Goal: Transaction & Acquisition: Purchase product/service

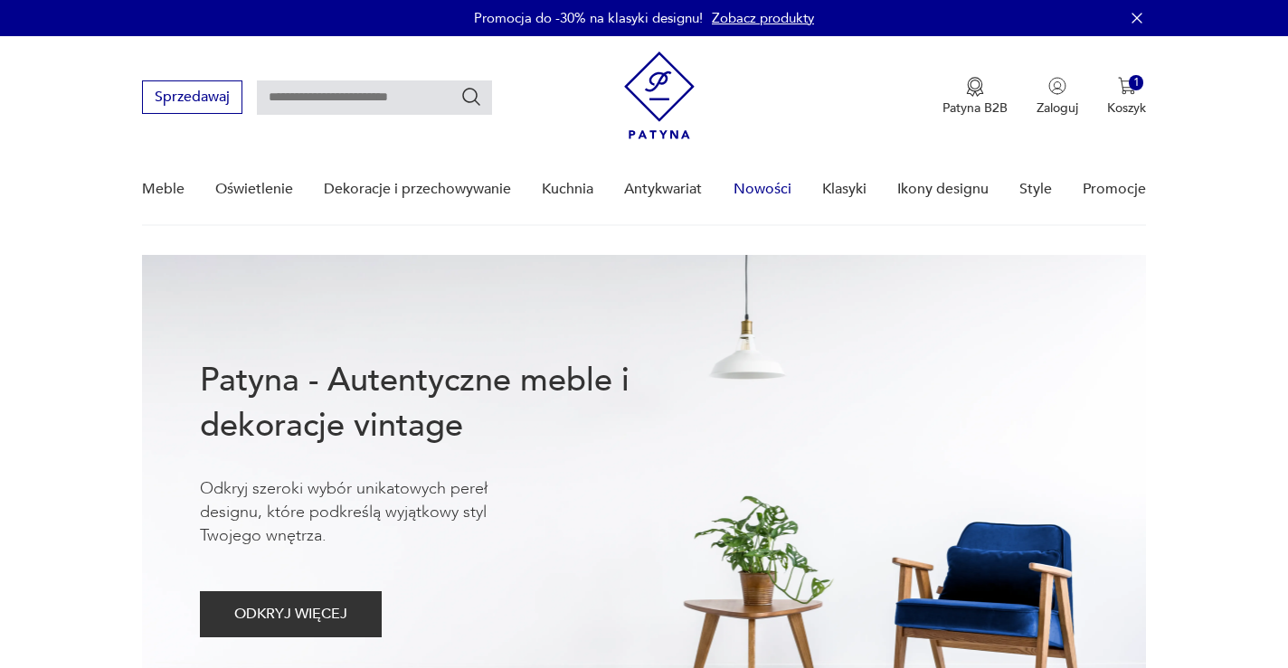
click at [763, 186] on link "Nowości" at bounding box center [763, 190] width 58 height 70
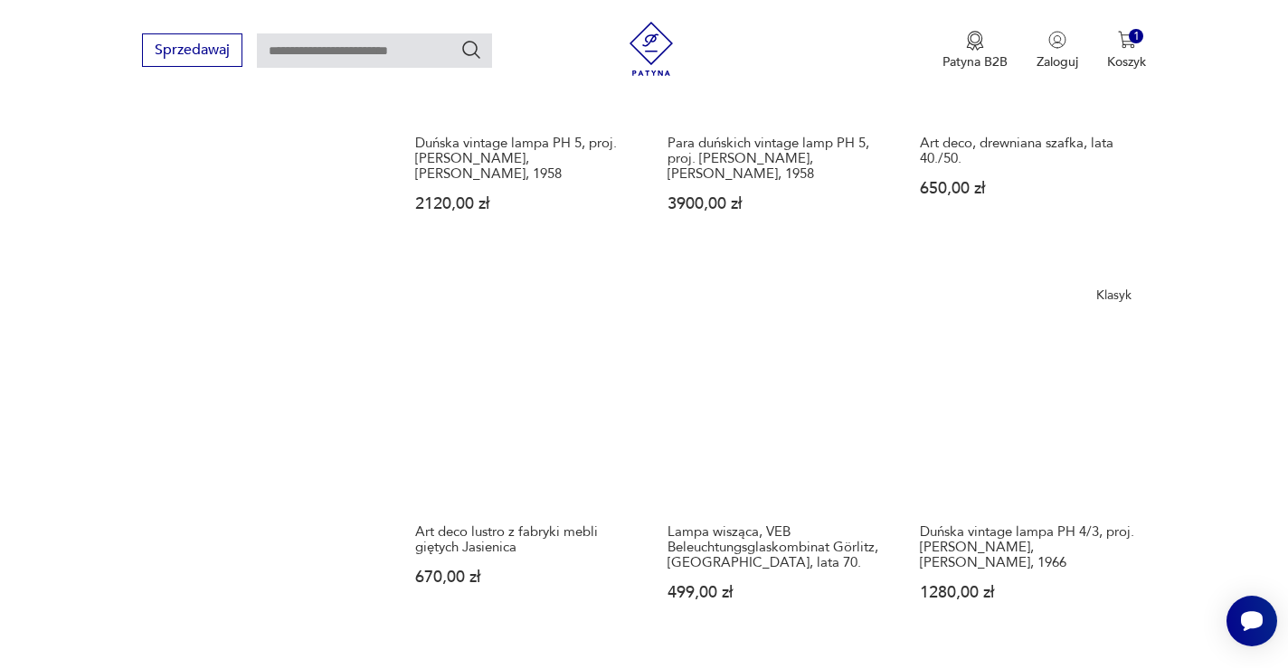
scroll to position [1465, 0]
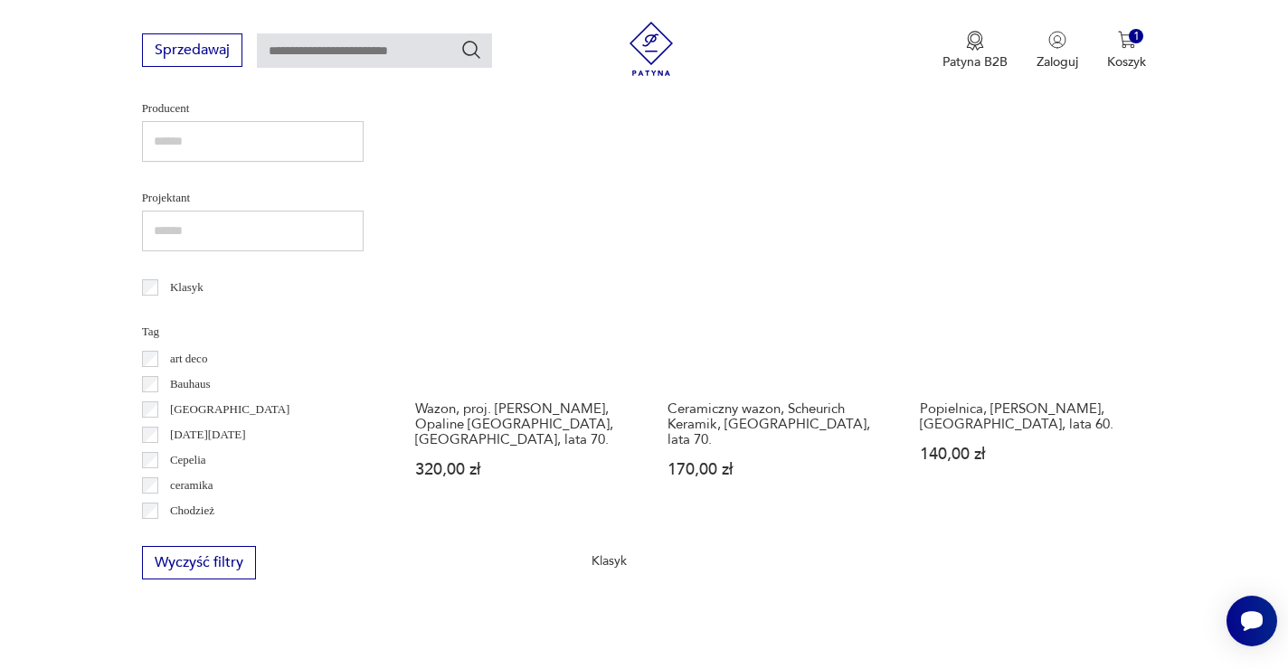
scroll to position [827, 0]
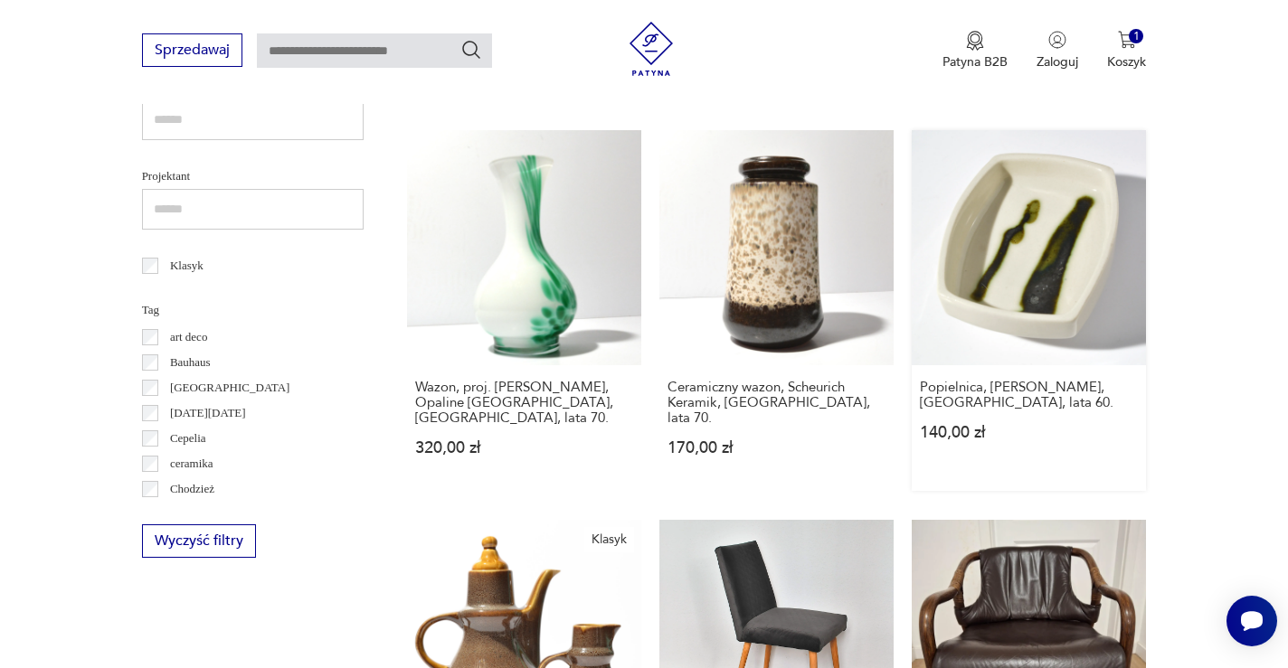
click at [912, 195] on link "Popielnica, [PERSON_NAME], [GEOGRAPHIC_DATA], lata 60. 140,00 zł" at bounding box center [1029, 310] width 234 height 360
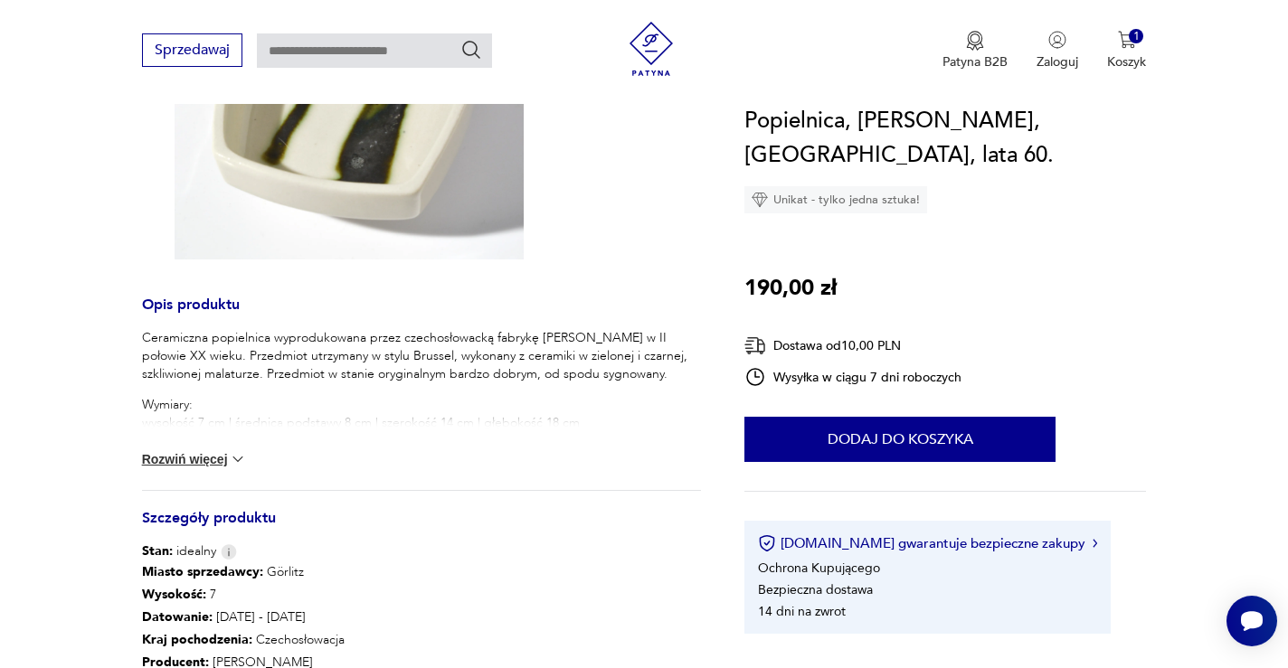
scroll to position [418, 0]
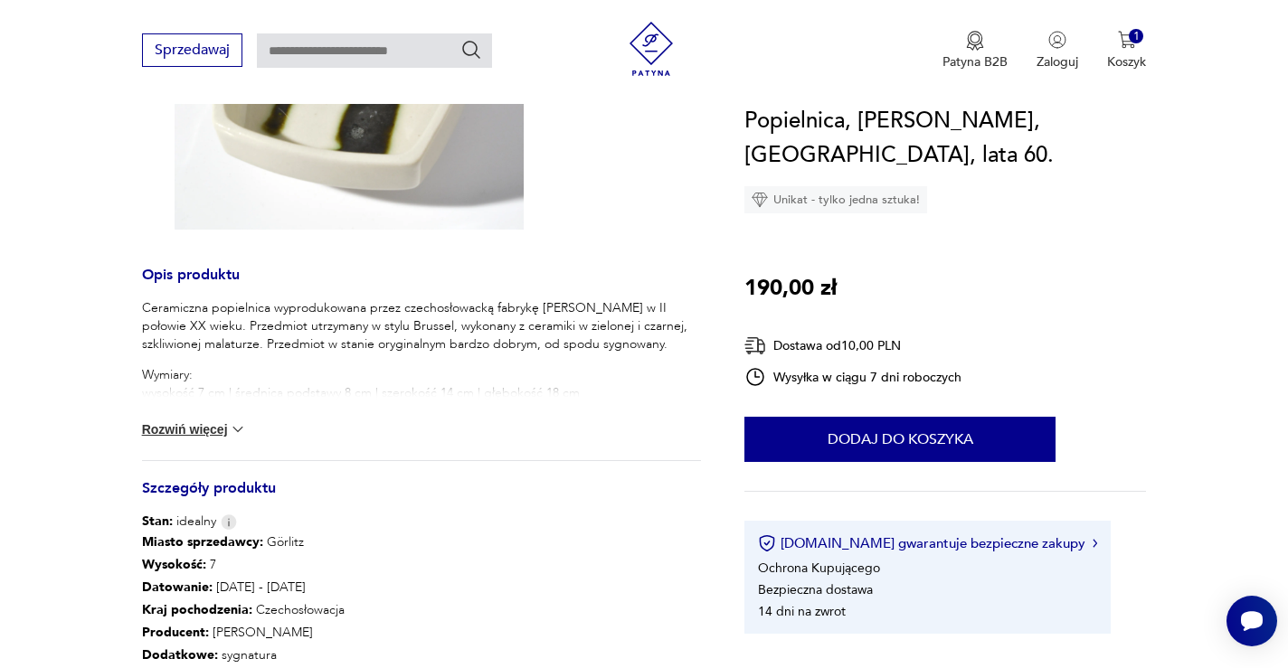
click at [192, 431] on button "Rozwiń więcej" at bounding box center [194, 430] width 105 height 18
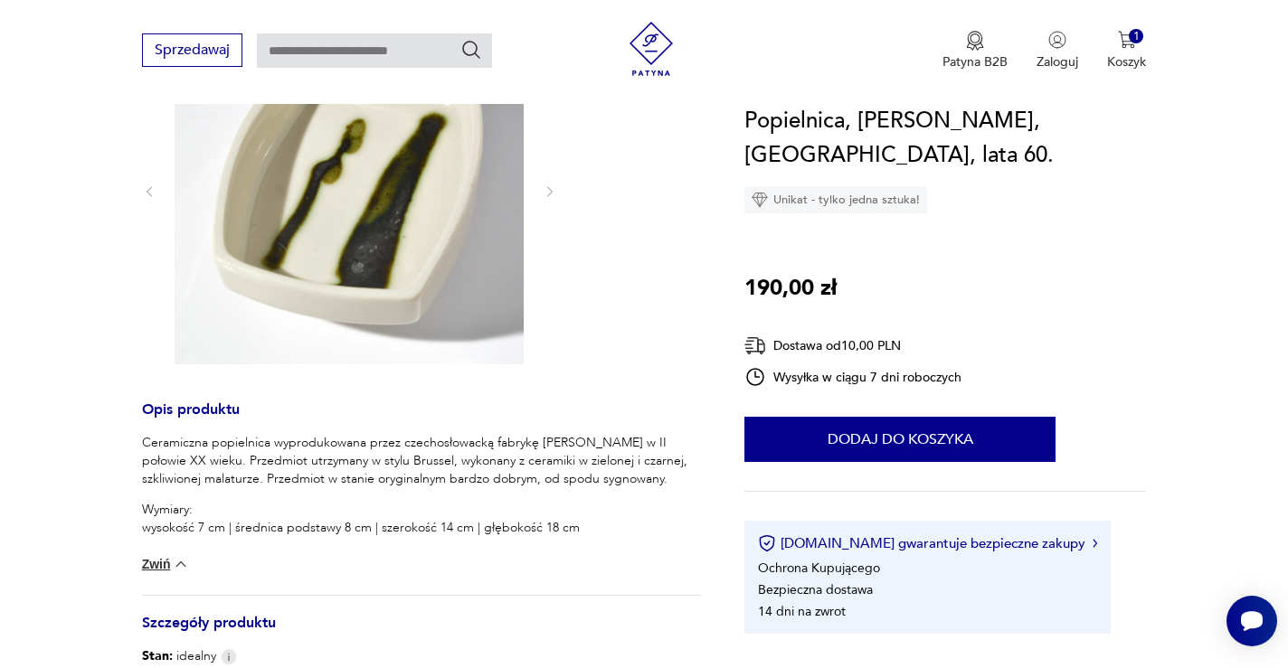
scroll to position [203, 0]
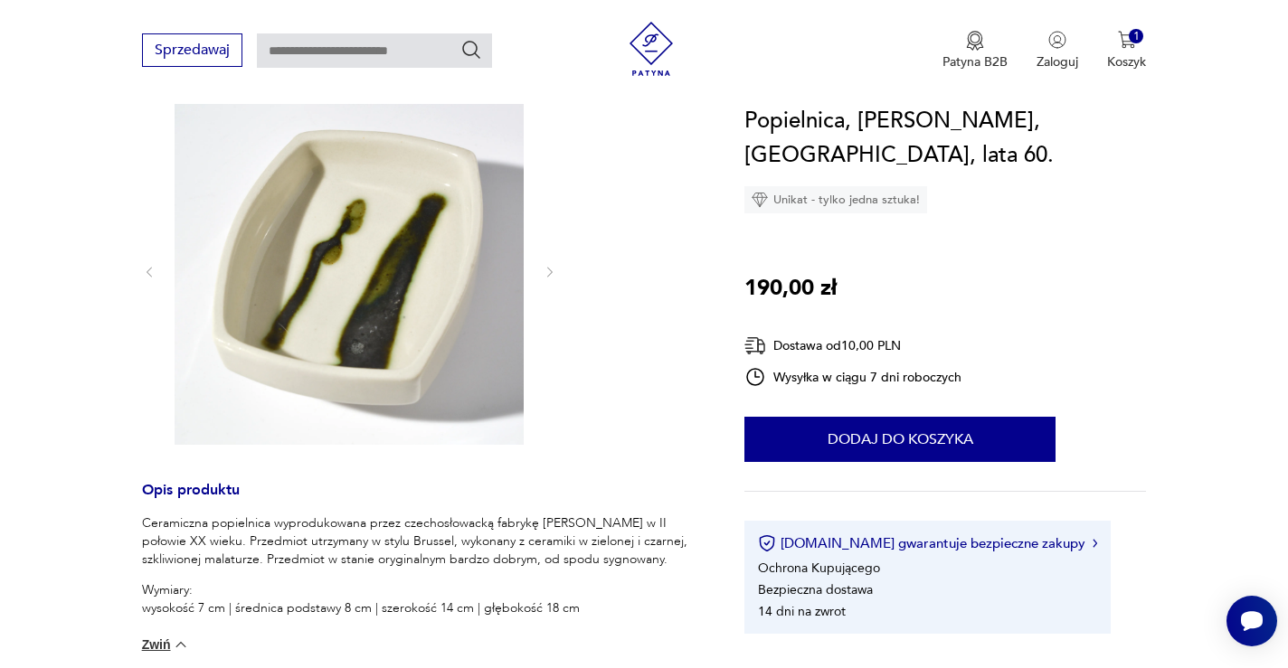
click at [358, 297] on img at bounding box center [349, 270] width 349 height 349
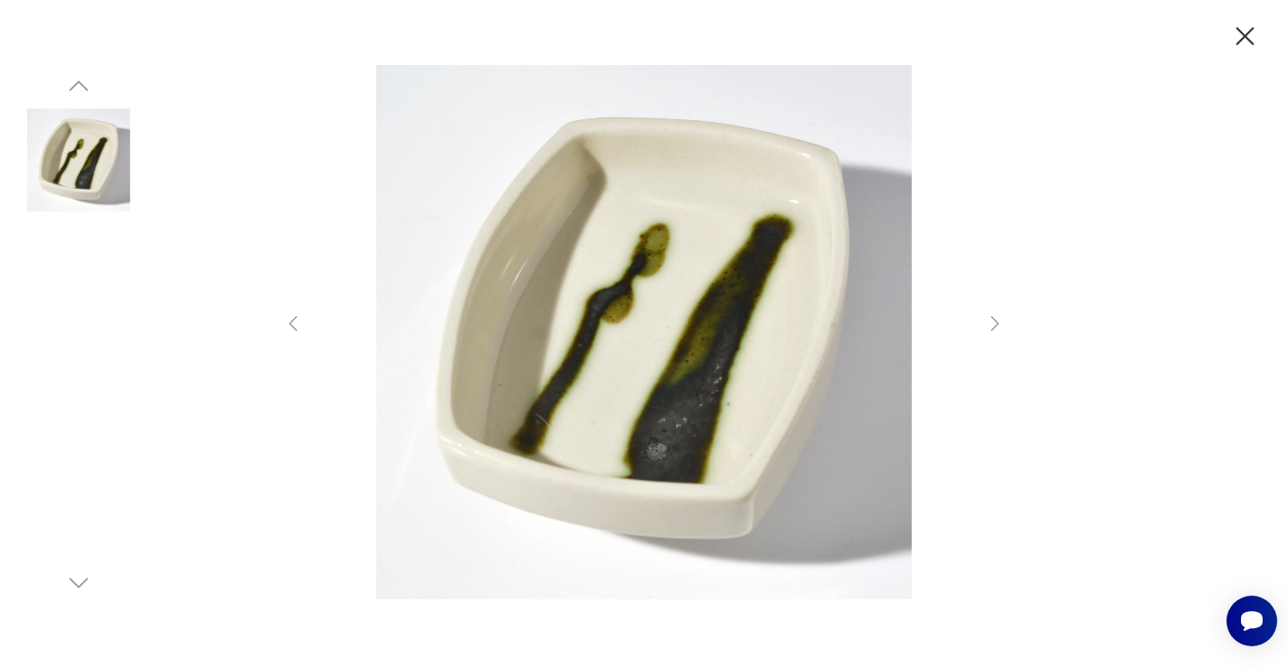
click at [1239, 26] on icon "button" at bounding box center [1245, 37] width 32 height 32
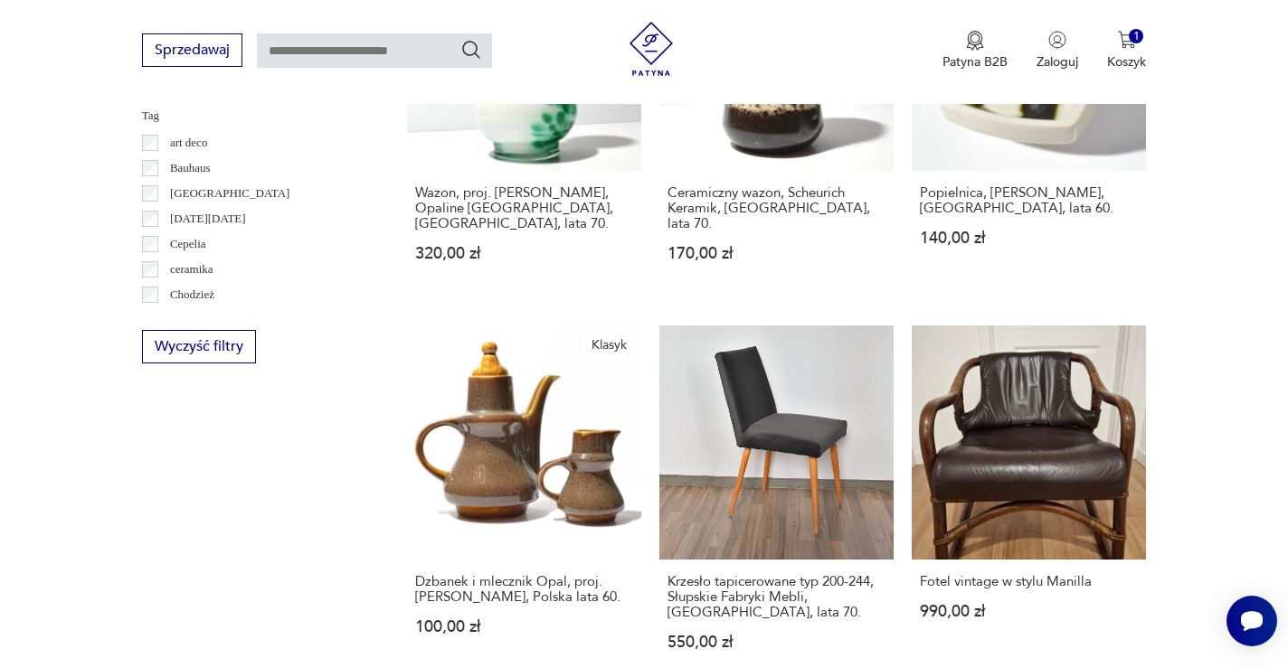
scroll to position [1109, 0]
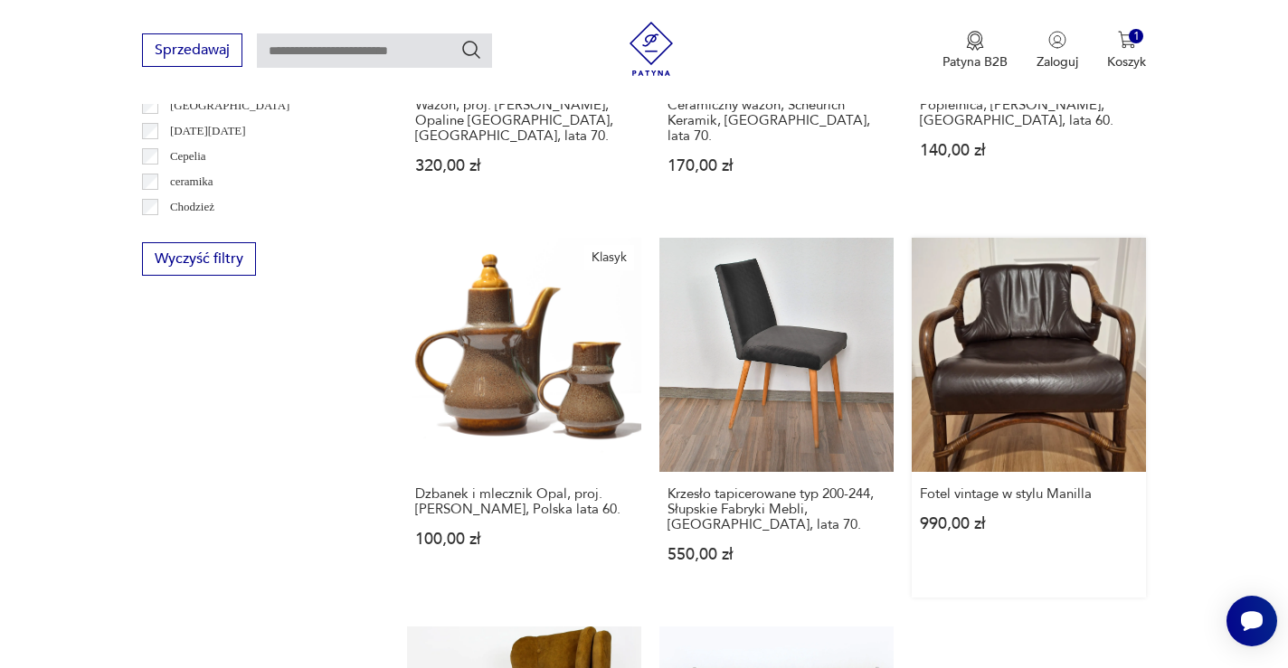
click at [912, 256] on link "Fotel vintage w stylu Manilla 990,00 zł" at bounding box center [1029, 418] width 234 height 360
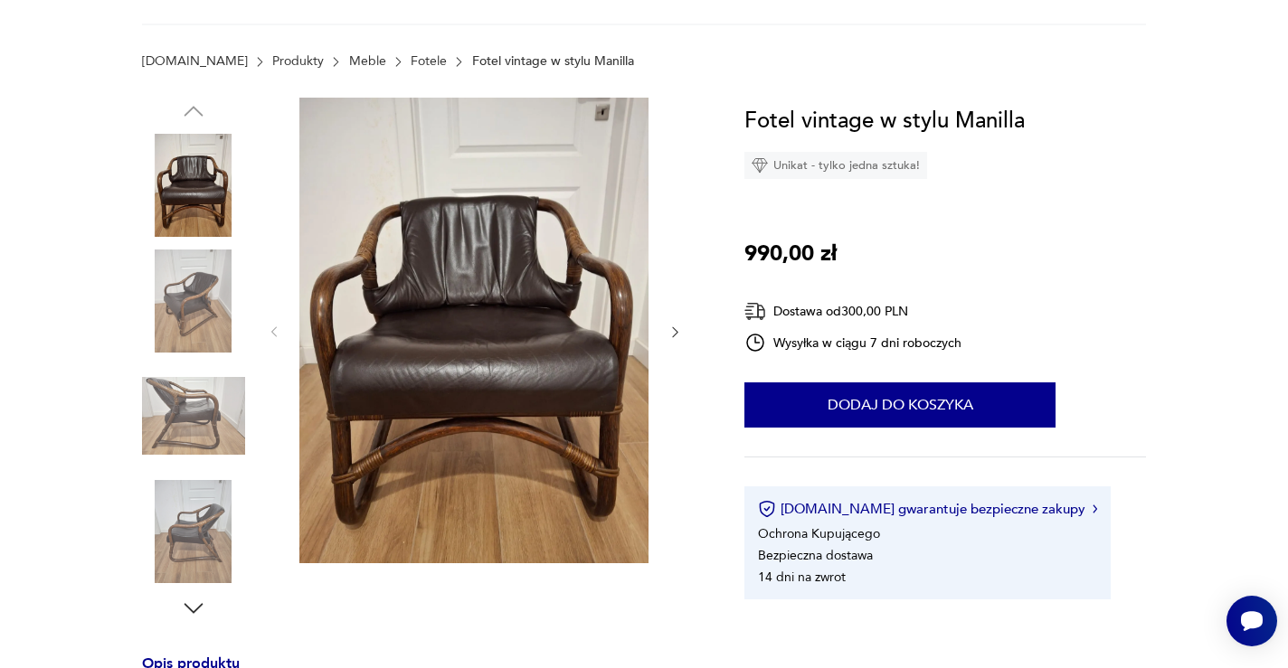
scroll to position [218, 0]
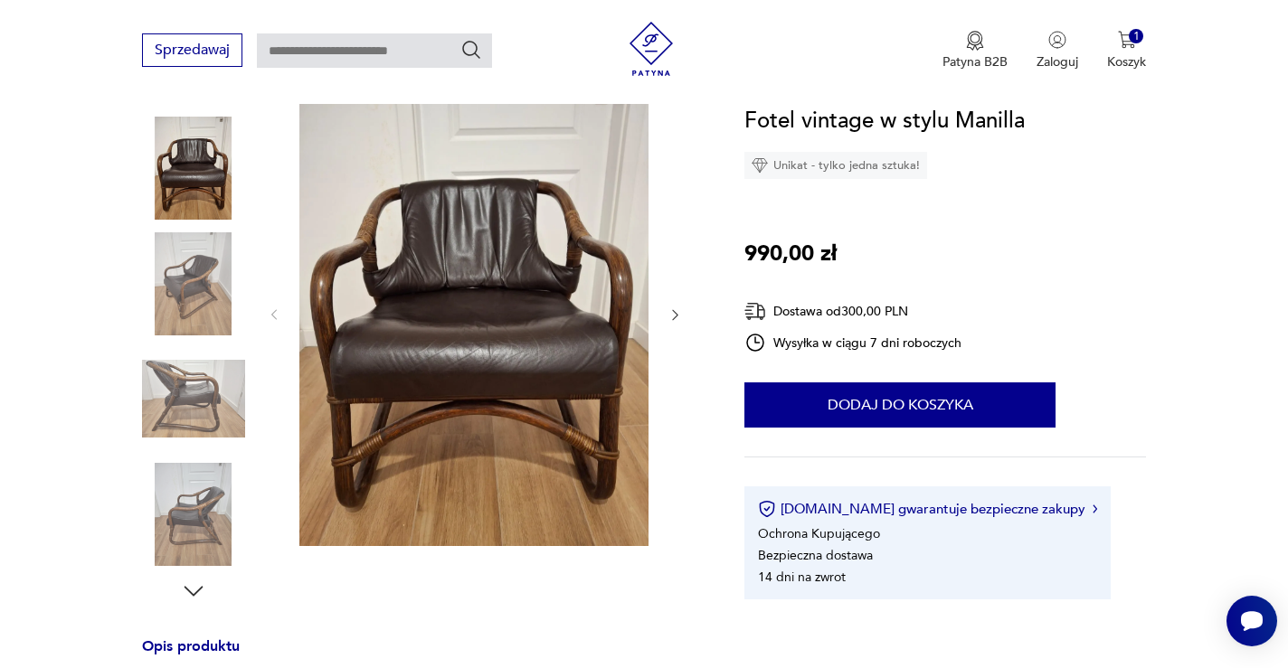
click at [198, 296] on img at bounding box center [193, 283] width 103 height 103
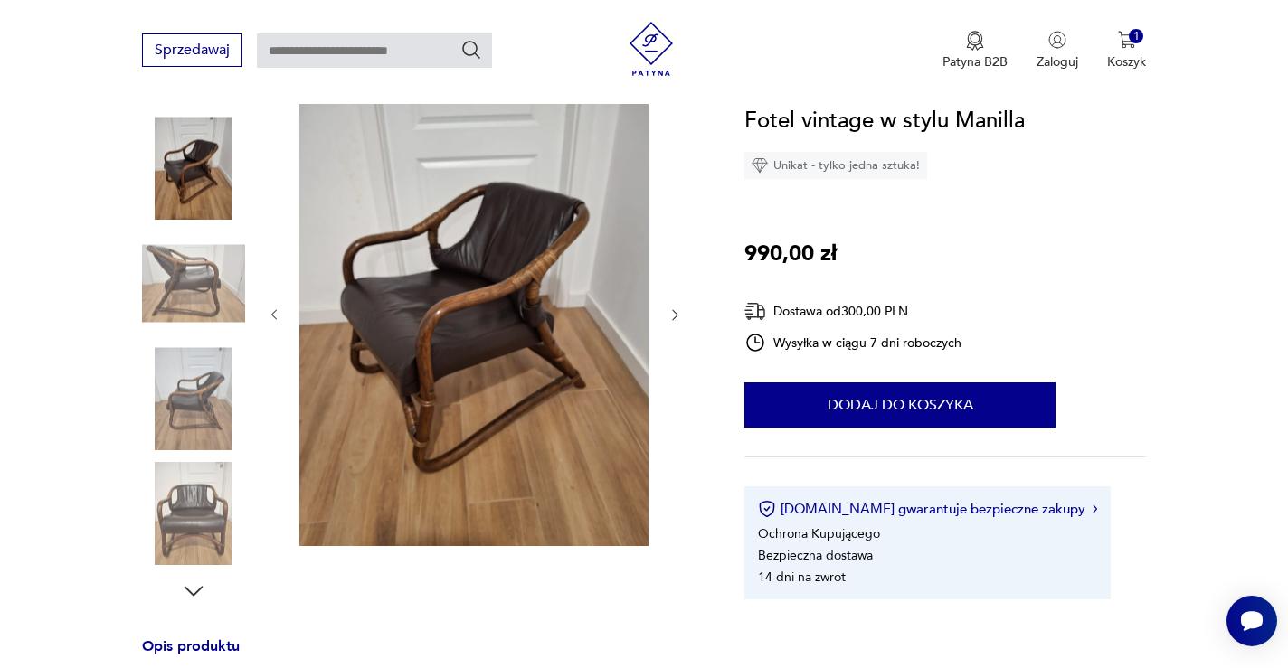
click at [192, 287] on img at bounding box center [193, 283] width 103 height 103
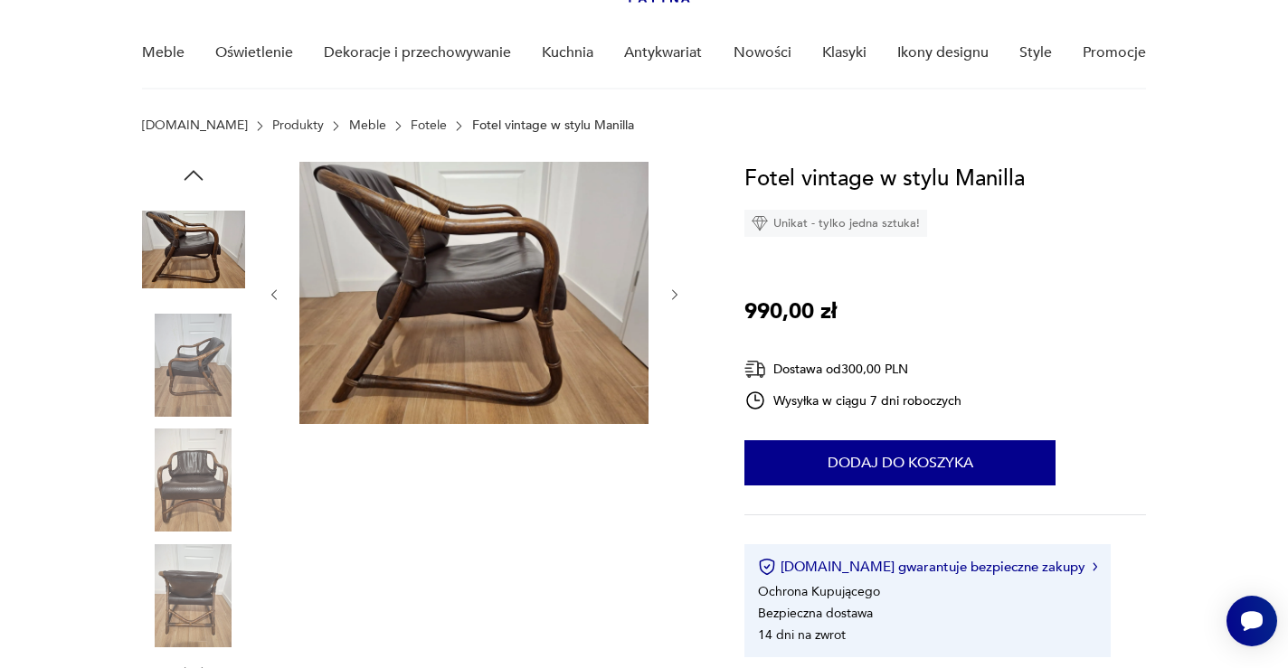
scroll to position [137, 0]
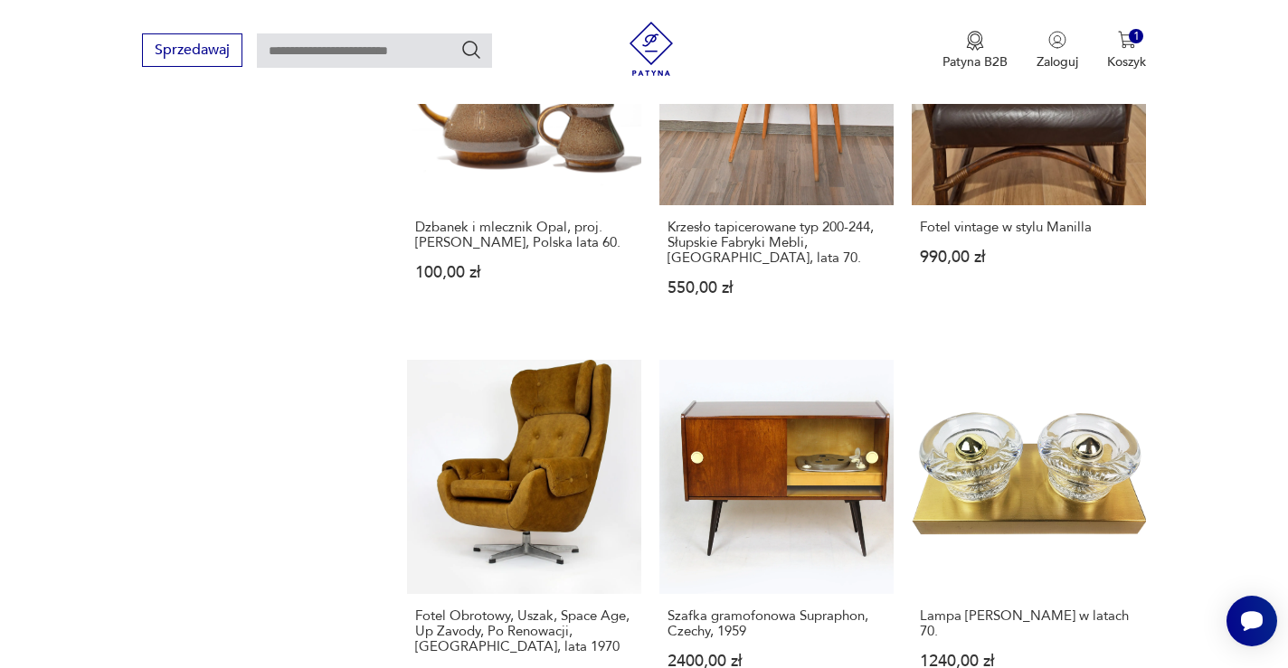
scroll to position [1407, 0]
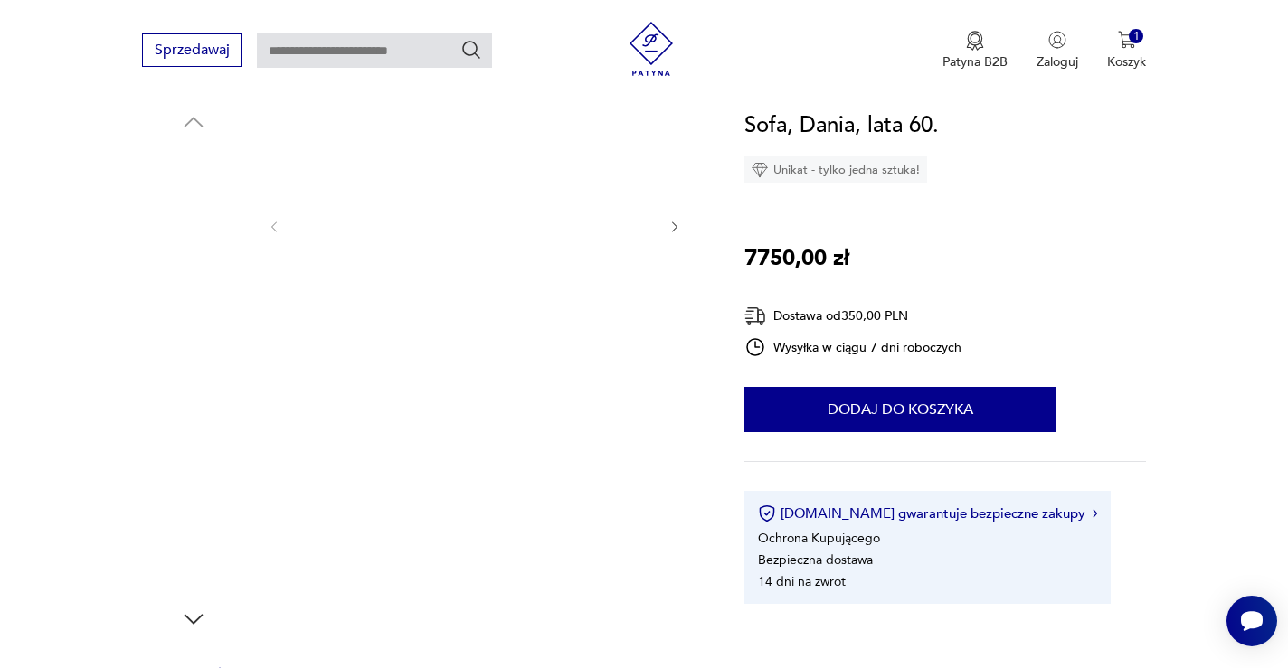
scroll to position [204, 0]
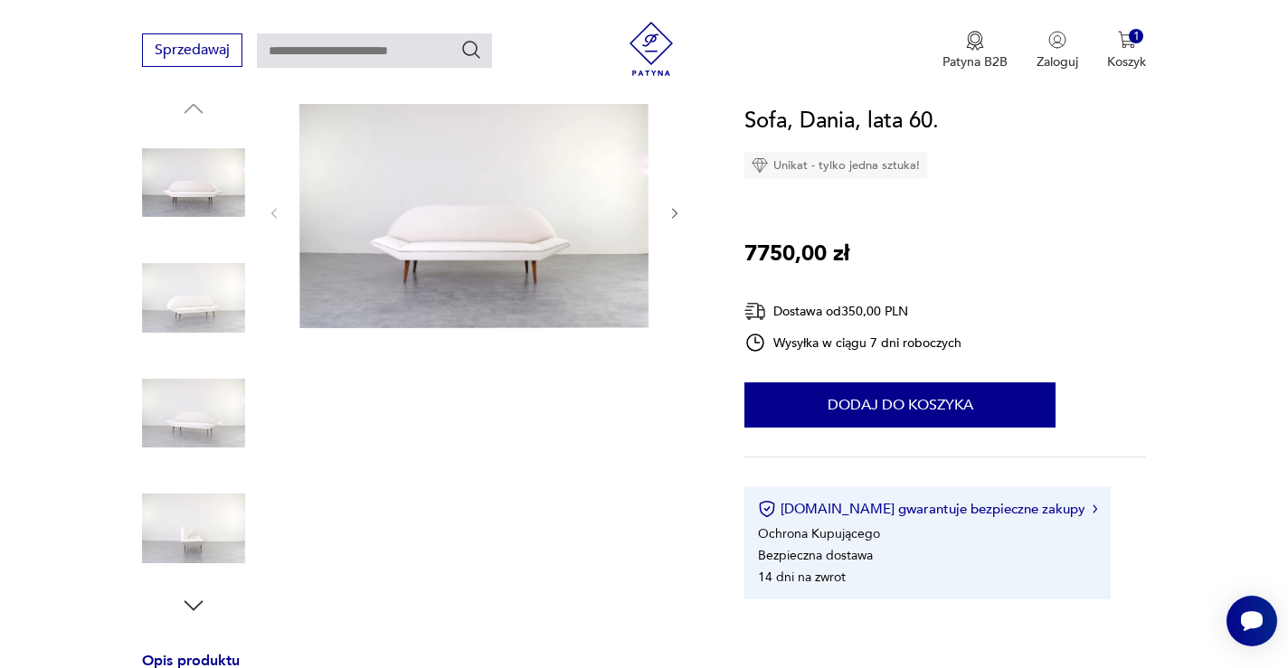
click at [449, 233] on img at bounding box center [473, 211] width 349 height 233
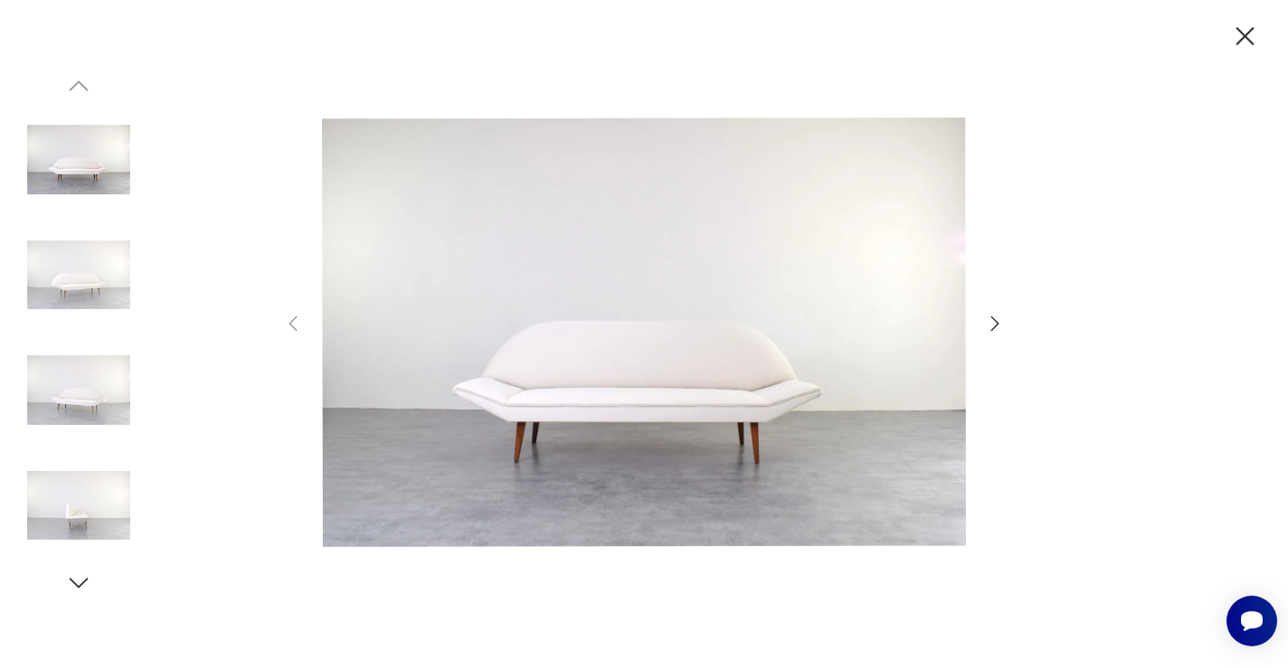
click at [992, 321] on icon "button" at bounding box center [995, 324] width 22 height 22
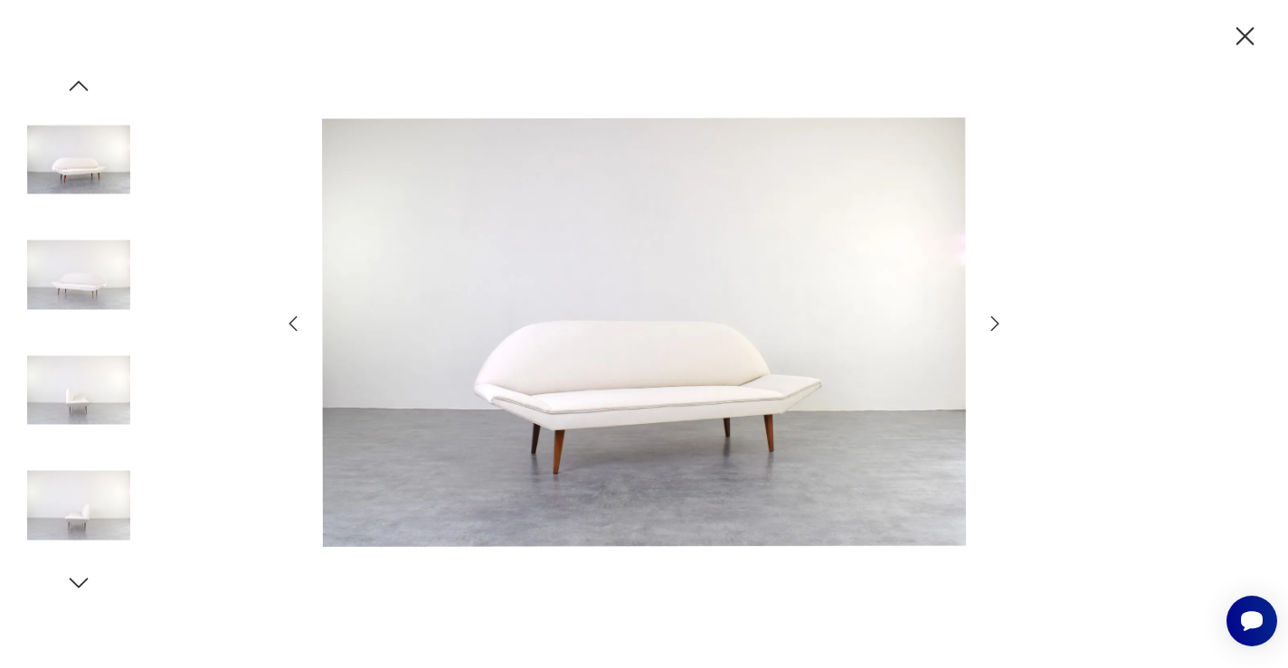
click at [992, 321] on icon "button" at bounding box center [995, 324] width 22 height 22
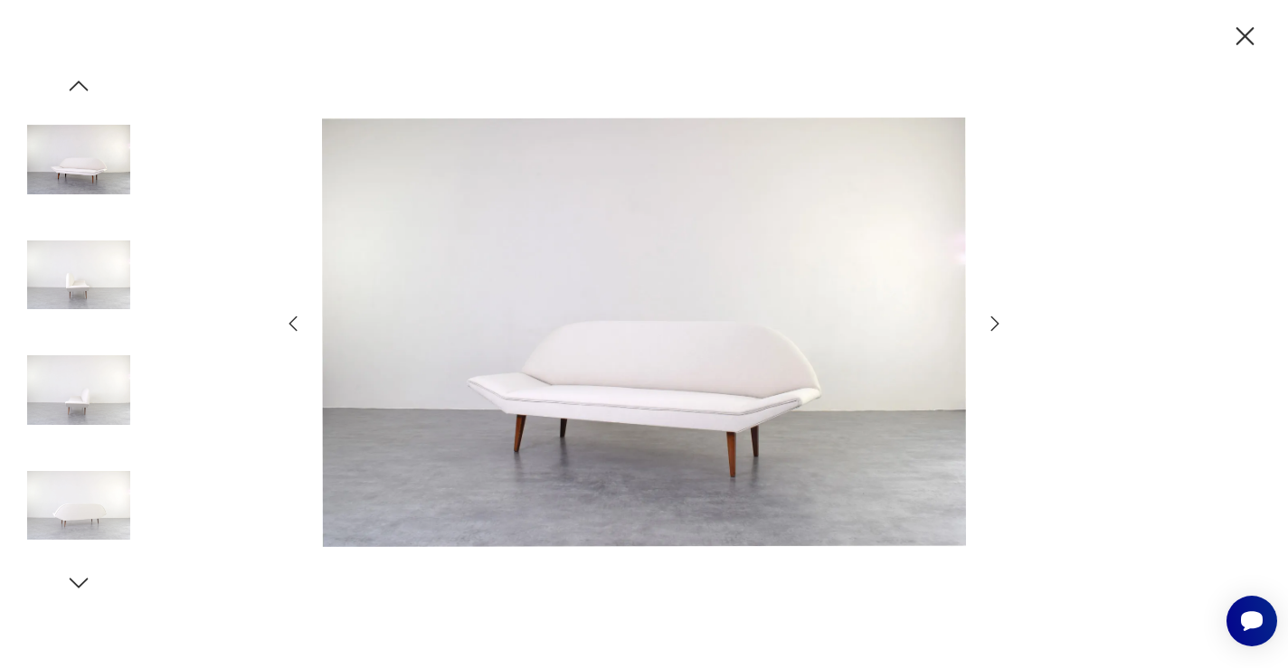
click at [992, 321] on icon "button" at bounding box center [995, 324] width 22 height 22
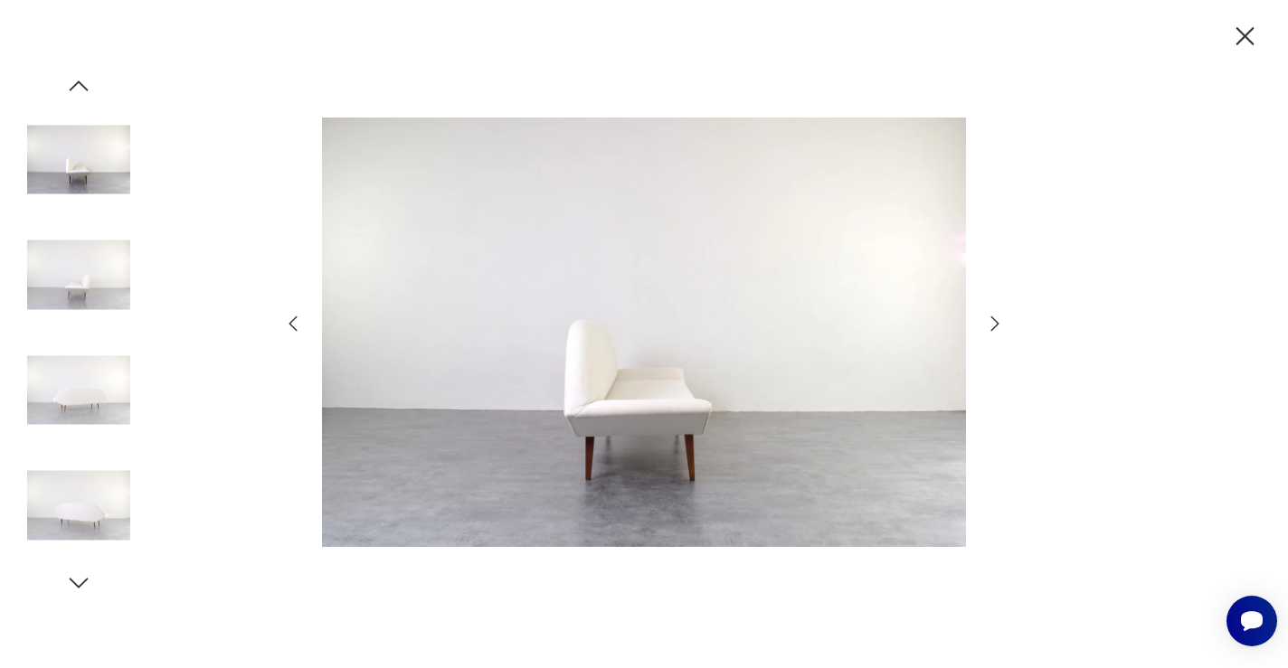
click at [992, 321] on icon "button" at bounding box center [995, 324] width 22 height 22
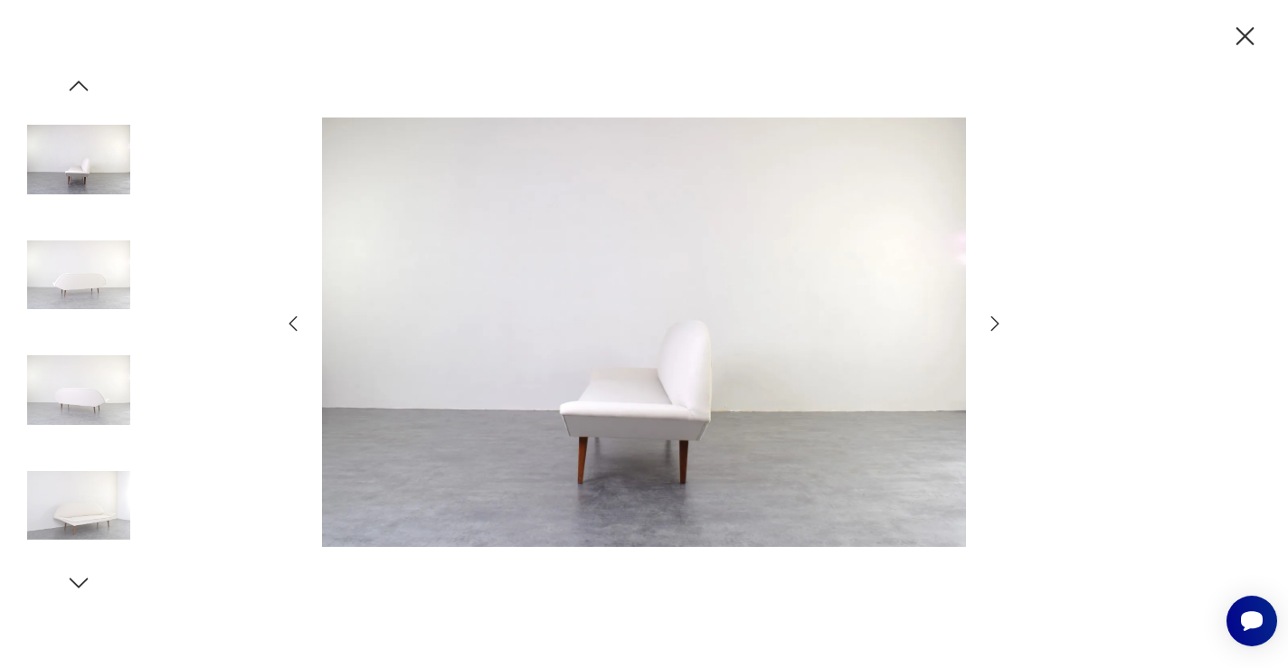
click at [992, 321] on icon "button" at bounding box center [995, 324] width 22 height 22
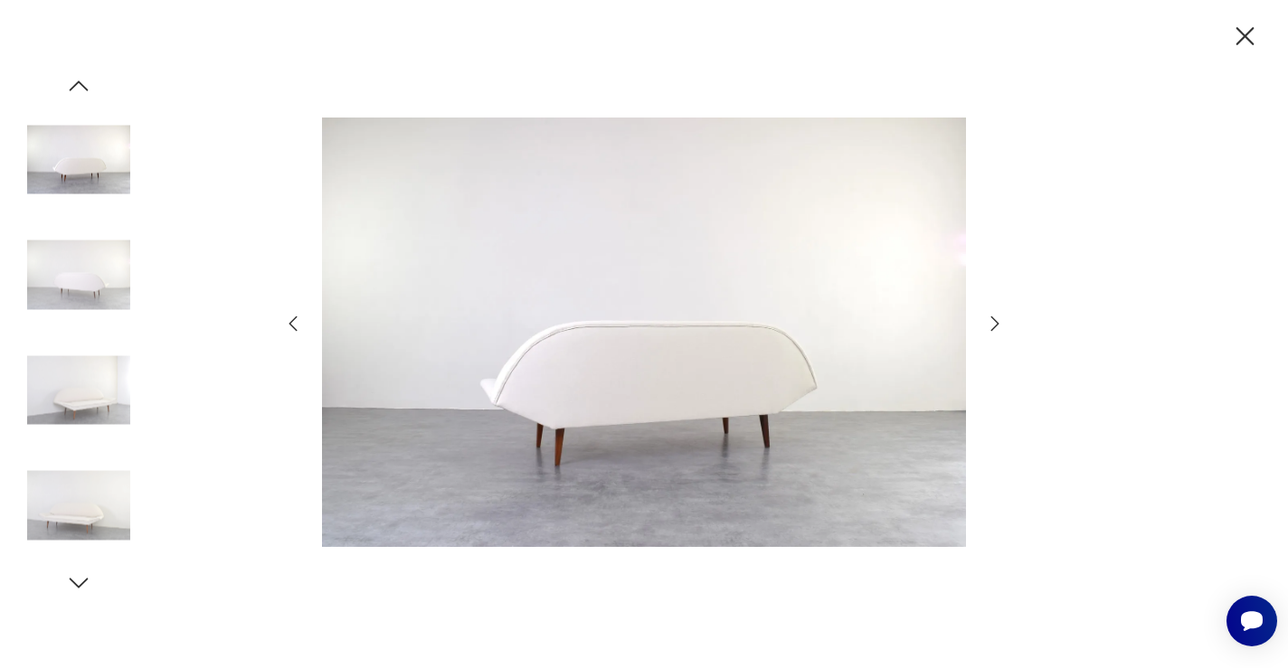
click at [992, 321] on icon "button" at bounding box center [995, 324] width 22 height 22
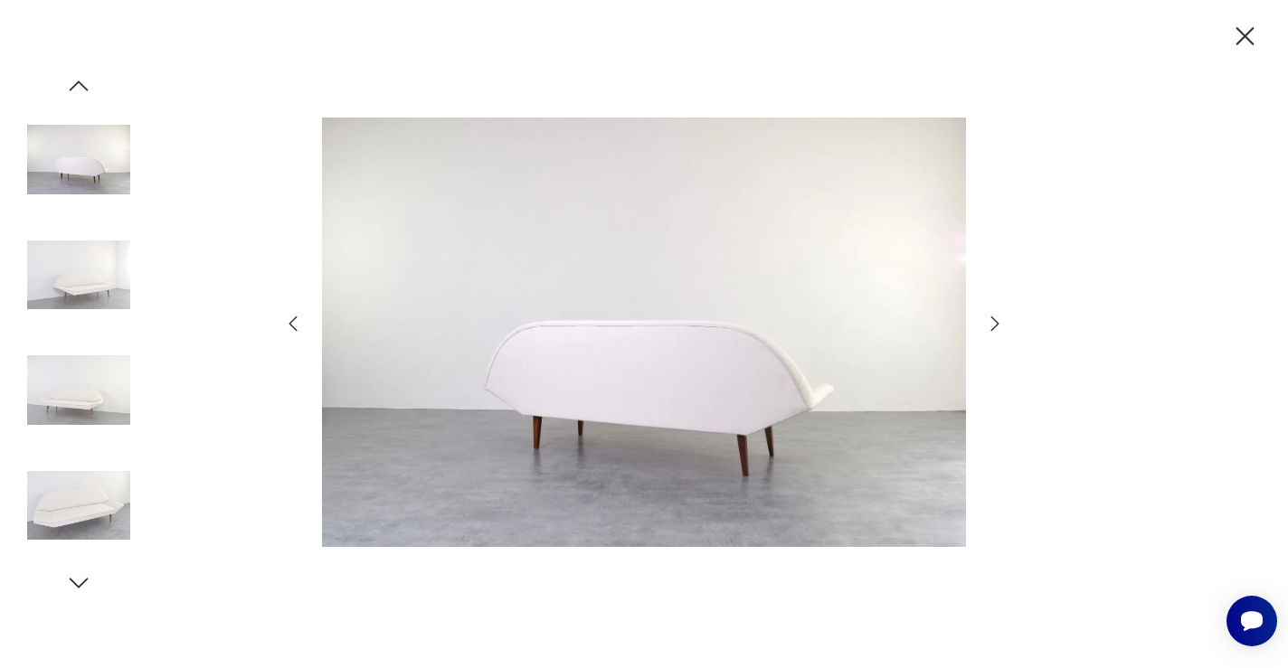
click at [992, 321] on icon "button" at bounding box center [995, 324] width 22 height 22
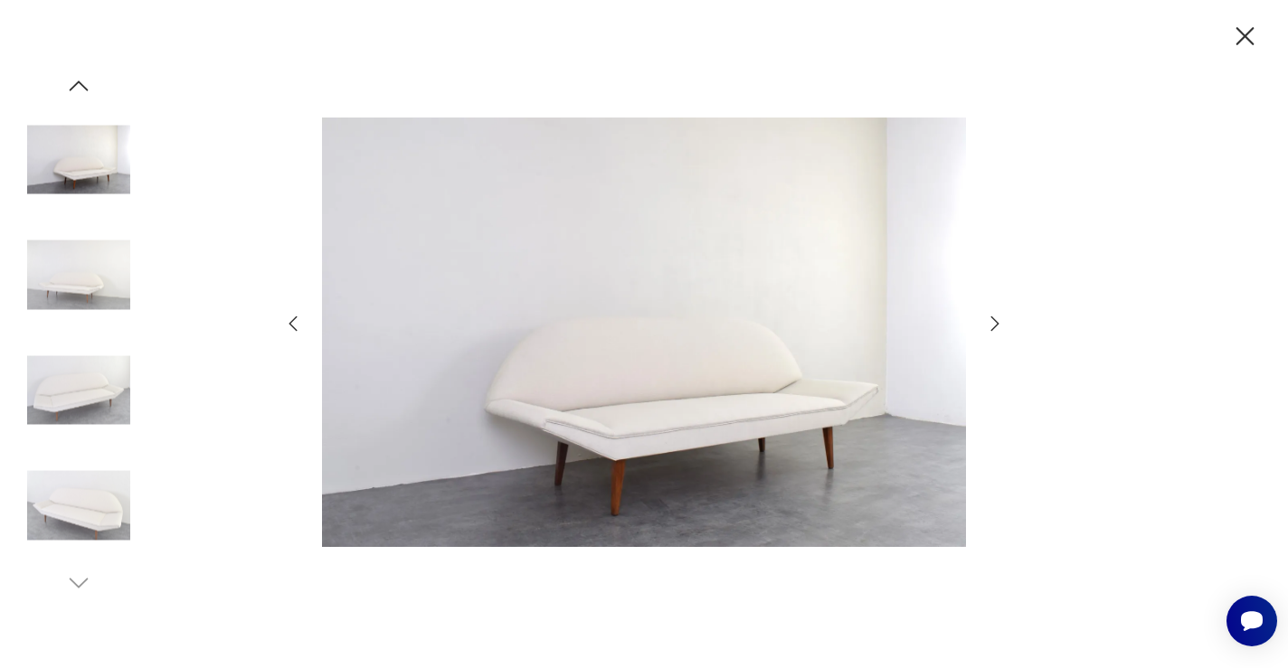
click at [992, 321] on icon "button" at bounding box center [995, 324] width 22 height 22
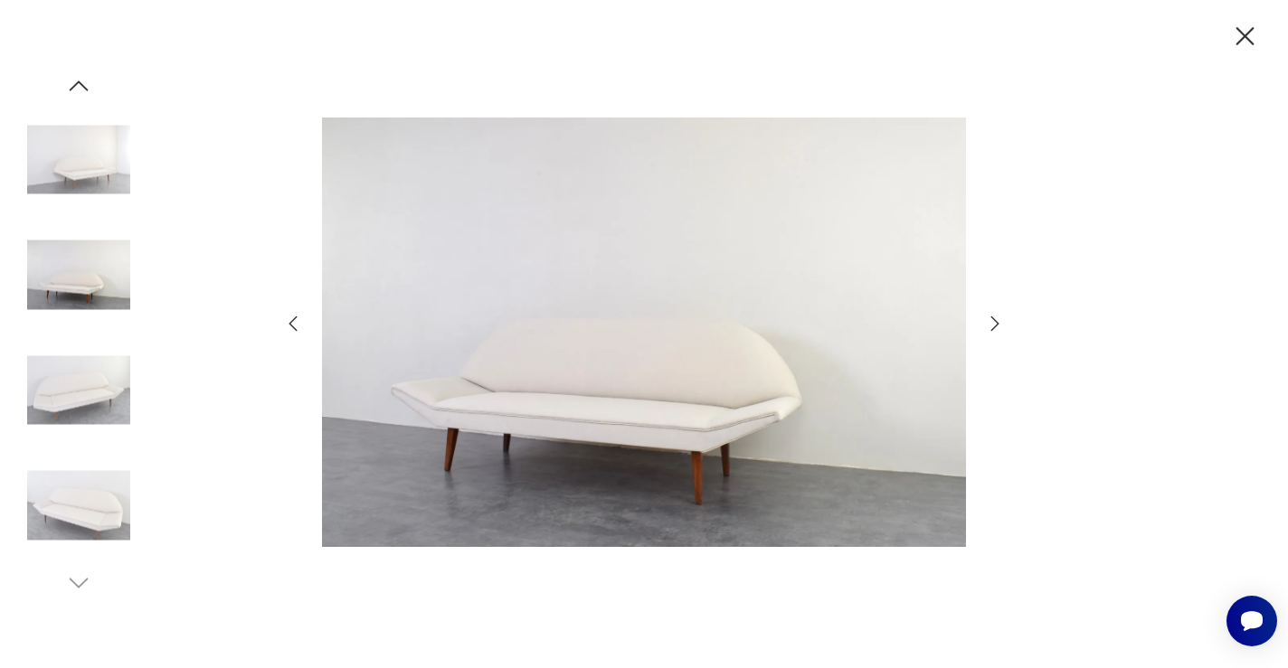
click at [992, 321] on icon "button" at bounding box center [995, 324] width 22 height 22
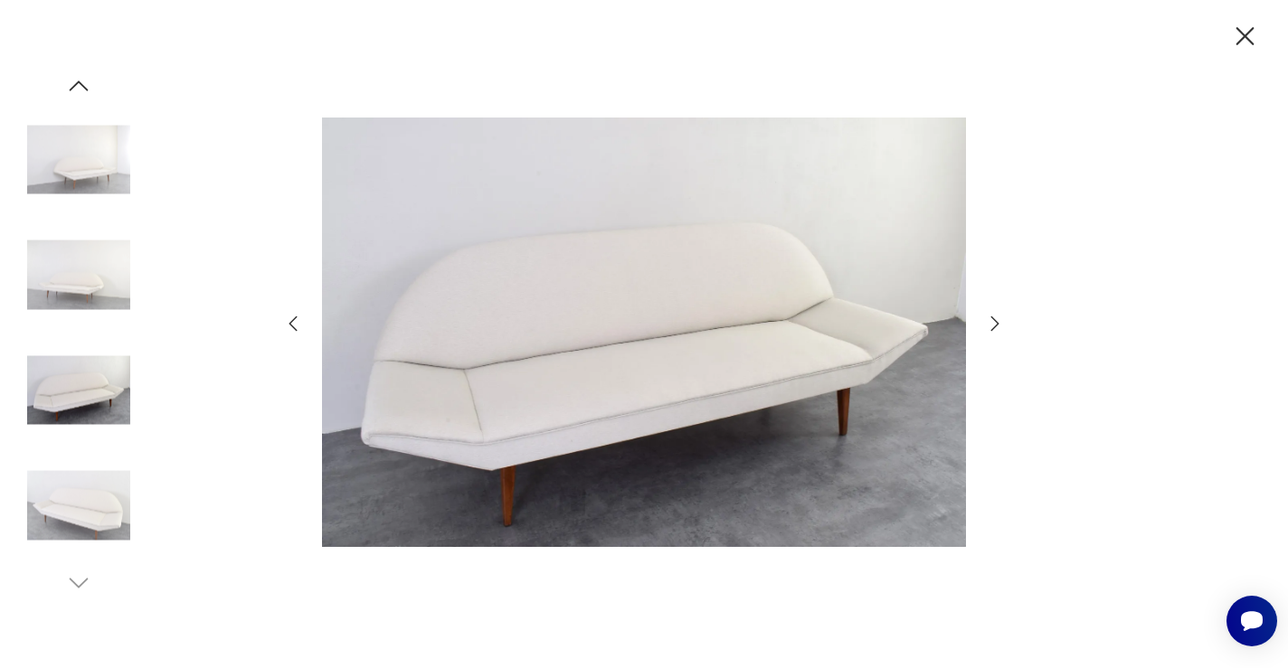
click at [1237, 37] on icon "button" at bounding box center [1245, 37] width 32 height 32
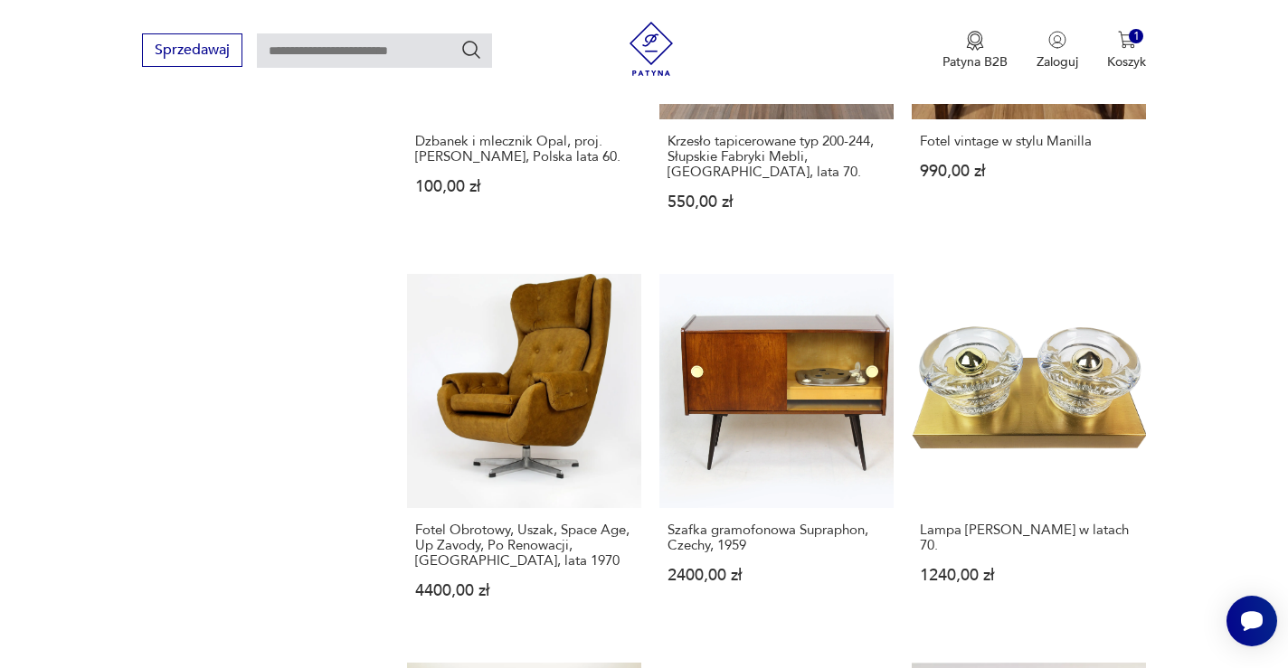
scroll to position [1539, 0]
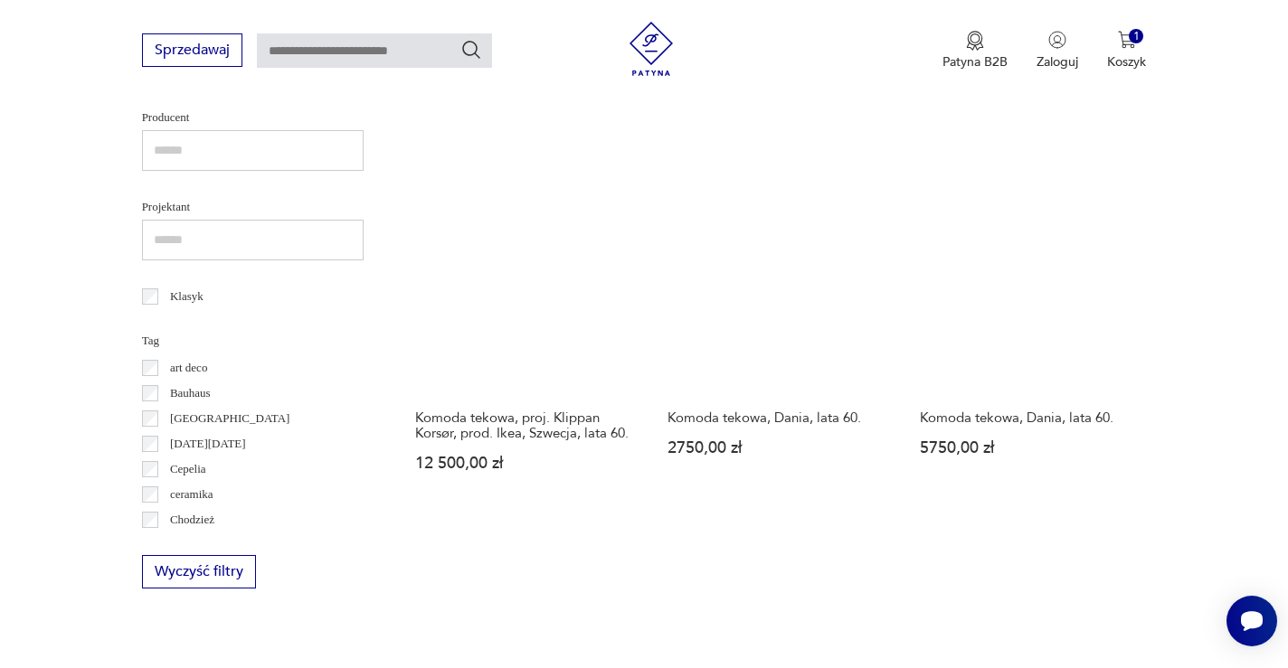
scroll to position [807, 0]
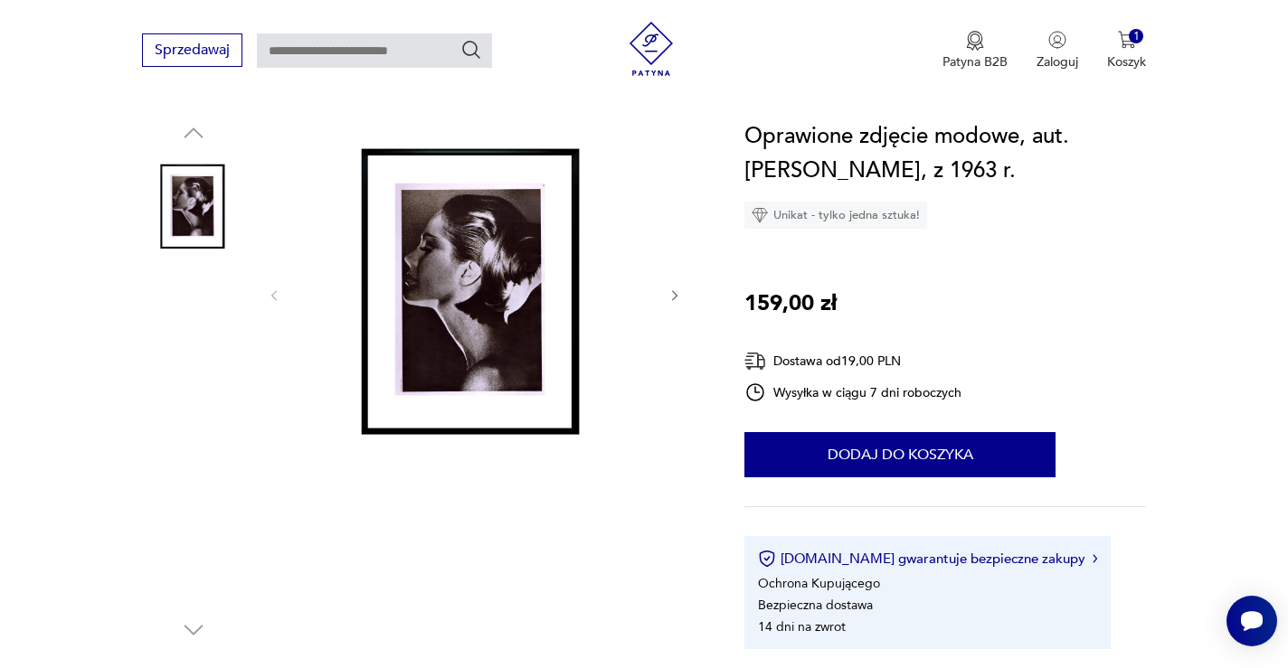
scroll to position [161, 0]
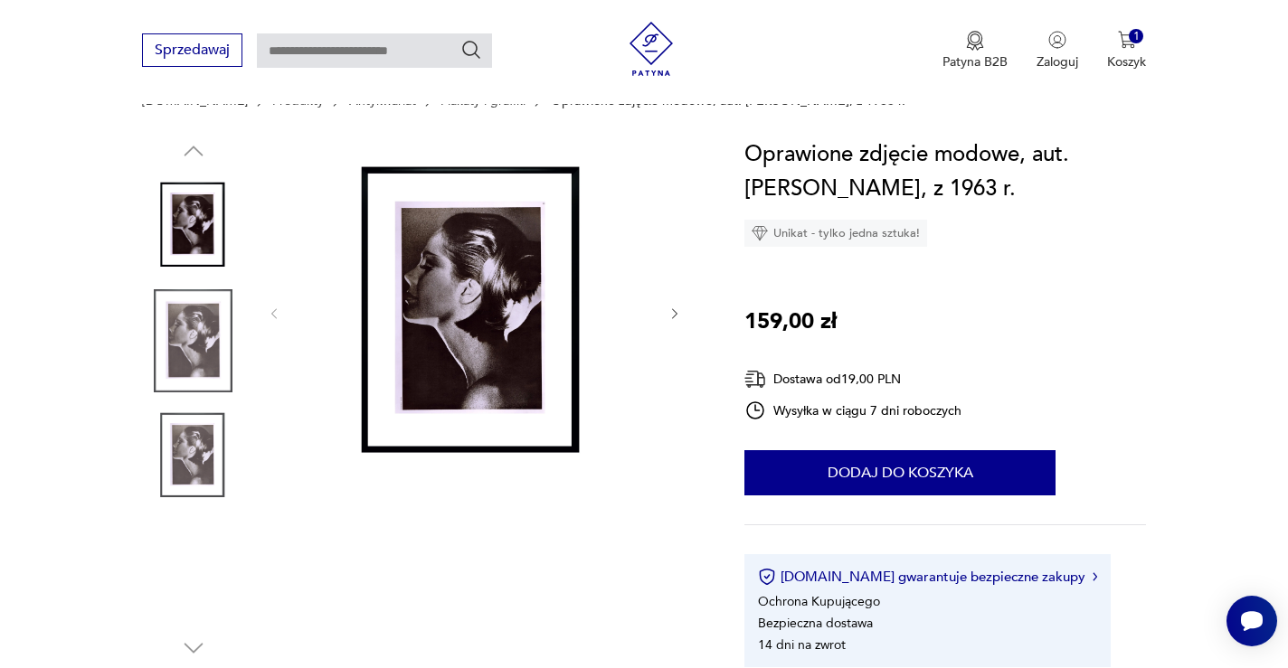
click at [450, 271] on img at bounding box center [473, 311] width 349 height 349
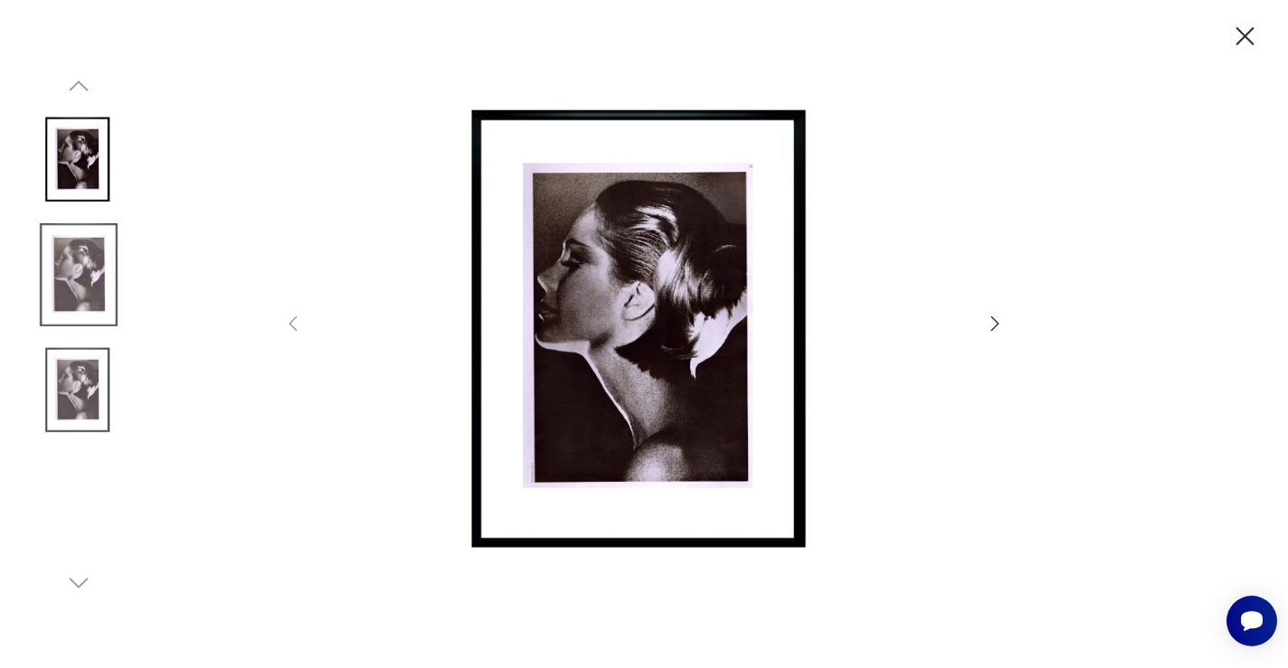
click at [596, 234] on img at bounding box center [644, 332] width 644 height 535
click at [990, 318] on icon "button" at bounding box center [995, 324] width 22 height 22
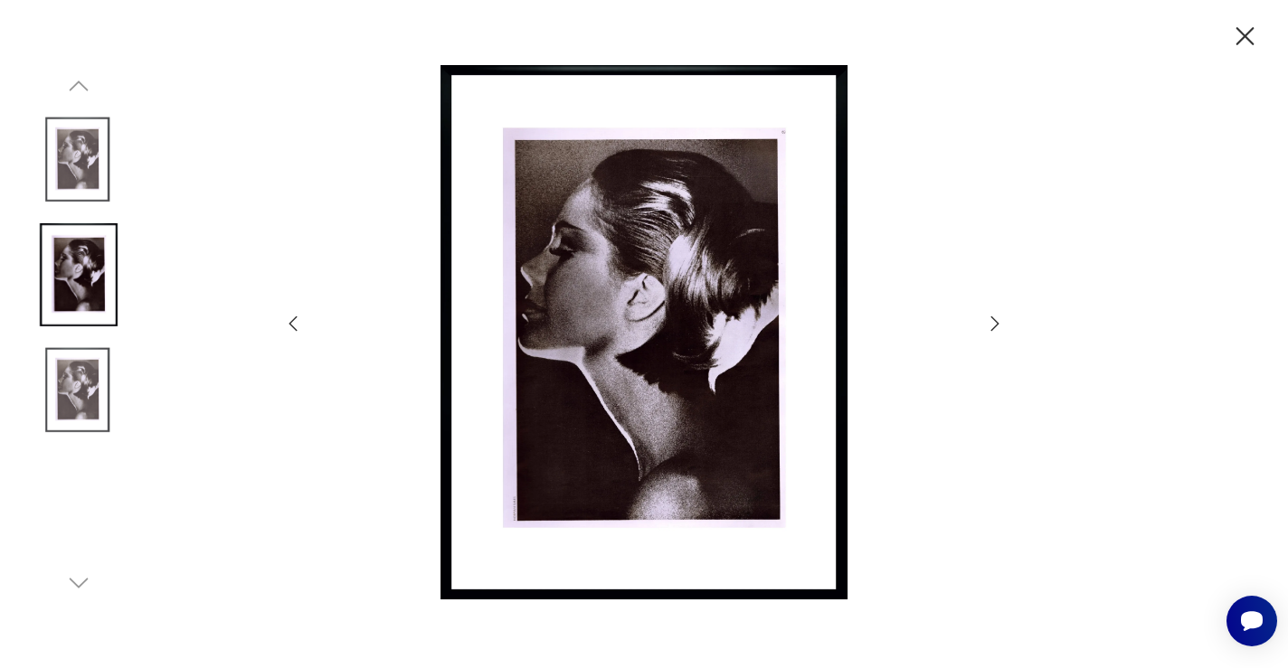
click at [990, 318] on icon "button" at bounding box center [995, 324] width 22 height 22
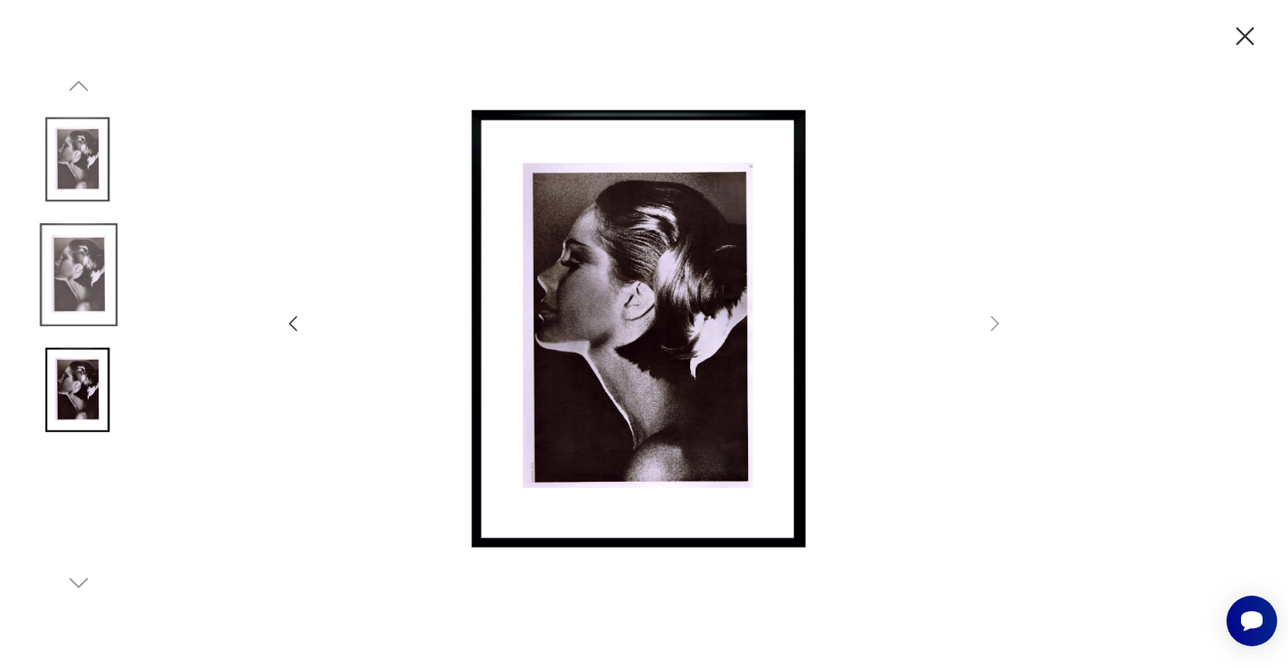
click at [1233, 37] on icon "button" at bounding box center [1245, 37] width 32 height 32
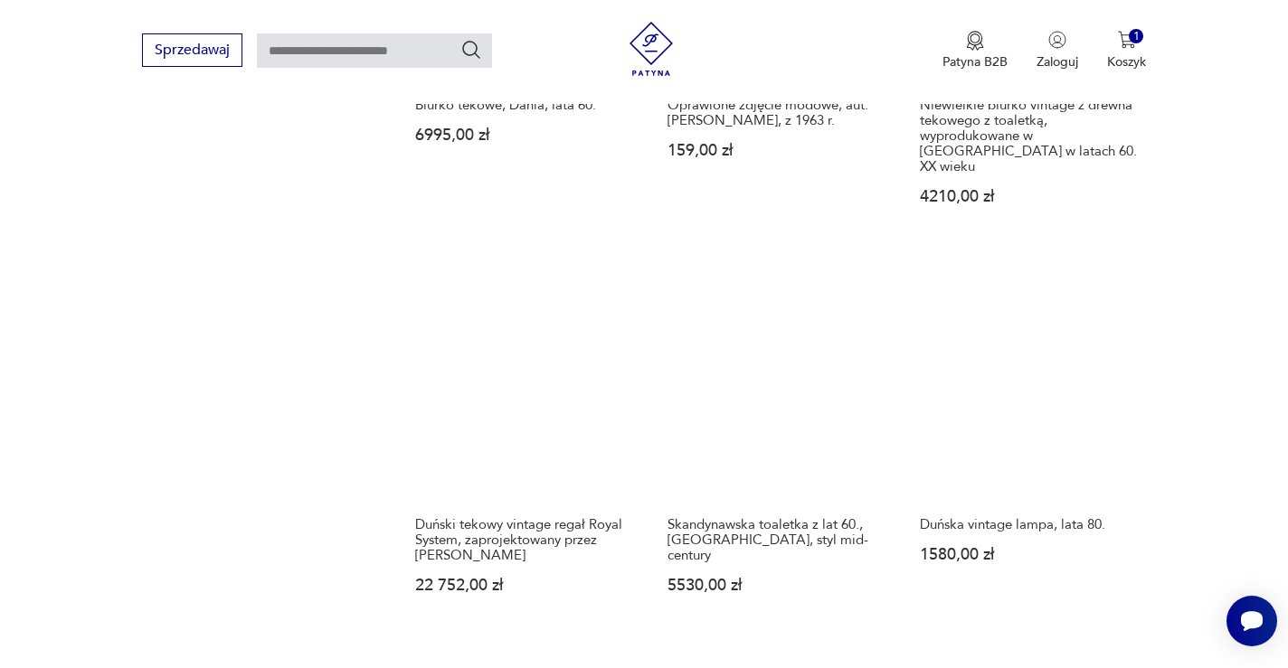
scroll to position [1484, 0]
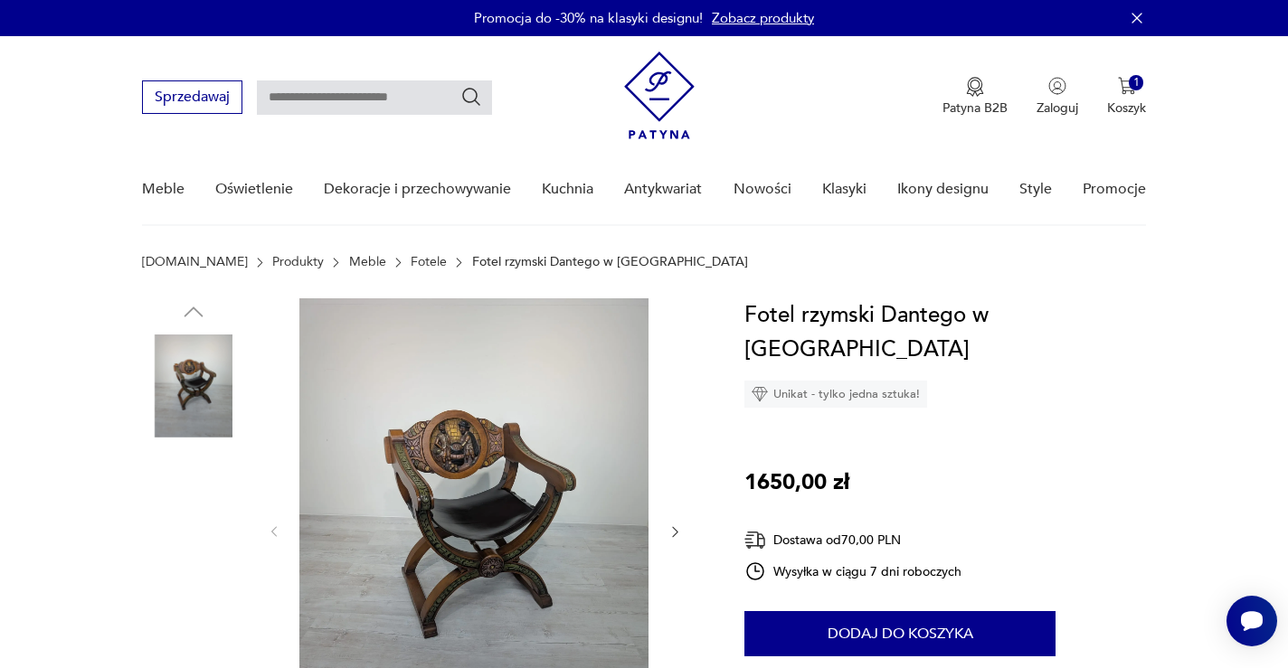
click at [554, 461] on img at bounding box center [473, 531] width 349 height 464
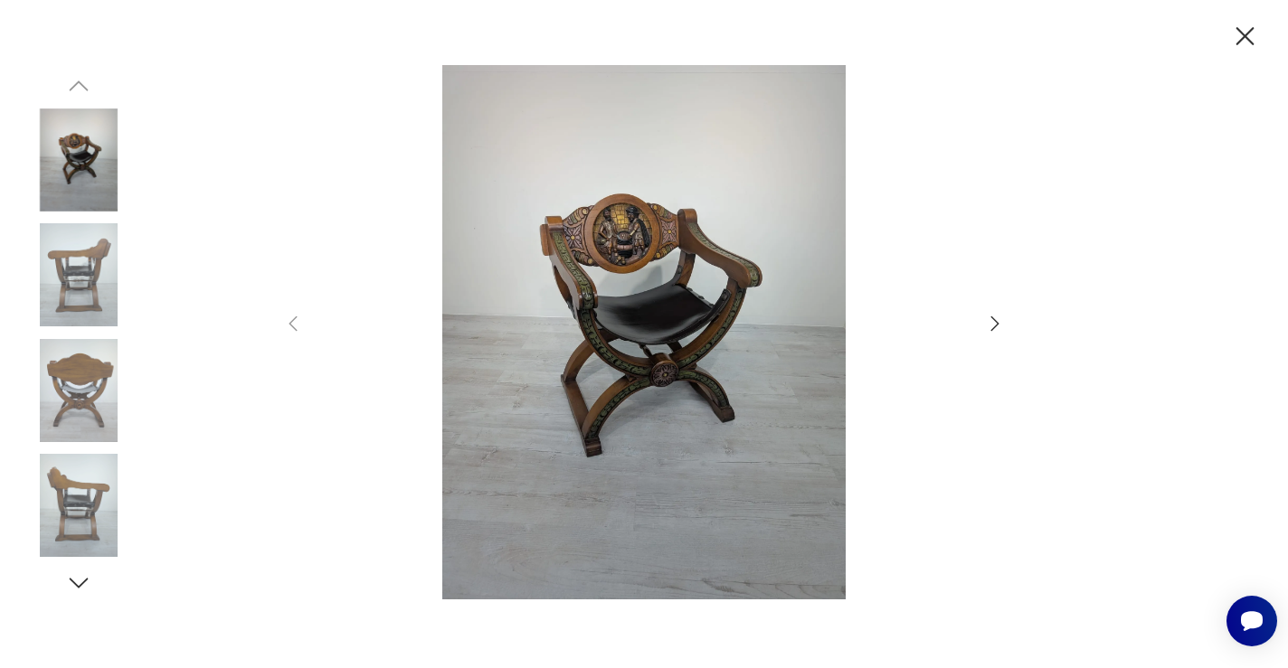
click at [601, 327] on img at bounding box center [644, 332] width 644 height 535
click at [991, 322] on icon "button" at bounding box center [995, 324] width 22 height 22
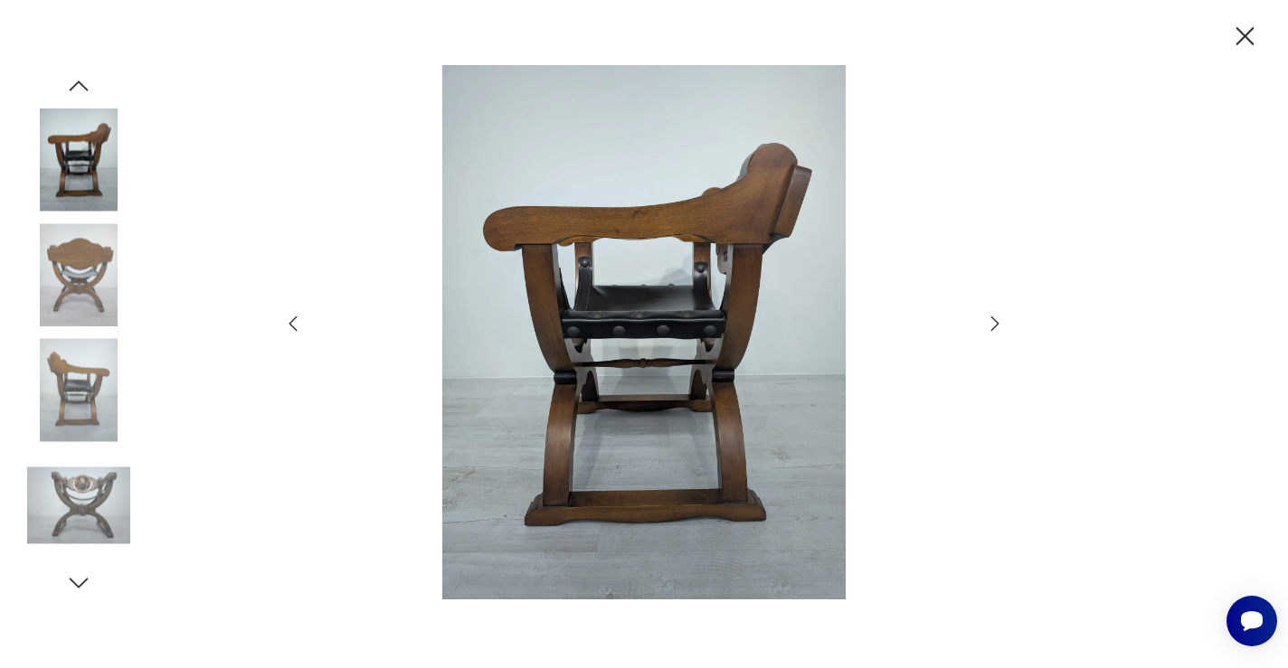
click at [991, 322] on icon "button" at bounding box center [995, 324] width 22 height 22
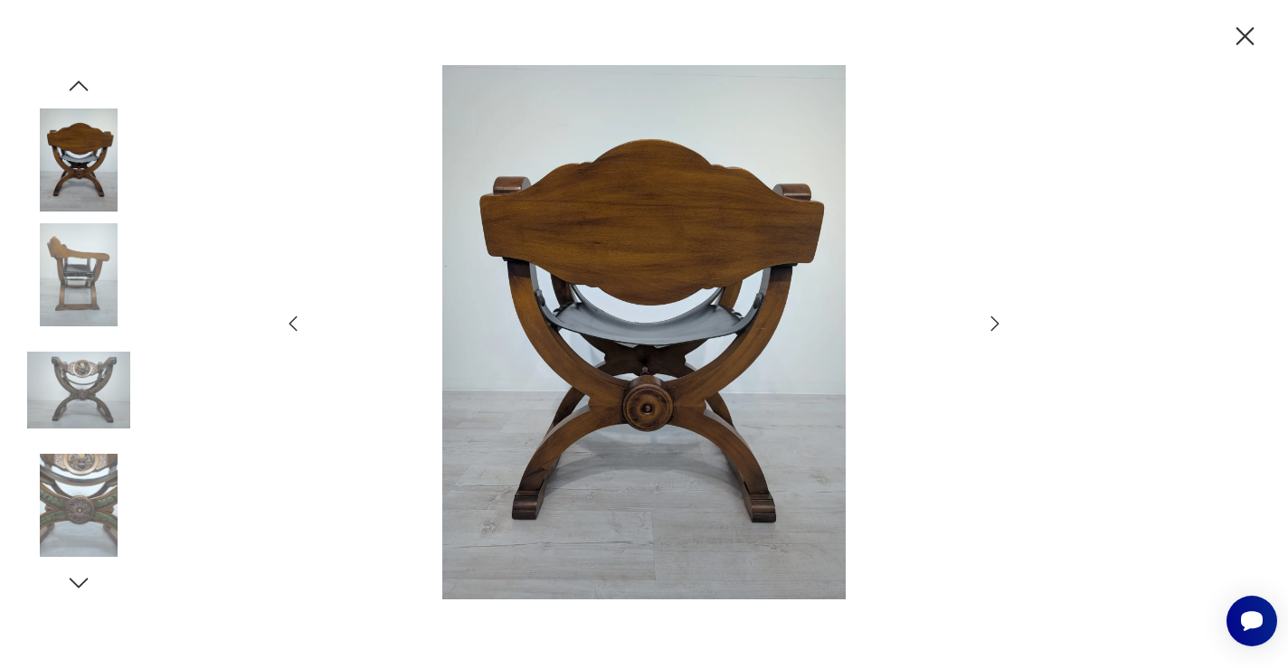
click at [991, 322] on icon "button" at bounding box center [995, 324] width 22 height 22
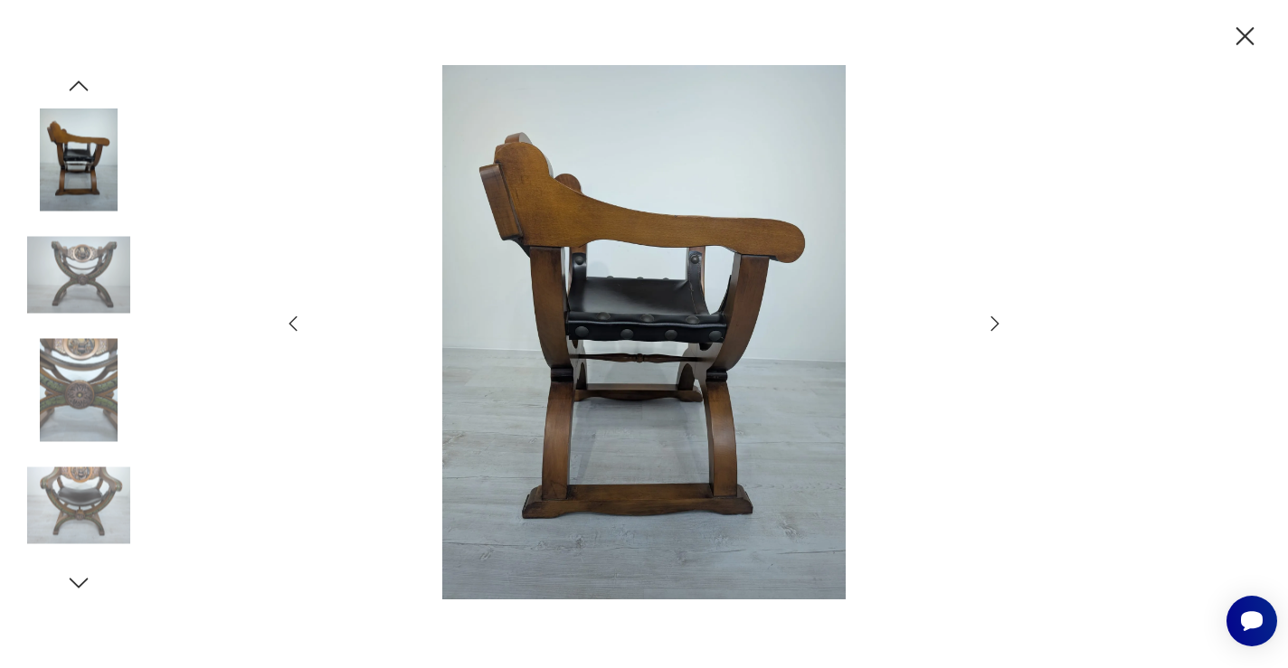
click at [991, 322] on icon "button" at bounding box center [995, 324] width 22 height 22
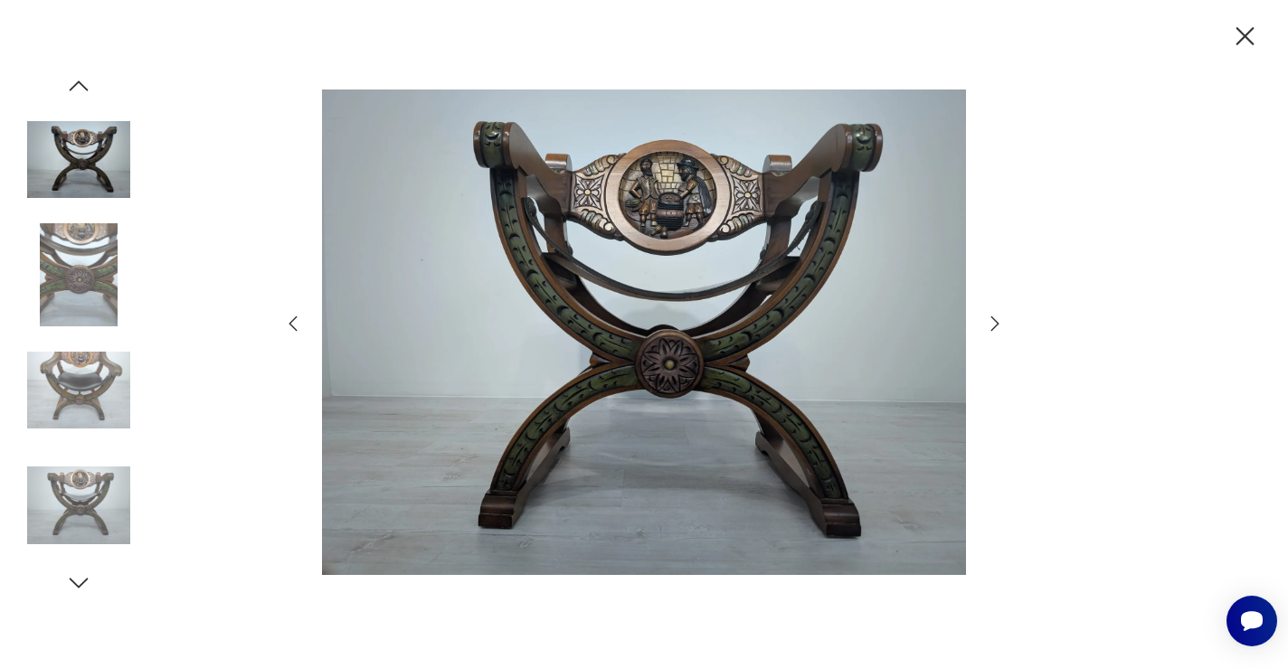
click at [1243, 30] on icon "button" at bounding box center [1245, 37] width 32 height 32
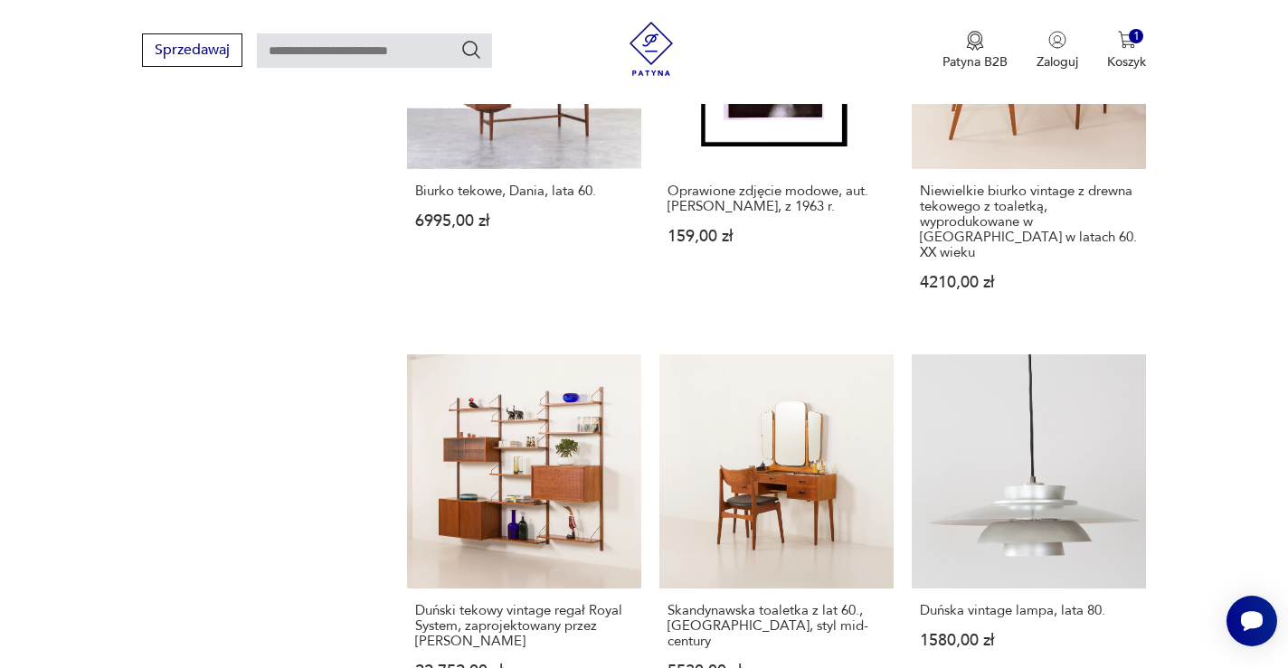
scroll to position [1412, 0]
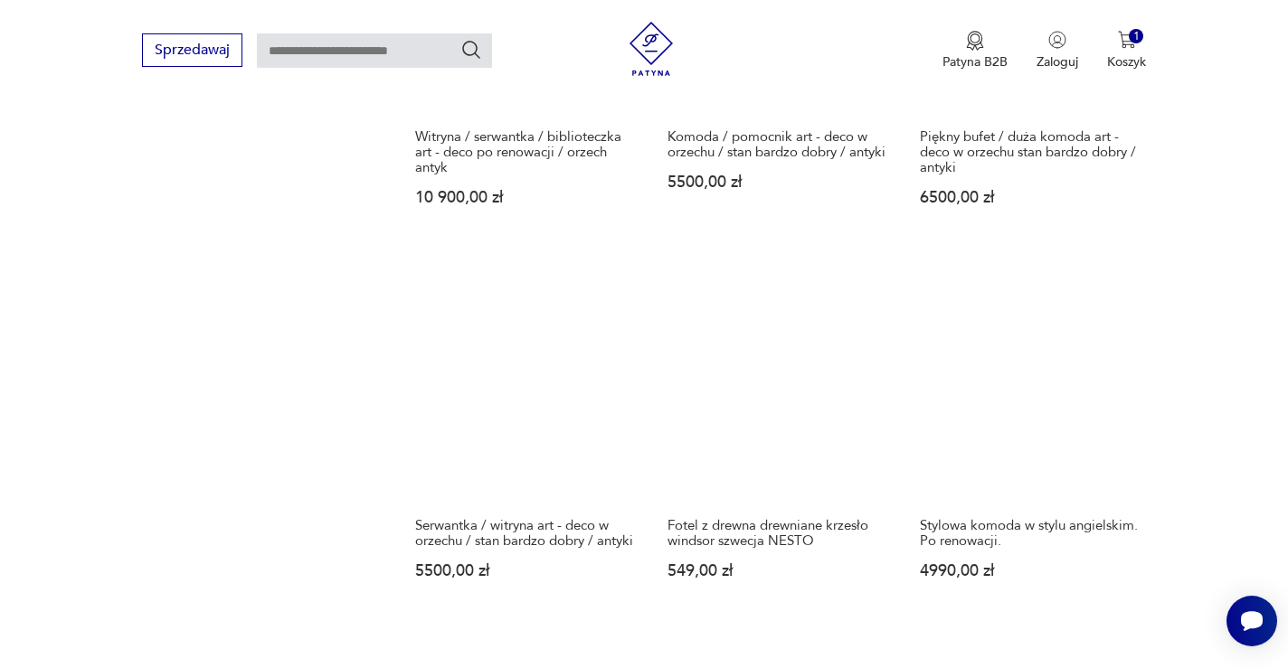
scroll to position [1485, 0]
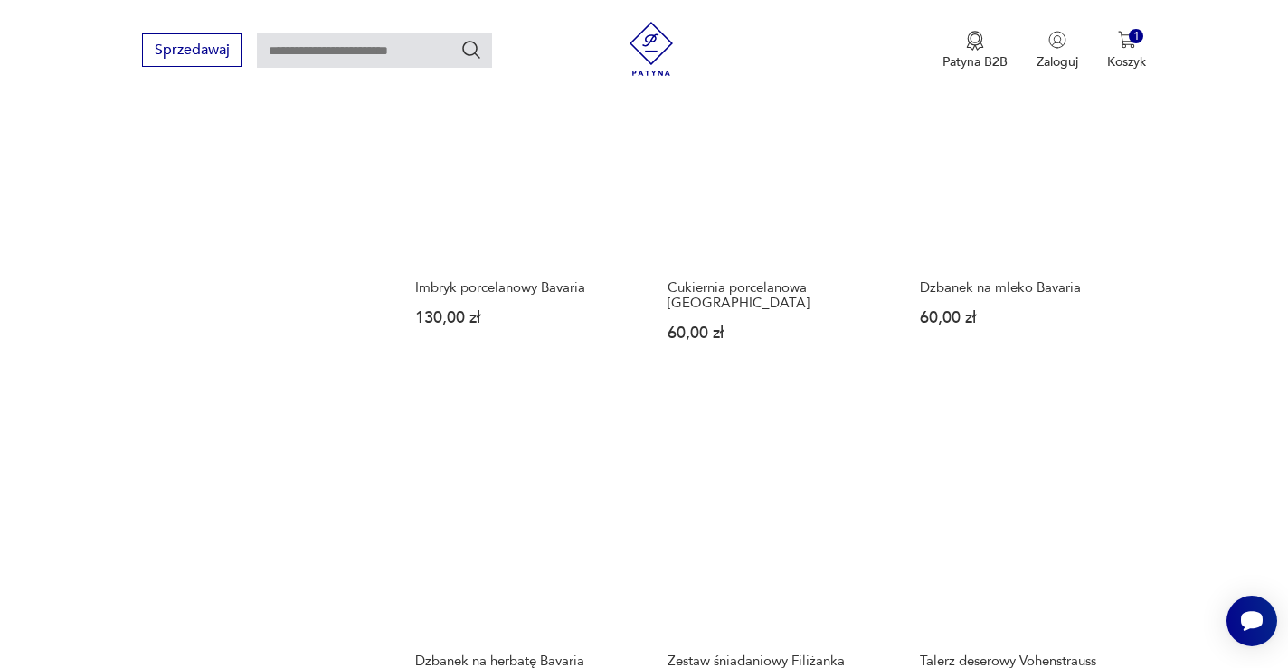
scroll to position [1356, 0]
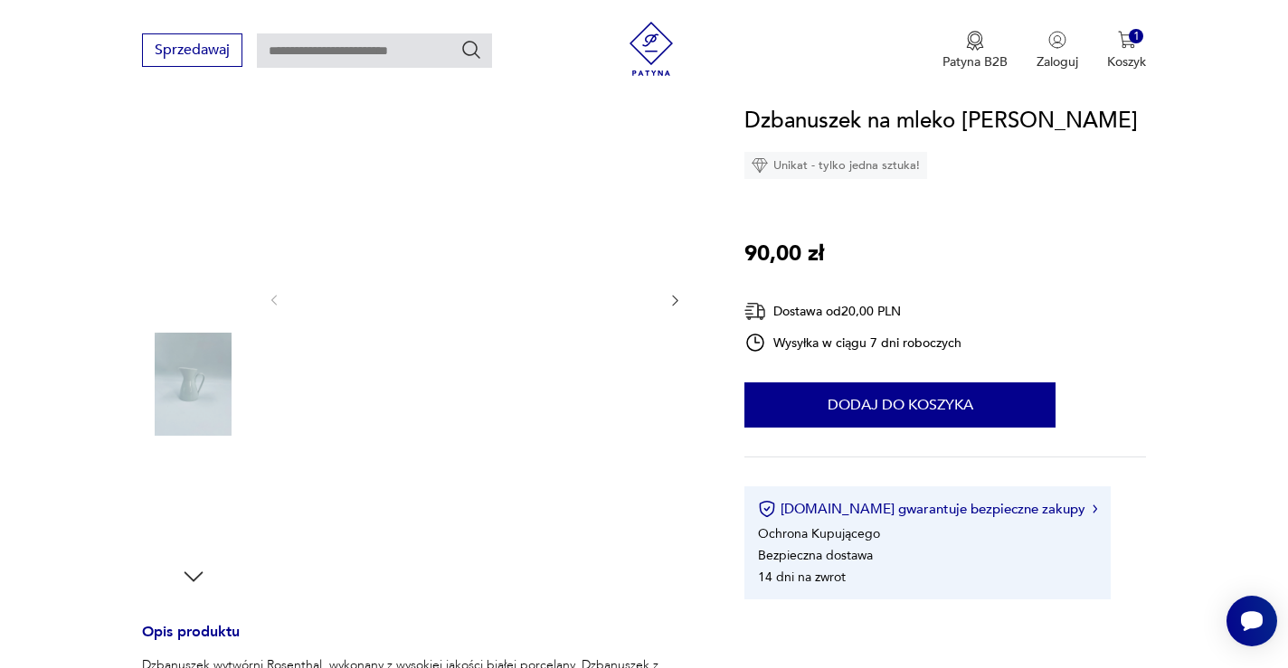
scroll to position [310, 0]
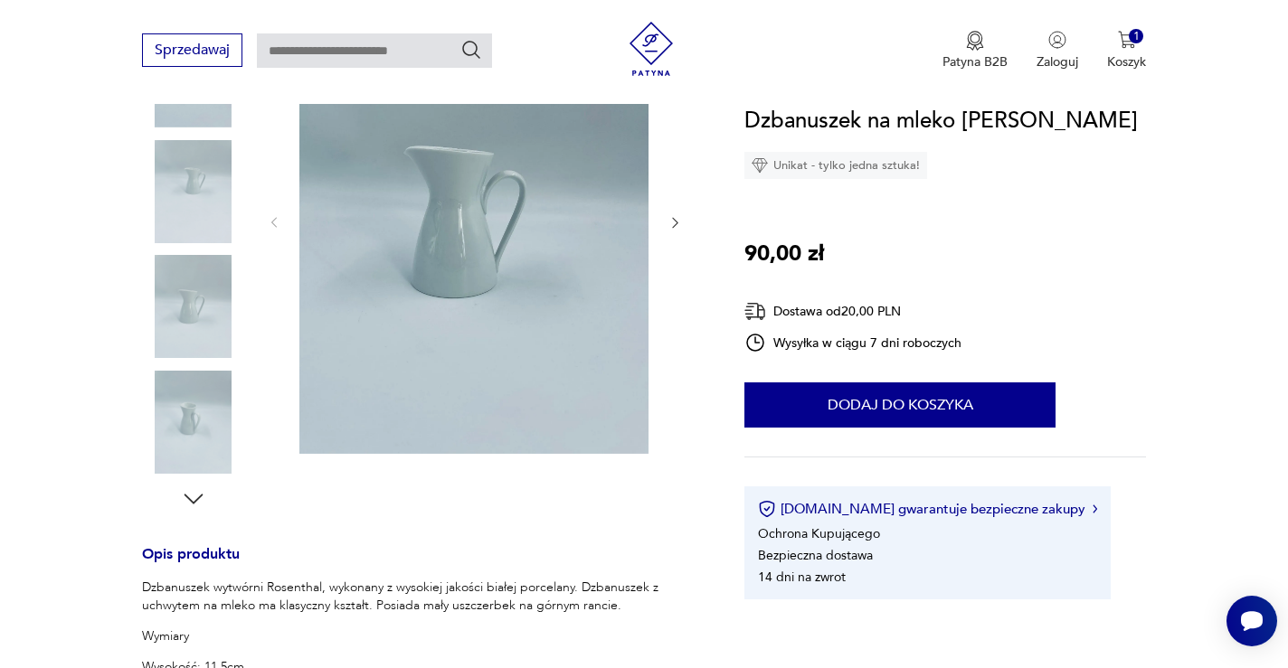
click at [481, 268] on img at bounding box center [473, 221] width 349 height 466
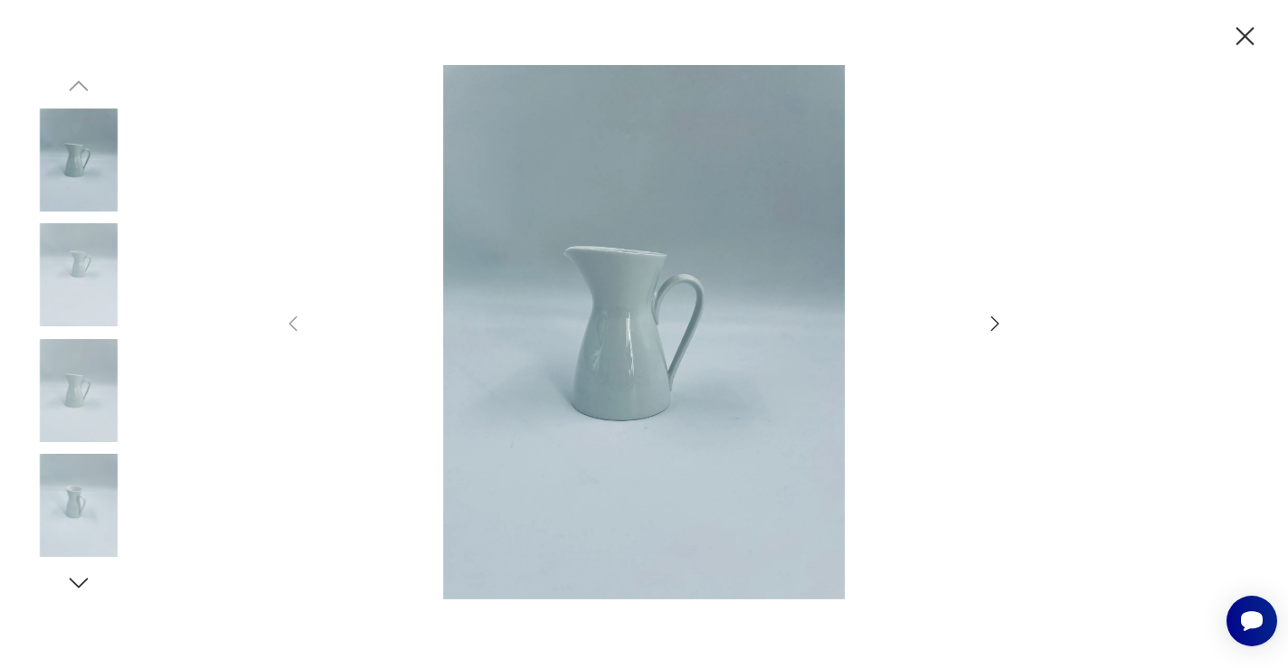
click at [992, 323] on icon "button" at bounding box center [995, 324] width 22 height 22
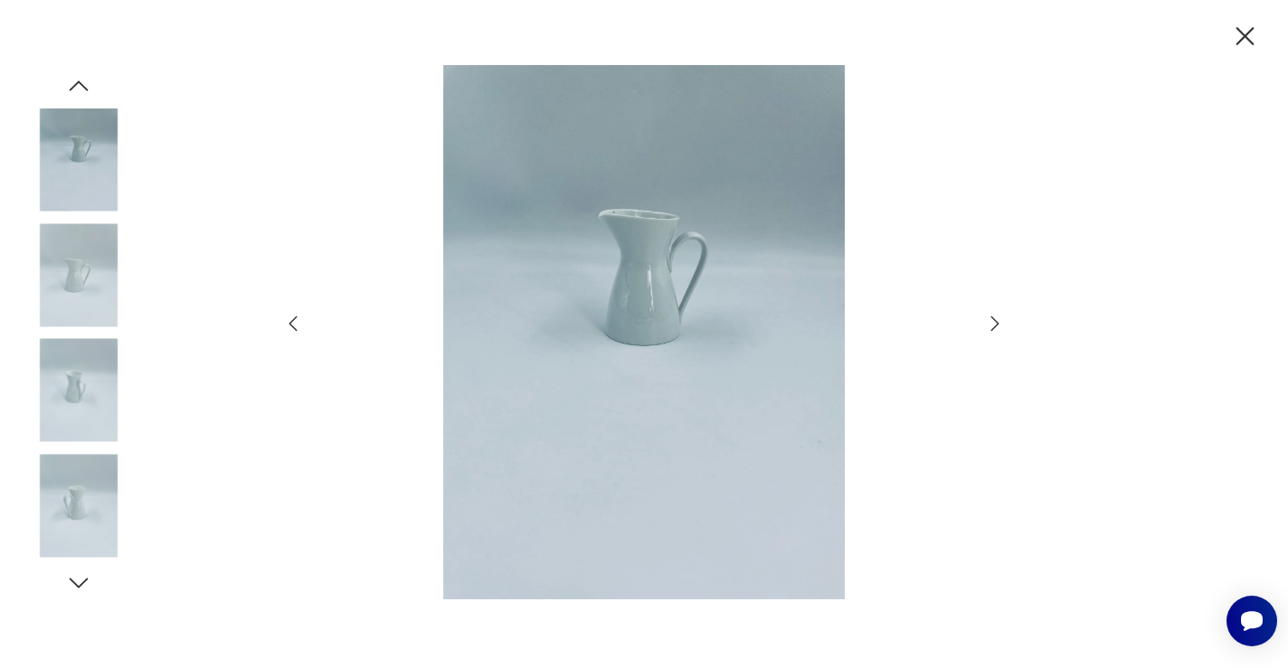
click at [992, 323] on icon "button" at bounding box center [995, 324] width 22 height 22
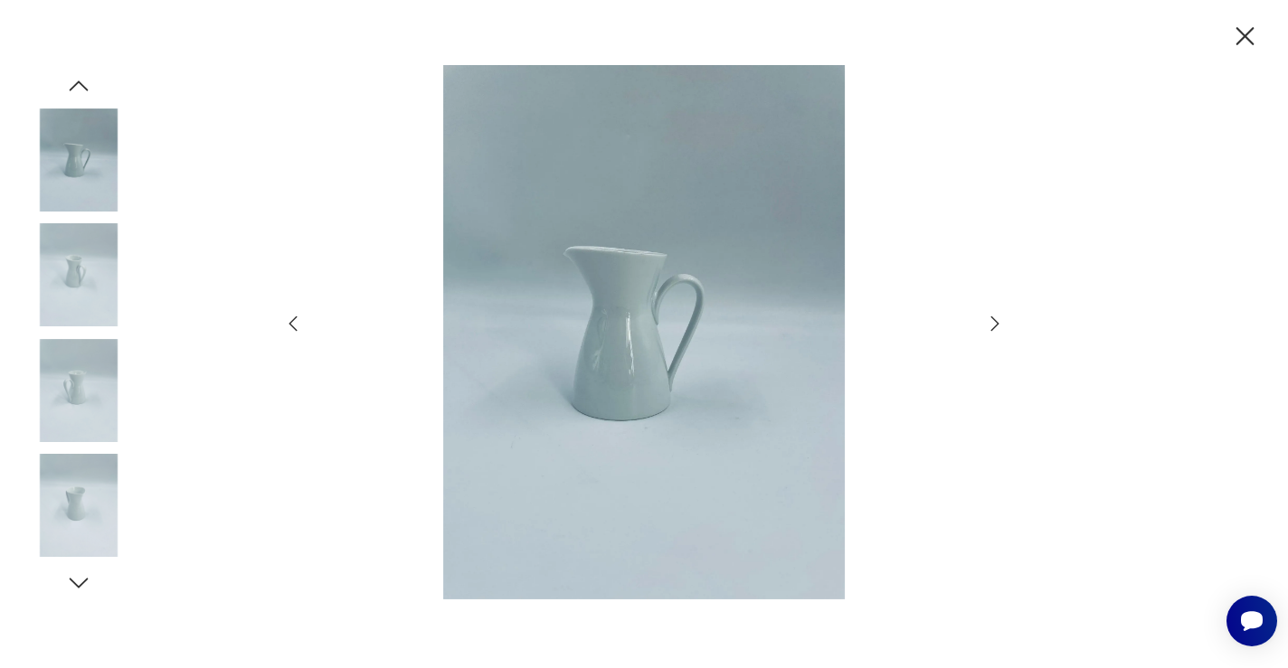
click at [992, 323] on icon "button" at bounding box center [995, 324] width 22 height 22
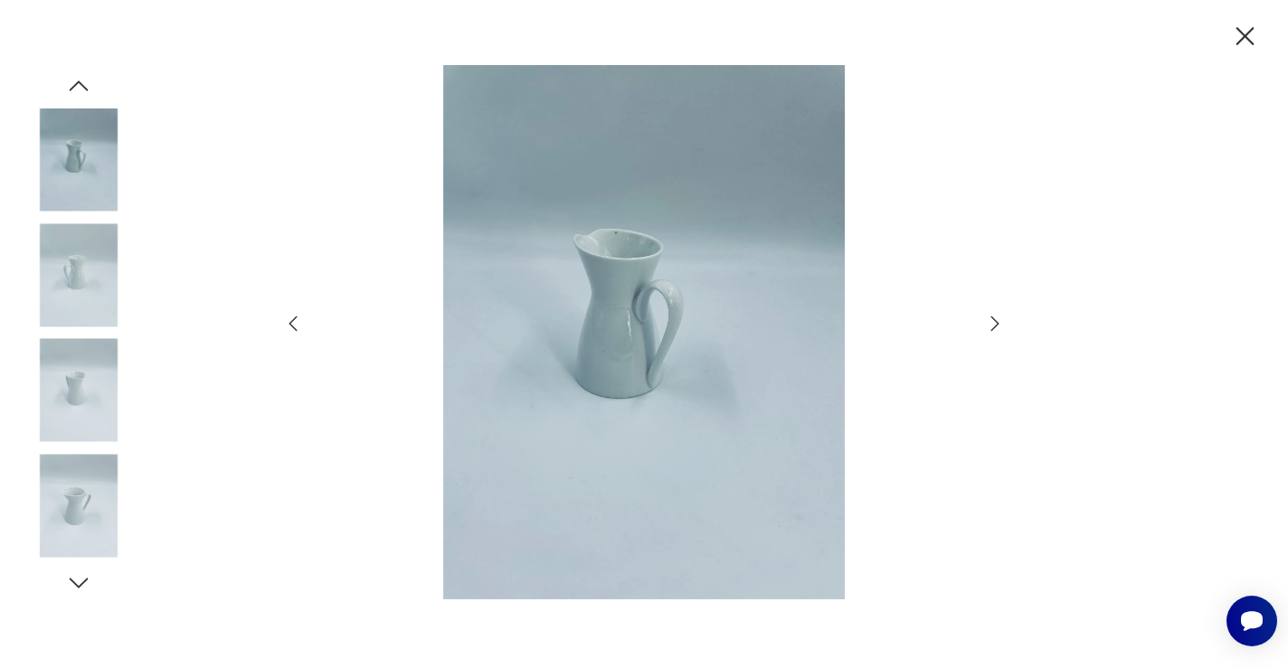
click at [992, 323] on icon "button" at bounding box center [995, 324] width 22 height 22
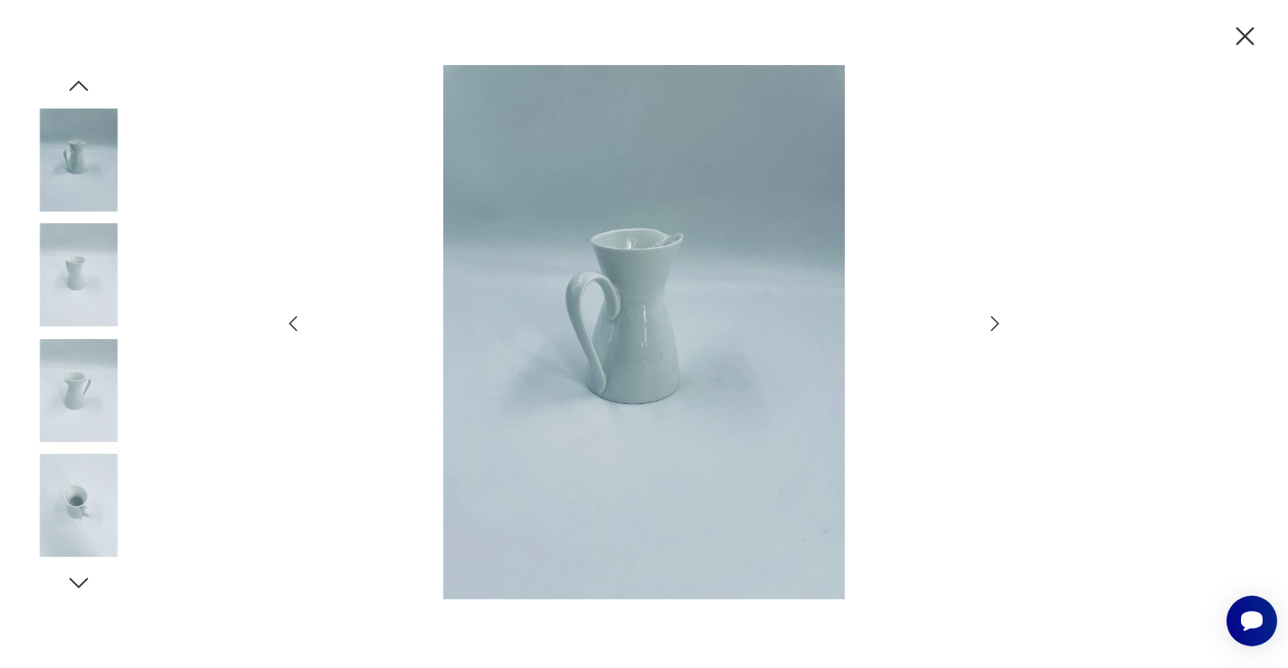
click at [992, 323] on icon "button" at bounding box center [995, 324] width 22 height 22
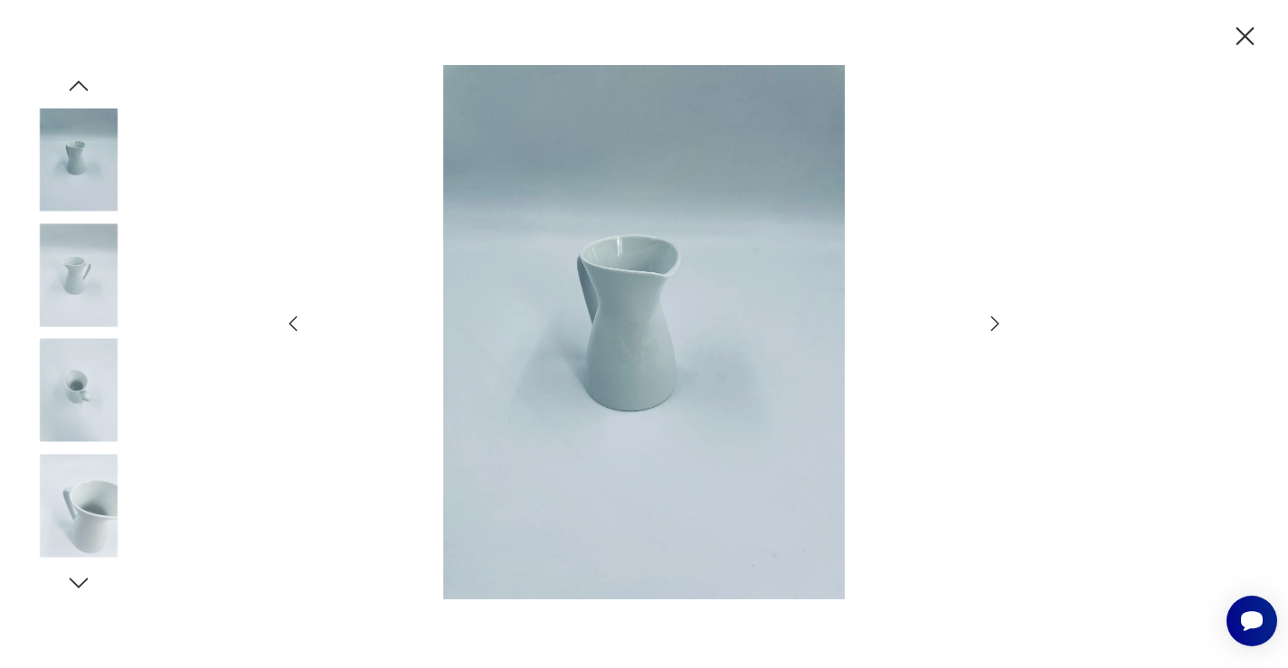
click at [992, 323] on icon "button" at bounding box center [995, 324] width 22 height 22
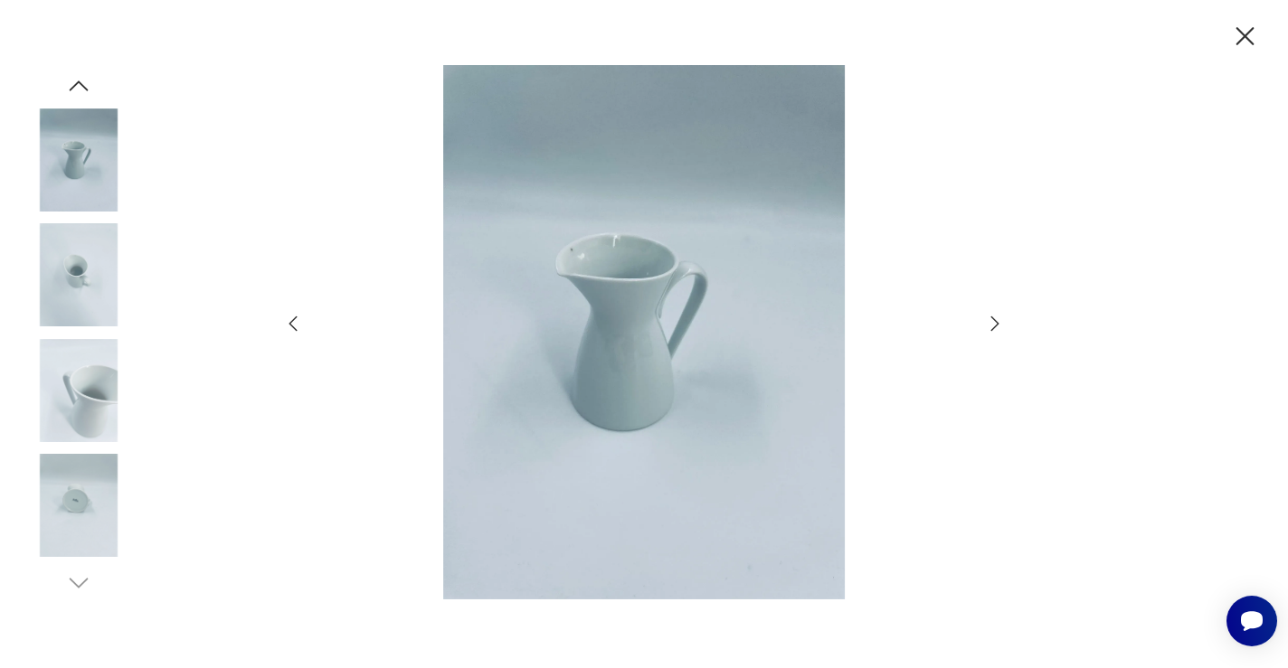
click at [992, 323] on icon "button" at bounding box center [995, 324] width 22 height 22
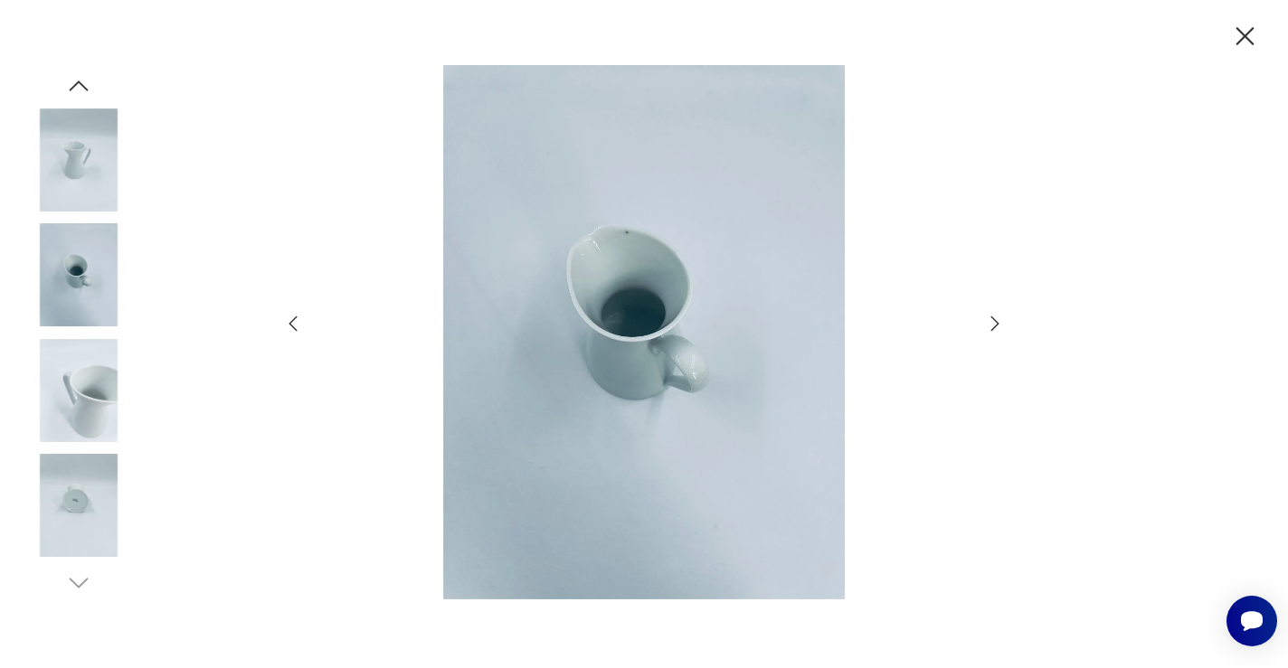
click at [992, 323] on icon "button" at bounding box center [995, 324] width 22 height 22
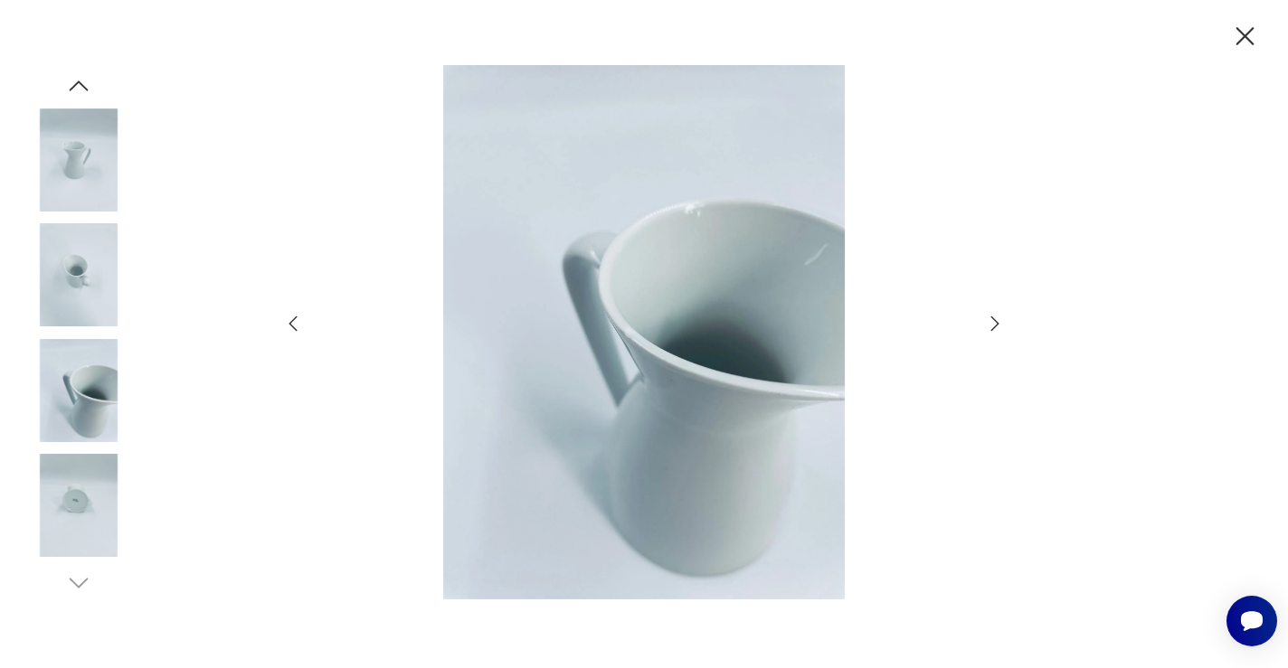
click at [992, 323] on icon "button" at bounding box center [995, 324] width 22 height 22
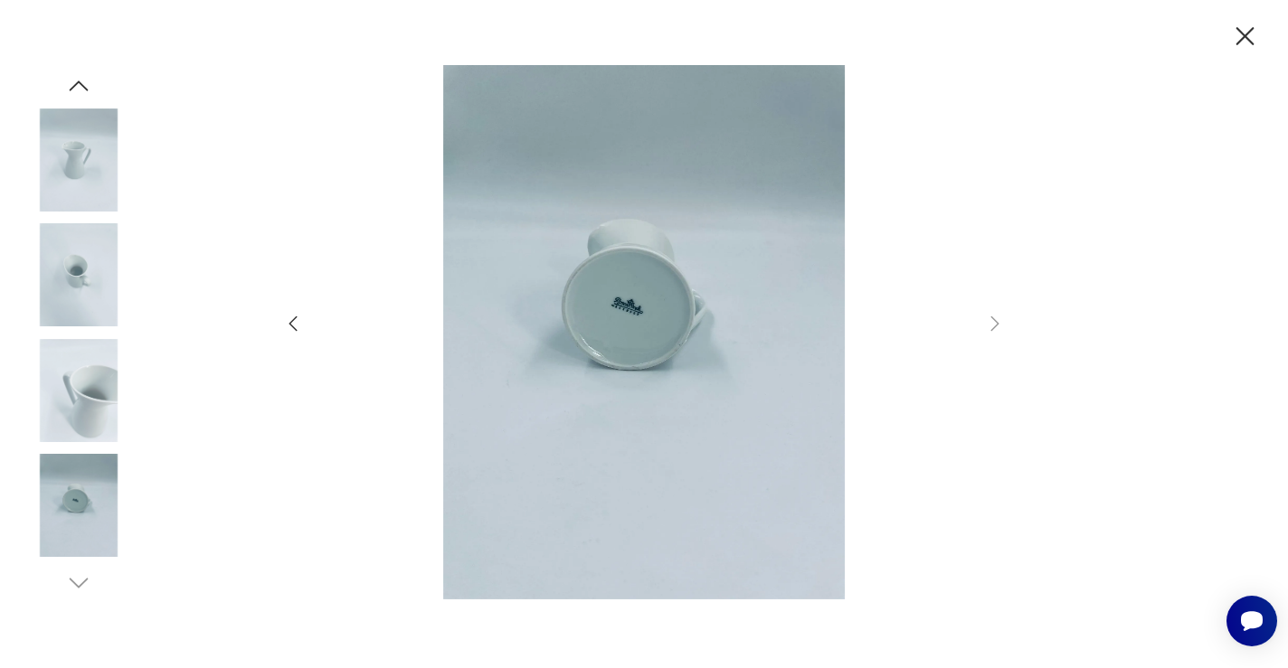
click at [1240, 32] on icon "button" at bounding box center [1246, 36] width 18 height 18
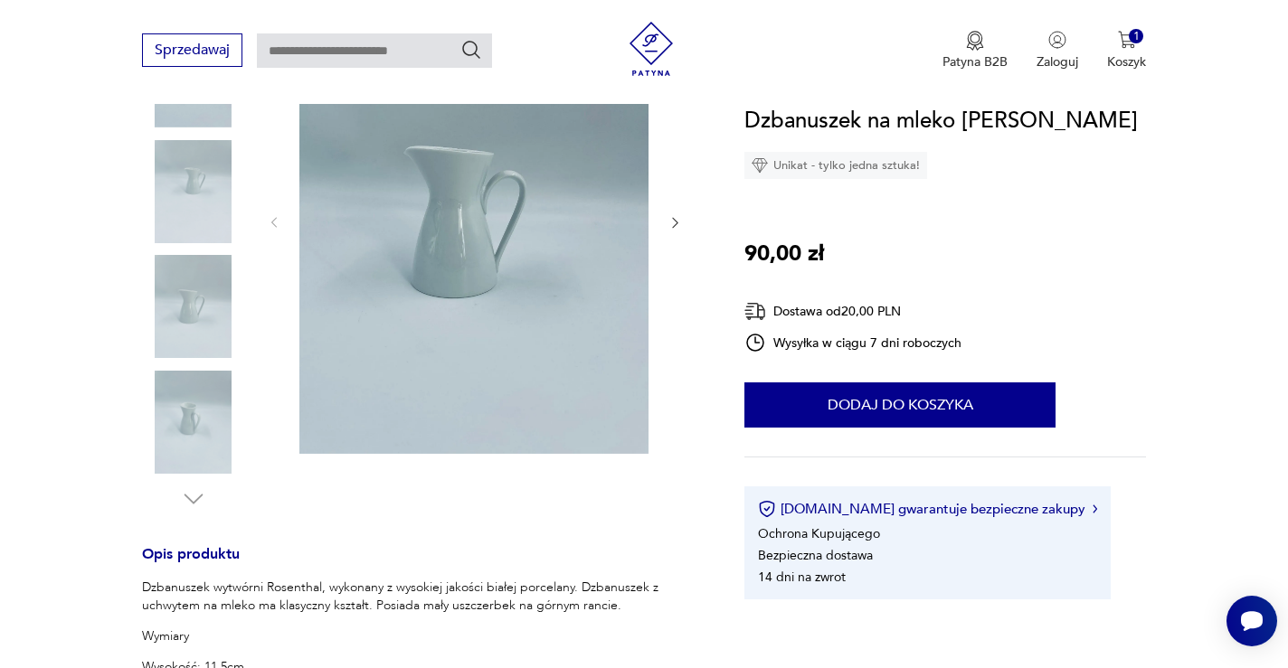
scroll to position [1332, 0]
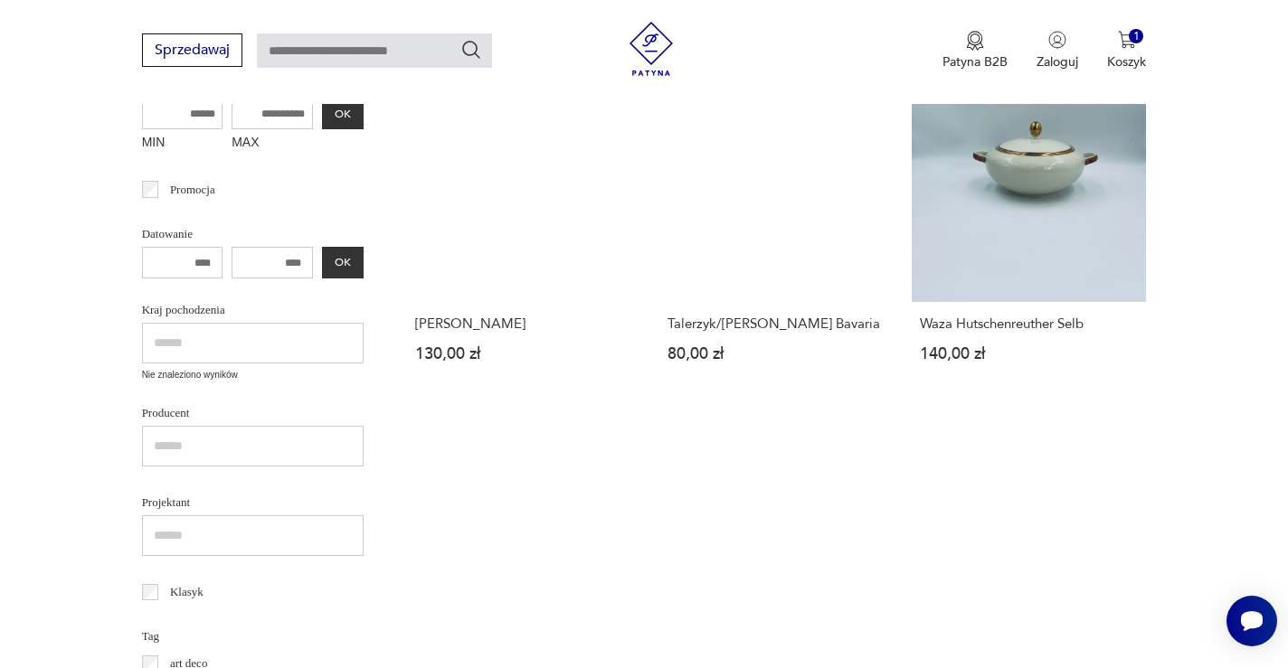
scroll to position [439, 0]
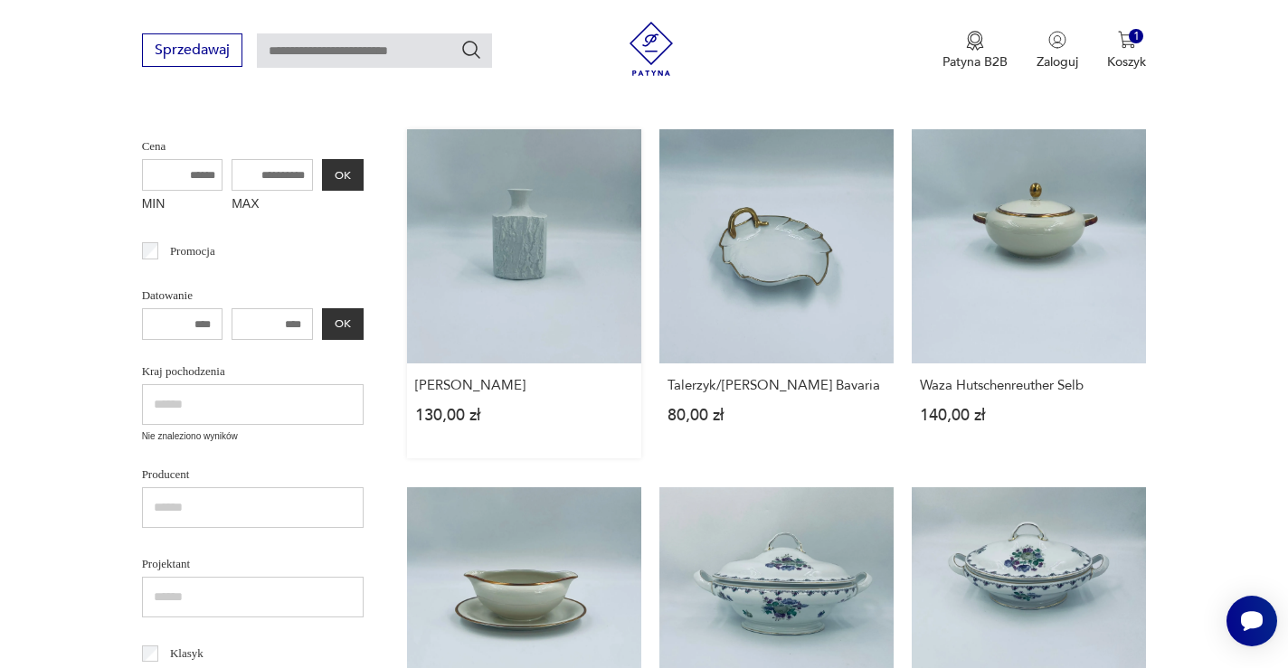
click at [421, 225] on link "Wazon Bareuther Waldsassen 130,00 zł" at bounding box center [524, 293] width 234 height 329
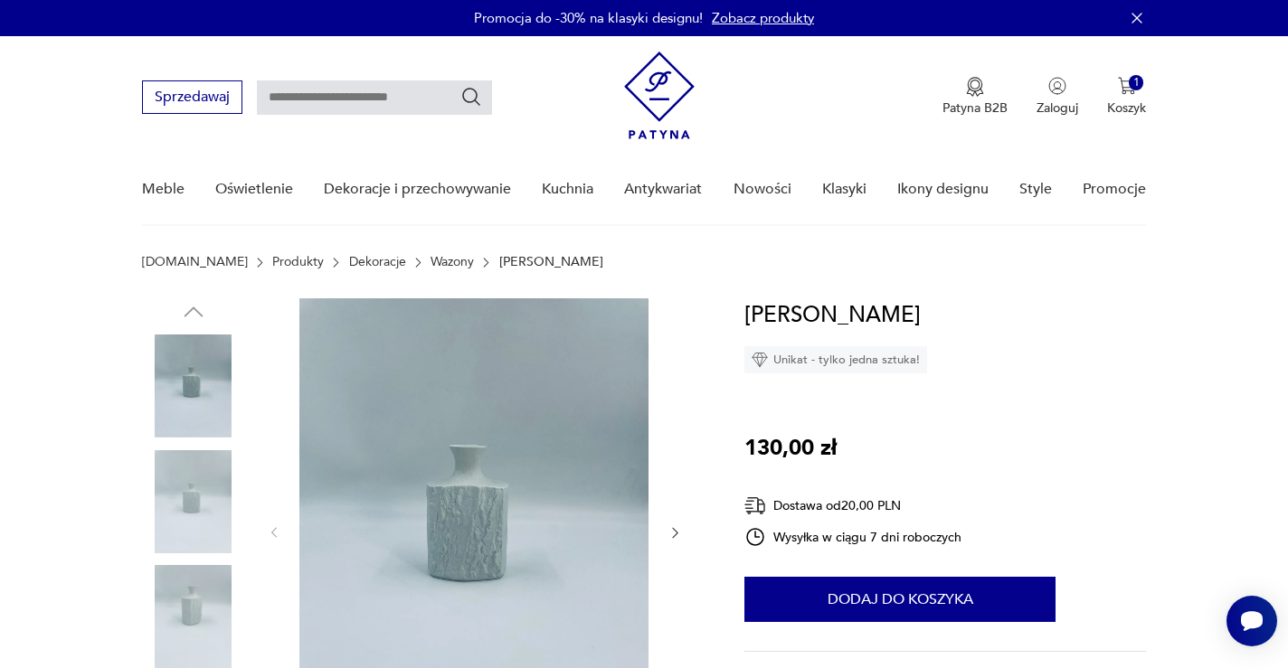
click at [505, 495] on img at bounding box center [473, 532] width 349 height 466
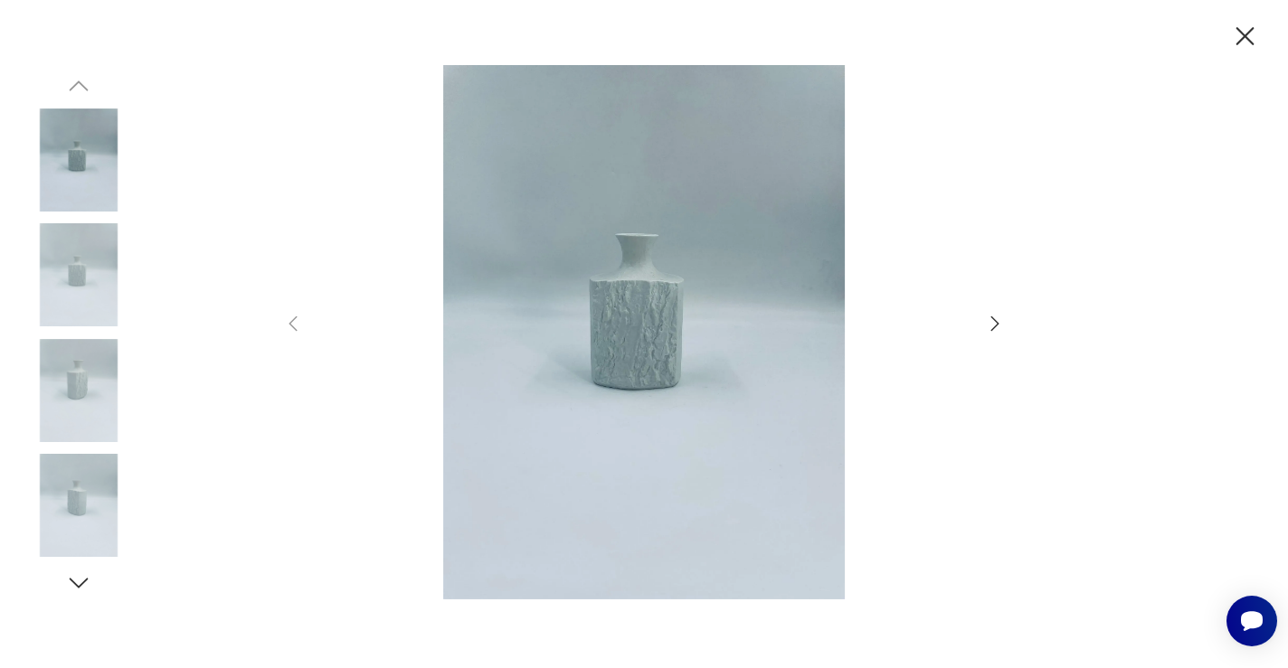
click at [984, 322] on icon "button" at bounding box center [995, 324] width 22 height 22
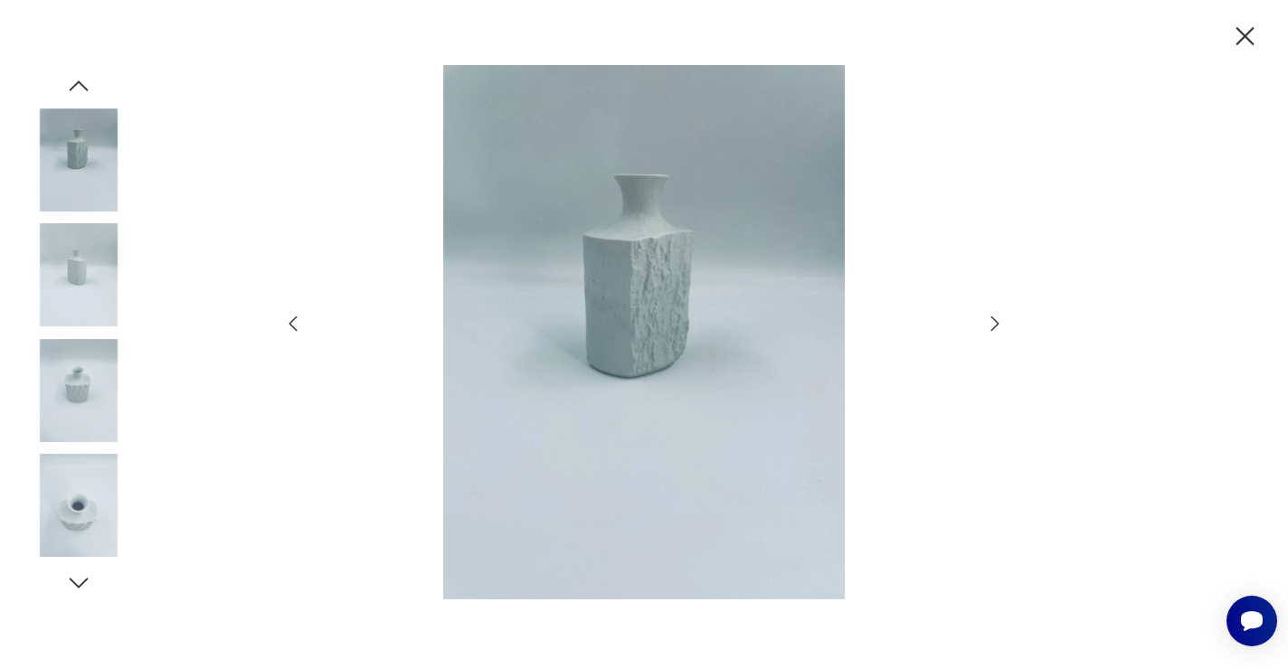
click at [984, 322] on icon "button" at bounding box center [995, 324] width 22 height 22
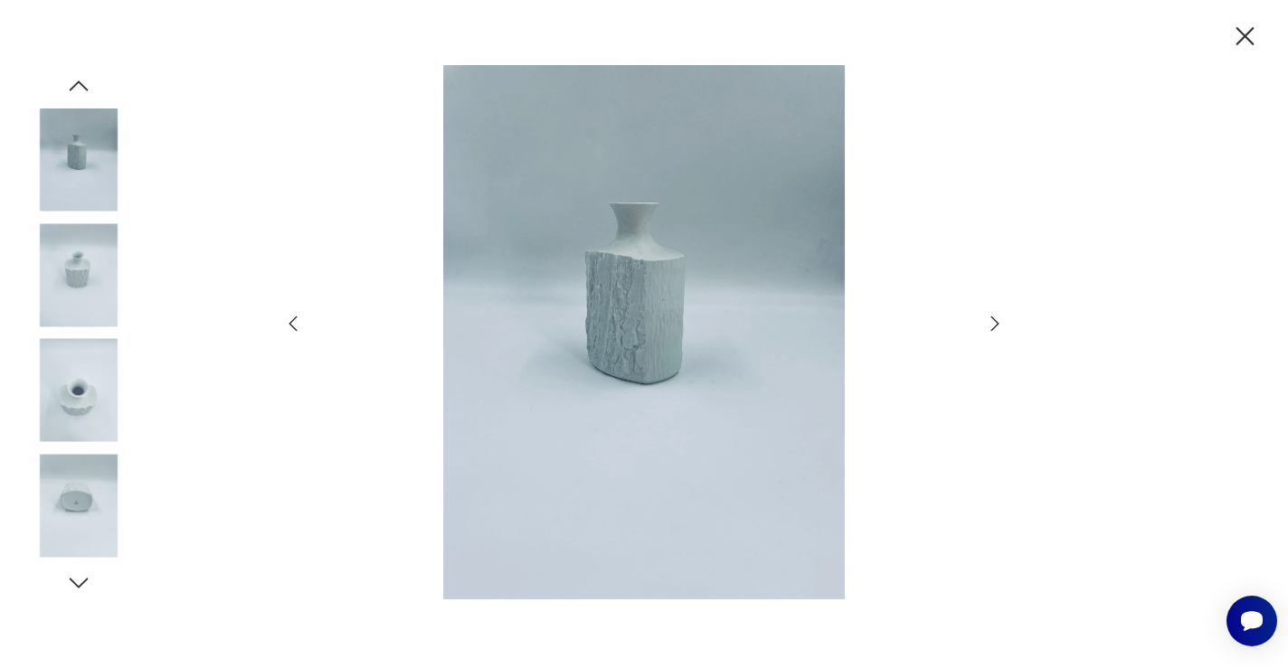
click at [984, 322] on icon "button" at bounding box center [995, 324] width 22 height 22
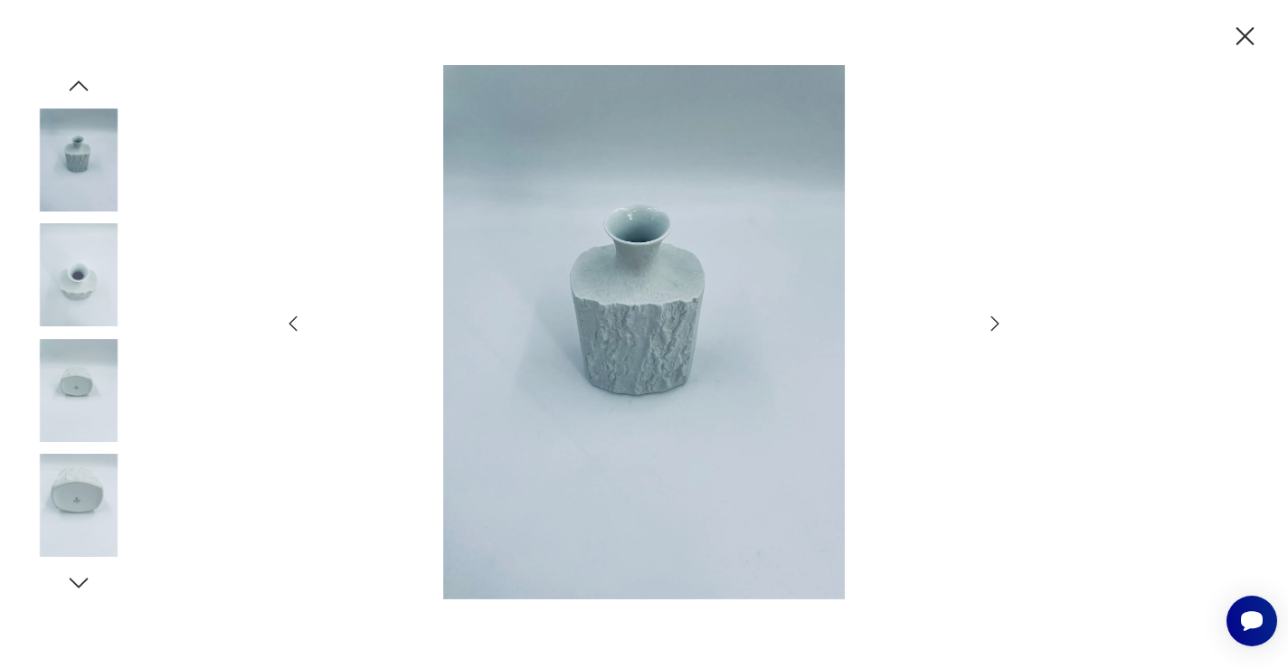
click at [984, 322] on icon "button" at bounding box center [995, 324] width 22 height 22
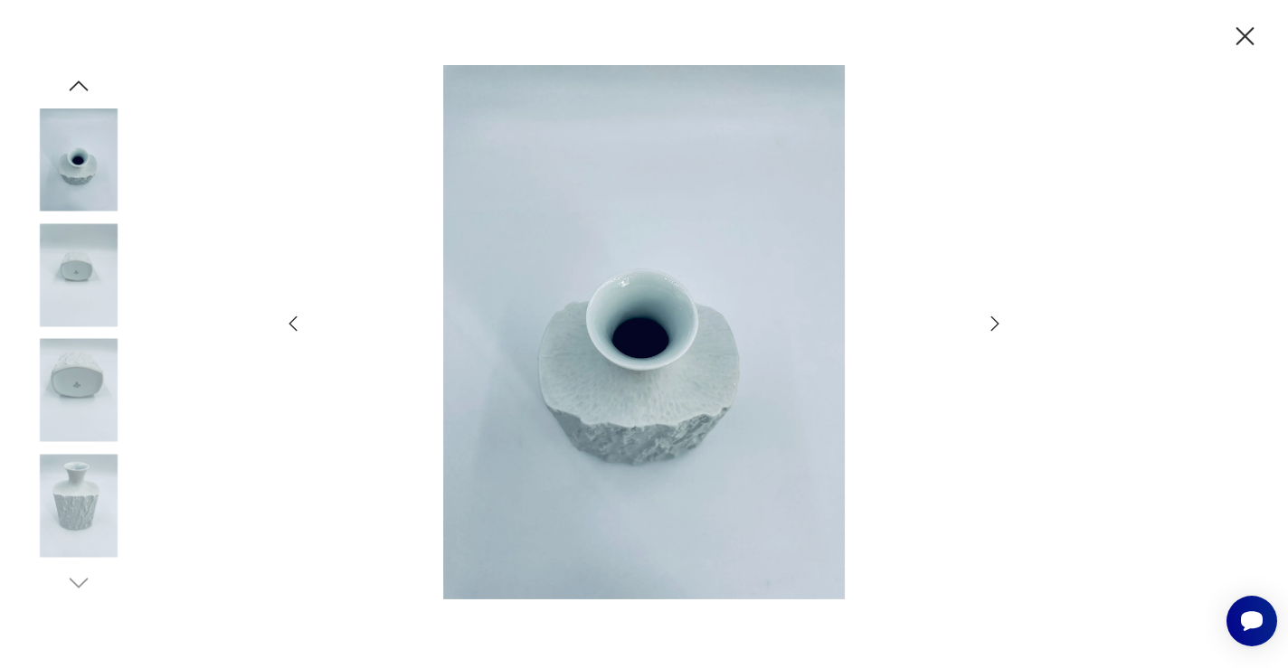
click at [984, 322] on icon "button" at bounding box center [995, 324] width 22 height 22
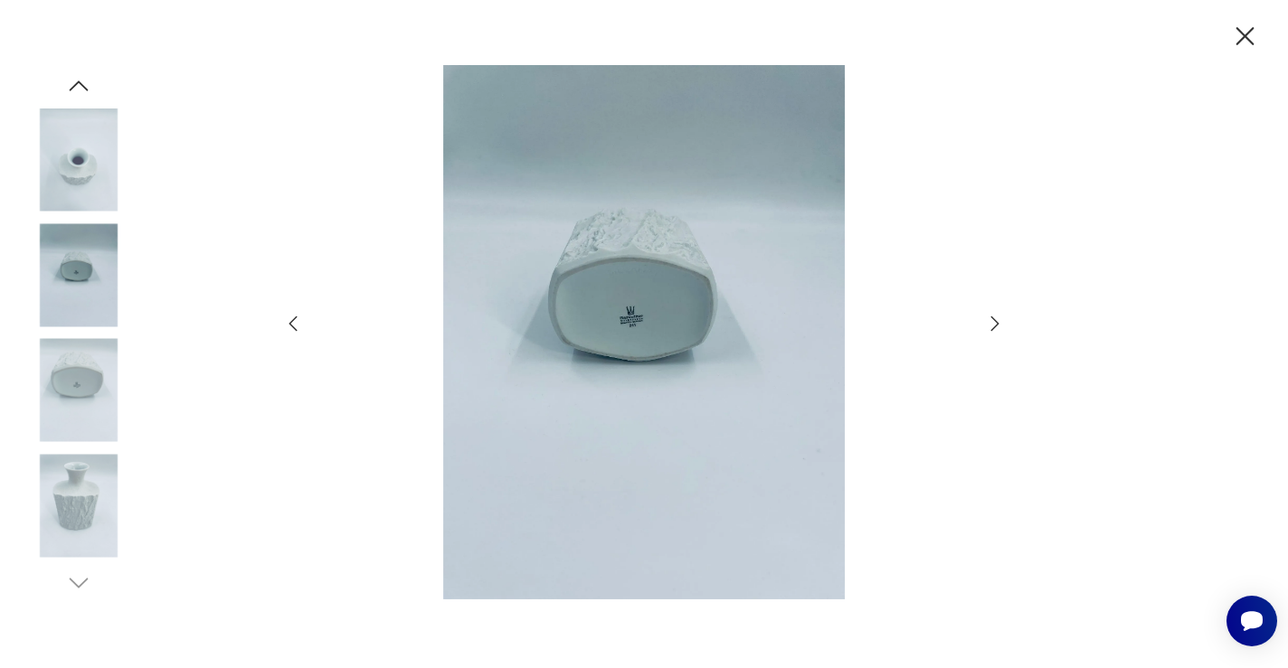
click at [984, 322] on icon "button" at bounding box center [995, 324] width 22 height 22
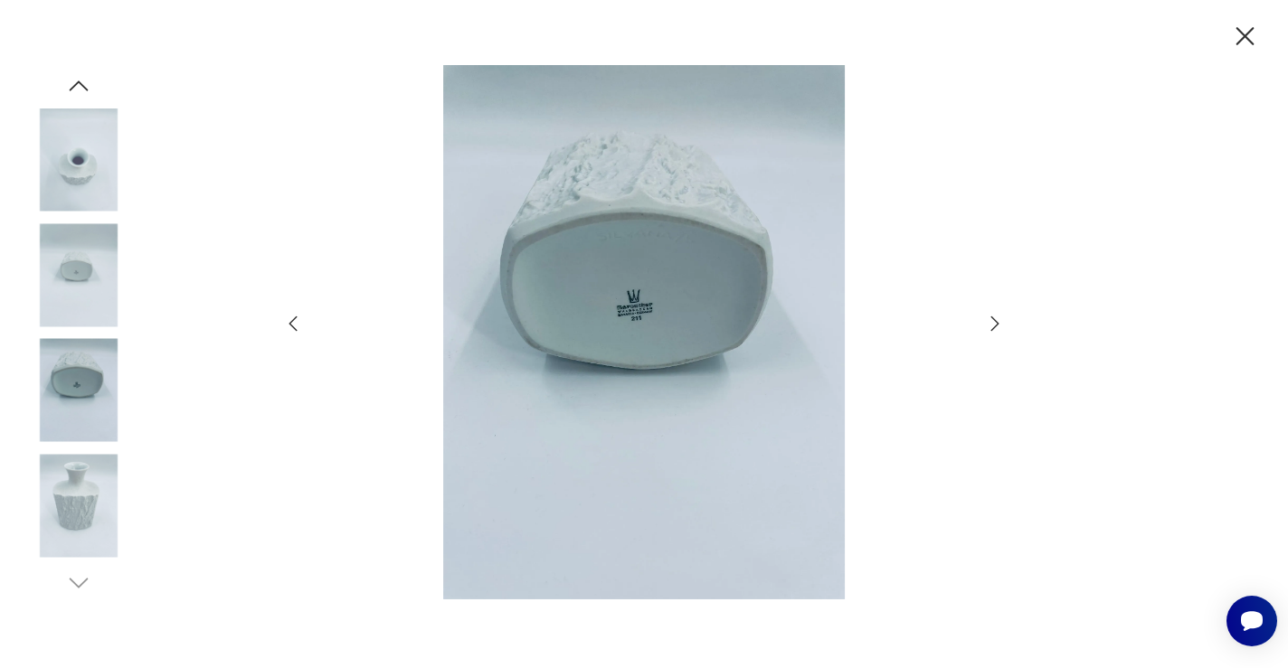
click at [984, 322] on icon "button" at bounding box center [995, 324] width 22 height 22
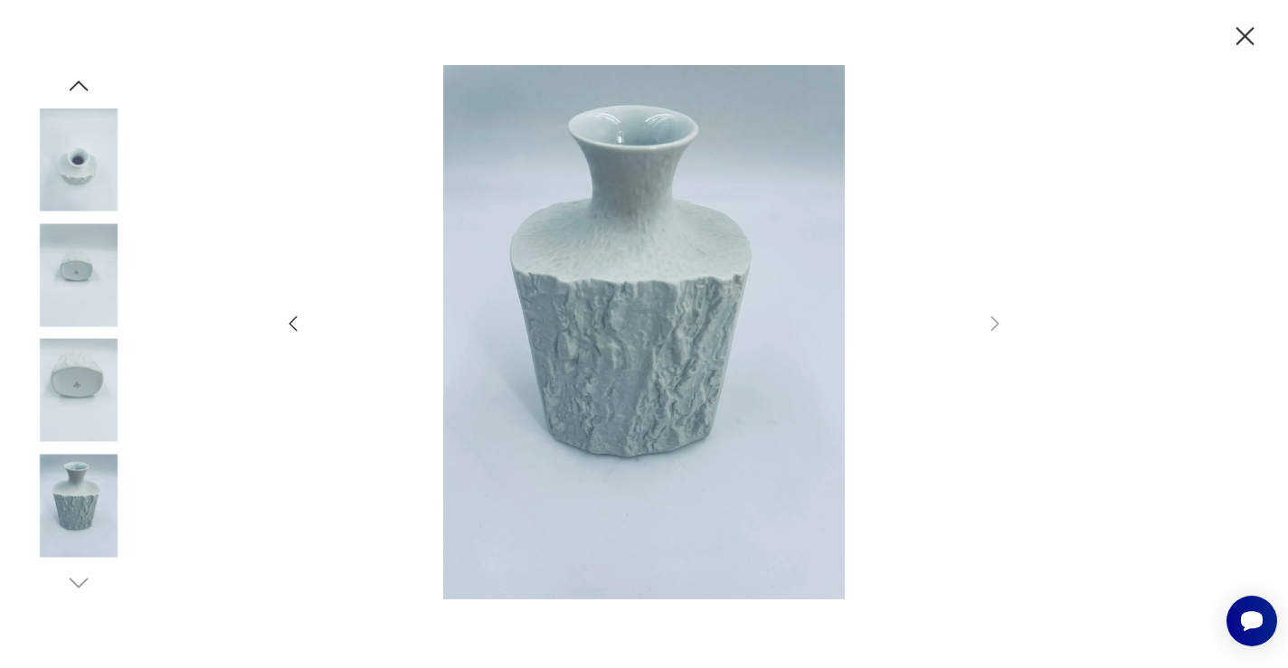
click at [1239, 28] on icon "button" at bounding box center [1245, 37] width 32 height 32
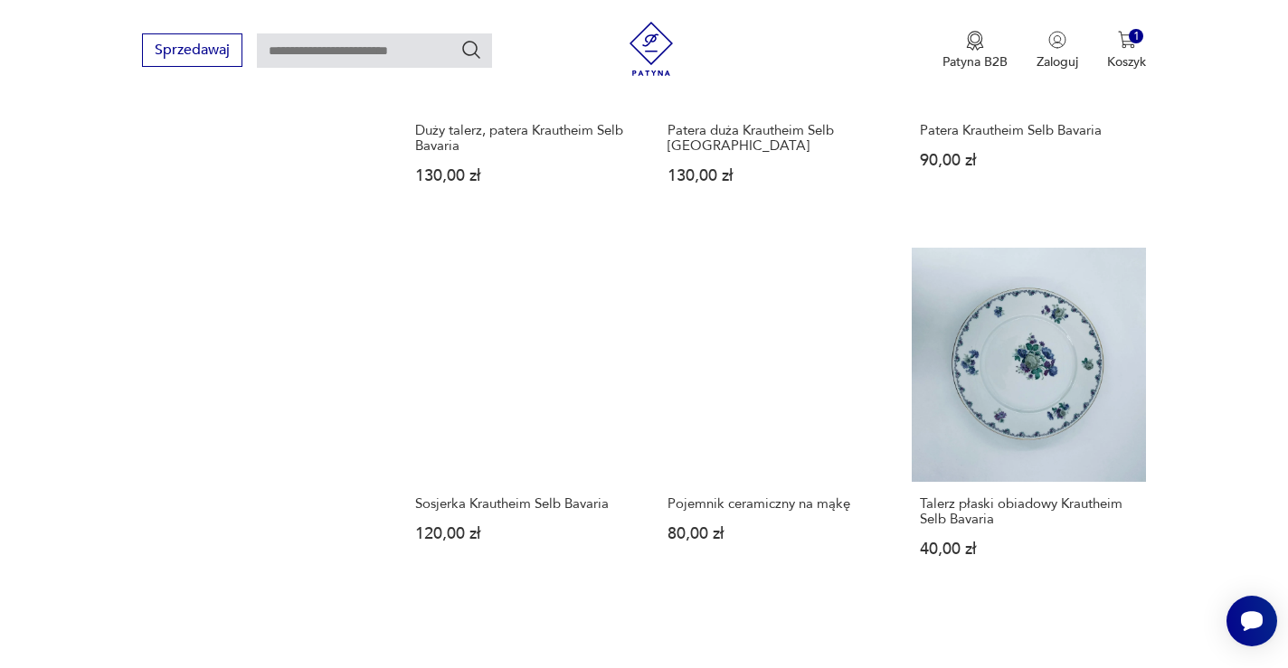
scroll to position [1420, 0]
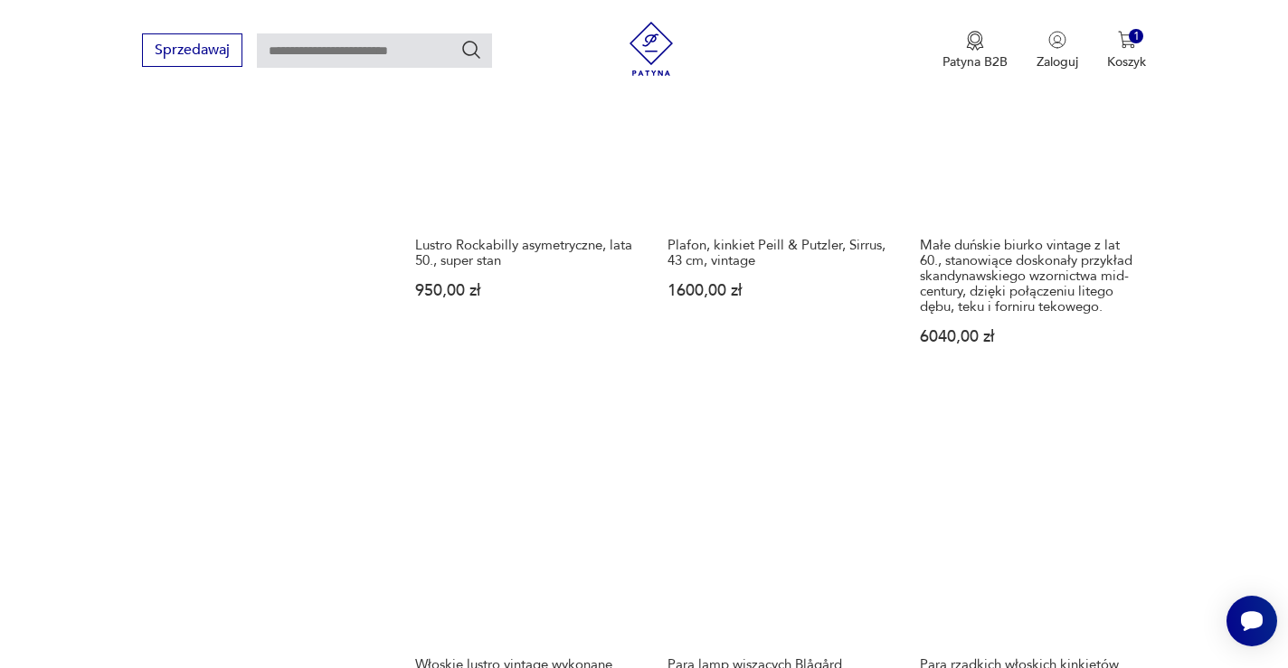
scroll to position [1691, 0]
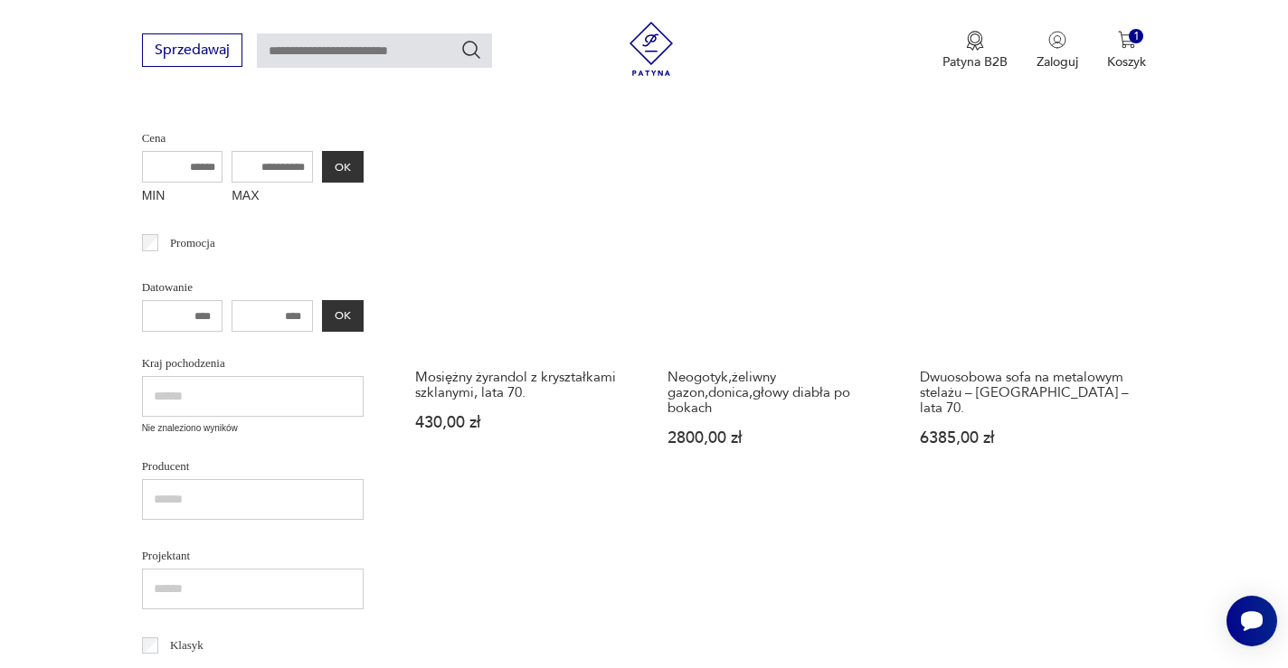
scroll to position [447, 0]
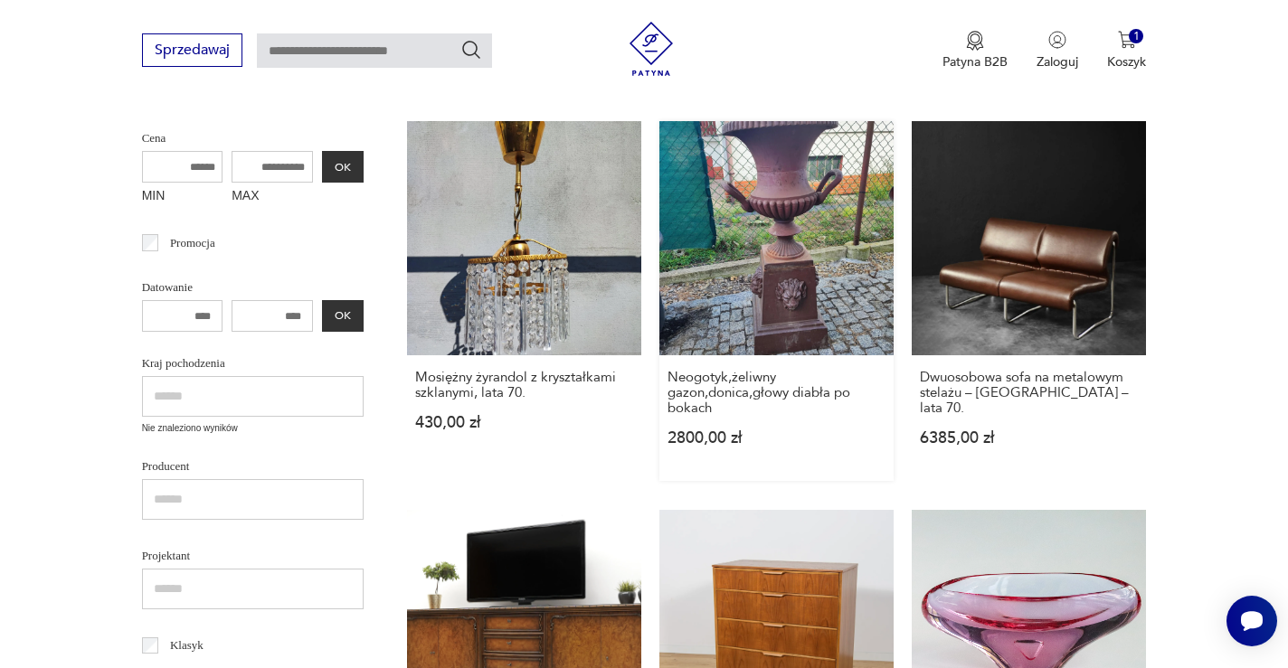
click at [659, 192] on link "Neogotyk,żeliwny gazon,donica,głowy diabła po bokach 2800,00 zł" at bounding box center [776, 301] width 234 height 360
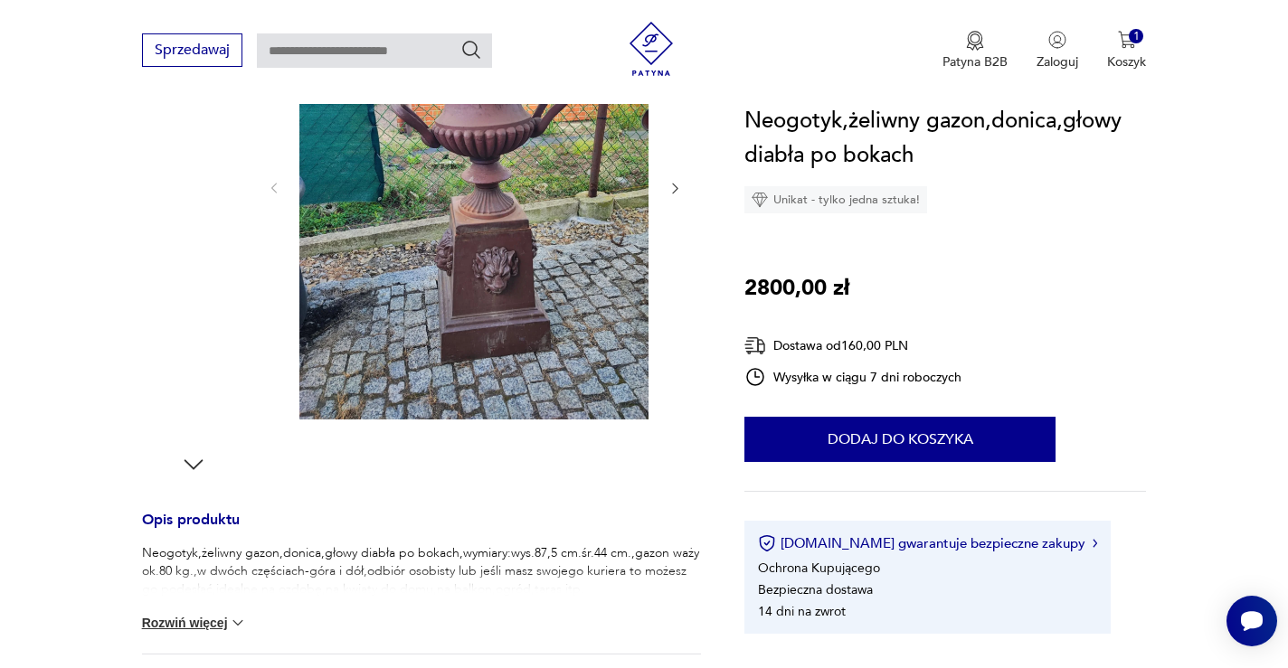
scroll to position [239, 0]
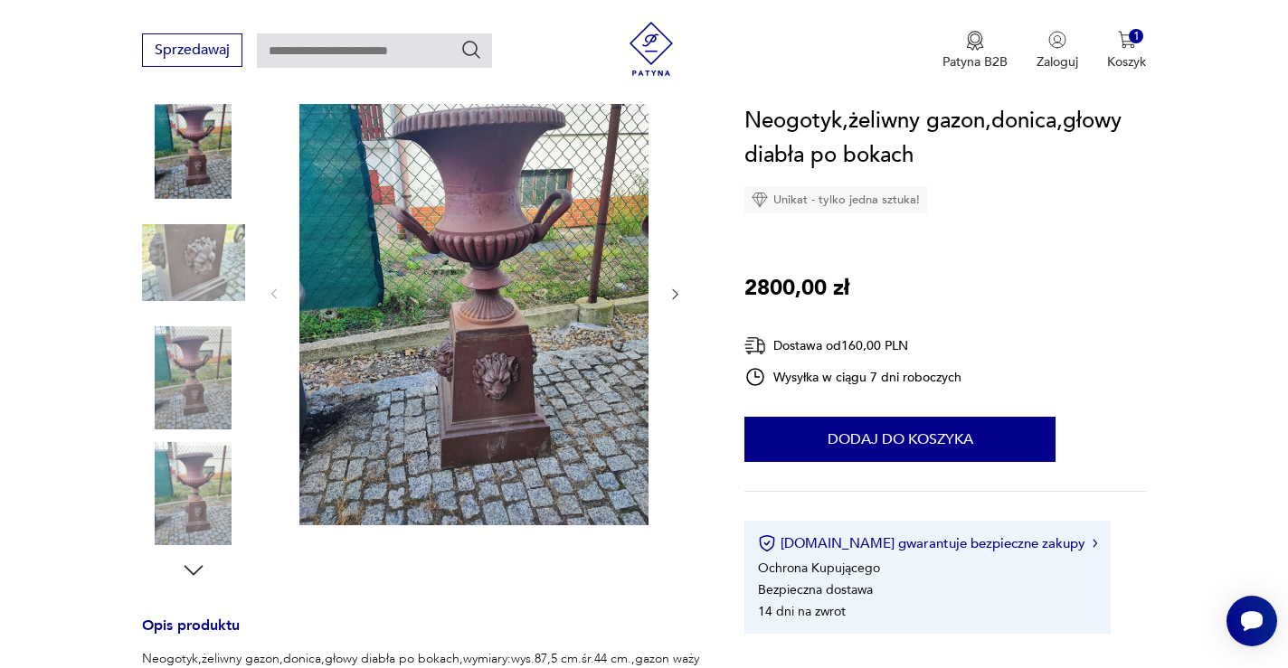
click at [487, 290] on img at bounding box center [473, 293] width 349 height 466
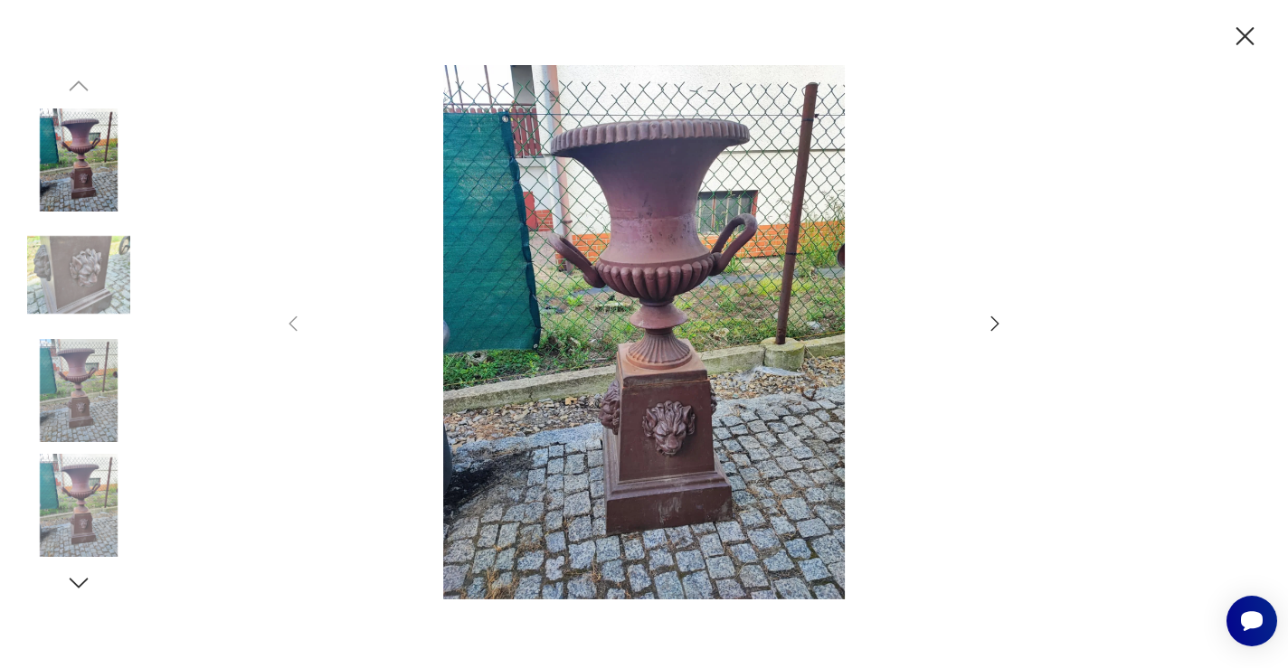
click at [995, 316] on icon "button" at bounding box center [995, 324] width 22 height 22
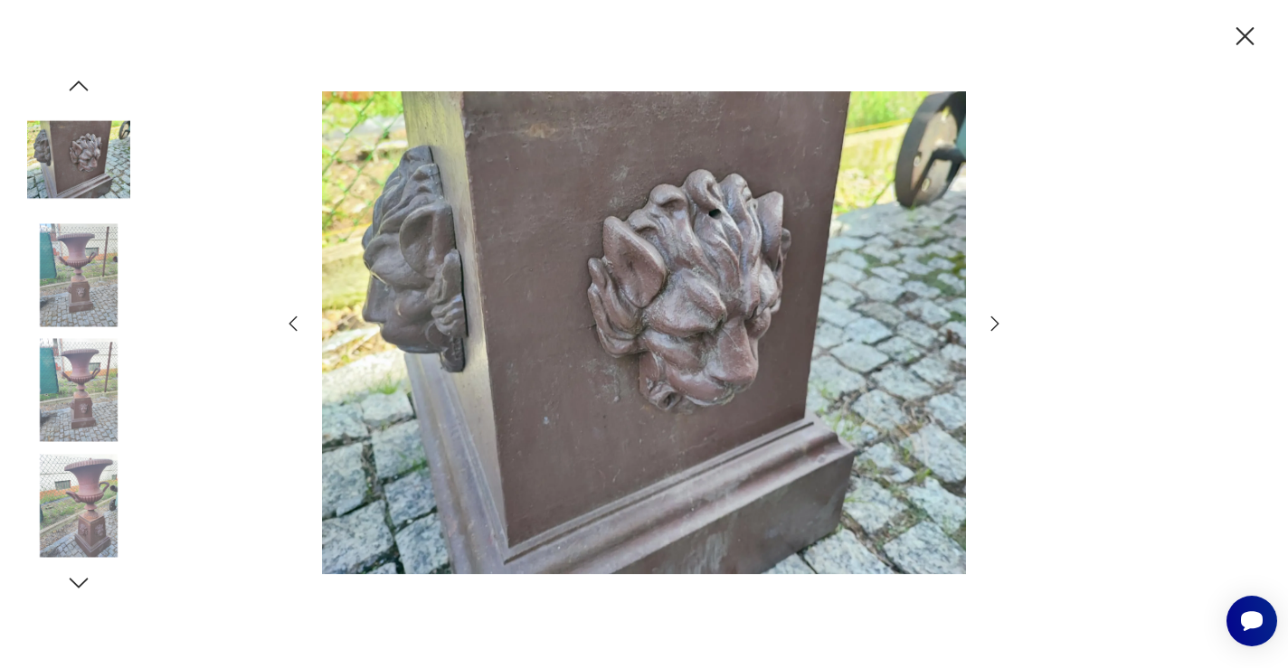
click at [995, 316] on icon "button" at bounding box center [995, 324] width 22 height 22
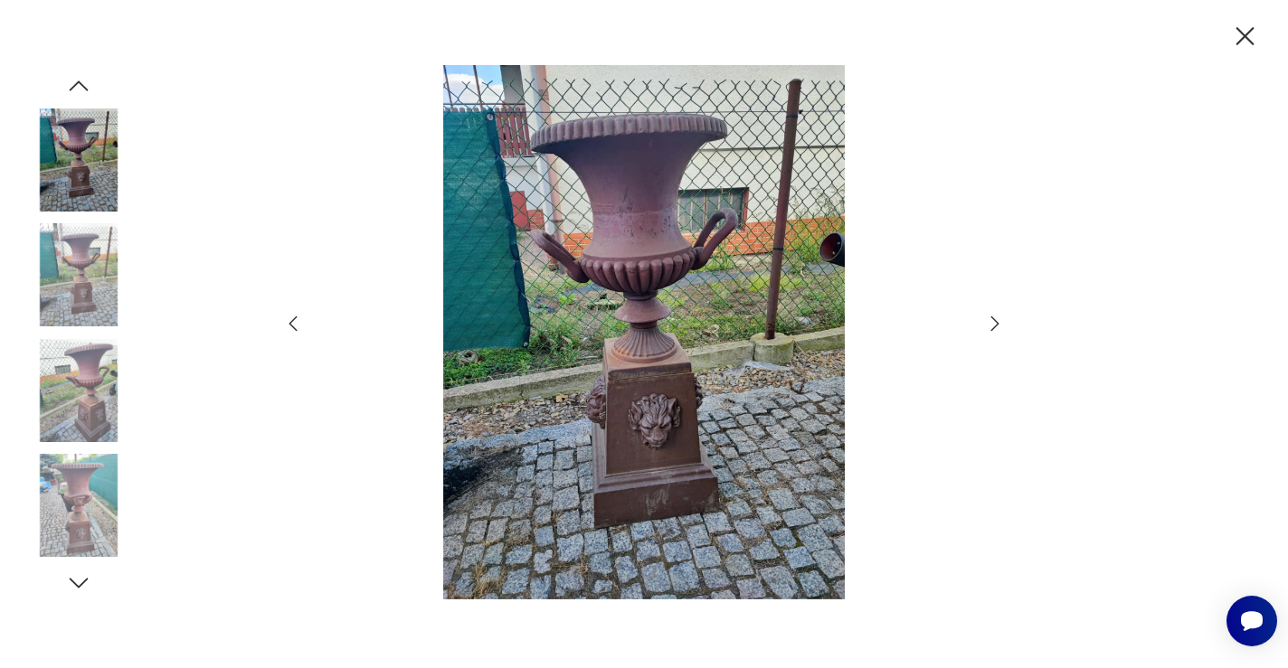
click at [995, 316] on icon "button" at bounding box center [995, 324] width 22 height 22
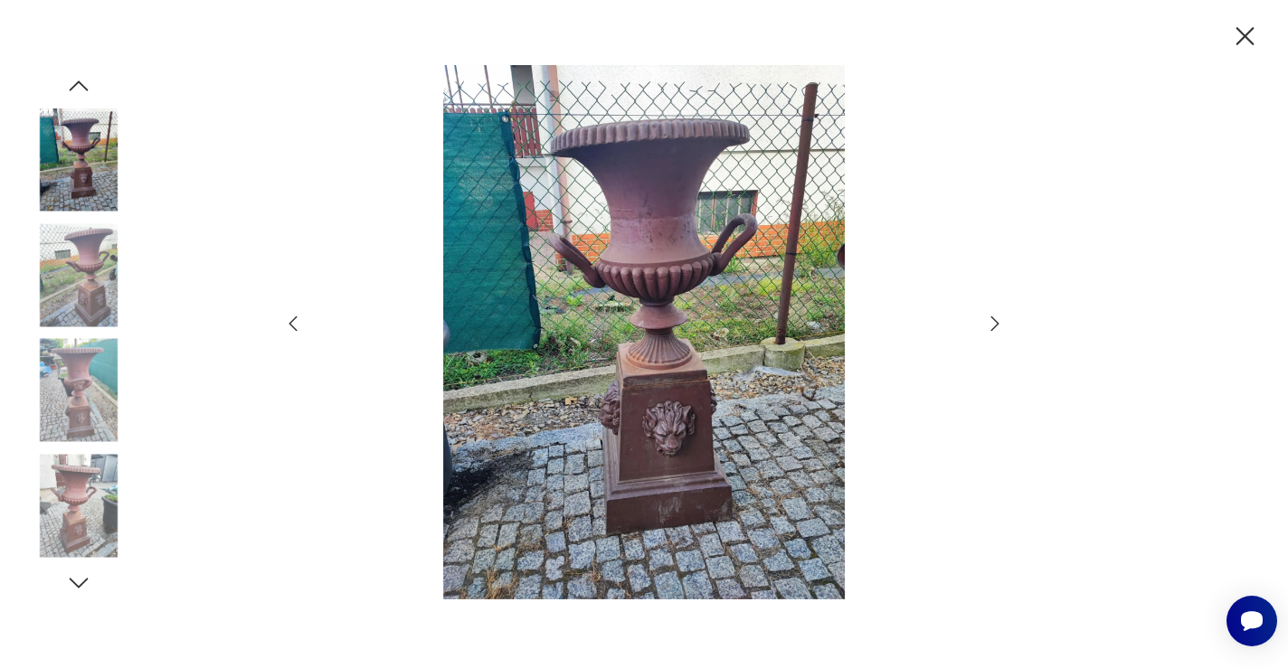
click at [995, 316] on icon "button" at bounding box center [995, 324] width 22 height 22
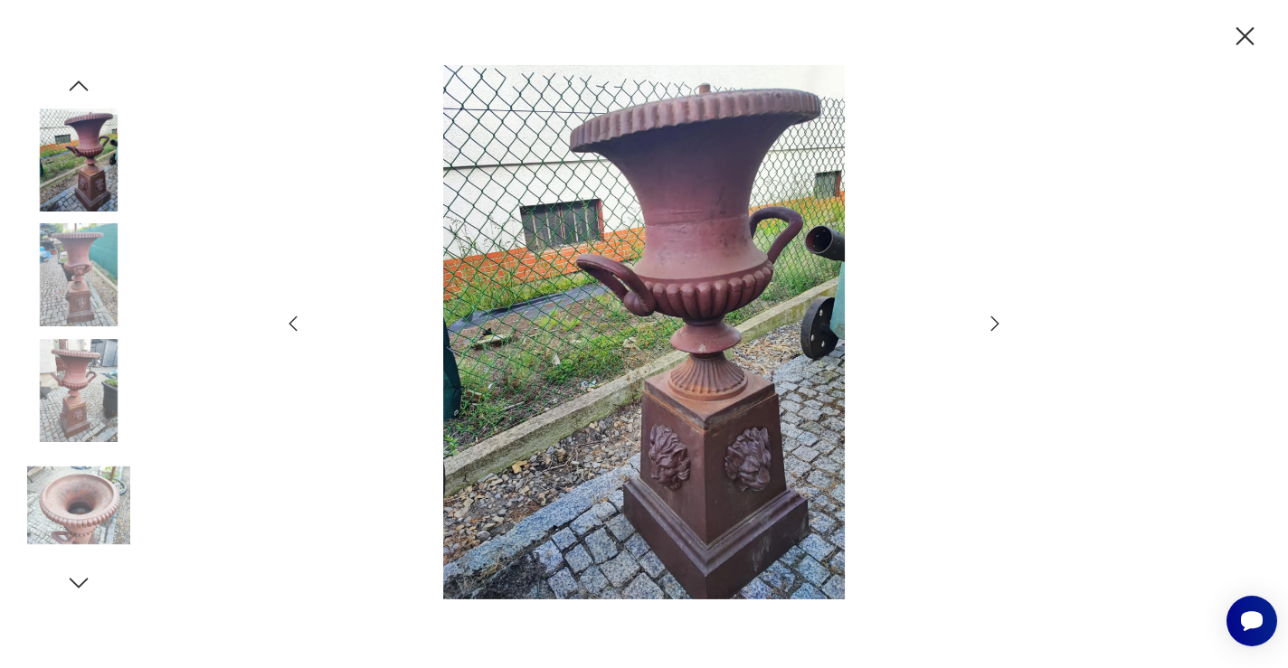
click at [995, 316] on icon "button" at bounding box center [995, 324] width 22 height 22
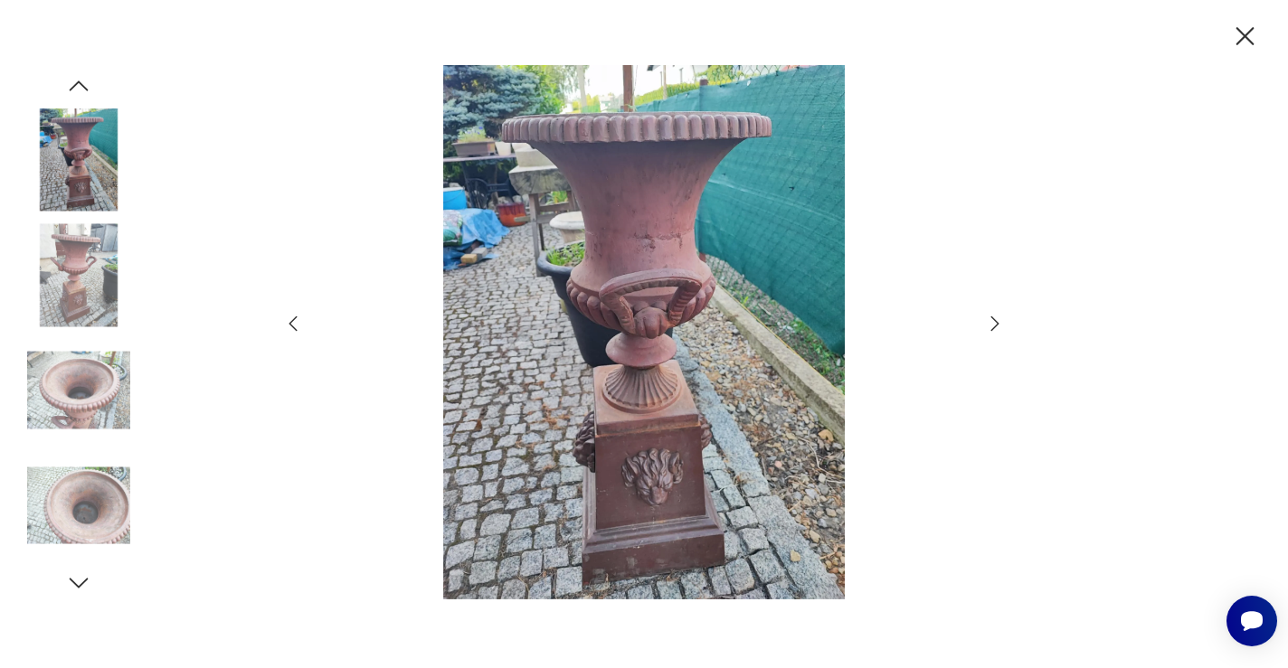
click at [995, 316] on icon "button" at bounding box center [995, 324] width 22 height 22
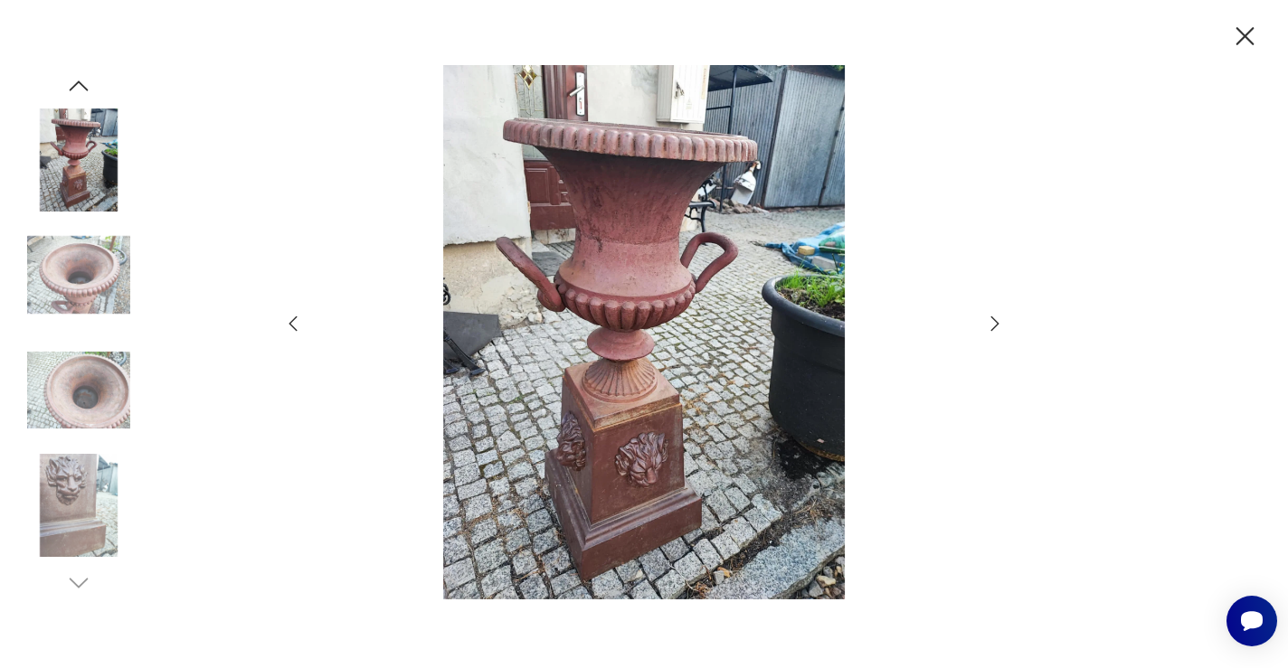
click at [995, 316] on icon "button" at bounding box center [995, 324] width 22 height 22
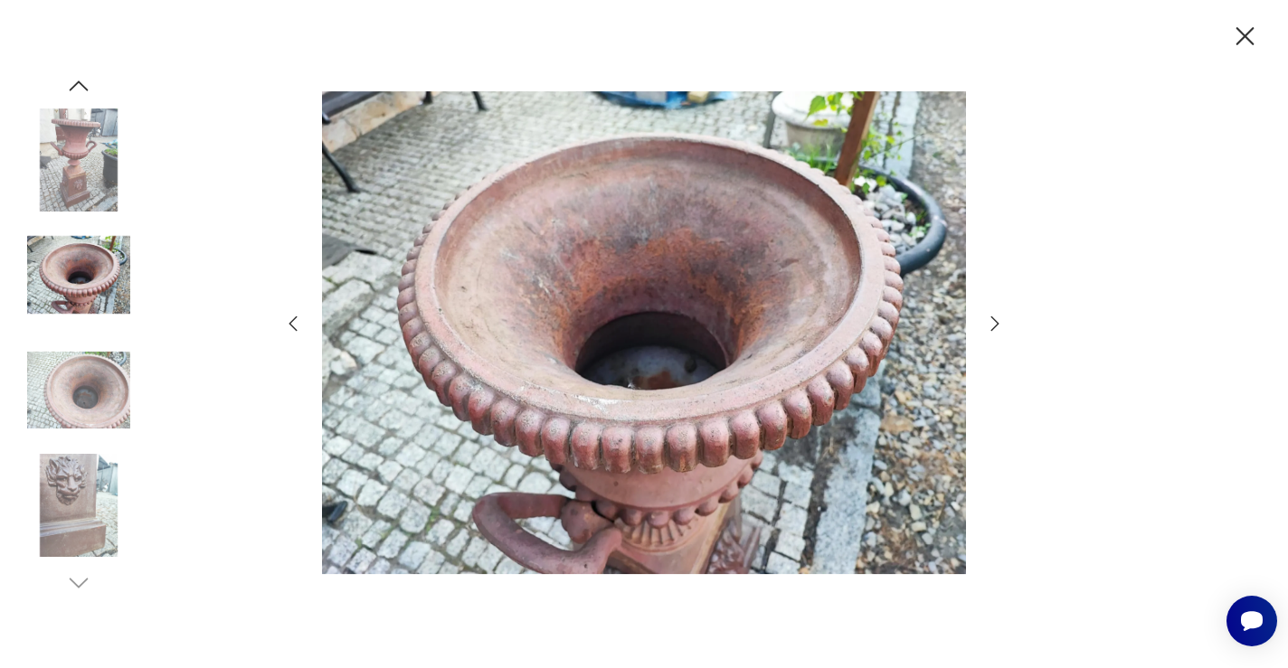
click at [995, 316] on icon "button" at bounding box center [995, 324] width 22 height 22
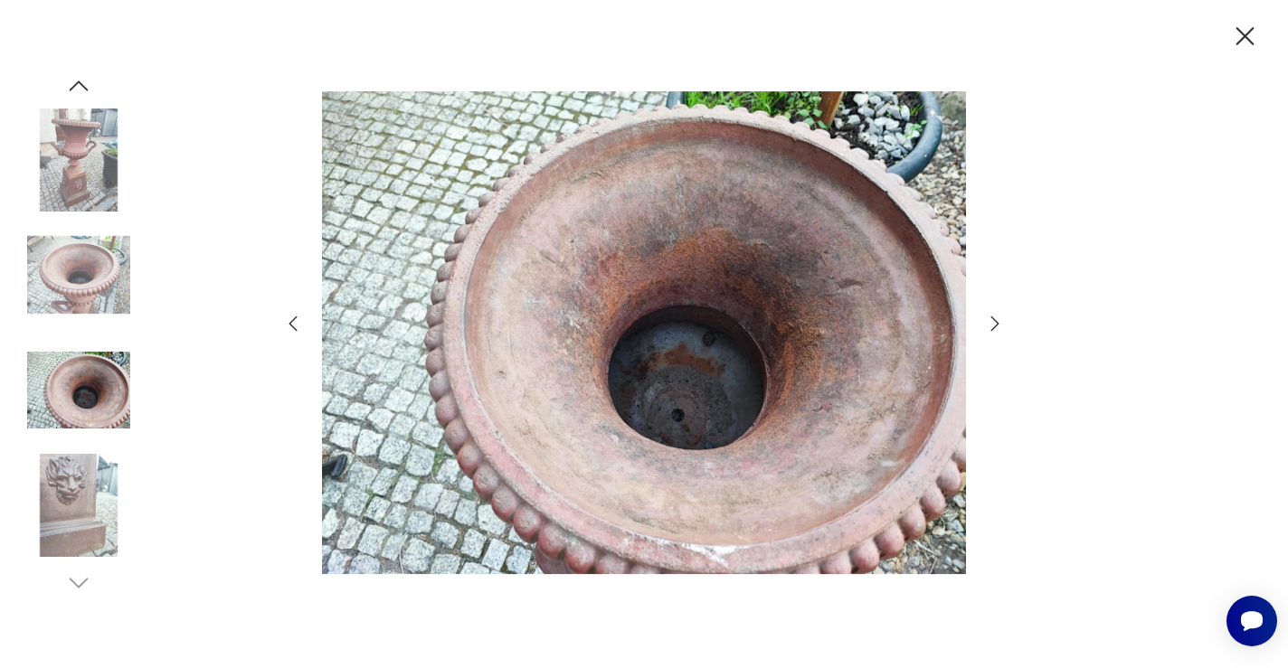
click at [995, 316] on icon "button" at bounding box center [995, 324] width 22 height 22
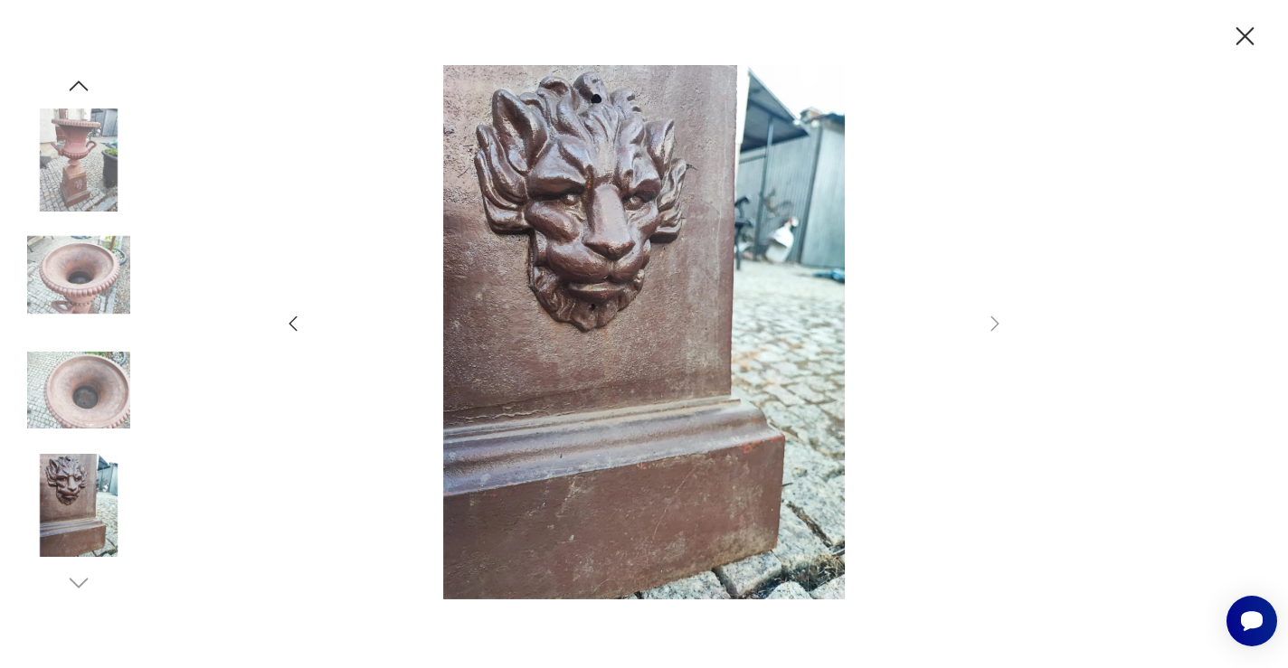
click at [1245, 32] on icon "button" at bounding box center [1245, 37] width 32 height 32
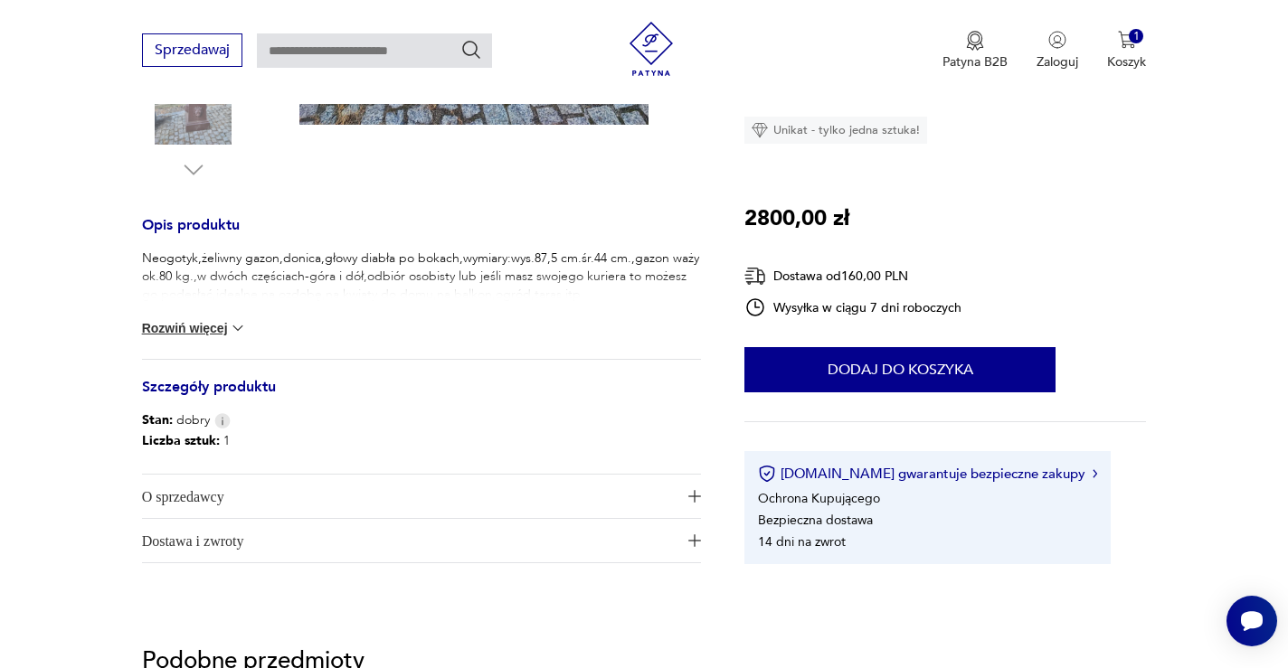
scroll to position [665, 0]
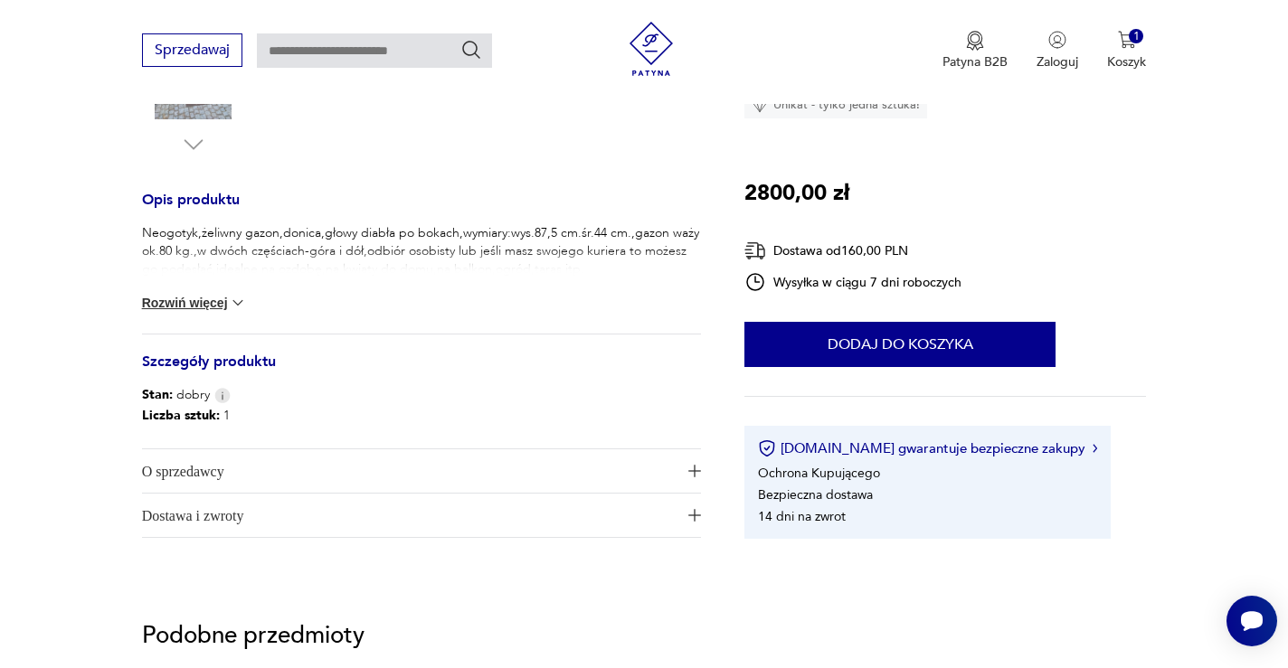
click at [209, 303] on button "Rozwiń więcej" at bounding box center [194, 303] width 105 height 18
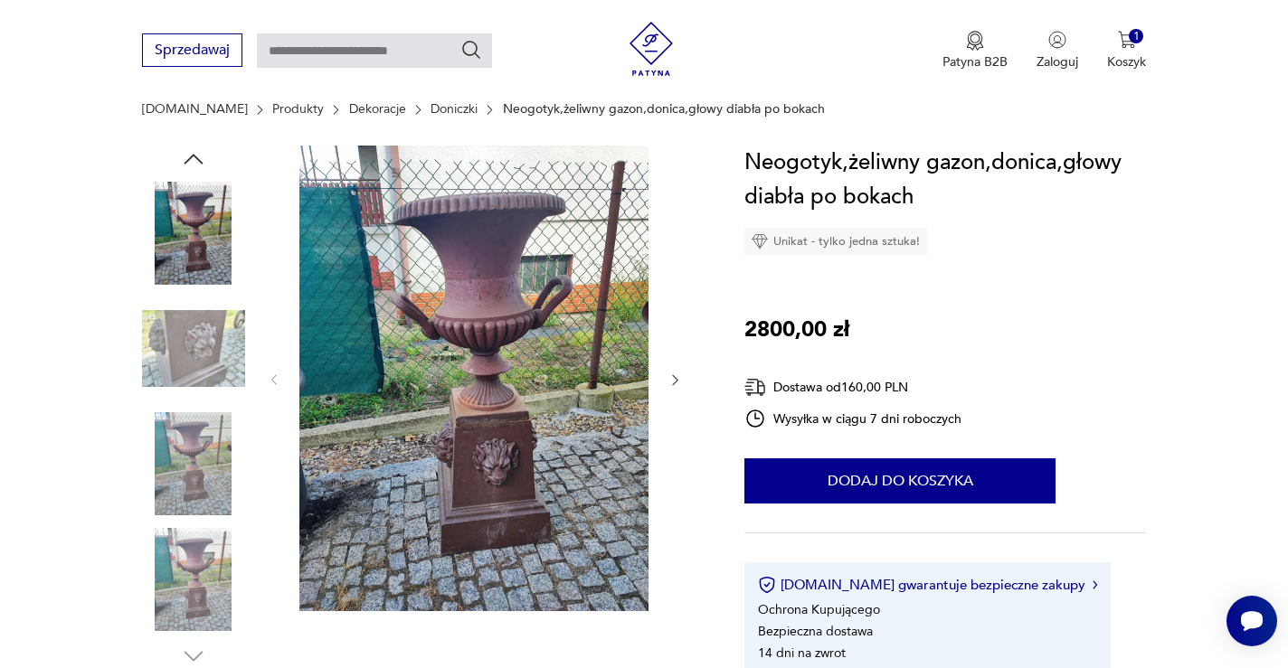
scroll to position [135, 0]
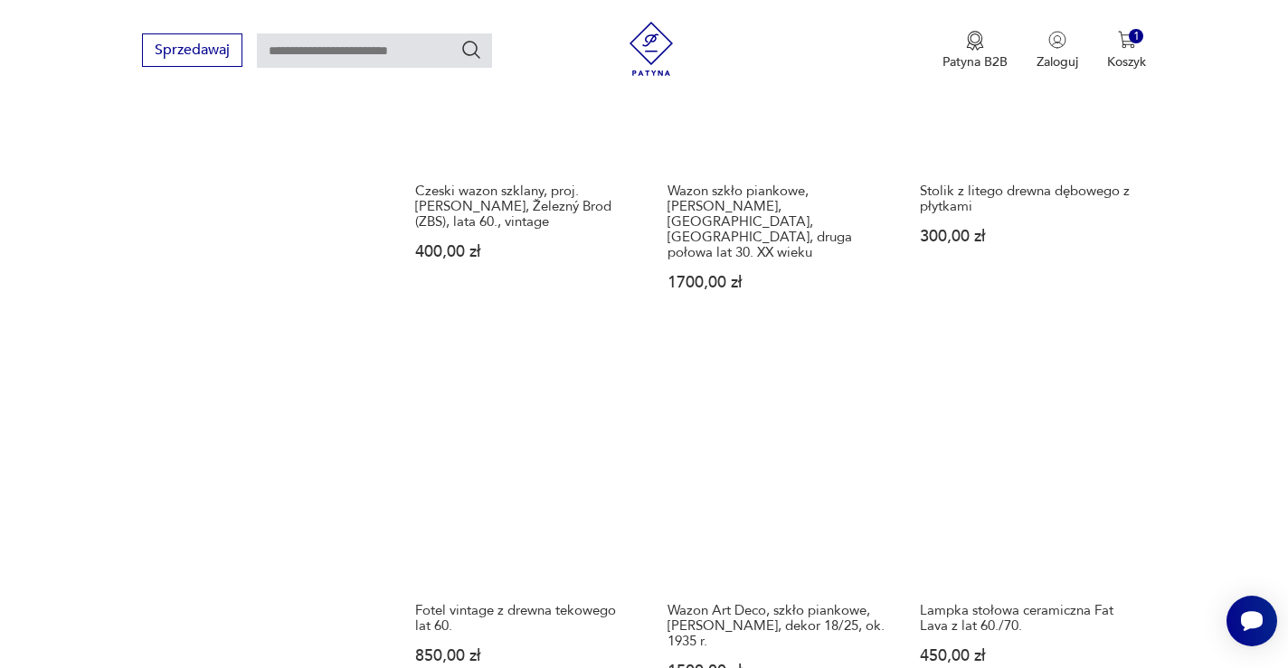
scroll to position [1468, 0]
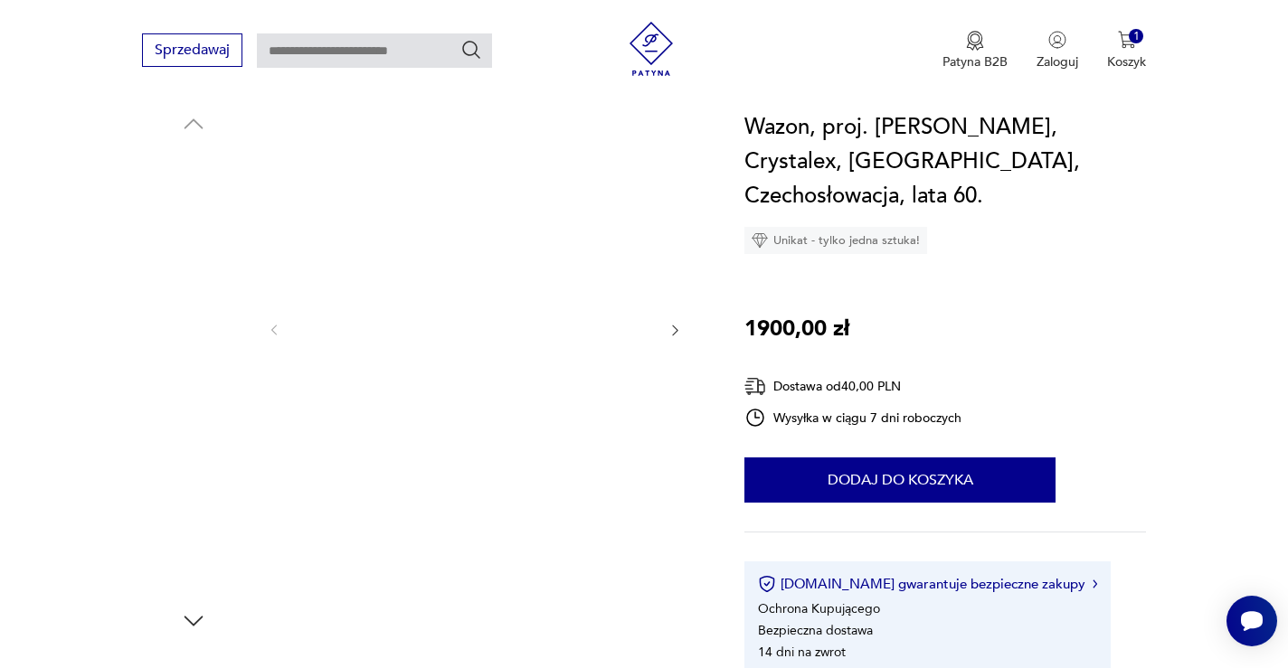
scroll to position [178, 0]
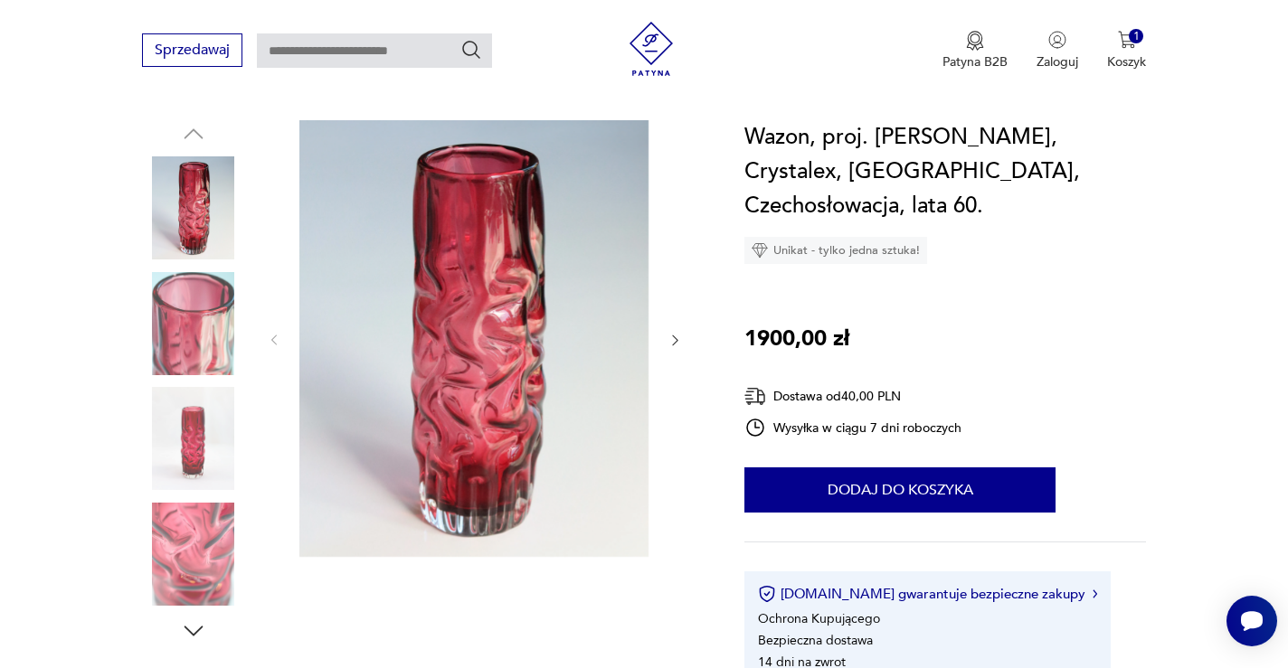
click at [673, 337] on icon "button" at bounding box center [674, 341] width 5 height 11
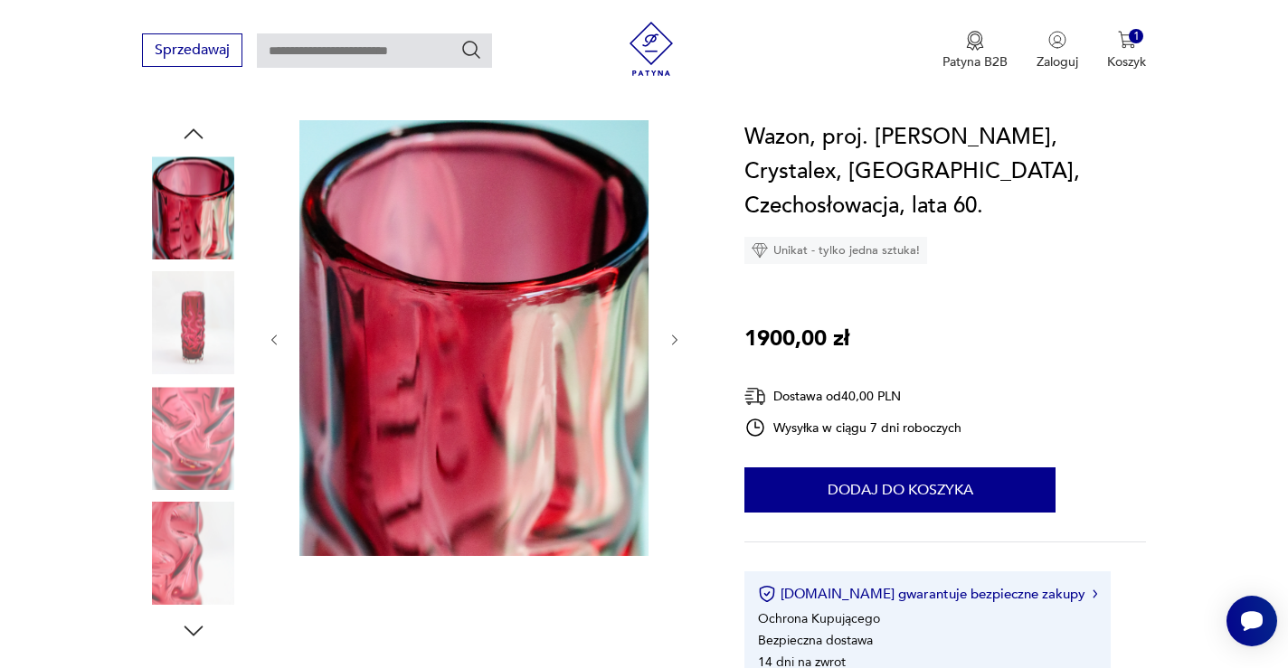
click at [673, 337] on icon "button" at bounding box center [674, 340] width 5 height 11
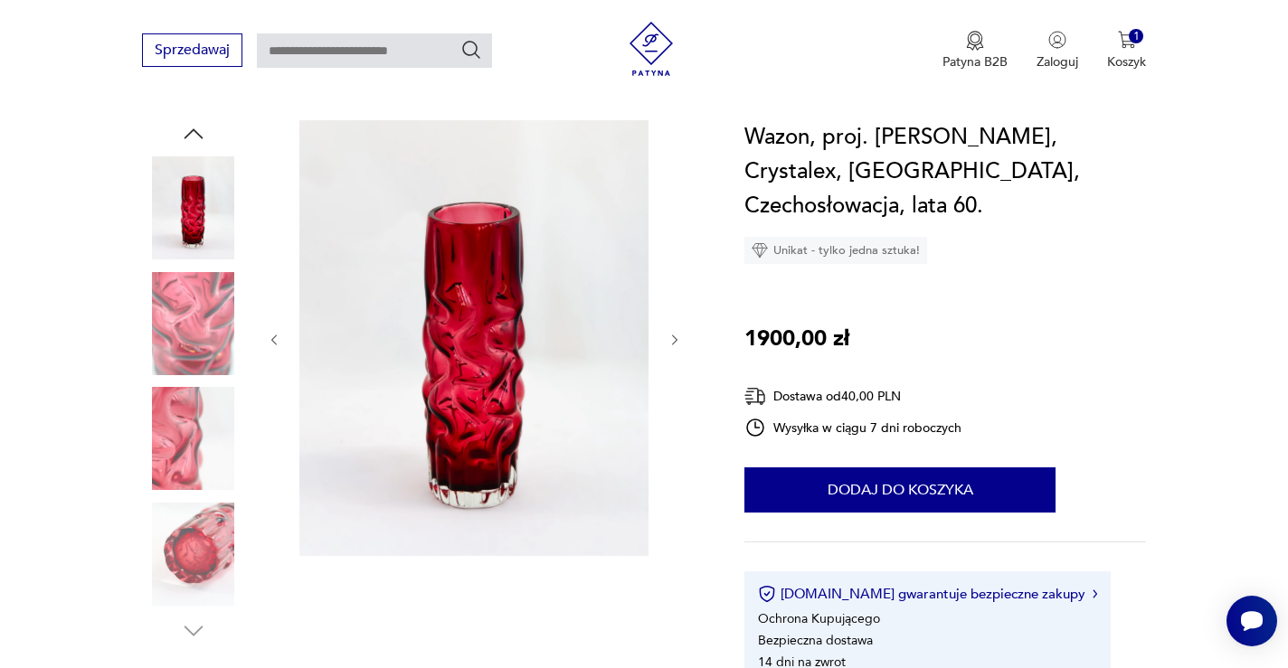
click at [673, 337] on icon "button" at bounding box center [674, 340] width 5 height 11
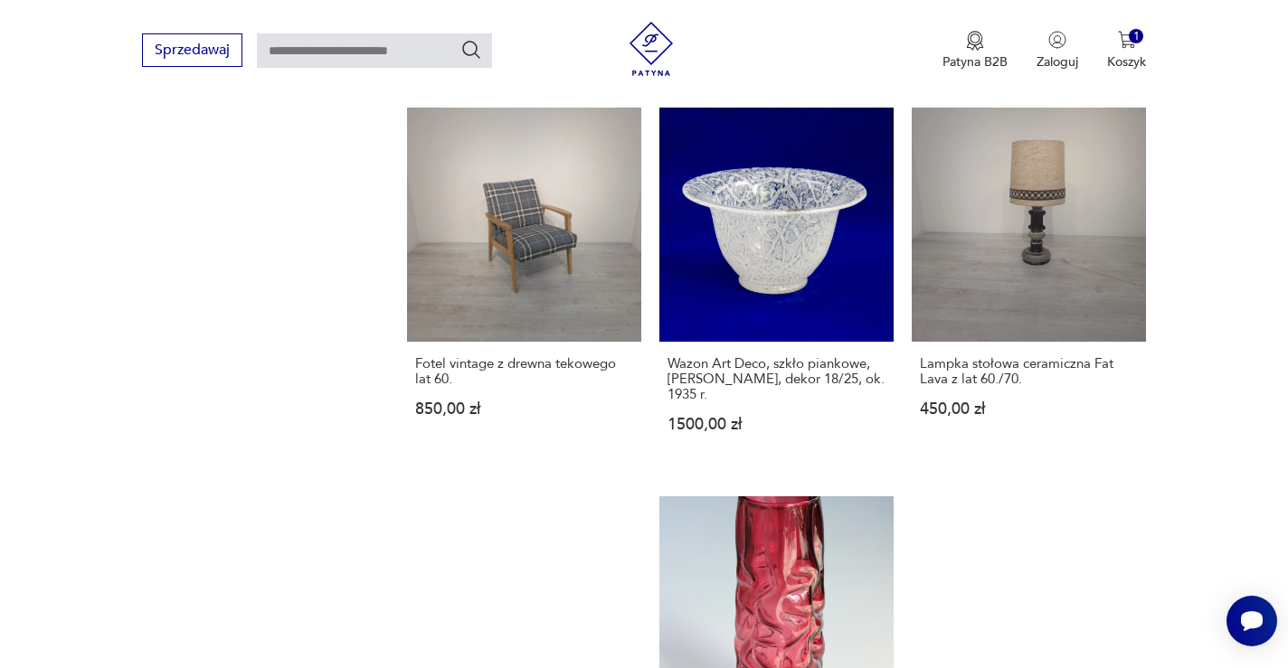
scroll to position [1642, 0]
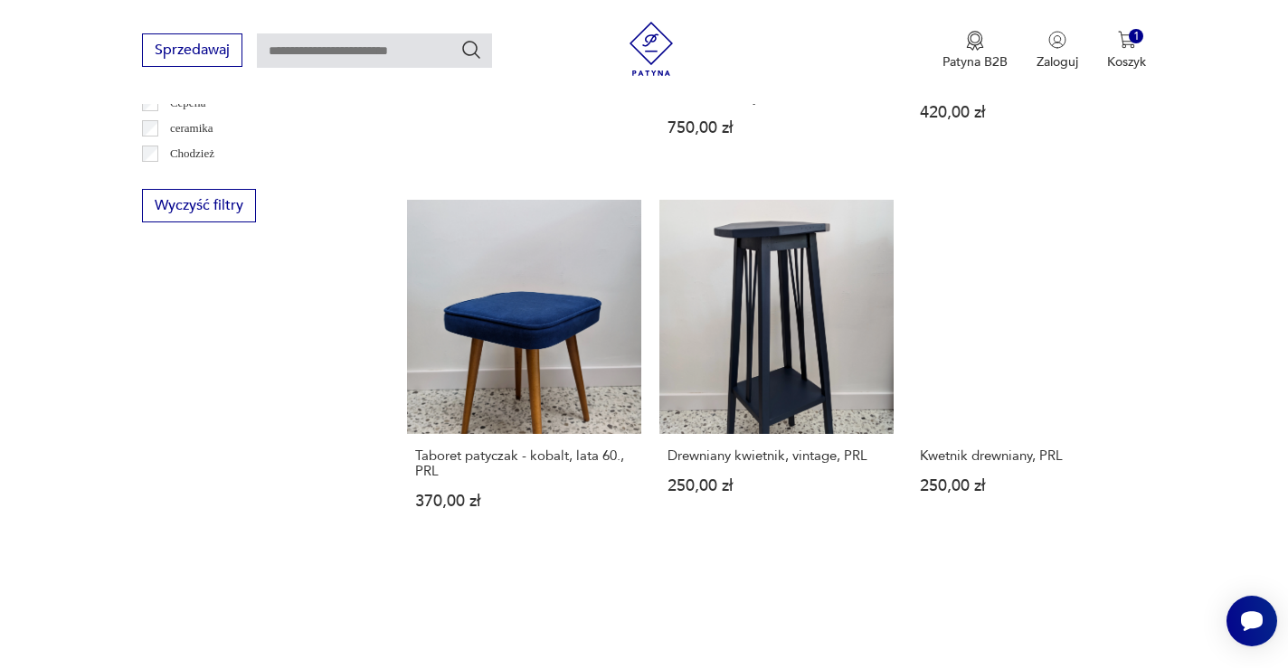
scroll to position [1163, 0]
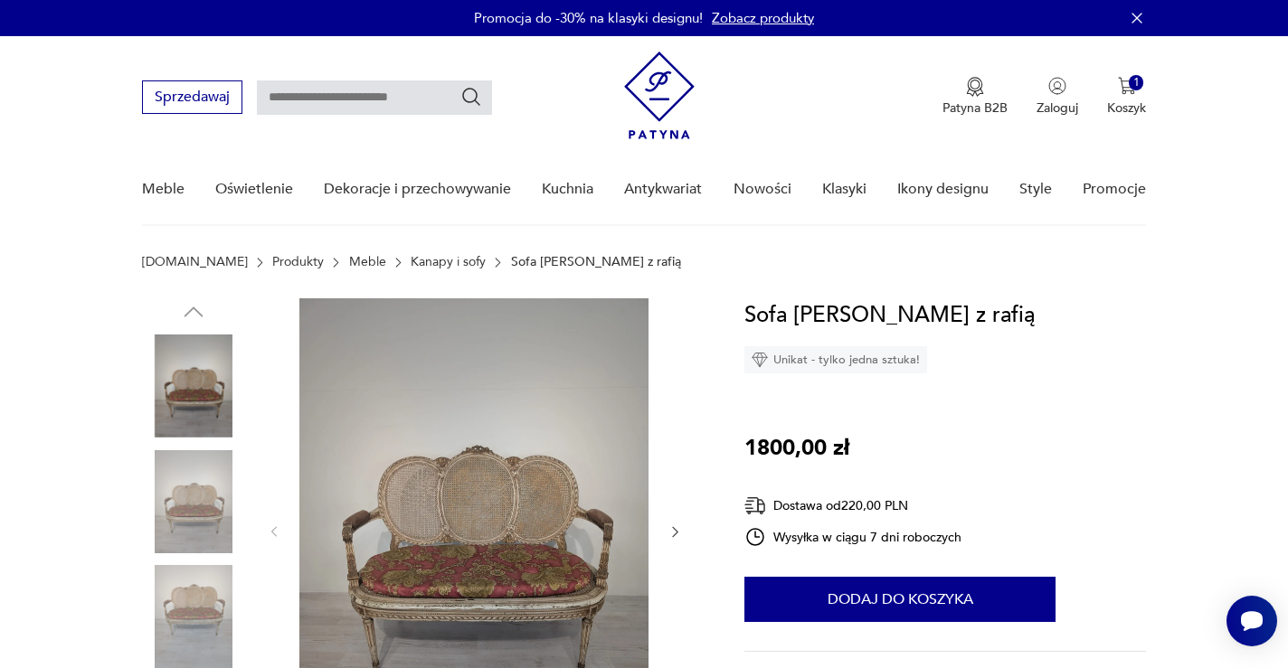
click at [426, 527] on img at bounding box center [473, 531] width 349 height 464
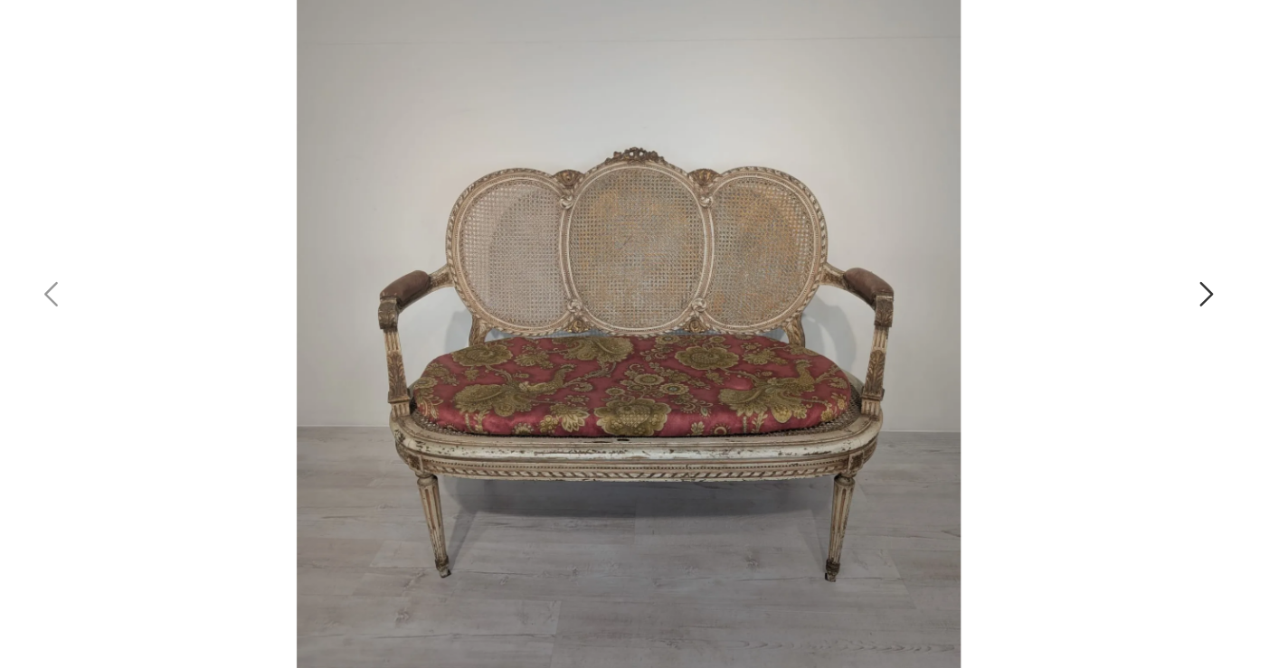
scroll to position [12, 0]
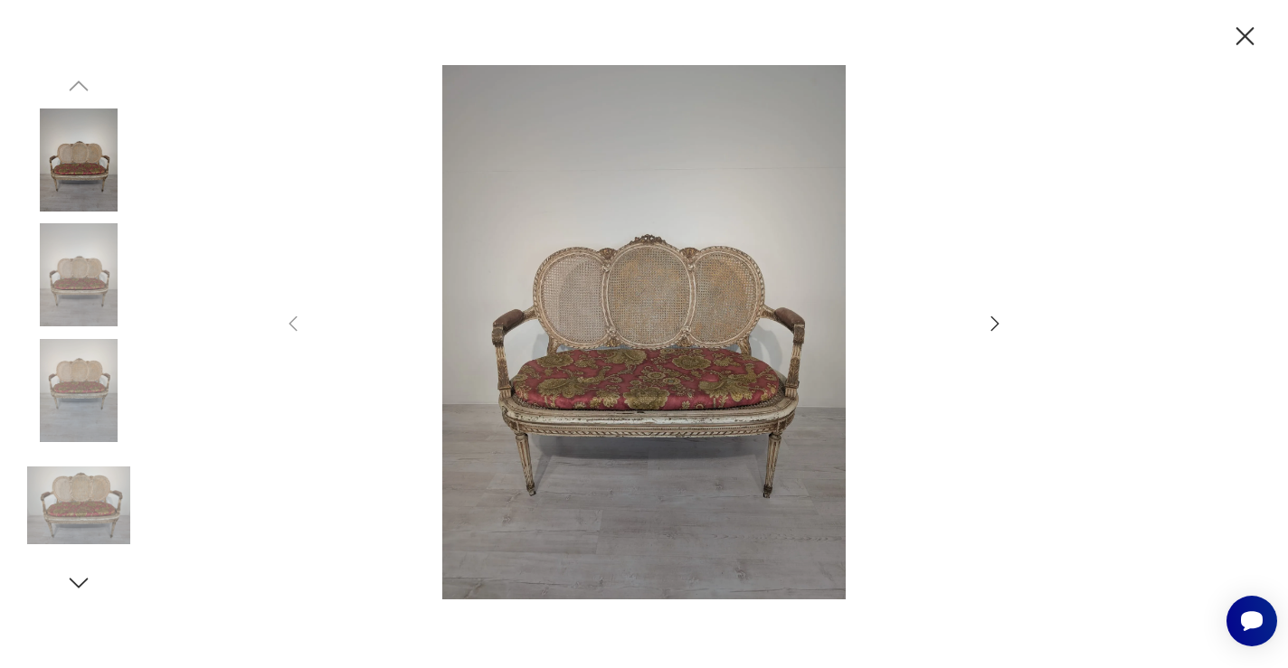
click at [996, 318] on icon "button" at bounding box center [995, 324] width 22 height 22
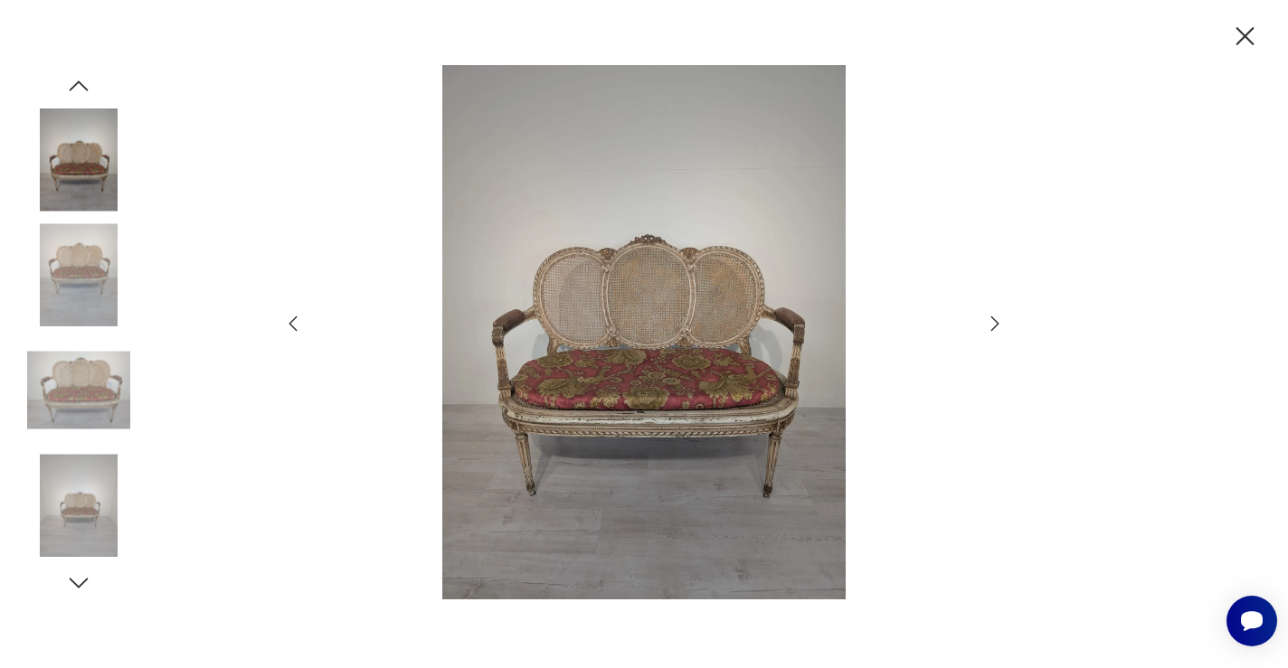
click at [996, 318] on icon "button" at bounding box center [995, 324] width 22 height 22
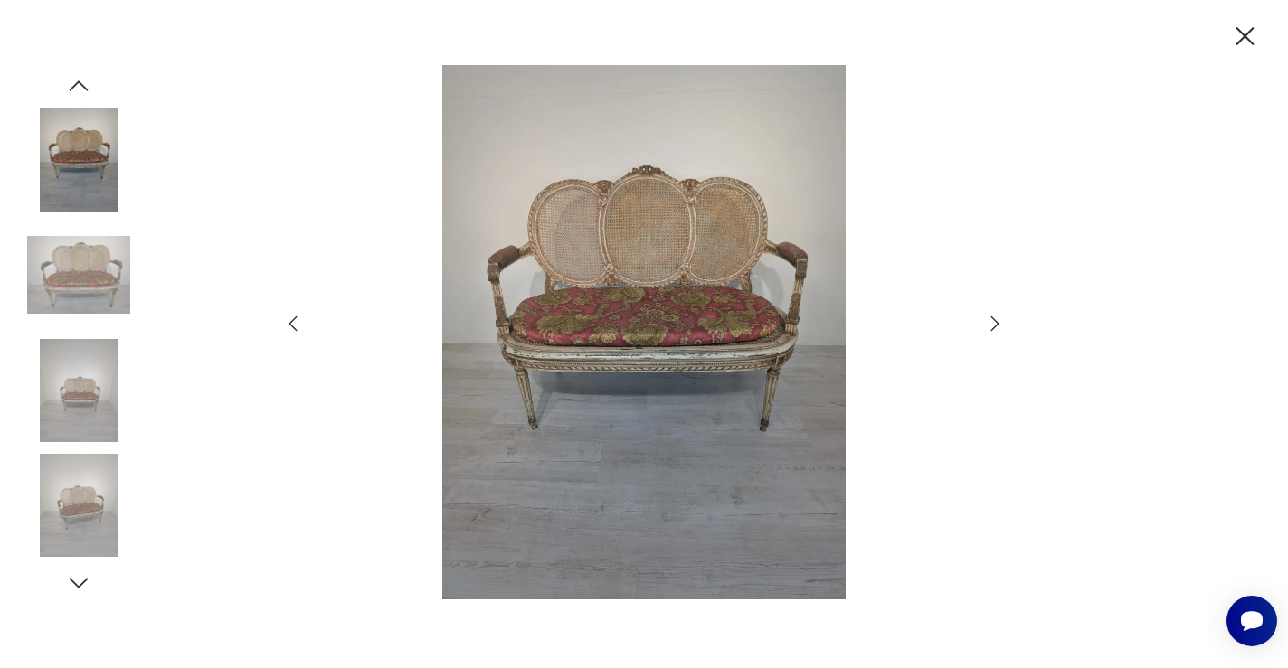
click at [996, 318] on icon "button" at bounding box center [995, 324] width 22 height 22
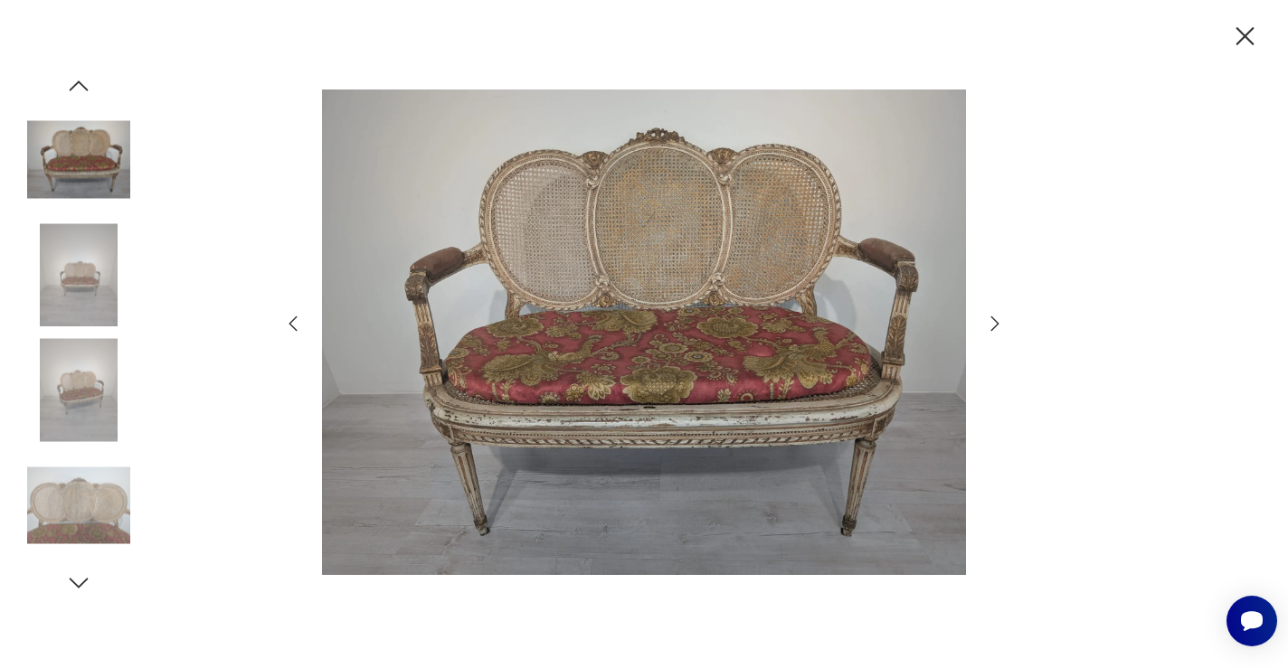
click at [996, 318] on icon "button" at bounding box center [995, 324] width 22 height 22
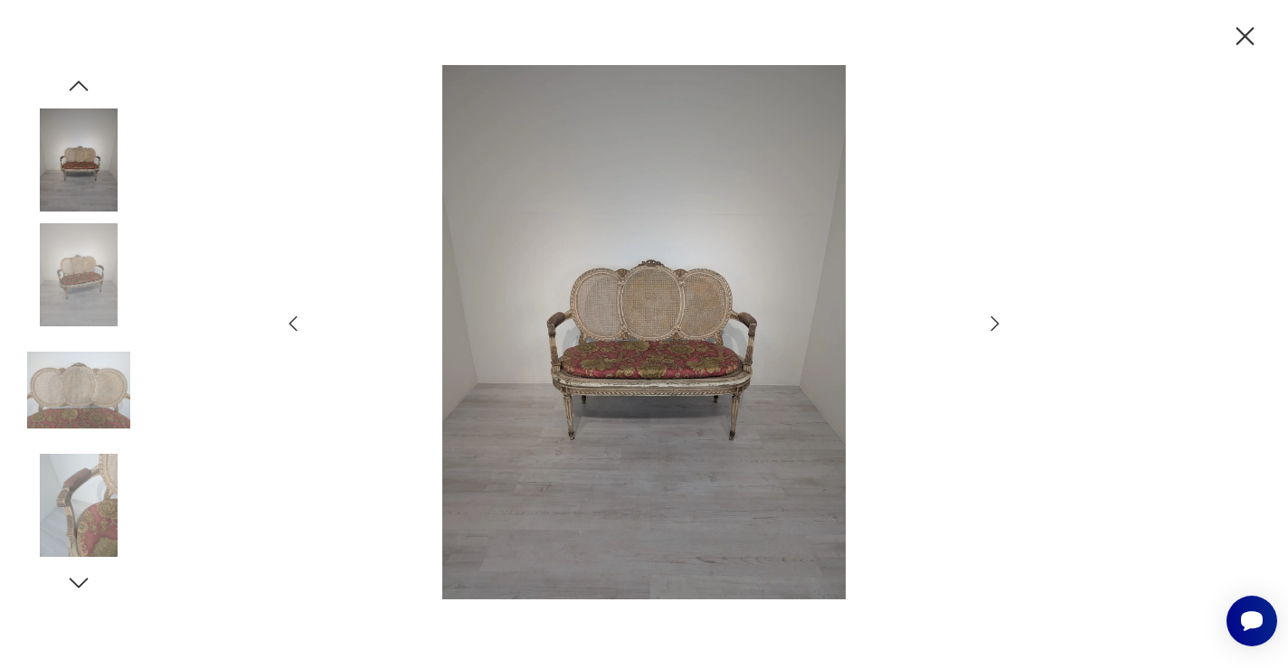
click at [996, 318] on icon "button" at bounding box center [995, 324] width 22 height 22
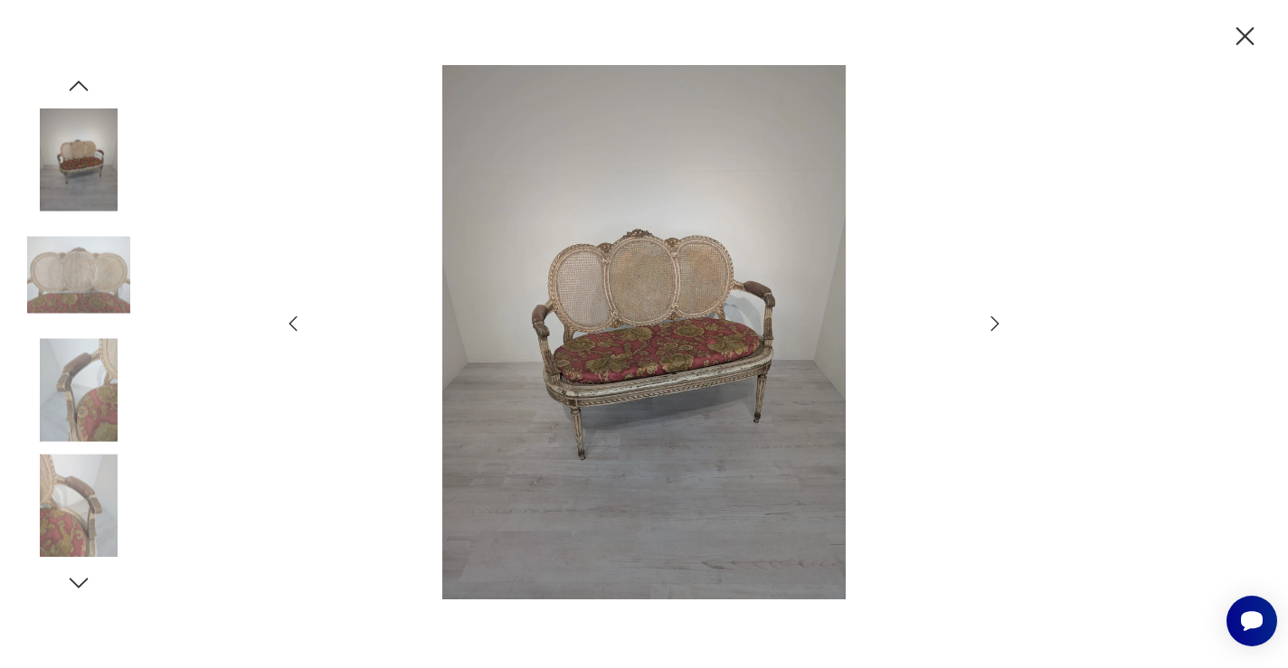
click at [1244, 37] on icon "button" at bounding box center [1246, 36] width 18 height 18
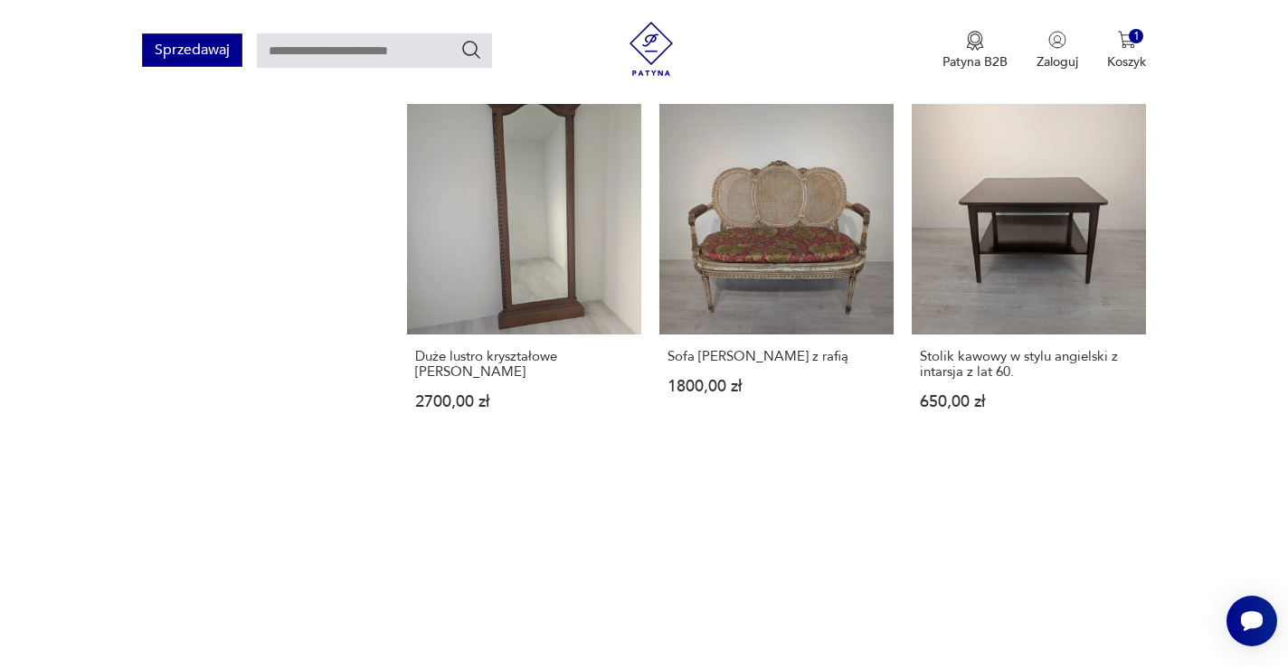
scroll to position [1664, 0]
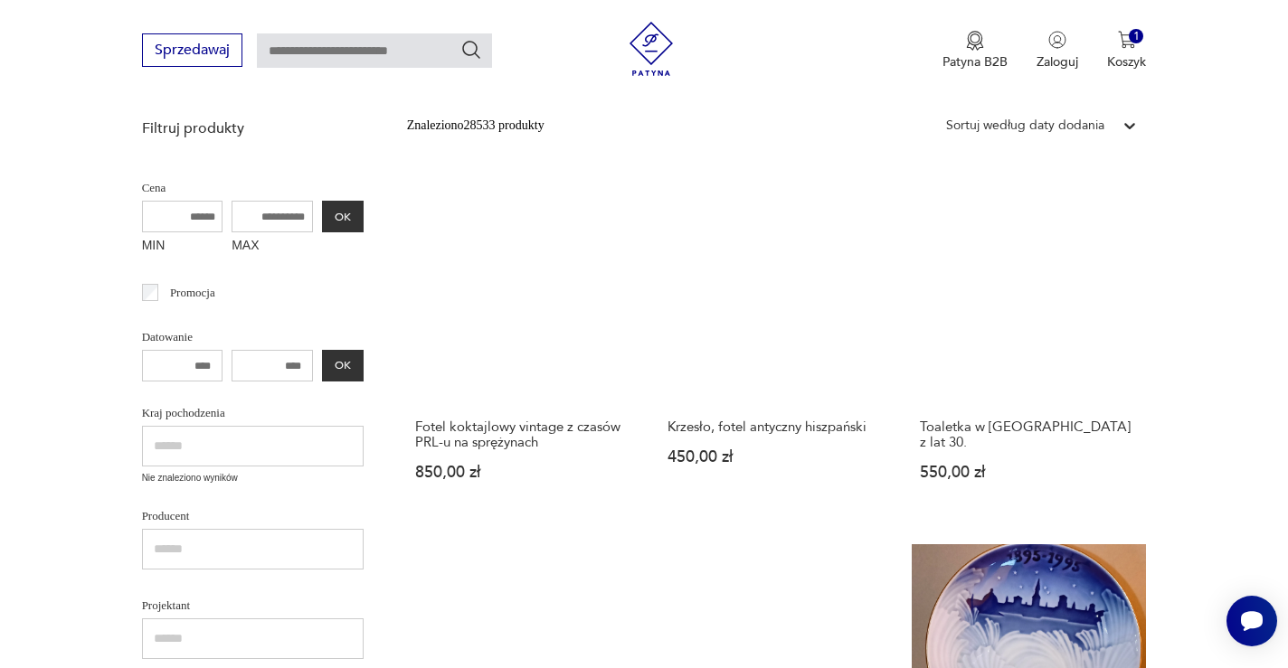
scroll to position [434, 0]
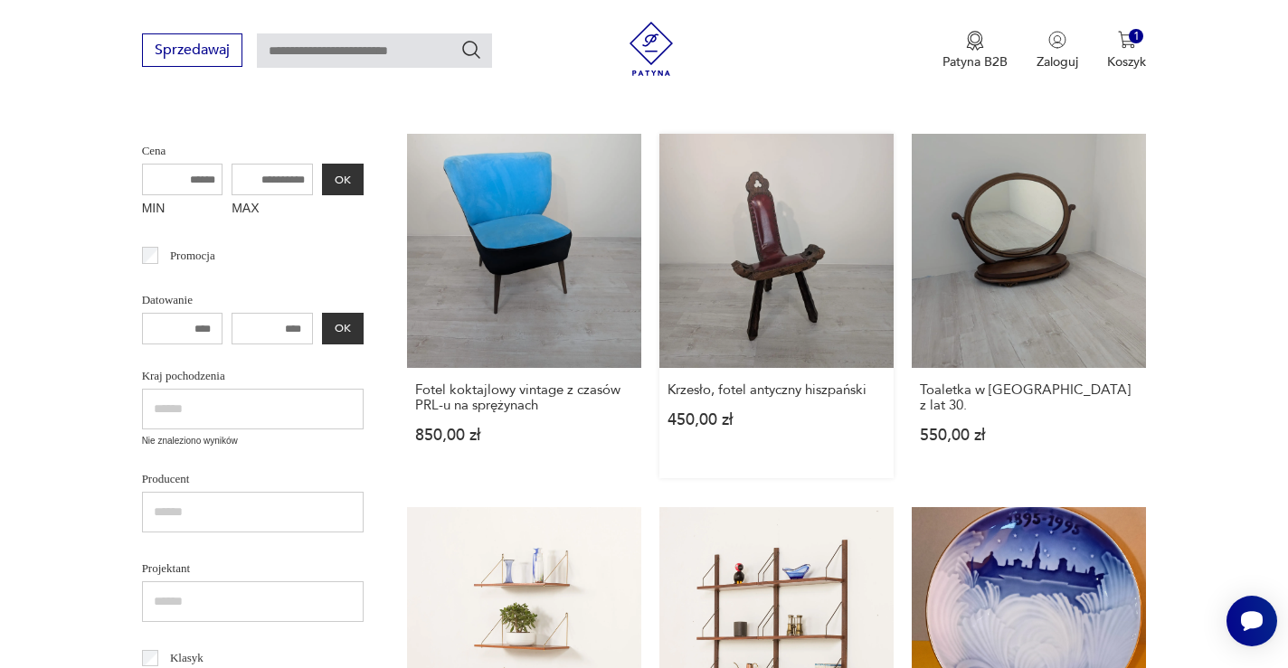
click at [659, 244] on link "Krzesło, fotel antyczny hiszpański 450,00 zł" at bounding box center [776, 306] width 234 height 345
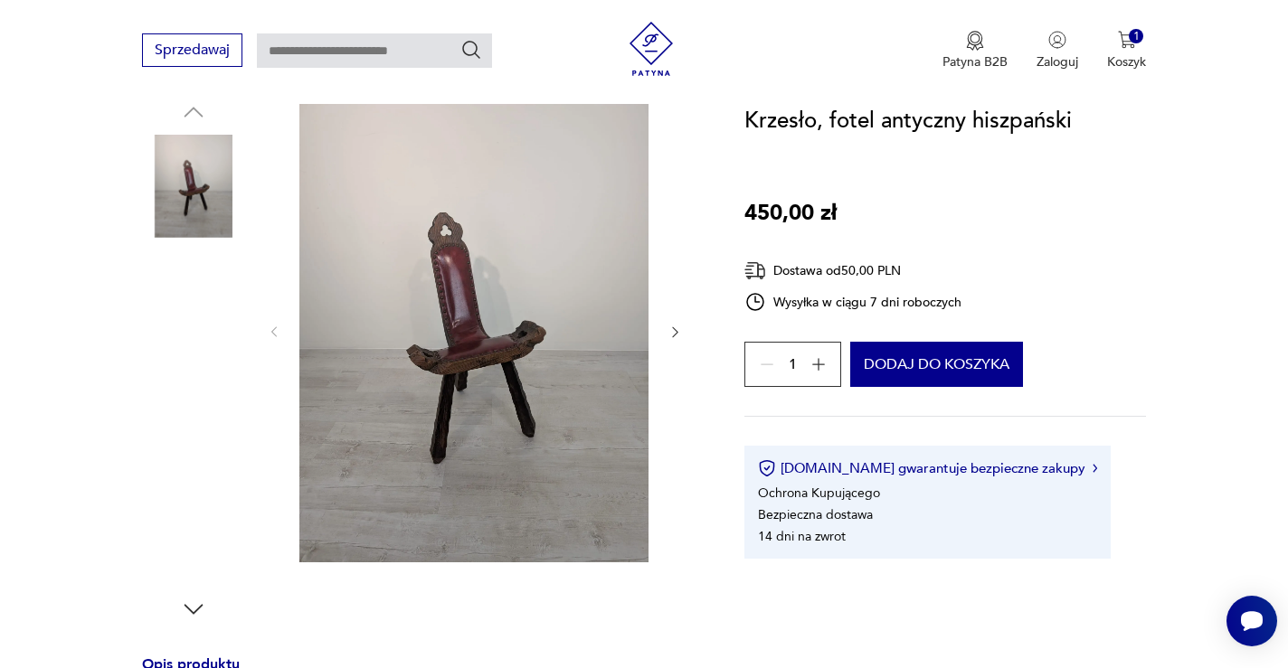
scroll to position [222, 0]
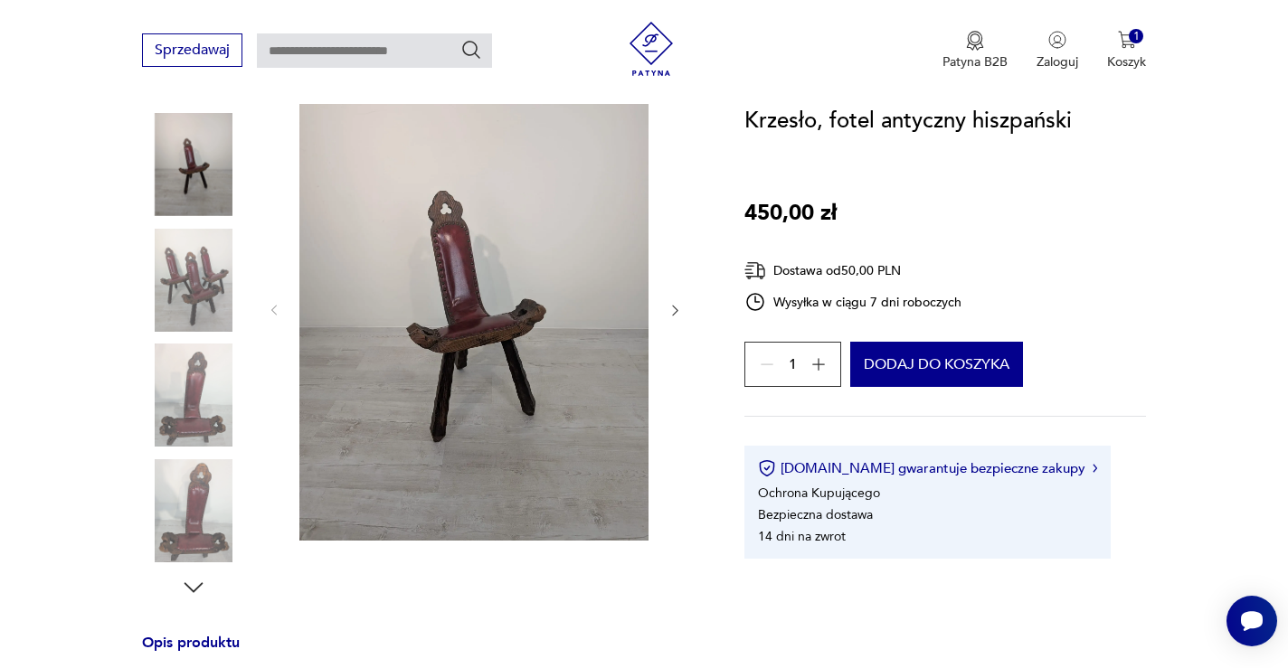
click at [497, 299] on img at bounding box center [473, 309] width 349 height 464
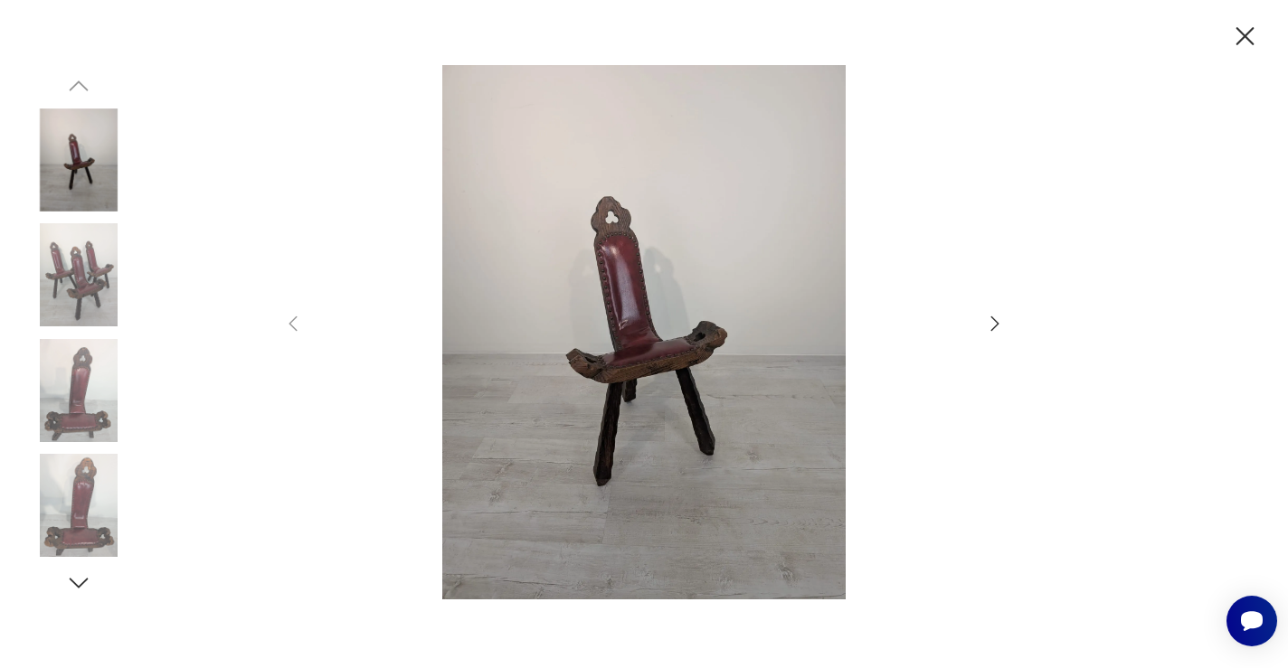
click at [991, 324] on icon "button" at bounding box center [995, 324] width 22 height 22
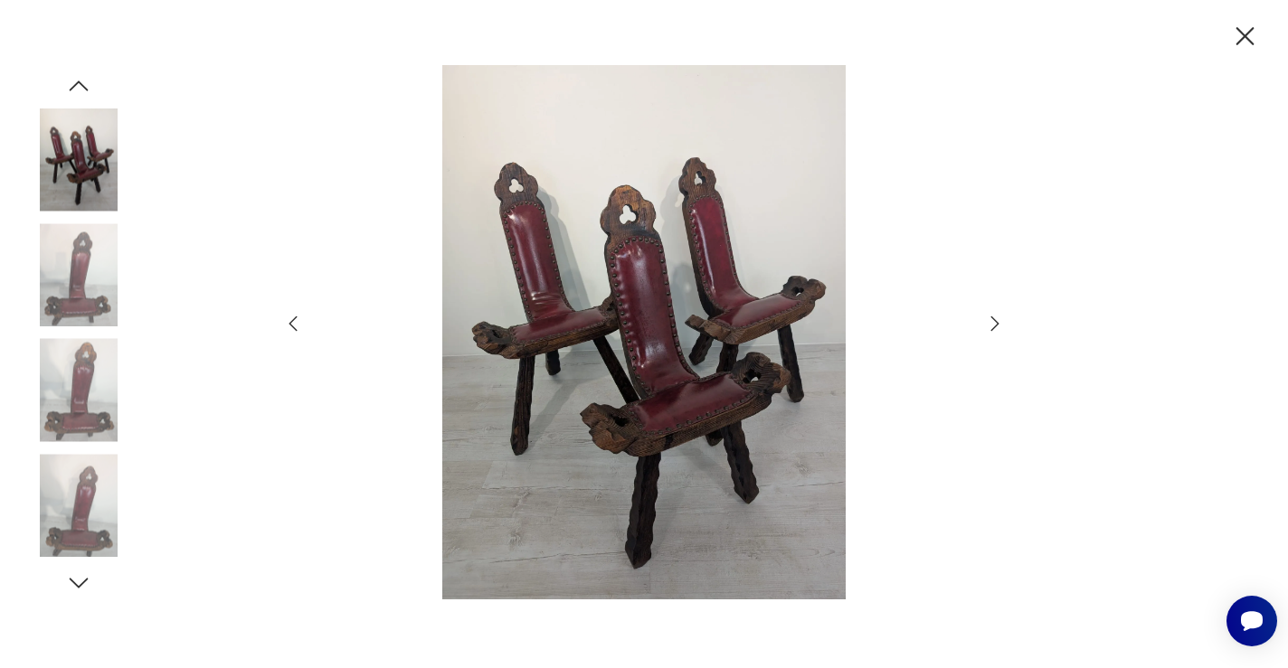
click at [991, 324] on icon "button" at bounding box center [995, 324] width 22 height 22
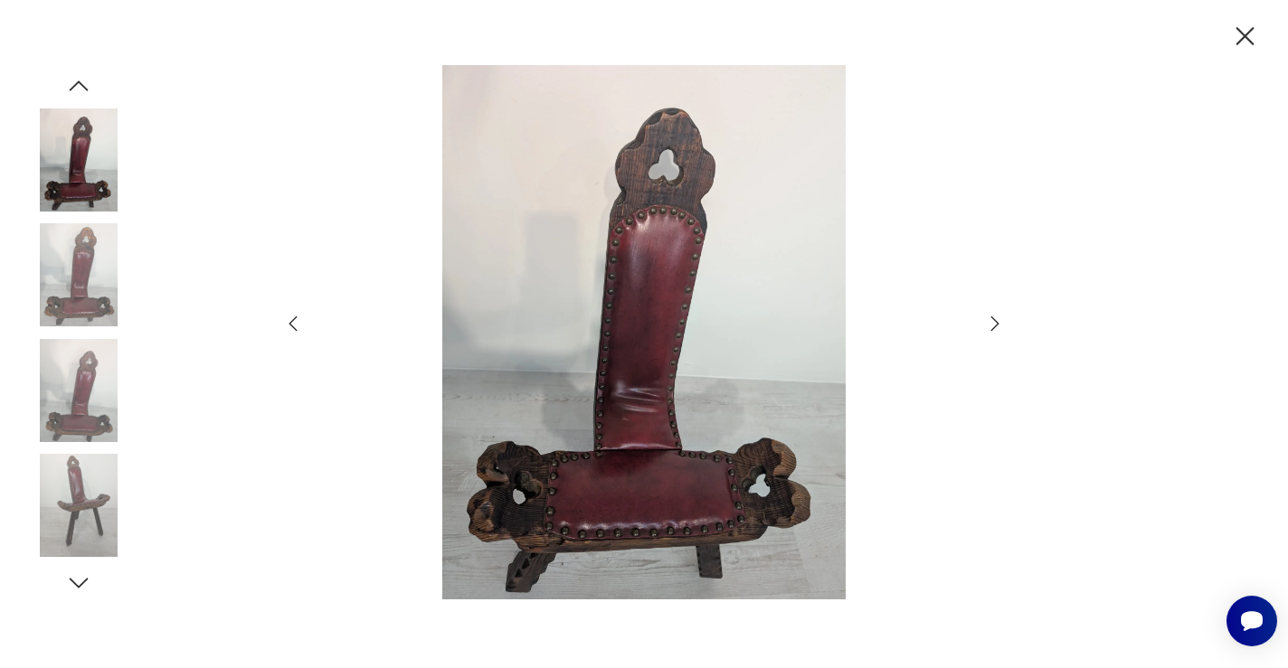
click at [991, 324] on icon "button" at bounding box center [995, 324] width 22 height 22
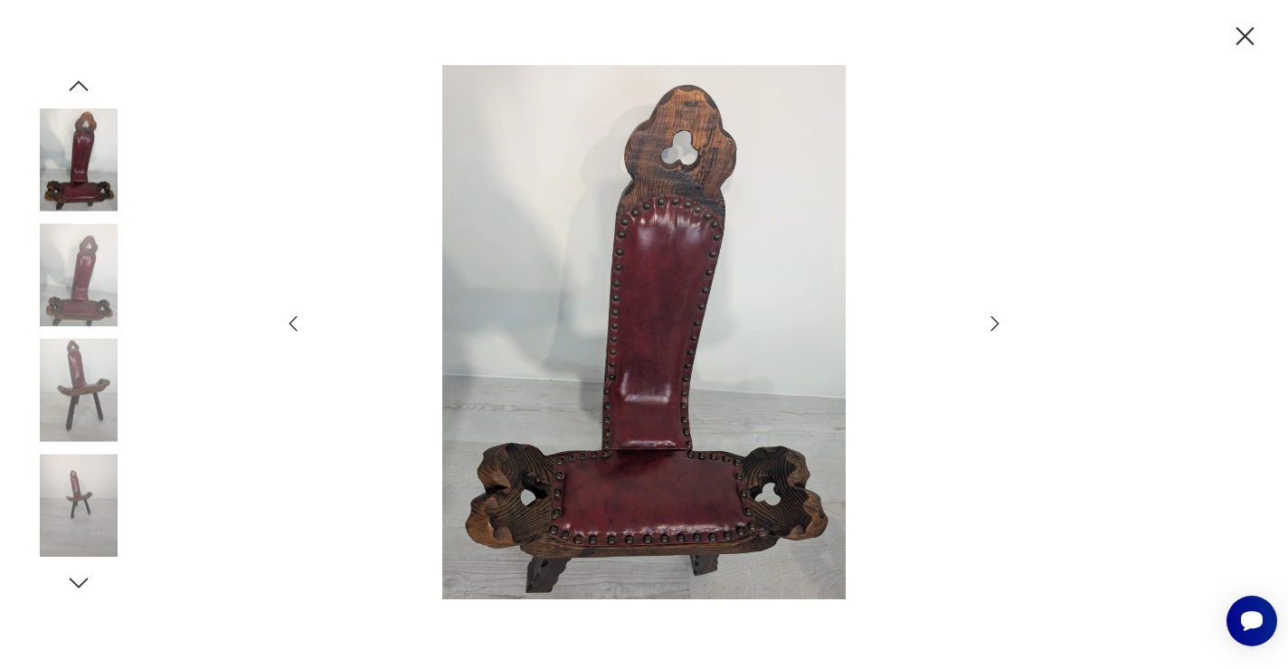
click at [991, 324] on icon "button" at bounding box center [995, 324] width 22 height 22
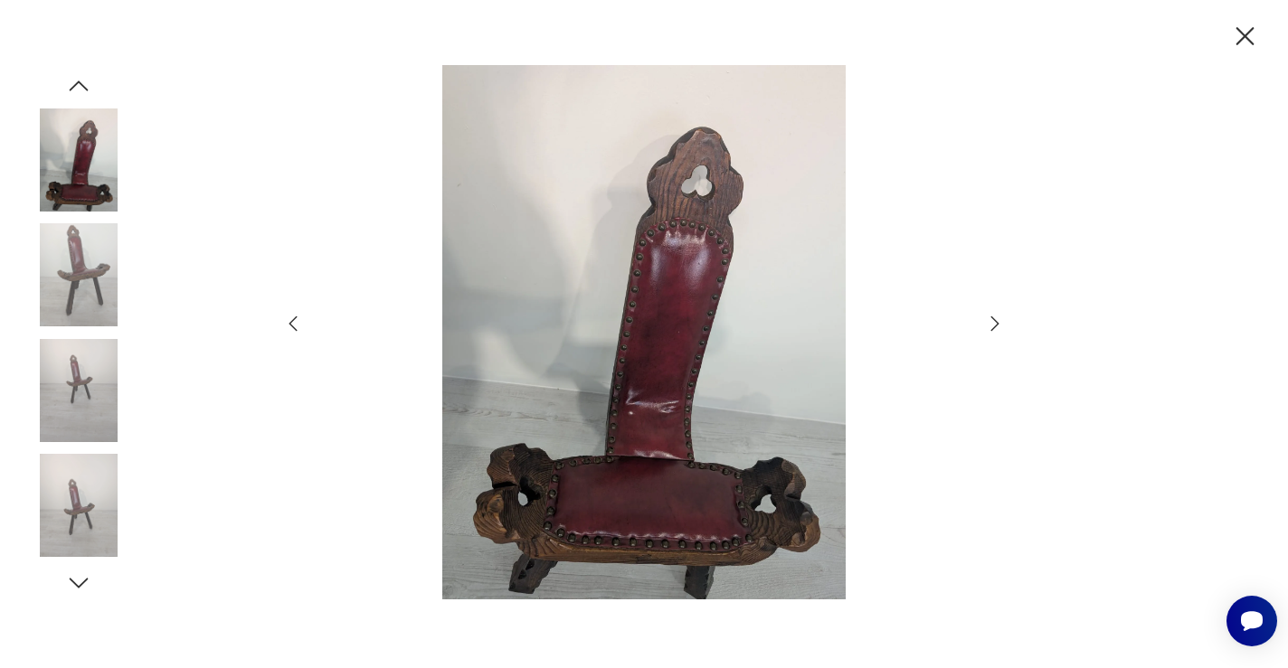
click at [991, 324] on icon "button" at bounding box center [995, 324] width 22 height 22
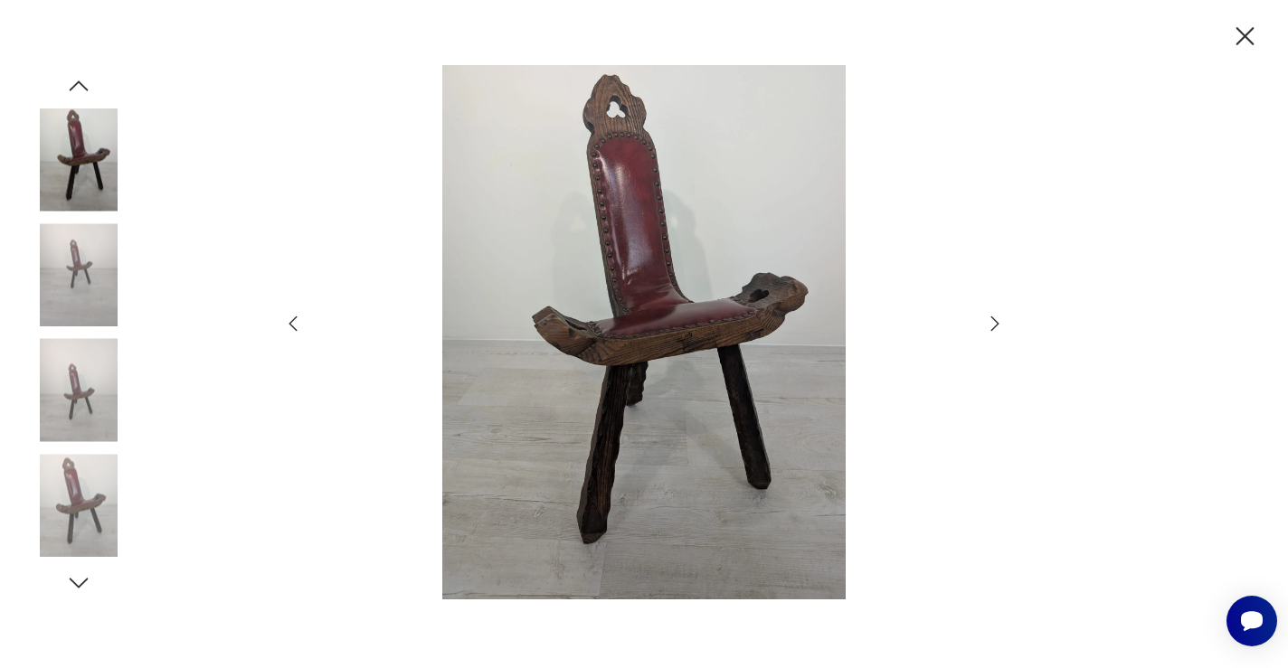
click at [991, 324] on icon "button" at bounding box center [995, 324] width 22 height 22
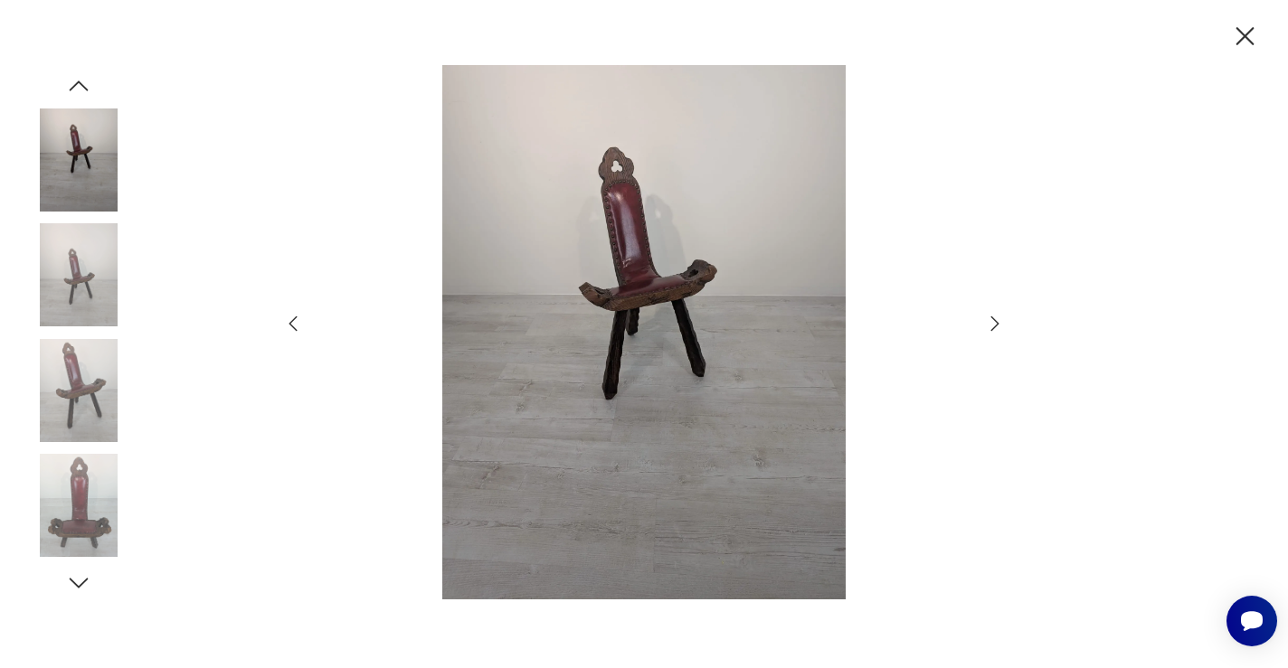
click at [991, 324] on icon "button" at bounding box center [995, 324] width 22 height 22
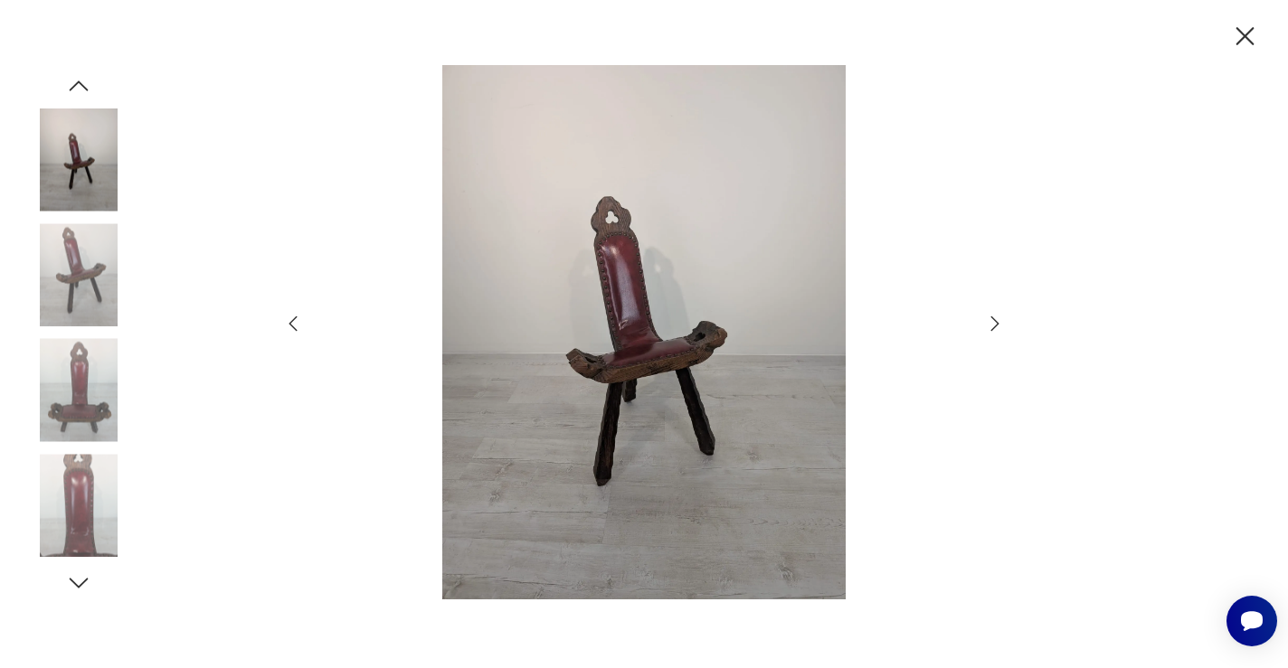
click at [991, 324] on icon "button" at bounding box center [995, 324] width 22 height 22
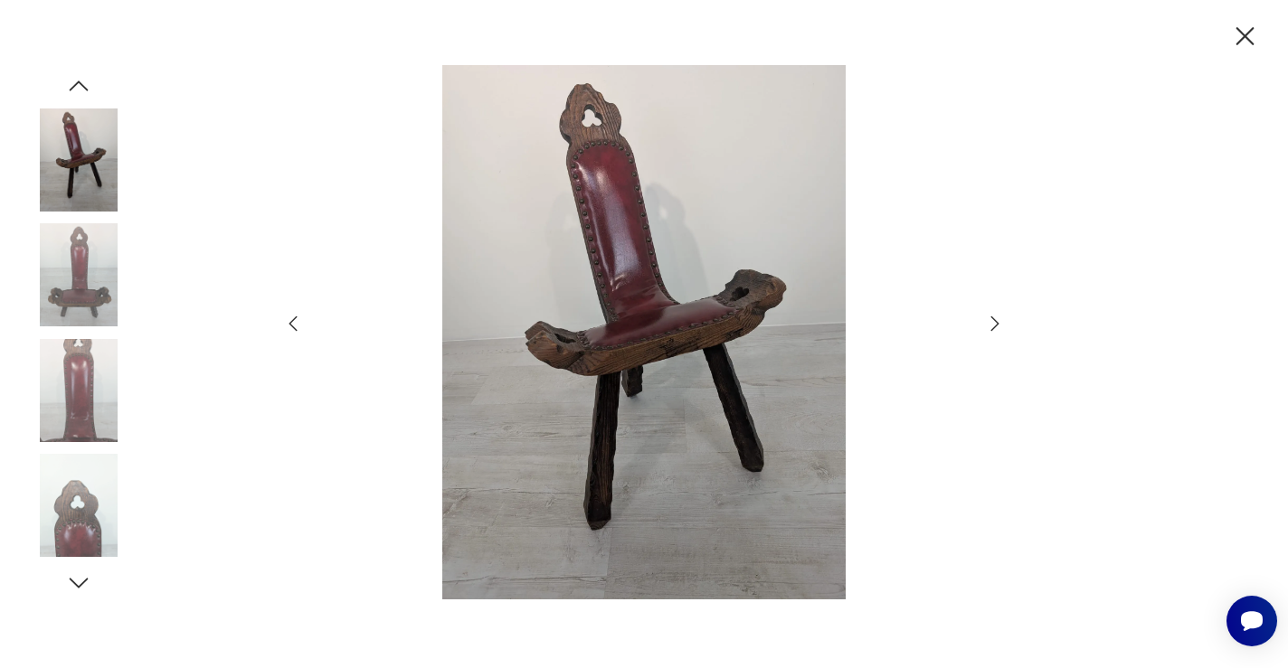
click at [991, 324] on icon "button" at bounding box center [995, 324] width 22 height 22
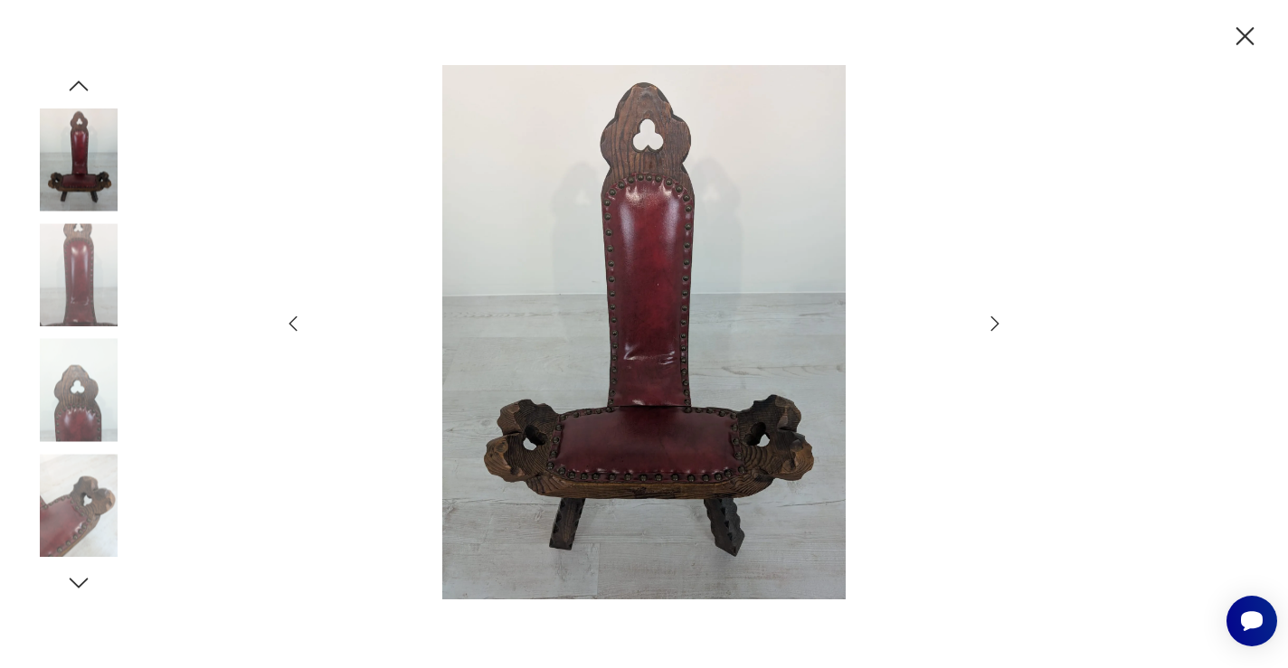
click at [991, 324] on icon "button" at bounding box center [995, 324] width 22 height 22
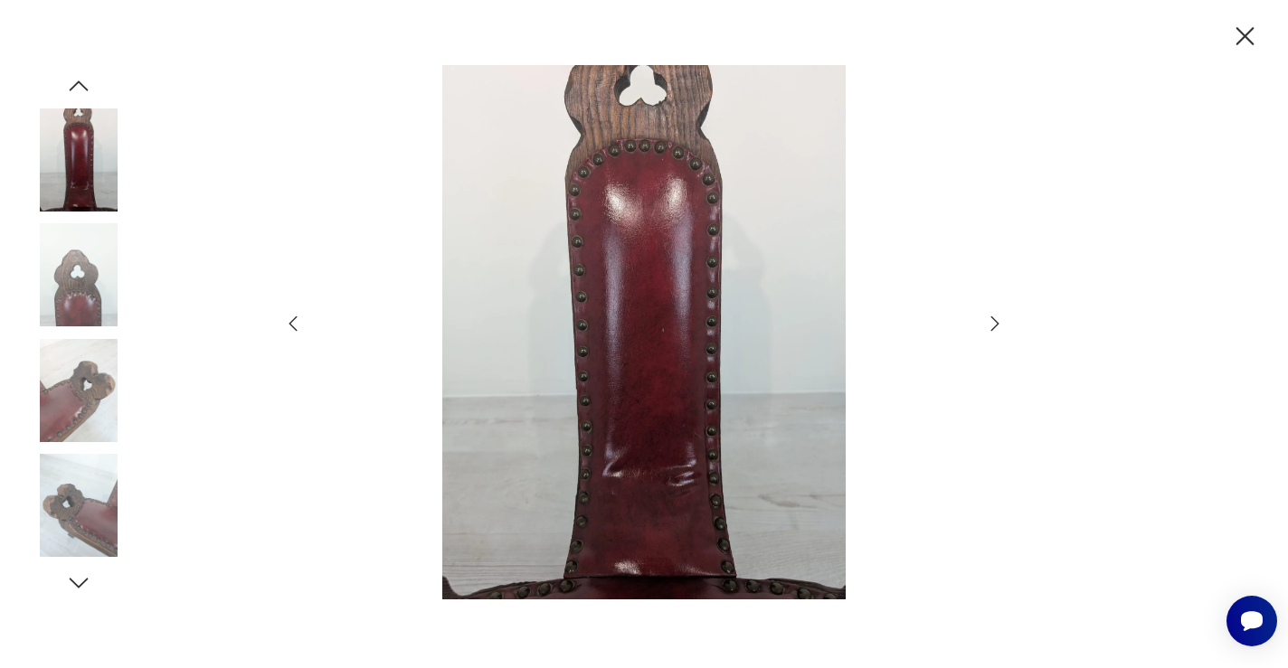
click at [991, 324] on icon "button" at bounding box center [995, 324] width 22 height 22
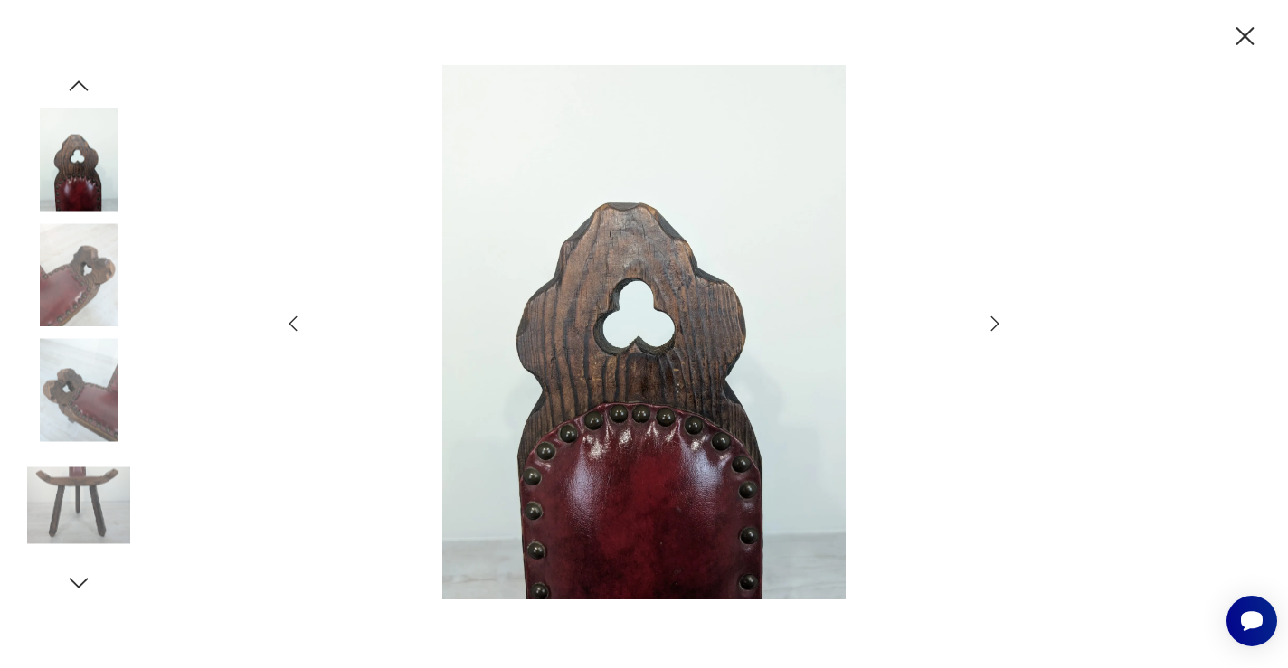
click at [1237, 28] on icon "button" at bounding box center [1246, 36] width 18 height 18
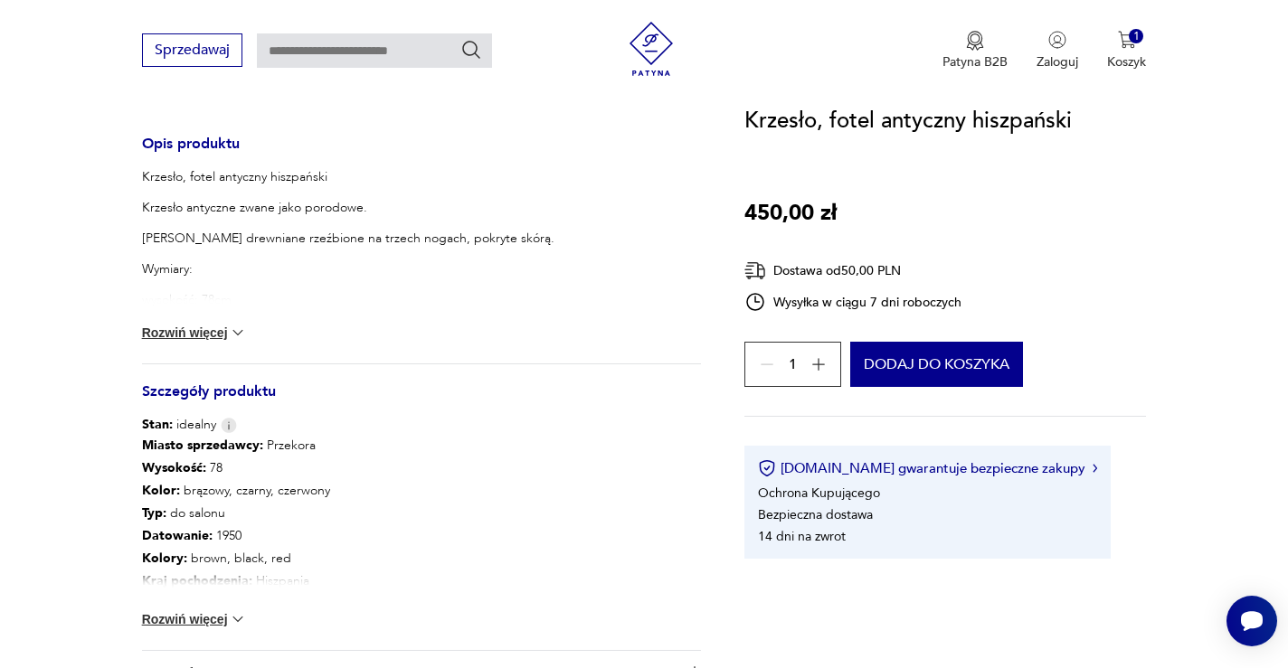
scroll to position [720, 0]
click at [224, 335] on button "Rozwiń więcej" at bounding box center [194, 334] width 105 height 18
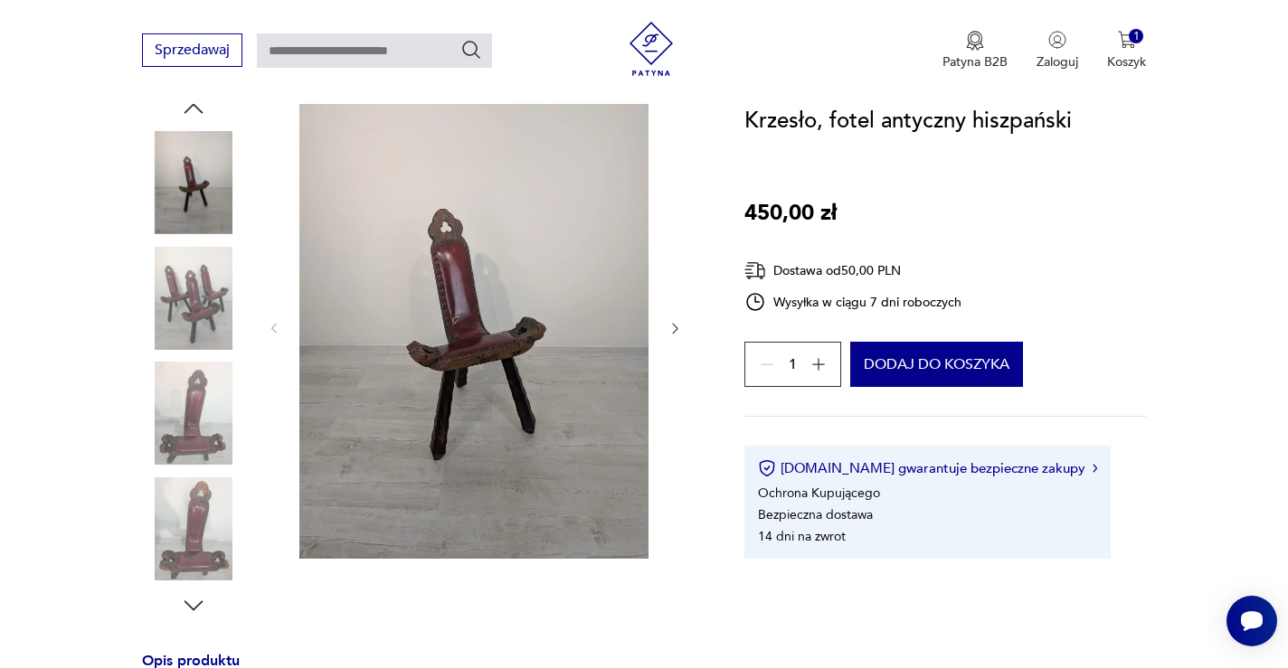
scroll to position [148, 0]
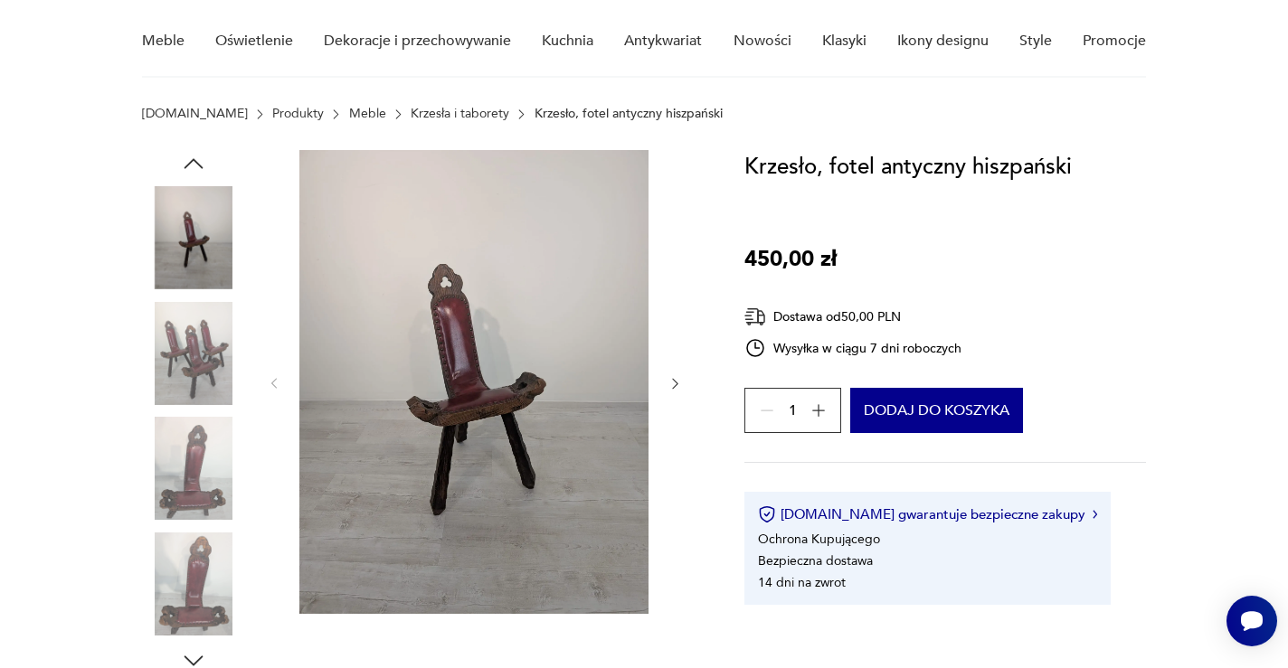
click at [198, 367] on img at bounding box center [193, 353] width 103 height 103
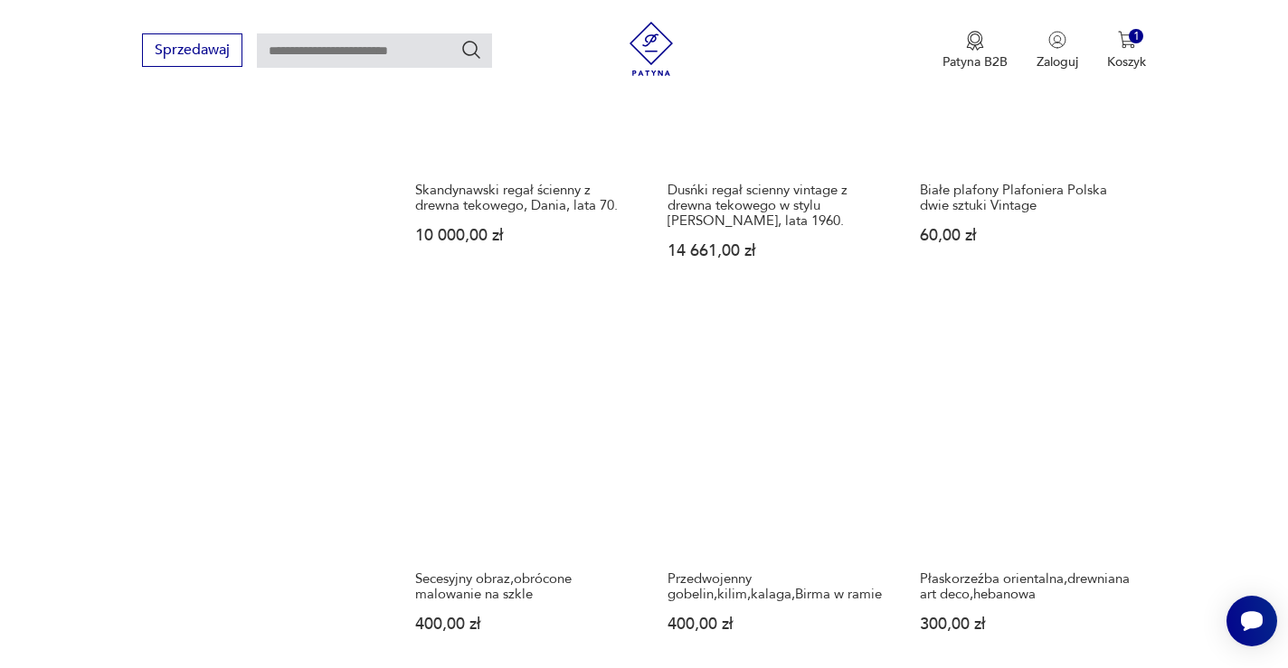
scroll to position [1436, 0]
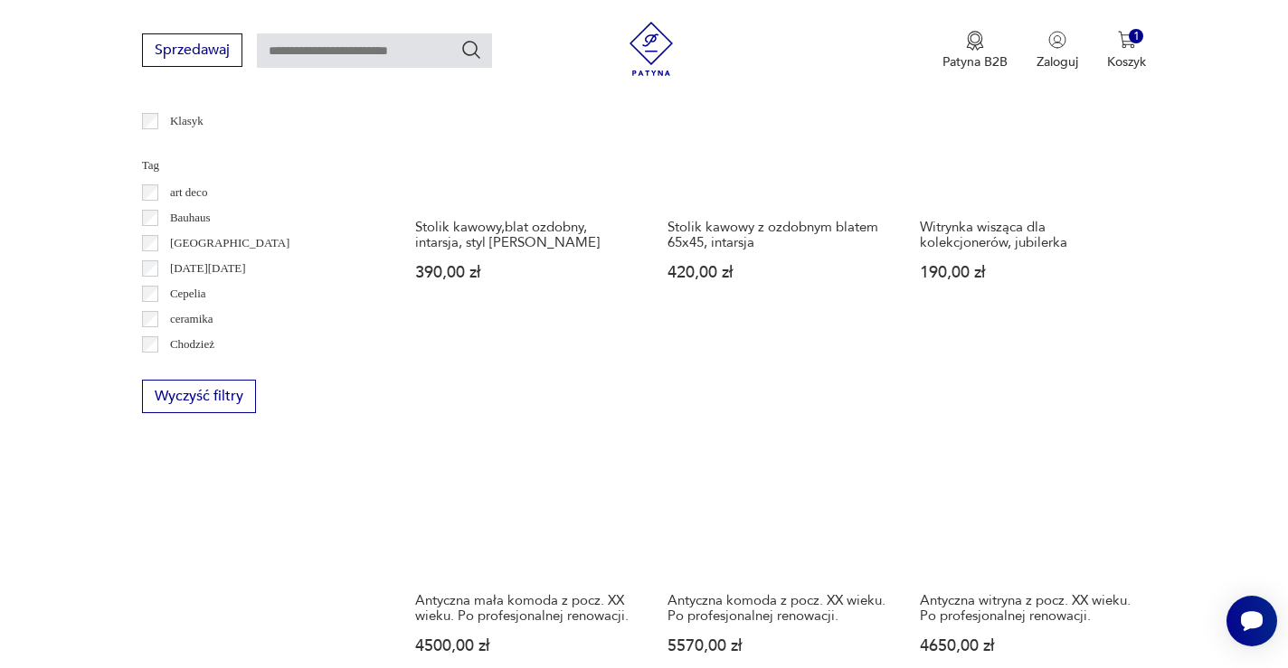
scroll to position [1123, 0]
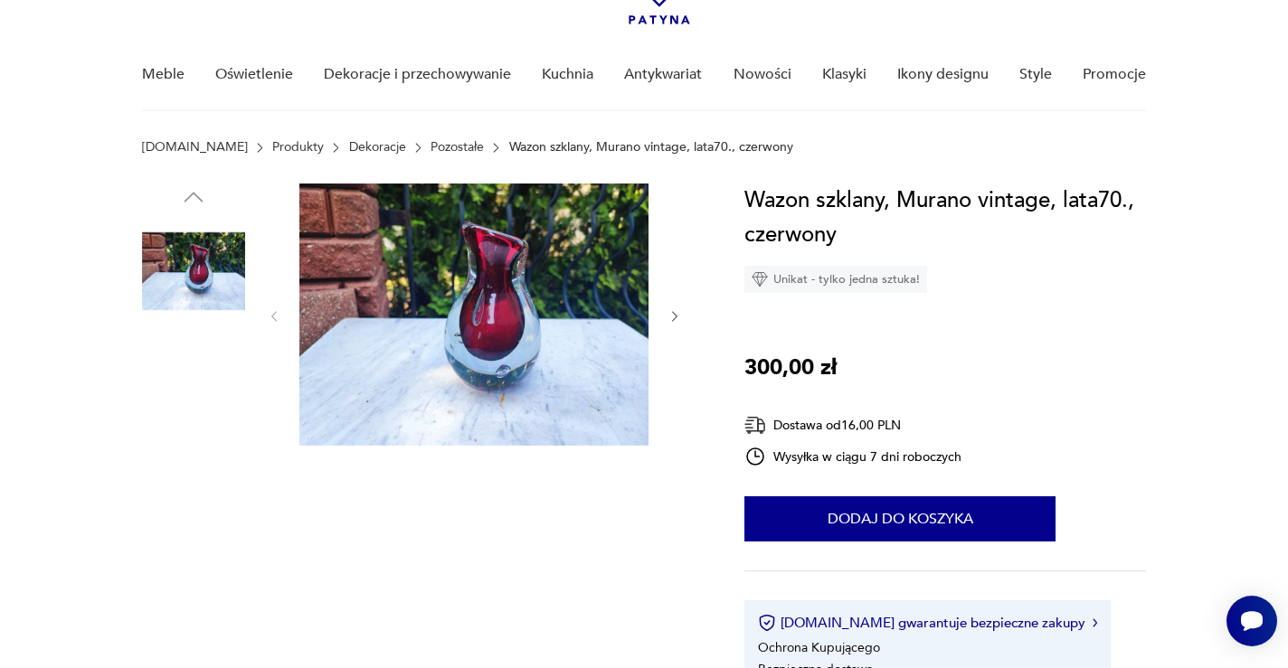
scroll to position [197, 0]
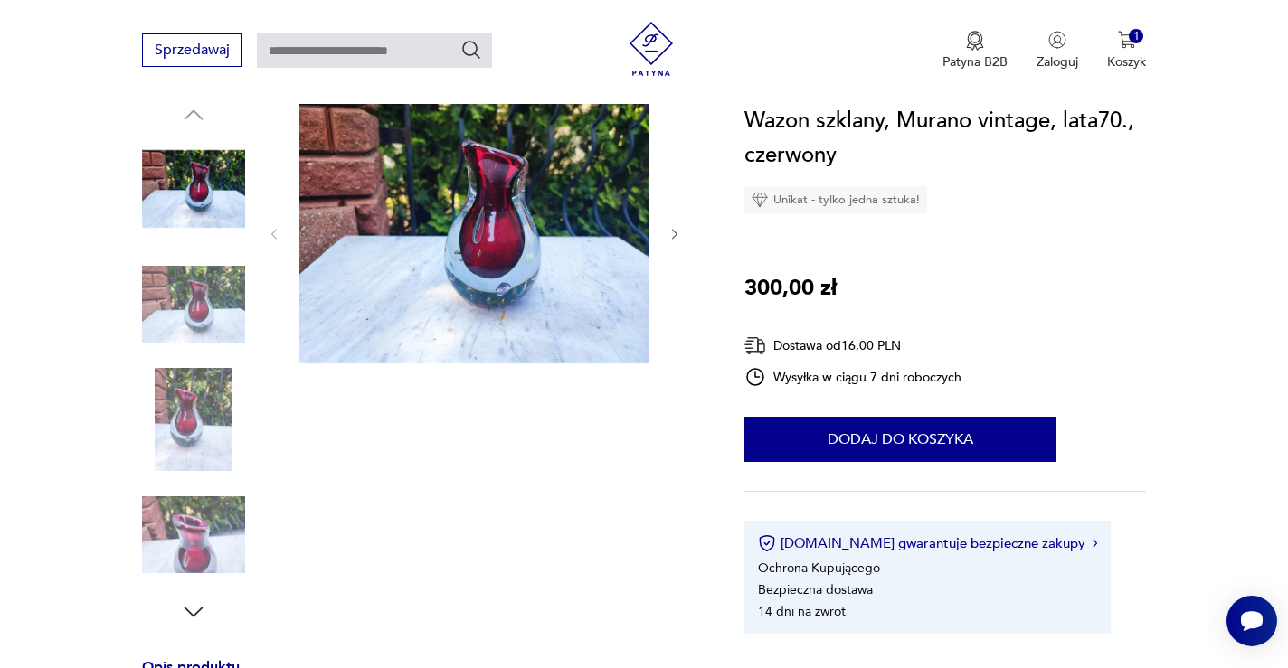
click at [481, 242] on img at bounding box center [473, 232] width 349 height 262
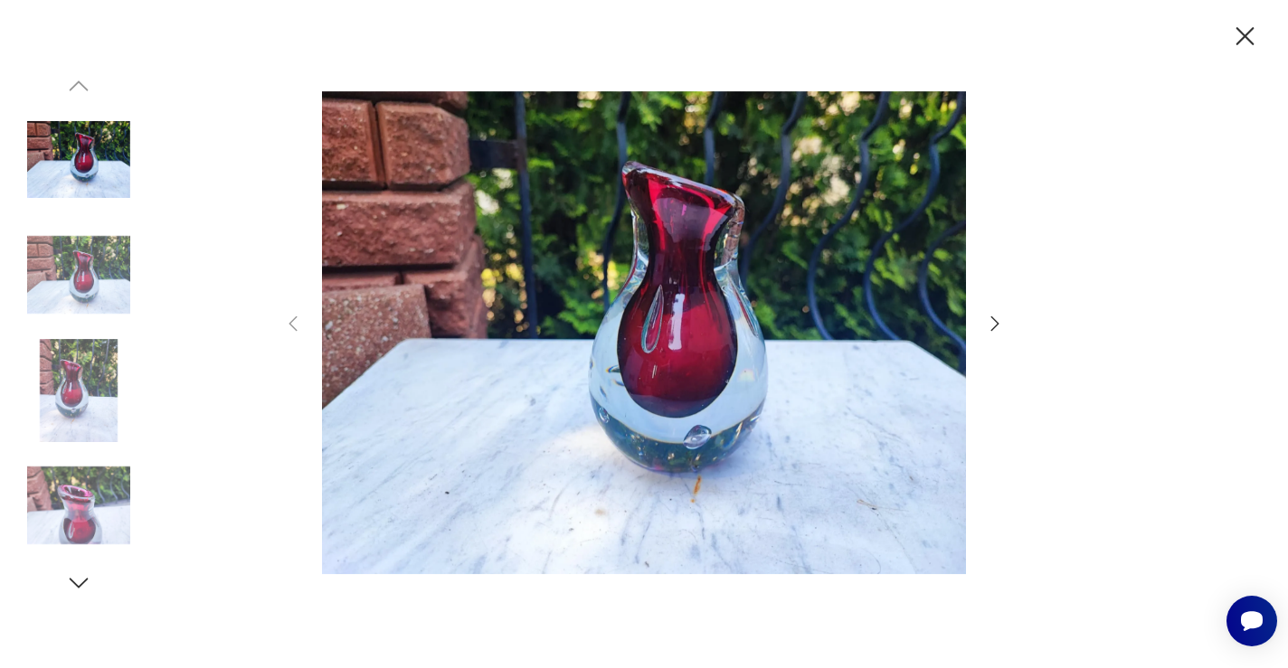
click at [995, 318] on icon "button" at bounding box center [995, 324] width 22 height 22
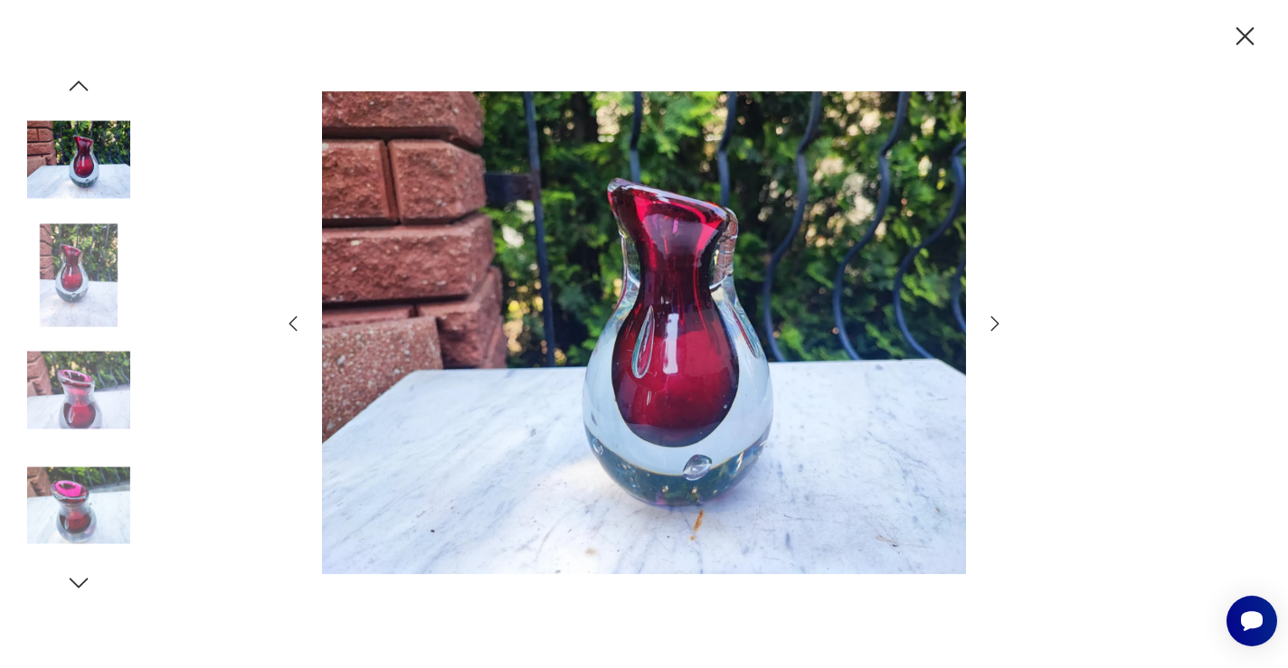
click at [995, 318] on icon "button" at bounding box center [995, 324] width 22 height 22
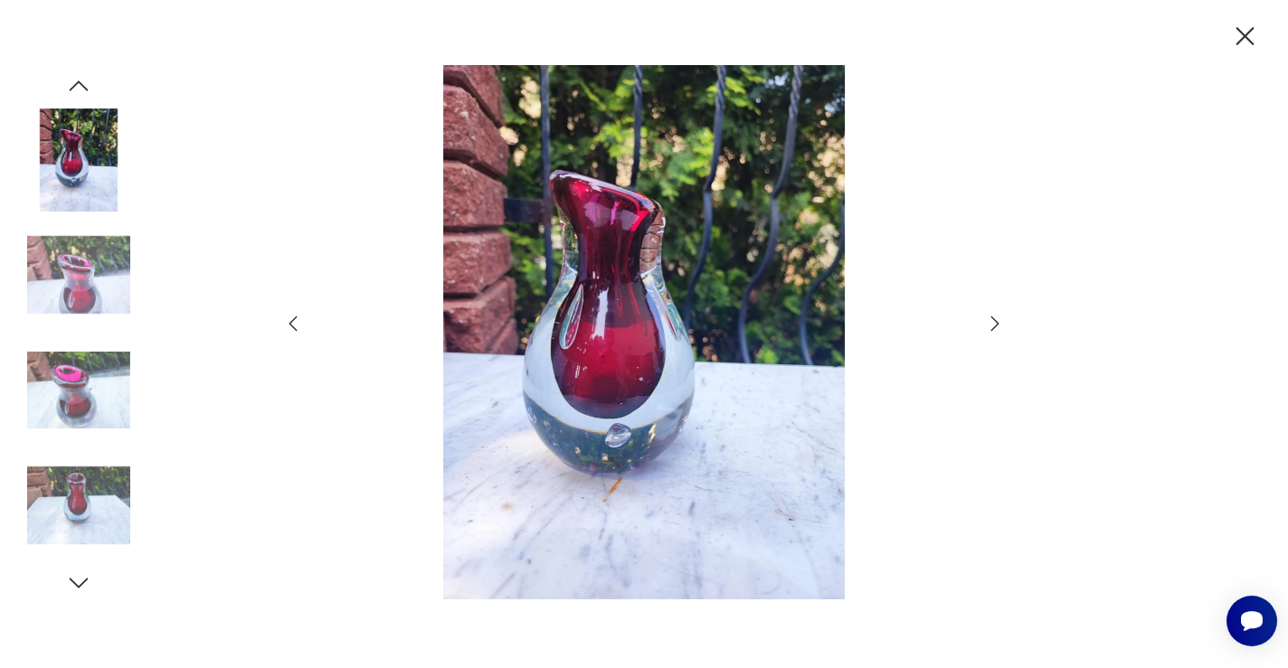
click at [995, 318] on icon "button" at bounding box center [995, 324] width 22 height 22
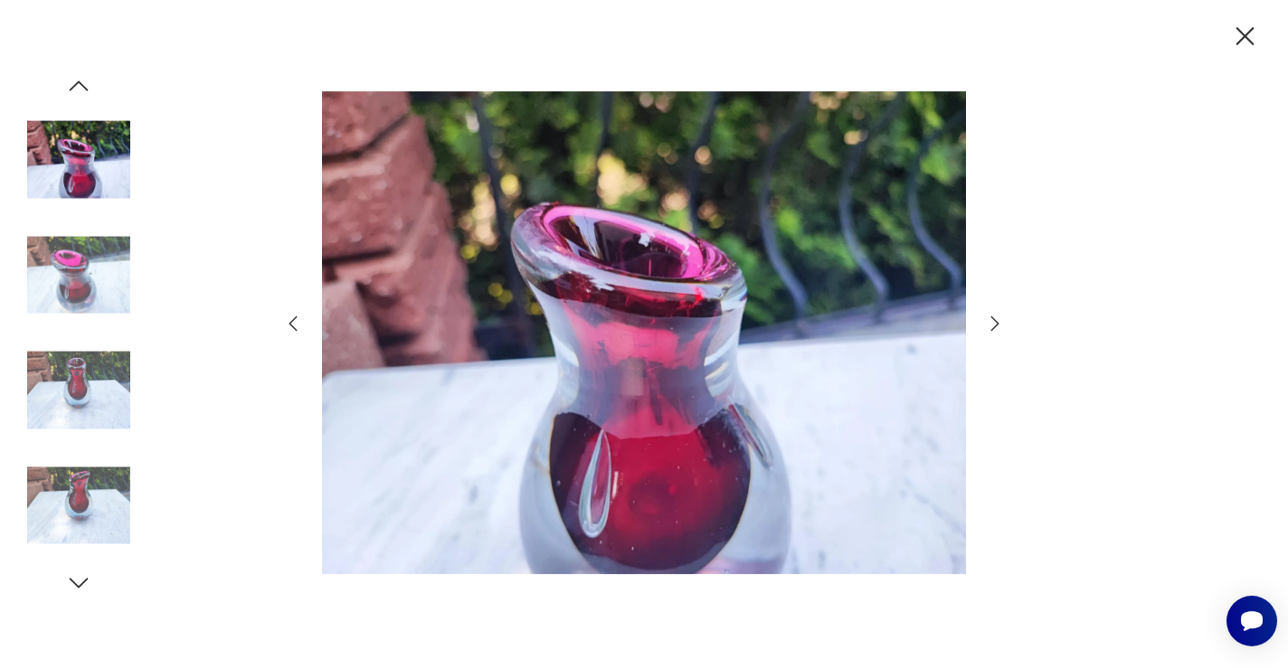
click at [995, 318] on icon "button" at bounding box center [995, 324] width 22 height 22
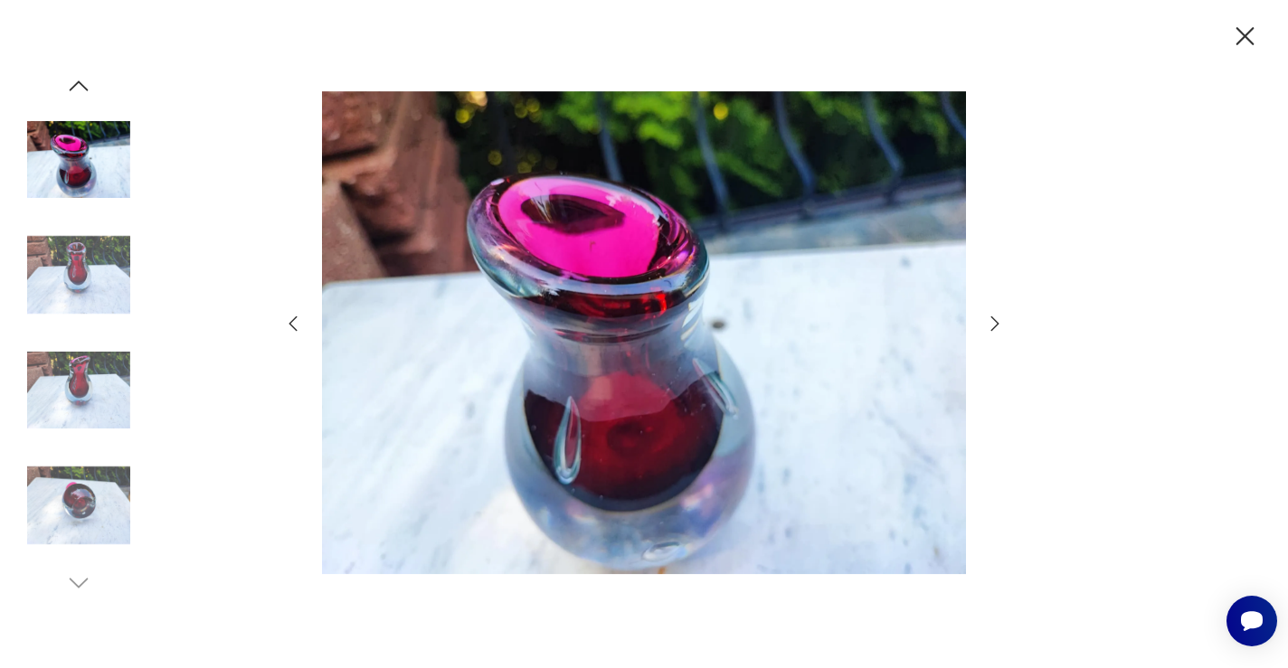
click at [1248, 39] on icon "button" at bounding box center [1246, 36] width 18 height 18
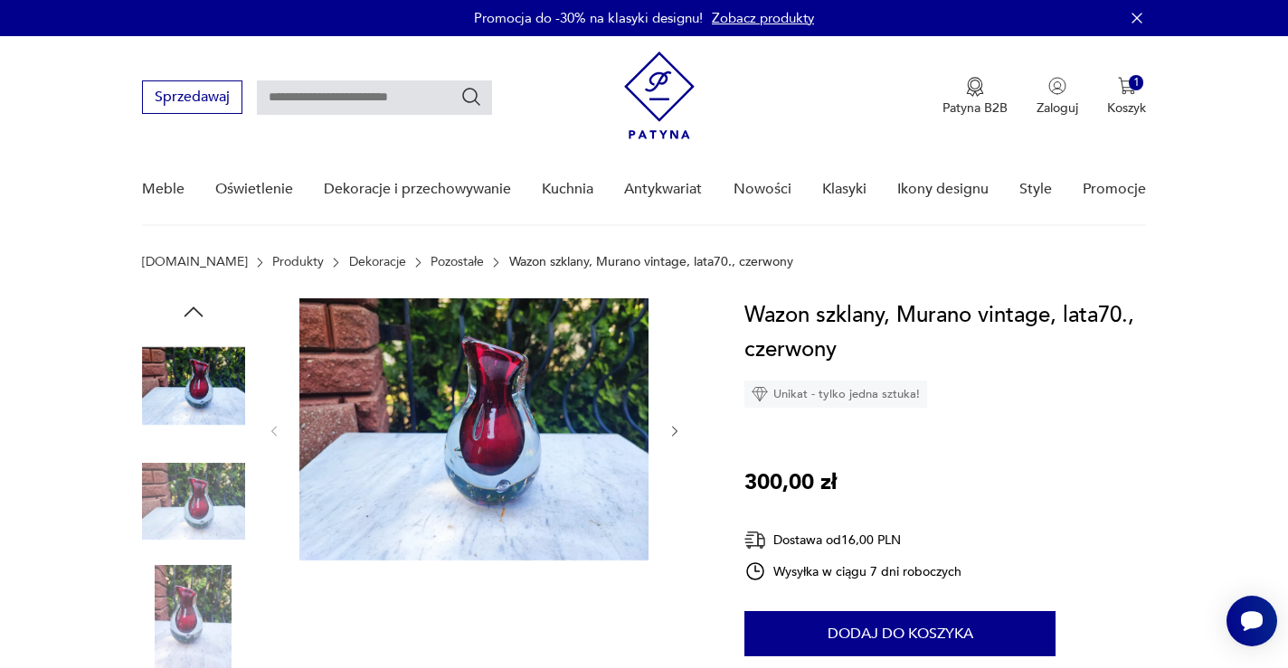
scroll to position [0, 0]
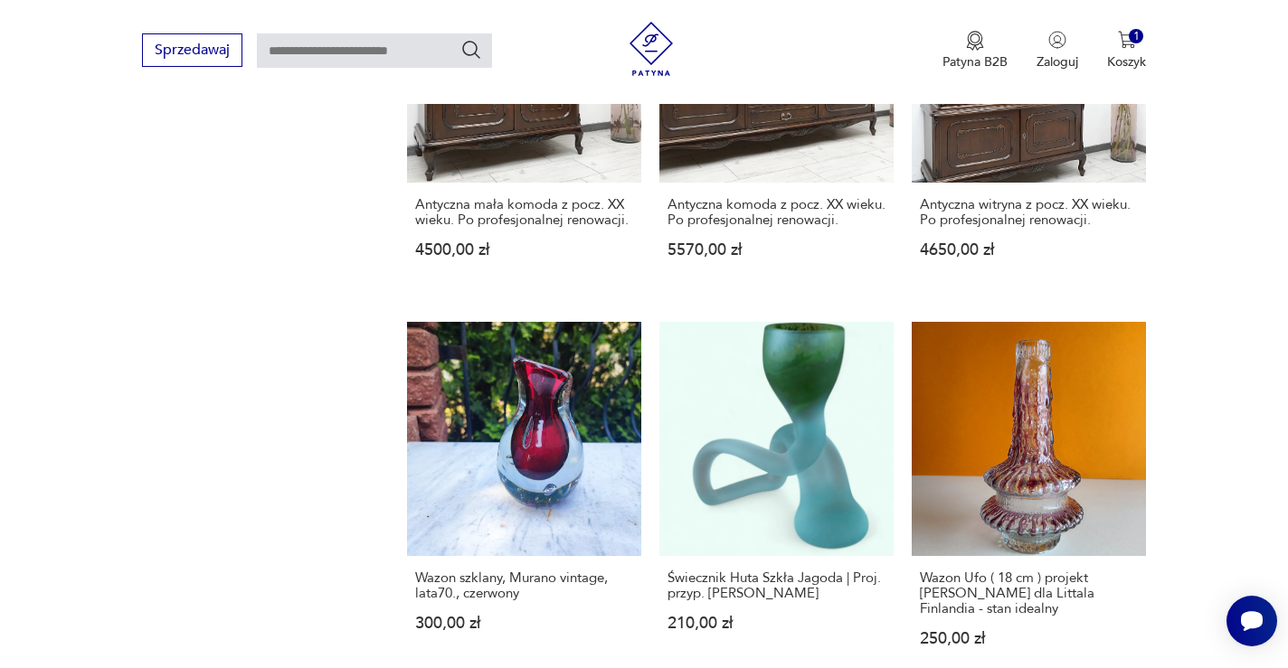
scroll to position [1453, 0]
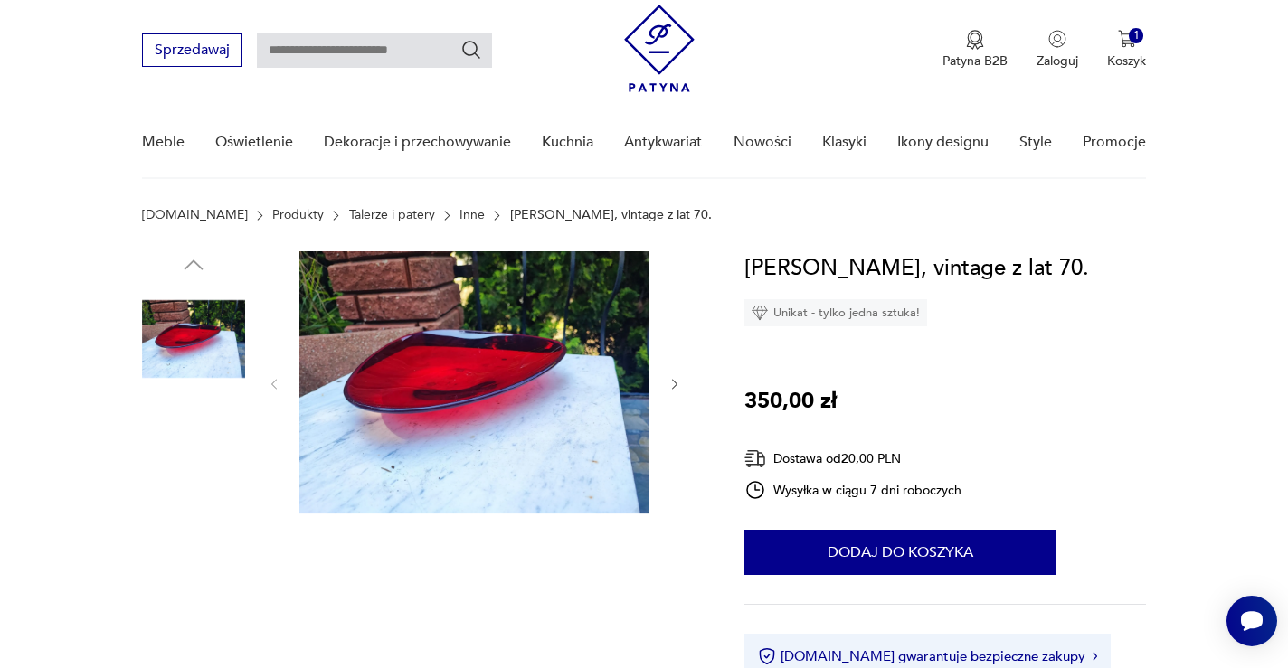
scroll to position [220, 0]
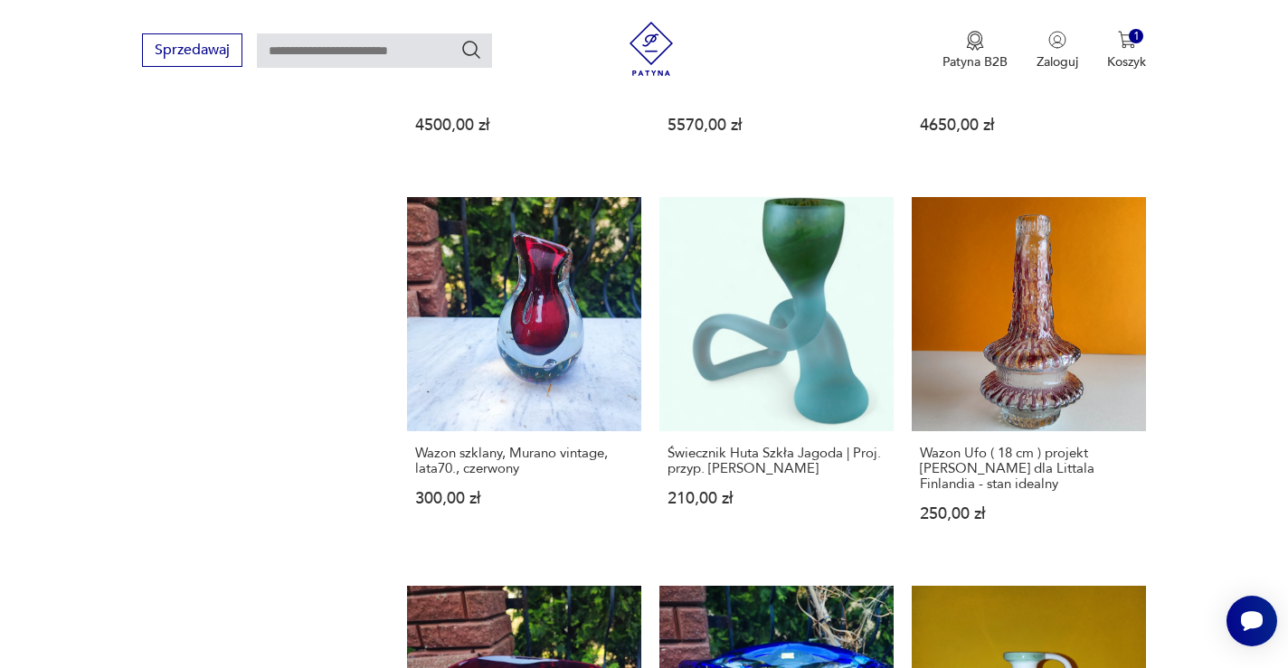
scroll to position [1735, 0]
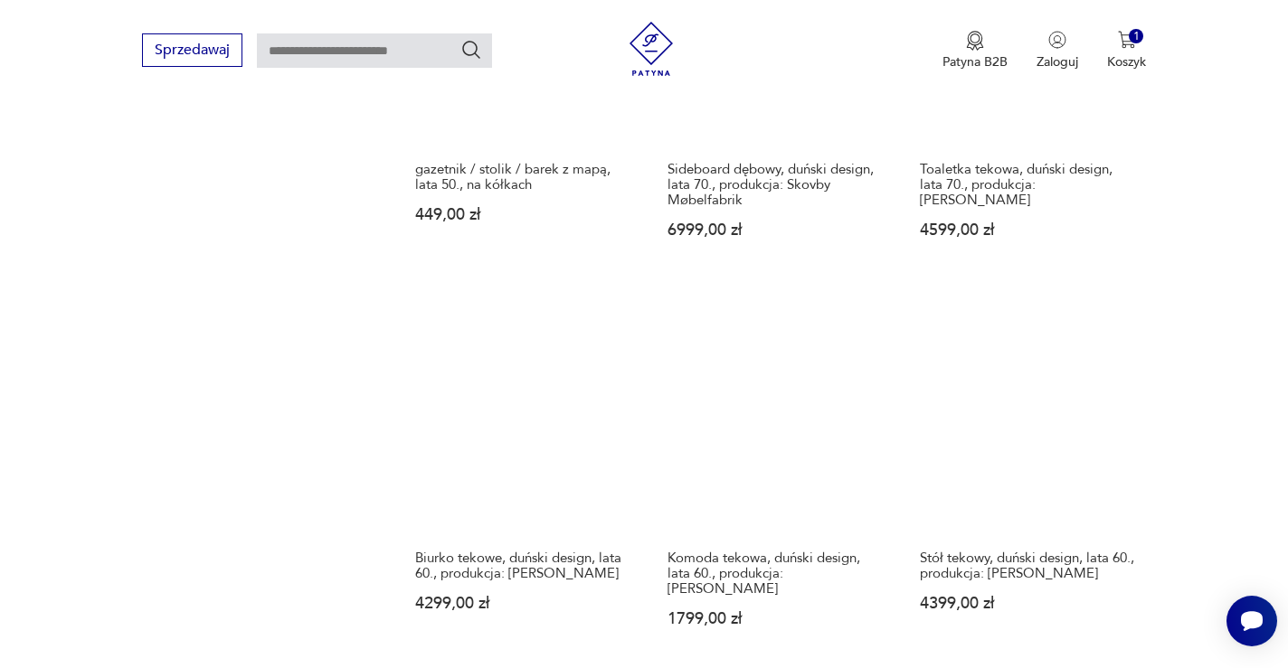
scroll to position [1488, 0]
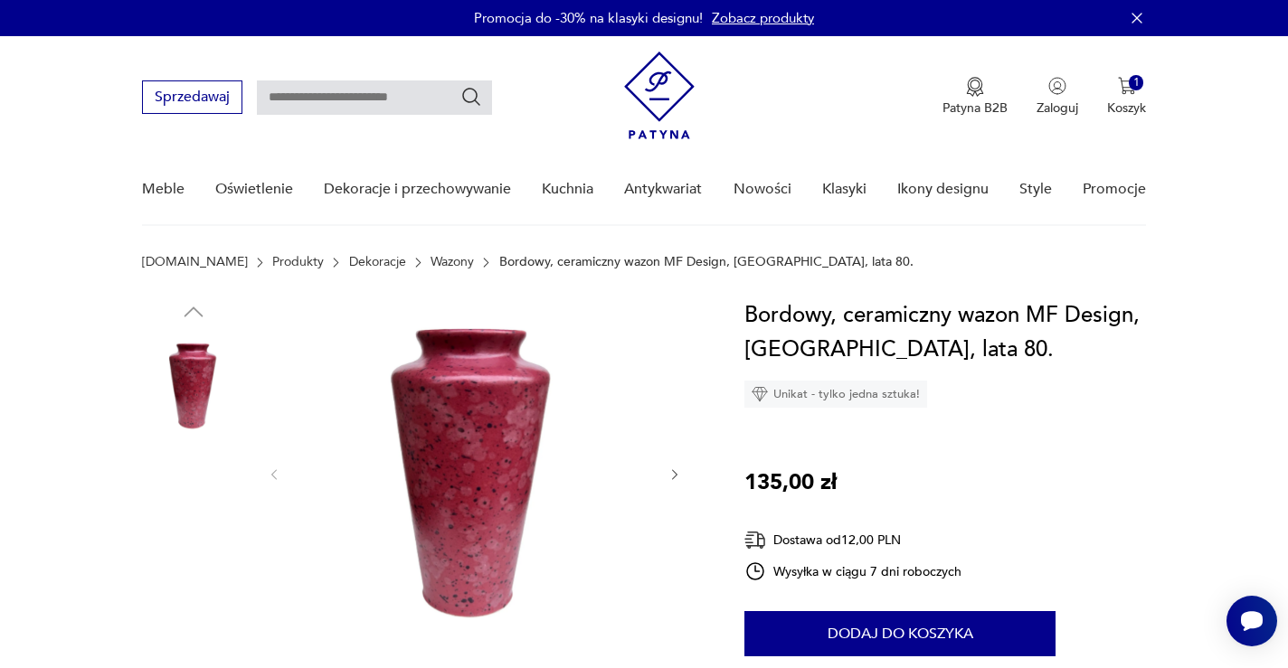
click at [502, 364] on img at bounding box center [473, 473] width 349 height 349
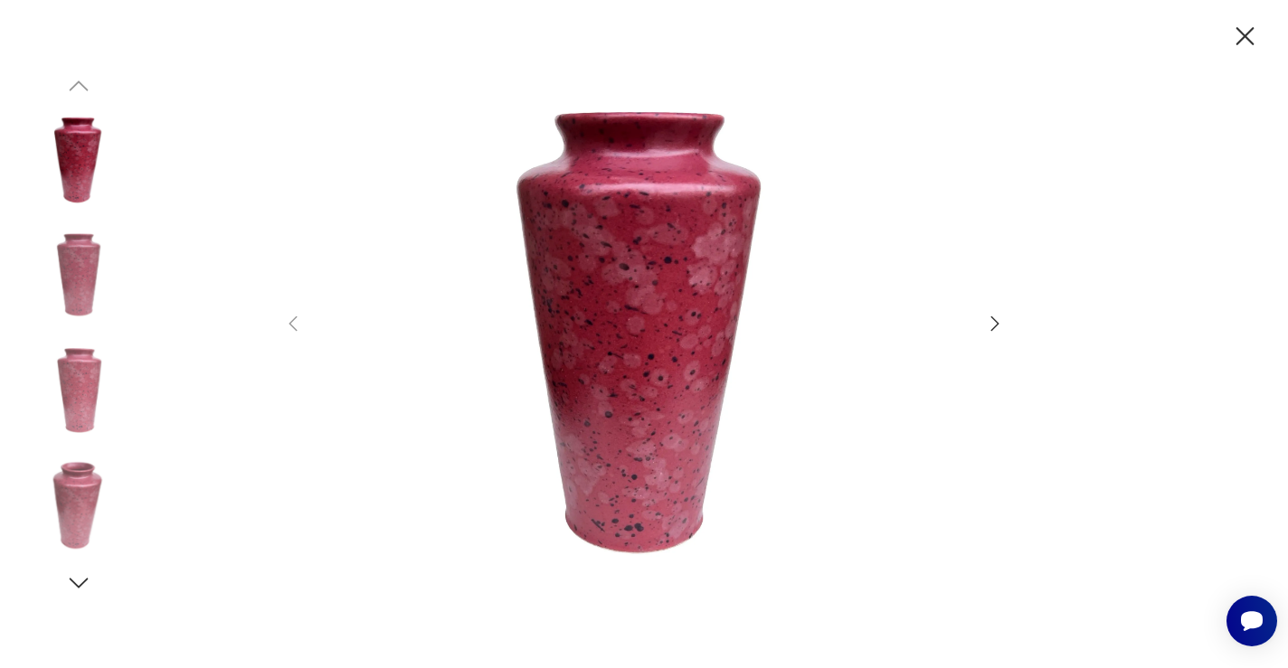
click at [991, 318] on icon "button" at bounding box center [995, 324] width 22 height 22
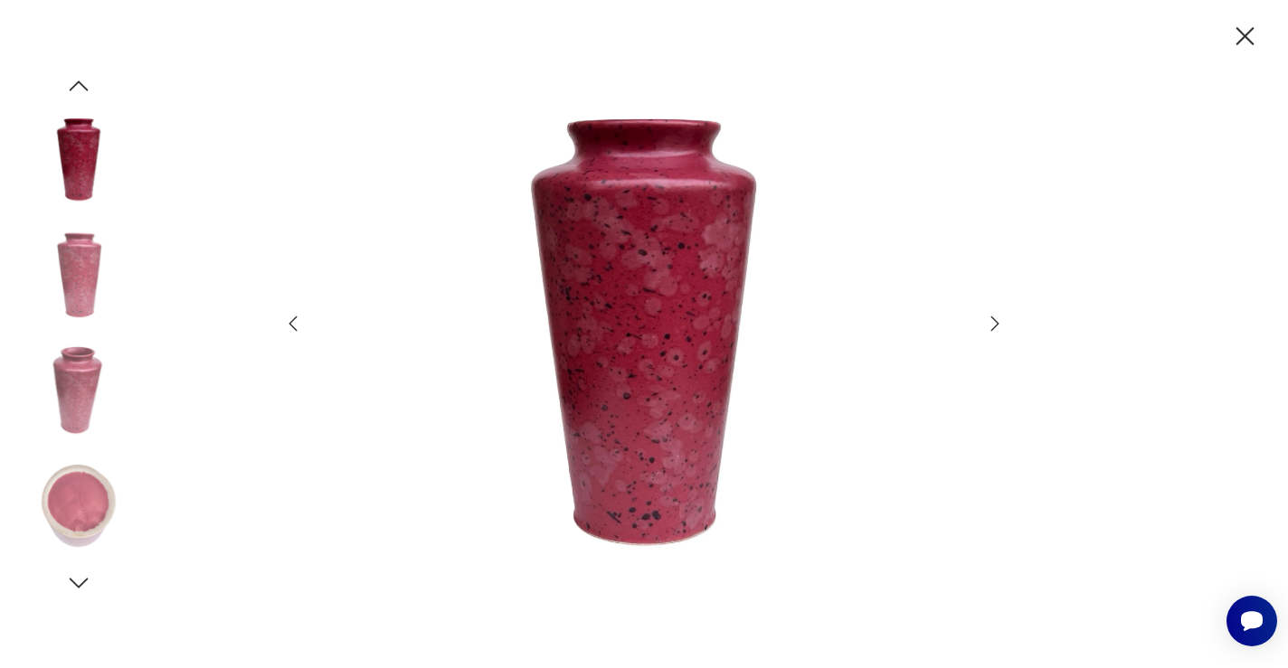
click at [991, 318] on icon "button" at bounding box center [995, 324] width 22 height 22
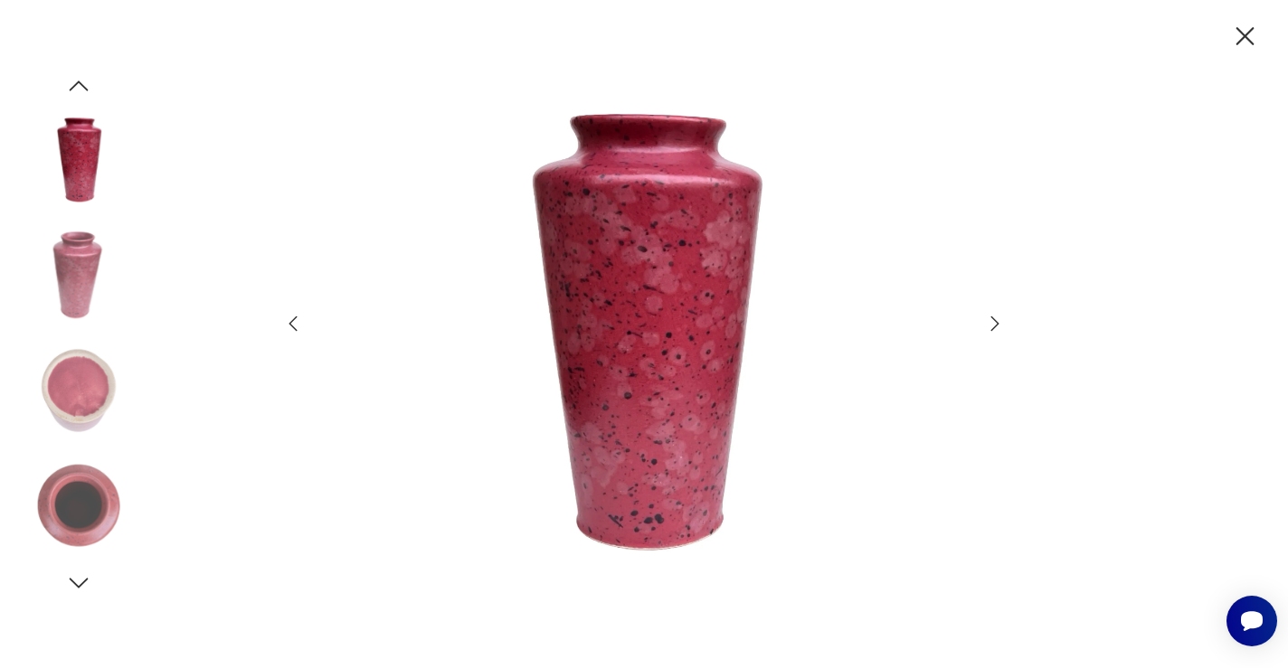
click at [991, 318] on icon "button" at bounding box center [995, 324] width 22 height 22
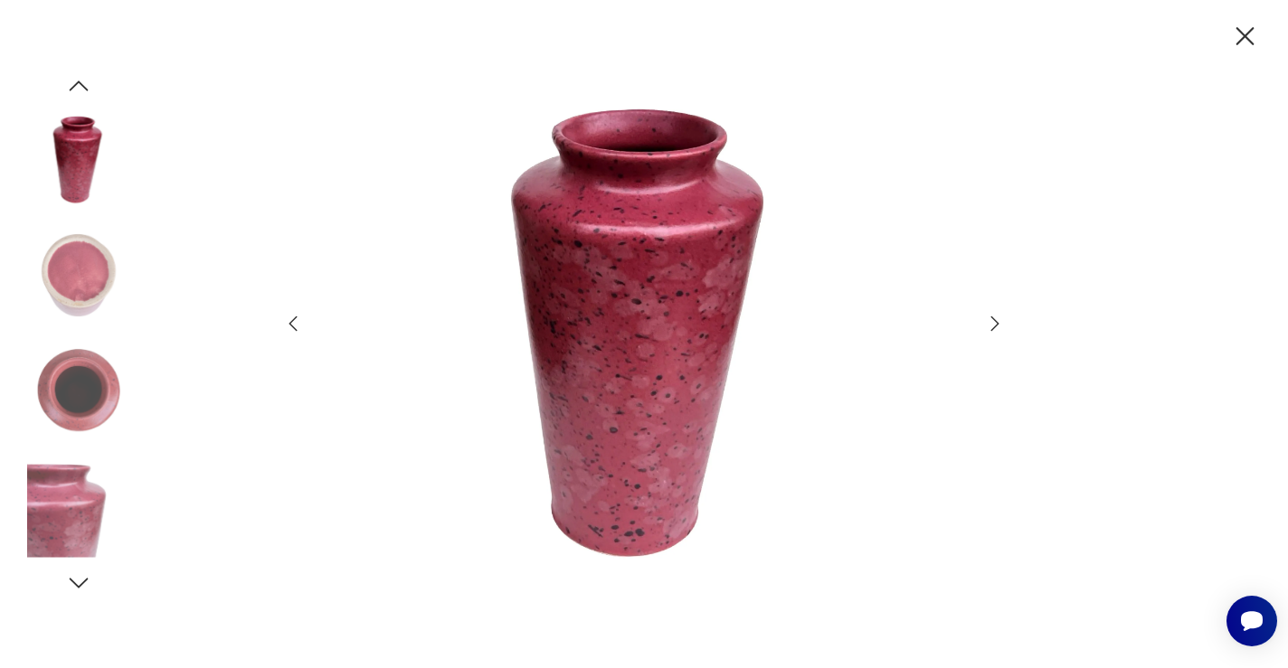
click at [991, 318] on icon "button" at bounding box center [995, 324] width 22 height 22
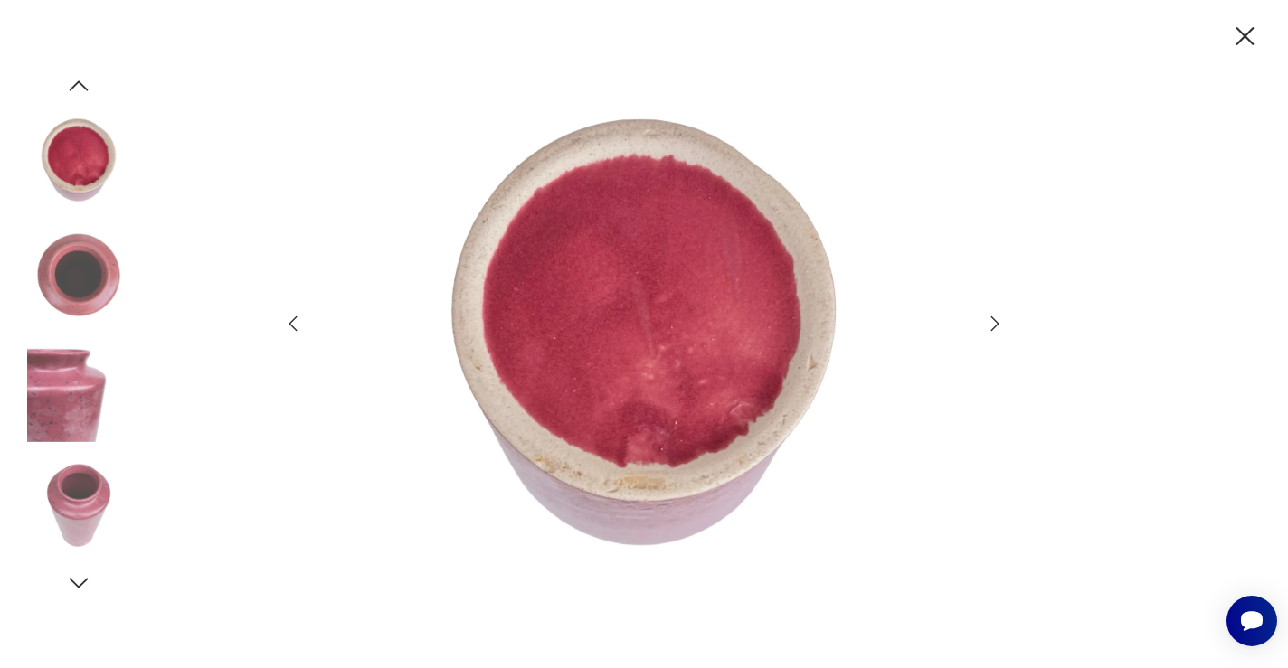
click at [991, 318] on icon "button" at bounding box center [995, 324] width 22 height 22
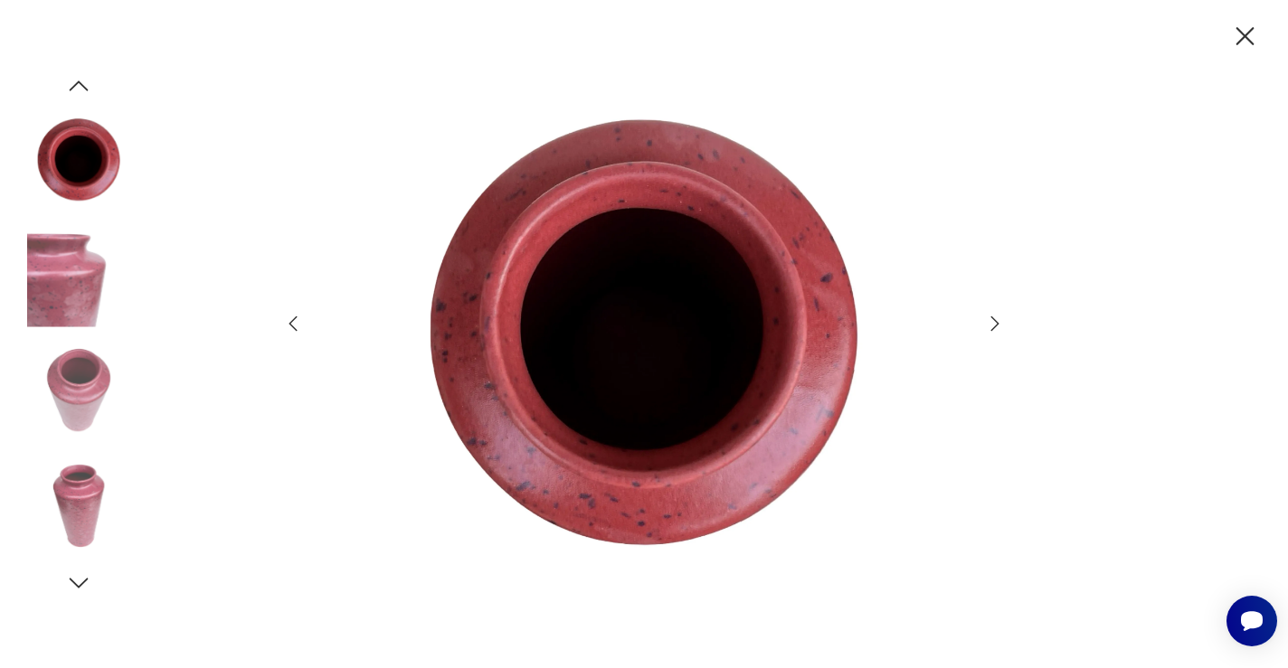
click at [991, 318] on icon "button" at bounding box center [995, 324] width 22 height 22
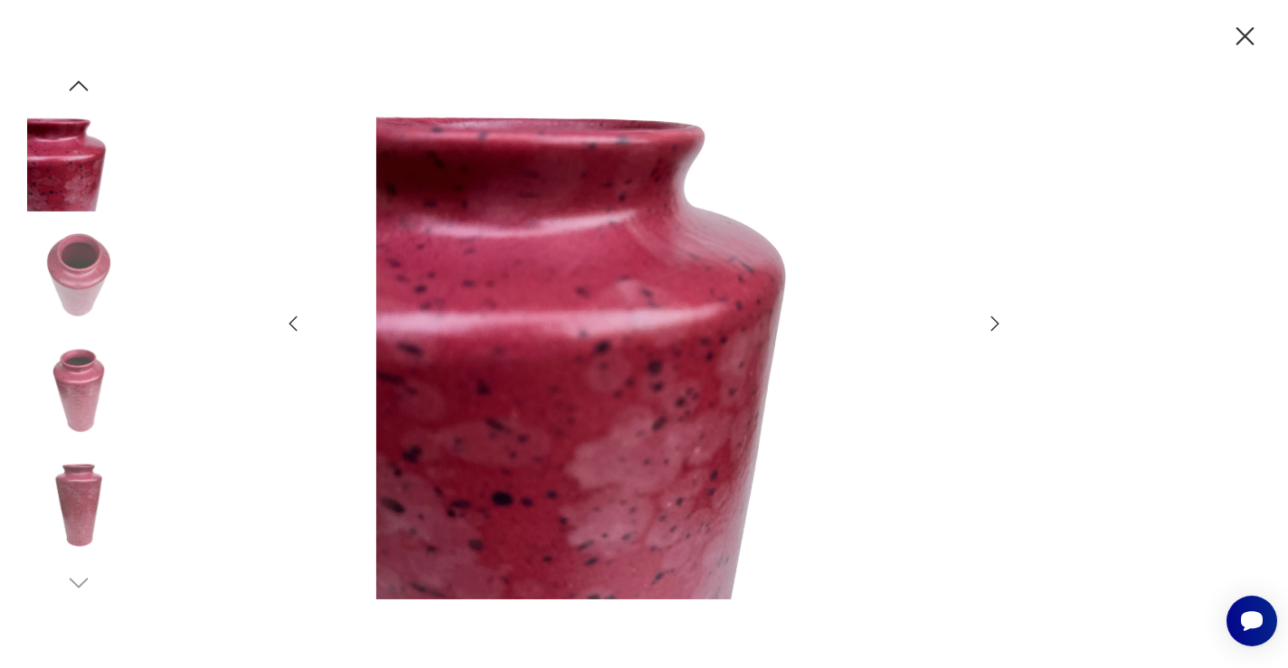
click at [1249, 33] on icon "button" at bounding box center [1246, 36] width 18 height 18
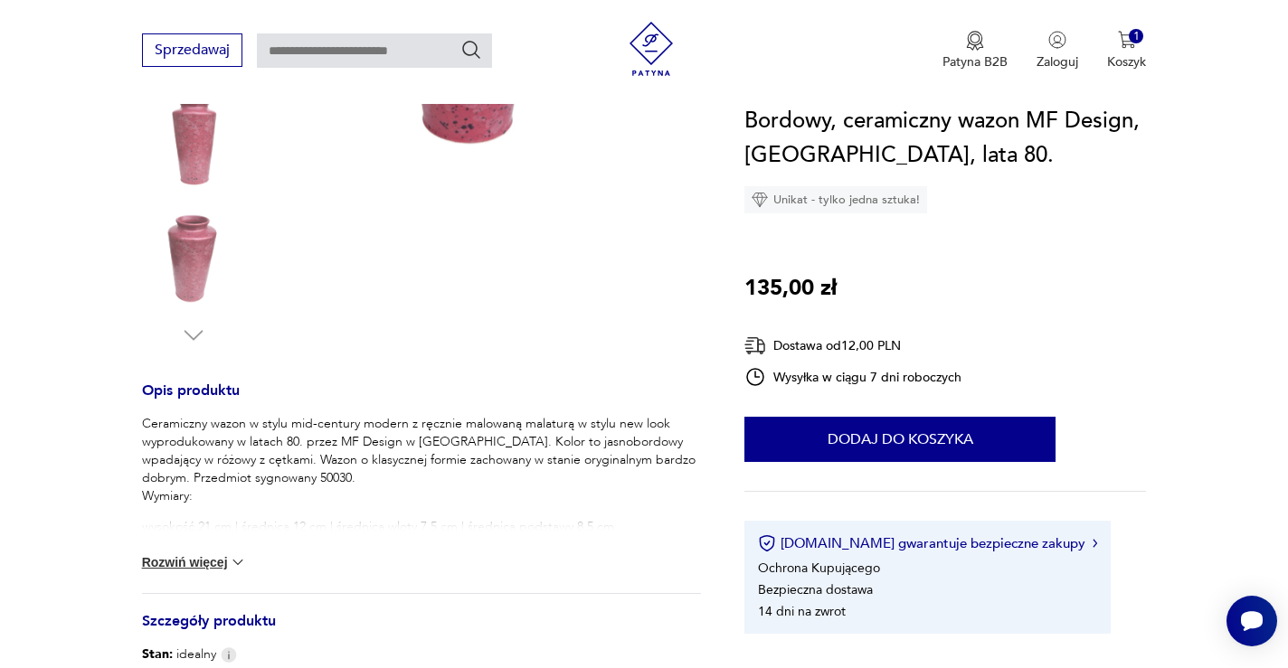
scroll to position [612, 0]
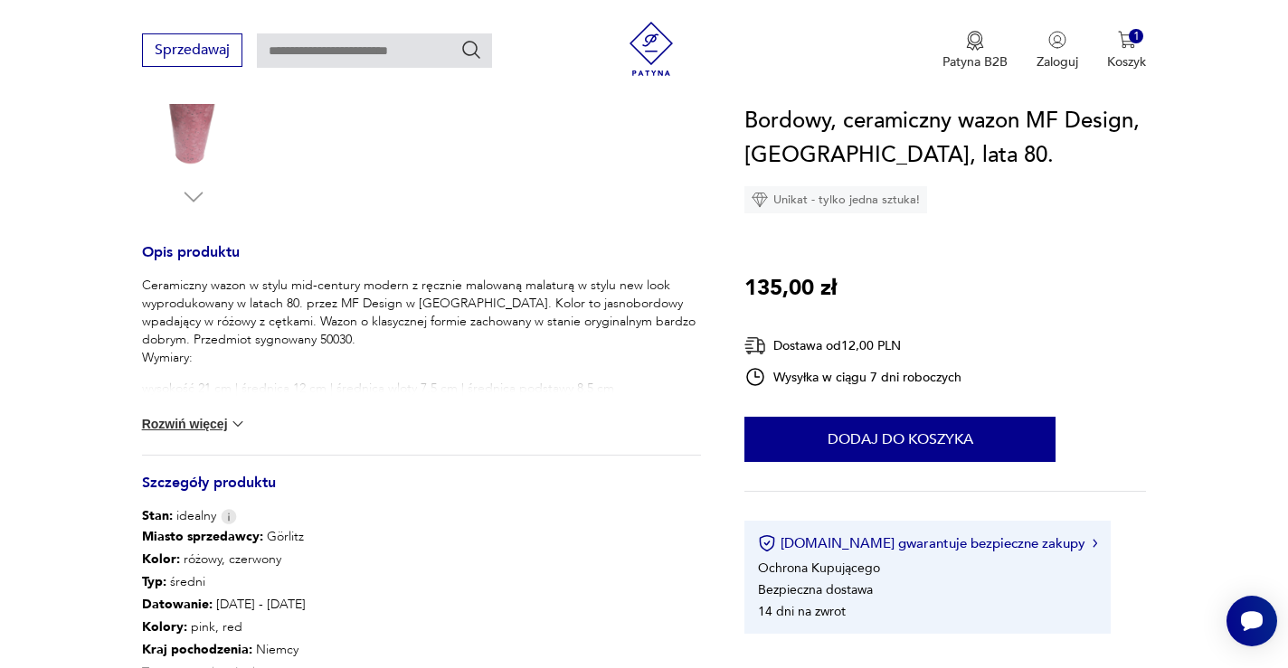
click at [212, 424] on button "Rozwiń więcej" at bounding box center [194, 424] width 105 height 18
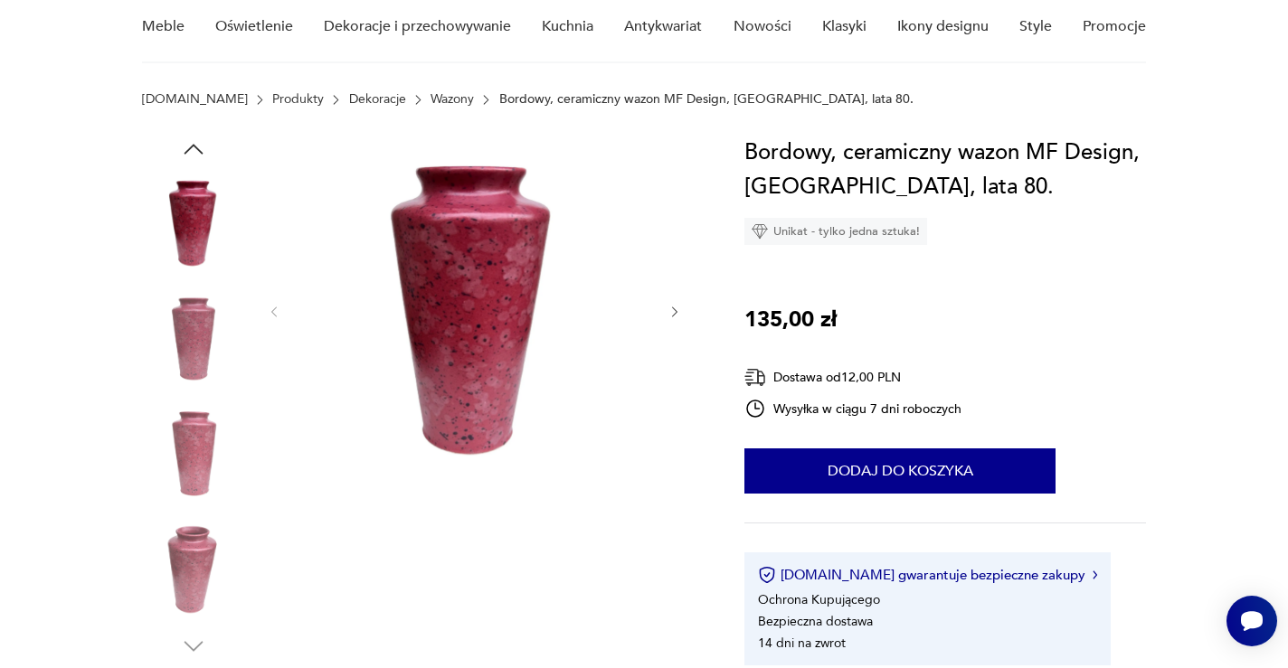
scroll to position [113, 0]
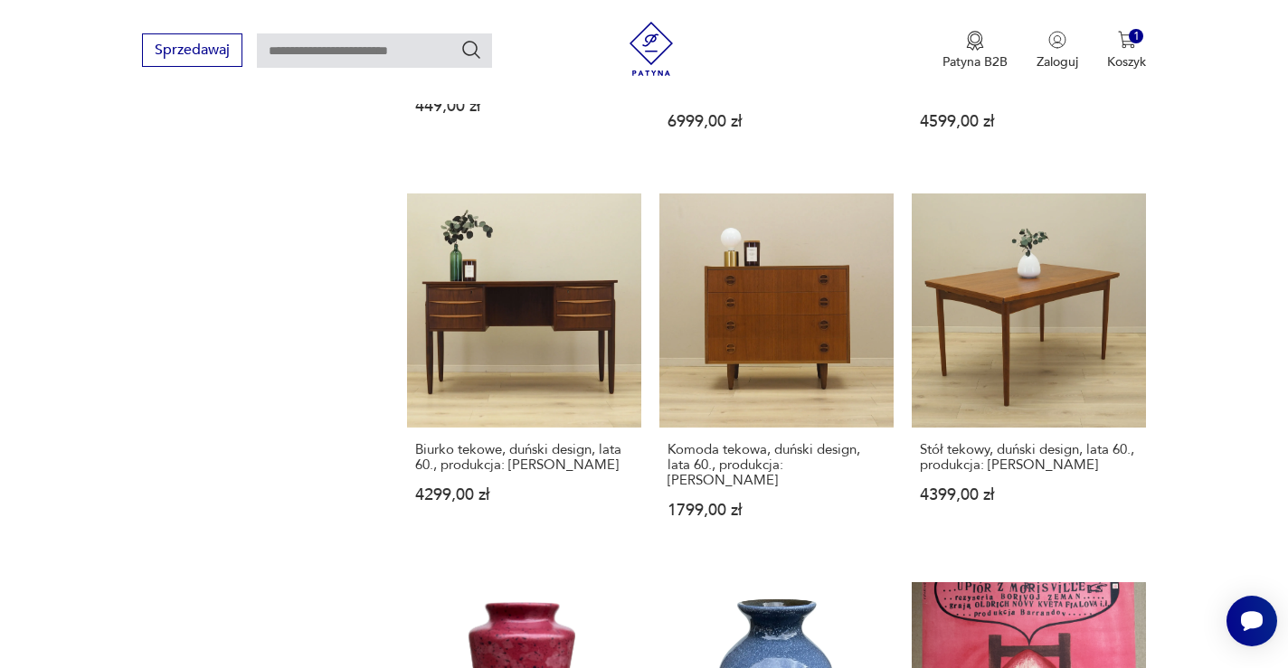
scroll to position [1663, 0]
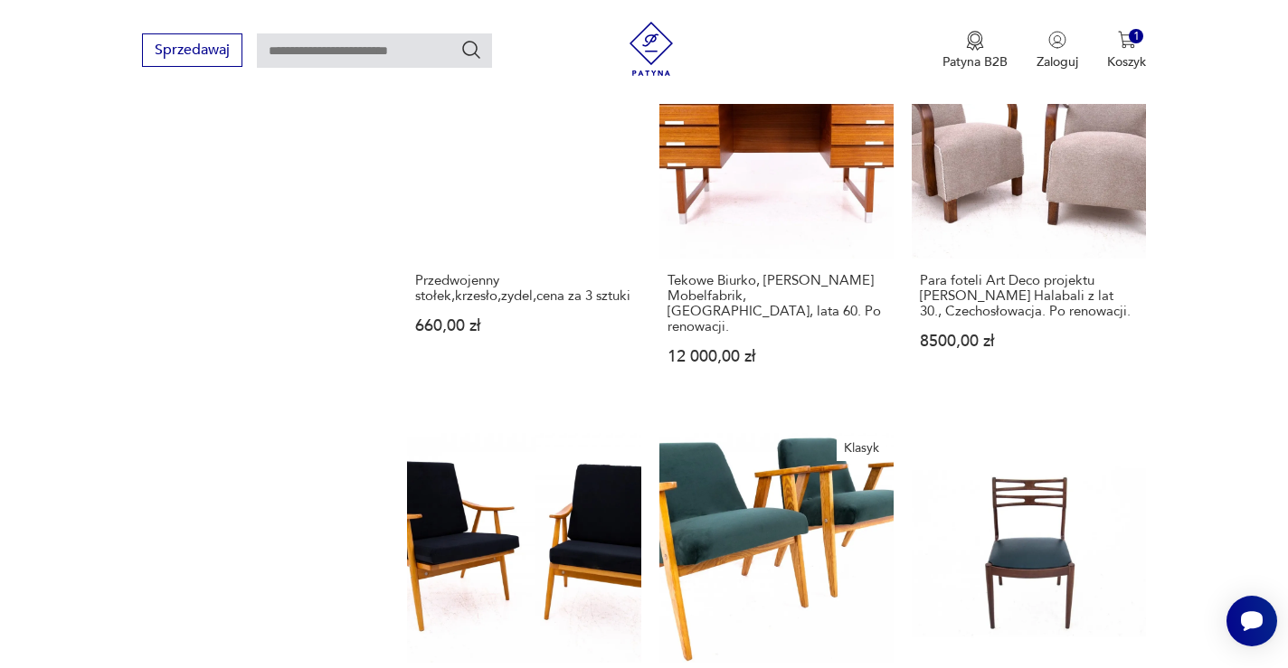
scroll to position [1425, 0]
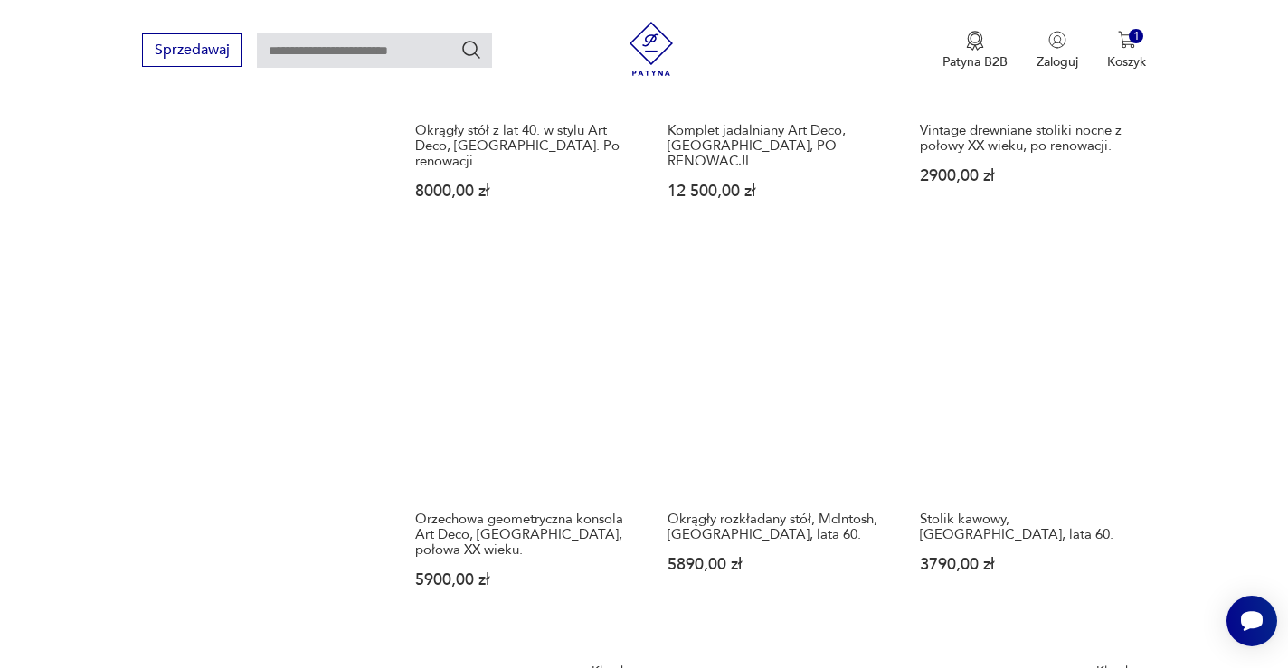
scroll to position [1480, 0]
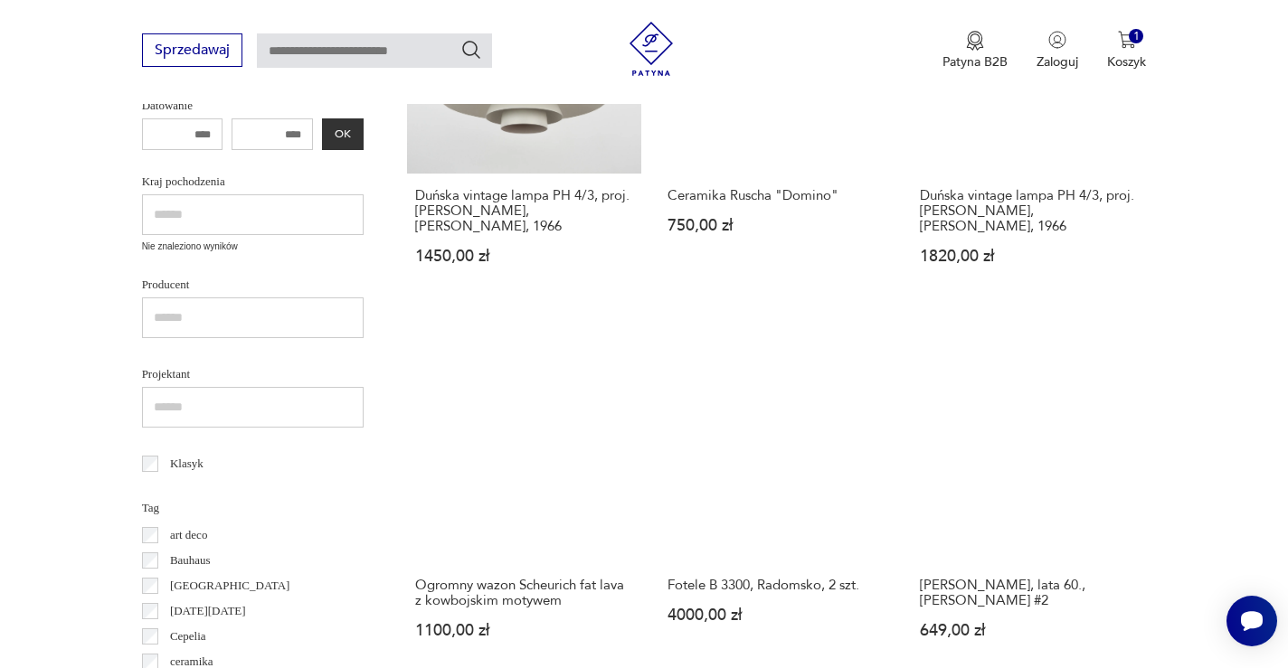
scroll to position [675, 0]
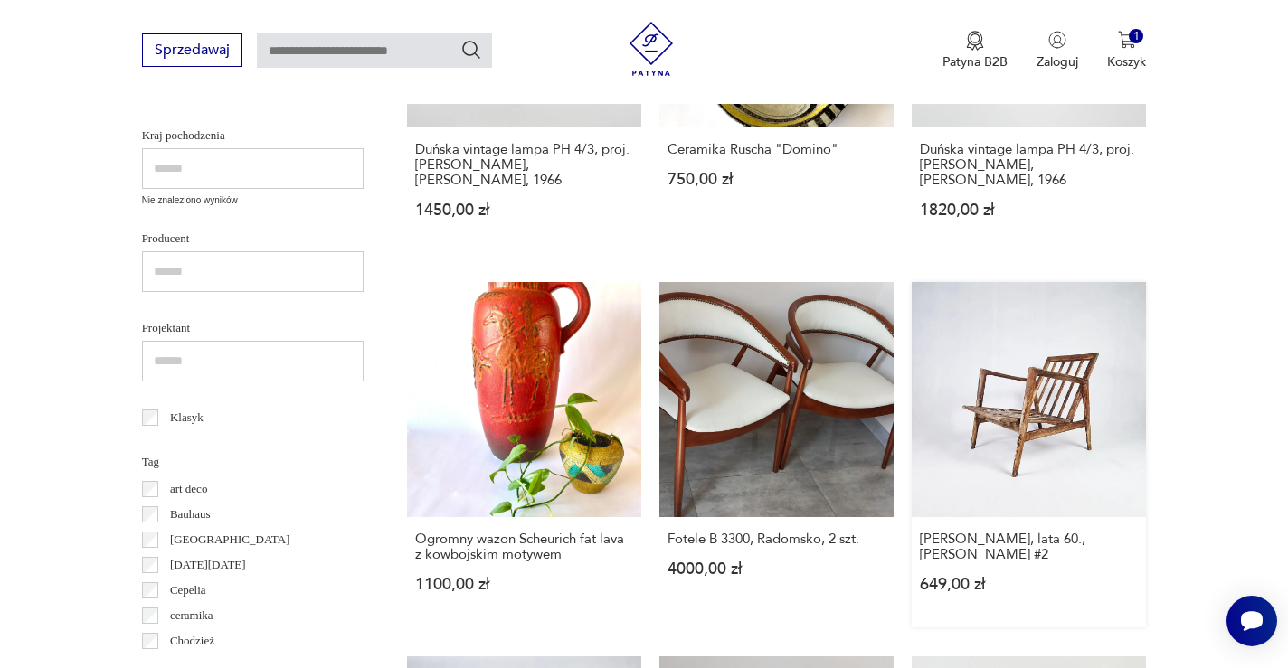
click at [912, 334] on link "[PERSON_NAME], lata 60., [PERSON_NAME] #2 649,00 zł" at bounding box center [1029, 454] width 234 height 345
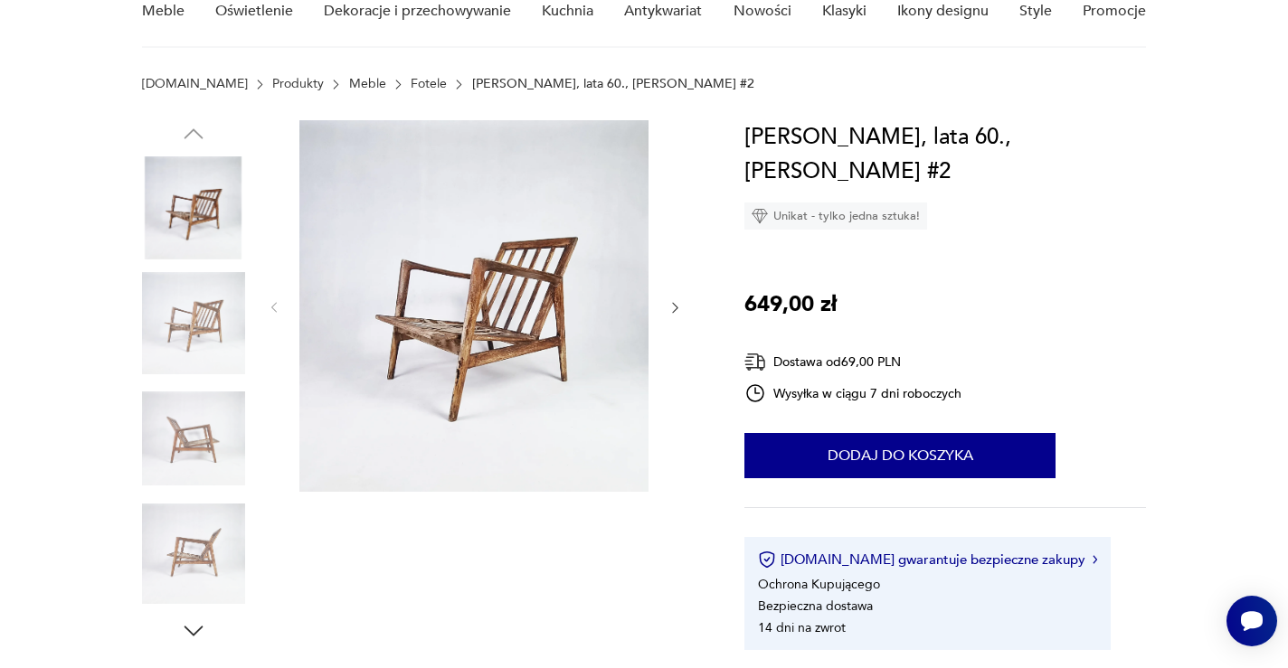
scroll to position [195, 0]
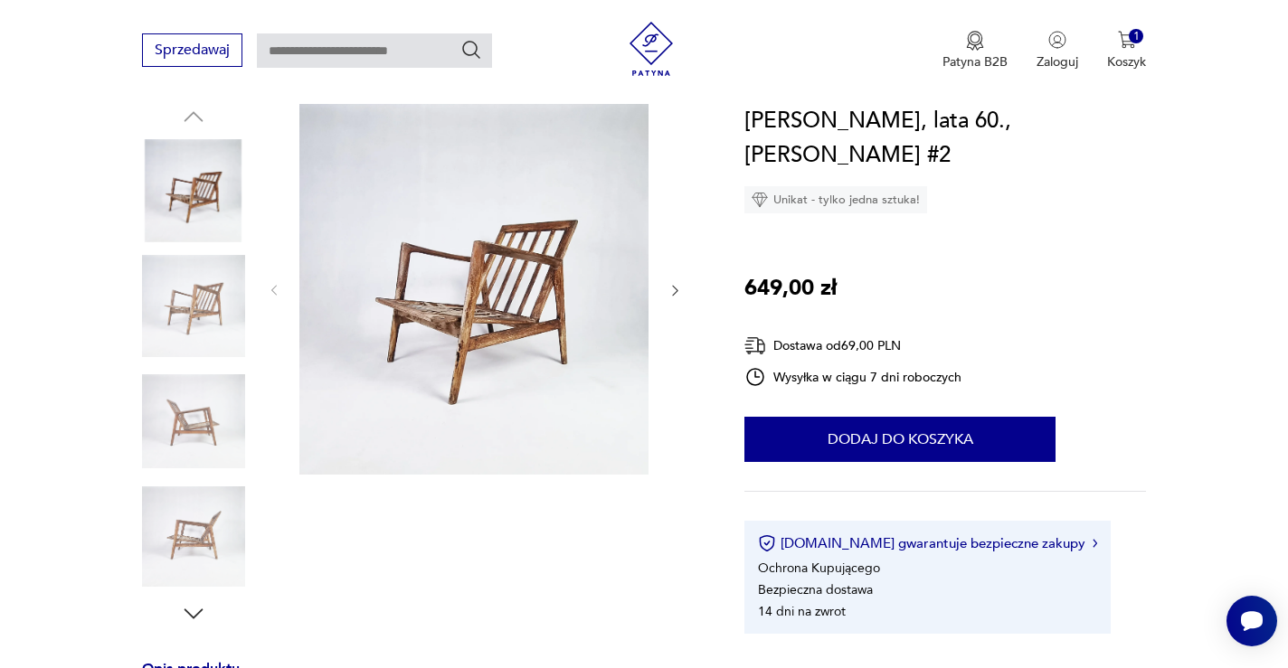
click at [505, 331] on img at bounding box center [473, 289] width 349 height 372
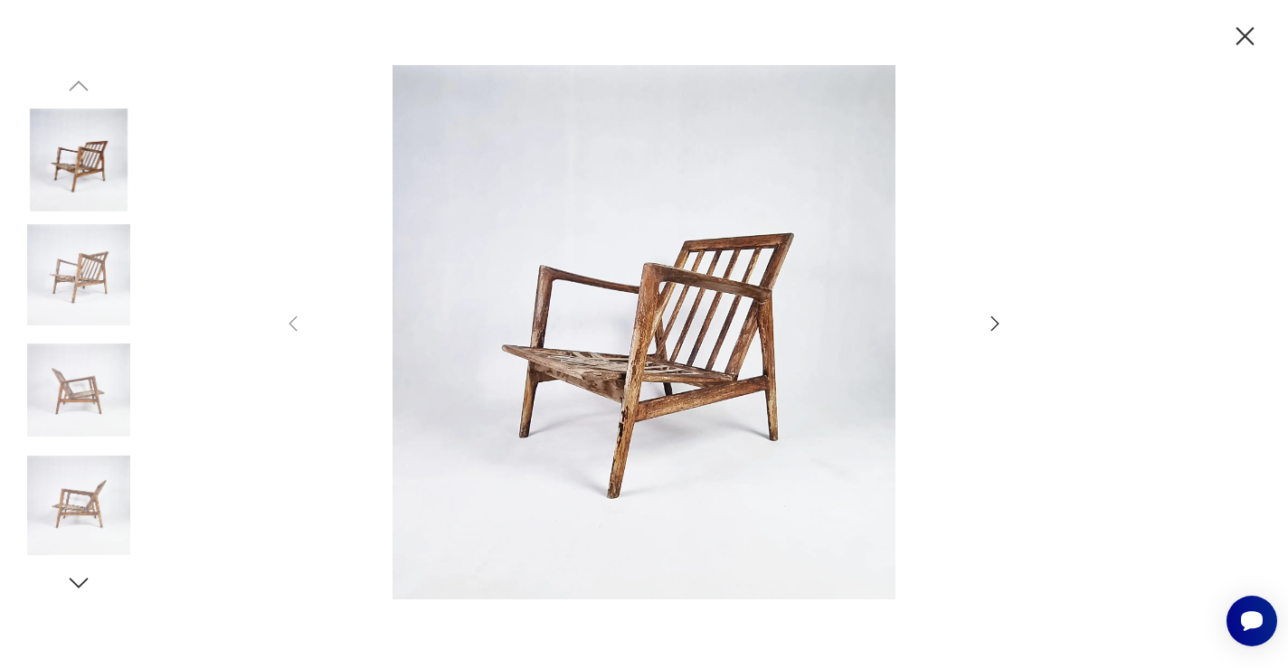
click at [651, 320] on img at bounding box center [644, 332] width 644 height 535
click at [987, 319] on icon "button" at bounding box center [995, 324] width 22 height 22
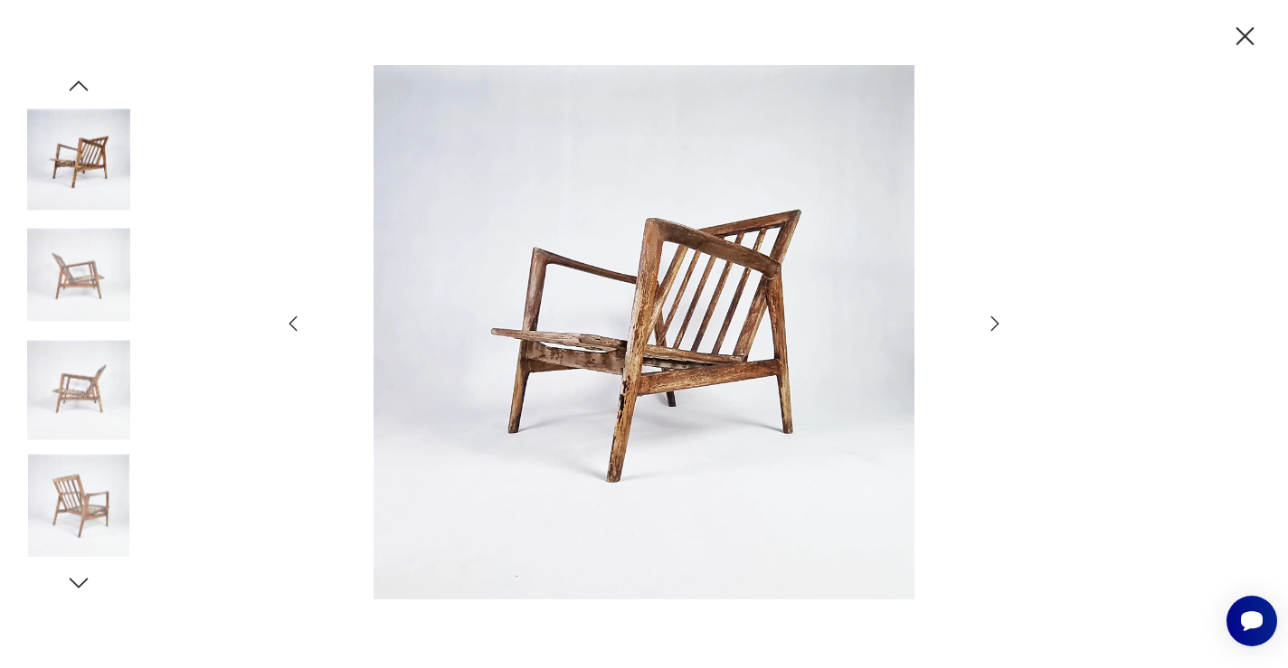
click at [987, 319] on icon "button" at bounding box center [995, 324] width 22 height 22
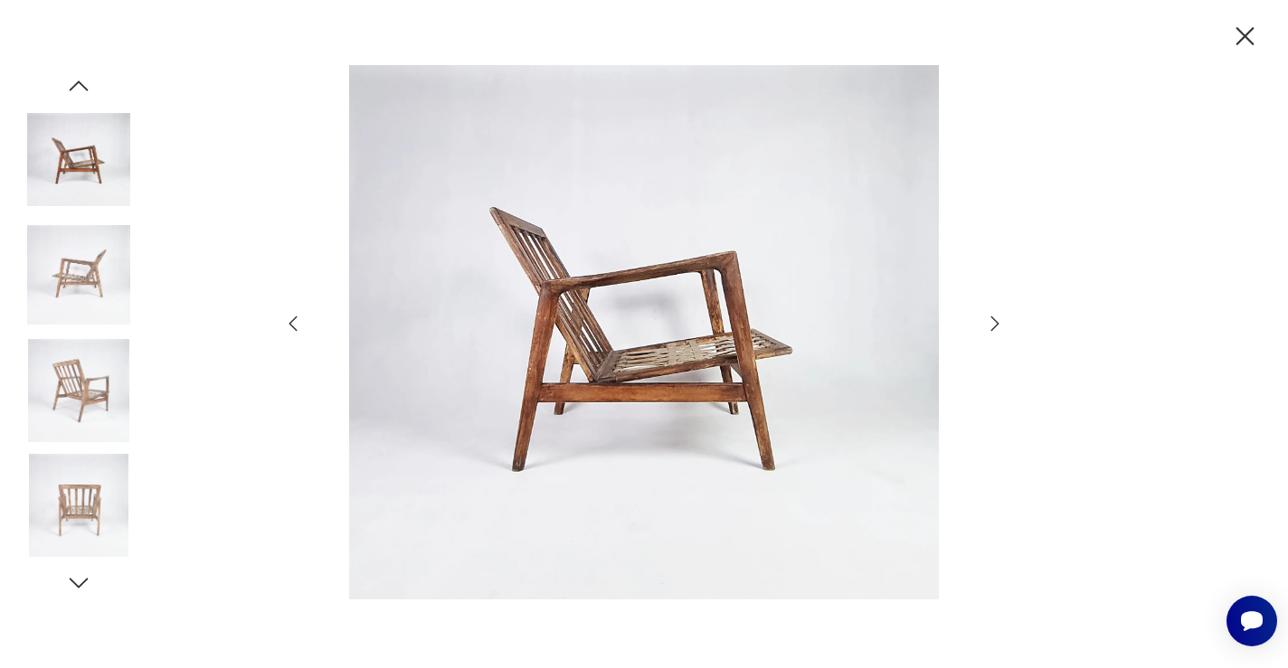
click at [987, 319] on icon "button" at bounding box center [995, 324] width 22 height 22
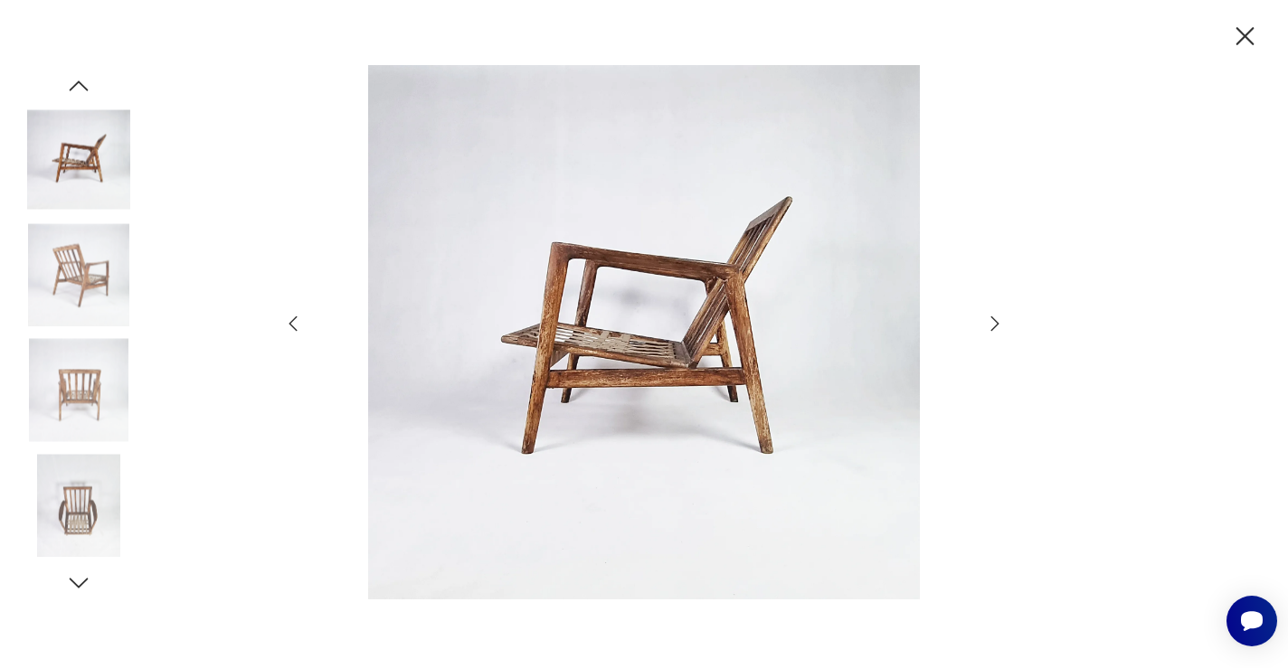
click at [987, 319] on icon "button" at bounding box center [995, 324] width 22 height 22
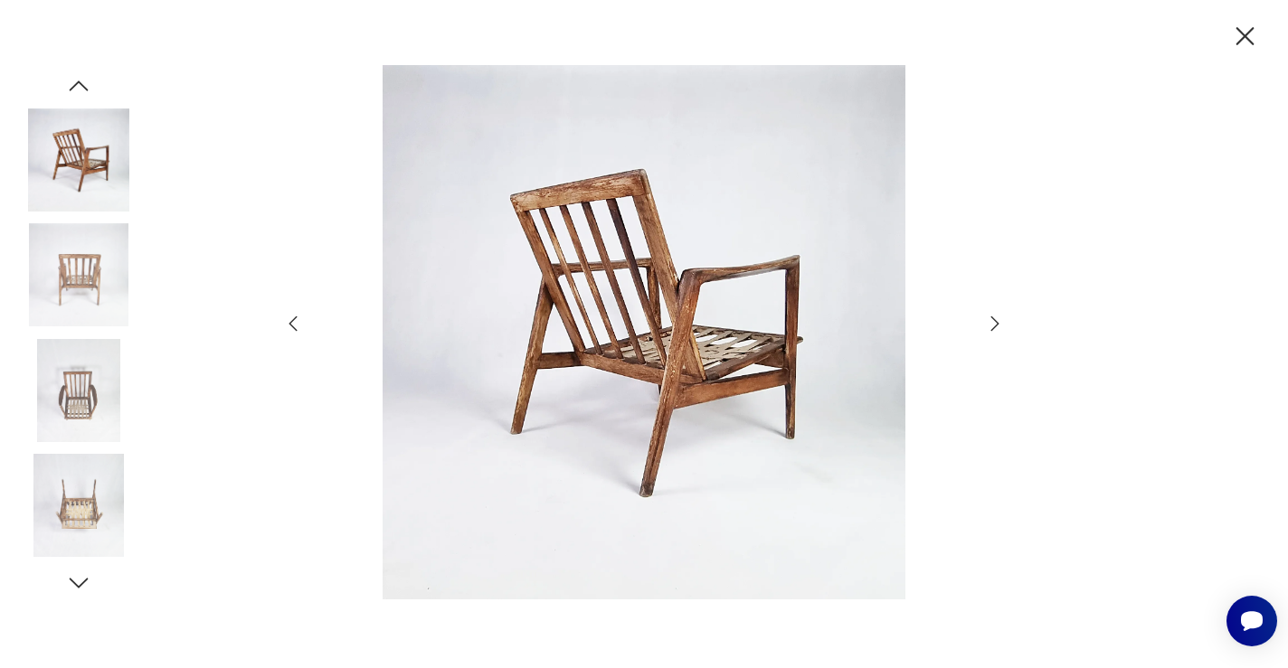
click at [987, 319] on icon "button" at bounding box center [995, 324] width 22 height 22
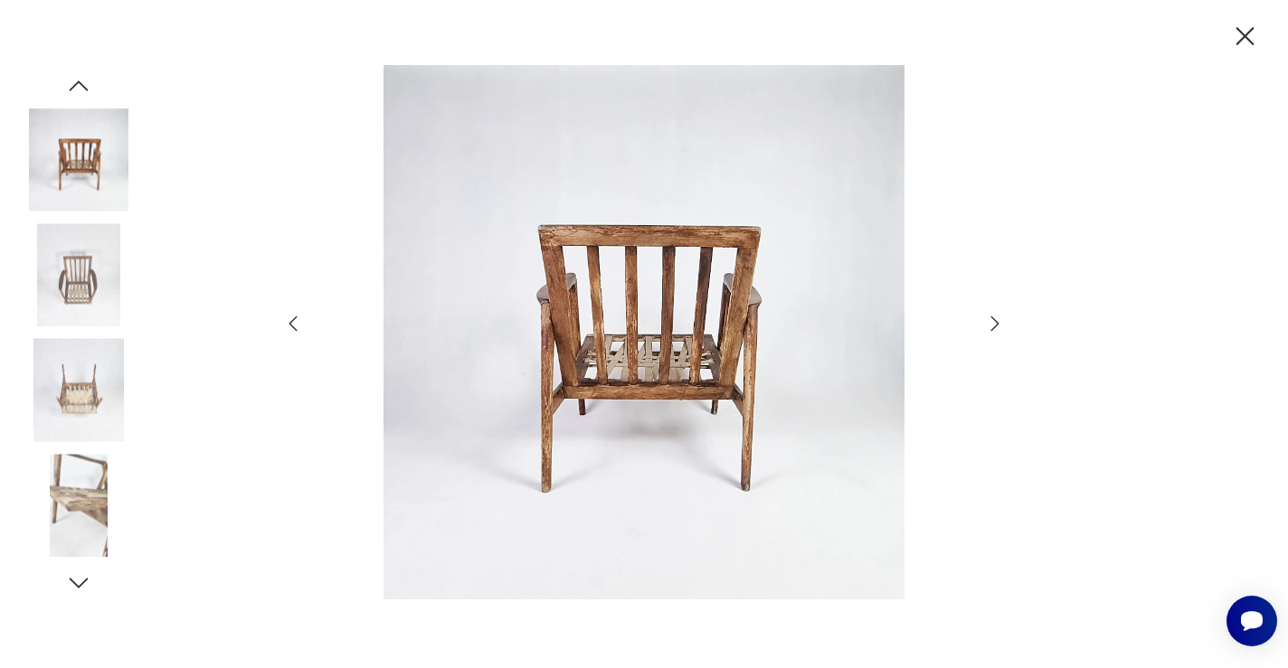
click at [987, 319] on icon "button" at bounding box center [995, 324] width 22 height 22
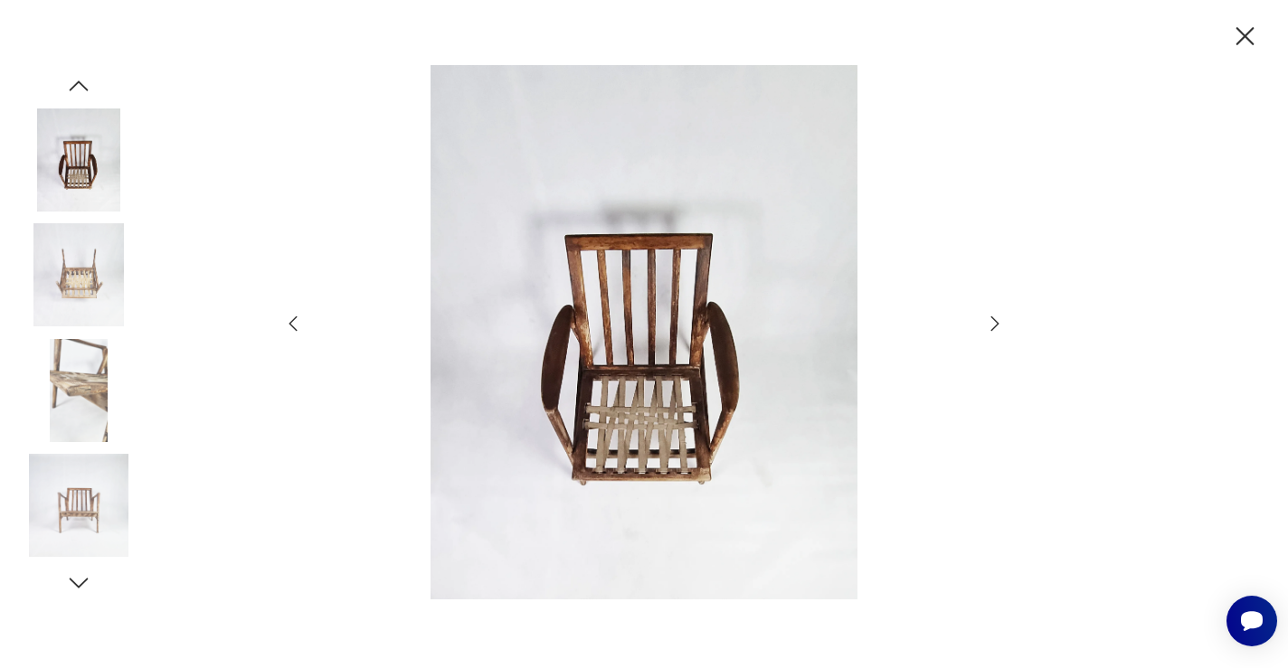
click at [987, 319] on icon "button" at bounding box center [995, 324] width 22 height 22
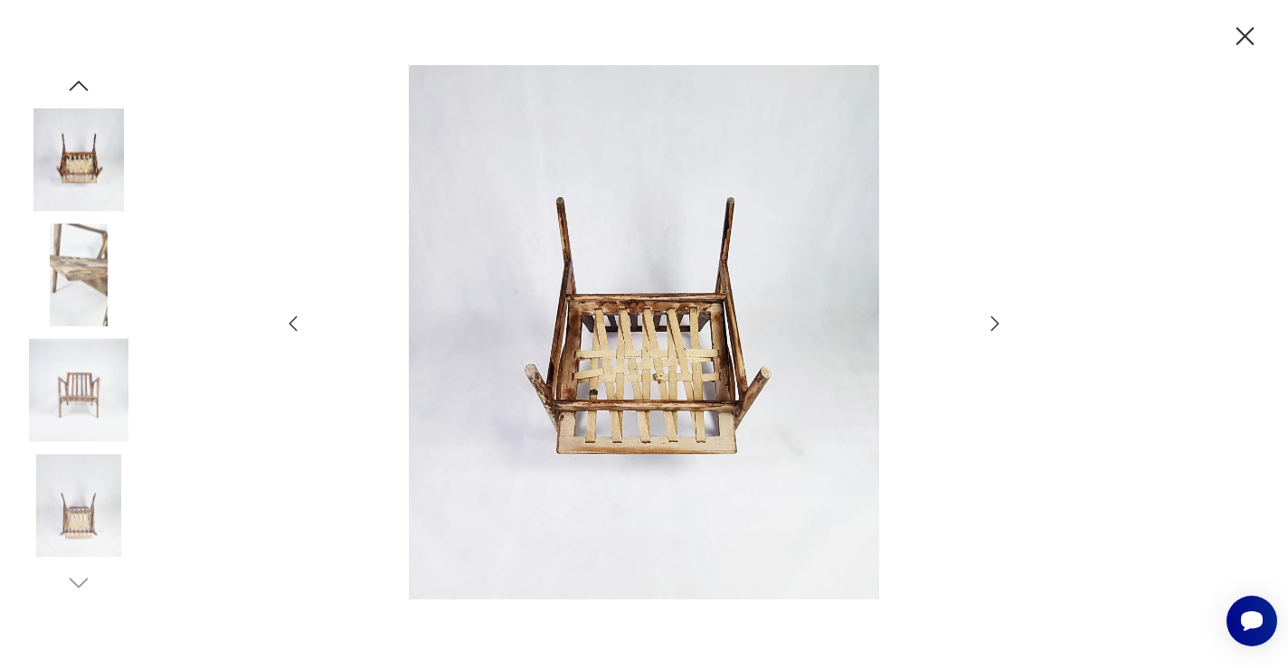
click at [987, 319] on icon "button" at bounding box center [995, 324] width 22 height 22
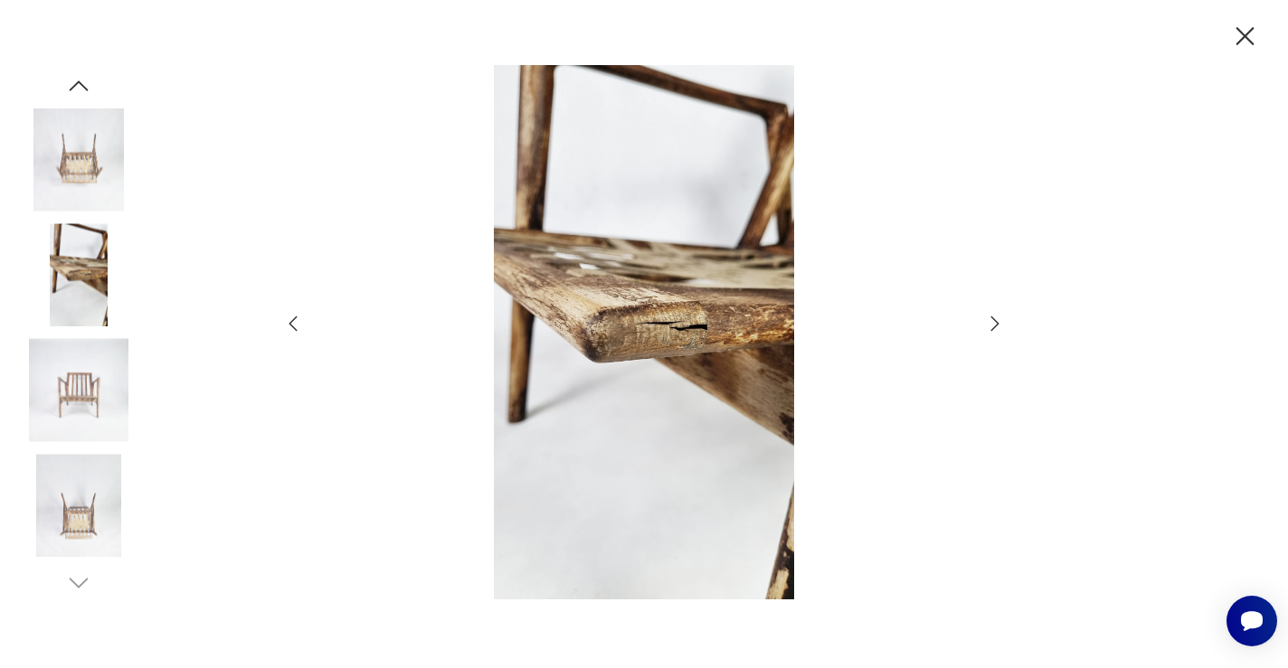
click at [987, 319] on icon "button" at bounding box center [995, 324] width 22 height 22
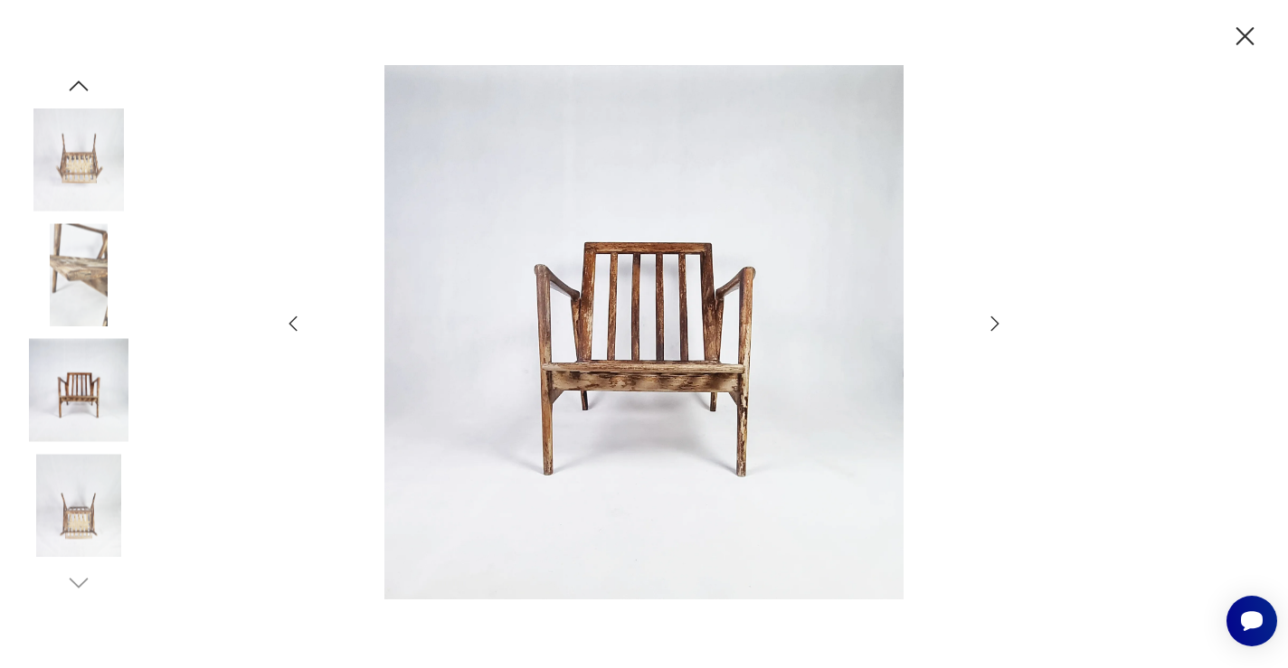
click at [987, 319] on icon "button" at bounding box center [995, 324] width 22 height 22
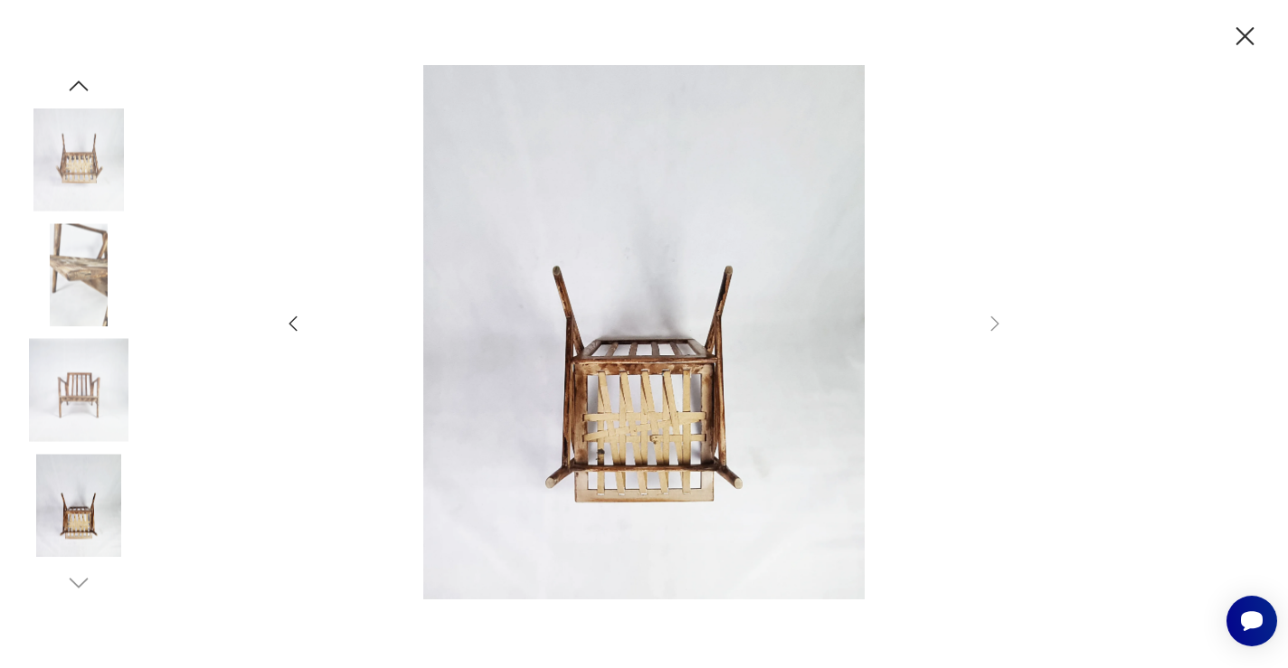
click at [1237, 33] on icon "button" at bounding box center [1245, 37] width 32 height 32
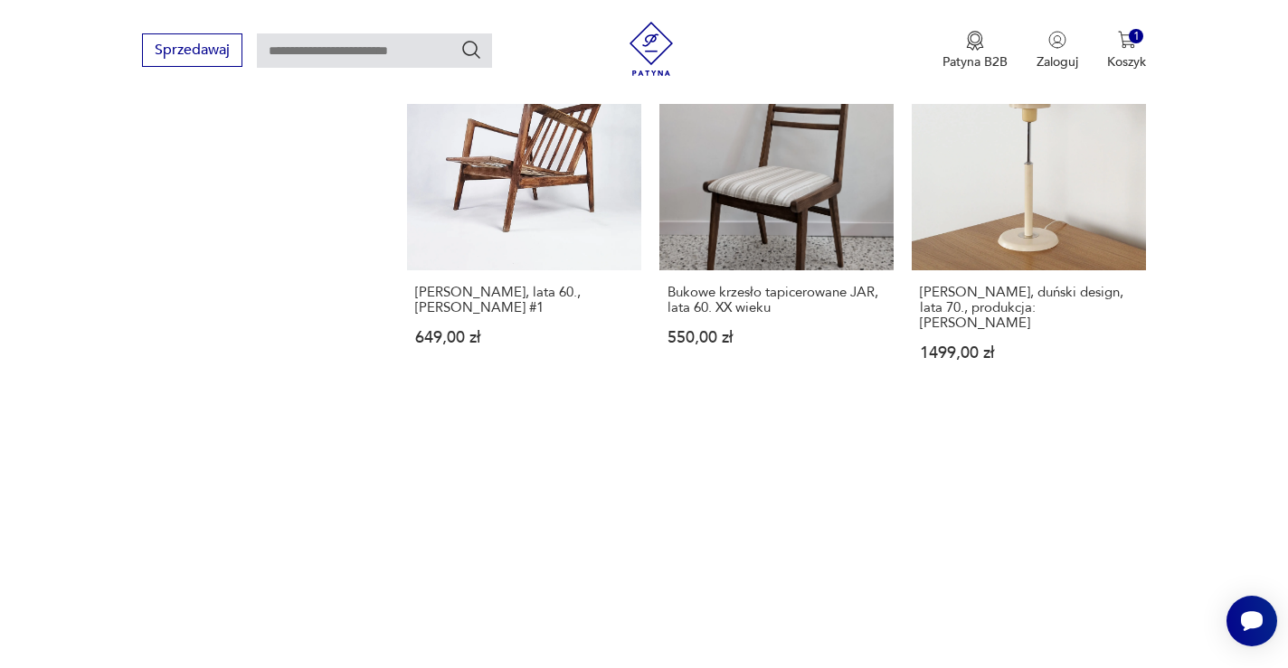
scroll to position [1414, 0]
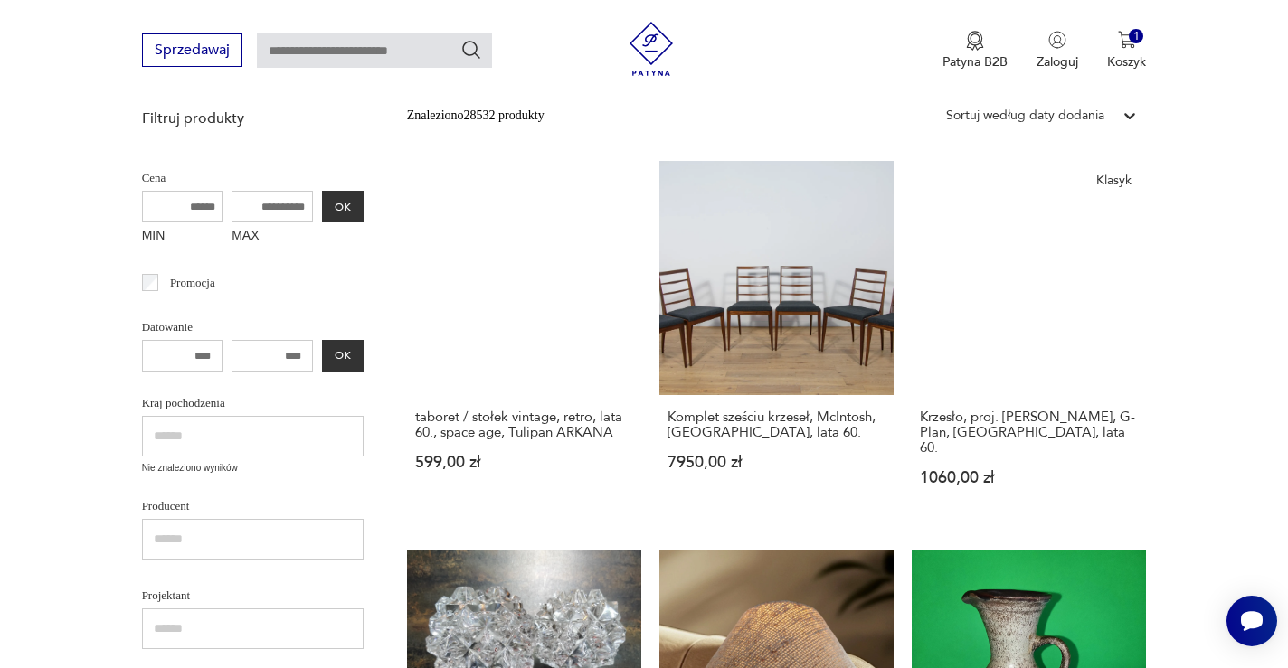
scroll to position [408, 0]
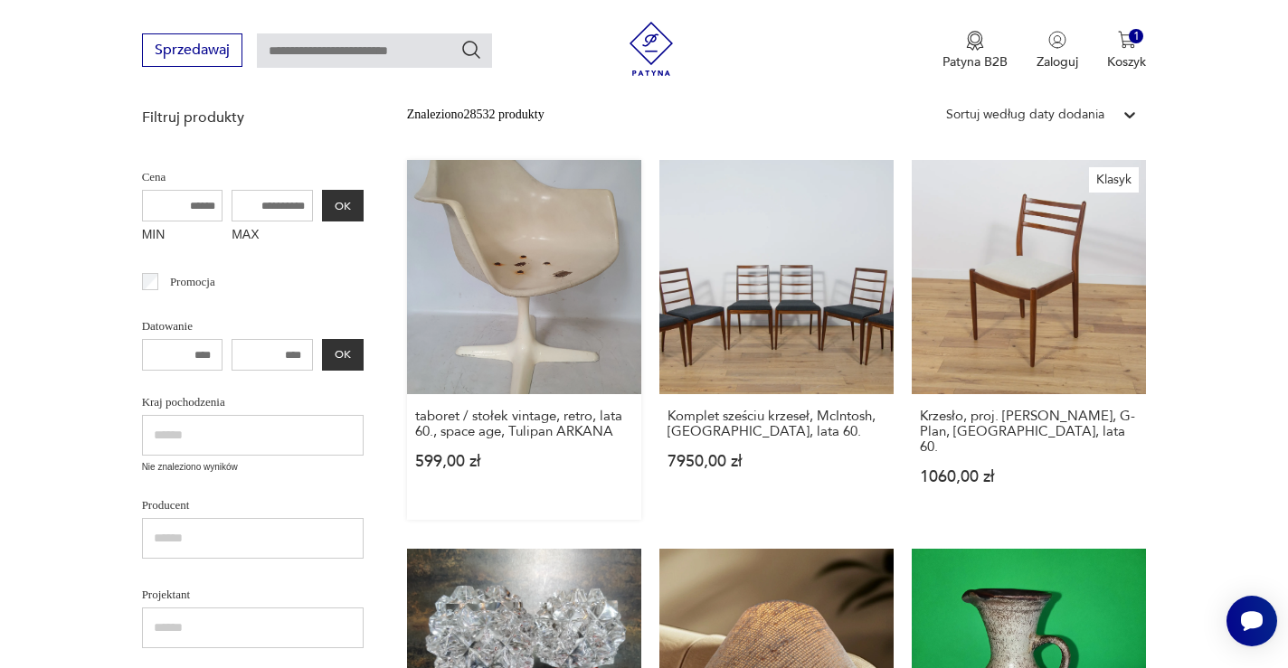
click at [435, 255] on link "taboret / stołek vintage, retro, lata 60., space age, Tulipan ARKANA 599,00 zł" at bounding box center [524, 340] width 234 height 360
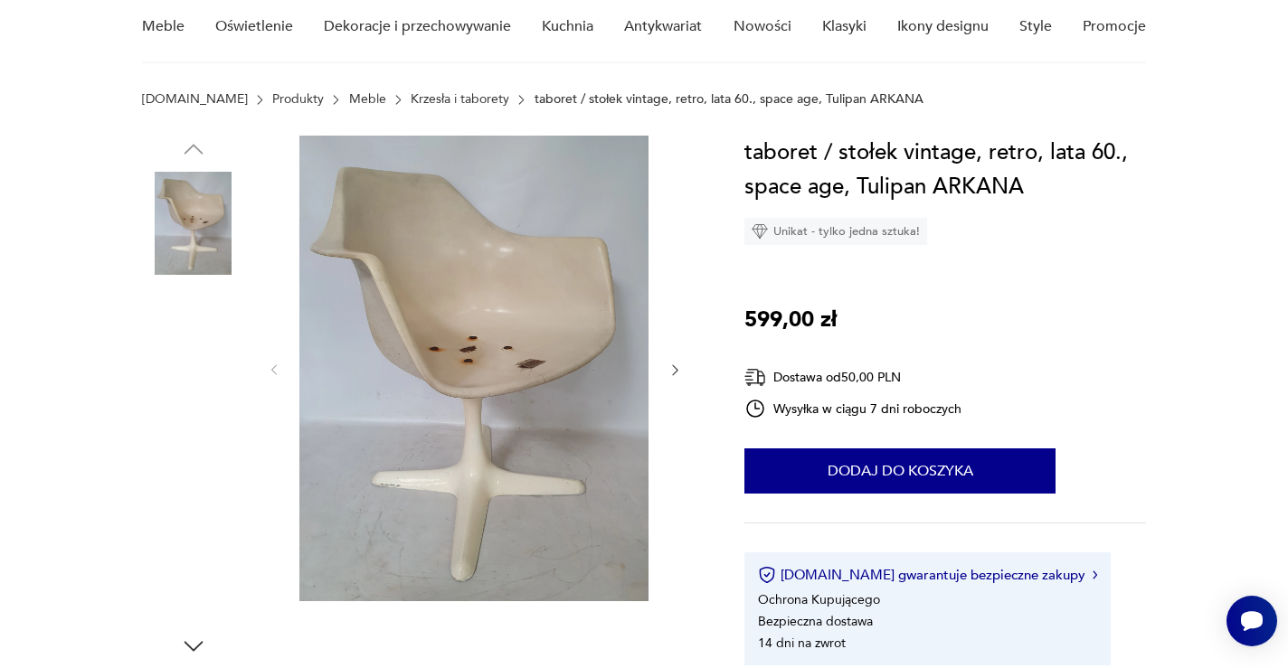
scroll to position [173, 0]
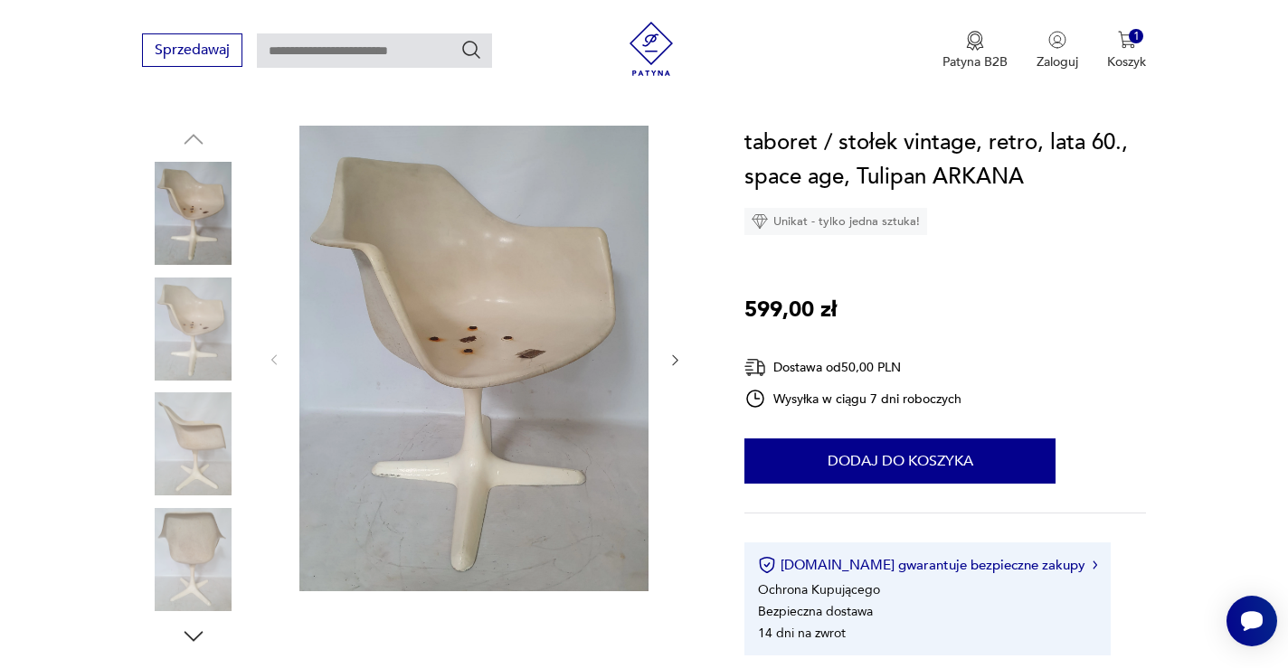
click at [179, 318] on img at bounding box center [193, 329] width 103 height 103
click at [187, 375] on img at bounding box center [193, 329] width 103 height 103
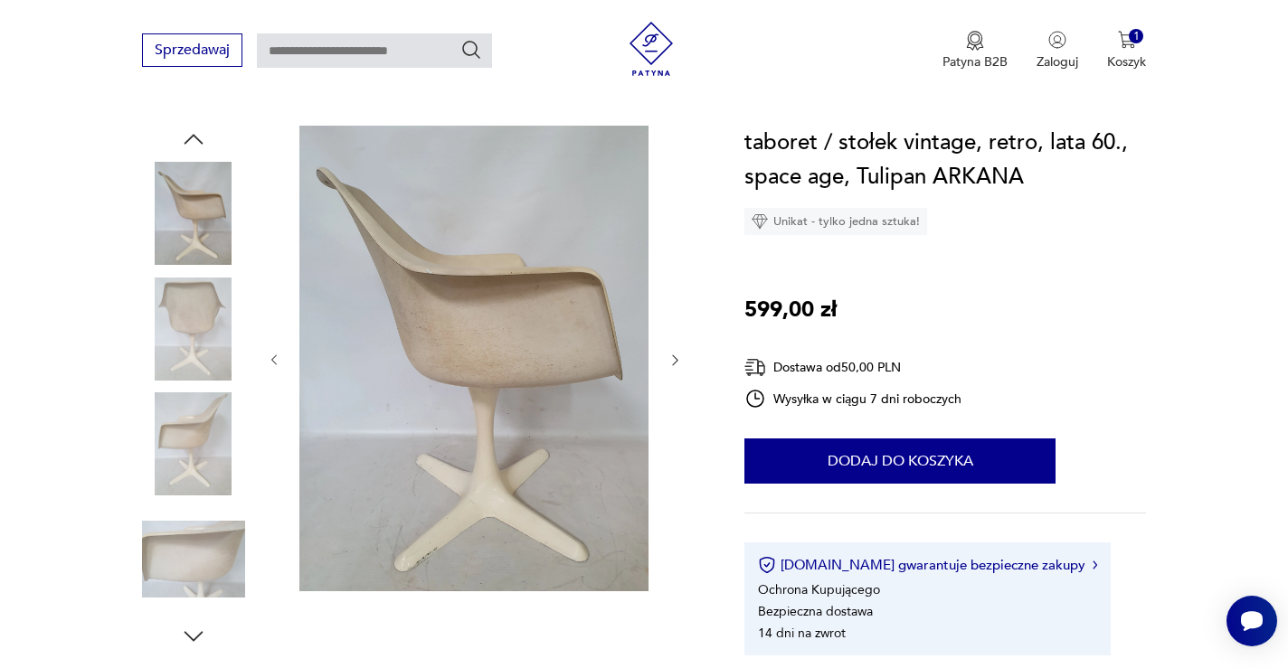
click at [185, 448] on img at bounding box center [193, 444] width 103 height 103
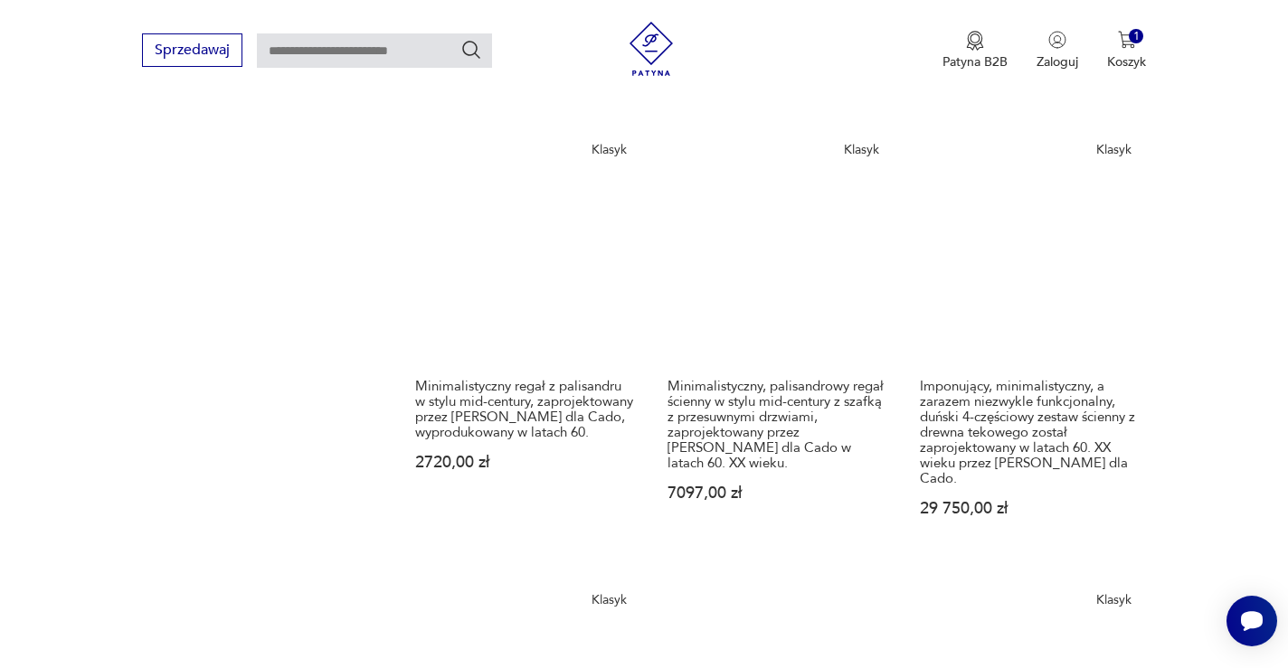
scroll to position [1669, 0]
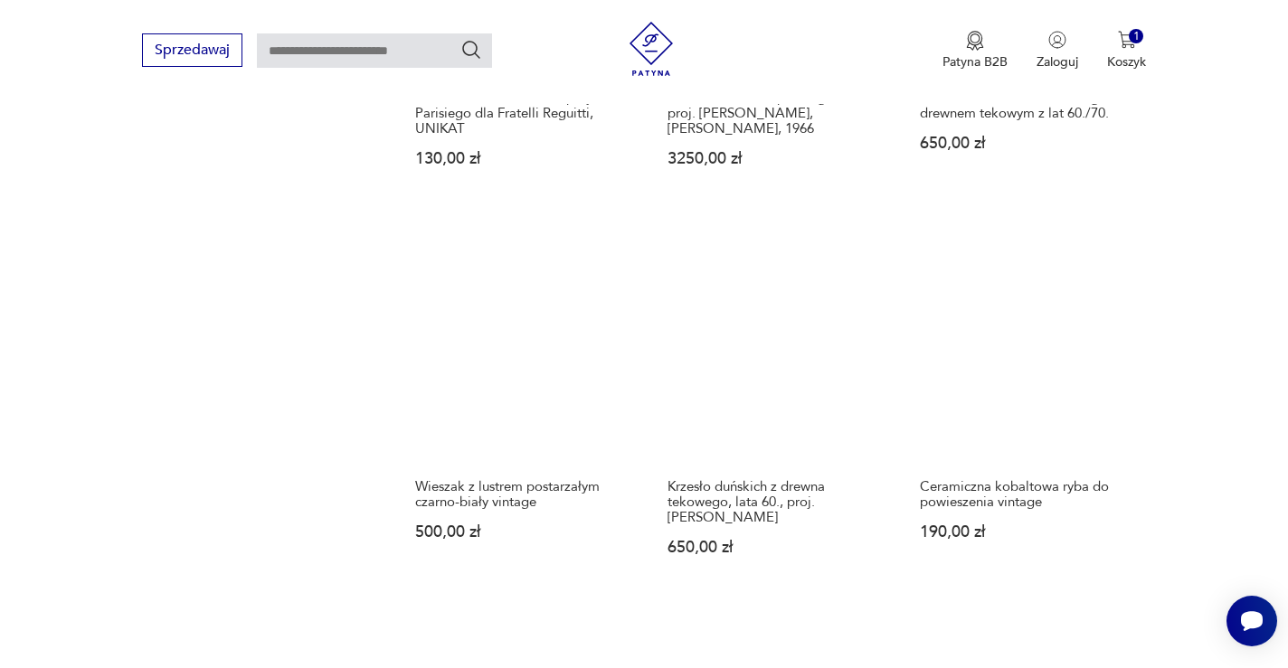
scroll to position [1484, 0]
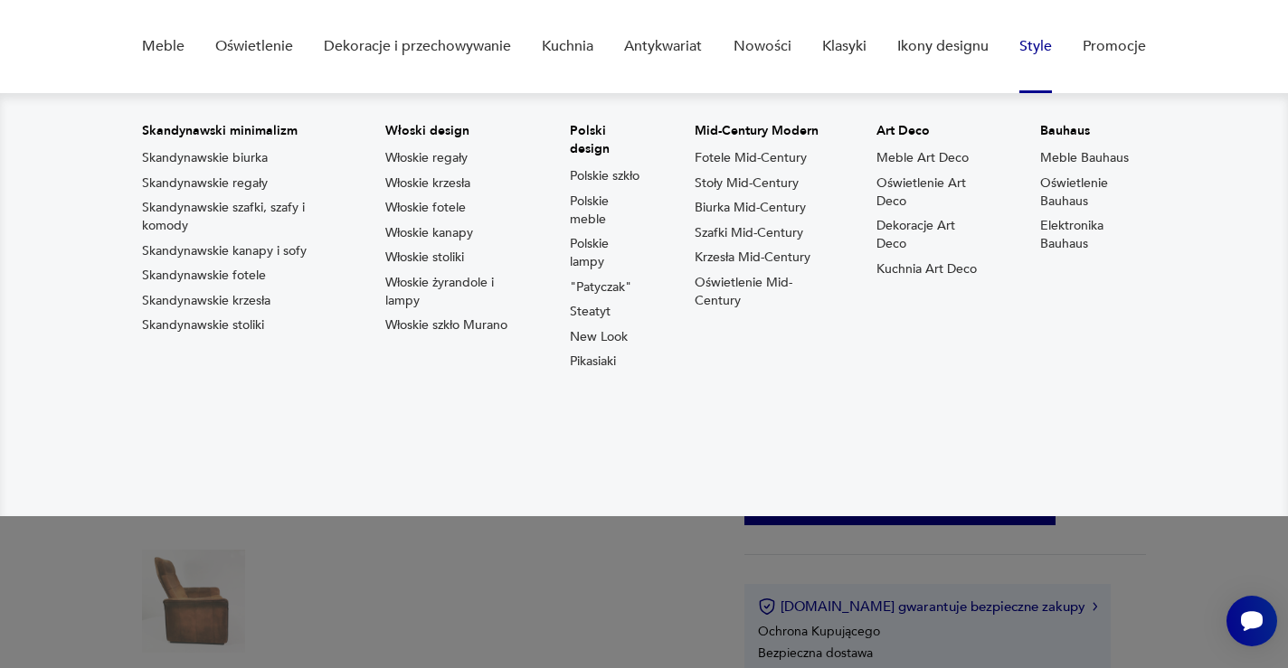
scroll to position [188, 0]
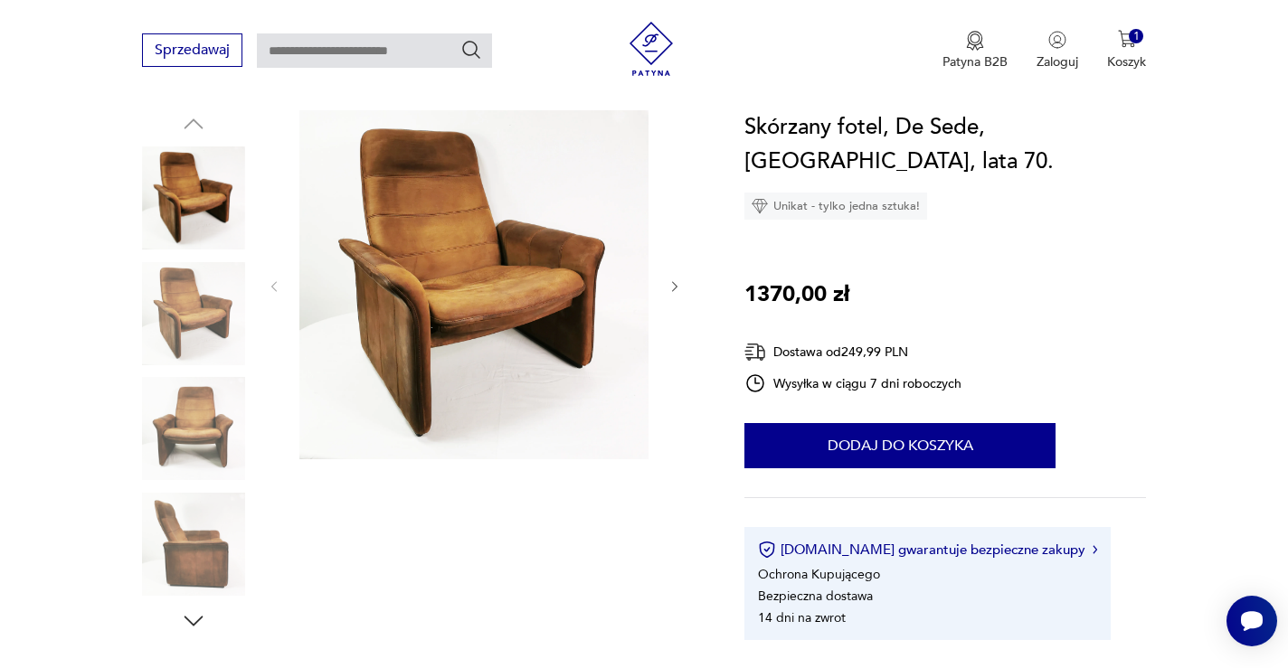
click at [203, 309] on img at bounding box center [193, 313] width 103 height 103
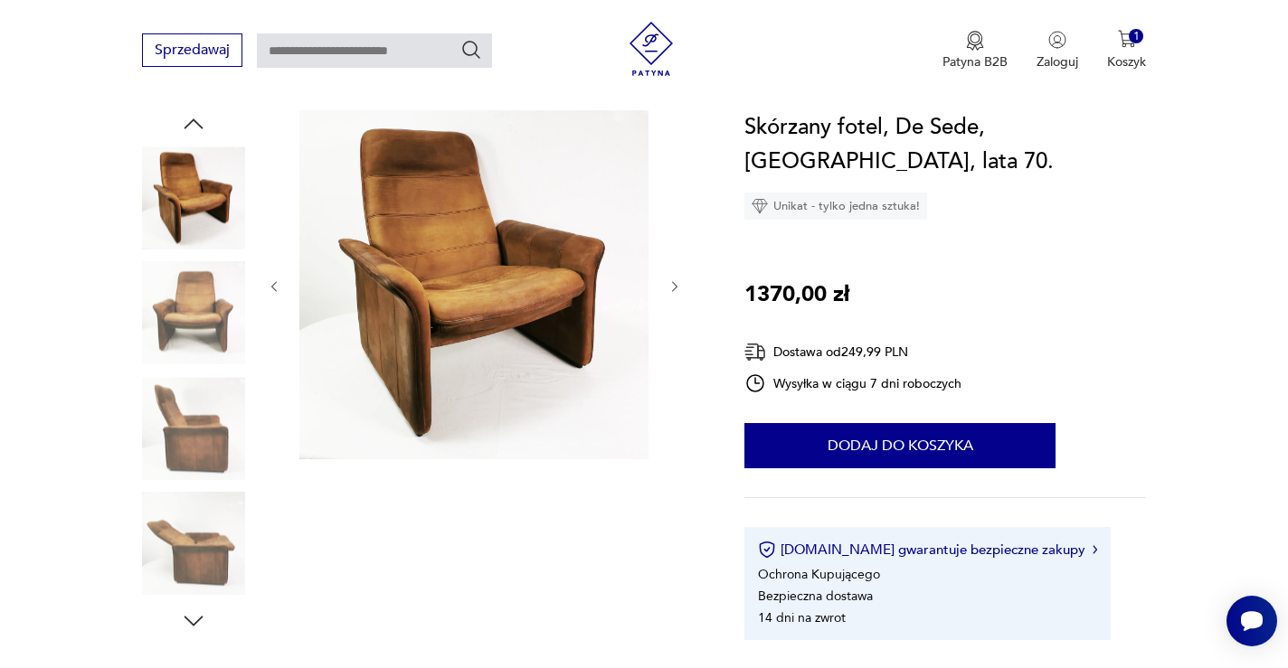
click at [202, 344] on img at bounding box center [193, 313] width 103 height 103
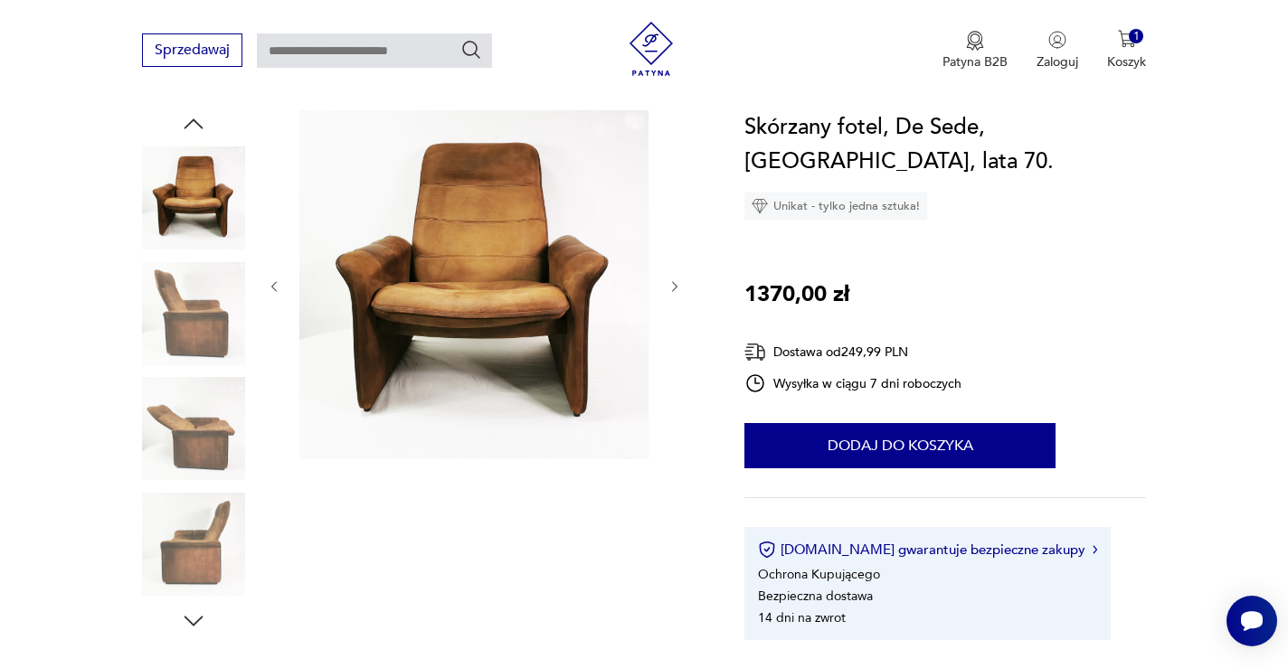
click at [200, 373] on div at bounding box center [193, 373] width 103 height 452
click at [200, 411] on img at bounding box center [193, 428] width 103 height 103
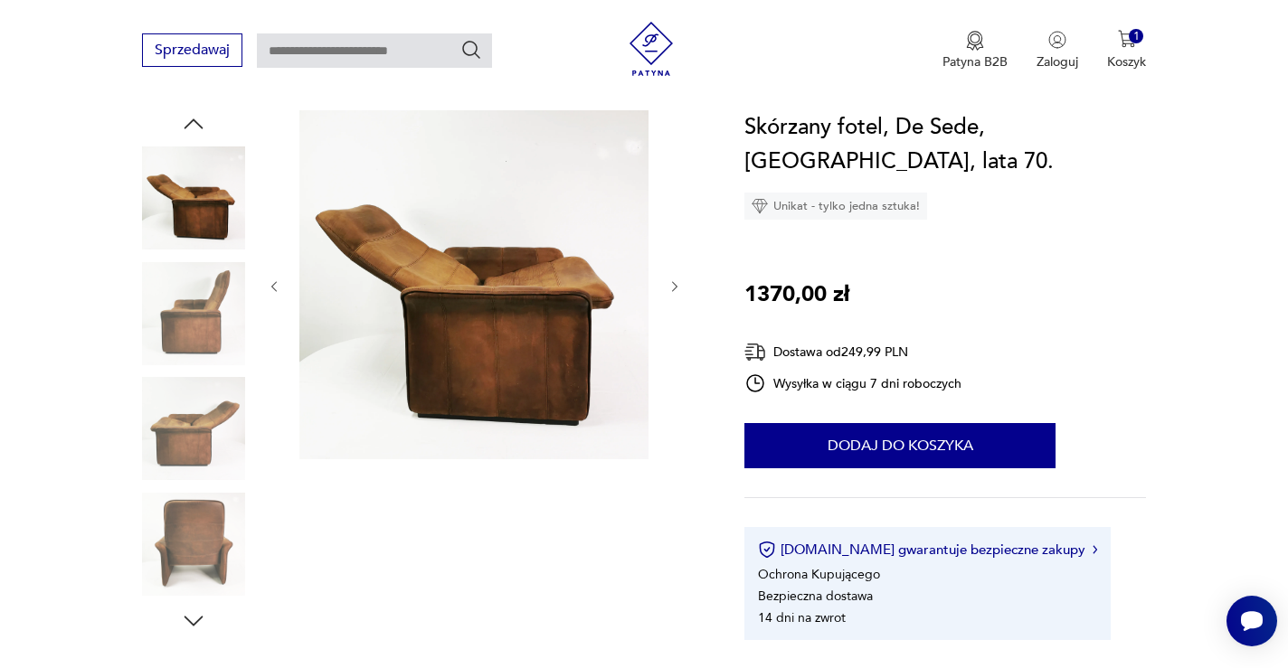
click at [198, 469] on img at bounding box center [193, 428] width 103 height 103
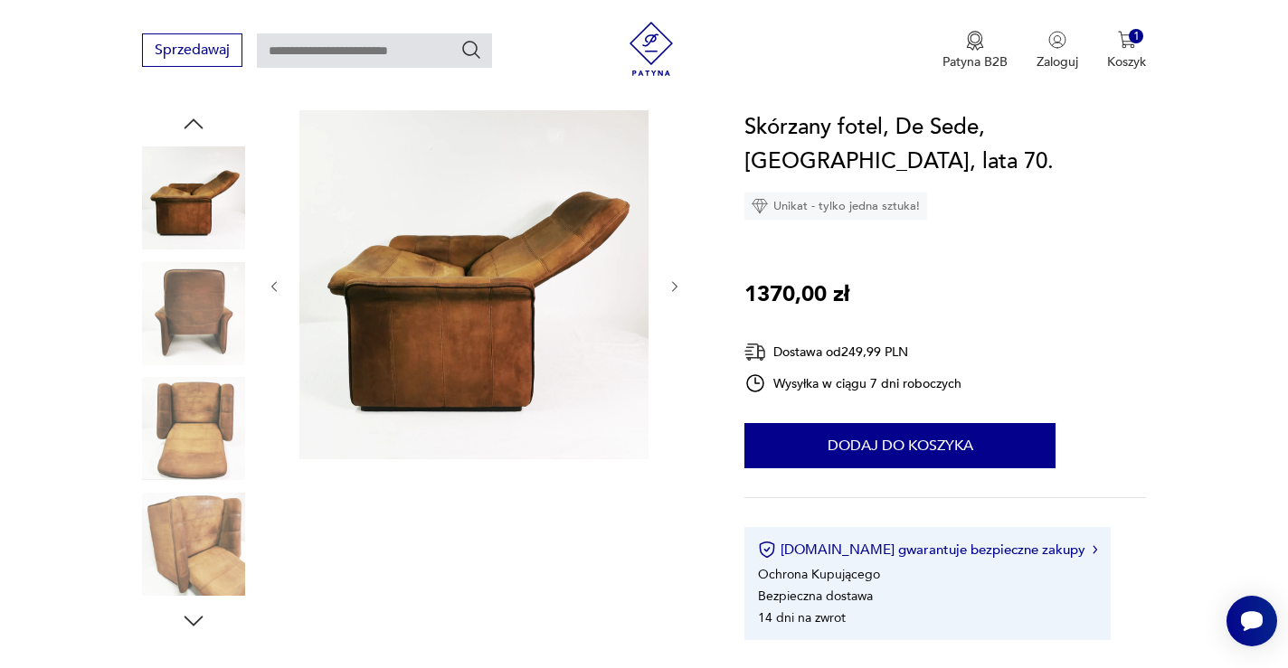
click at [203, 544] on img at bounding box center [193, 544] width 103 height 103
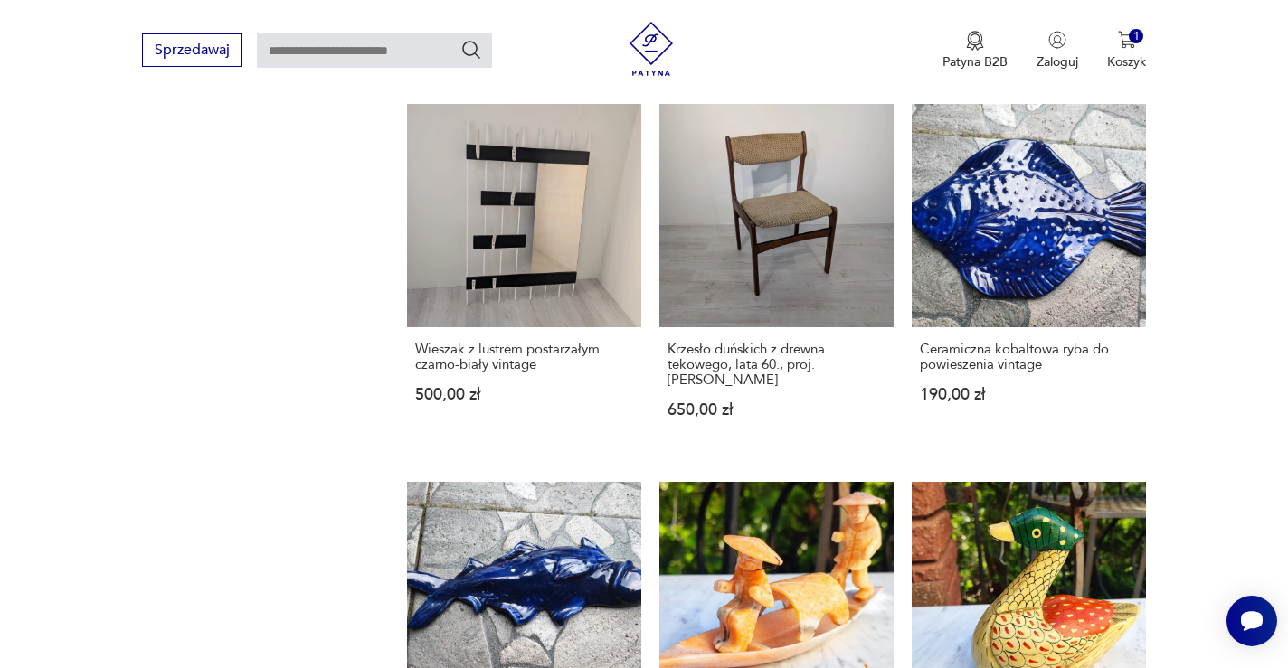
scroll to position [1699, 0]
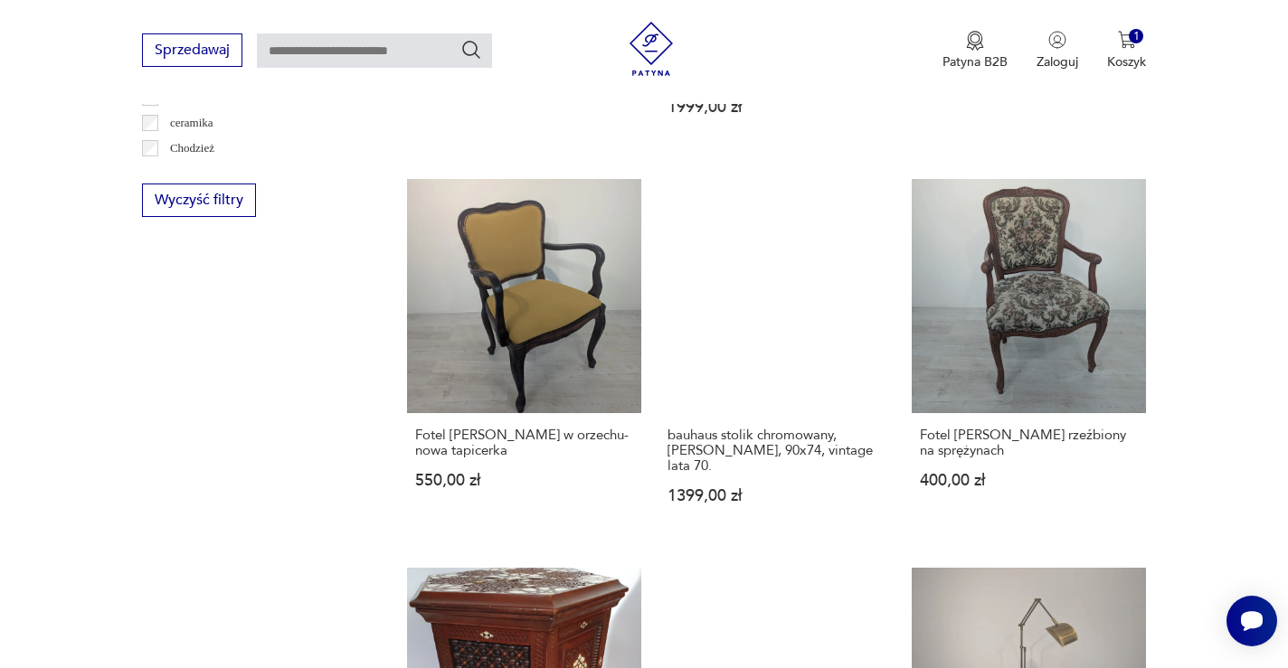
scroll to position [1391, 0]
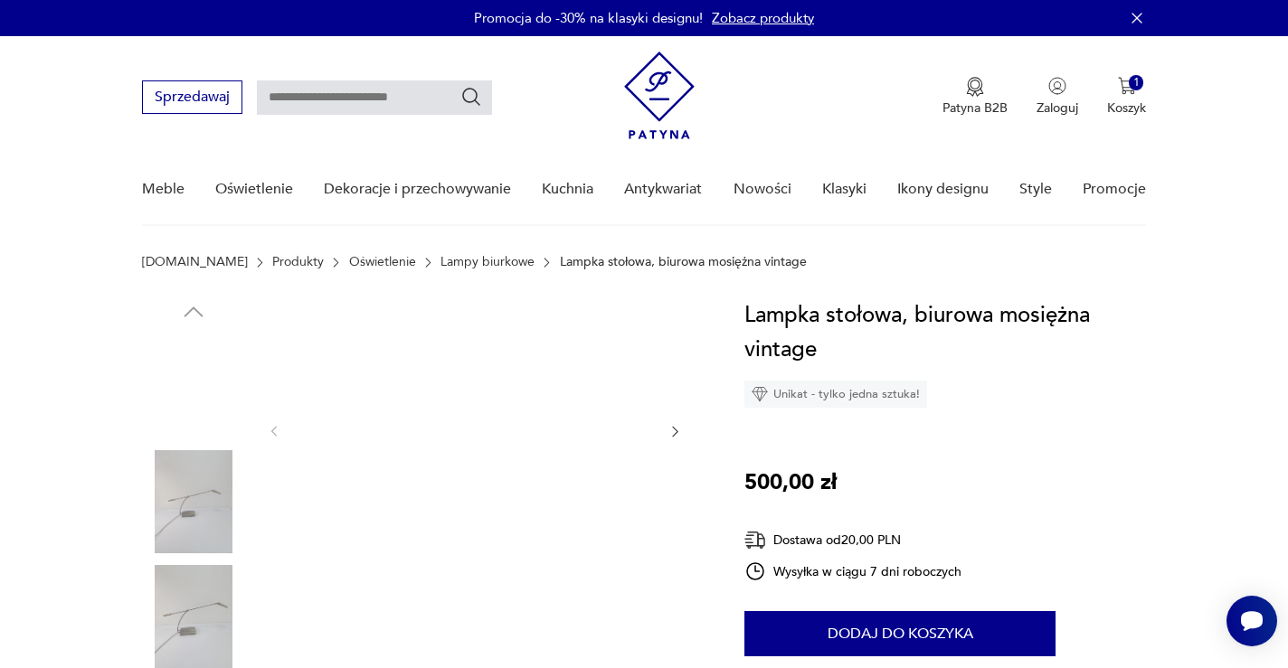
click at [543, 394] on img at bounding box center [473, 430] width 349 height 263
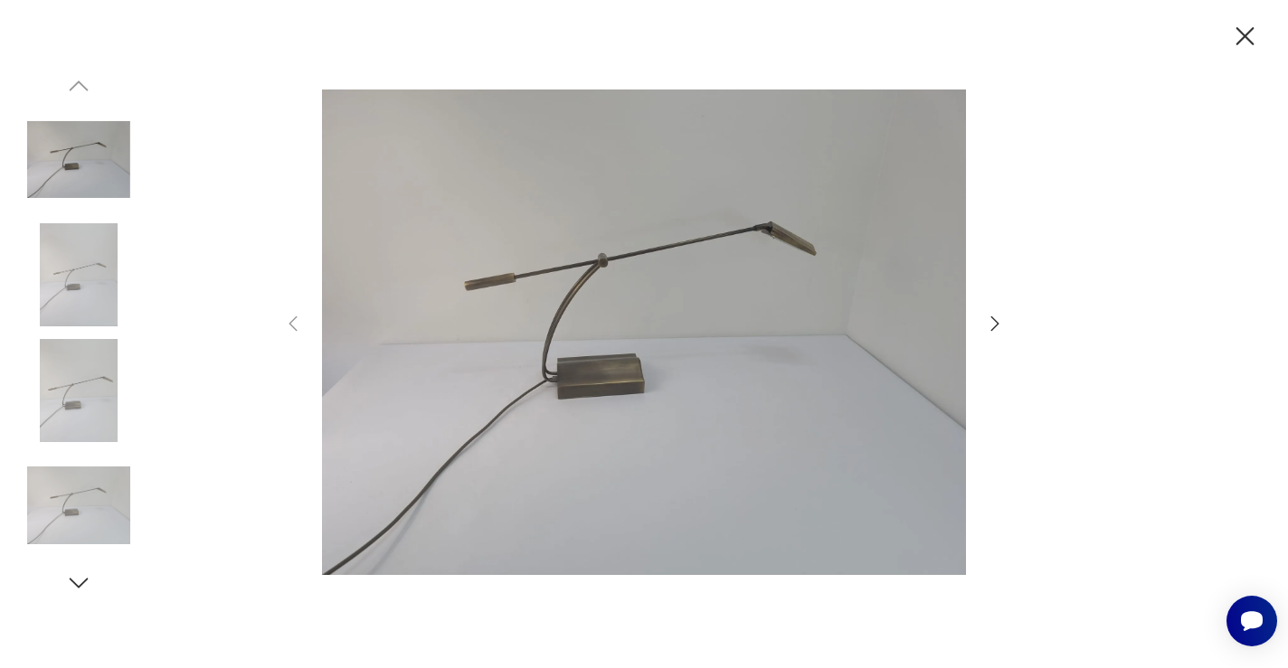
click at [992, 320] on icon "button" at bounding box center [995, 324] width 22 height 22
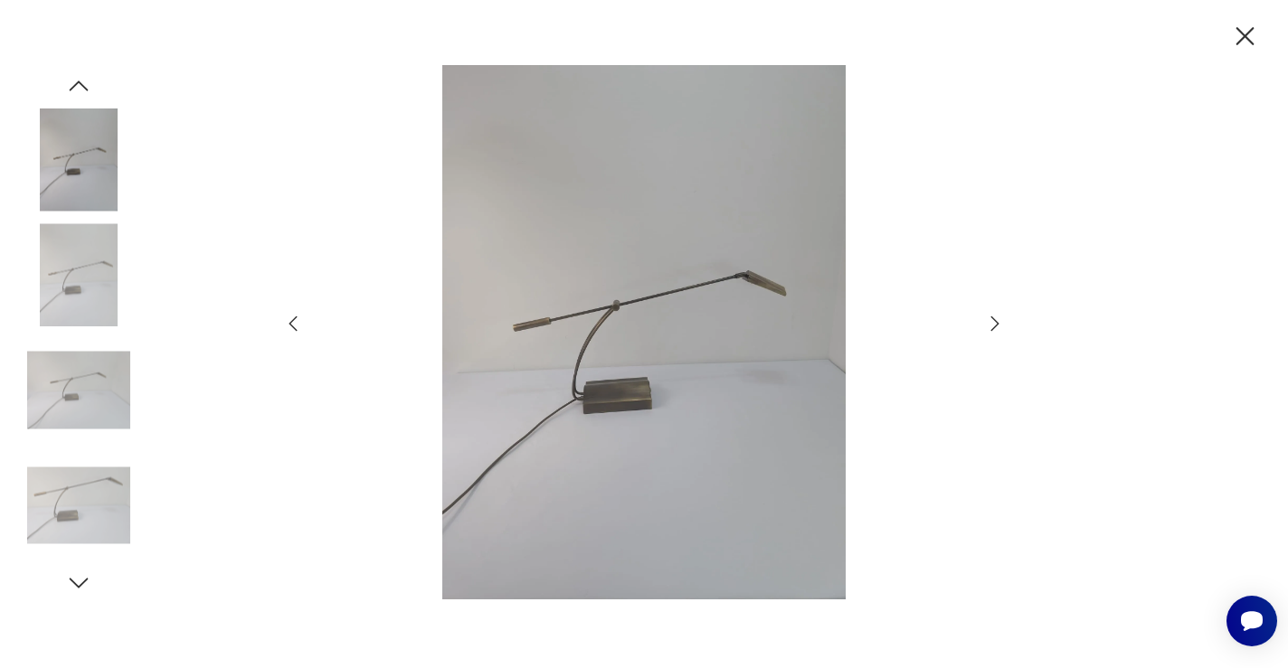
click at [992, 320] on icon "button" at bounding box center [995, 324] width 22 height 22
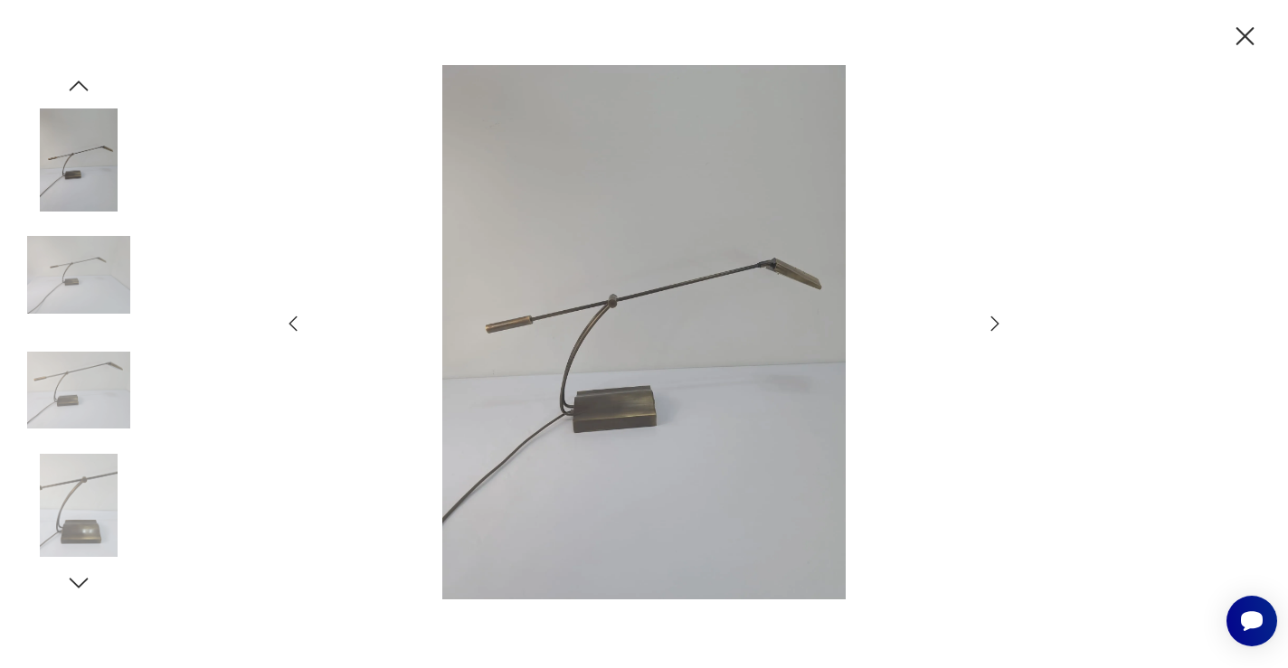
click at [992, 320] on icon "button" at bounding box center [995, 324] width 22 height 22
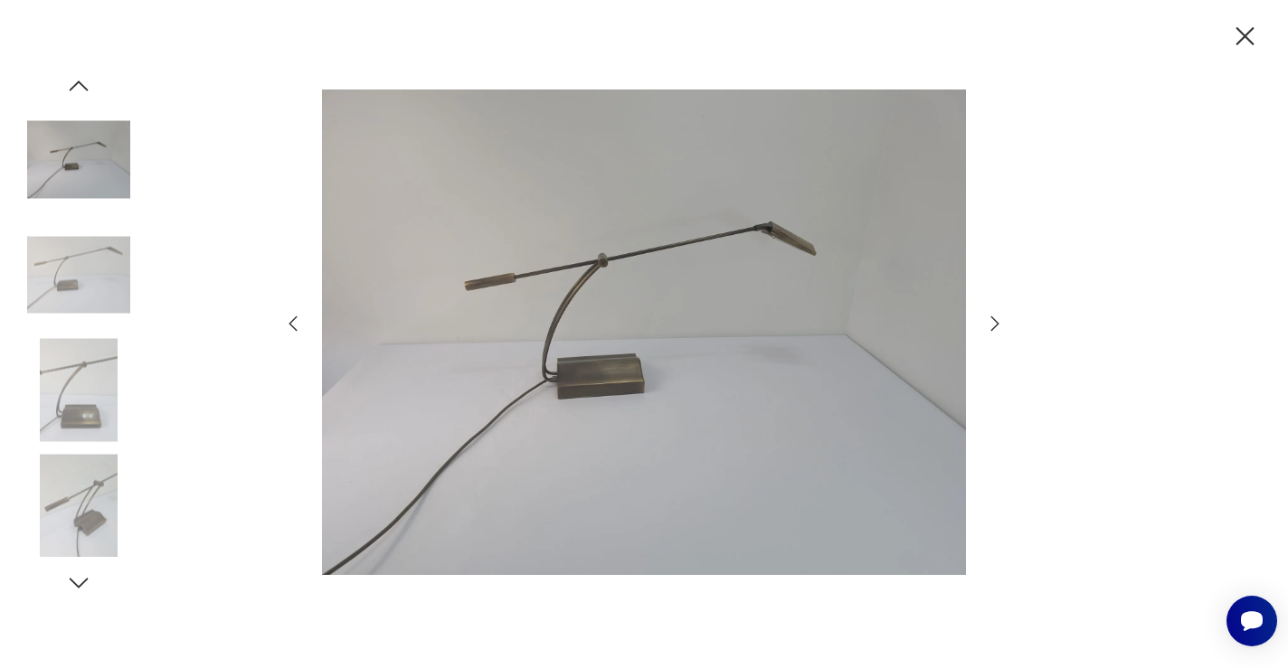
click at [992, 320] on icon "button" at bounding box center [995, 324] width 22 height 22
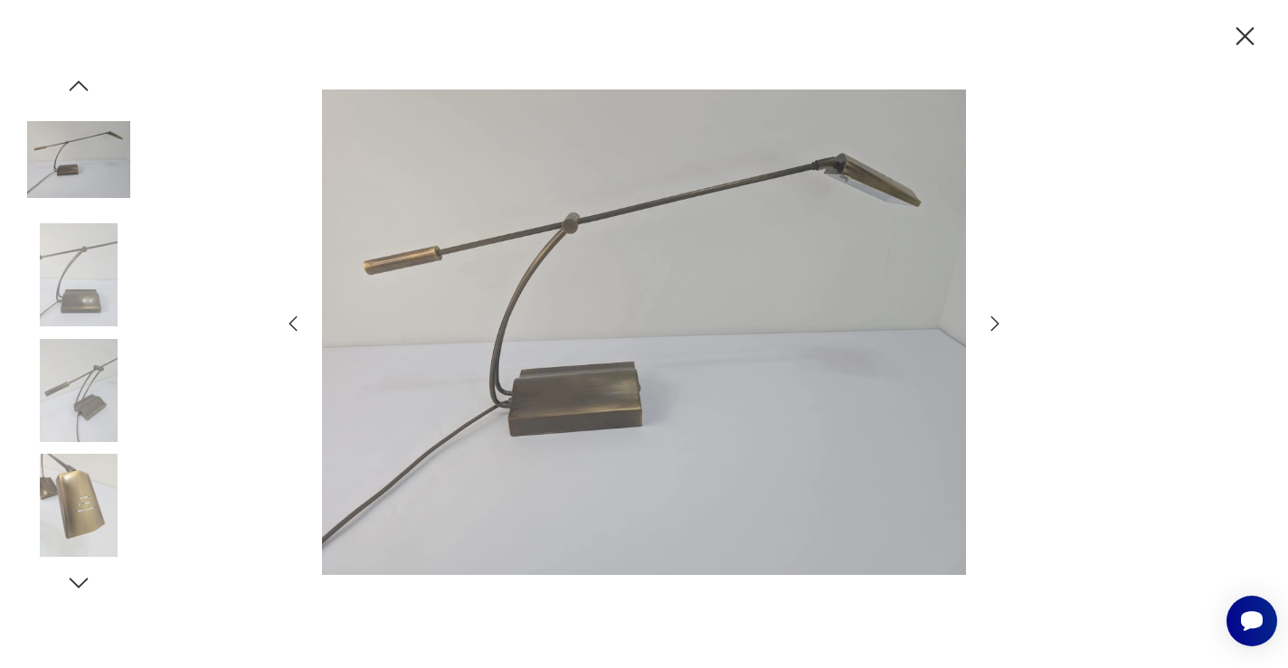
click at [992, 320] on icon "button" at bounding box center [995, 324] width 22 height 22
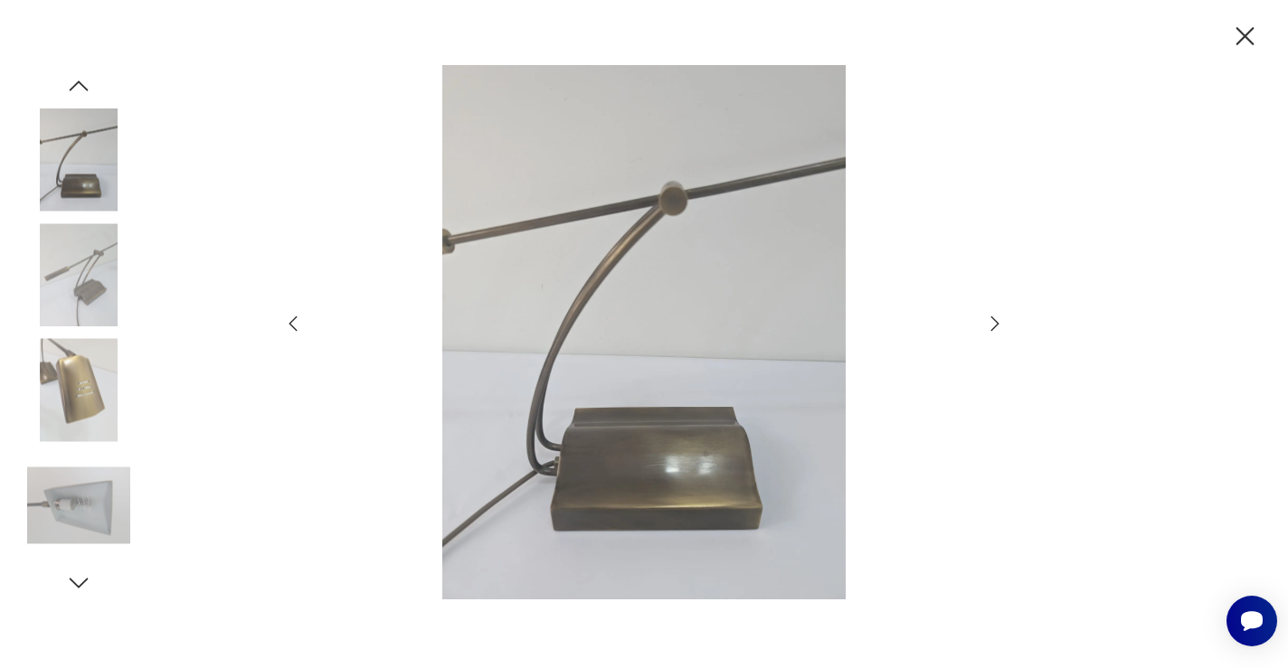
click at [992, 320] on icon "button" at bounding box center [995, 324] width 22 height 22
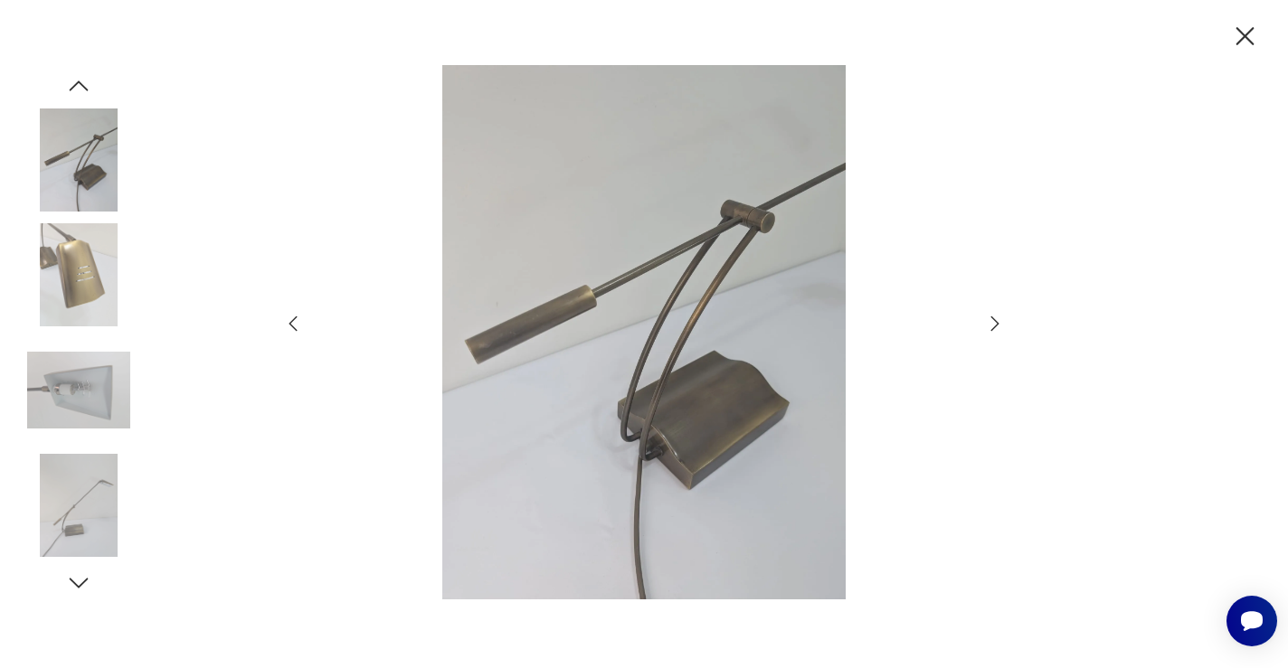
click at [992, 320] on icon "button" at bounding box center [995, 324] width 22 height 22
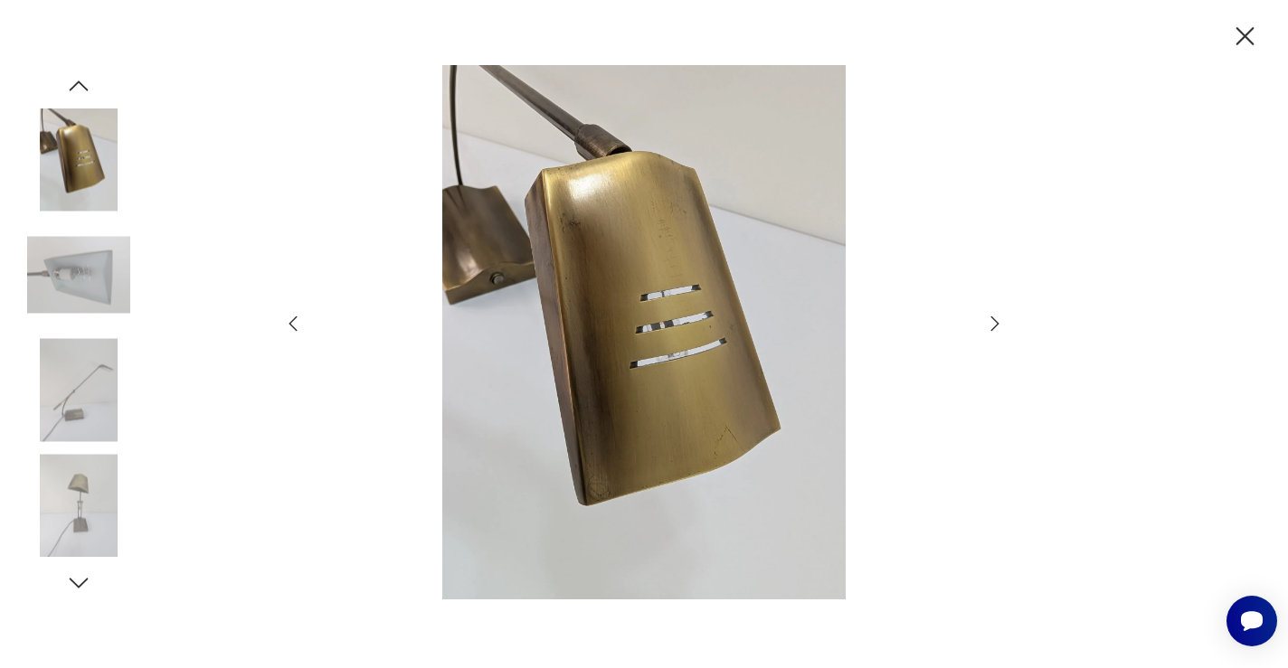
click at [1252, 29] on icon "button" at bounding box center [1246, 36] width 18 height 18
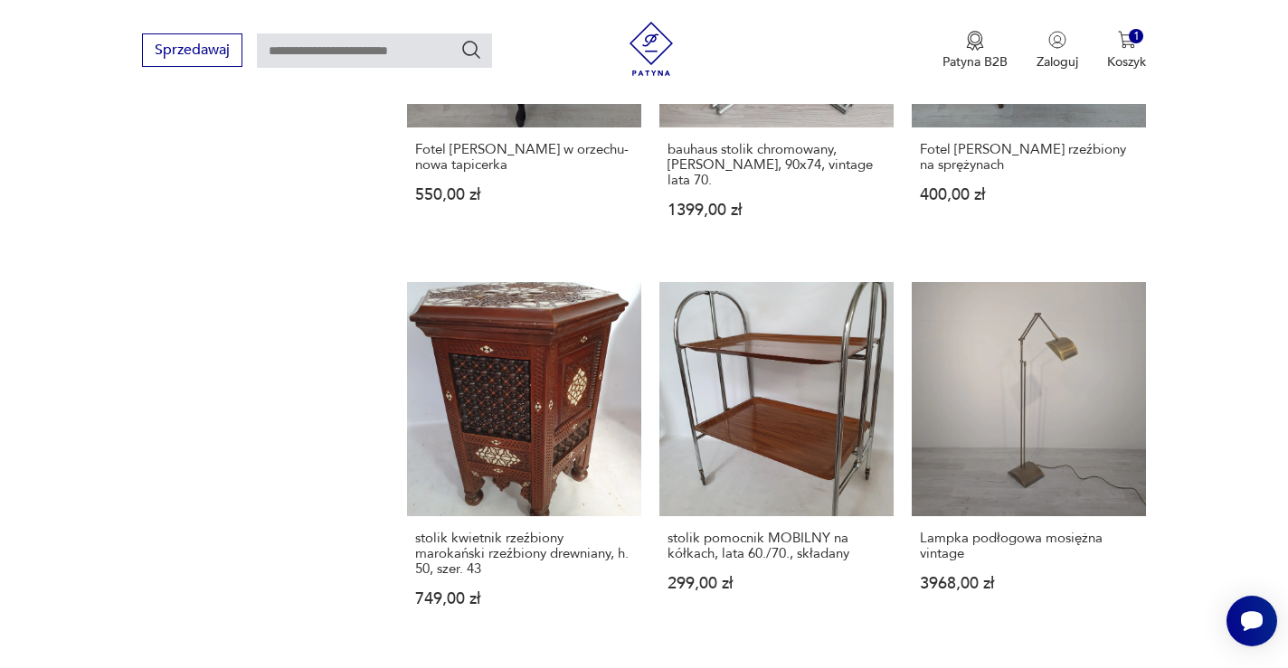
scroll to position [1504, 0]
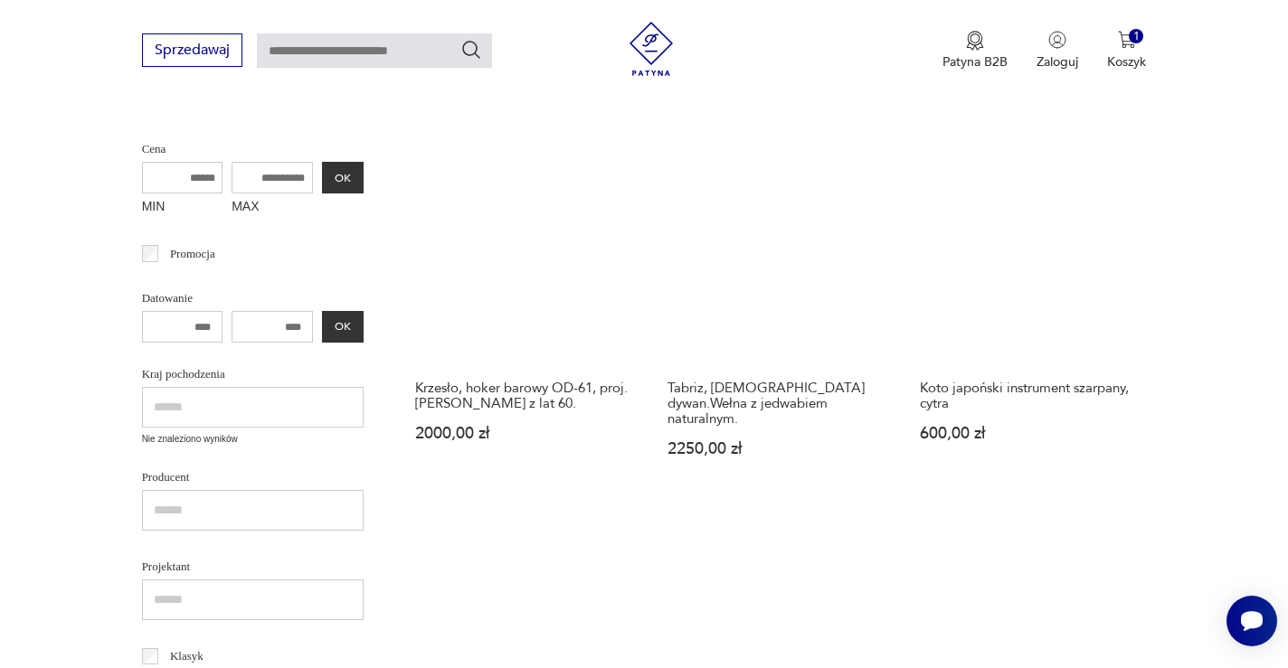
scroll to position [446, 0]
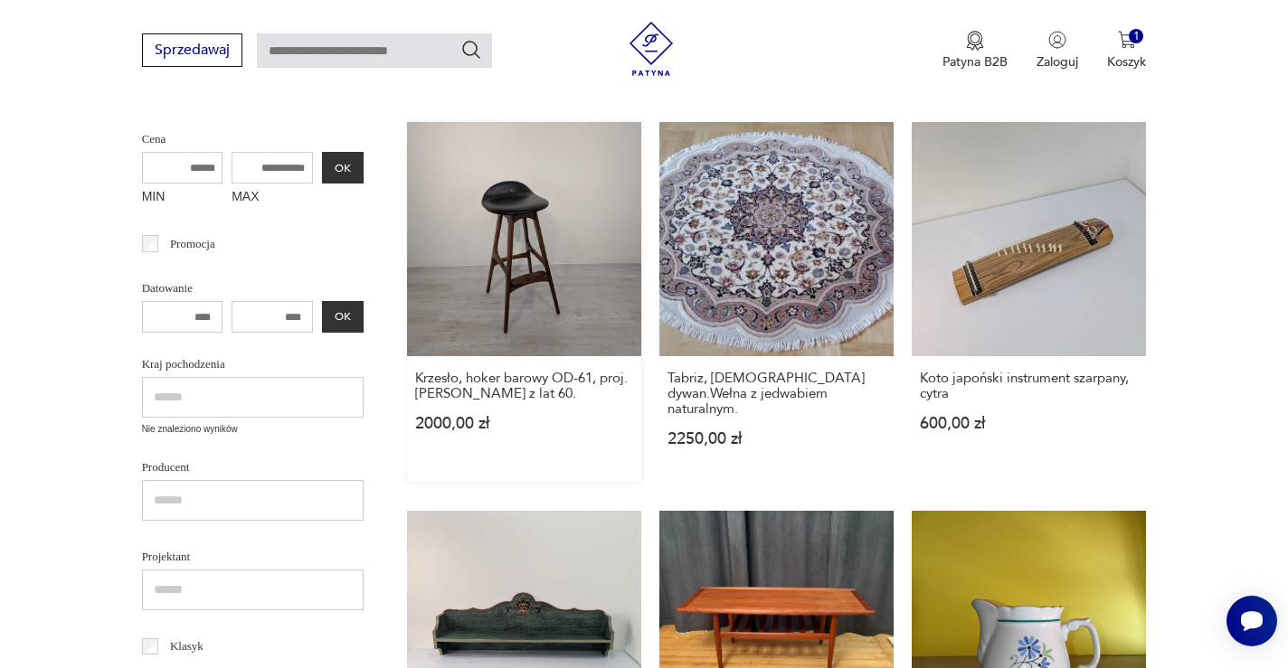
click at [458, 213] on link "Krzesło, hoker barowy OD-61, proj. [PERSON_NAME] z lat 60. 2000,00 zł" at bounding box center [524, 302] width 234 height 360
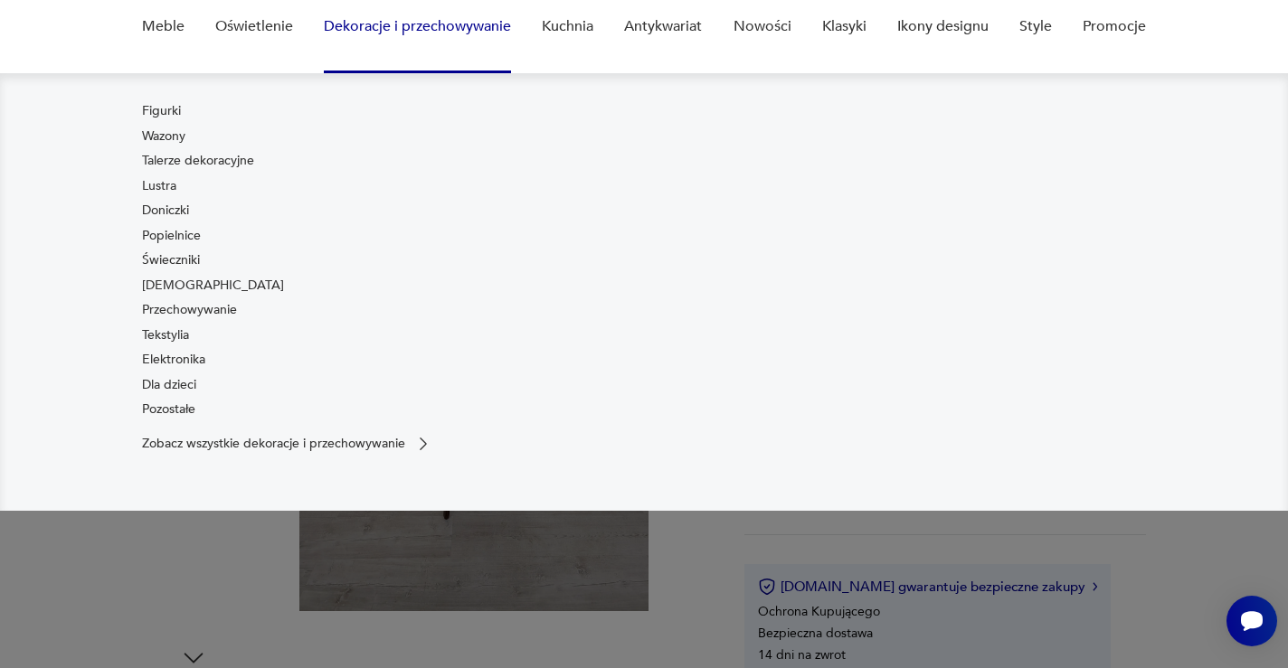
scroll to position [235, 0]
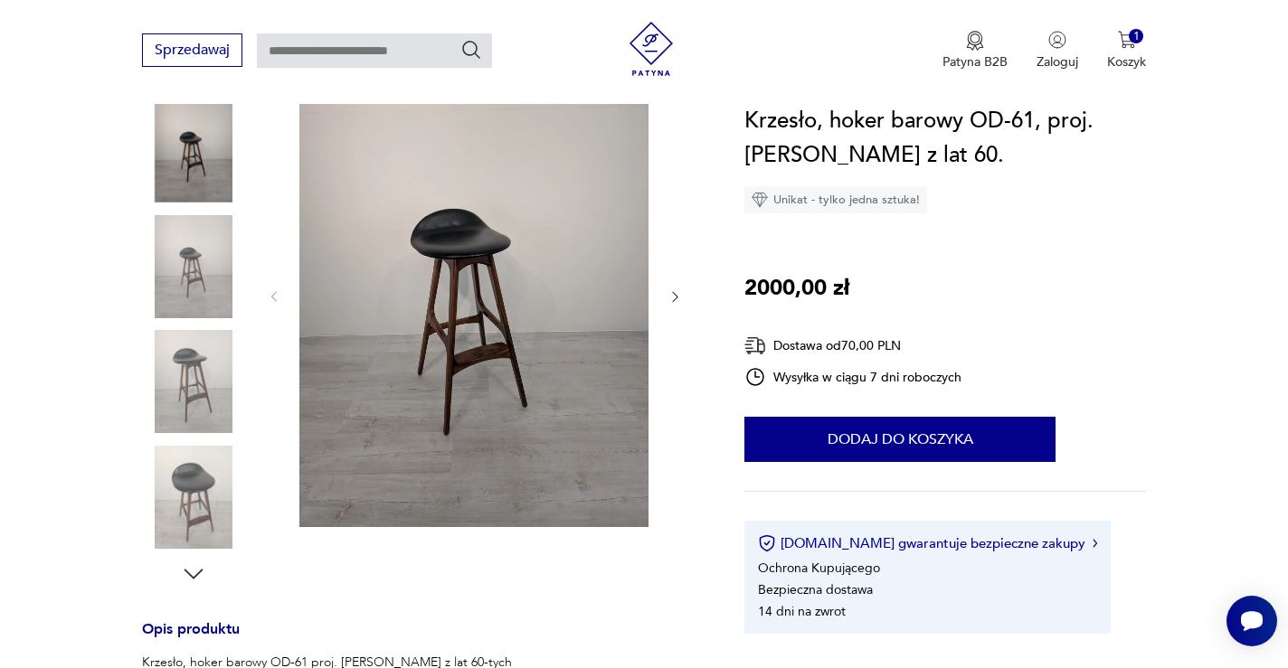
click at [447, 313] on img at bounding box center [473, 295] width 349 height 464
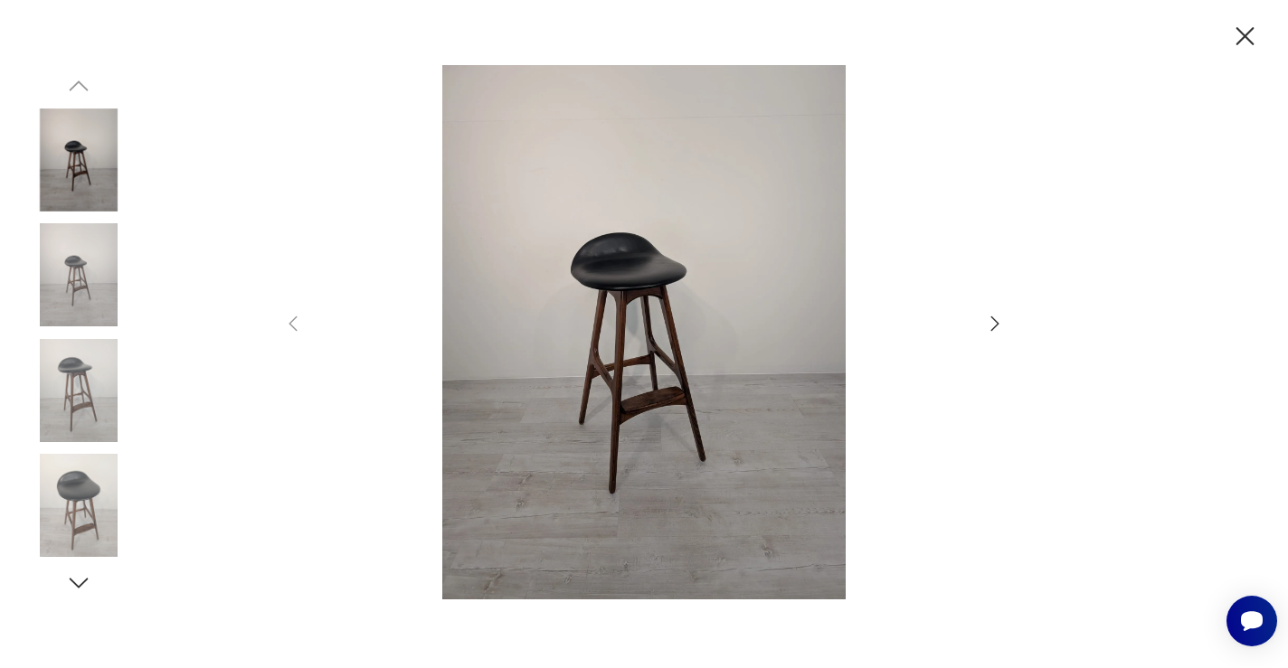
click at [640, 317] on img at bounding box center [644, 332] width 644 height 535
click at [990, 325] on icon "button" at bounding box center [995, 324] width 22 height 22
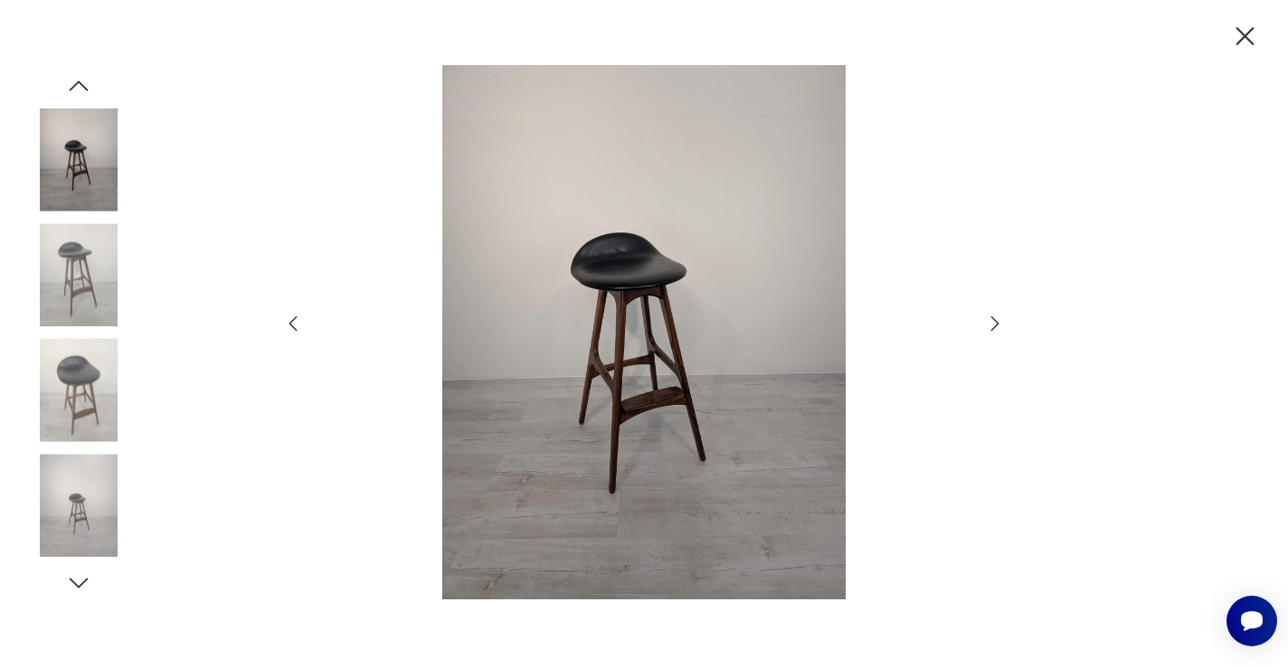
click at [990, 325] on icon "button" at bounding box center [995, 324] width 22 height 22
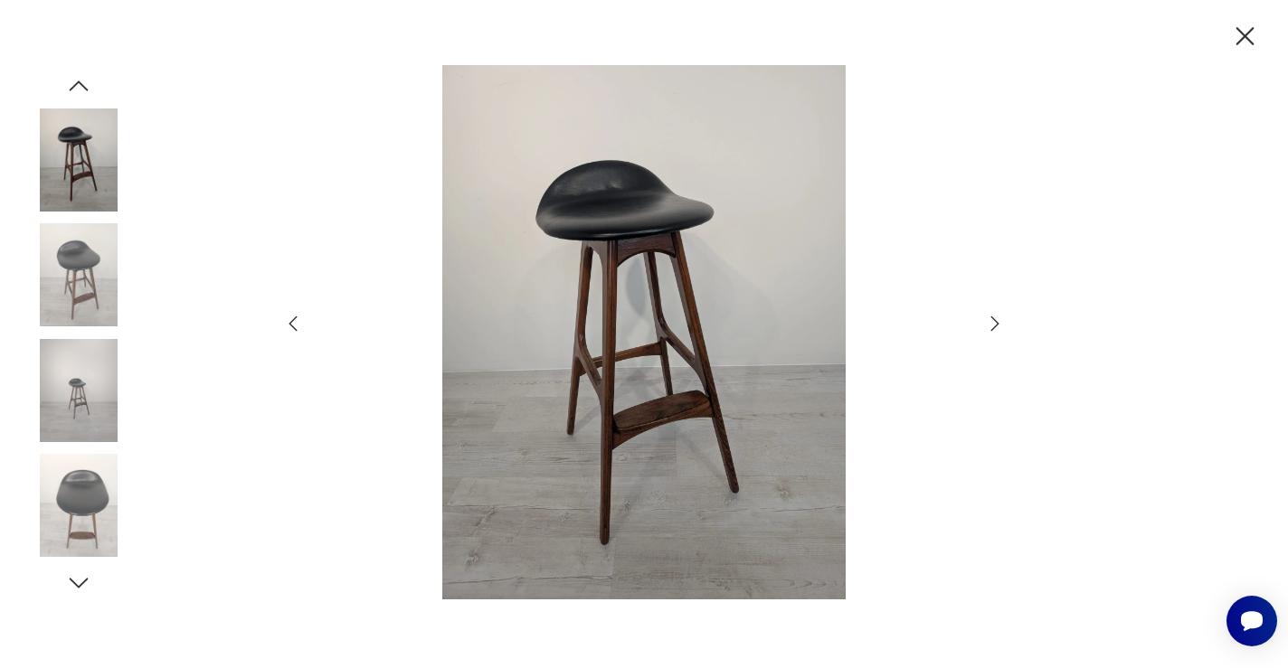
click at [990, 325] on icon "button" at bounding box center [995, 324] width 22 height 22
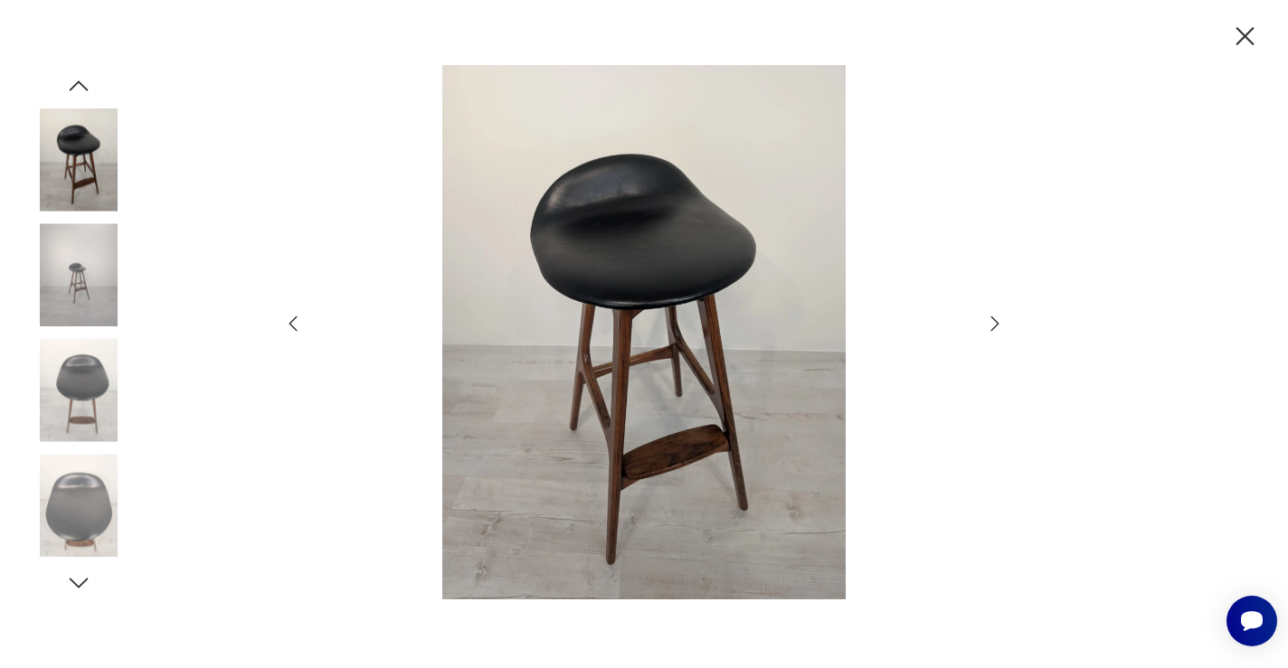
click at [990, 325] on icon "button" at bounding box center [995, 324] width 22 height 22
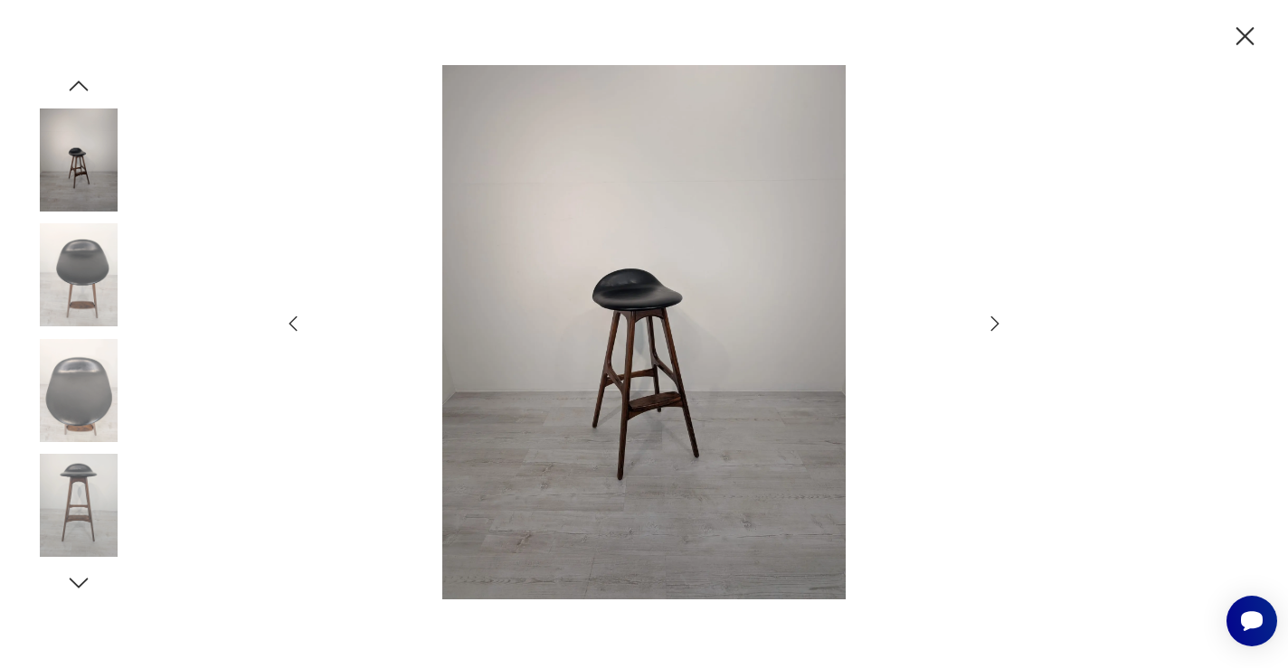
click at [990, 325] on icon "button" at bounding box center [995, 324] width 22 height 22
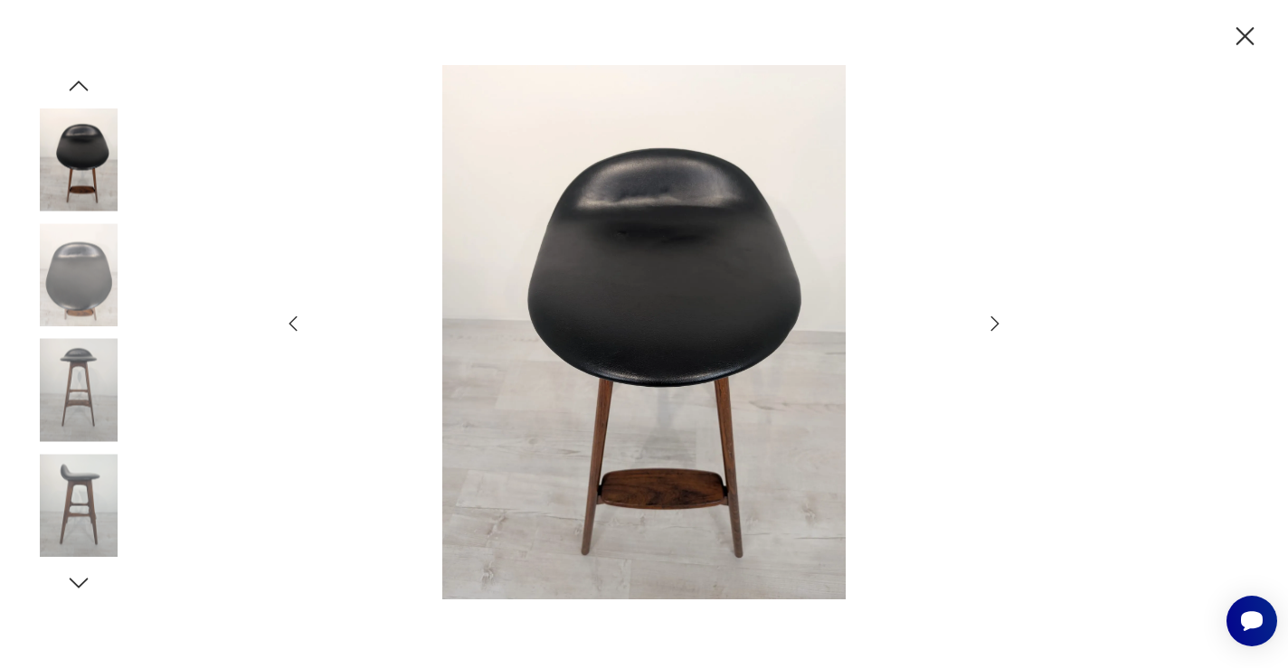
click at [1241, 37] on icon "button" at bounding box center [1245, 37] width 32 height 32
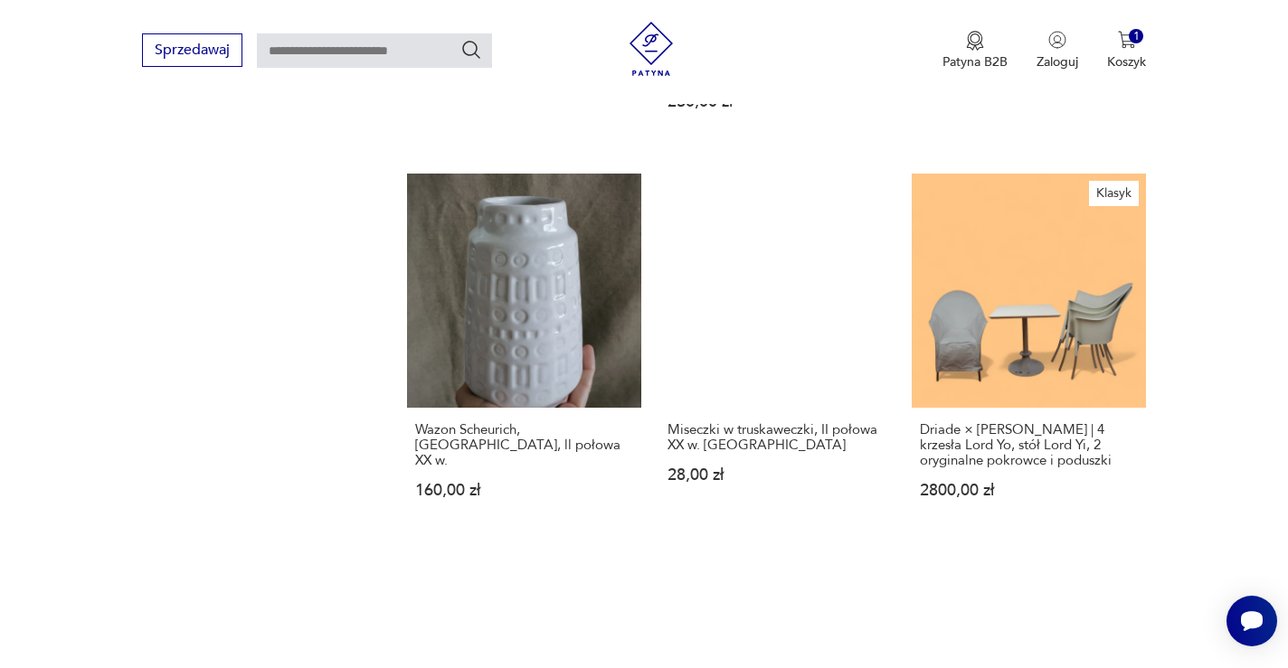
scroll to position [1594, 0]
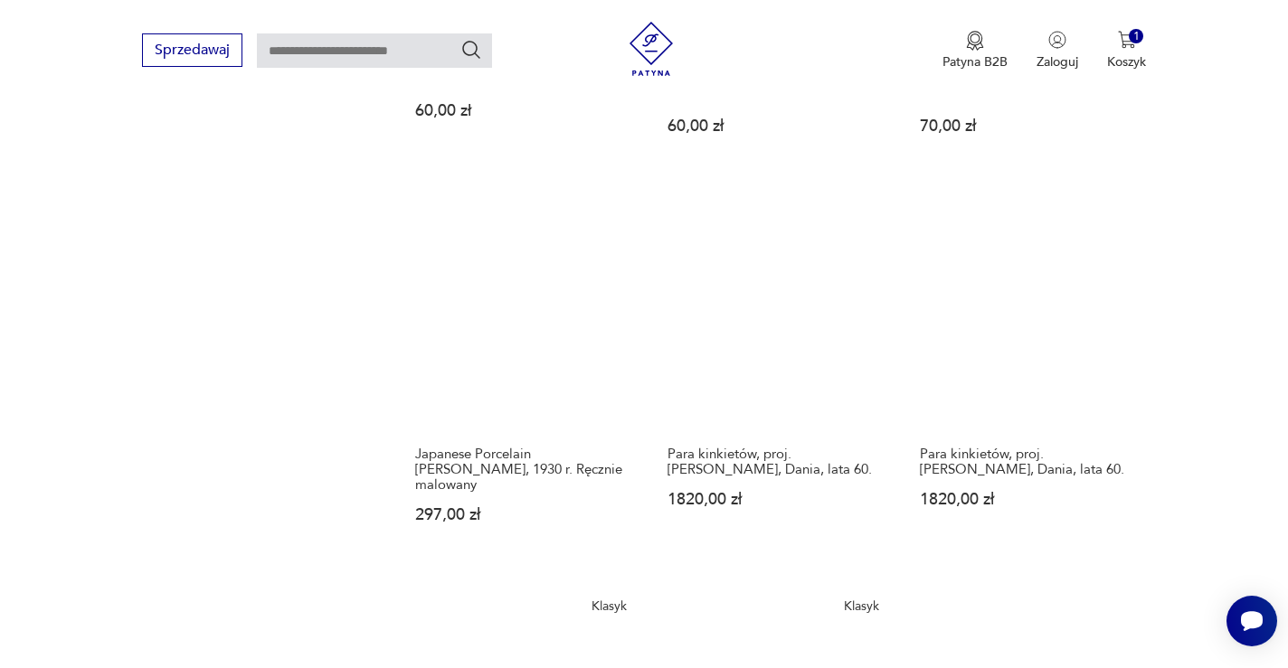
scroll to position [1596, 0]
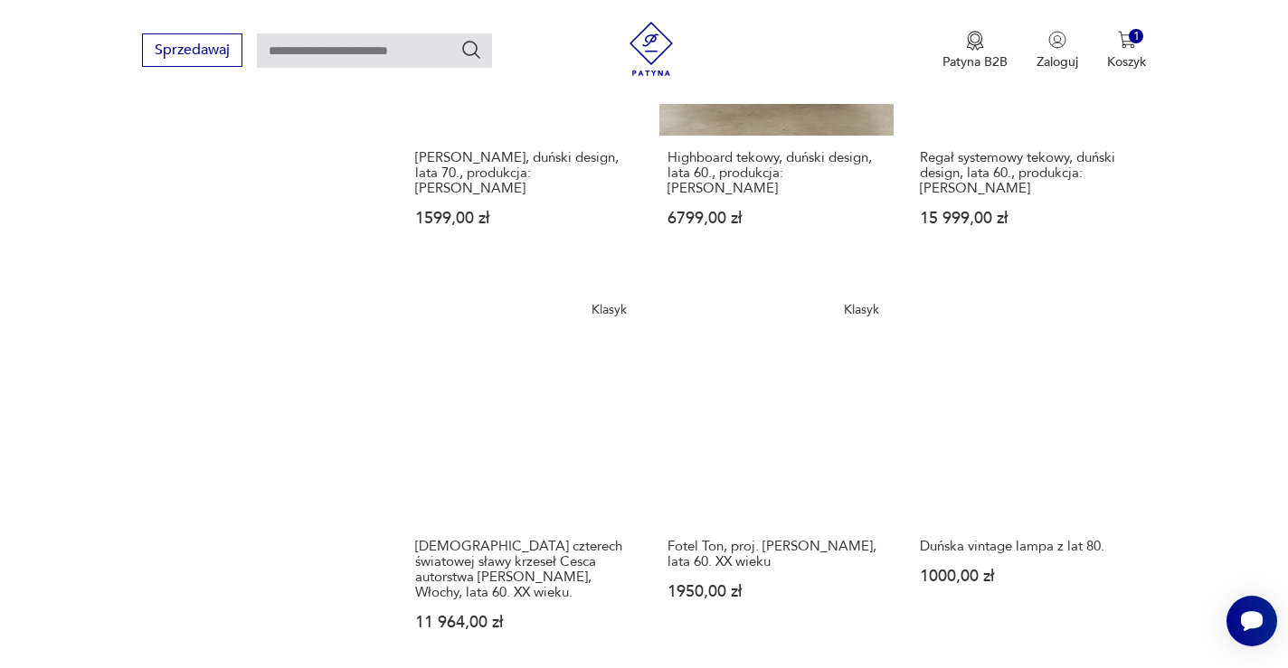
scroll to position [1465, 0]
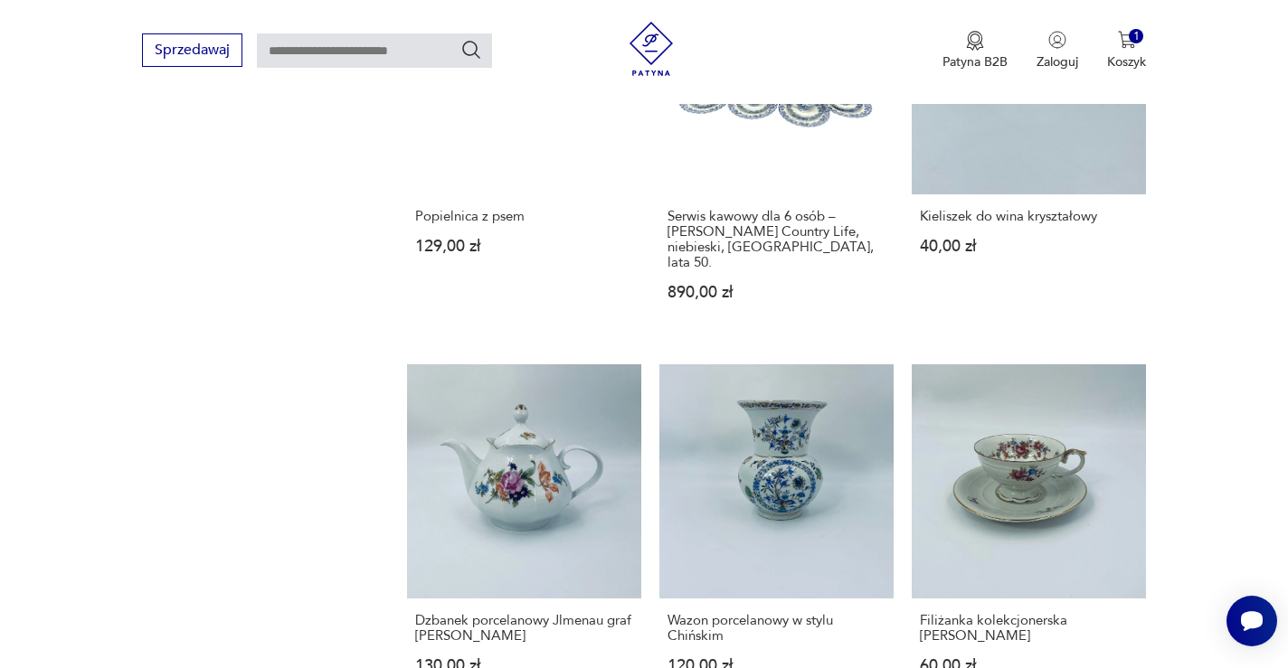
scroll to position [1440, 0]
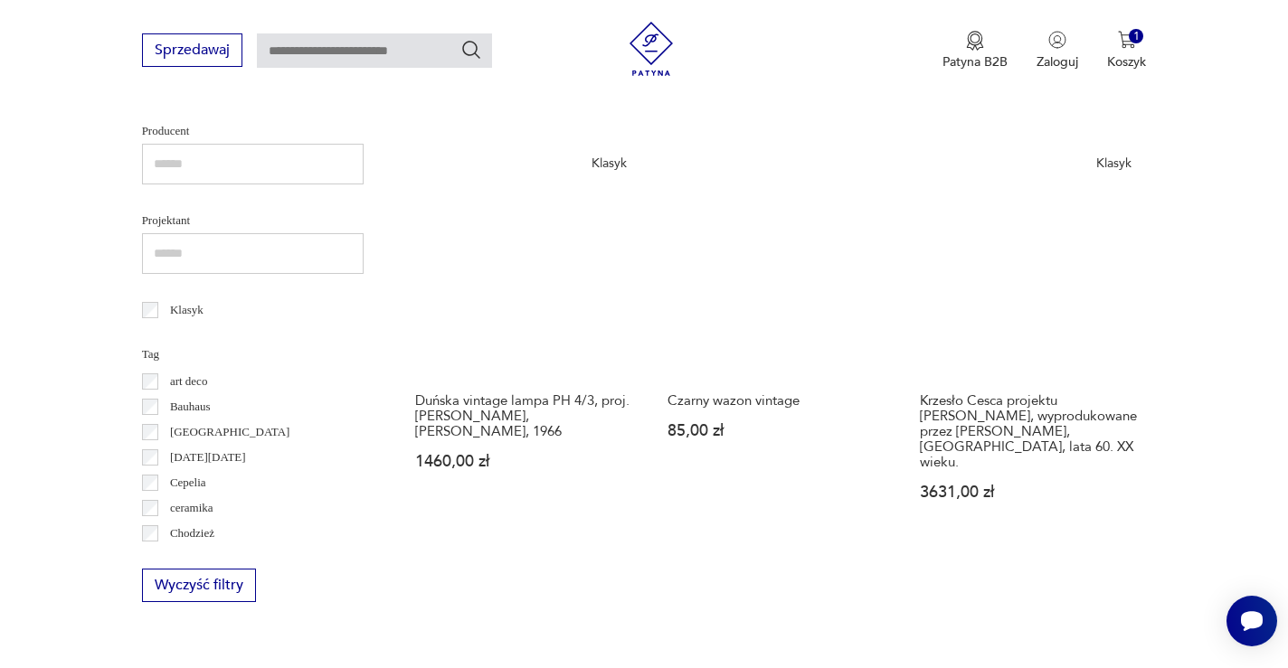
scroll to position [806, 0]
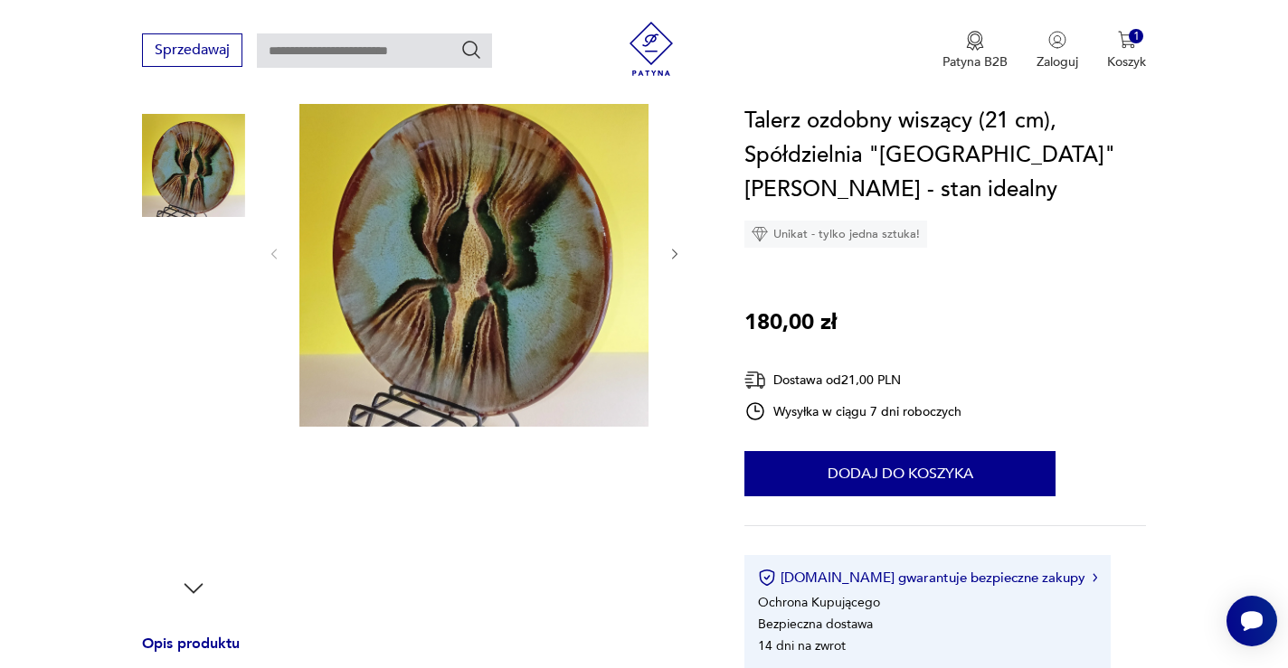
scroll to position [244, 0]
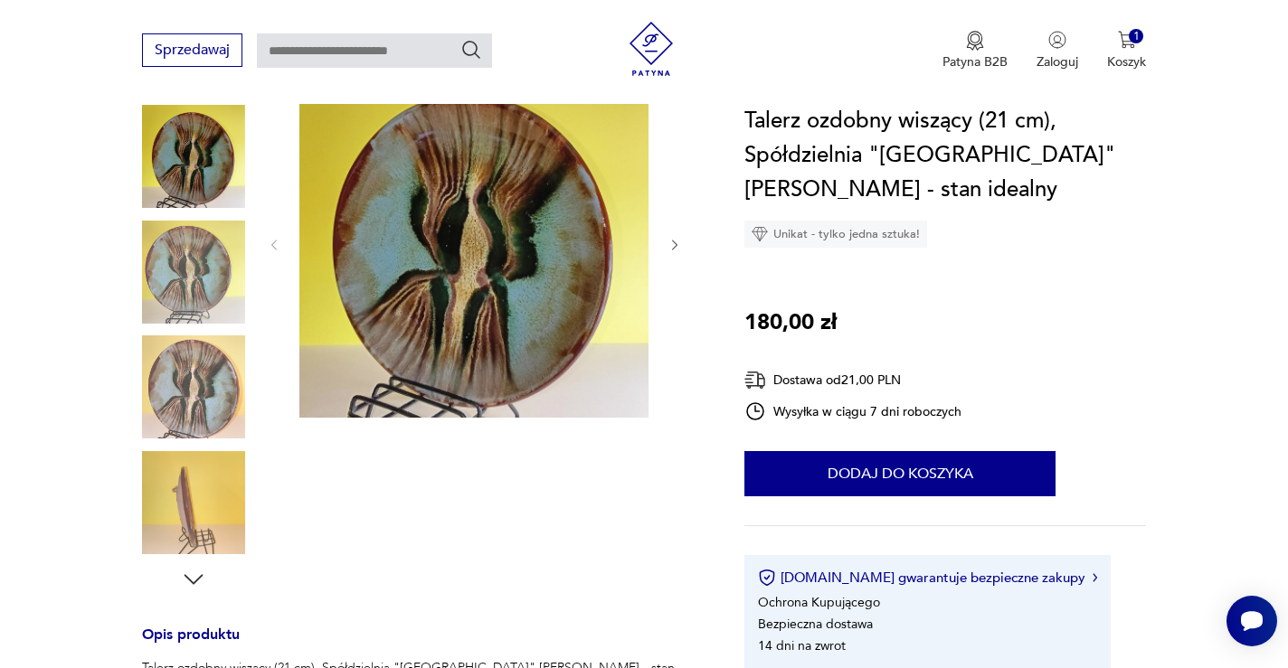
click at [194, 261] on img at bounding box center [193, 272] width 103 height 103
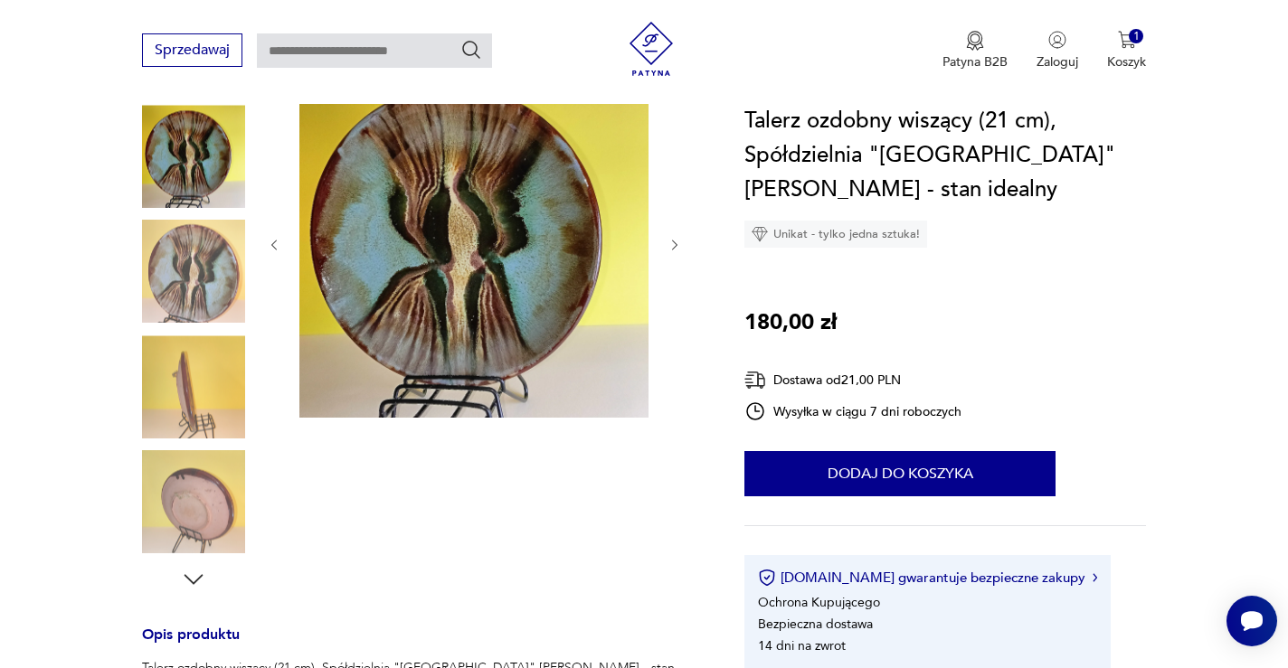
click at [200, 303] on img at bounding box center [193, 272] width 103 height 103
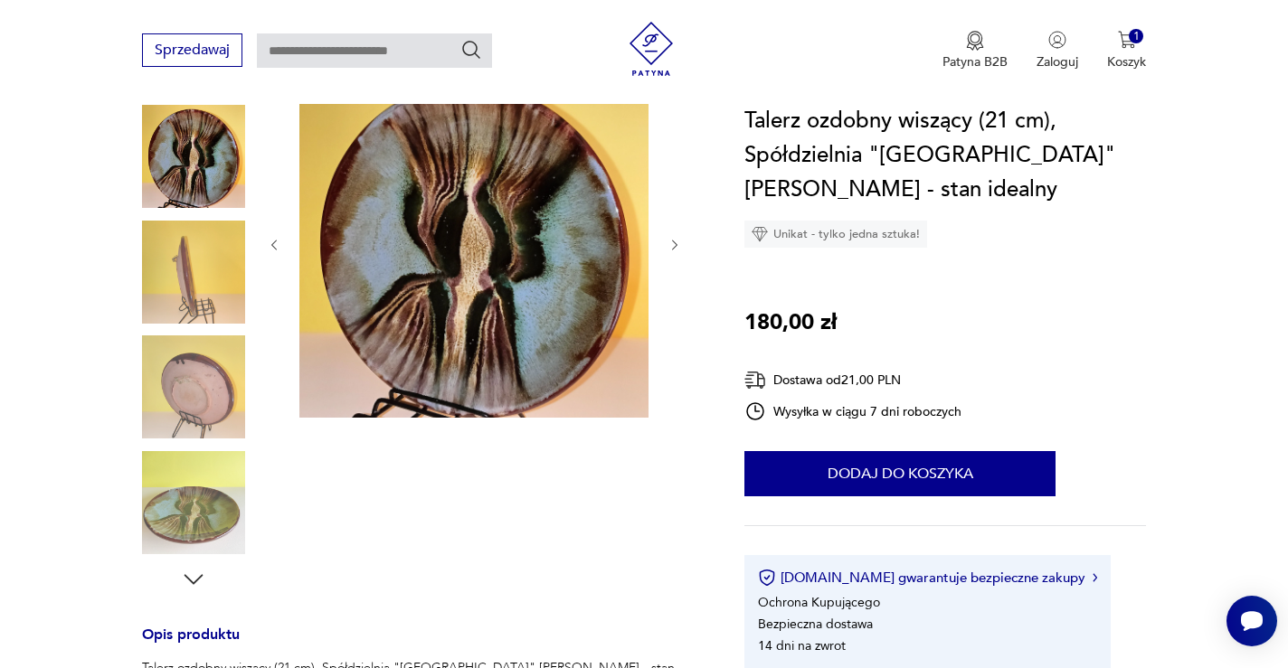
click at [195, 286] on img at bounding box center [193, 272] width 103 height 103
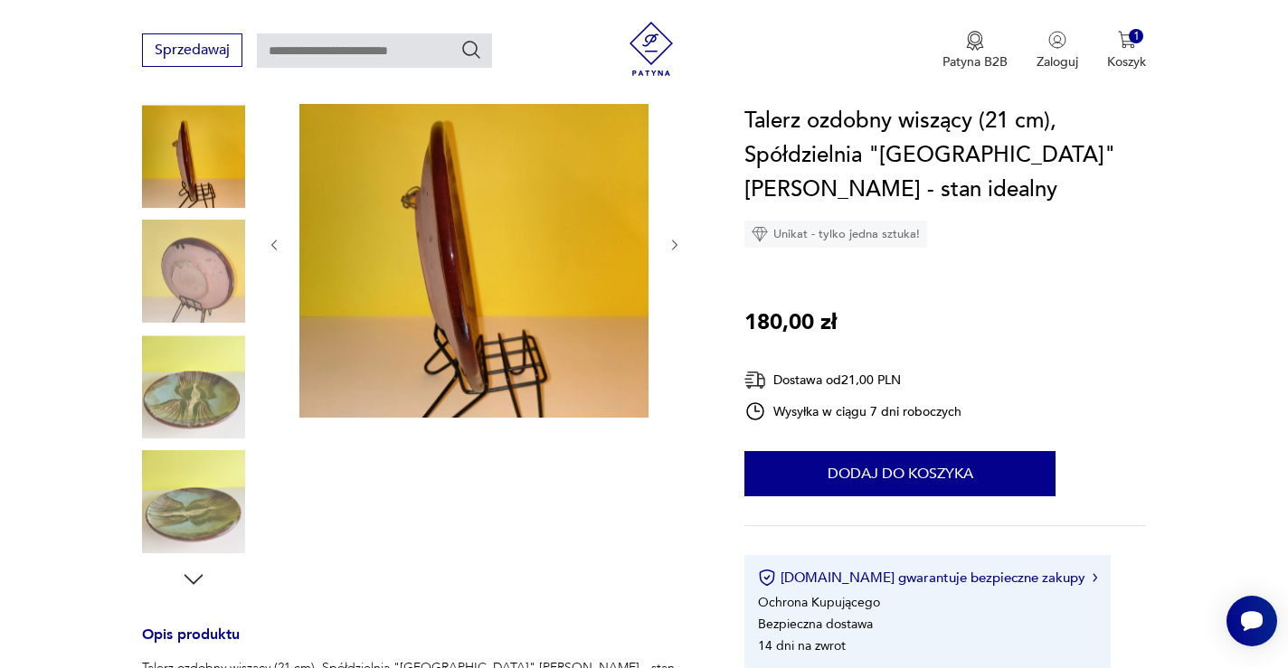
click at [194, 304] on img at bounding box center [193, 272] width 103 height 103
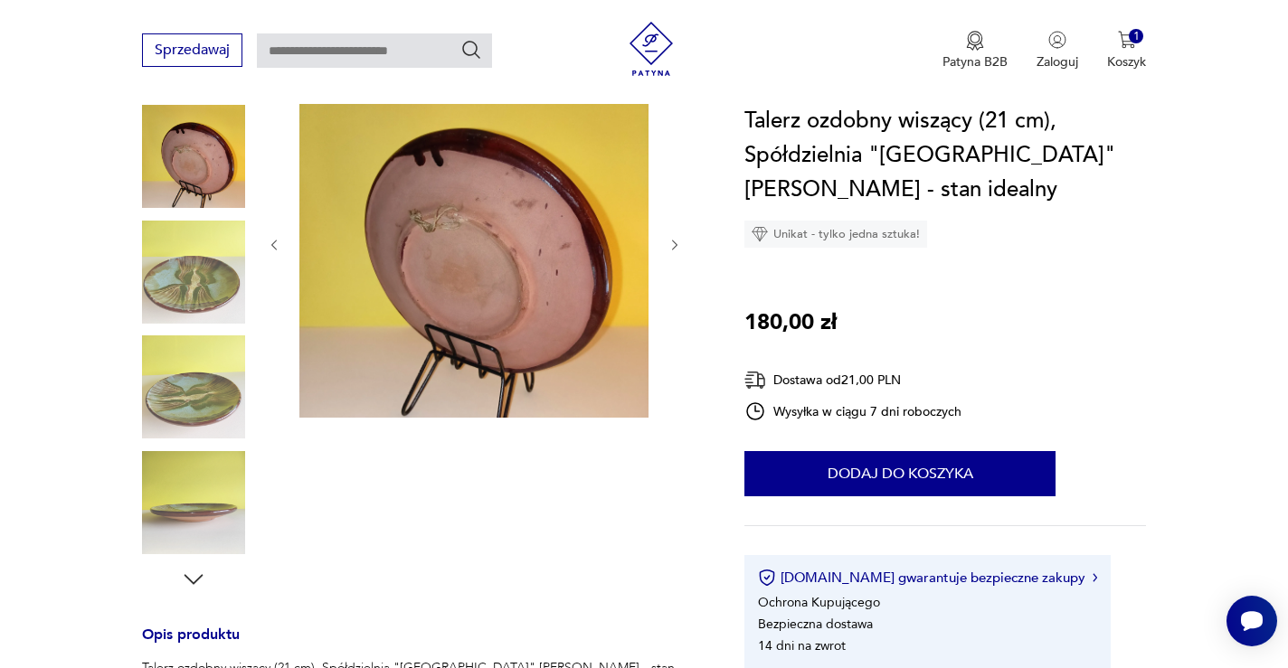
click at [194, 337] on img at bounding box center [193, 387] width 103 height 103
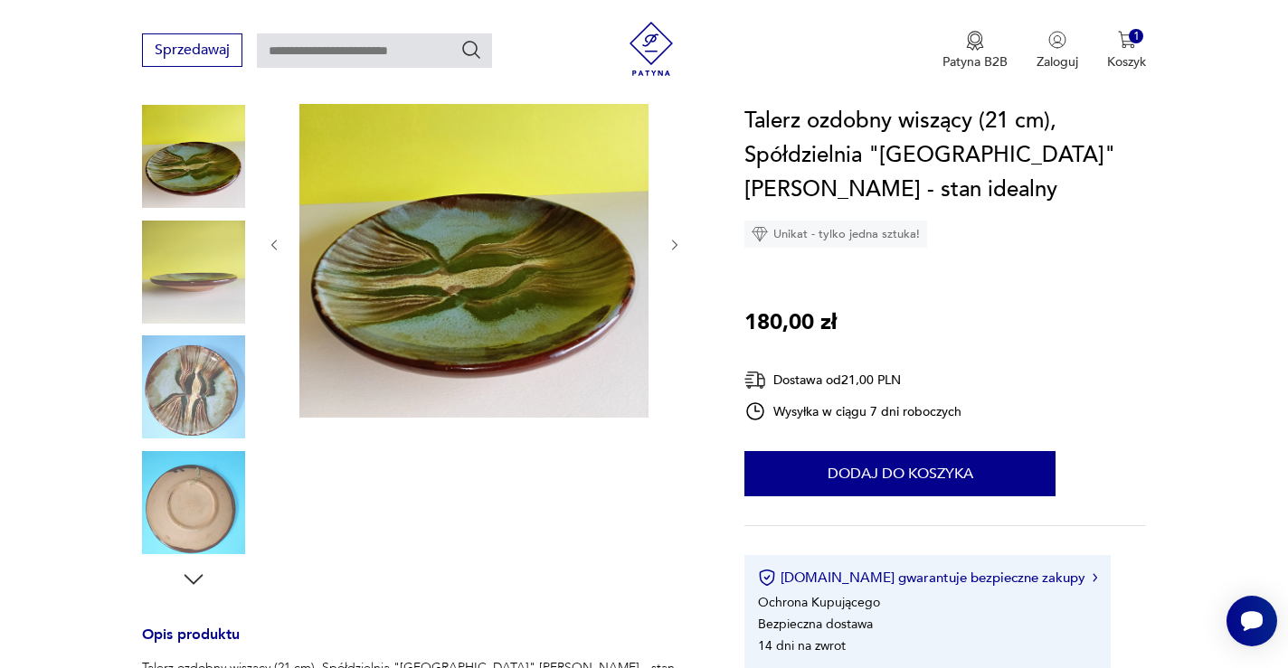
click at [193, 337] on img at bounding box center [193, 387] width 103 height 103
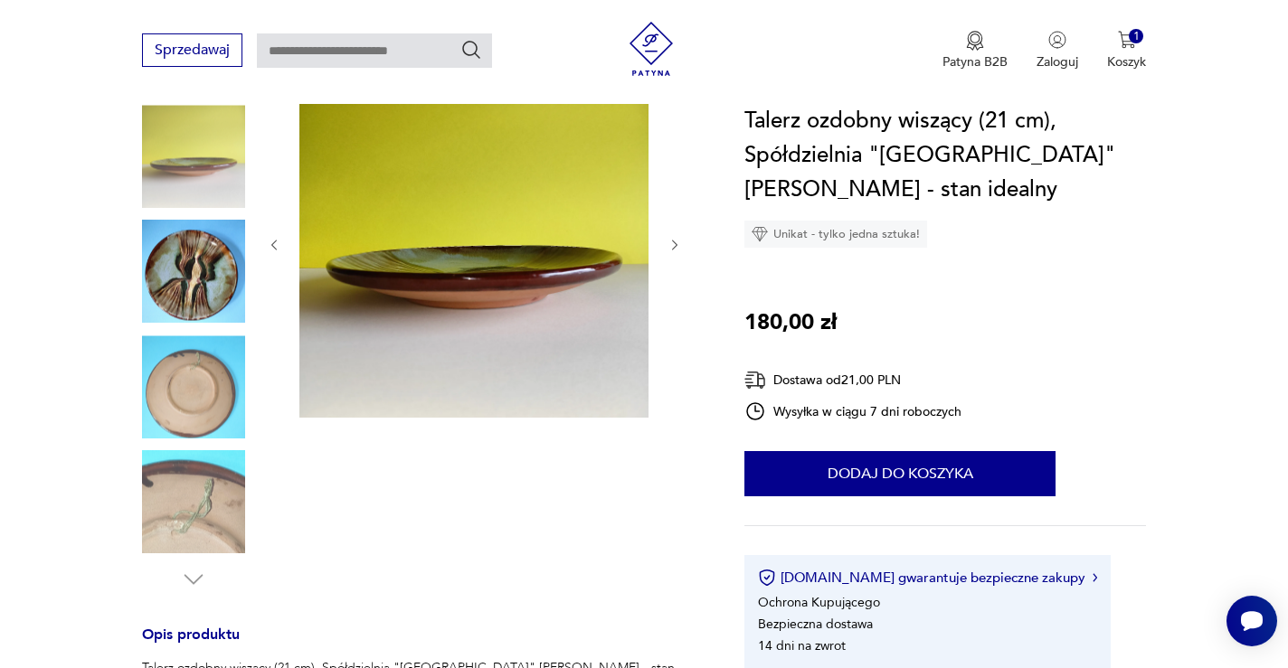
click at [196, 408] on img at bounding box center [193, 387] width 103 height 103
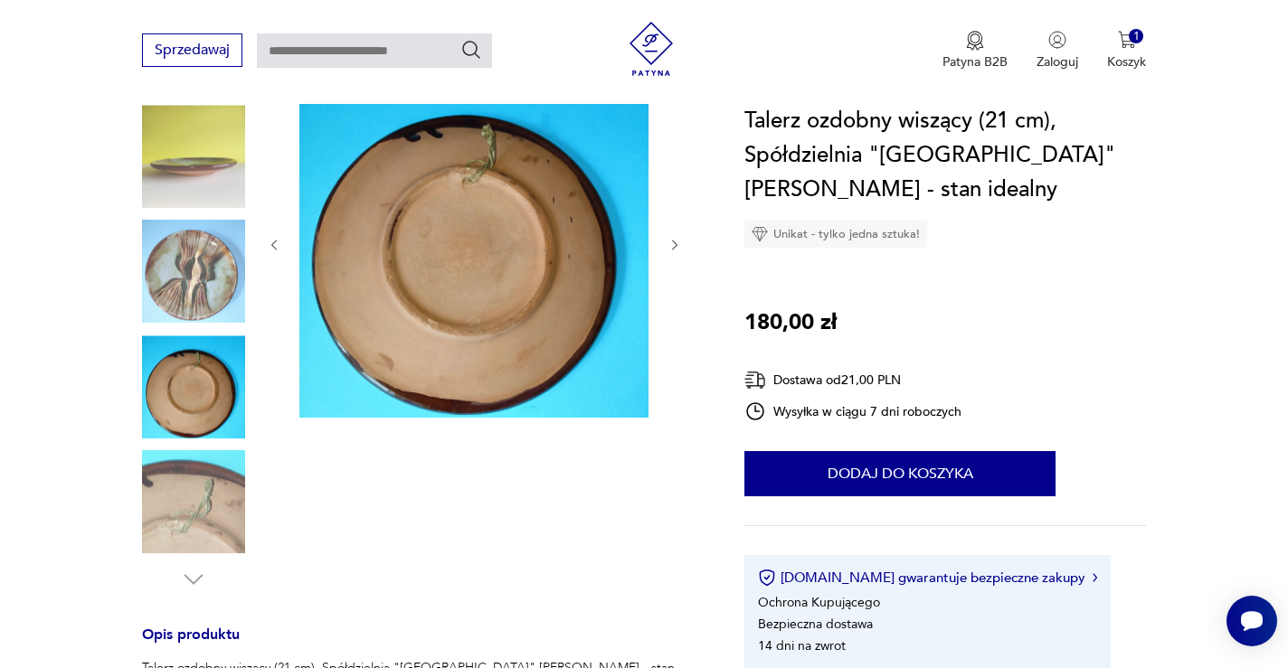
click at [186, 250] on img at bounding box center [193, 272] width 103 height 103
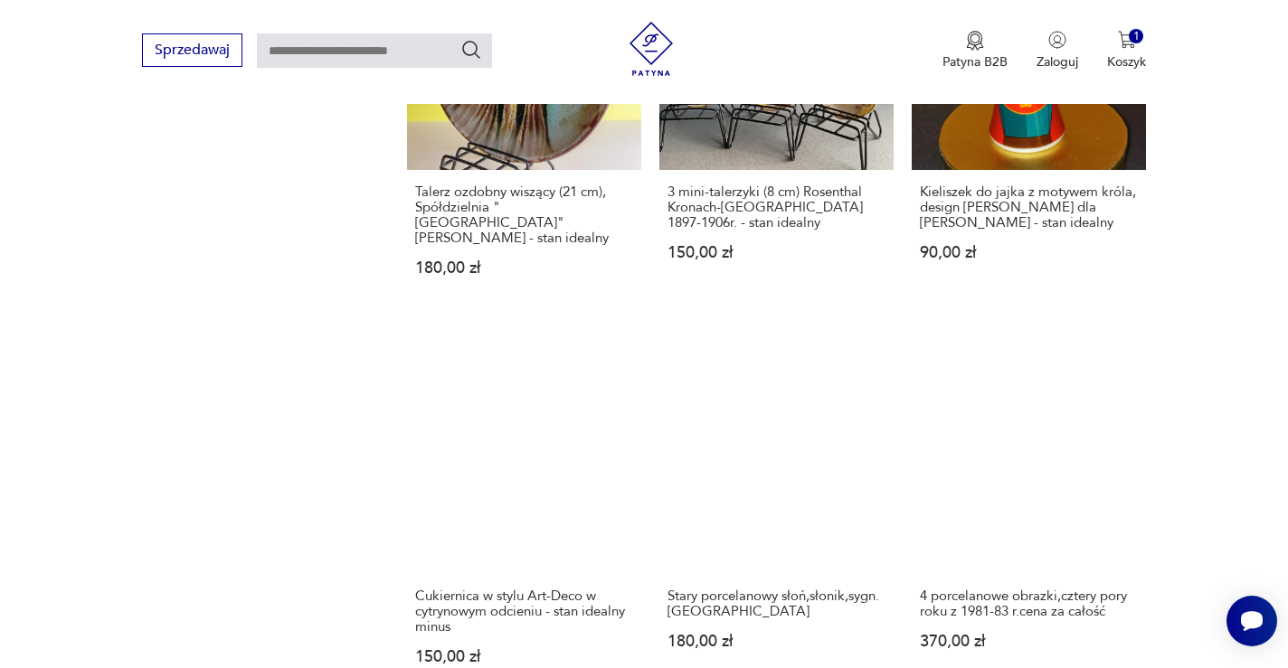
scroll to position [1450, 0]
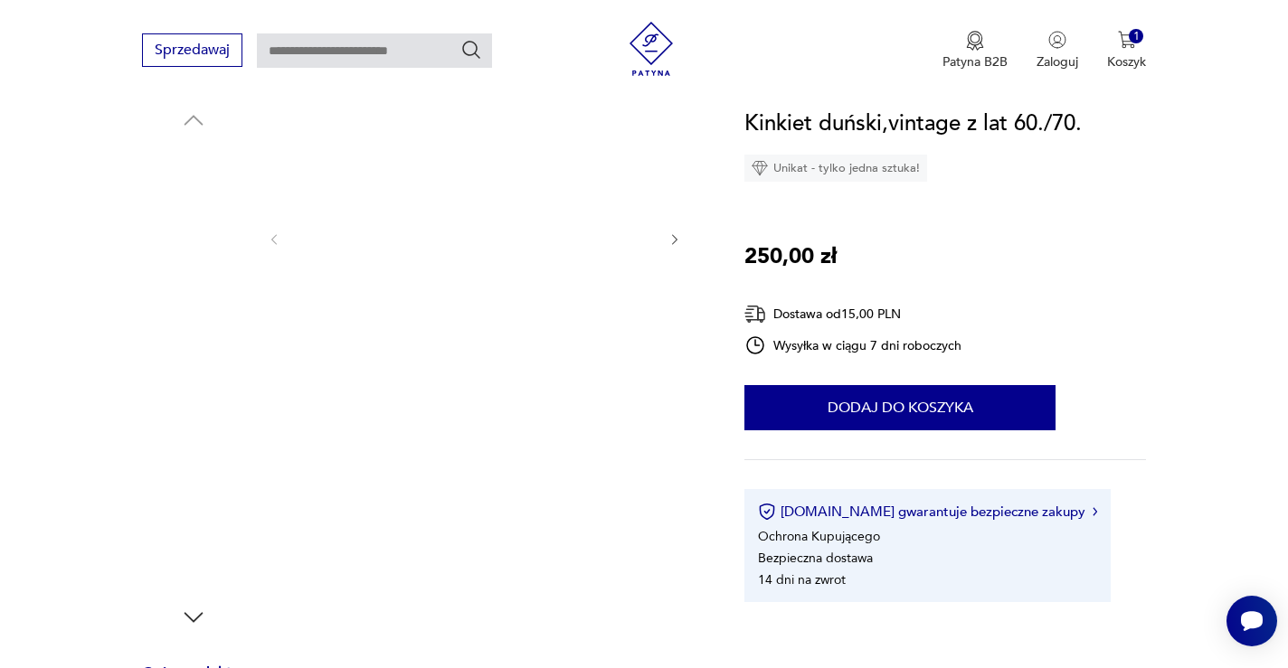
scroll to position [195, 0]
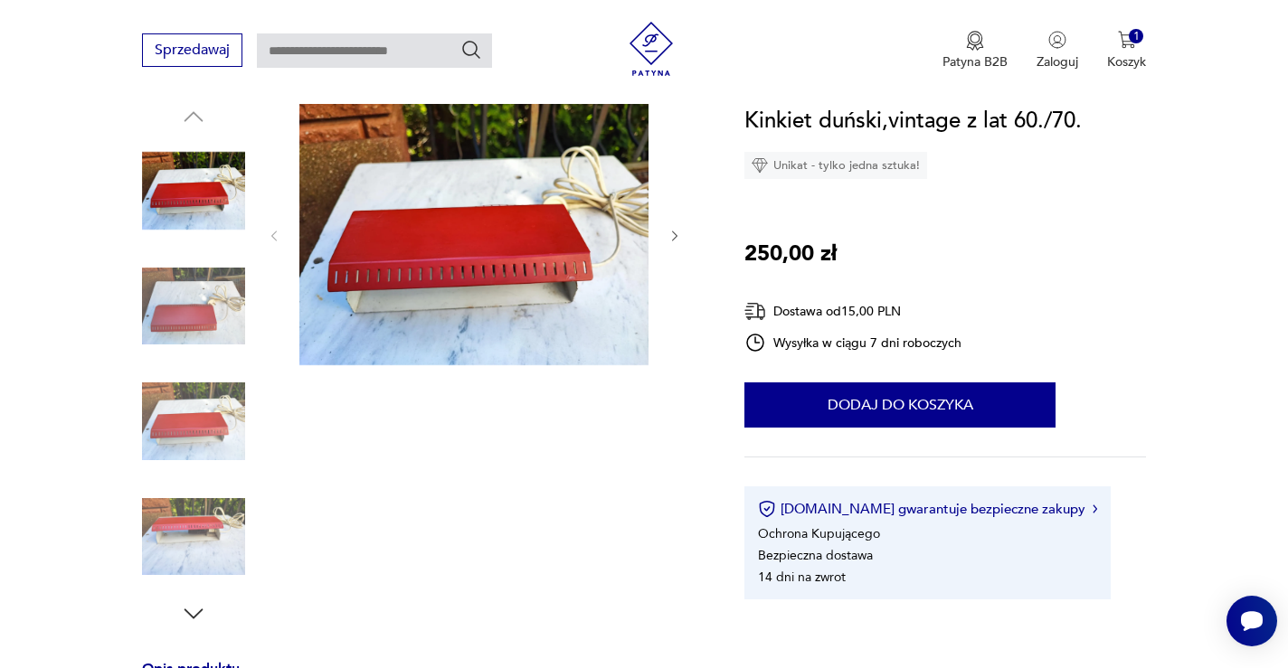
click at [177, 293] on img at bounding box center [193, 306] width 103 height 103
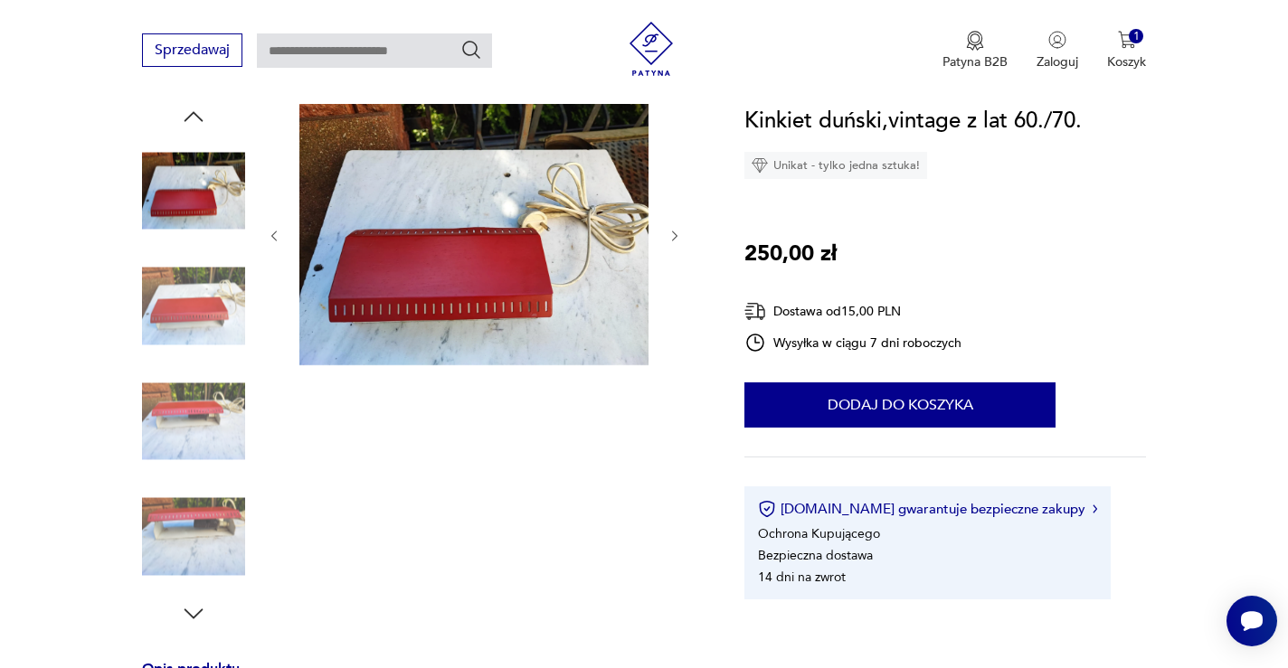
click at [175, 406] on img at bounding box center [193, 421] width 103 height 103
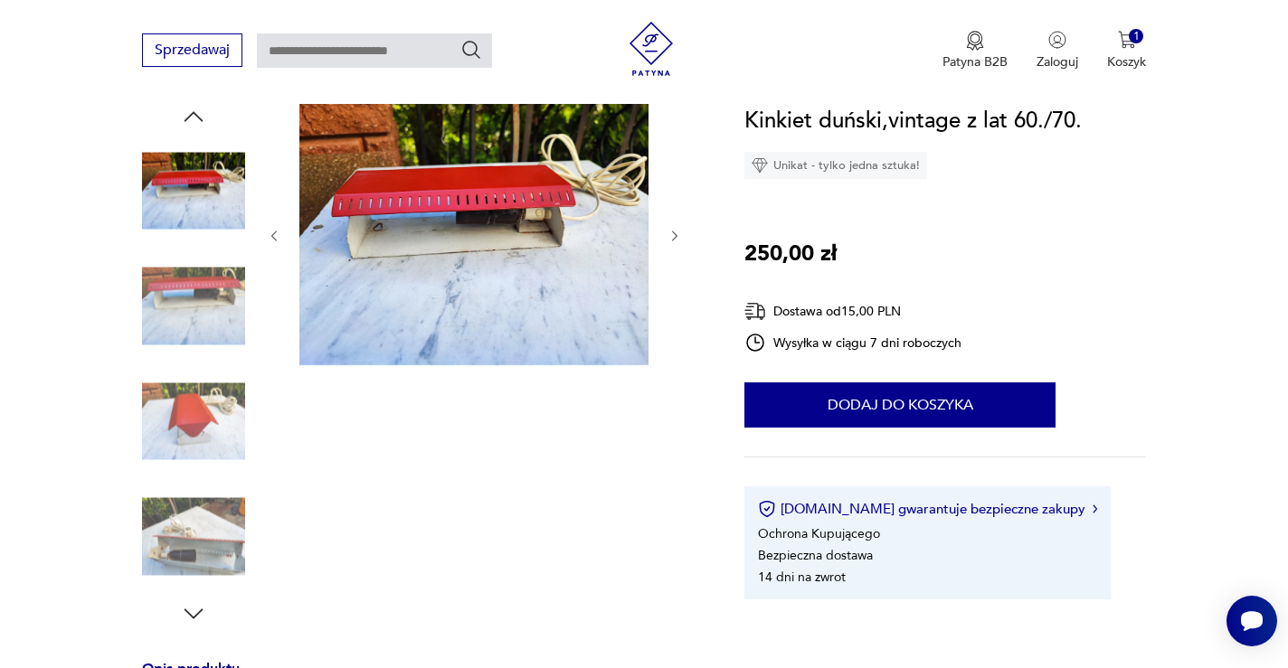
click at [179, 432] on img at bounding box center [193, 421] width 103 height 103
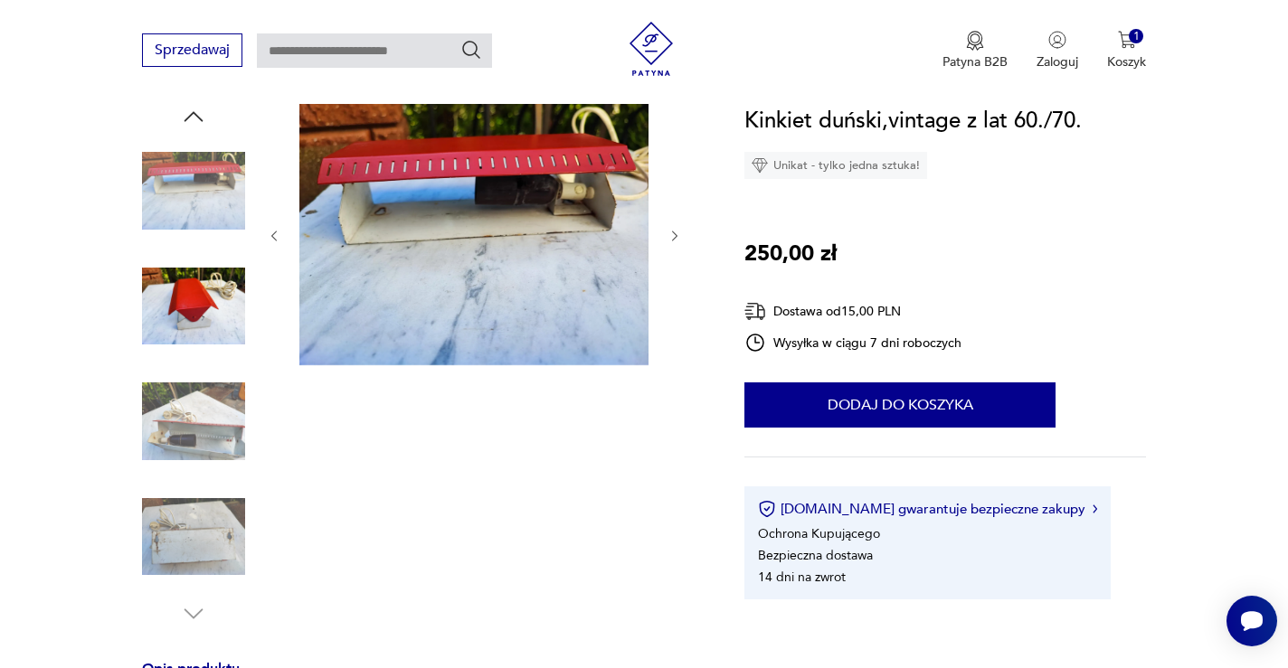
click at [190, 457] on img at bounding box center [193, 421] width 103 height 103
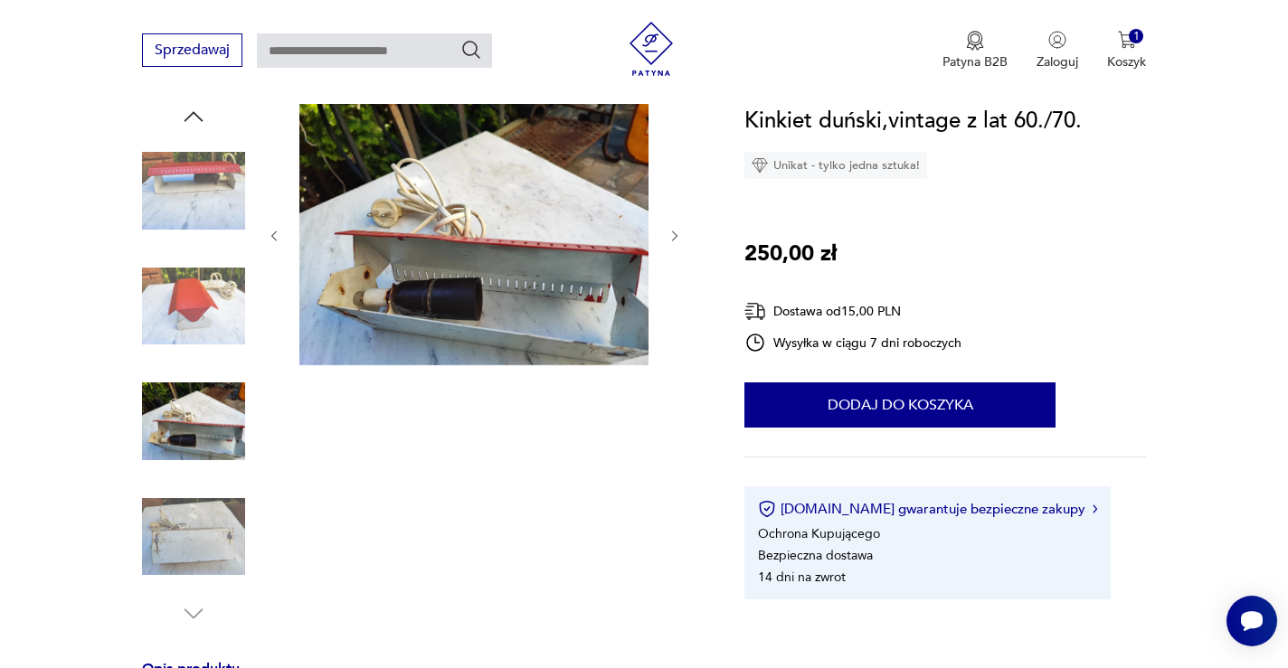
click at [189, 512] on img at bounding box center [193, 537] width 103 height 103
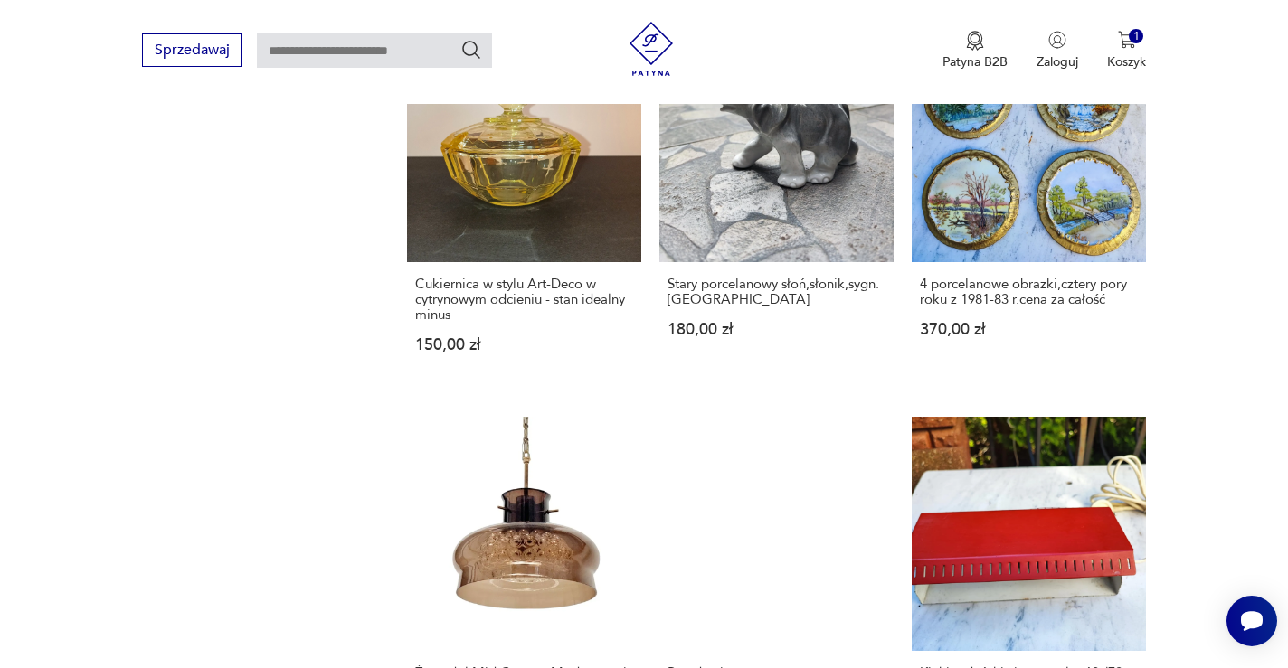
scroll to position [1738, 0]
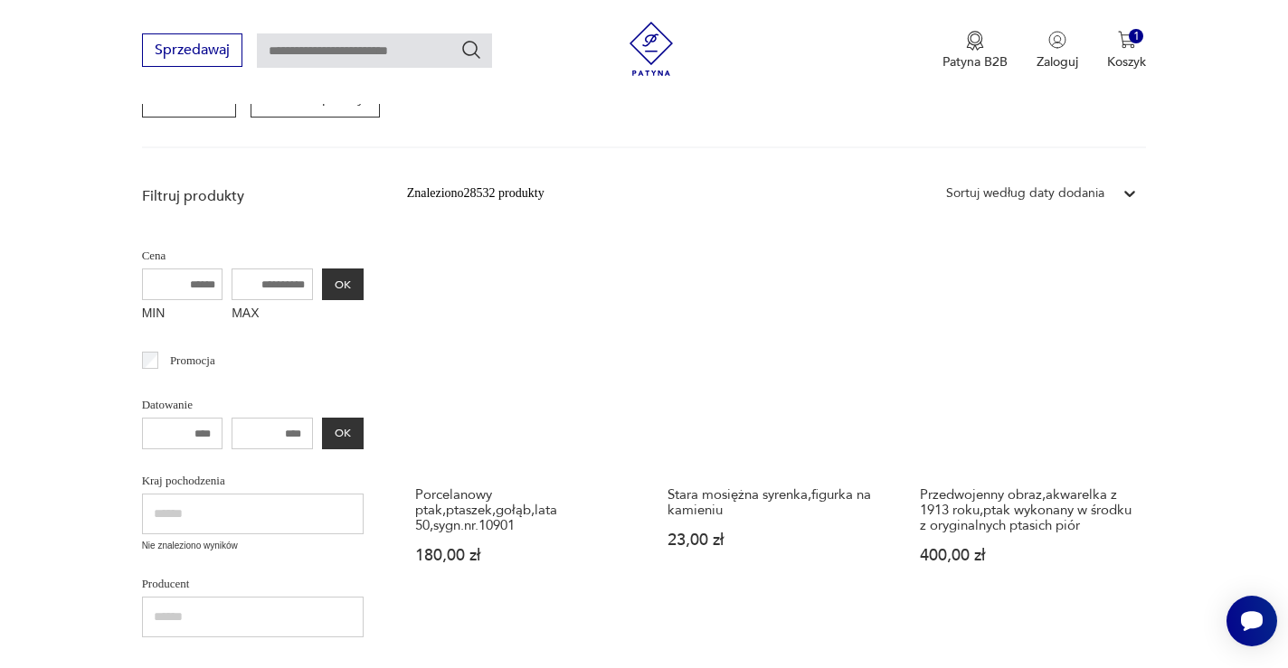
scroll to position [311, 0]
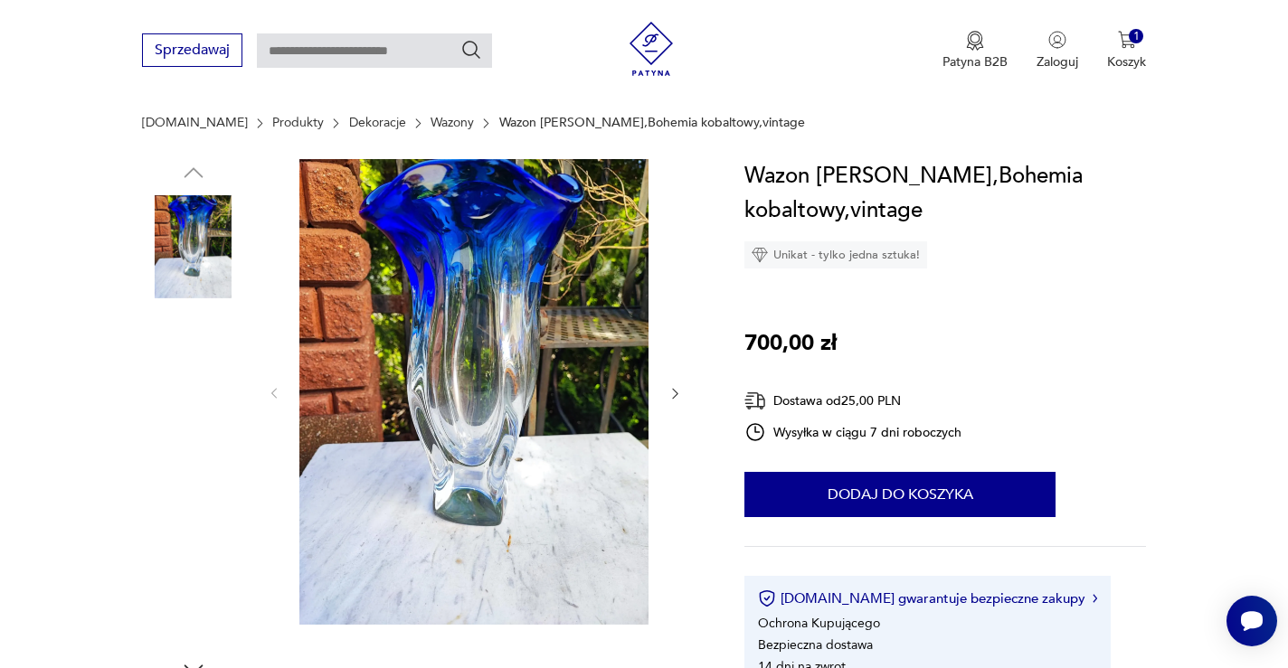
scroll to position [211, 0]
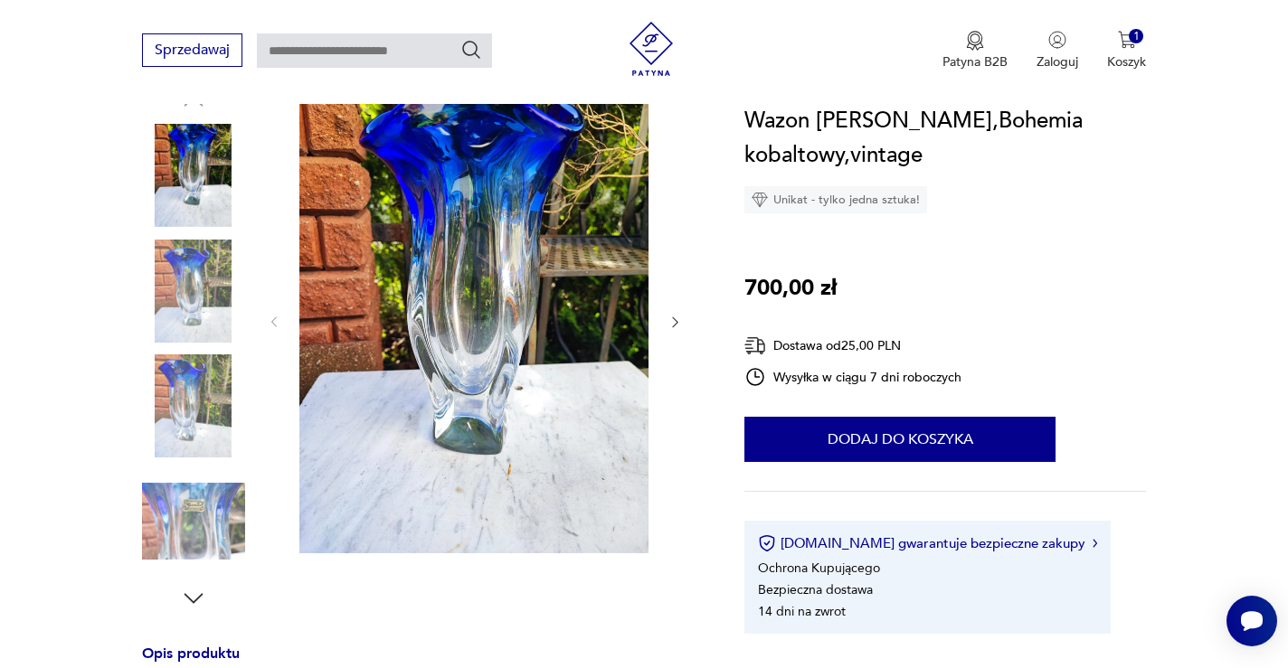
click at [204, 266] on img at bounding box center [193, 291] width 103 height 103
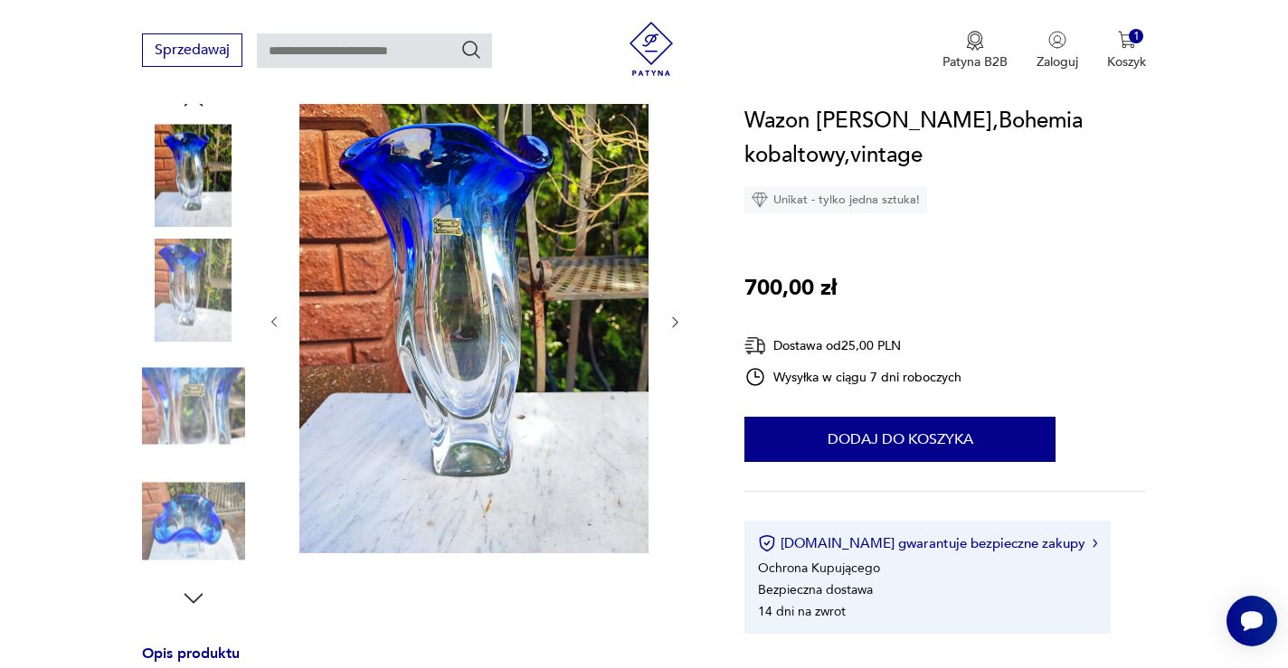
click at [191, 280] on img at bounding box center [193, 291] width 103 height 103
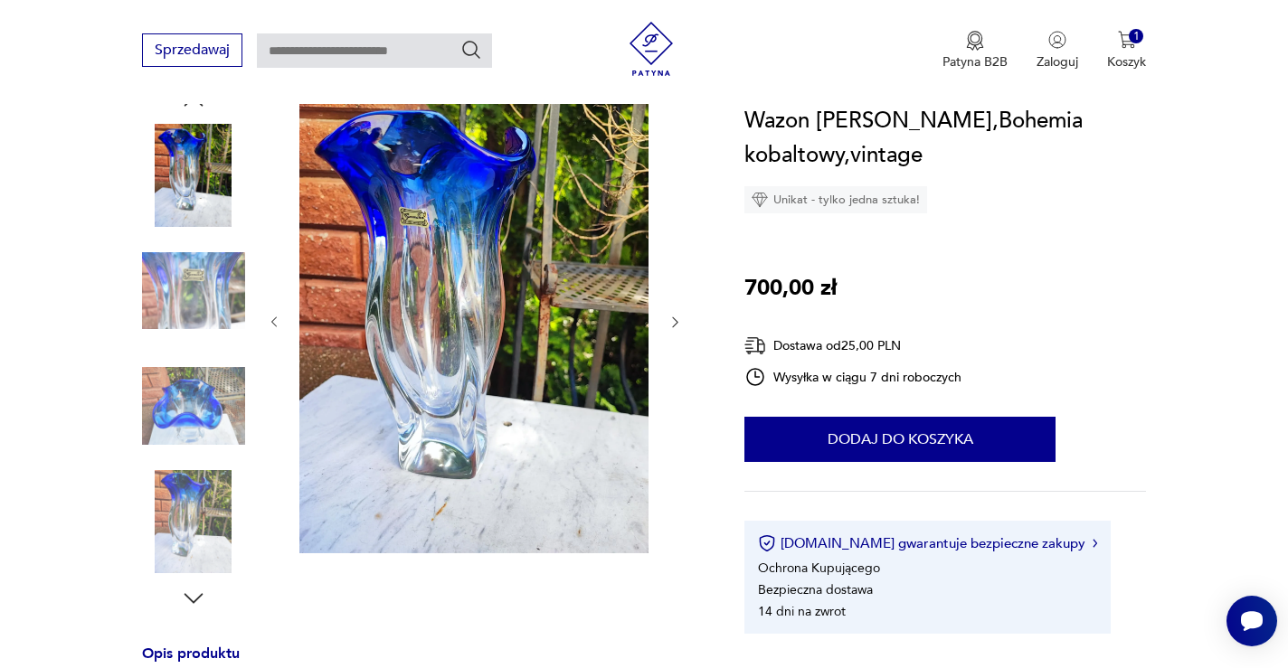
click at [193, 293] on img at bounding box center [193, 291] width 103 height 103
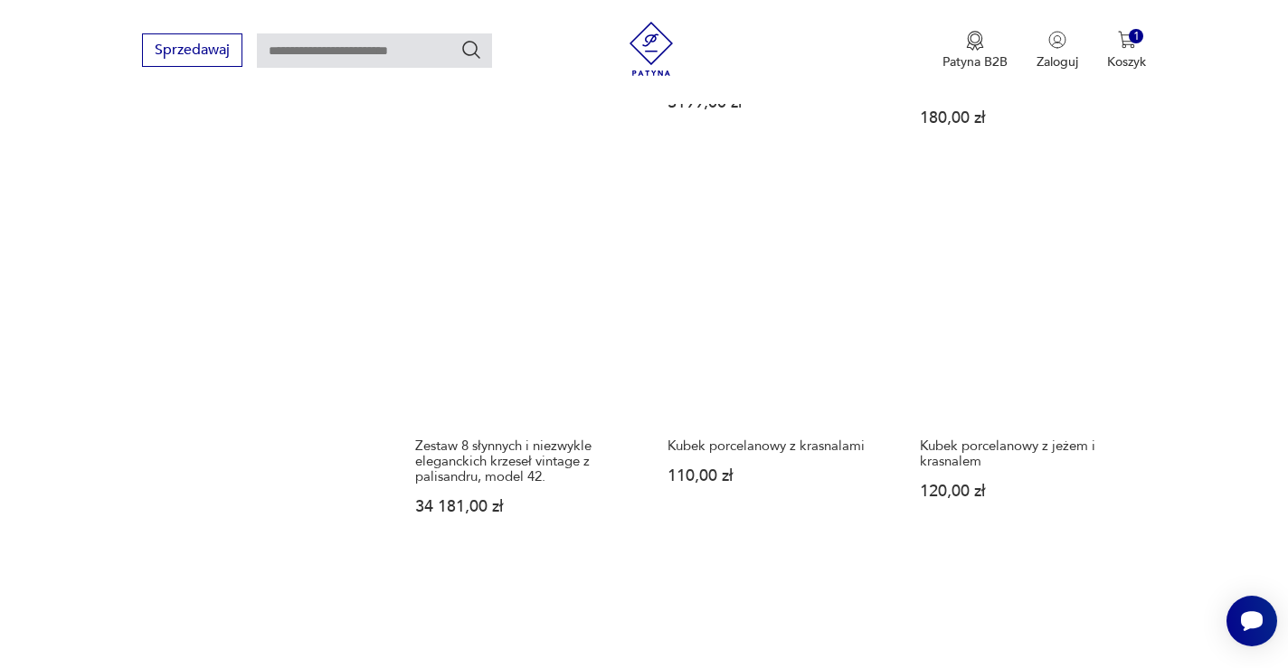
scroll to position [1554, 0]
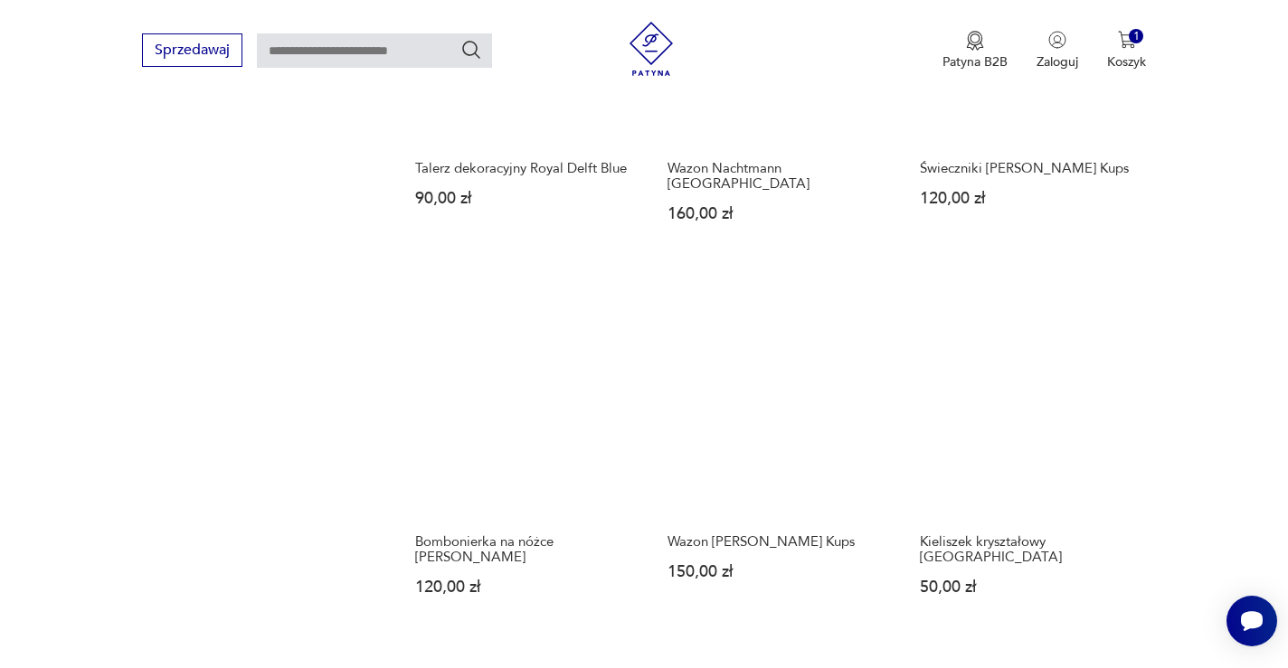
scroll to position [1454, 0]
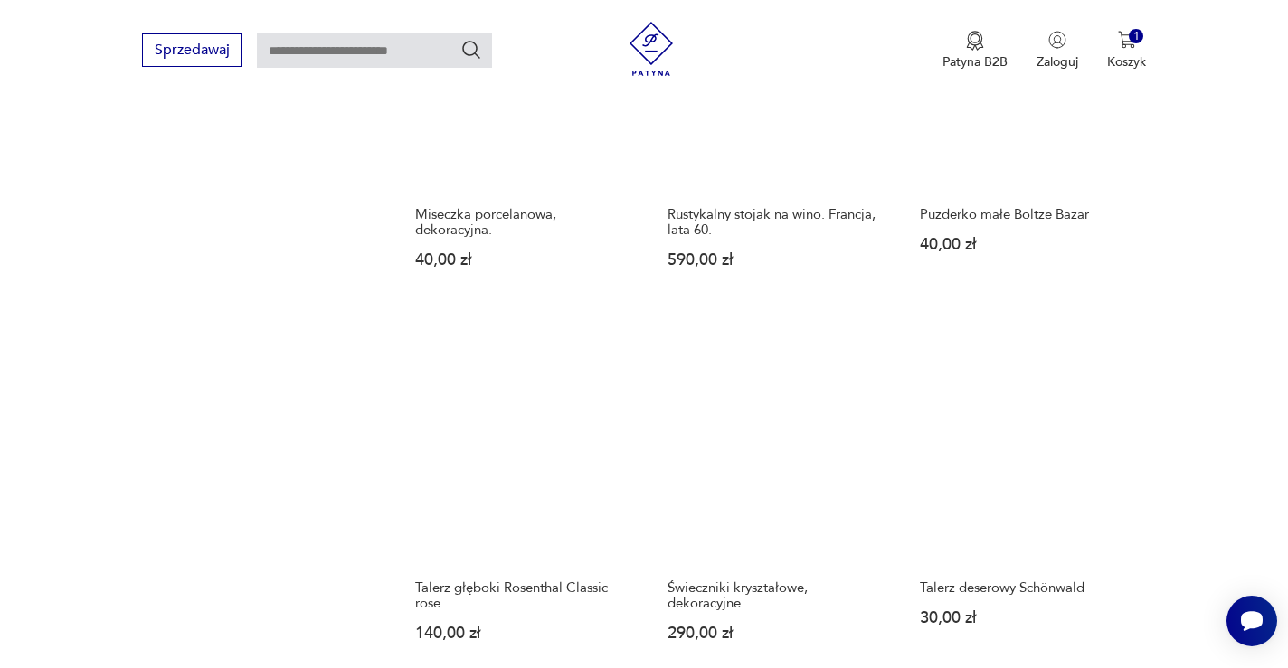
scroll to position [1361, 0]
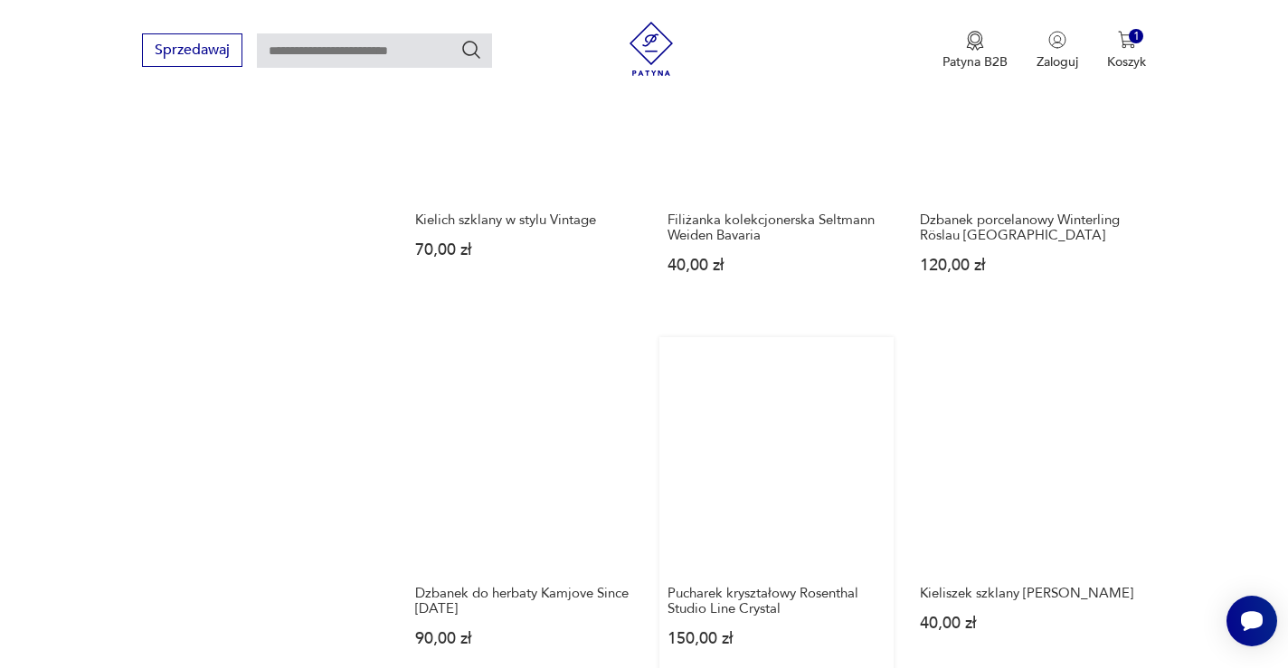
scroll to position [1469, 0]
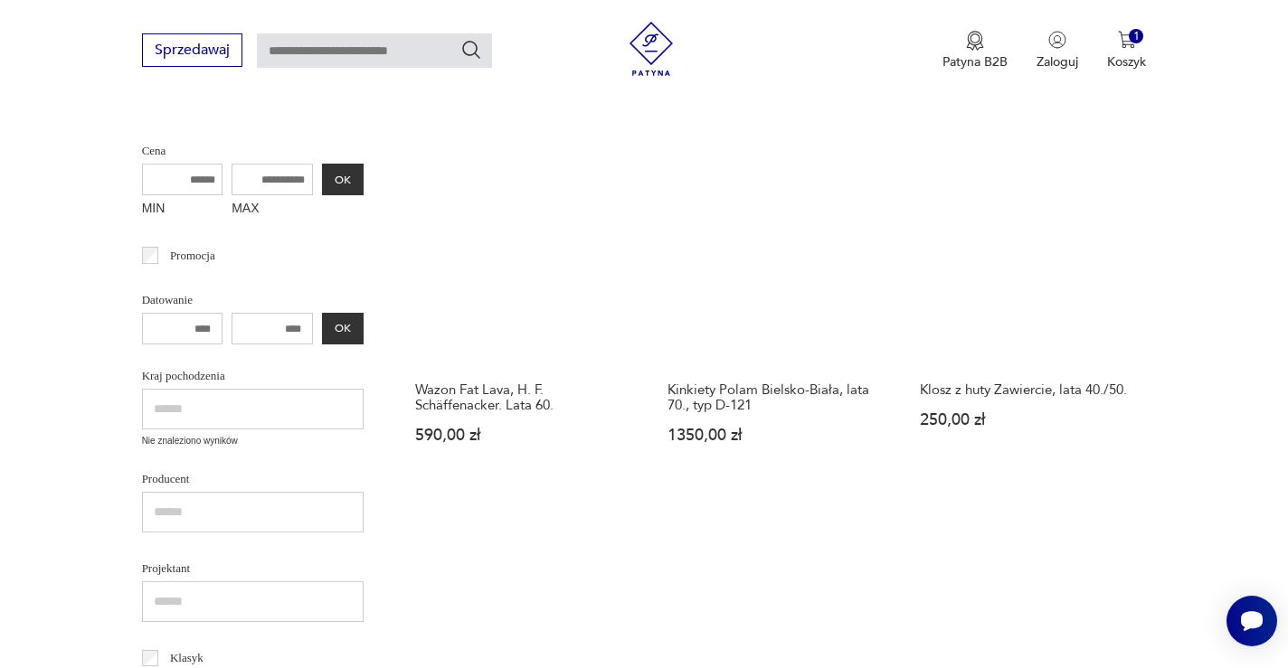
scroll to position [464, 0]
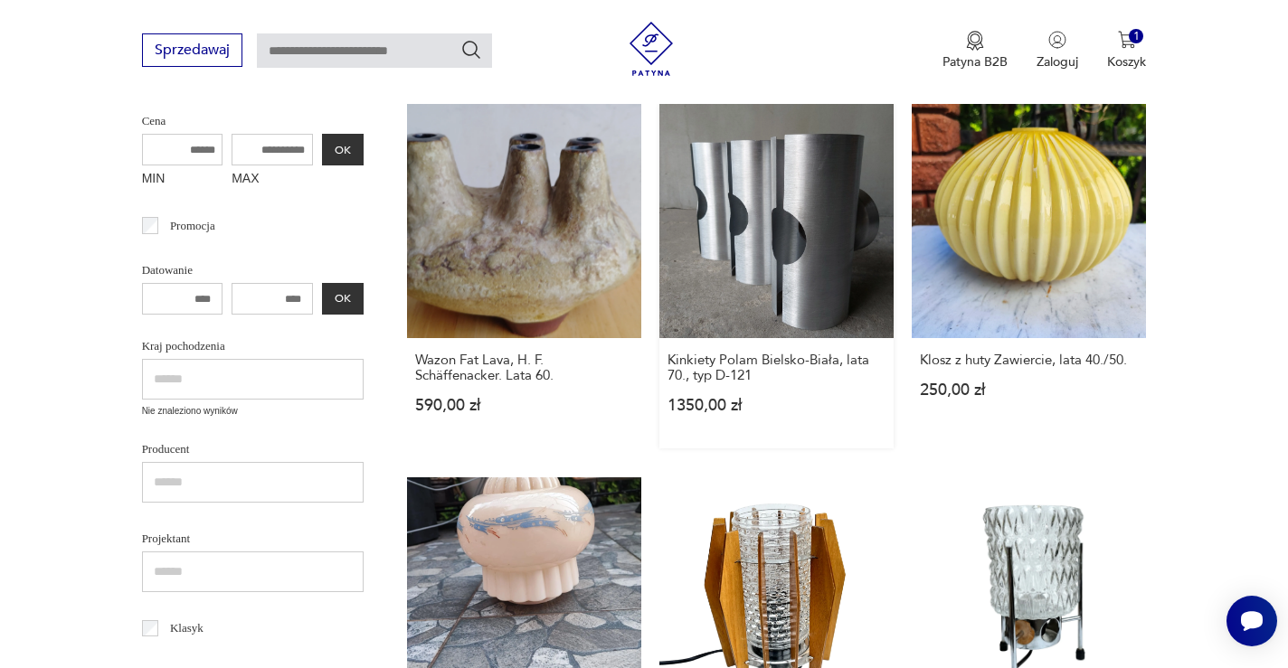
click at [693, 230] on link "Kinkiety Polam Bielsko-Biała, lata 70., typ D-121 1350,00 zł" at bounding box center [776, 276] width 234 height 345
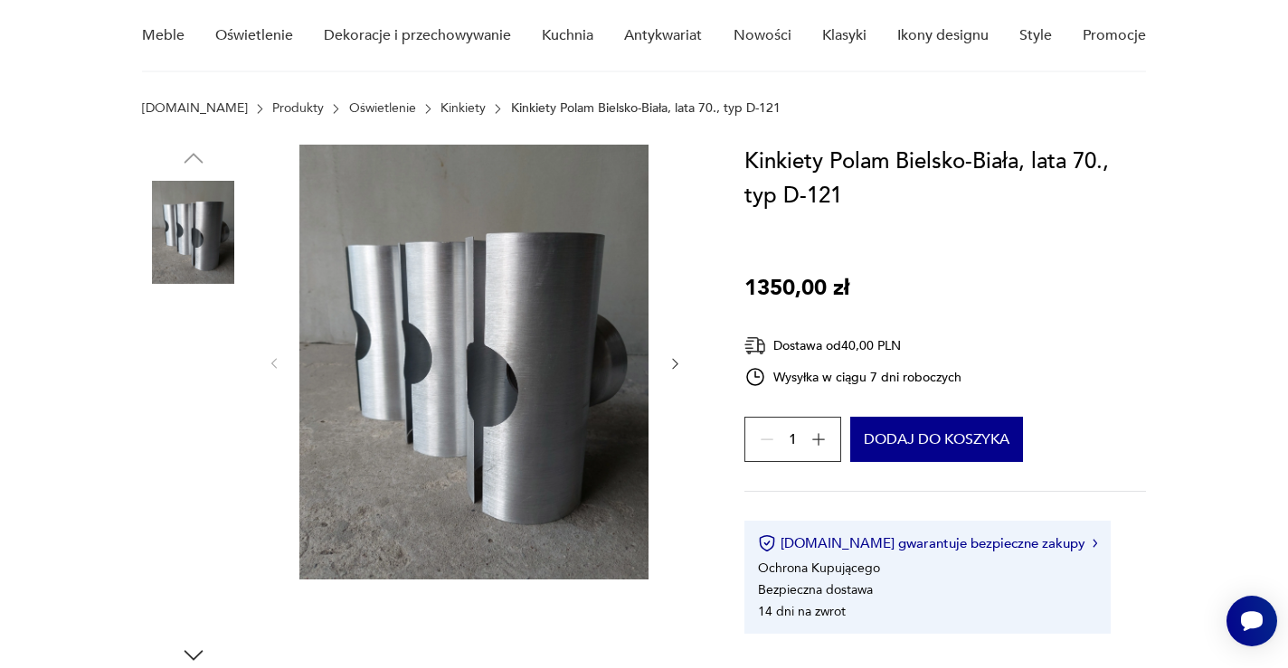
scroll to position [167, 0]
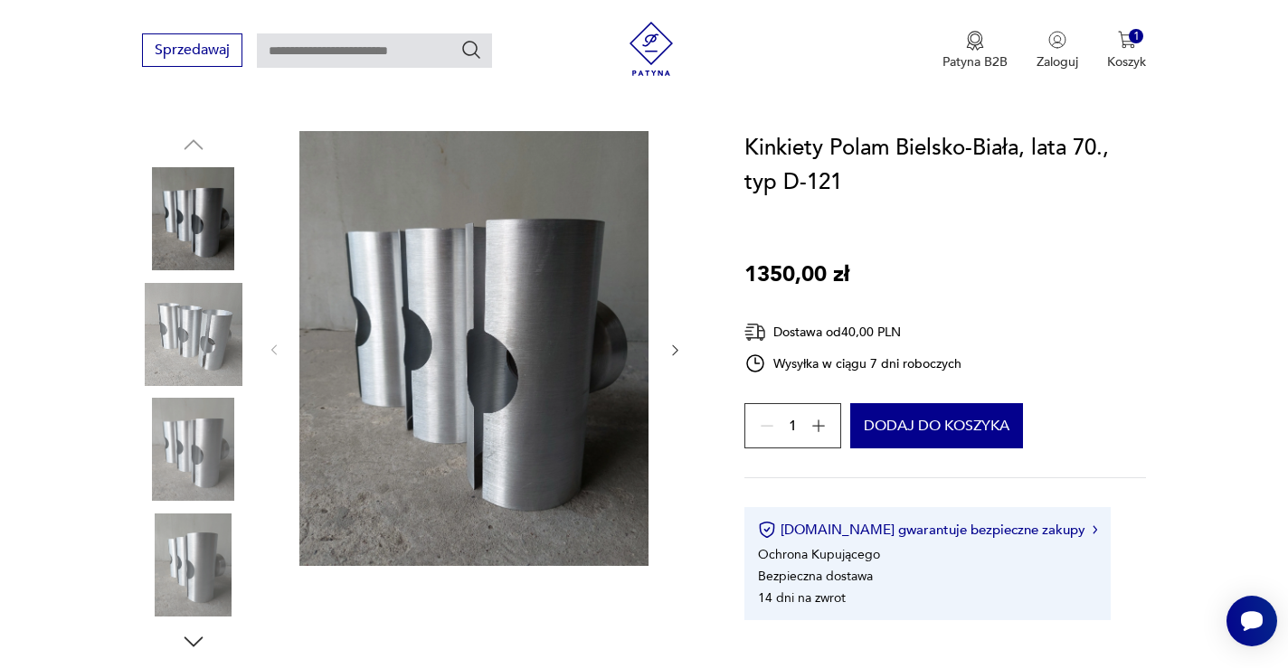
click at [675, 346] on icon "button" at bounding box center [675, 350] width 15 height 15
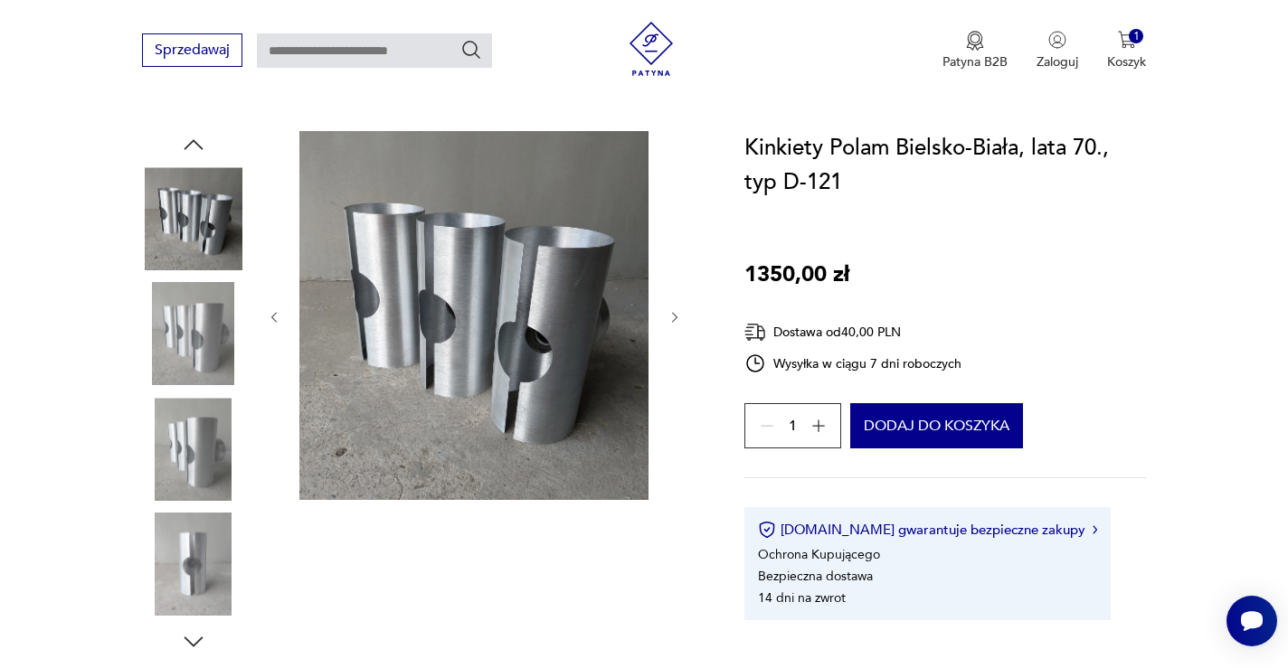
click at [675, 346] on div at bounding box center [475, 317] width 416 height 373
click at [675, 317] on icon "button" at bounding box center [675, 317] width 15 height 15
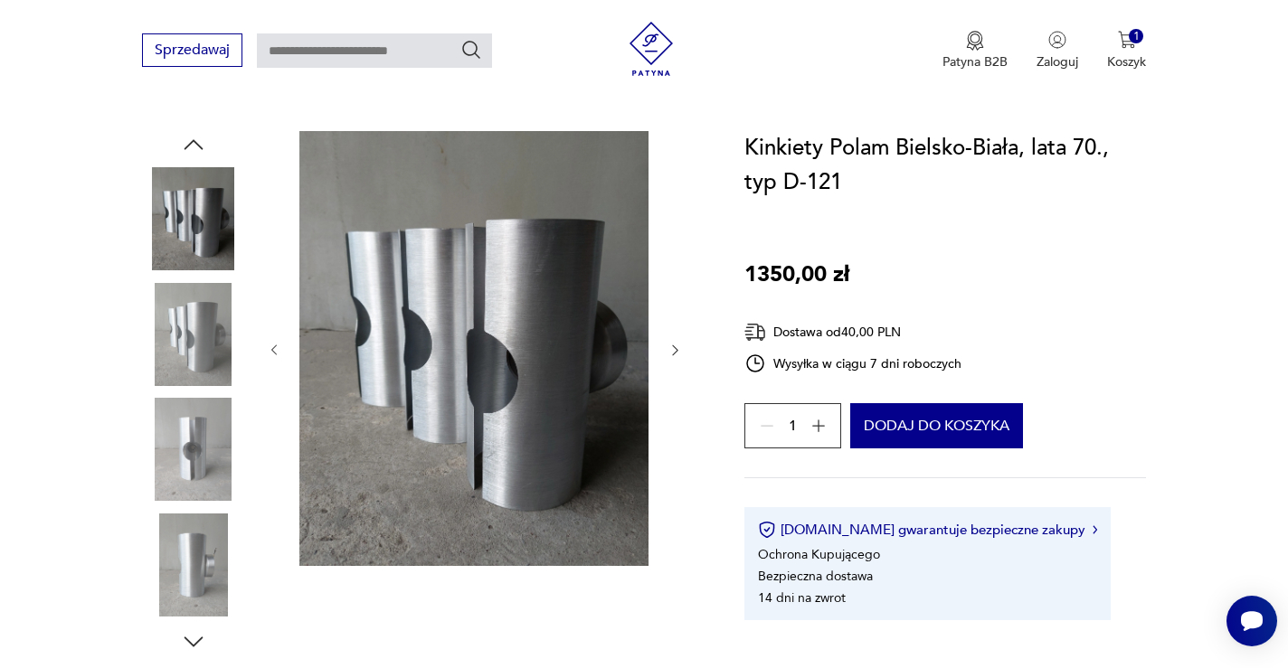
click at [674, 346] on icon "button" at bounding box center [675, 350] width 15 height 15
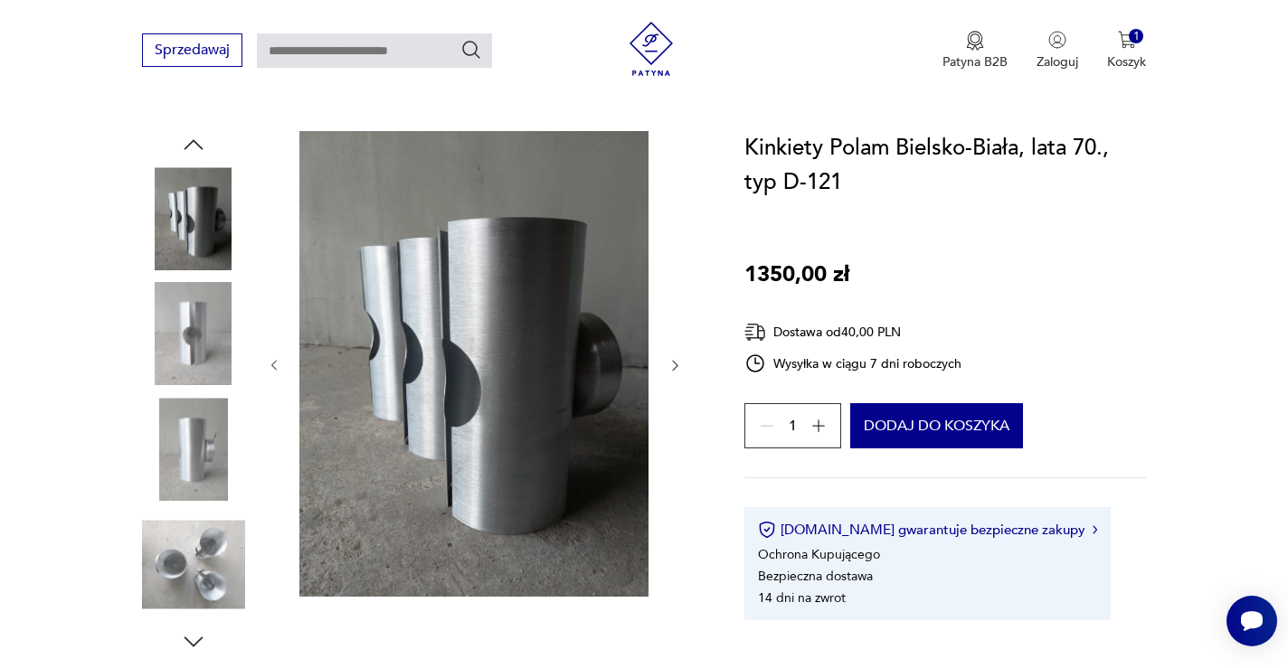
click at [674, 346] on div at bounding box center [475, 365] width 416 height 469
click at [673, 362] on icon "button" at bounding box center [674, 366] width 5 height 11
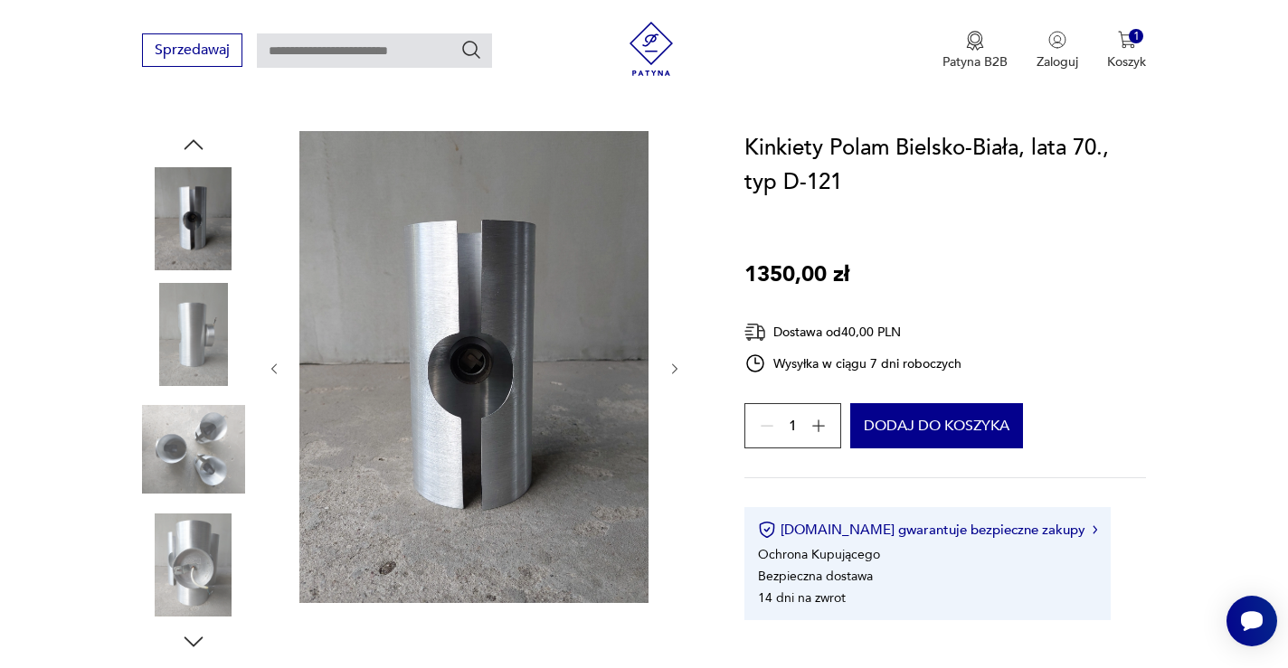
click at [673, 362] on icon "button" at bounding box center [675, 369] width 15 height 15
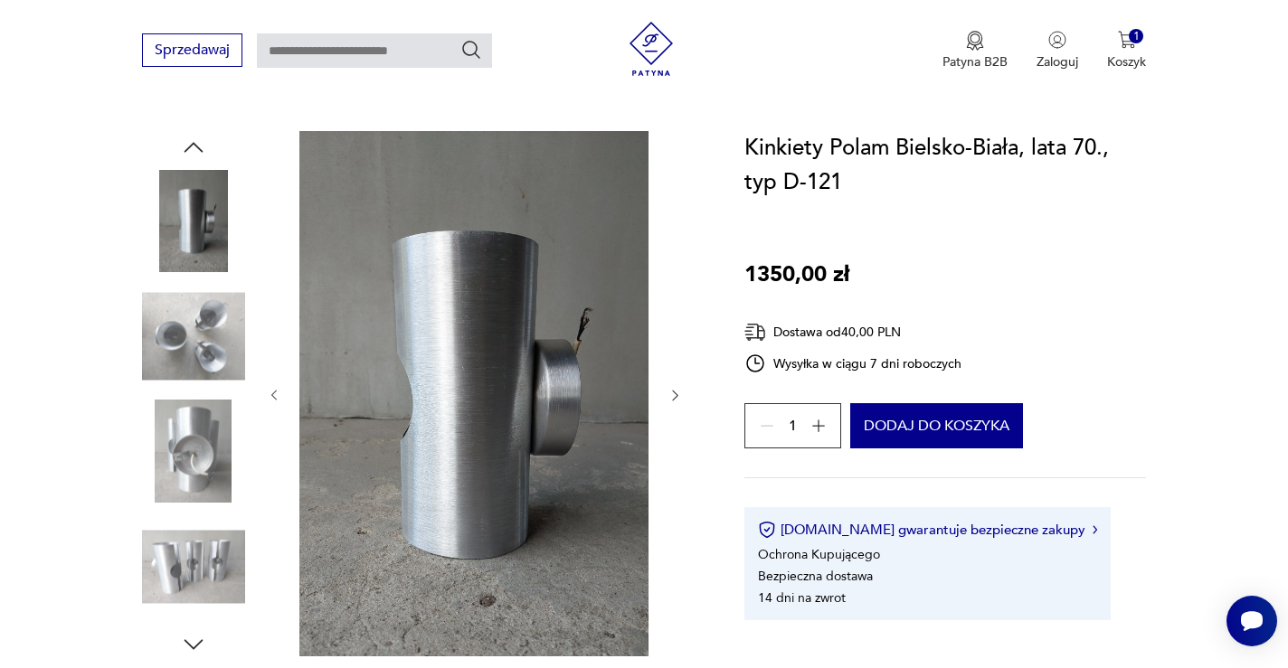
click at [674, 397] on icon "button" at bounding box center [675, 395] width 15 height 15
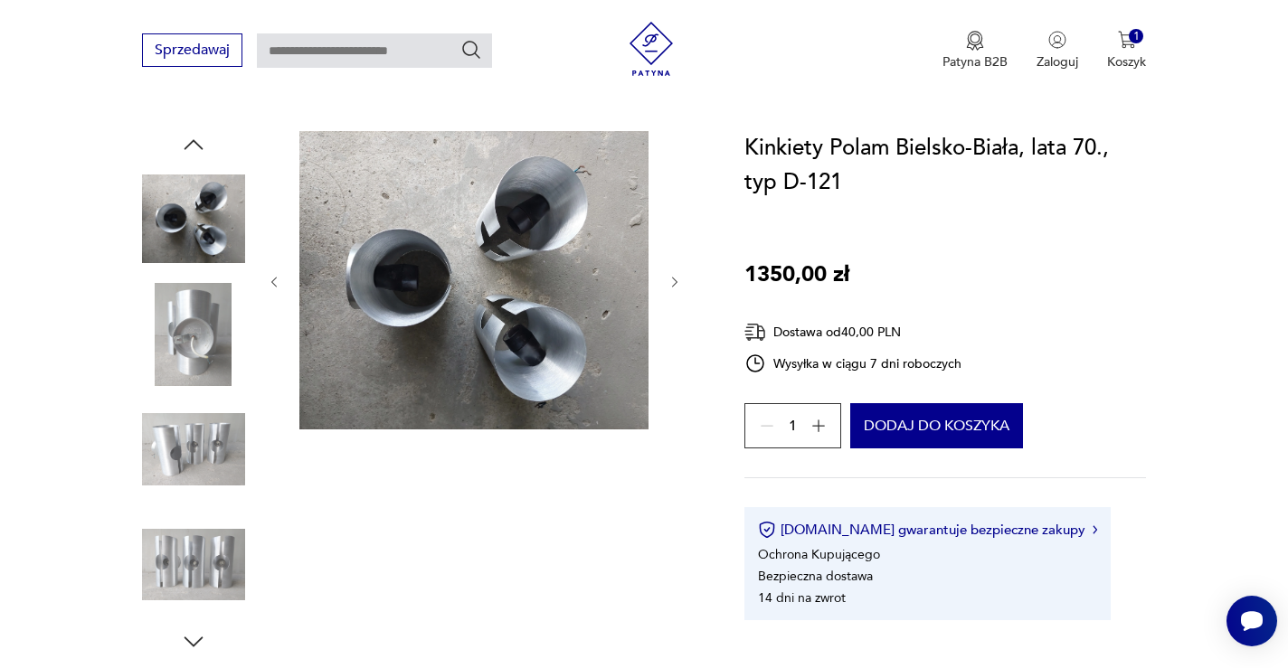
click at [275, 275] on icon "button" at bounding box center [274, 282] width 15 height 15
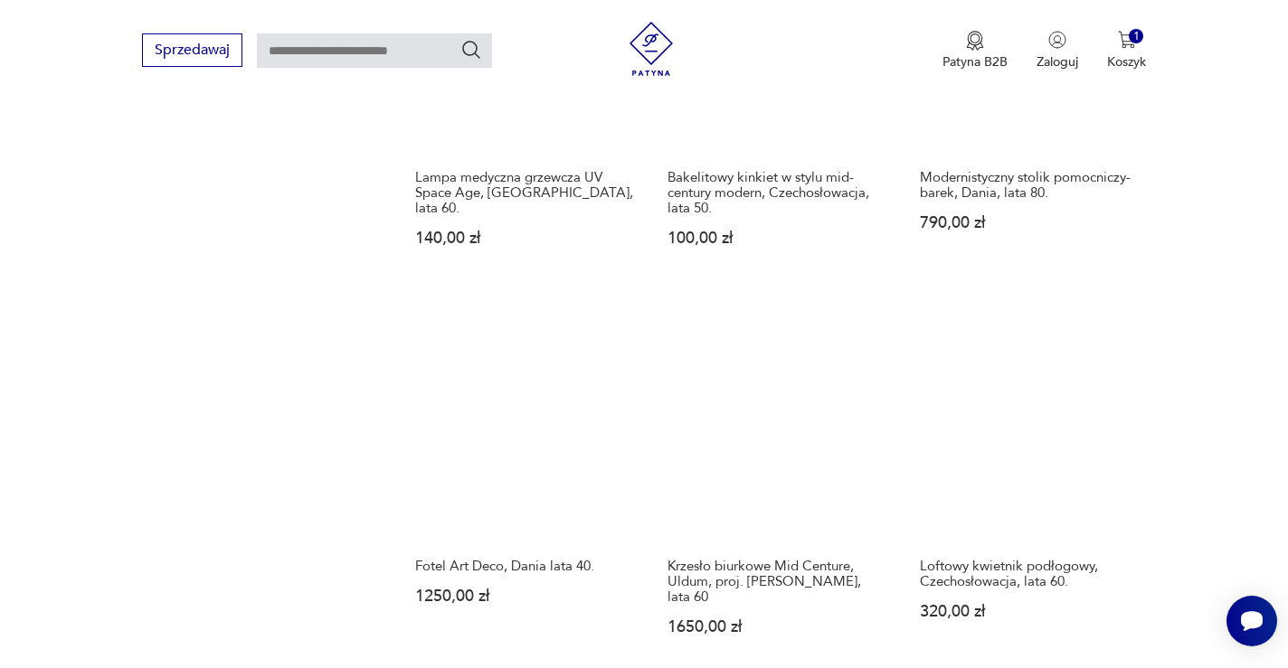
scroll to position [1432, 0]
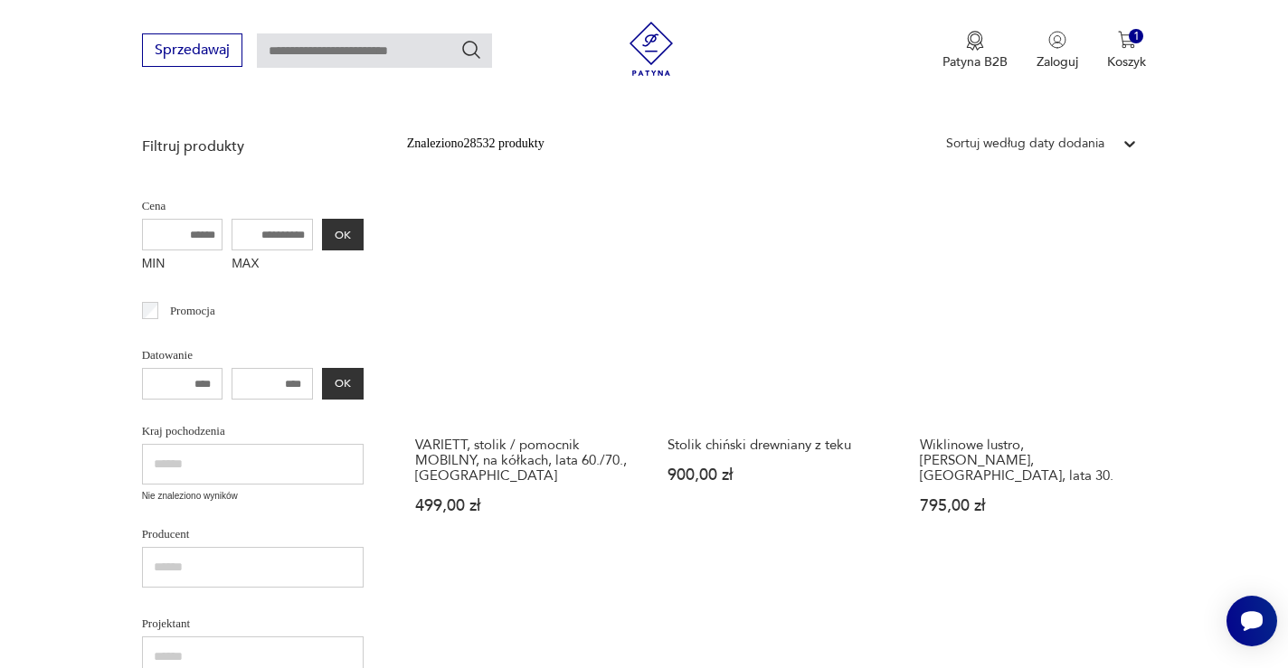
scroll to position [412, 0]
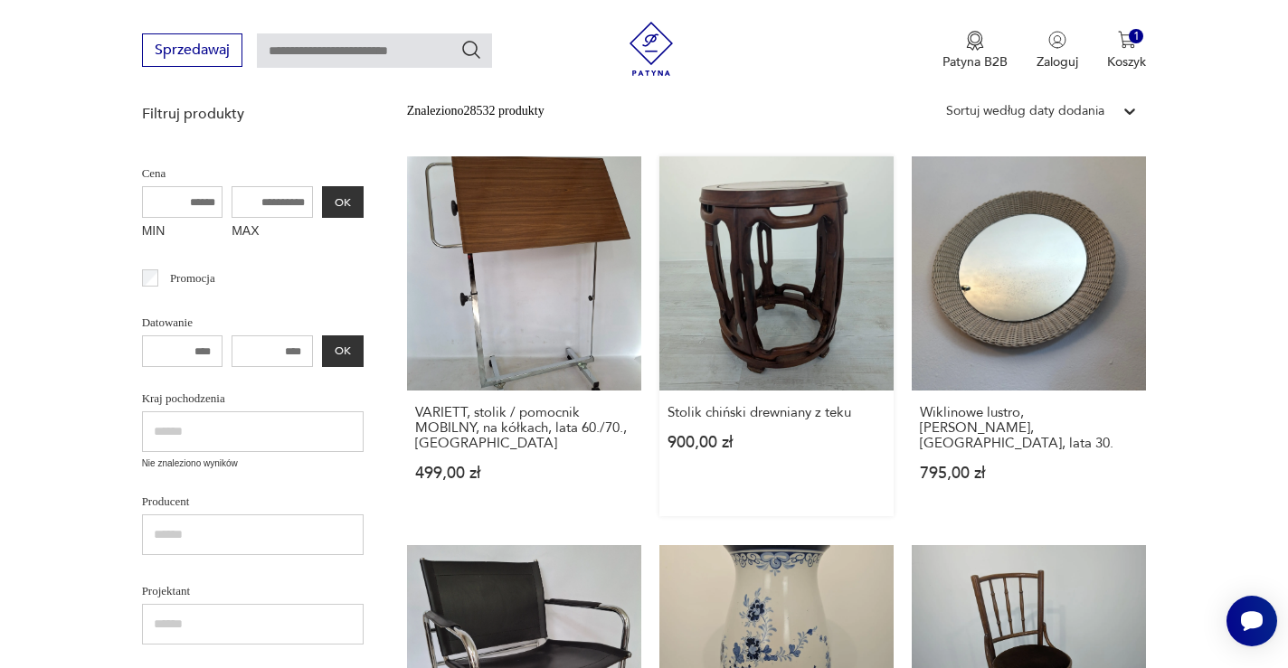
click at [659, 262] on link "Stolik chiński drewniany z teku 900,00 zł" at bounding box center [776, 336] width 234 height 360
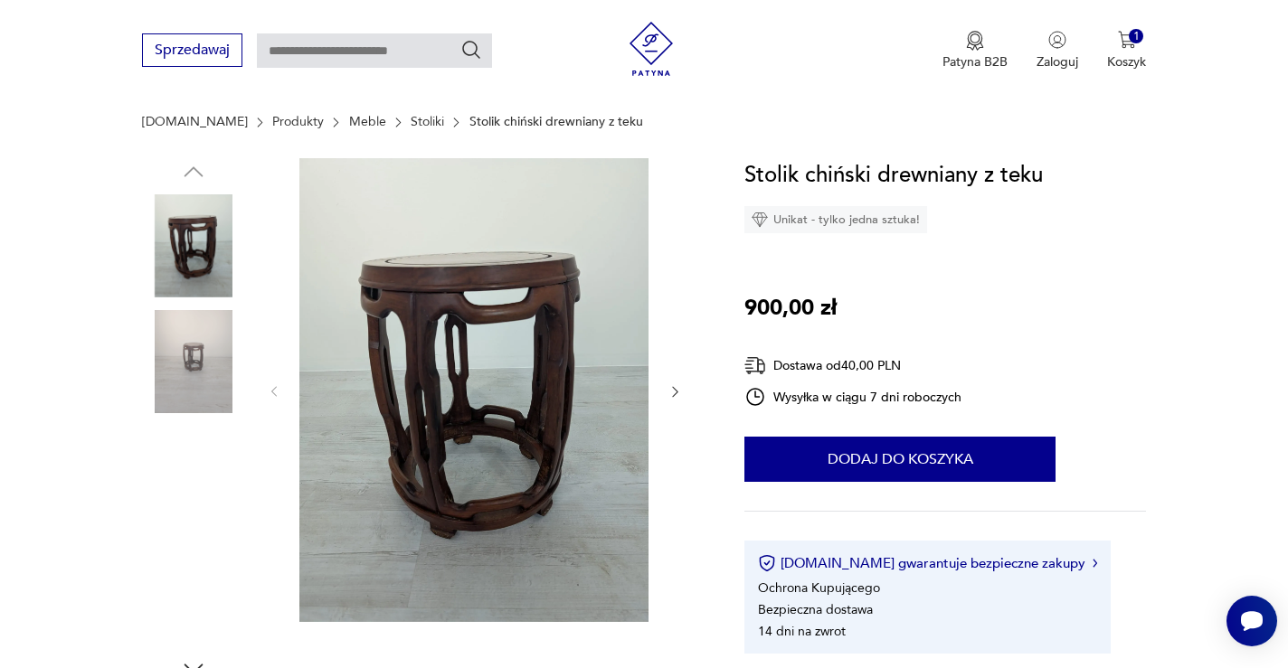
scroll to position [185, 0]
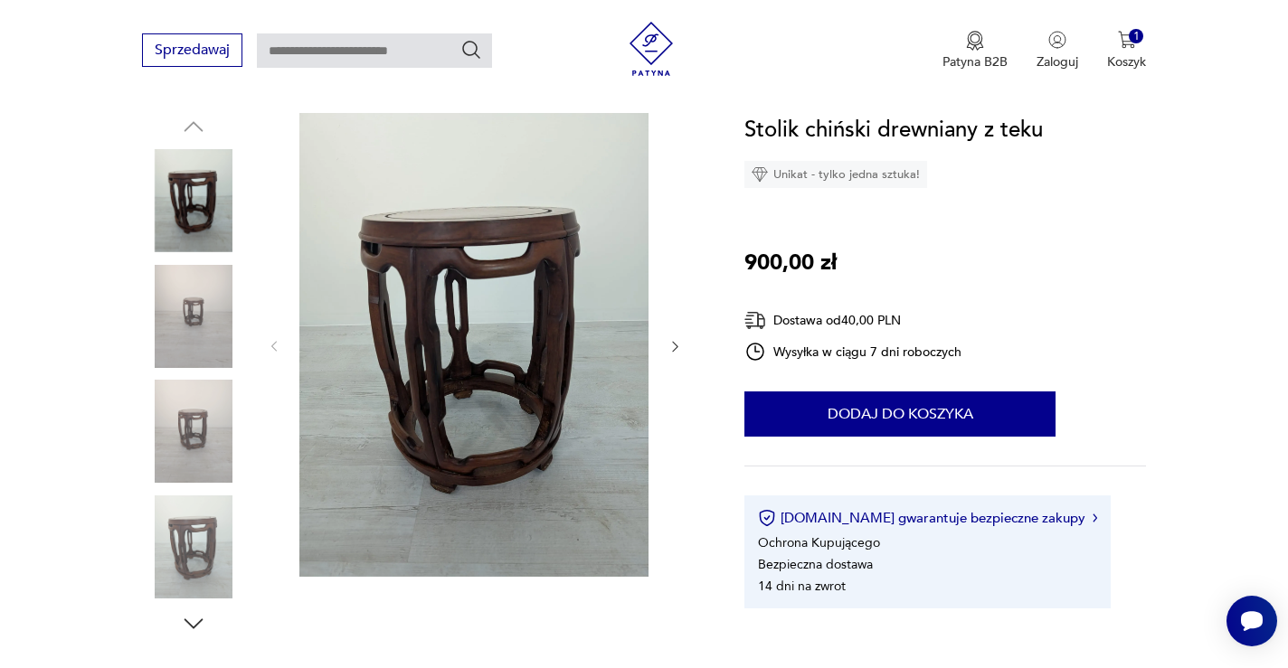
click at [674, 345] on icon "button" at bounding box center [675, 346] width 15 height 15
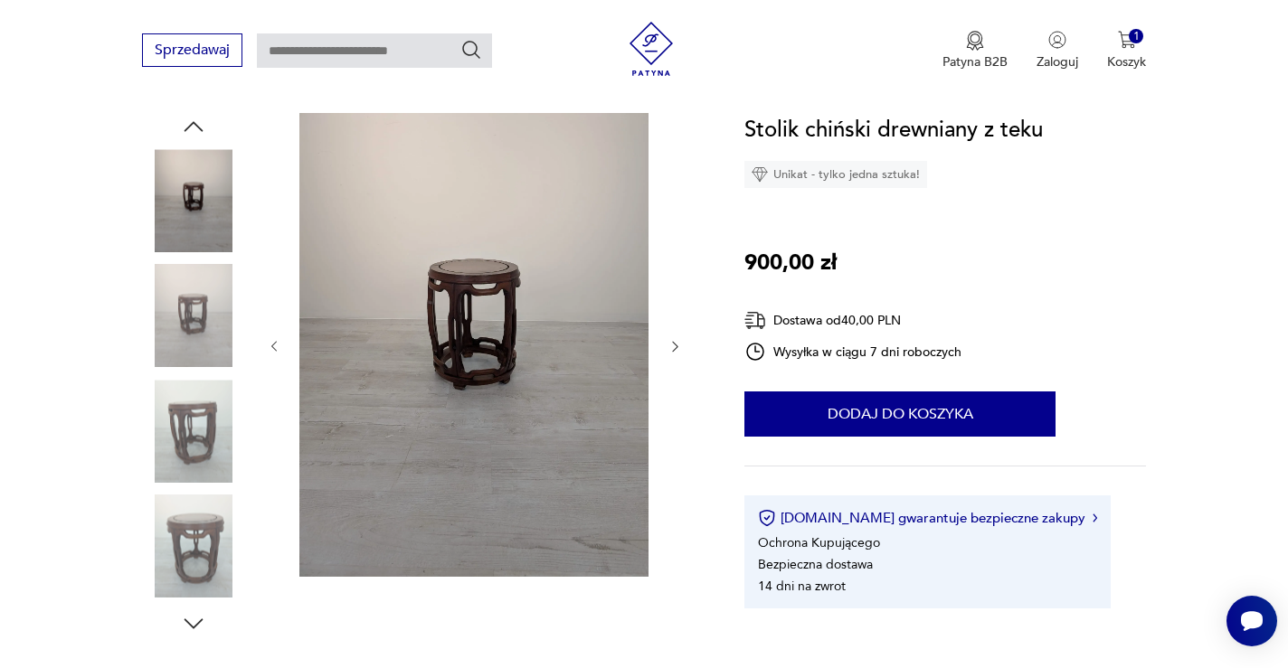
click at [674, 345] on icon "button" at bounding box center [675, 346] width 15 height 15
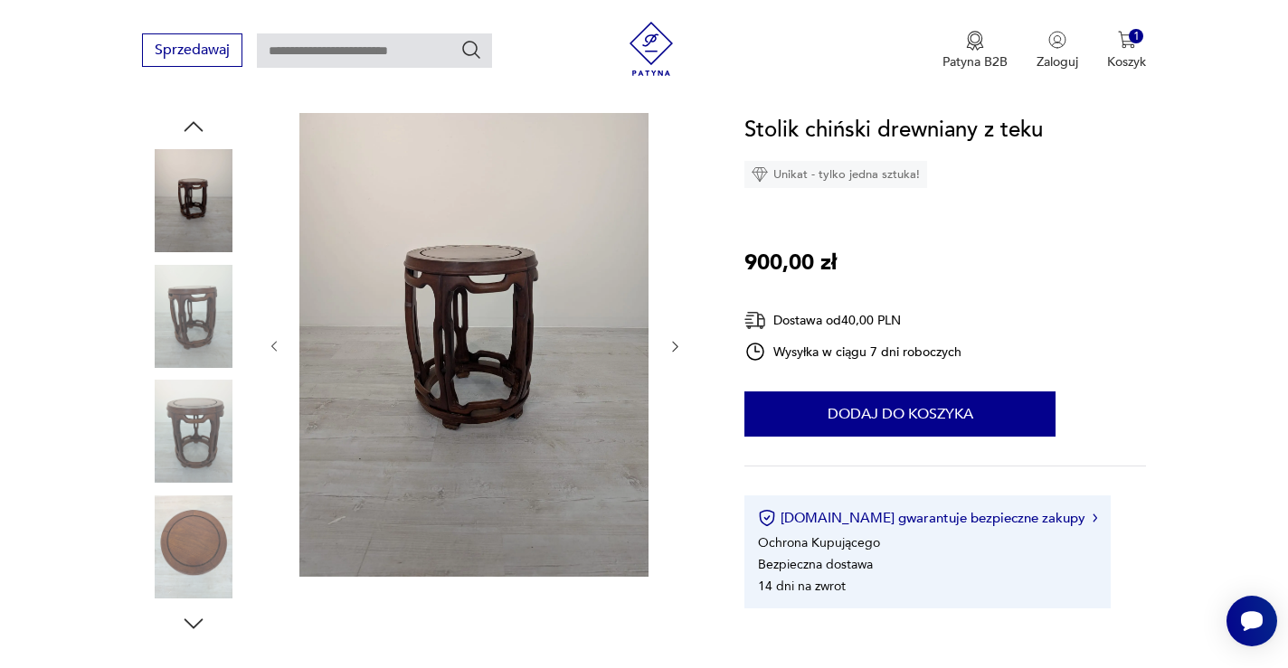
click at [674, 345] on icon "button" at bounding box center [675, 346] width 15 height 15
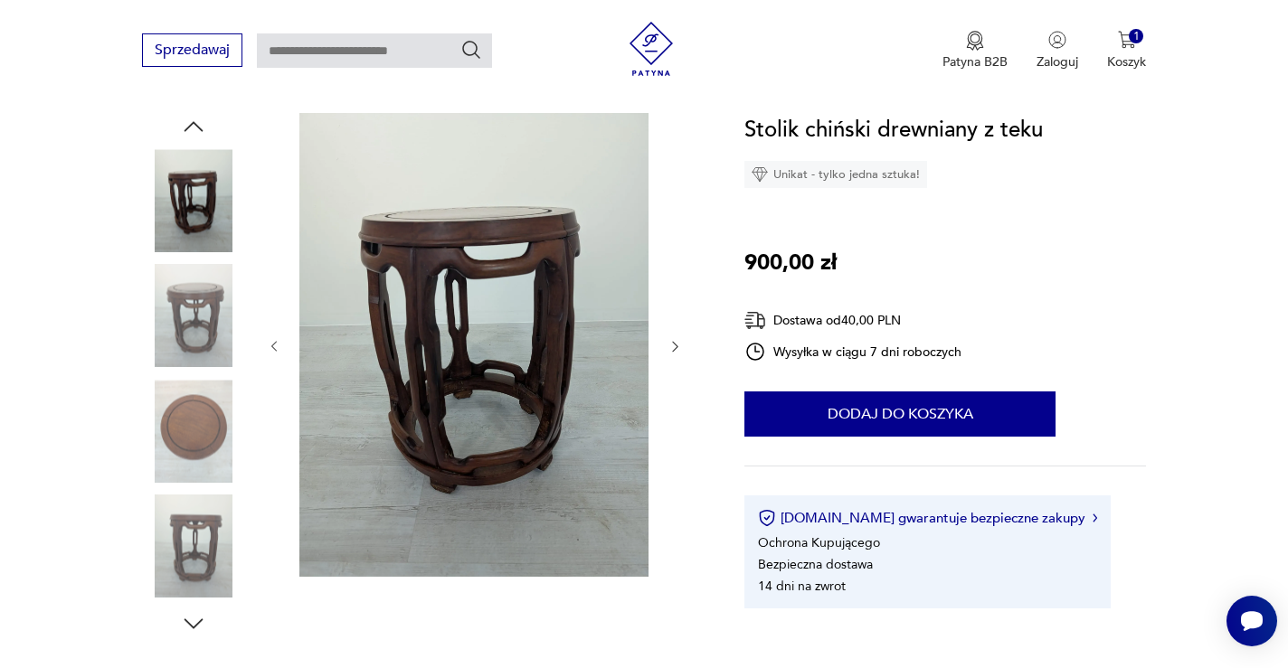
click at [674, 345] on icon "button" at bounding box center [675, 346] width 15 height 15
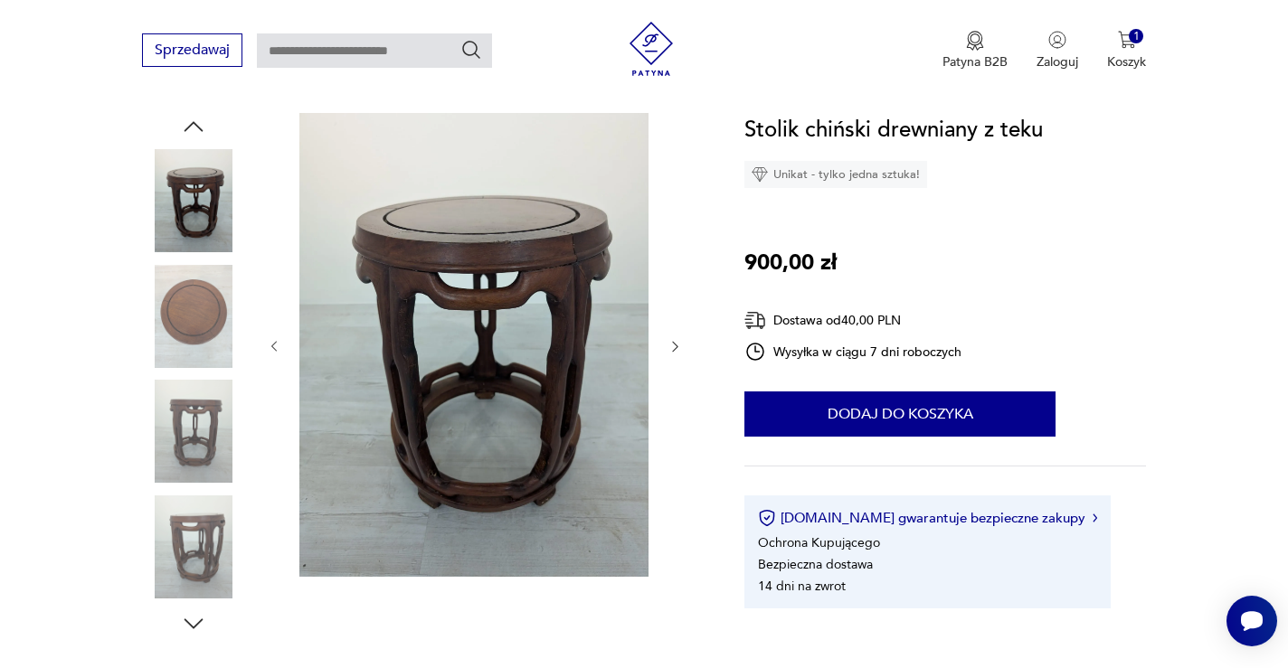
click at [674, 345] on icon "button" at bounding box center [675, 346] width 15 height 15
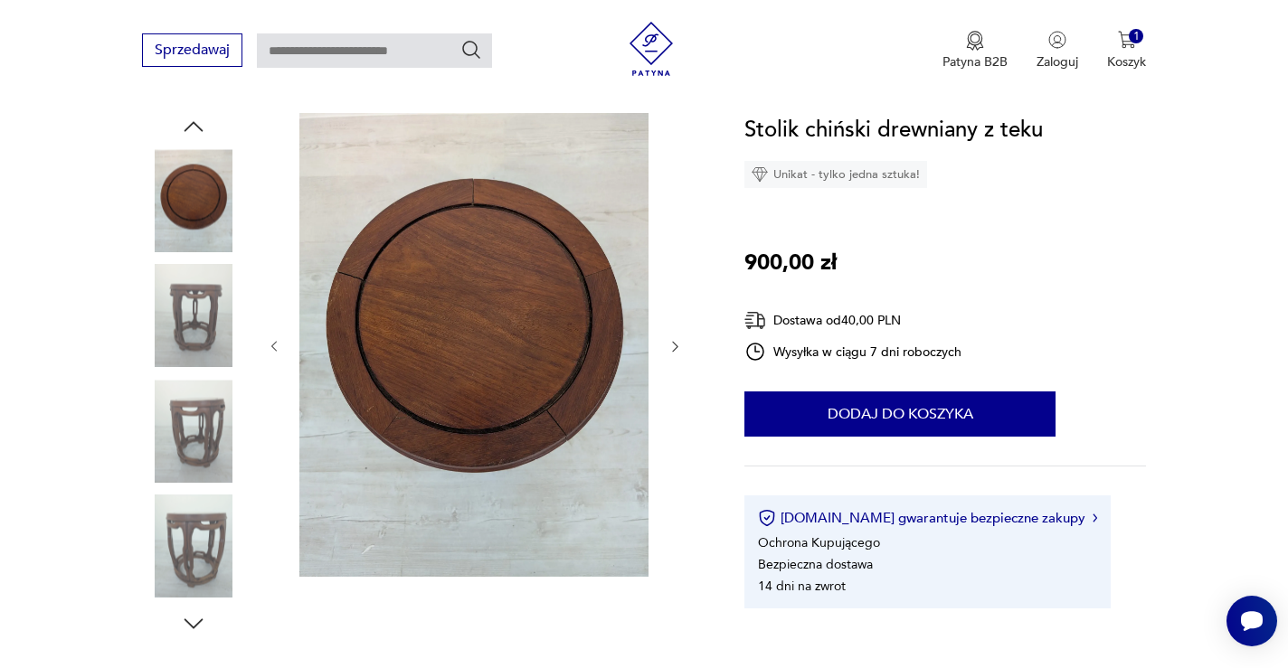
click at [674, 345] on icon "button" at bounding box center [675, 346] width 15 height 15
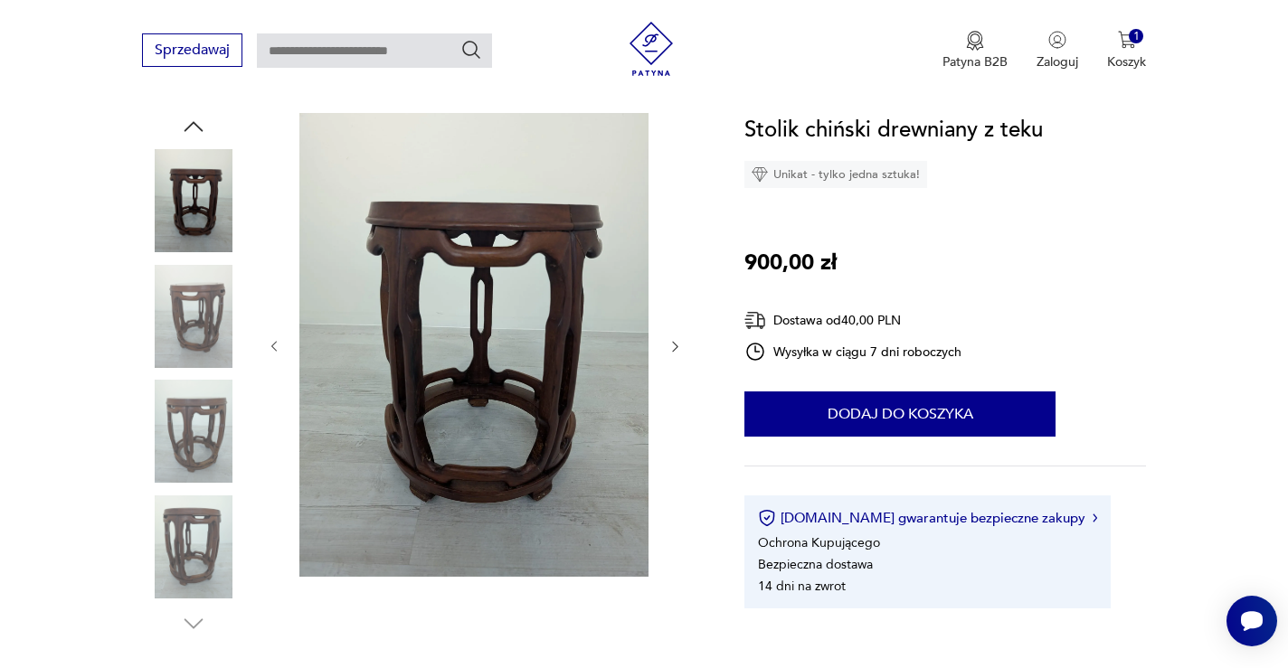
click at [674, 345] on icon "button" at bounding box center [675, 346] width 15 height 15
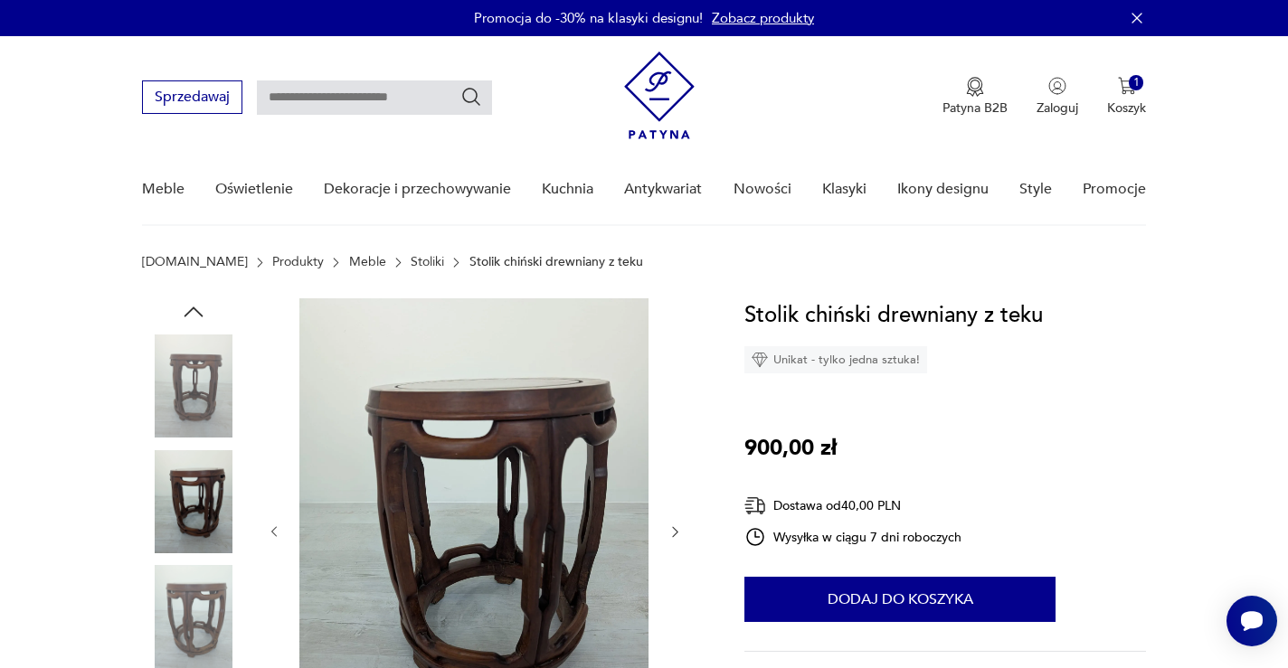
scroll to position [0, 0]
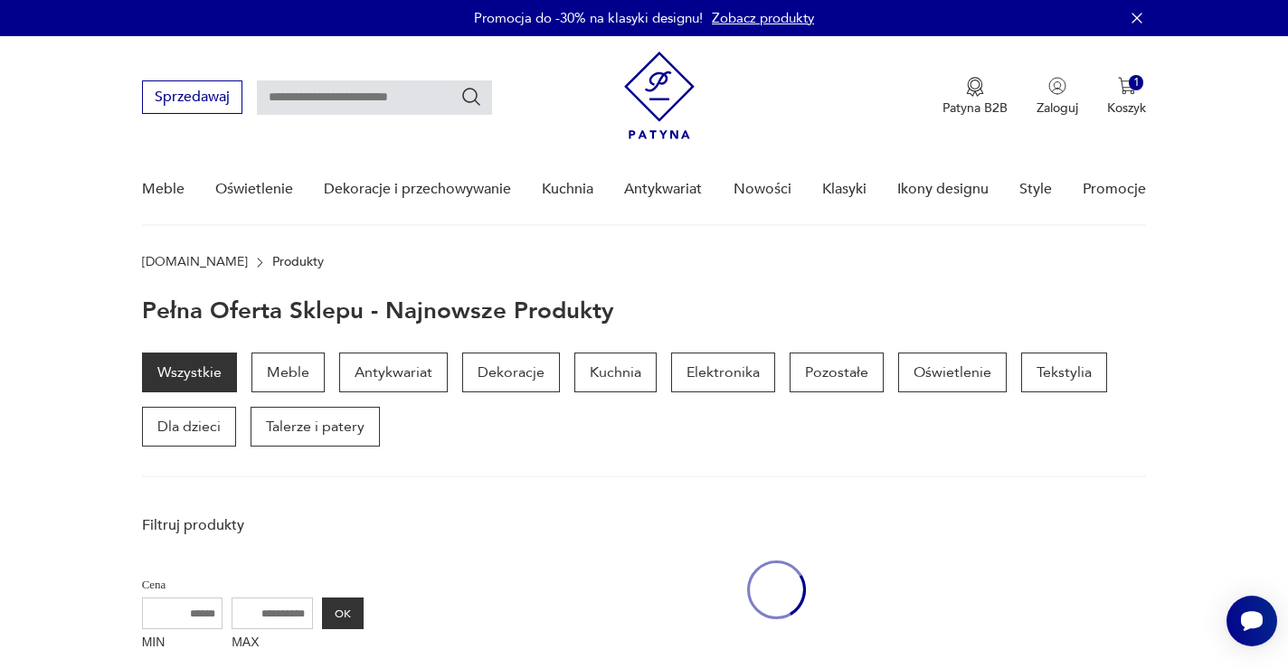
scroll to position [412, 0]
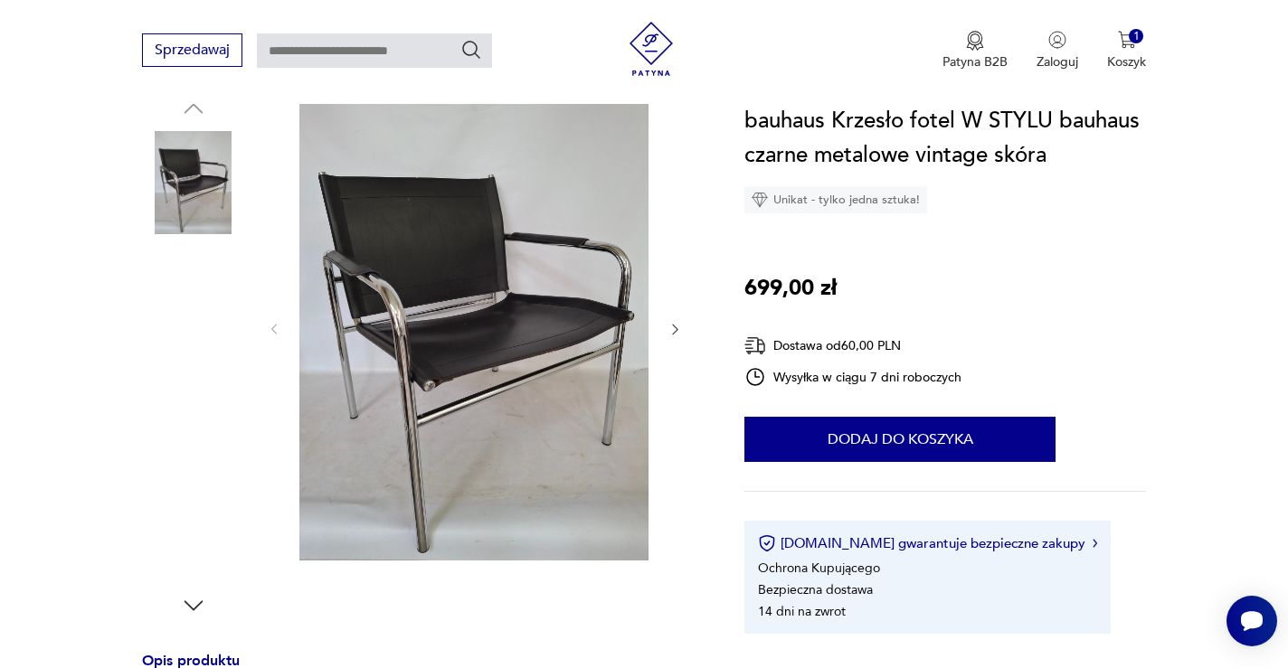
scroll to position [204, 0]
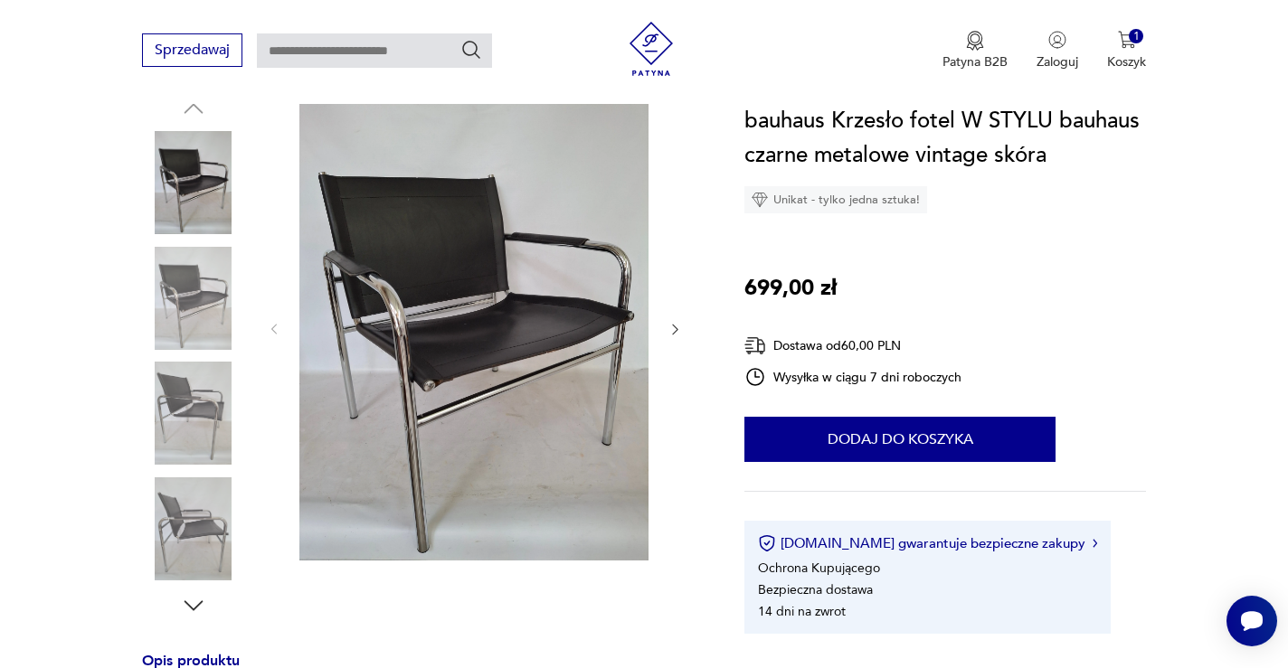
click at [204, 273] on img at bounding box center [193, 298] width 103 height 103
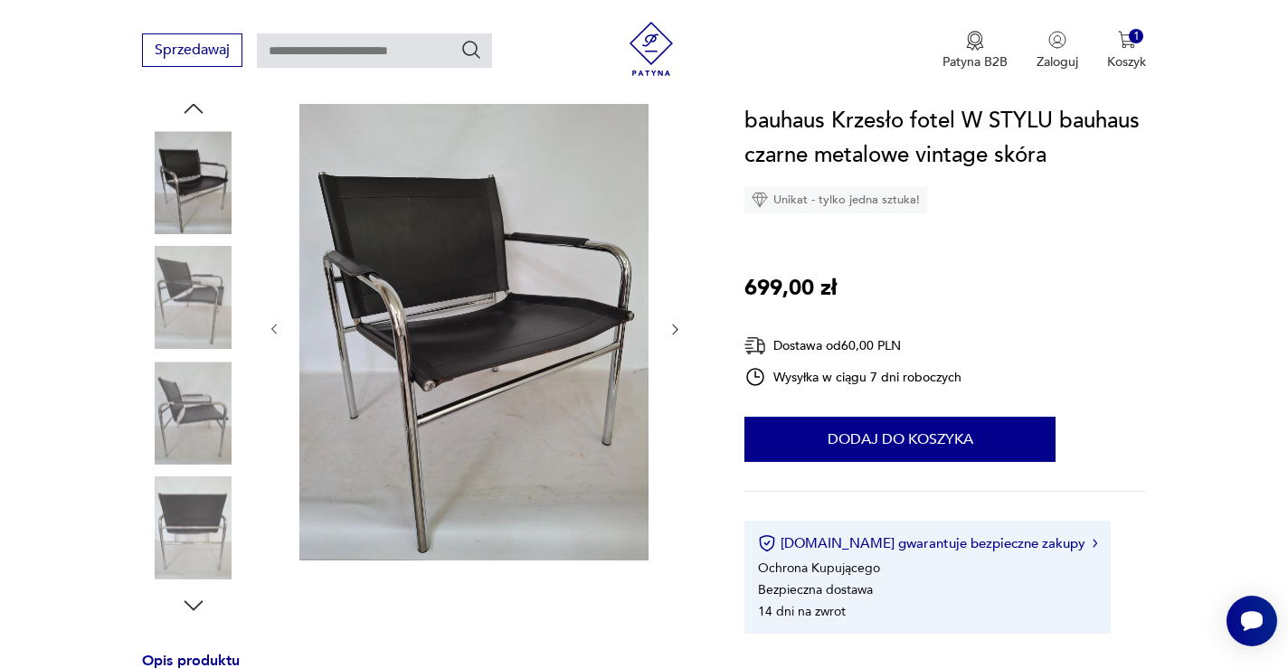
click at [192, 386] on img at bounding box center [193, 413] width 103 height 103
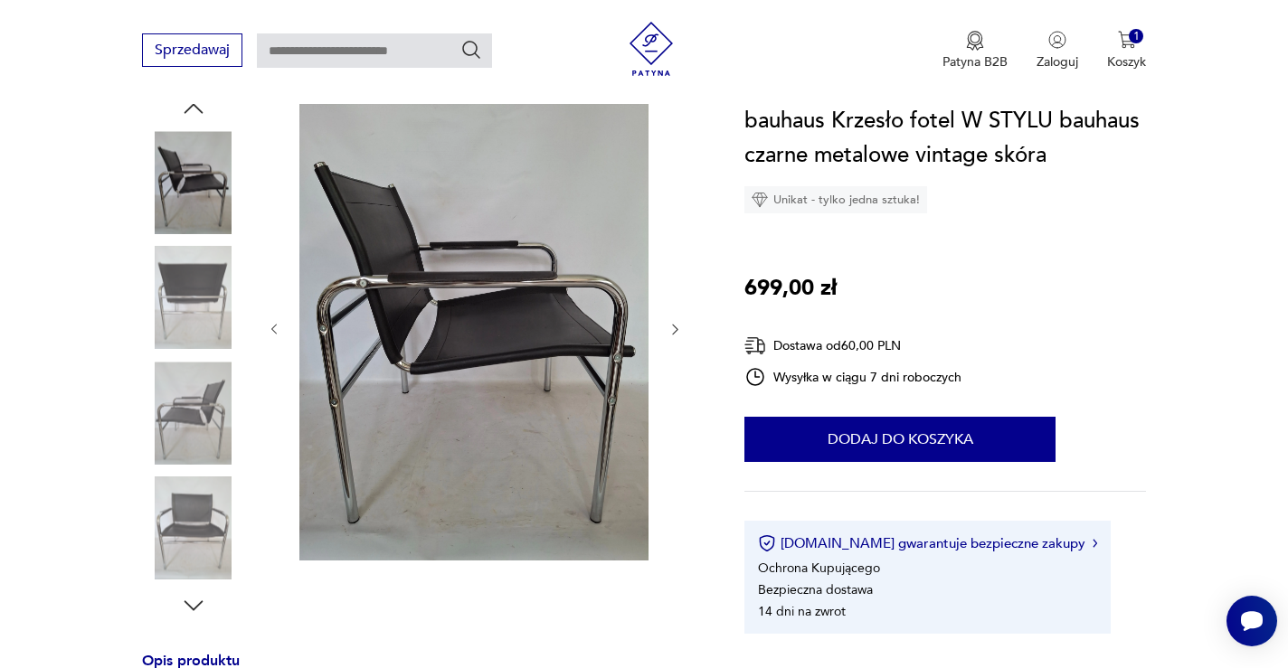
click at [187, 504] on img at bounding box center [193, 529] width 103 height 103
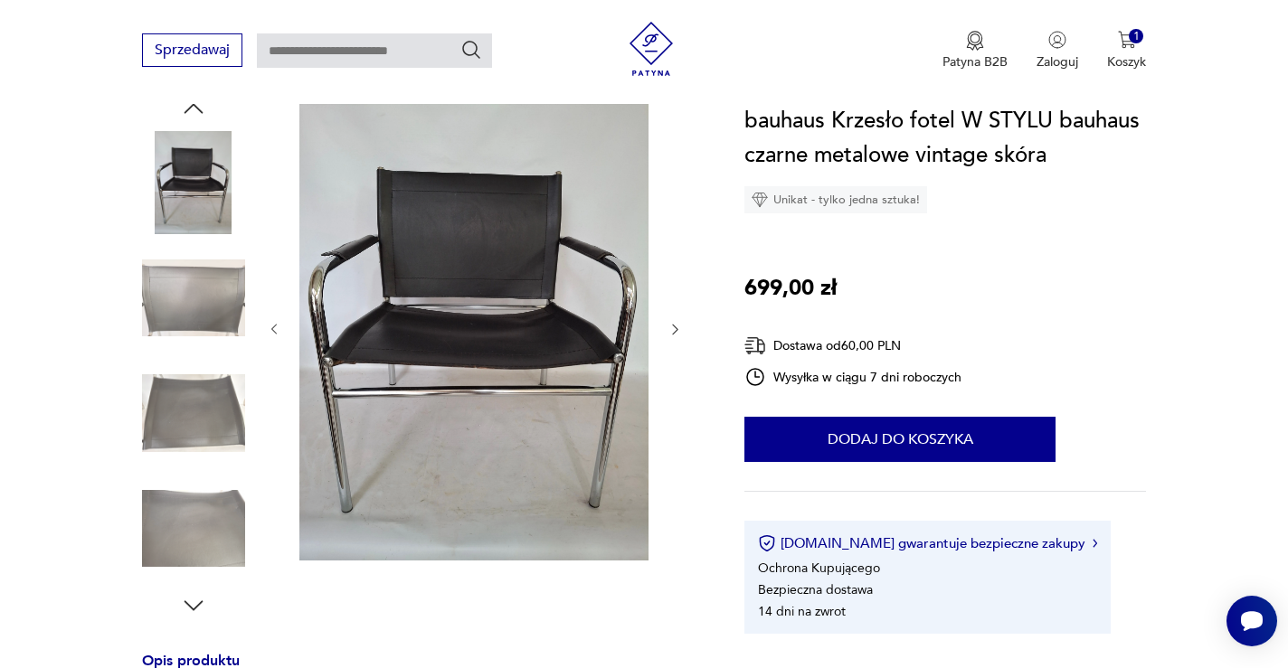
click at [185, 610] on icon "button" at bounding box center [193, 606] width 27 height 27
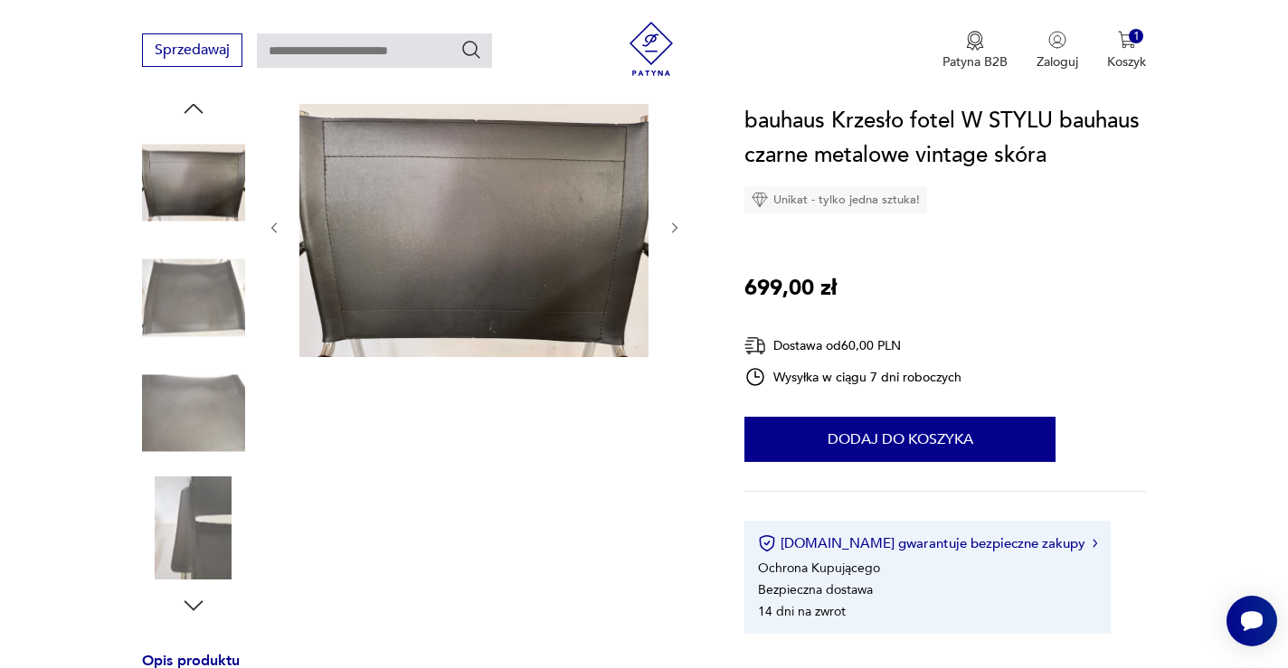
click at [194, 526] on img at bounding box center [193, 529] width 103 height 103
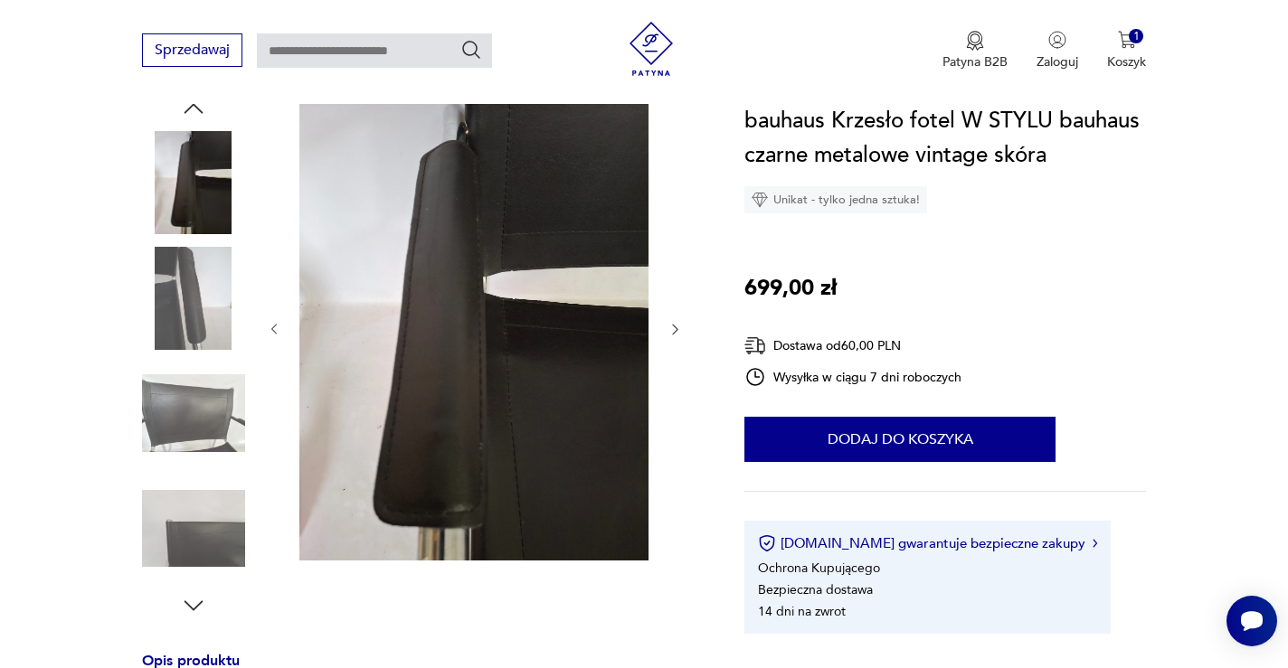
click at [196, 401] on img at bounding box center [193, 413] width 103 height 103
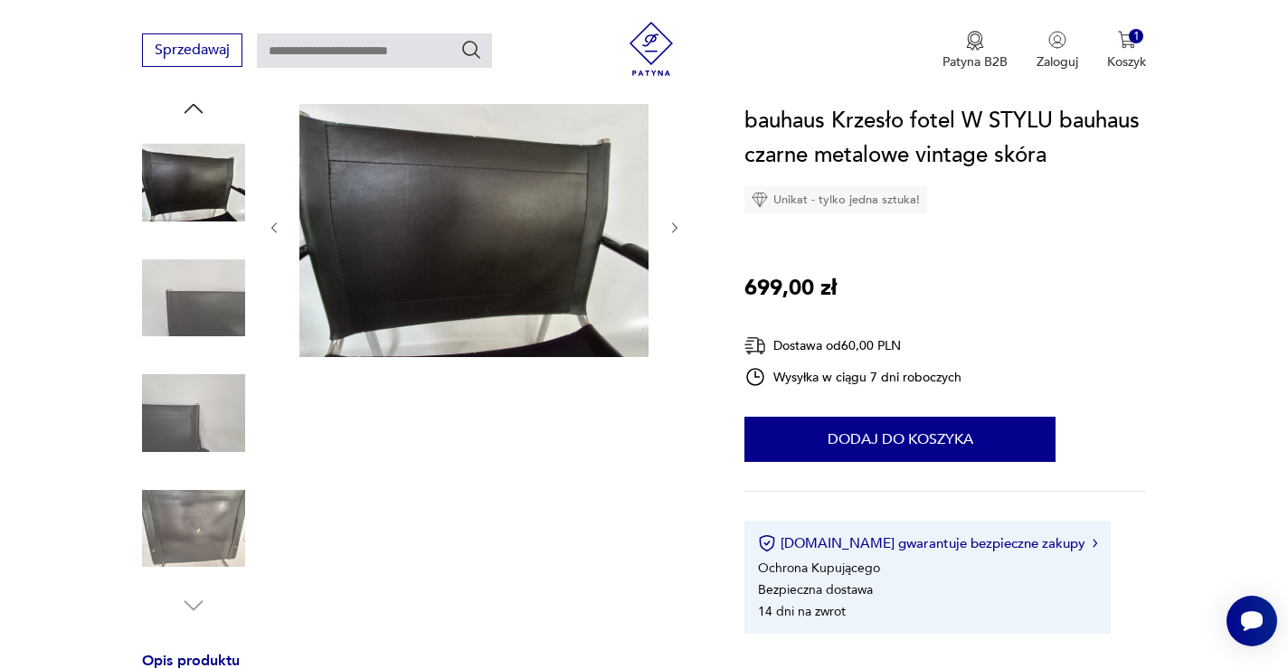
click at [190, 290] on img at bounding box center [193, 298] width 103 height 103
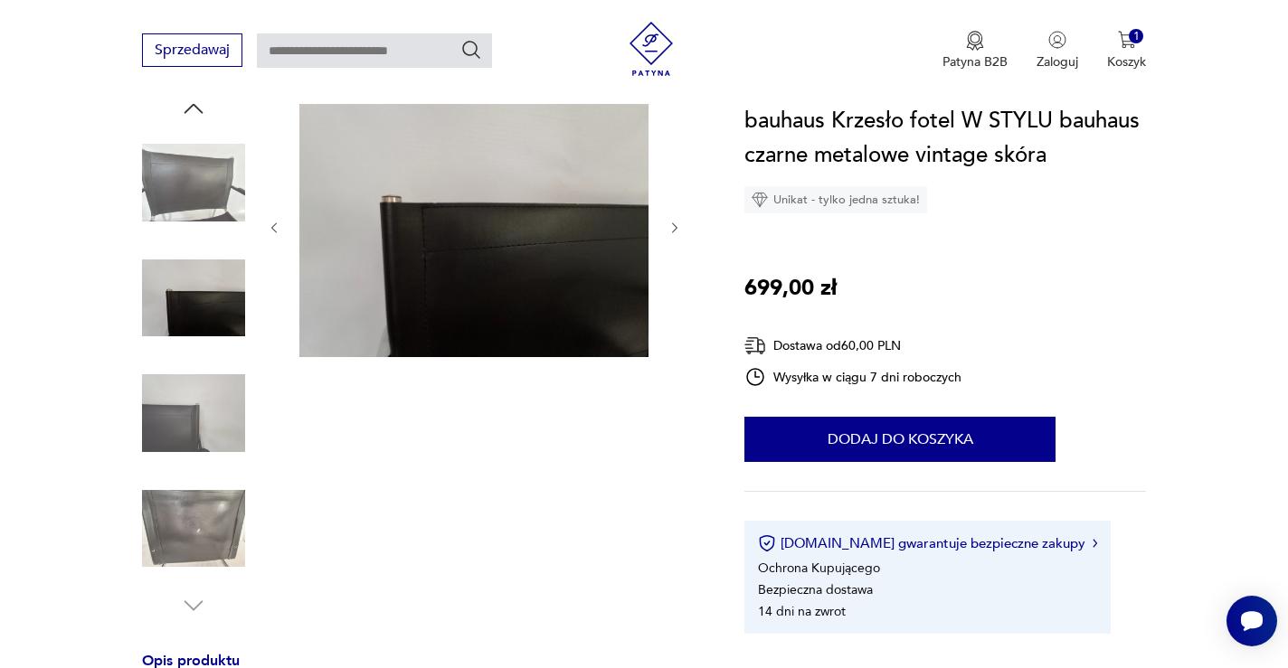
click at [189, 391] on img at bounding box center [193, 413] width 103 height 103
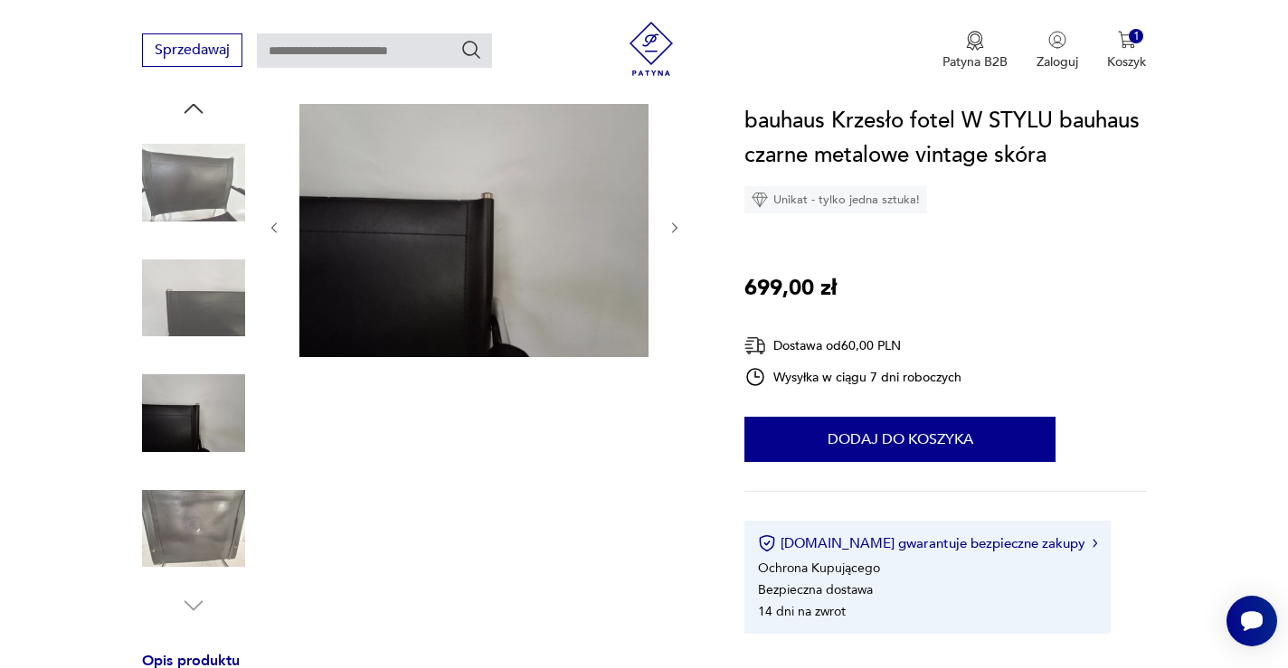
click at [197, 512] on img at bounding box center [193, 529] width 103 height 103
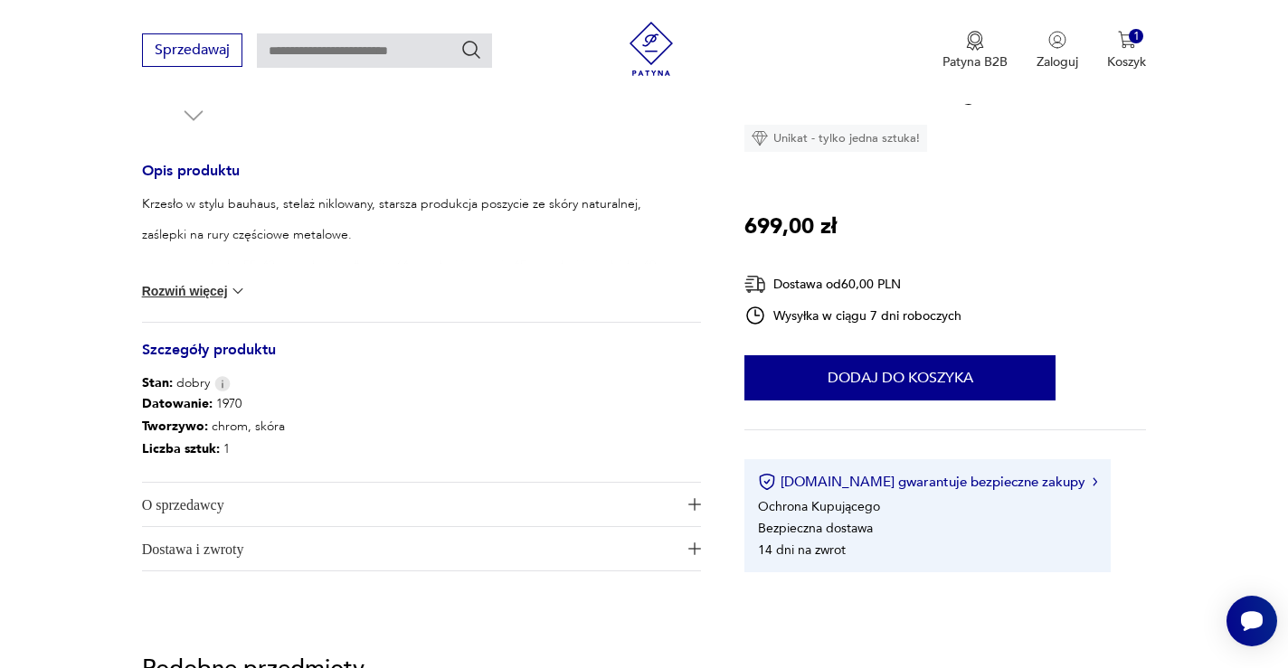
scroll to position [686, 0]
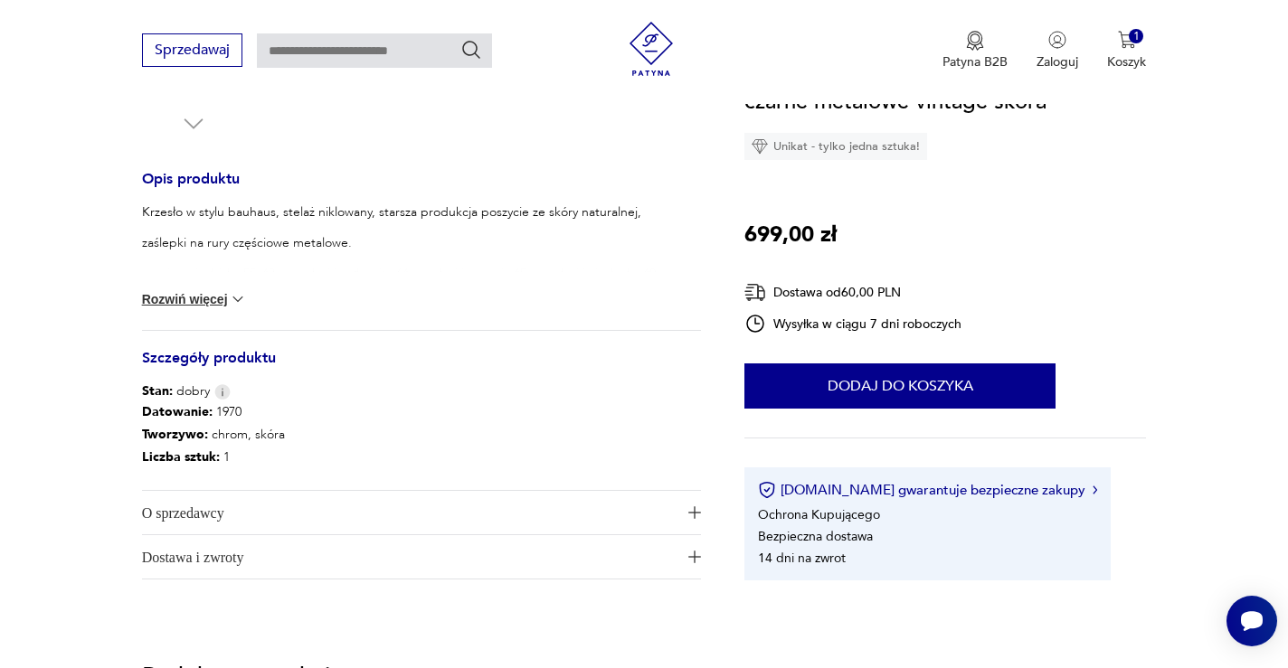
click at [222, 298] on button "Rozwiń więcej" at bounding box center [194, 299] width 105 height 18
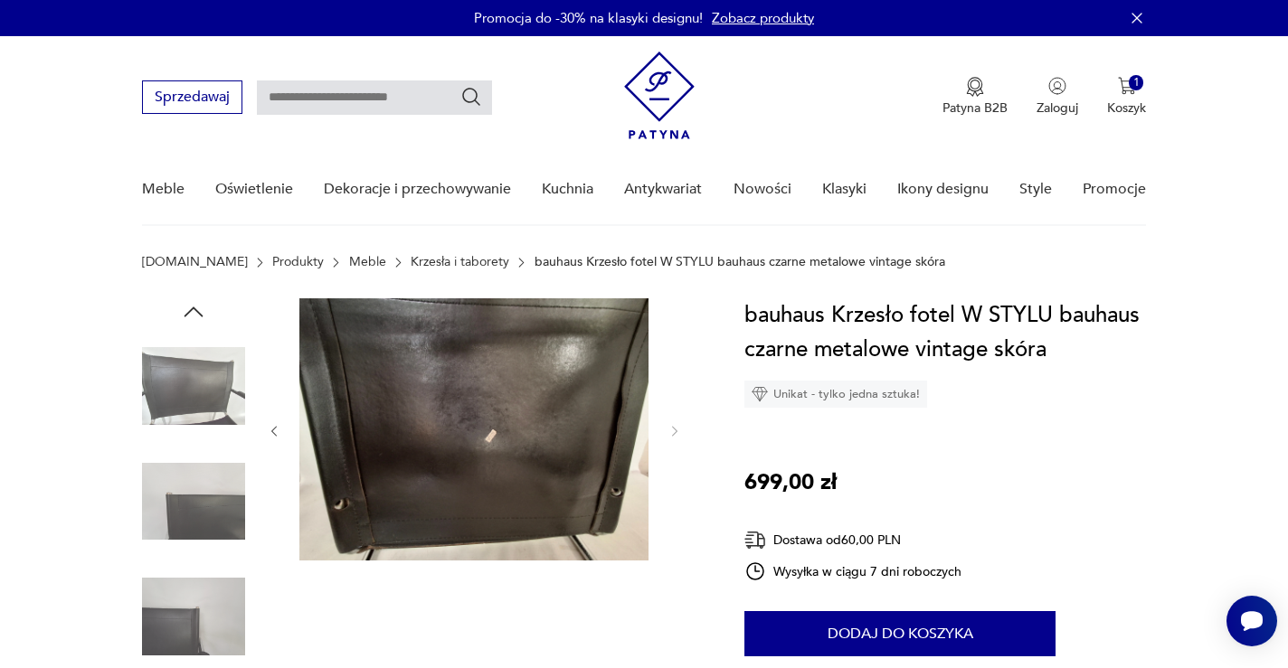
scroll to position [0, 0]
click at [194, 310] on icon "button" at bounding box center [193, 312] width 27 height 27
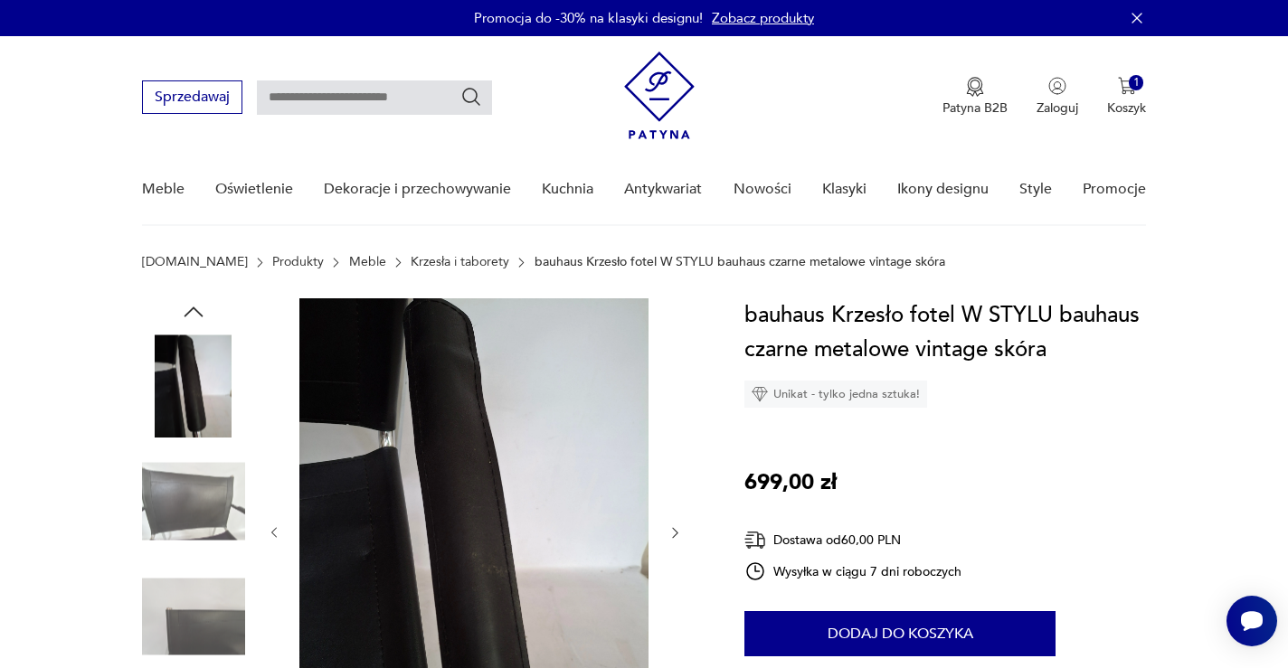
click at [194, 310] on icon "button" at bounding box center [193, 312] width 27 height 27
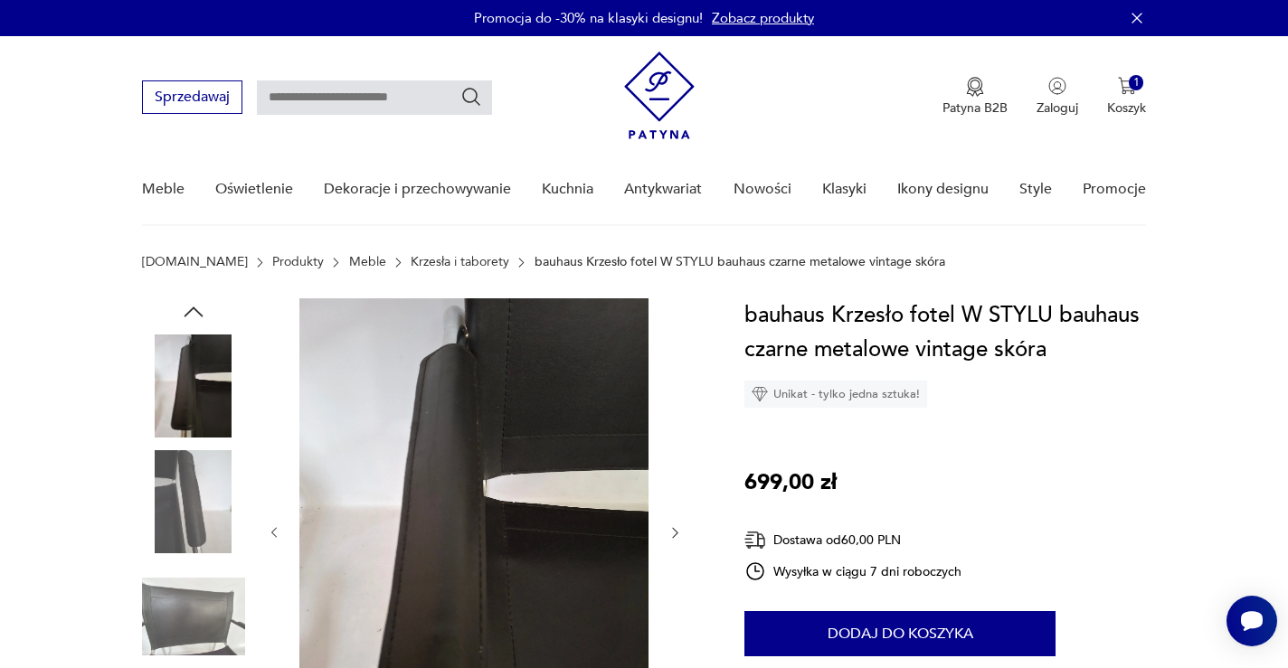
click at [194, 310] on icon "button" at bounding box center [193, 312] width 27 height 27
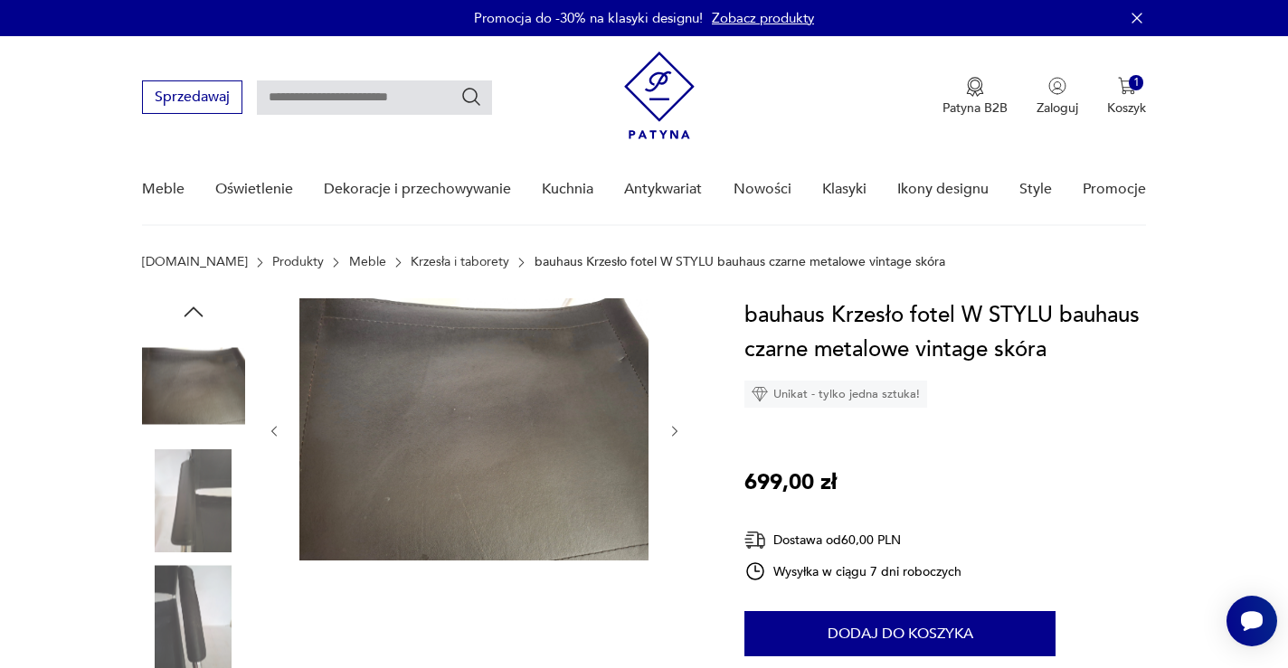
click at [194, 310] on icon "button" at bounding box center [193, 312] width 27 height 27
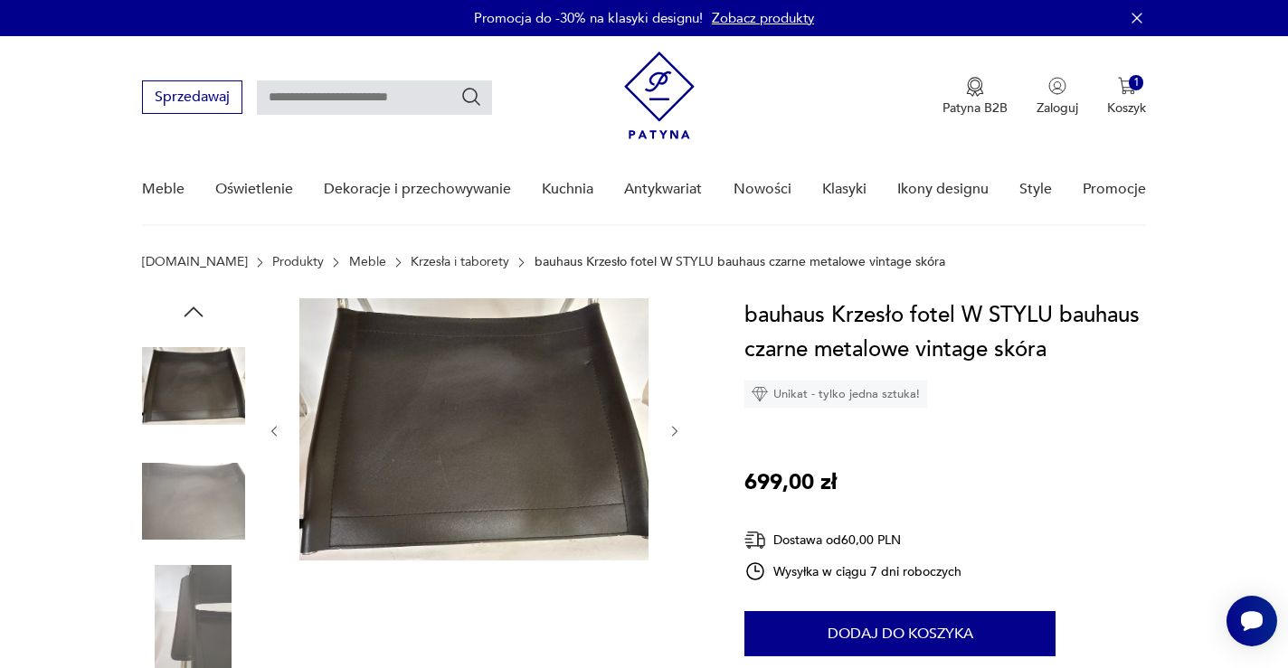
click at [194, 310] on icon "button" at bounding box center [193, 312] width 27 height 27
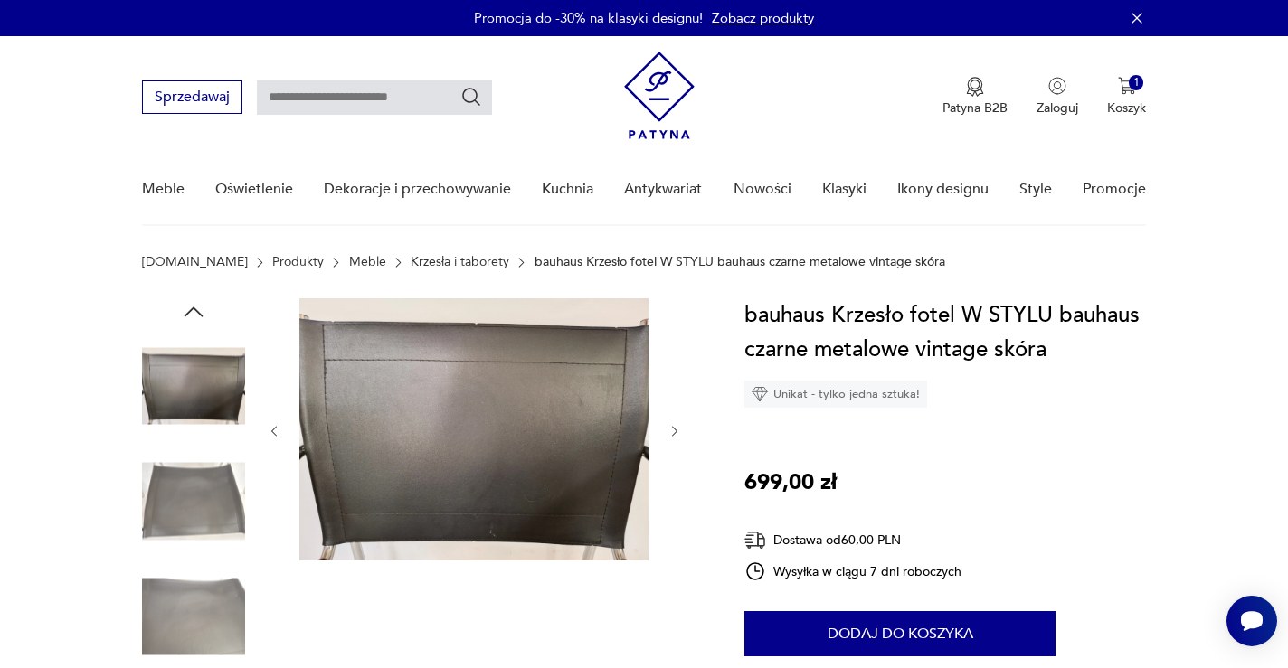
click at [194, 310] on icon "button" at bounding box center [193, 312] width 27 height 27
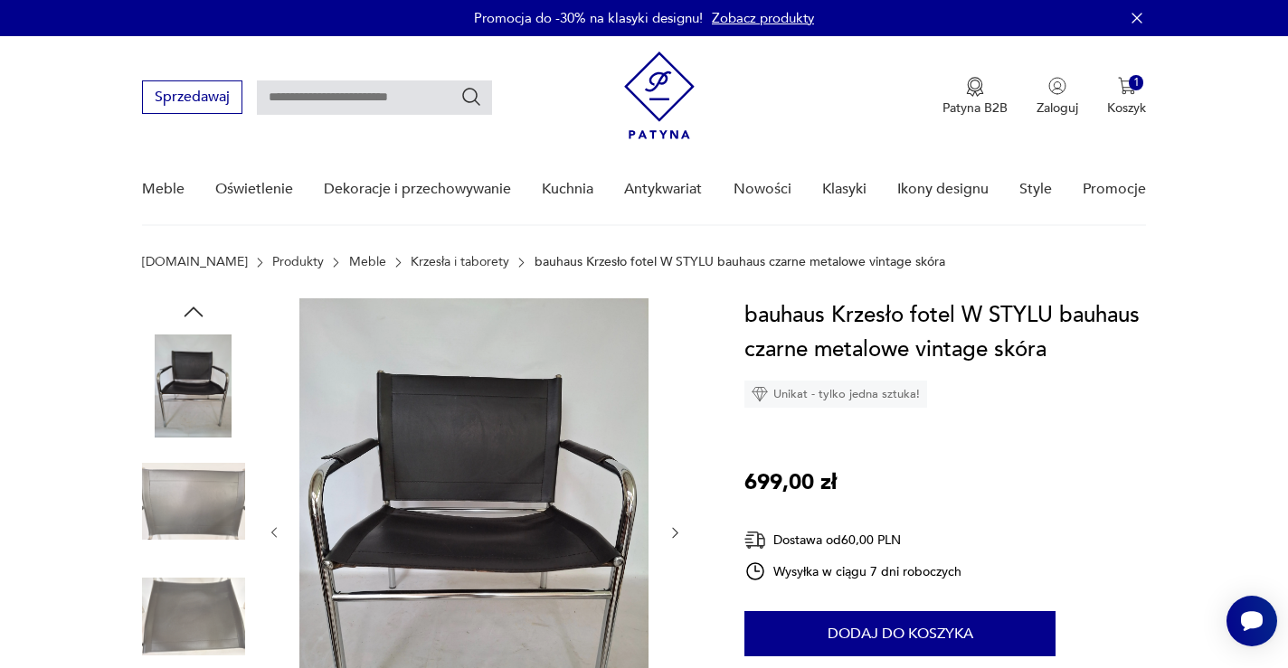
click at [185, 372] on img at bounding box center [193, 386] width 103 height 103
click at [188, 299] on icon "button" at bounding box center [193, 312] width 27 height 27
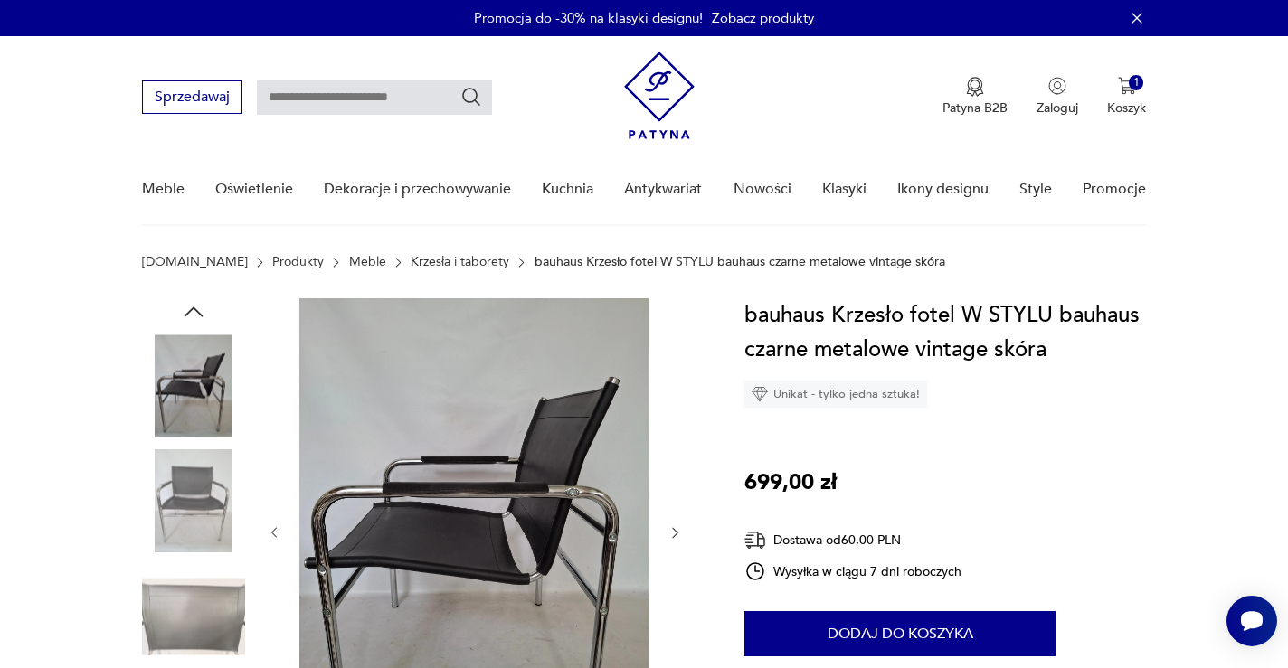
click at [197, 352] on img at bounding box center [193, 386] width 103 height 103
click at [494, 370] on img at bounding box center [473, 532] width 349 height 466
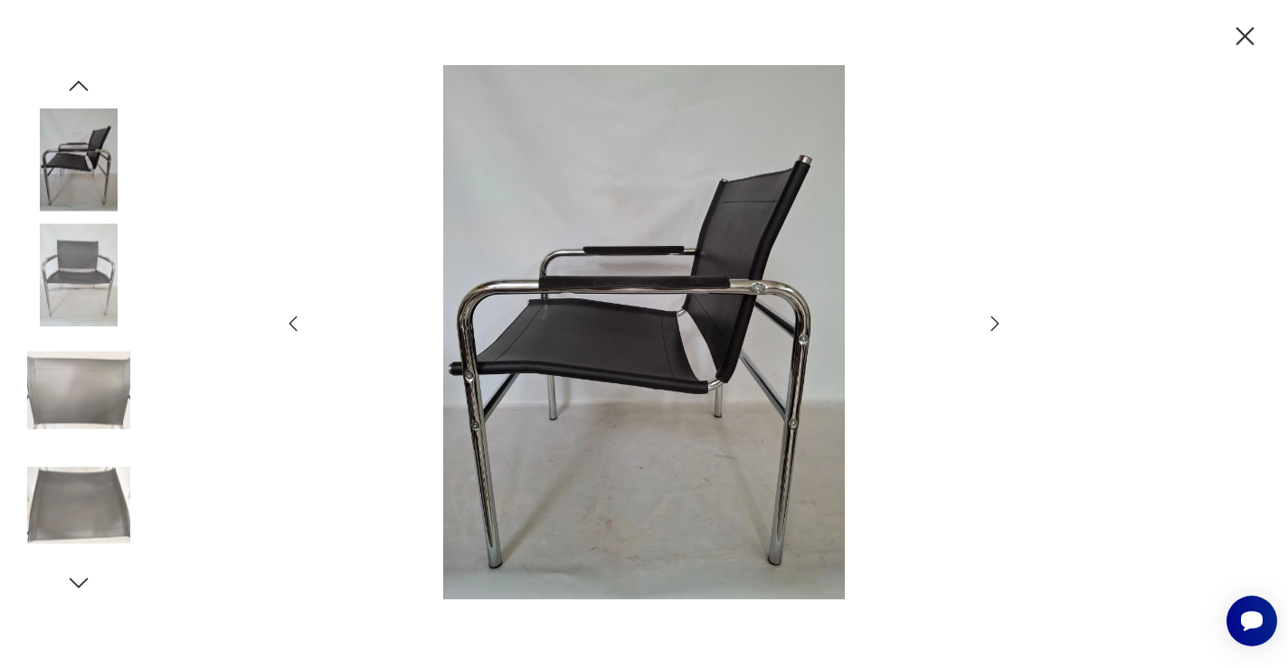
click at [991, 318] on icon "button" at bounding box center [995, 324] width 22 height 22
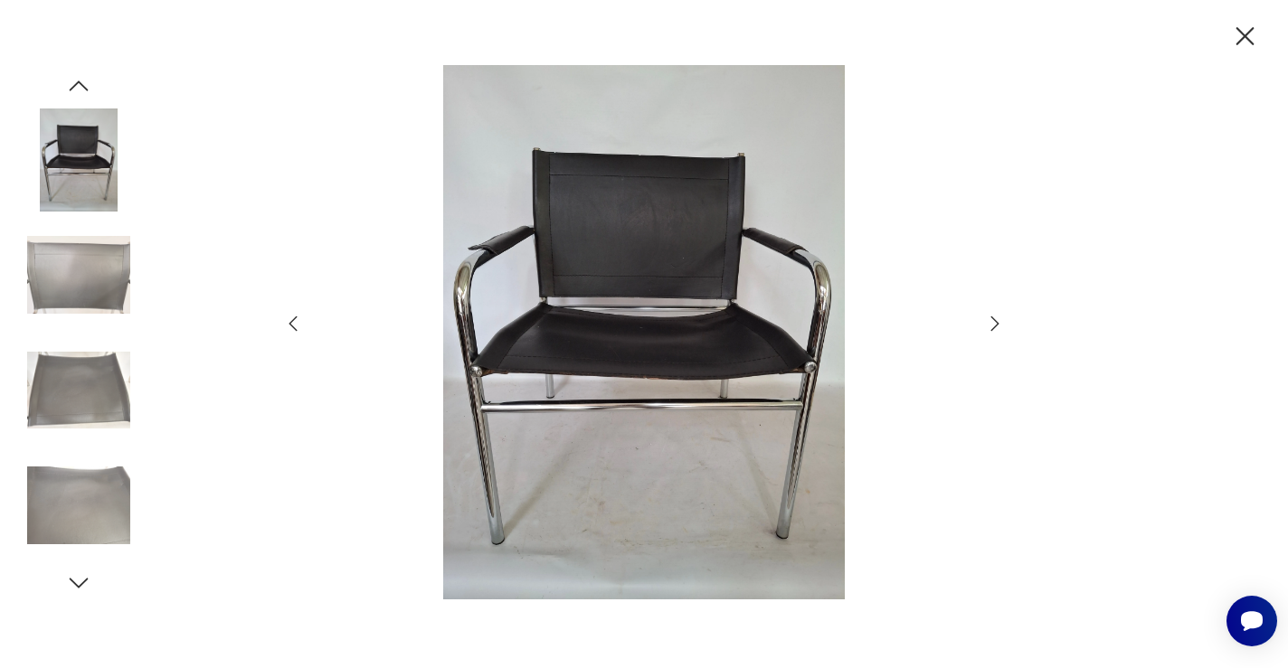
click at [991, 318] on icon "button" at bounding box center [995, 324] width 22 height 22
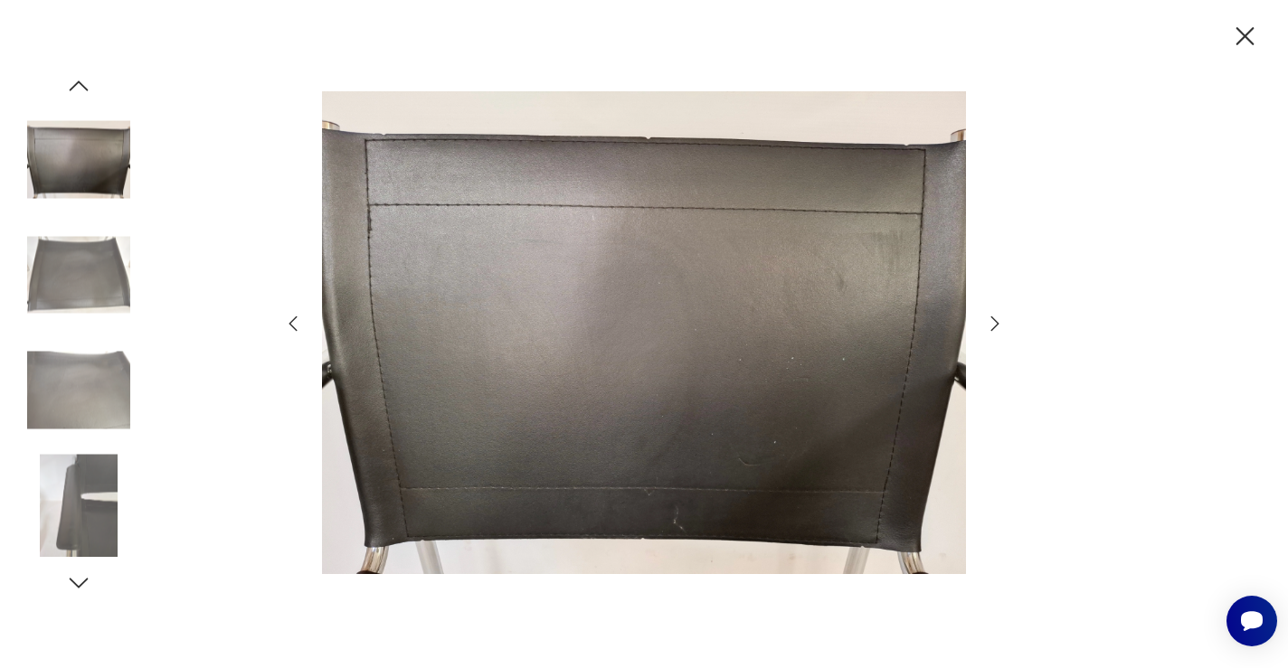
click at [991, 318] on icon "button" at bounding box center [995, 324] width 22 height 22
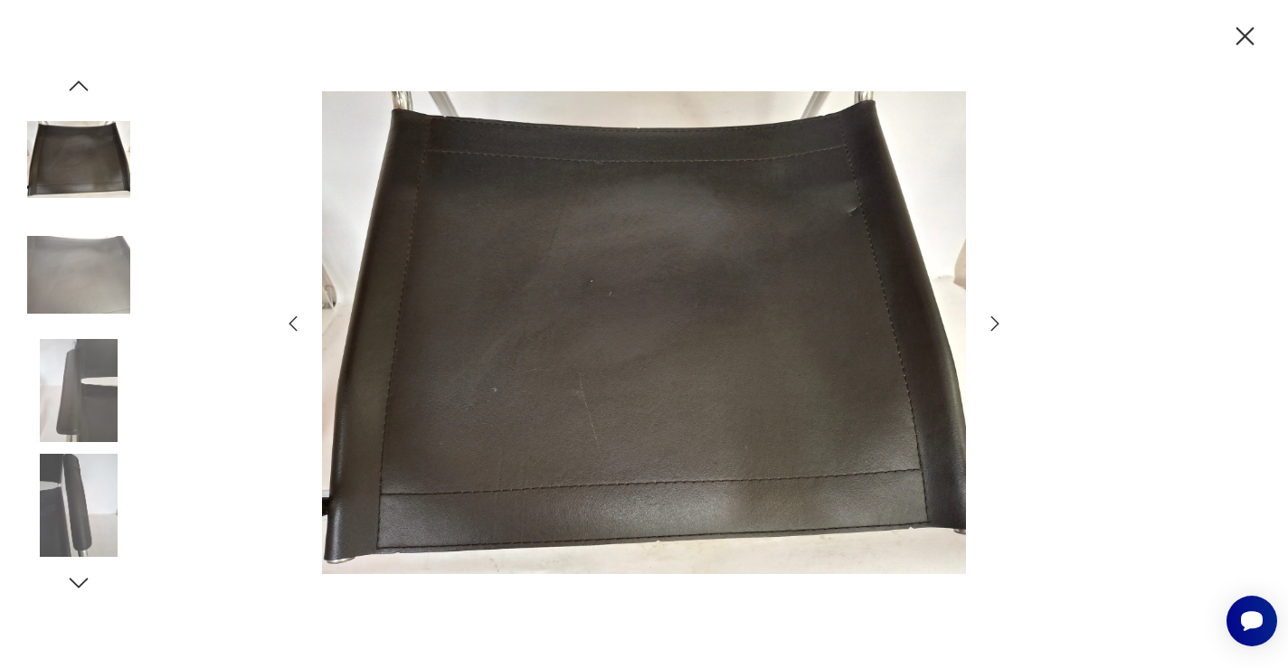
click at [991, 318] on icon "button" at bounding box center [995, 324] width 22 height 22
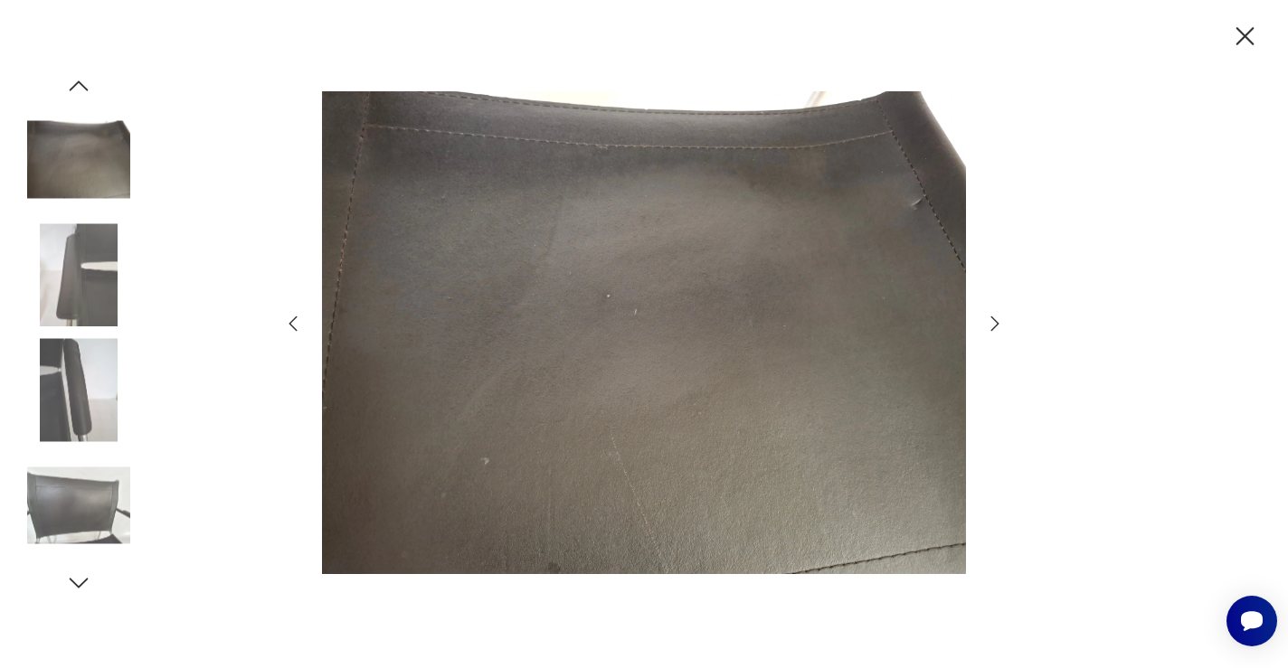
click at [991, 318] on icon "button" at bounding box center [995, 324] width 22 height 22
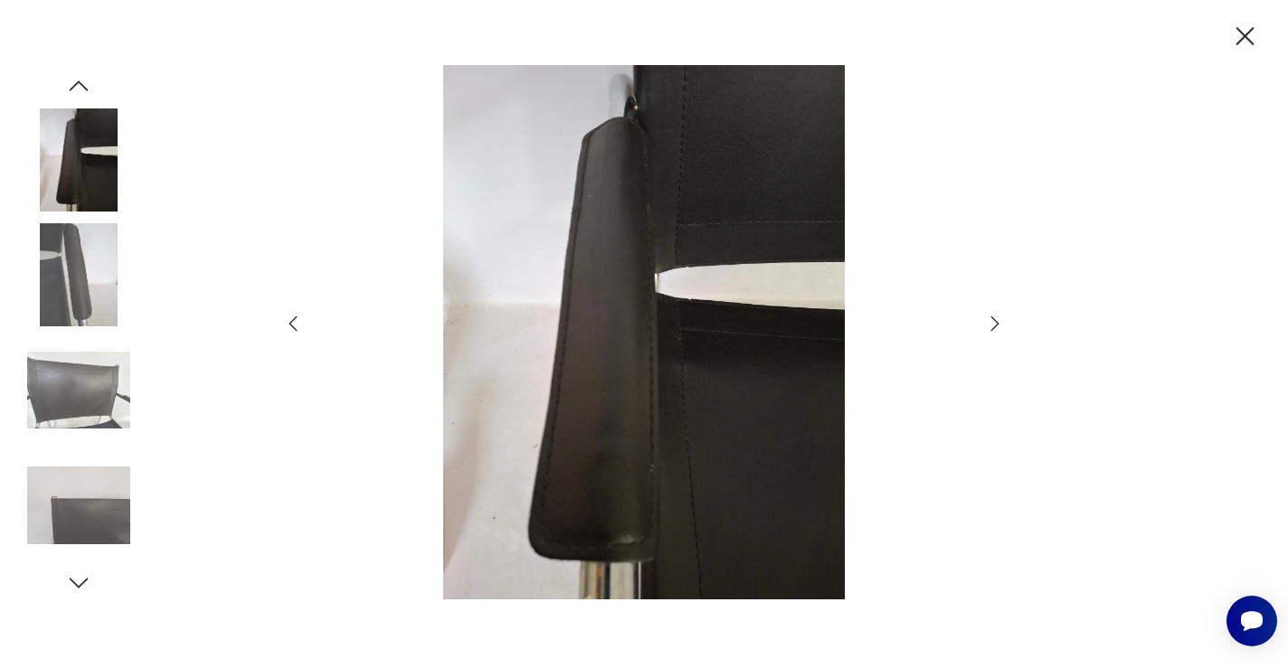
click at [991, 318] on icon "button" at bounding box center [995, 324] width 22 height 22
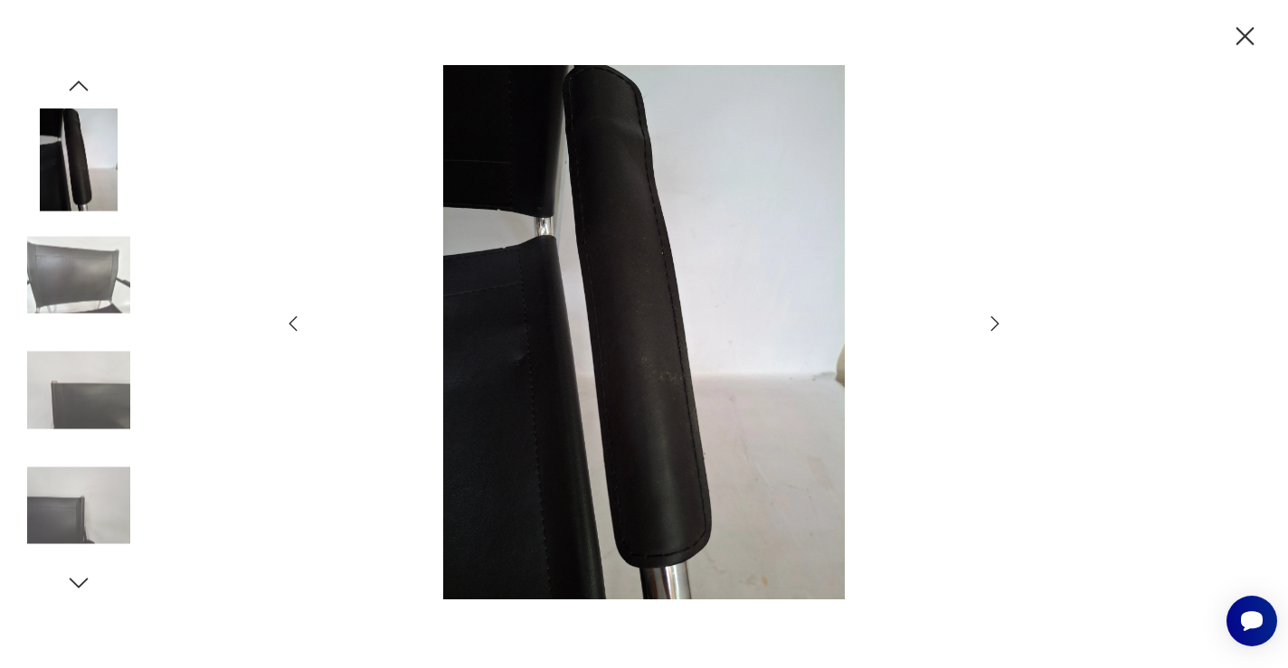
click at [991, 318] on icon "button" at bounding box center [995, 324] width 22 height 22
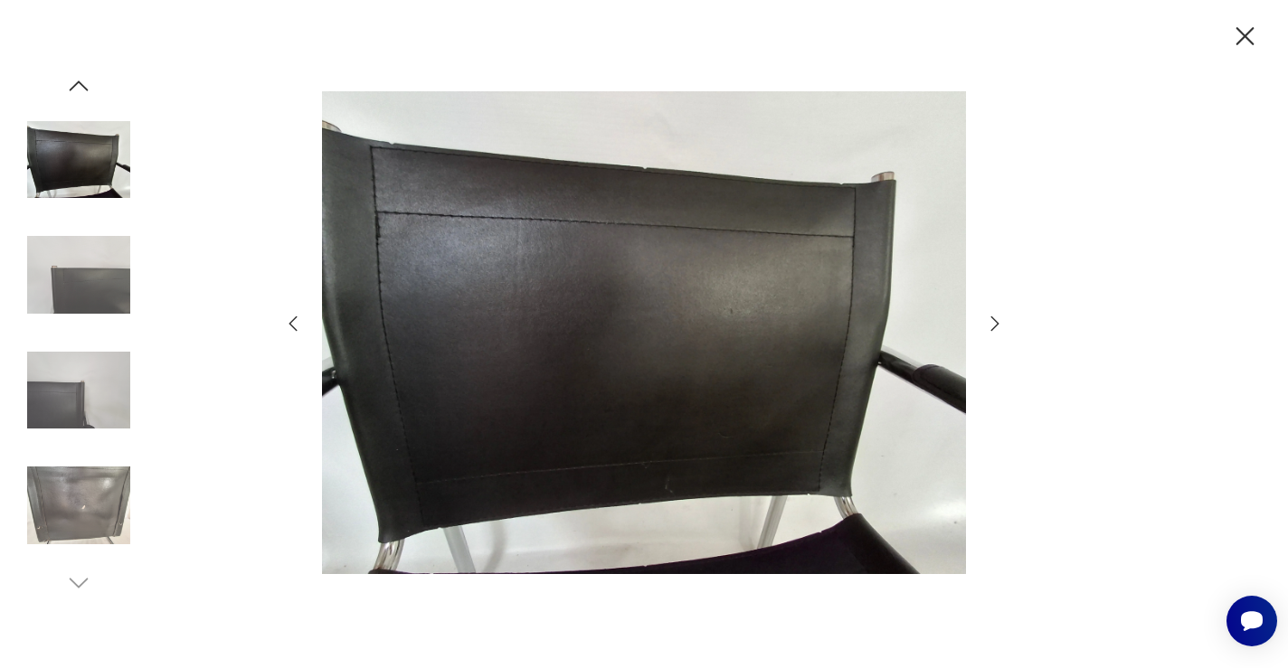
click at [991, 318] on icon "button" at bounding box center [995, 324] width 22 height 22
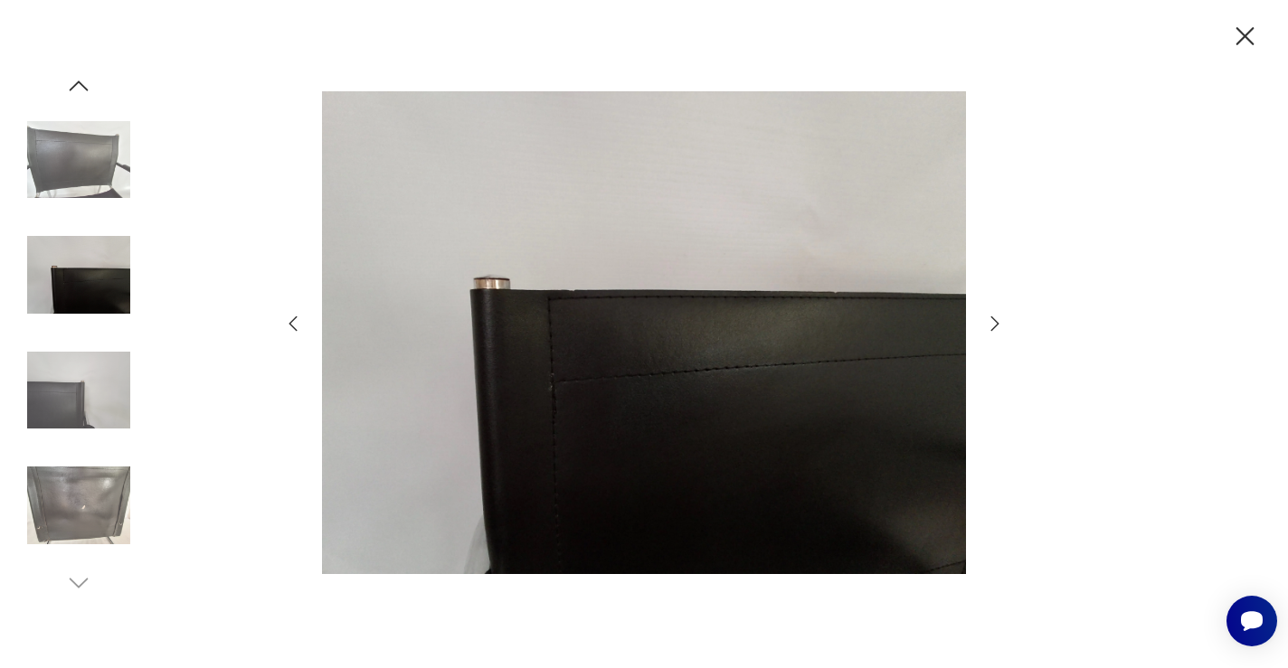
click at [991, 318] on icon "button" at bounding box center [995, 324] width 22 height 22
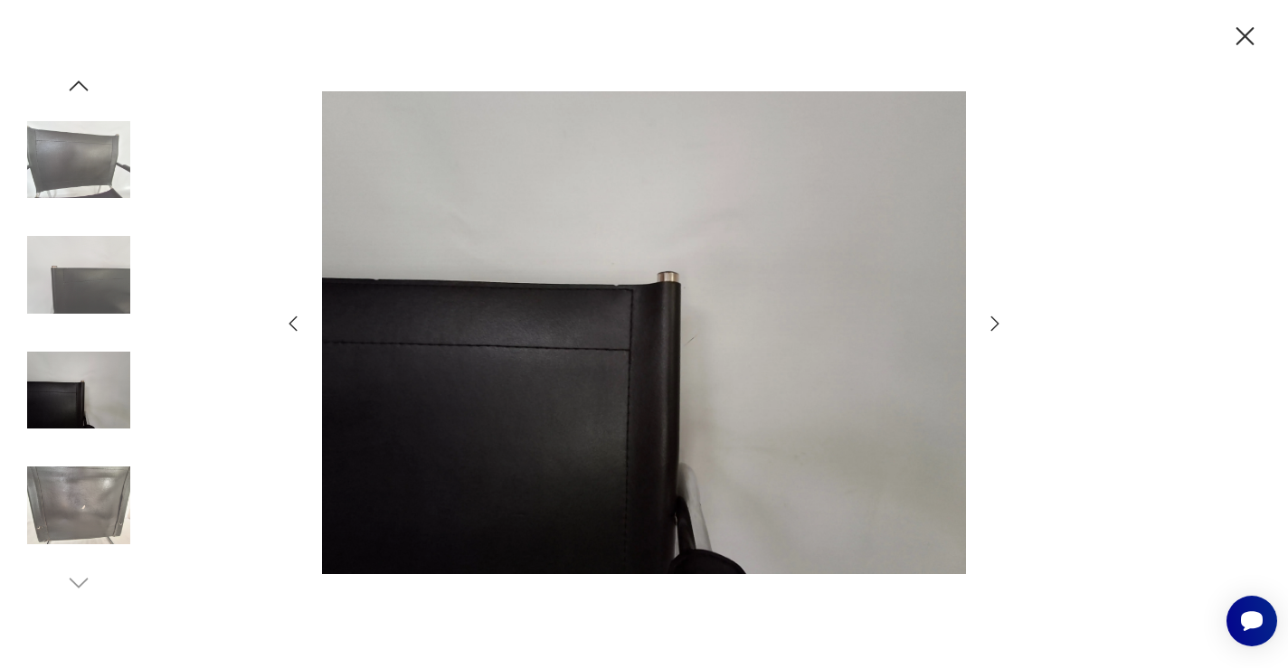
click at [991, 318] on icon "button" at bounding box center [995, 324] width 22 height 22
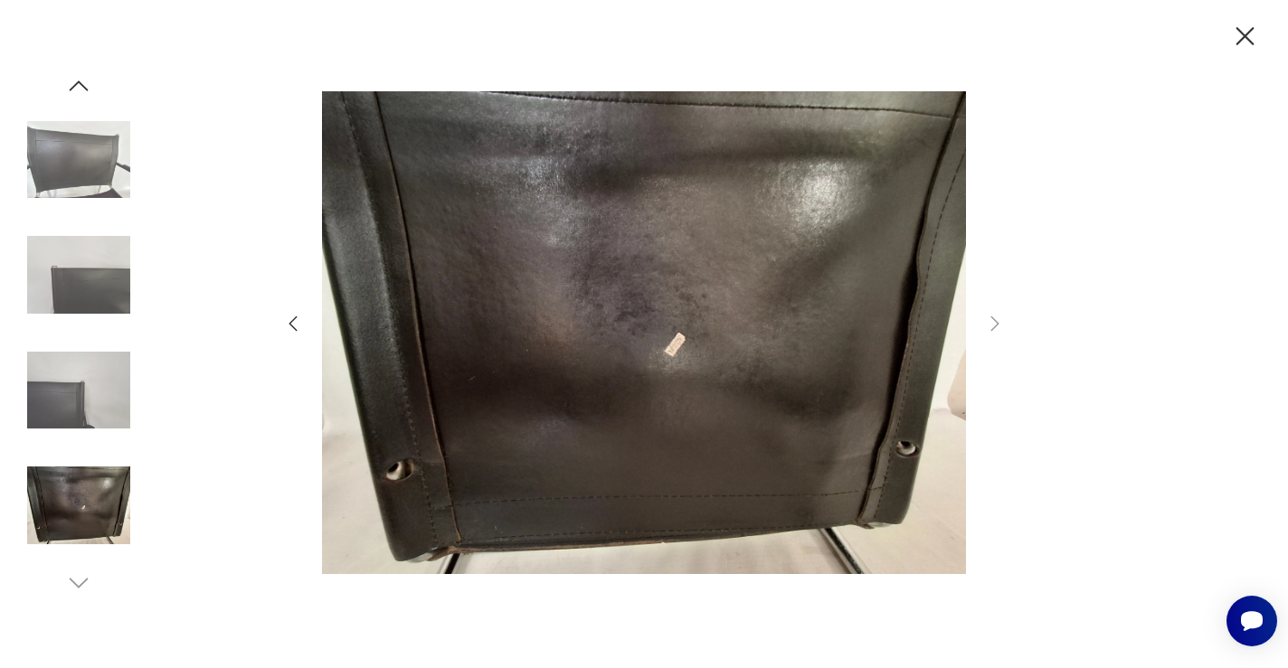
click at [287, 318] on icon "button" at bounding box center [293, 324] width 22 height 22
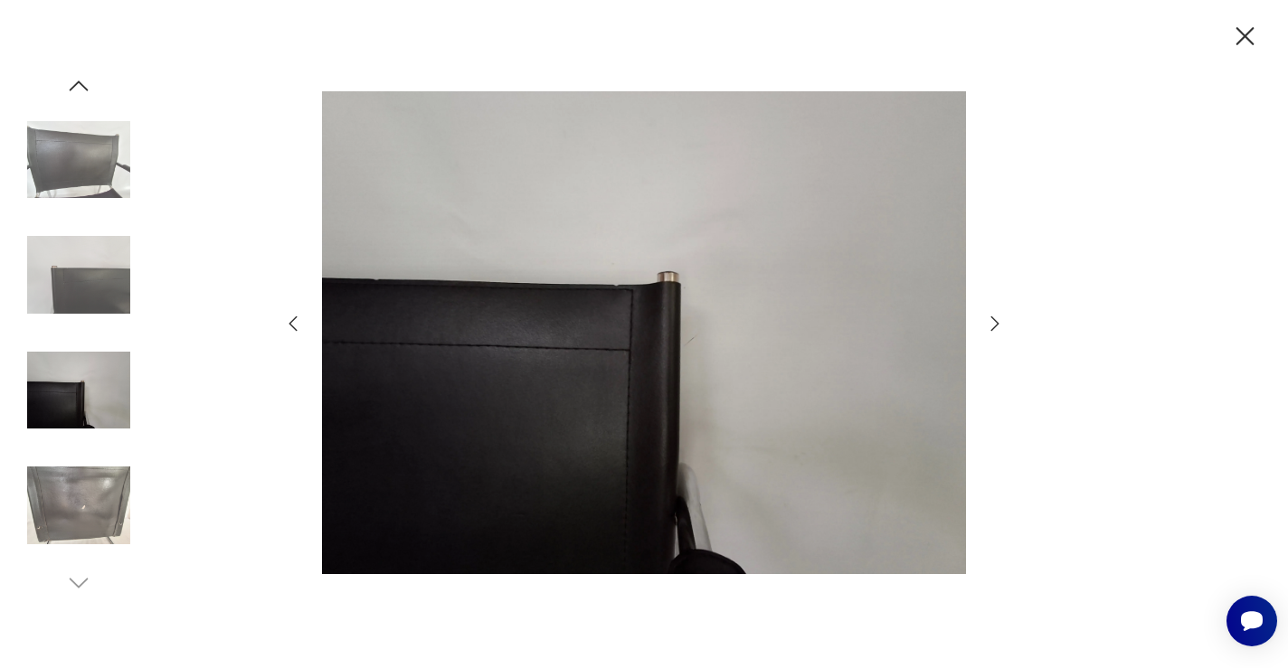
click at [287, 318] on icon "button" at bounding box center [293, 324] width 22 height 22
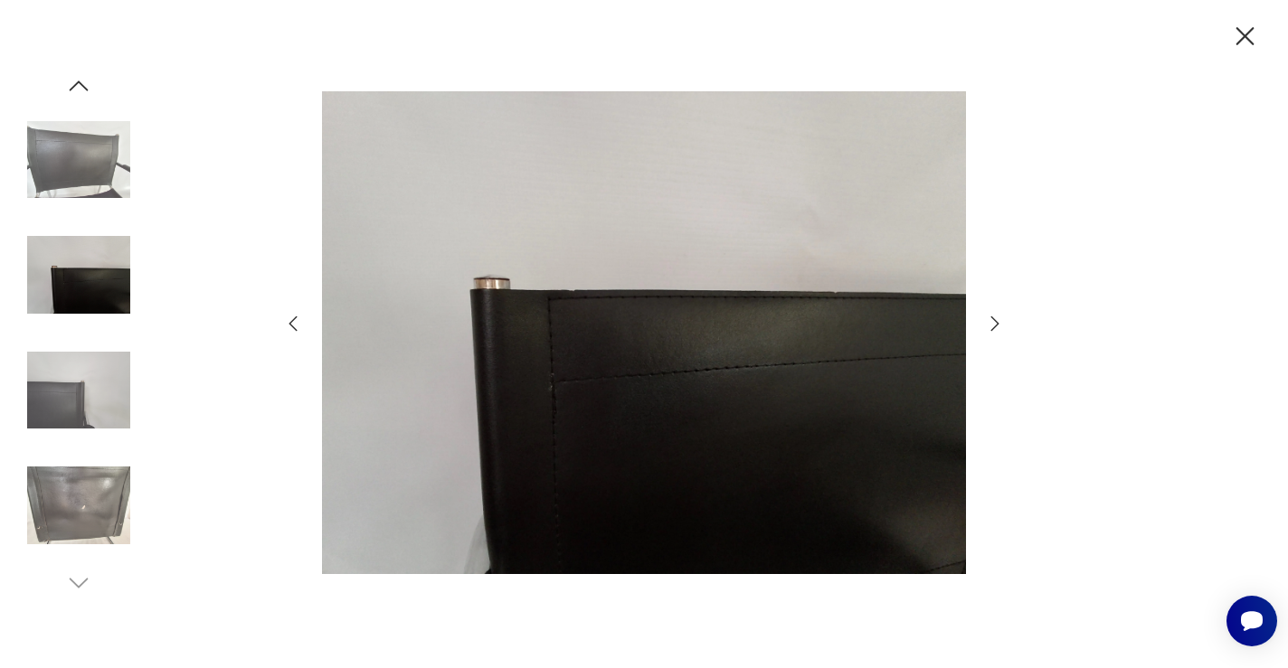
click at [287, 318] on icon "button" at bounding box center [293, 324] width 22 height 22
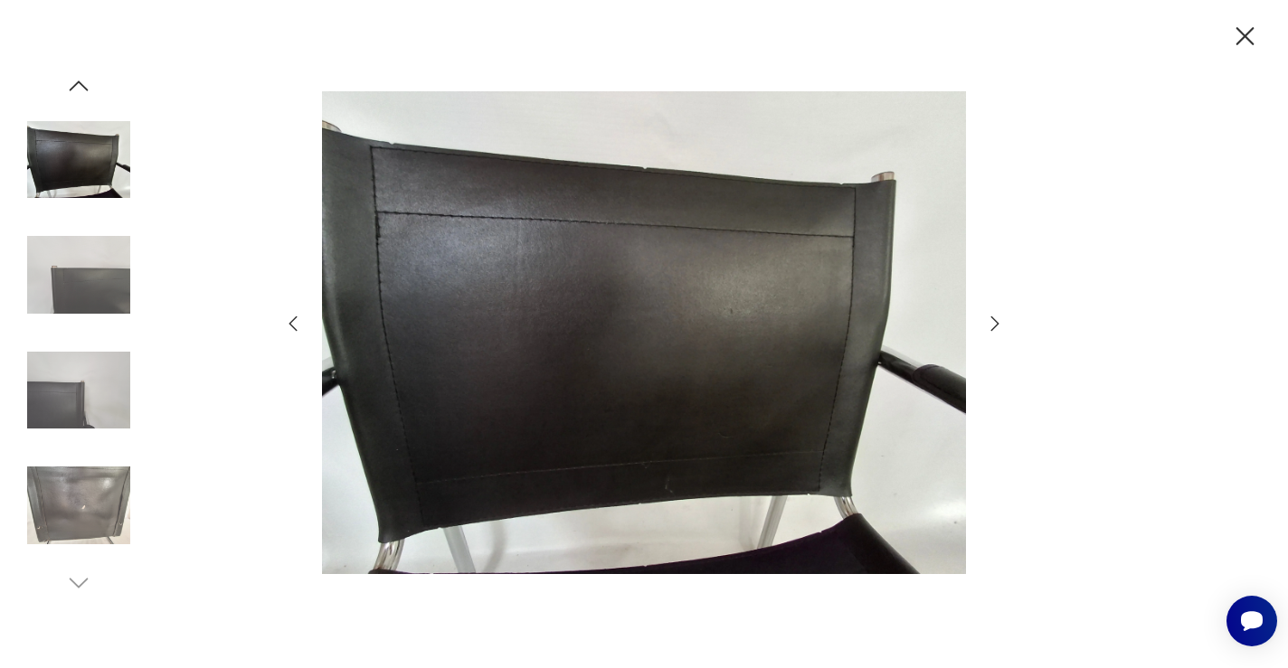
click at [287, 318] on icon "button" at bounding box center [293, 324] width 22 height 22
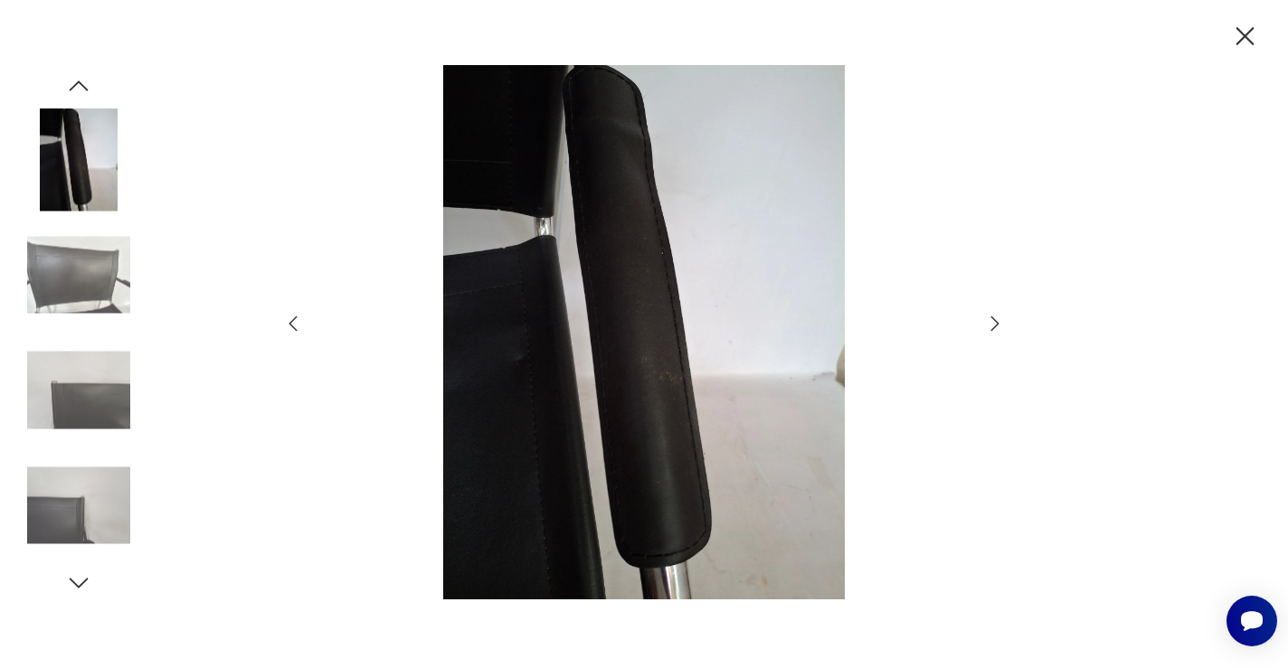
click at [287, 318] on icon "button" at bounding box center [293, 324] width 22 height 22
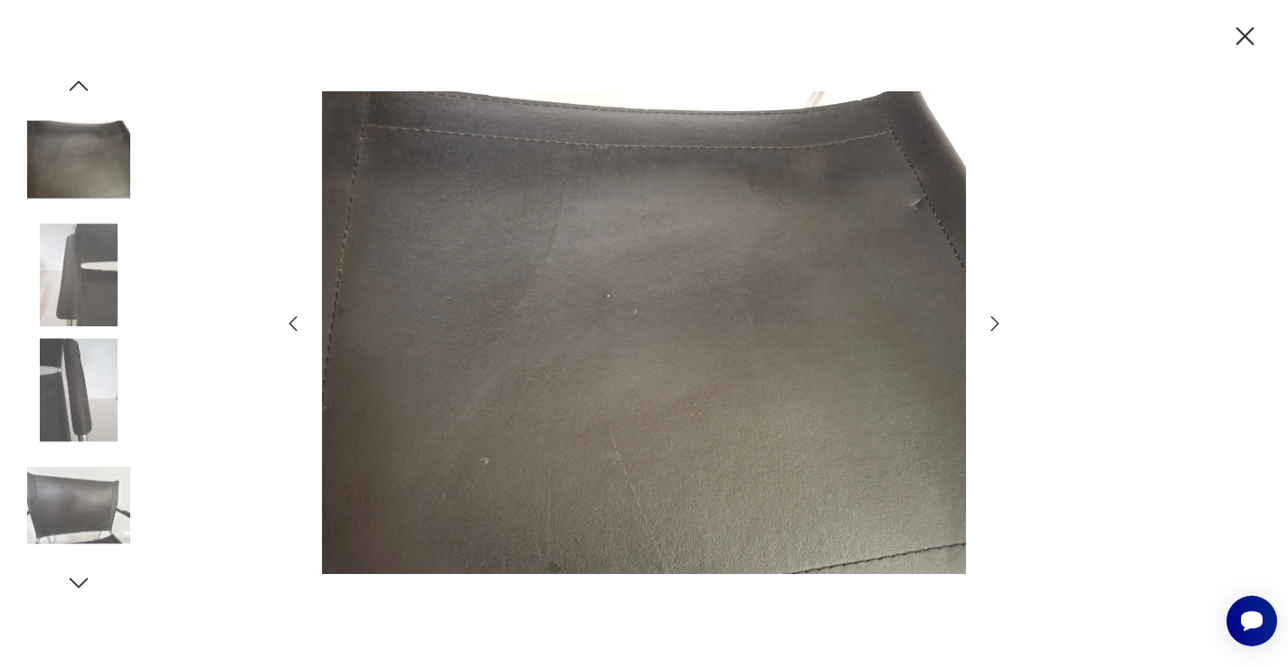
click at [287, 318] on icon "button" at bounding box center [293, 324] width 22 height 22
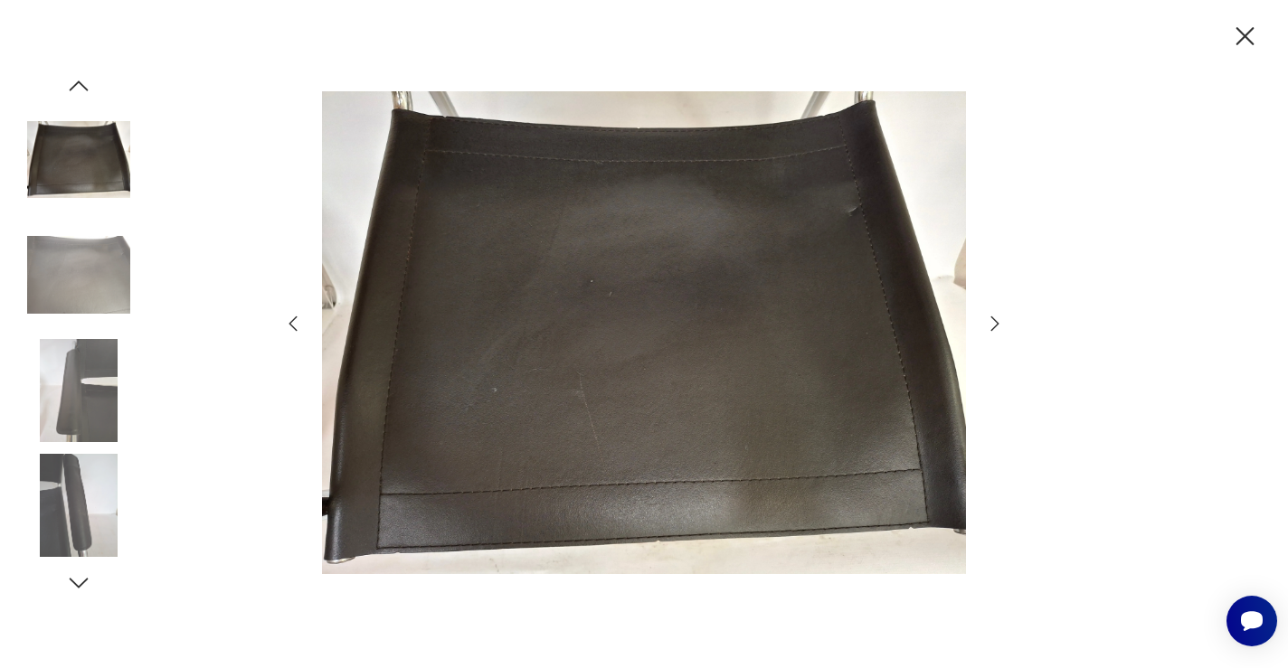
click at [287, 318] on icon "button" at bounding box center [293, 324] width 22 height 22
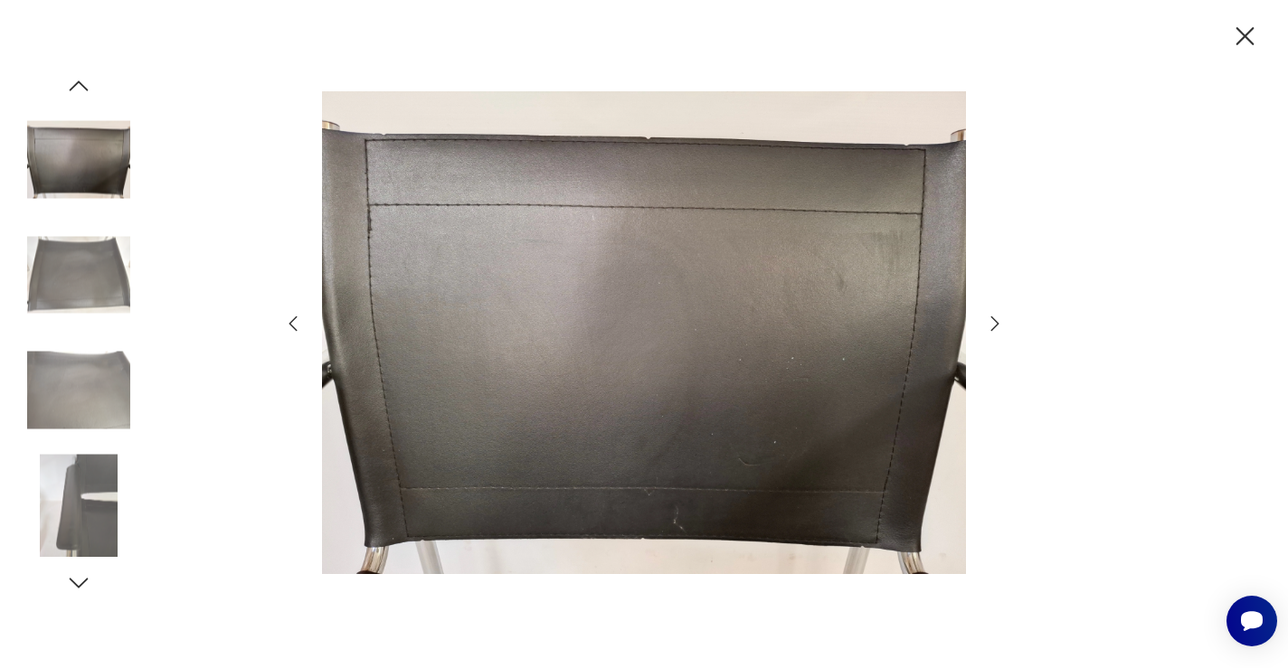
click at [287, 318] on icon "button" at bounding box center [293, 324] width 22 height 22
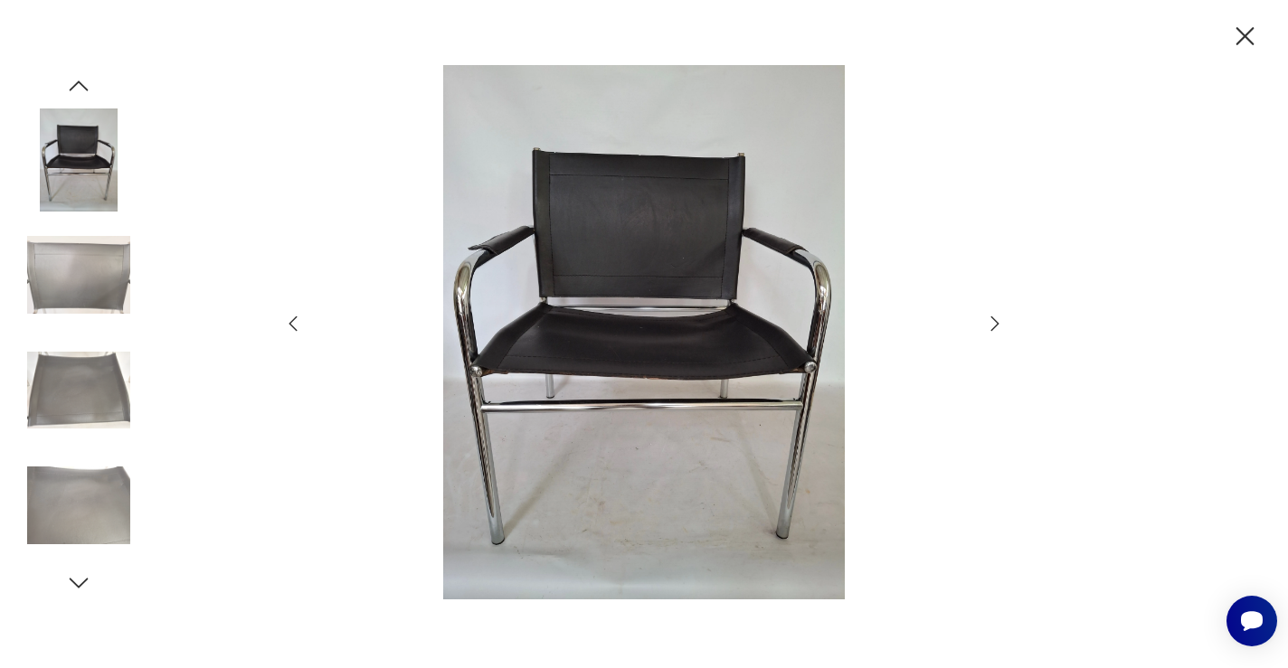
click at [287, 318] on icon "button" at bounding box center [293, 324] width 22 height 22
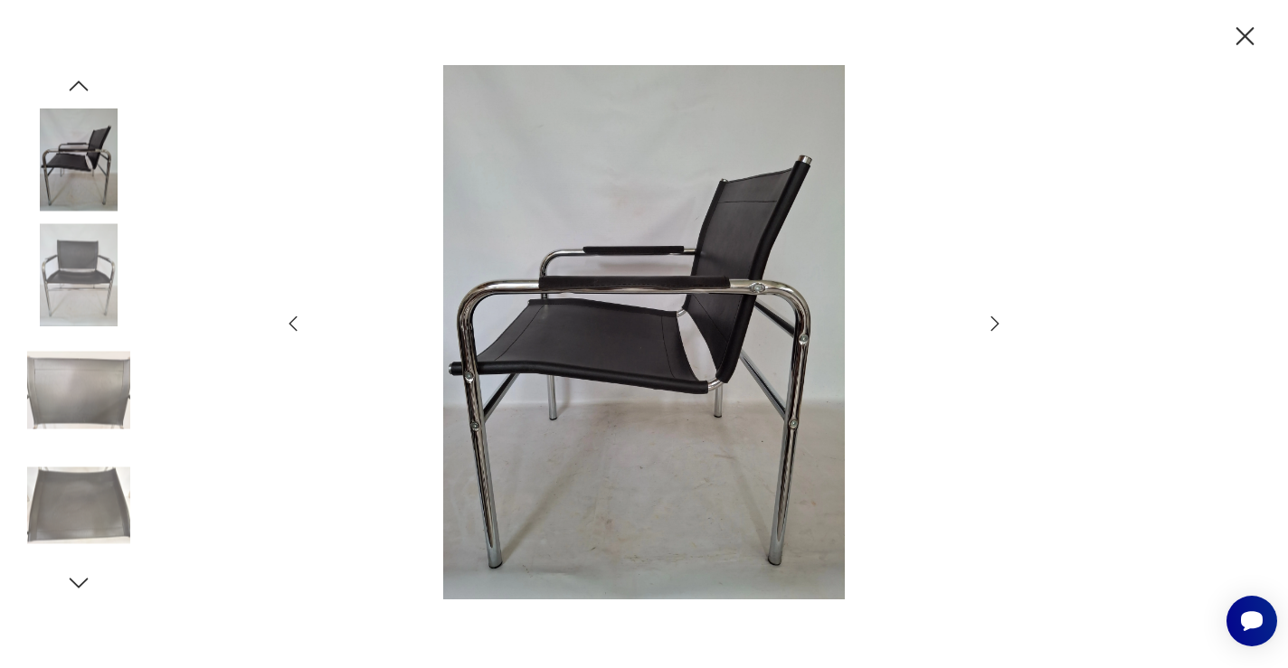
click at [287, 318] on icon "button" at bounding box center [293, 324] width 22 height 22
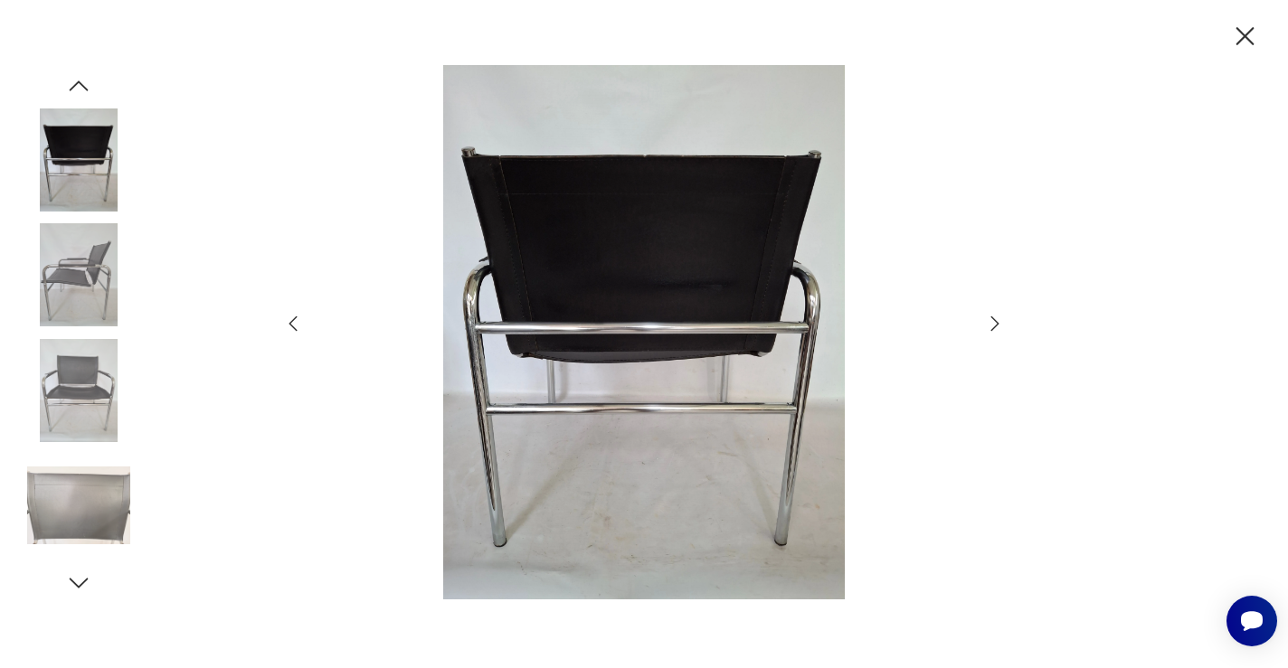
click at [287, 318] on icon "button" at bounding box center [293, 324] width 22 height 22
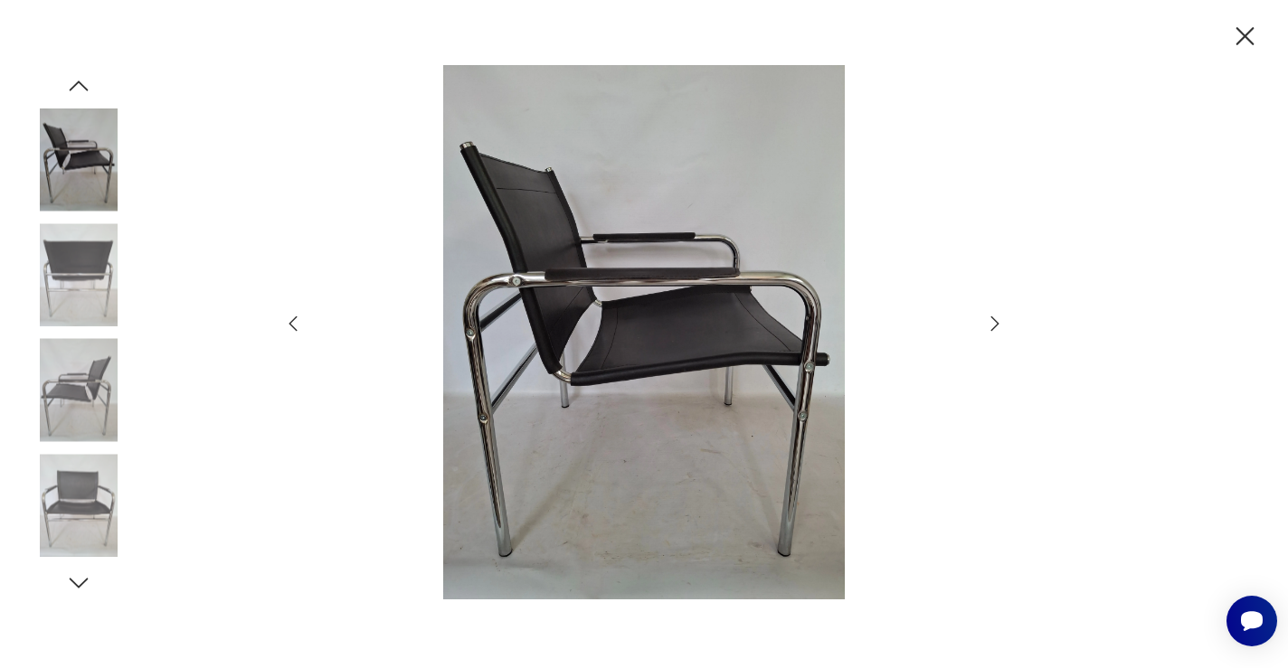
click at [990, 318] on icon "button" at bounding box center [995, 324] width 22 height 22
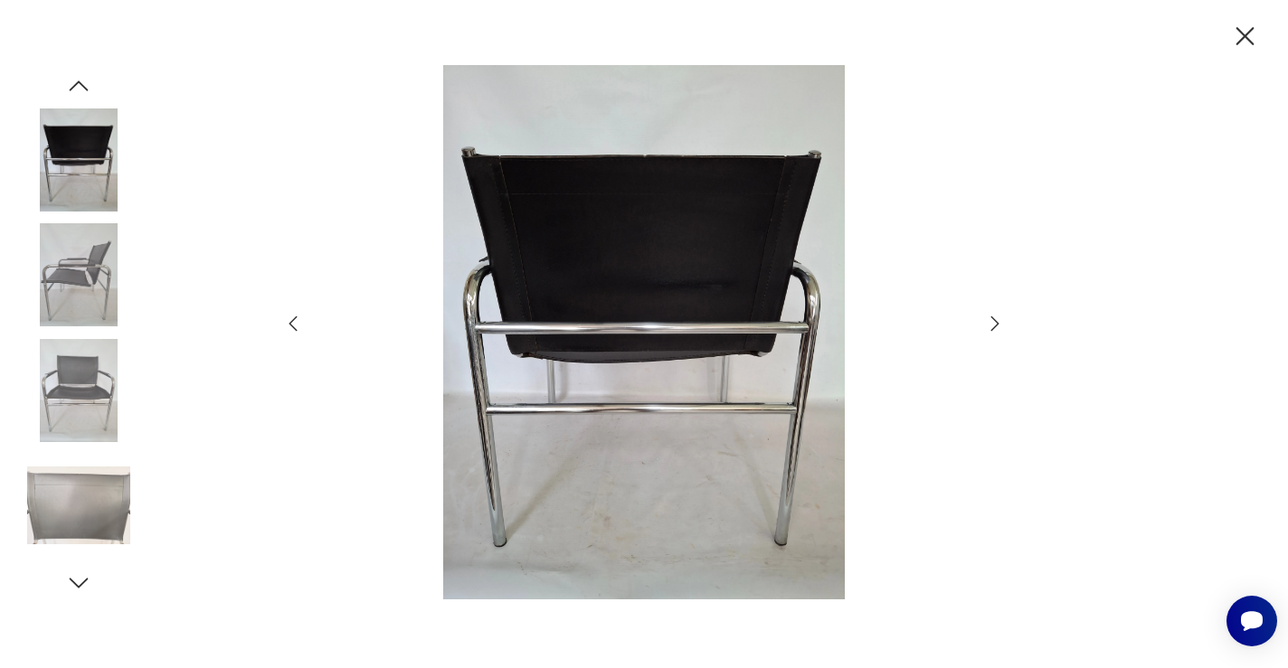
click at [990, 318] on icon "button" at bounding box center [995, 324] width 22 height 22
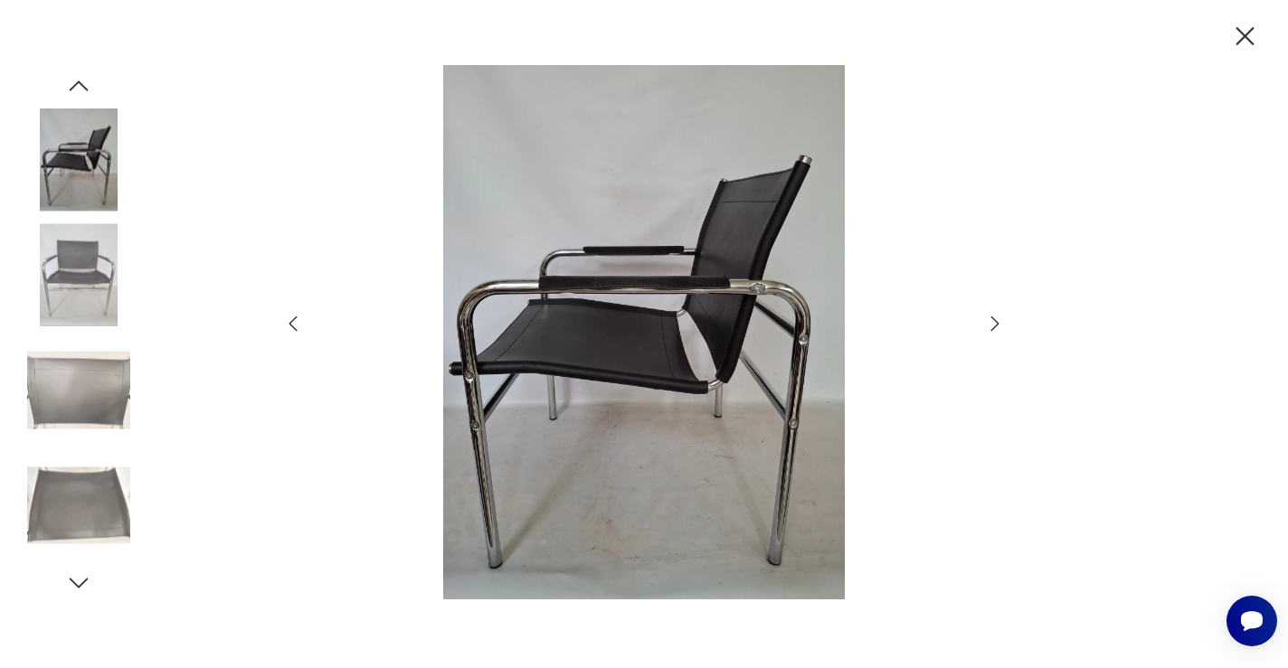
click at [990, 318] on icon "button" at bounding box center [995, 324] width 22 height 22
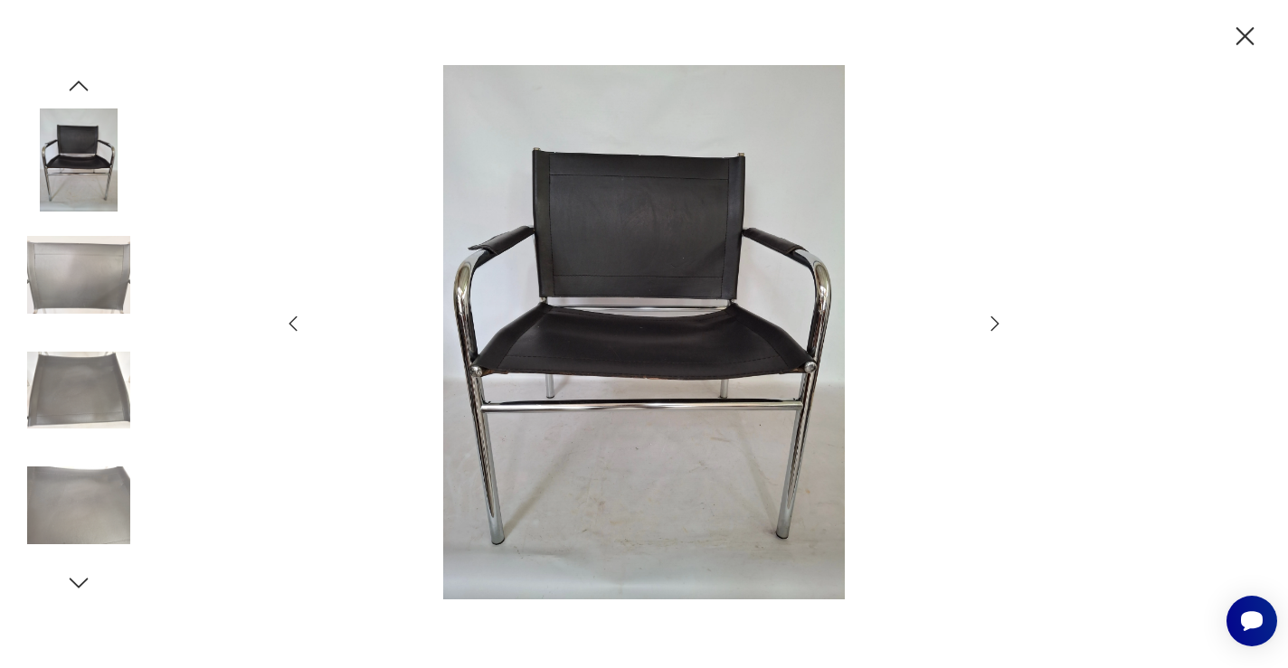
click at [1244, 34] on icon "button" at bounding box center [1246, 36] width 18 height 18
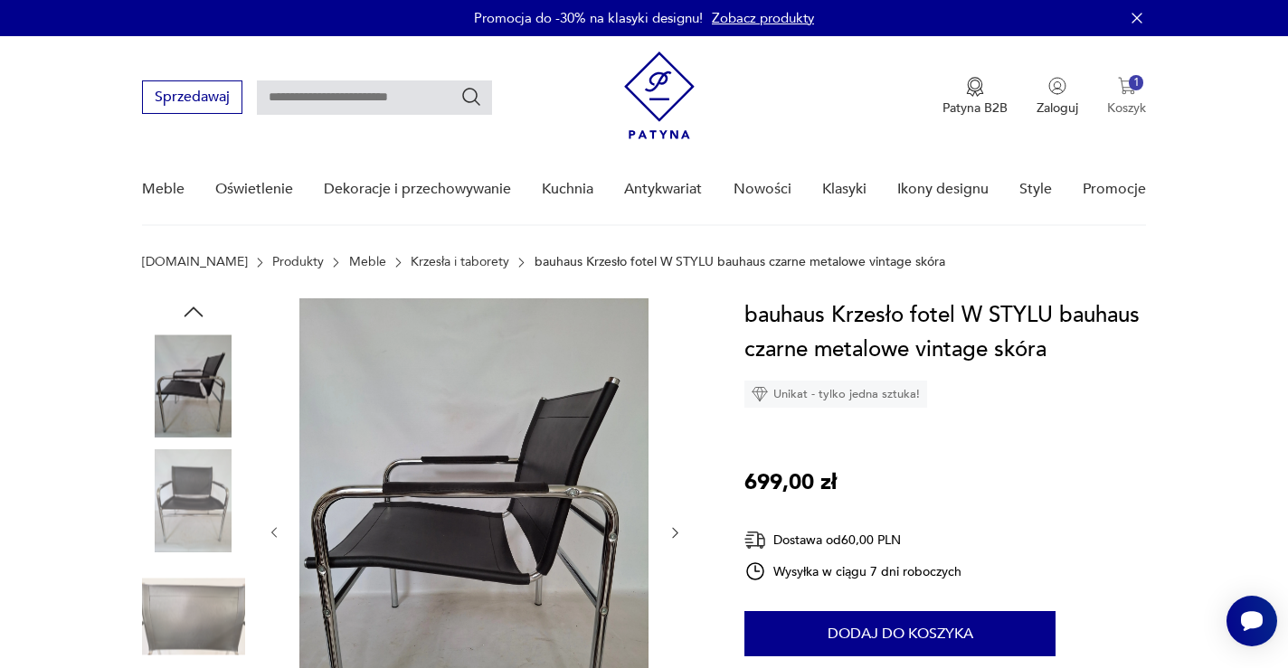
click at [1118, 100] on p "Koszyk" at bounding box center [1126, 108] width 39 height 17
click at [1252, 135] on nav "Sprzedawaj Patyna B2B Zaloguj 1 Koszyk Twój koszyk ( 1 ) Stolik, stolik kawowy …" at bounding box center [644, 131] width 1288 height 190
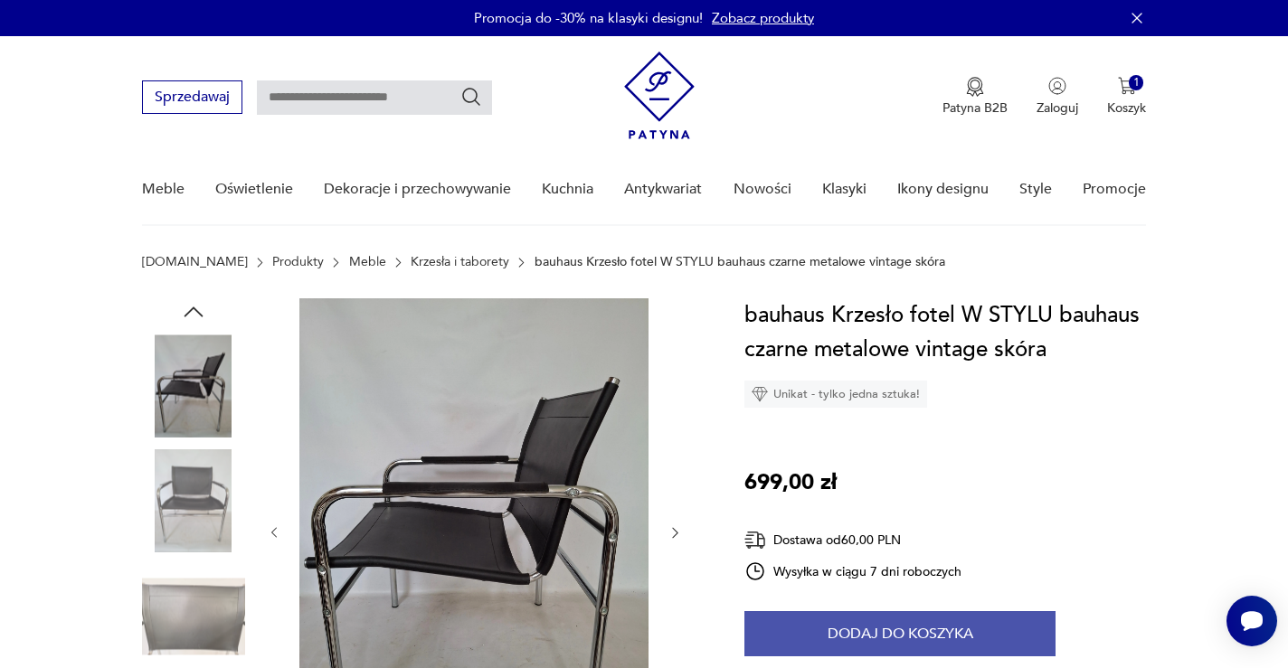
click at [870, 638] on button "Dodaj do koszyka" at bounding box center [899, 634] width 311 height 45
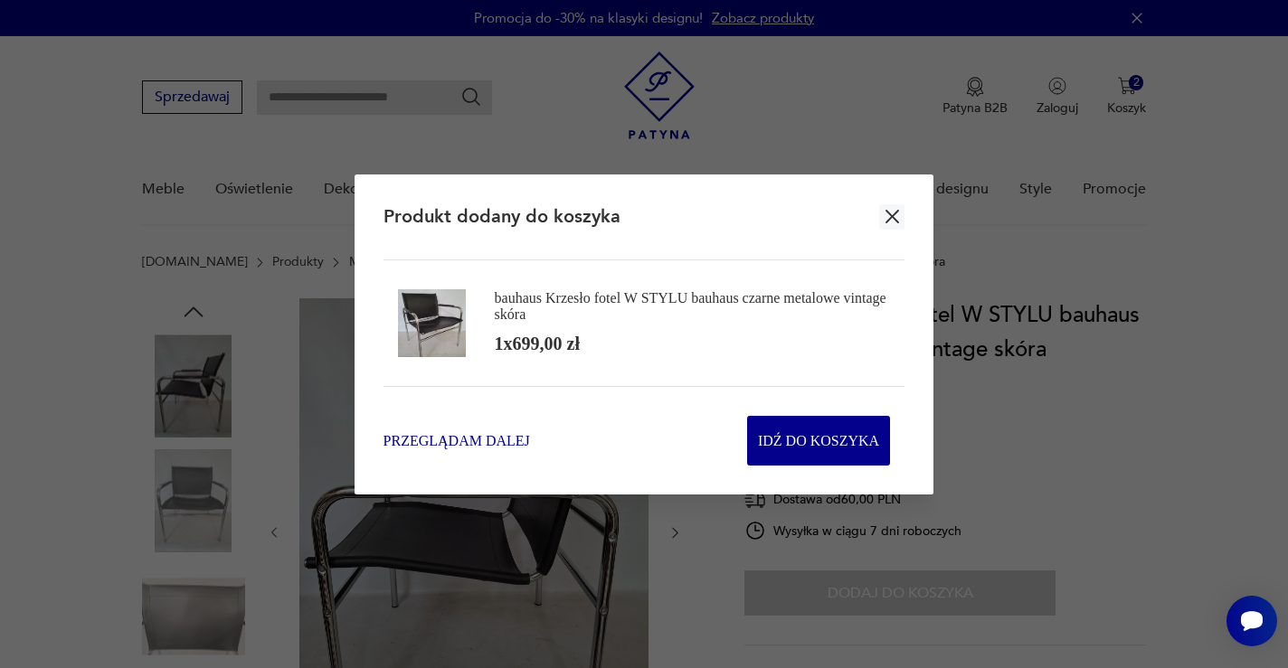
click at [491, 431] on div "Przeglądam dalej Idź do koszyka" at bounding box center [645, 426] width 522 height 80
click at [461, 441] on span "Przeglądam dalej" at bounding box center [457, 441] width 147 height 21
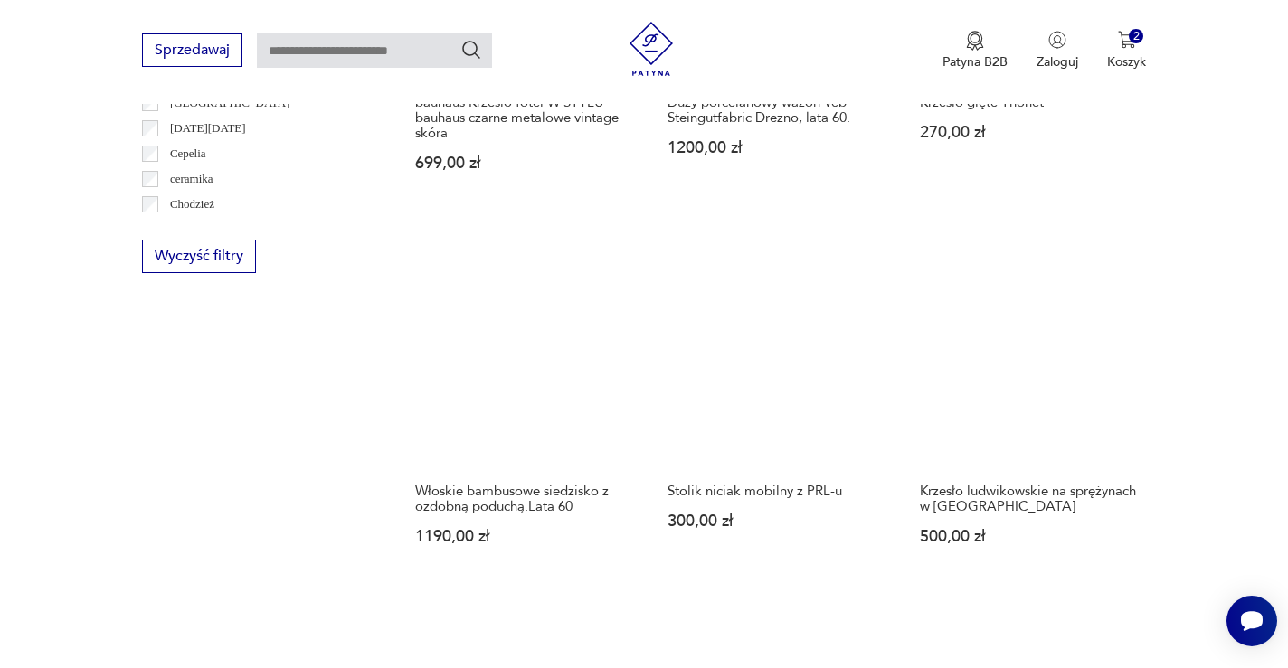
scroll to position [1122, 0]
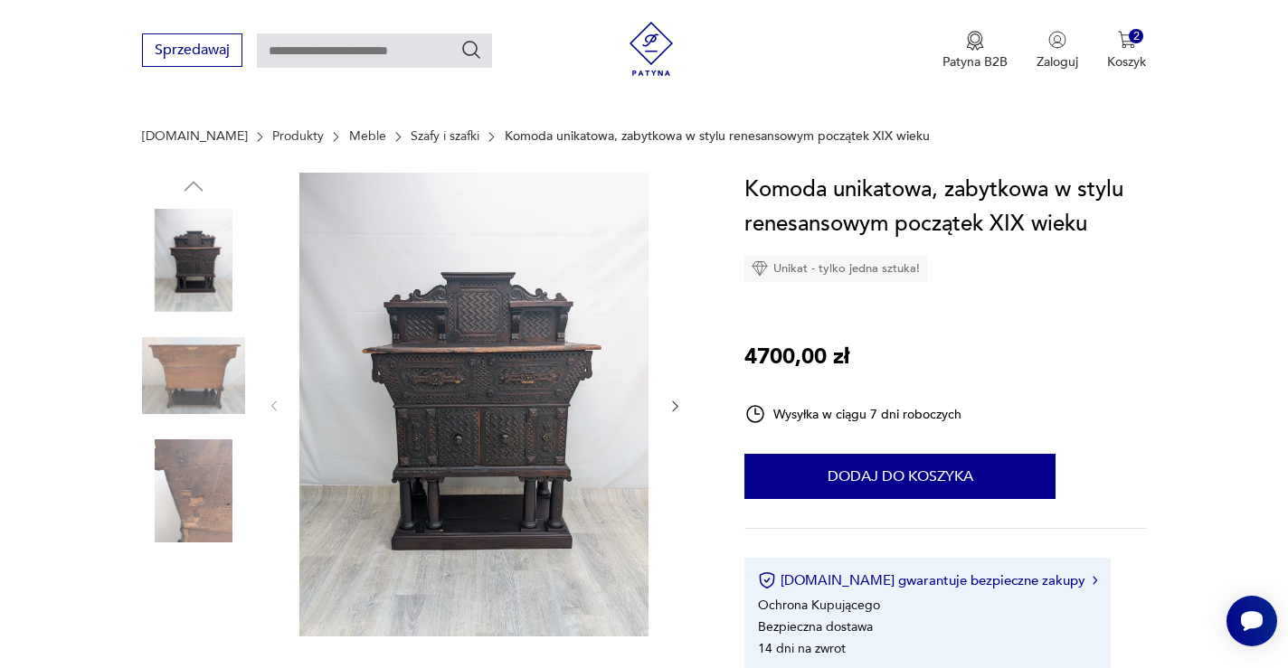
scroll to position [196, 0]
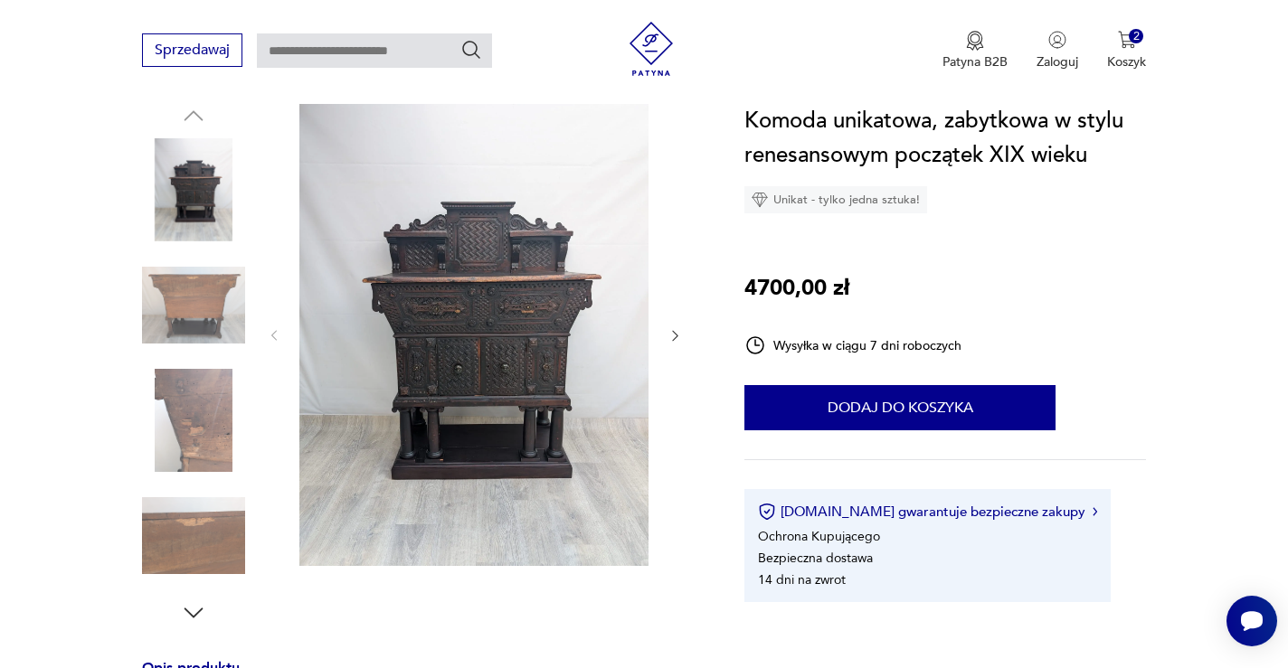
click at [545, 326] on img at bounding box center [473, 334] width 349 height 464
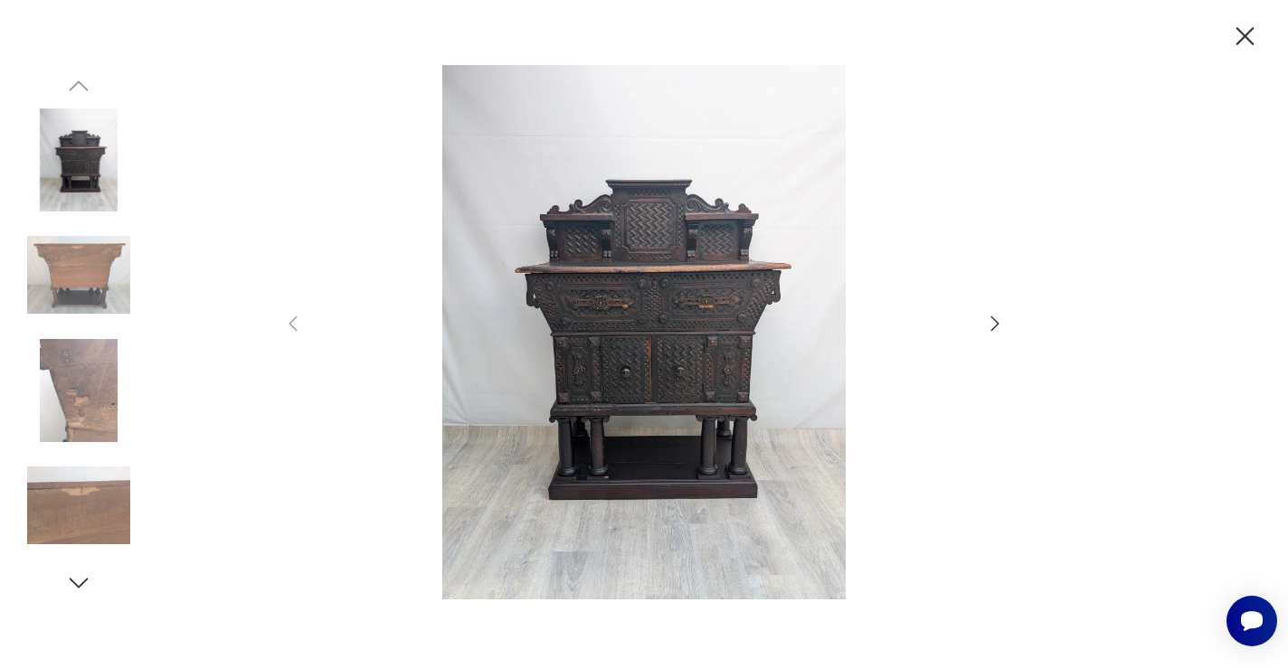
click at [993, 325] on icon "button" at bounding box center [995, 324] width 22 height 22
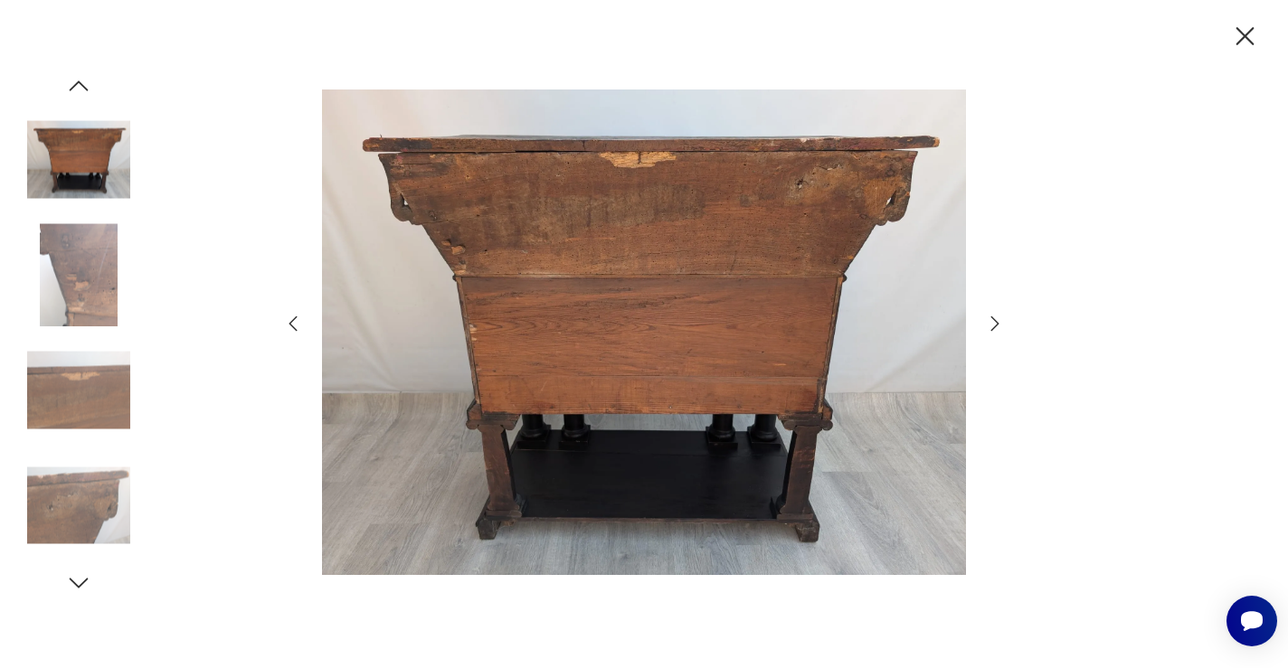
click at [993, 325] on icon "button" at bounding box center [995, 324] width 22 height 22
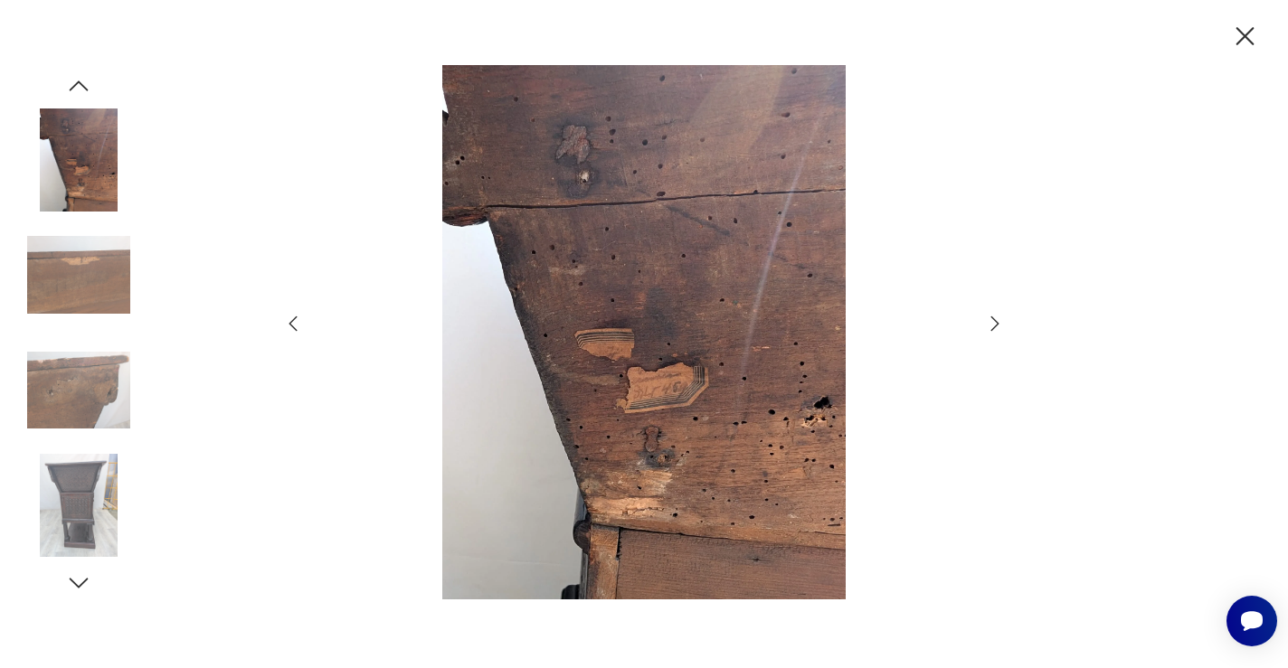
click at [993, 325] on icon "button" at bounding box center [995, 324] width 22 height 22
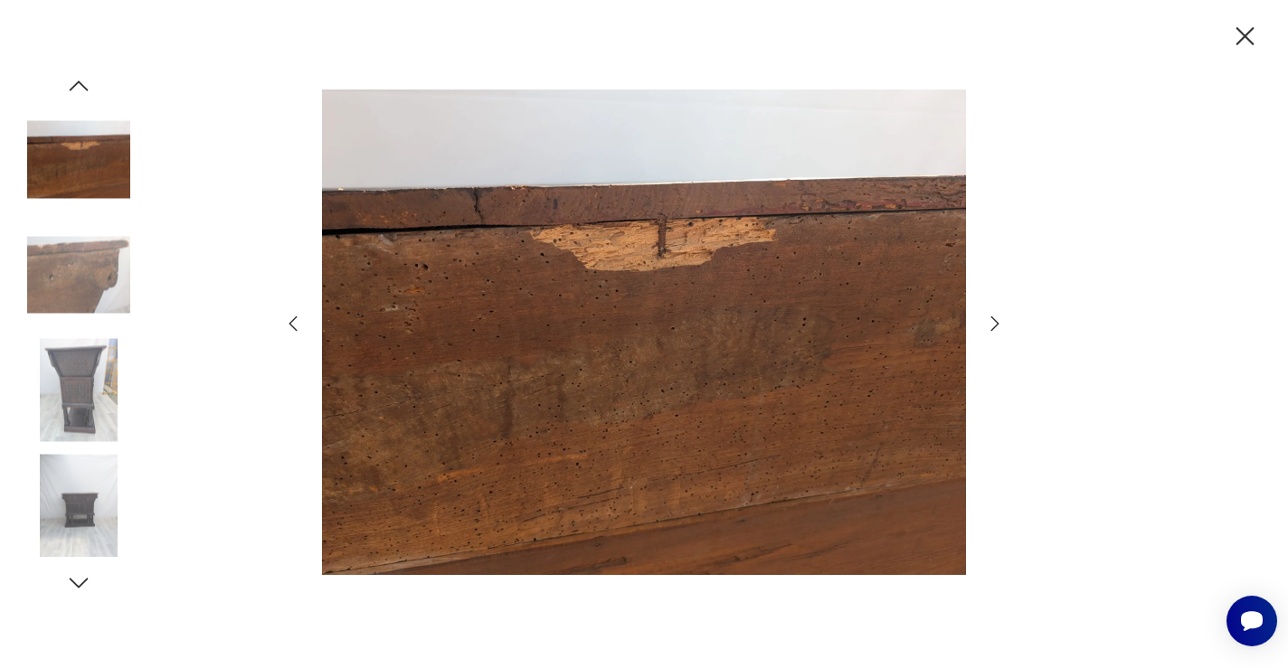
click at [993, 325] on icon "button" at bounding box center [995, 324] width 22 height 22
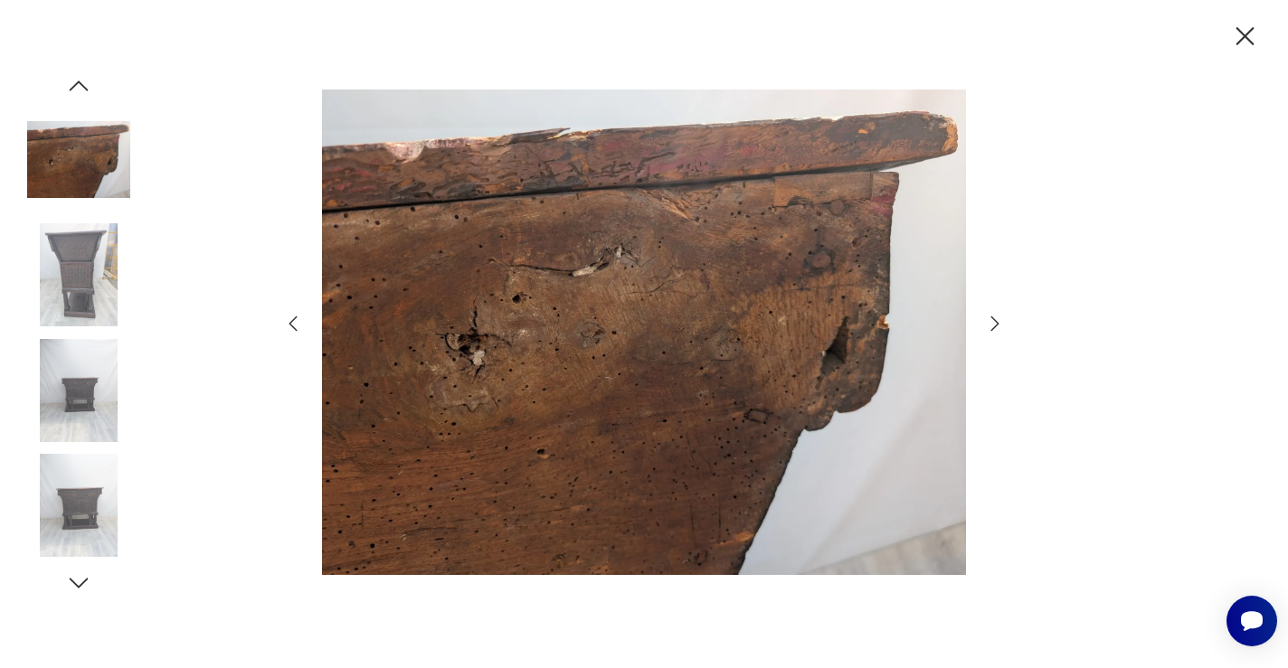
click at [993, 325] on icon "button" at bounding box center [995, 324] width 22 height 22
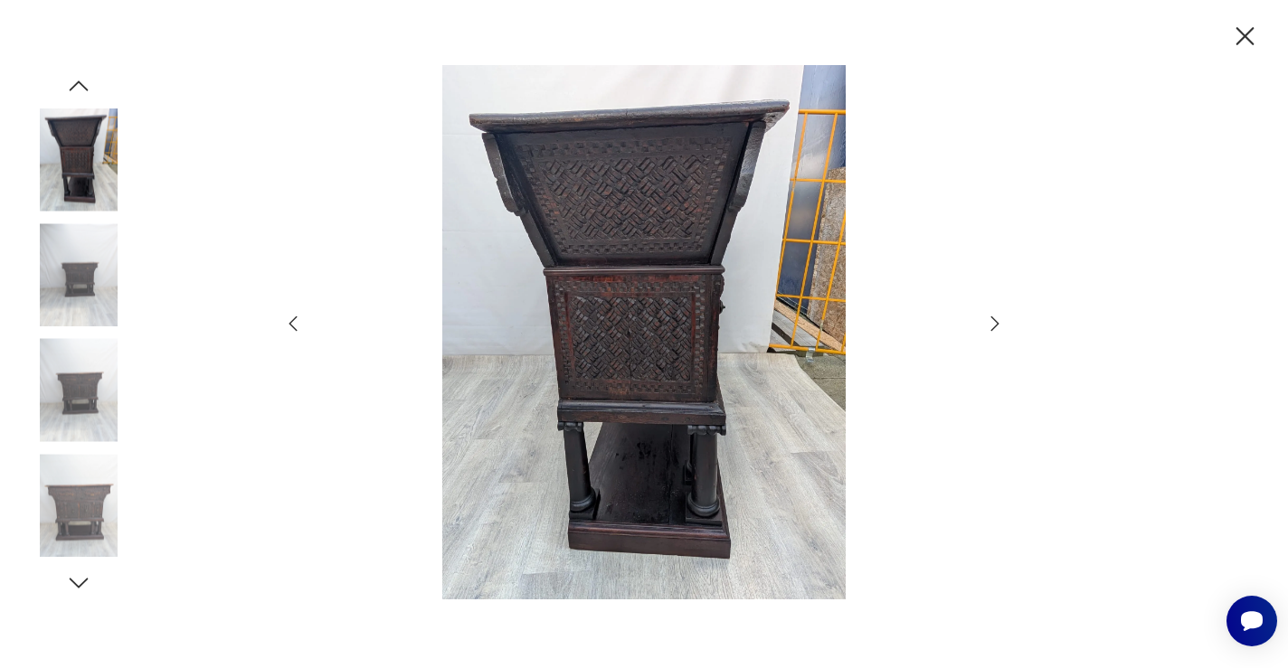
click at [993, 325] on icon "button" at bounding box center [995, 324] width 22 height 22
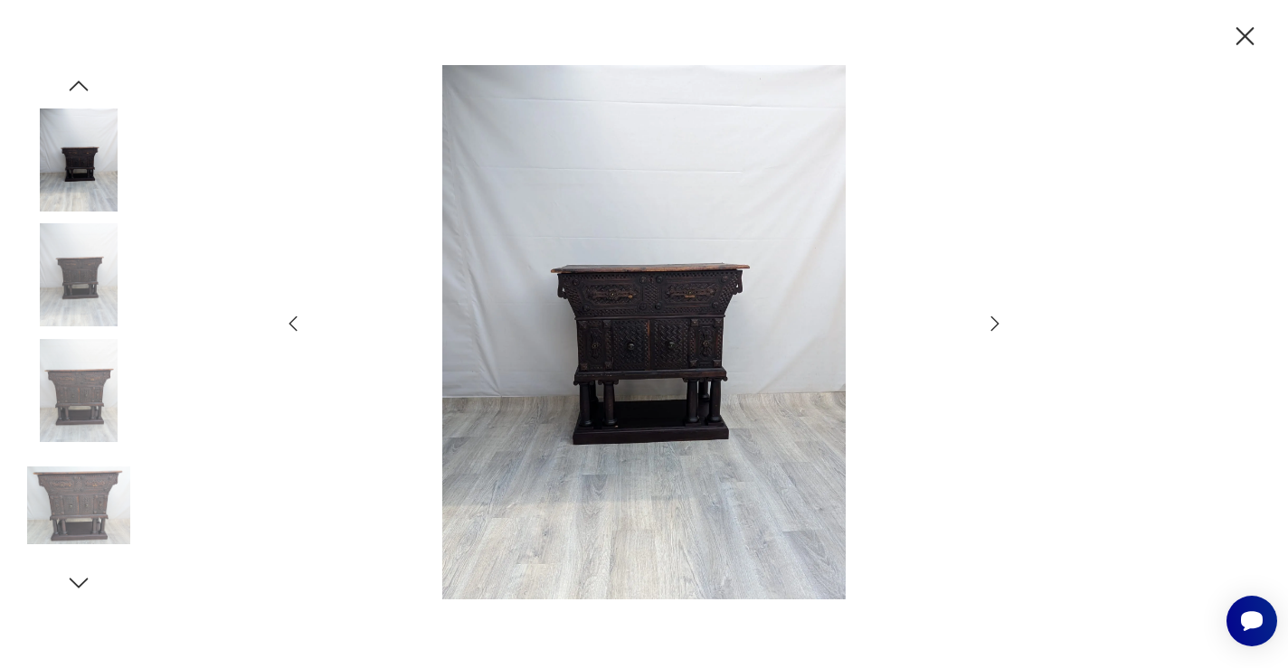
click at [993, 325] on icon "button" at bounding box center [995, 324] width 22 height 22
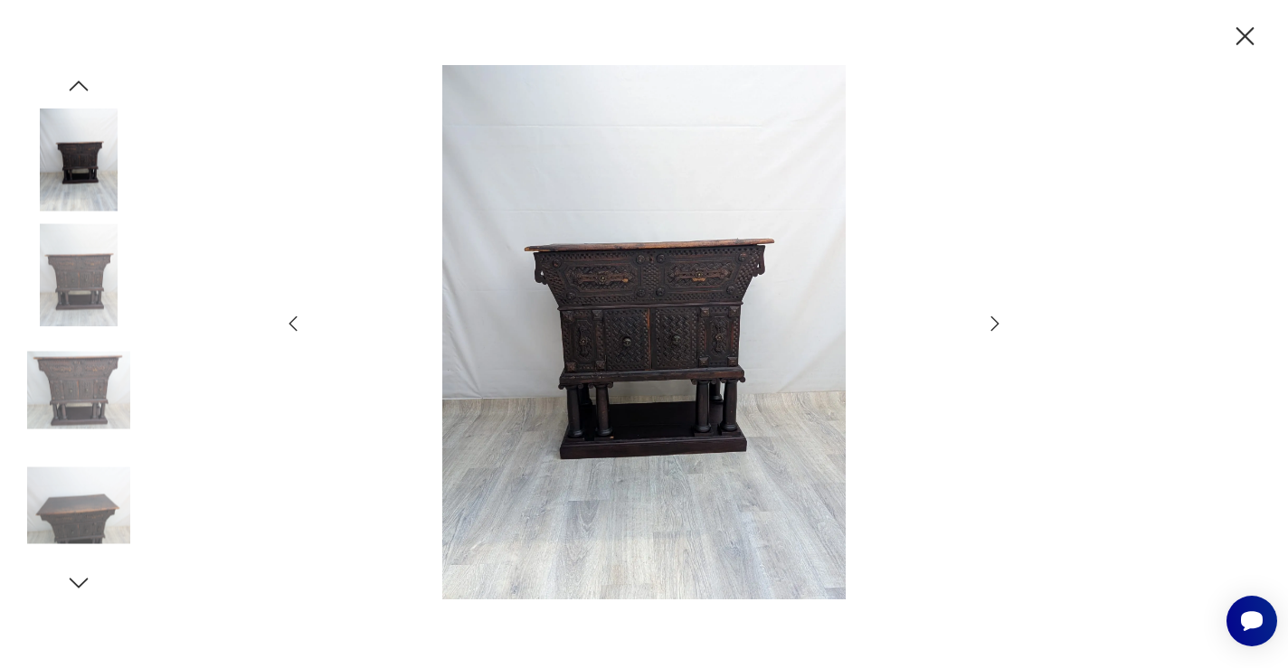
click at [1240, 36] on icon "button" at bounding box center [1245, 37] width 32 height 32
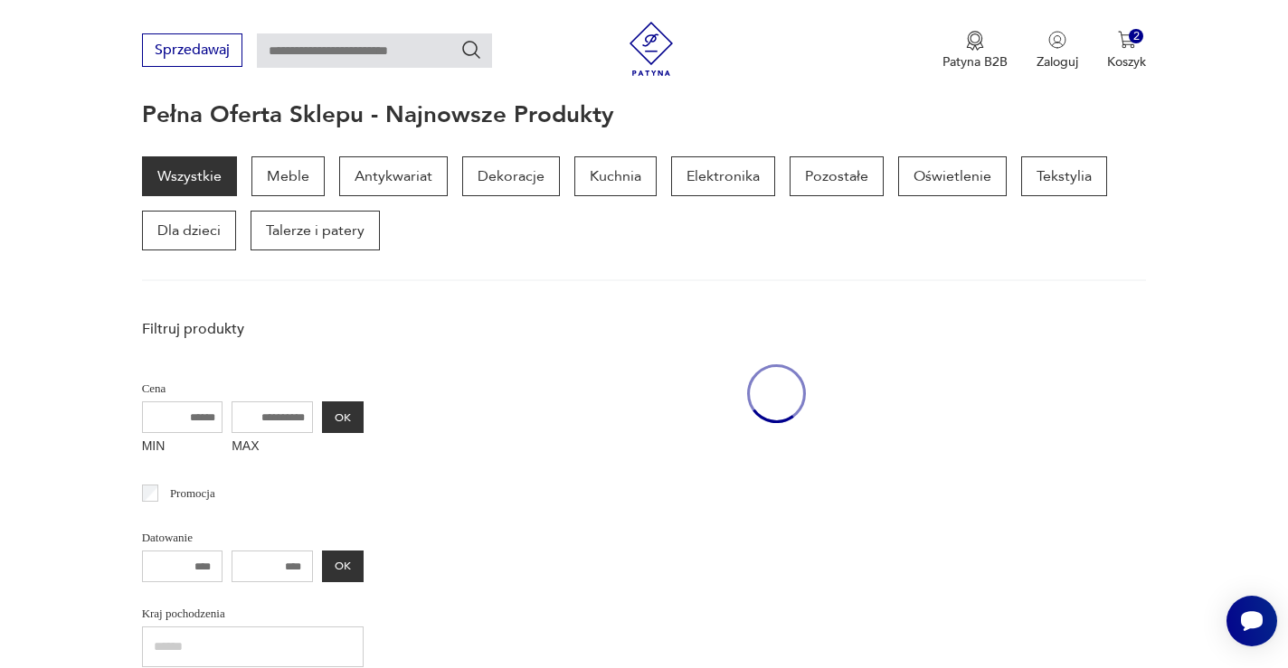
scroll to position [1122, 0]
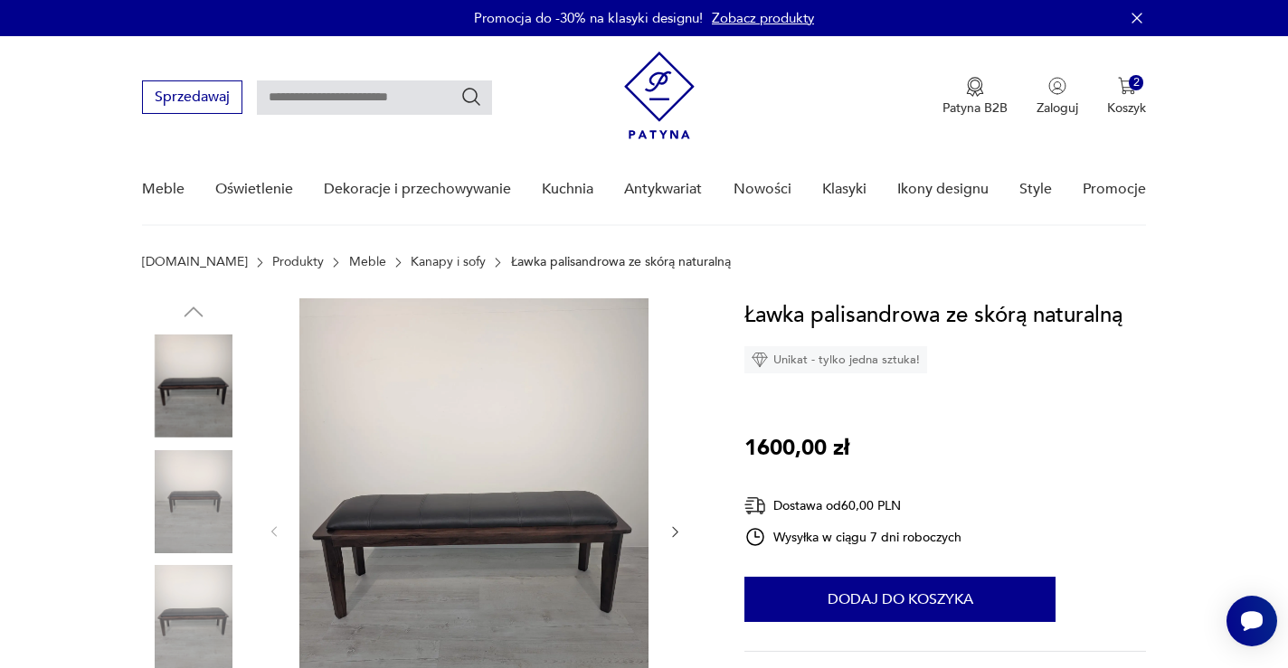
click at [470, 463] on img at bounding box center [473, 531] width 349 height 464
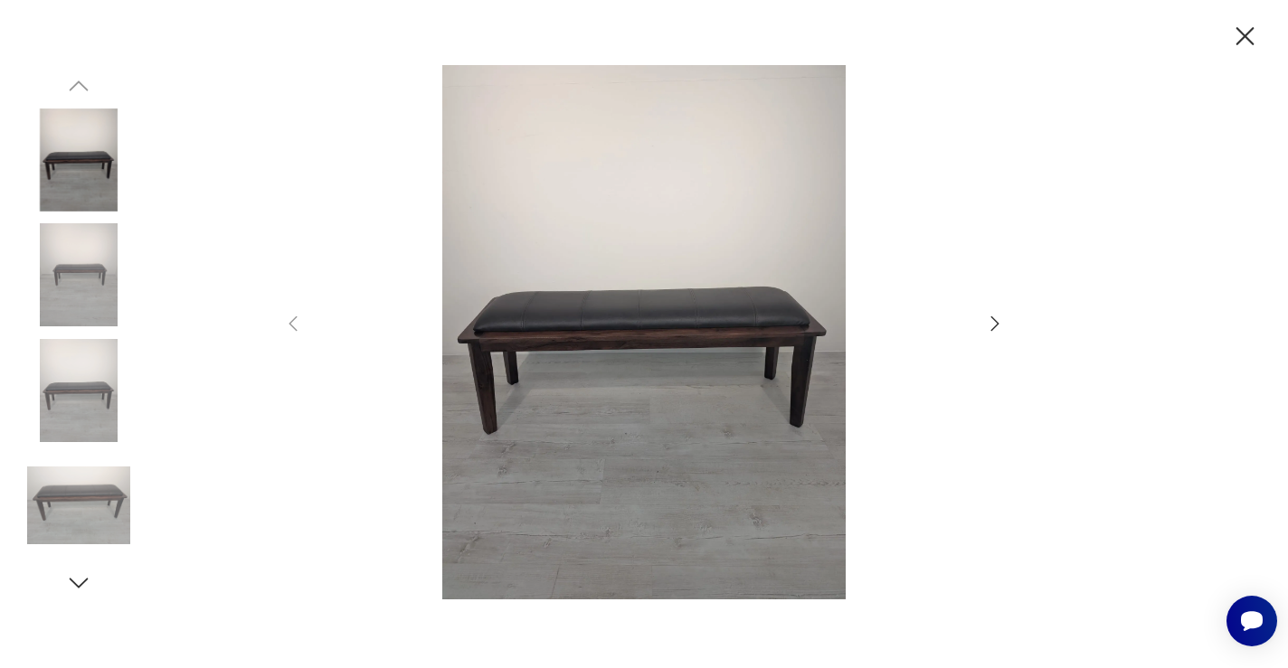
click at [996, 318] on icon "button" at bounding box center [995, 324] width 22 height 22
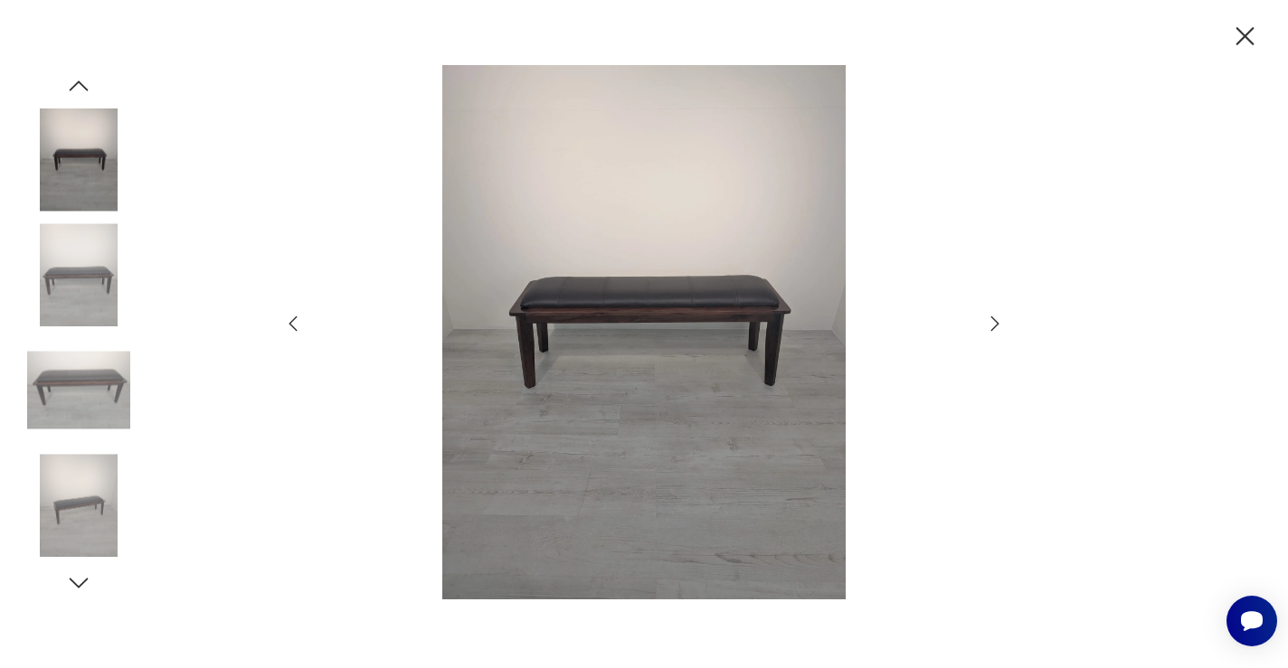
click at [996, 318] on icon "button" at bounding box center [995, 324] width 22 height 22
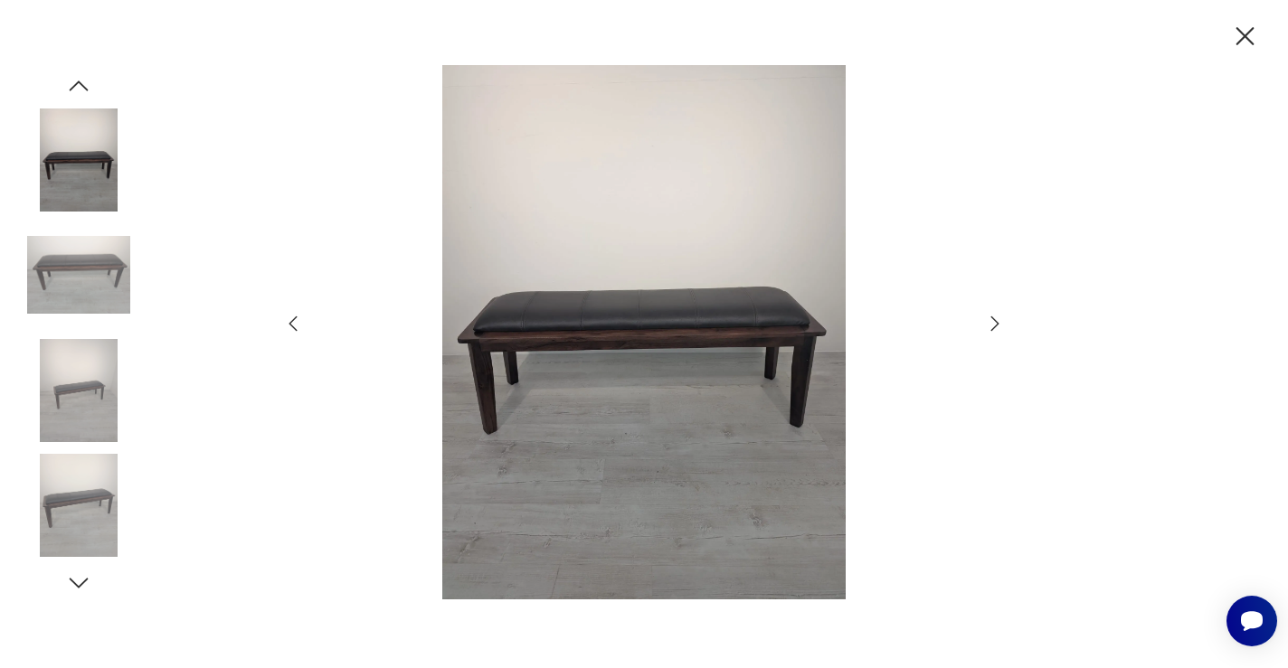
click at [996, 318] on icon "button" at bounding box center [995, 324] width 22 height 22
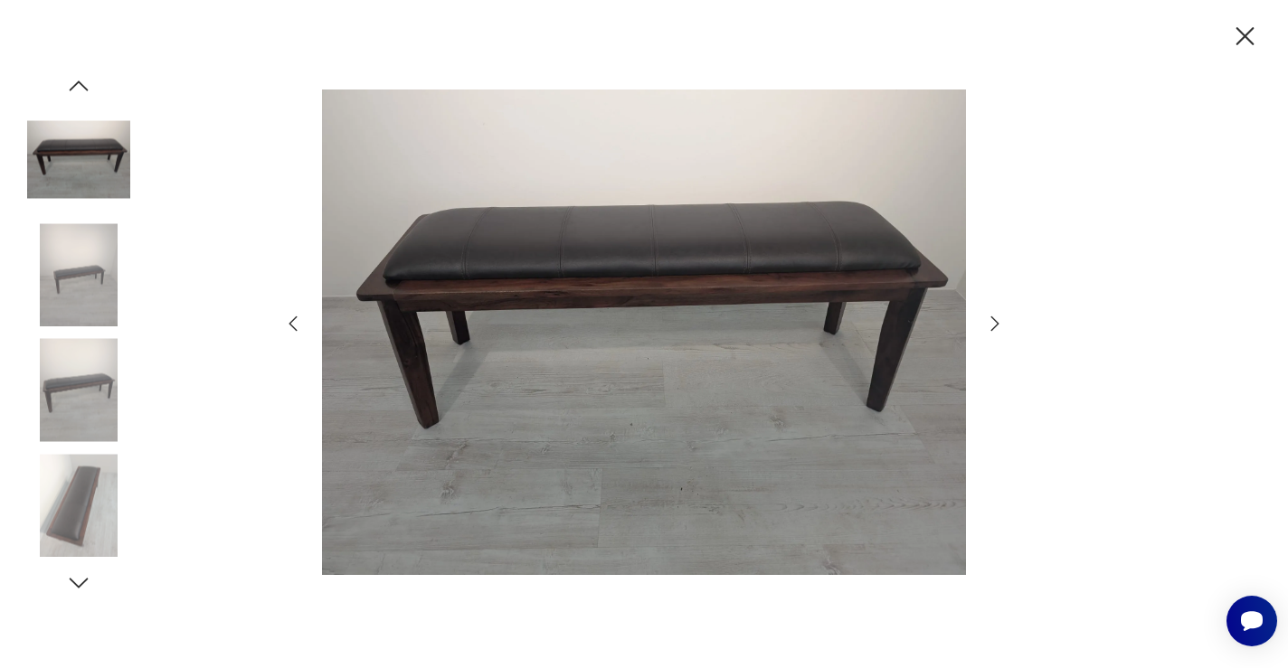
click at [996, 318] on icon "button" at bounding box center [995, 324] width 22 height 22
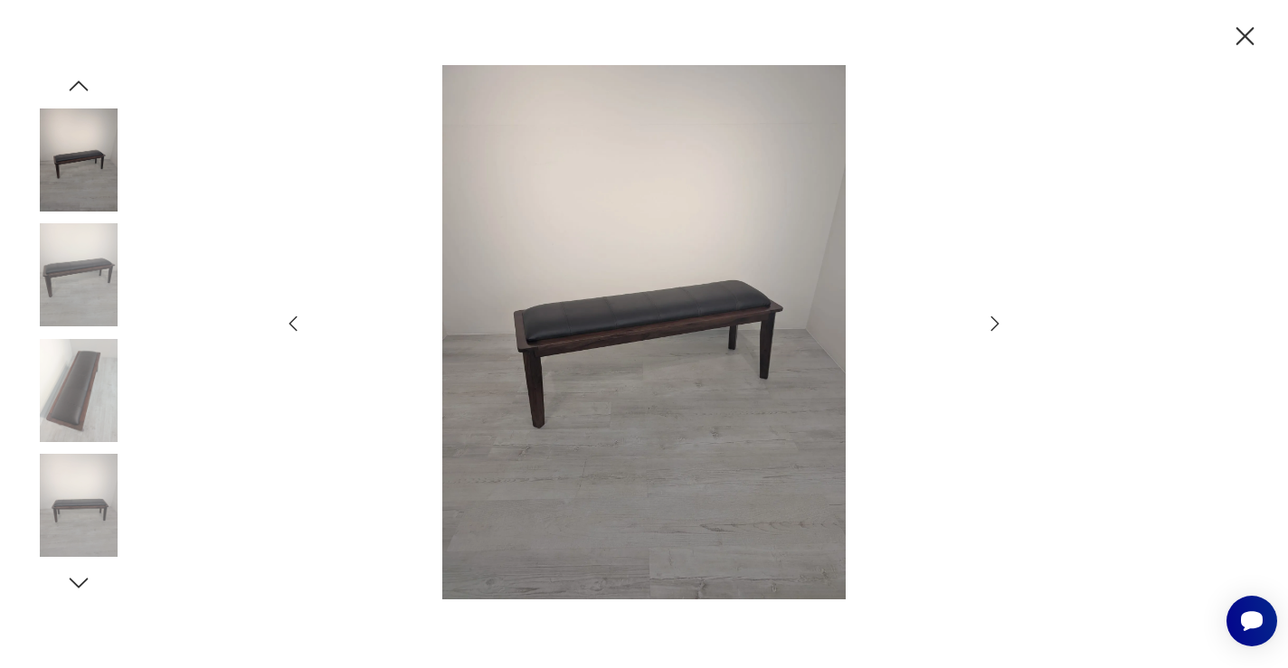
click at [996, 318] on icon "button" at bounding box center [995, 324] width 22 height 22
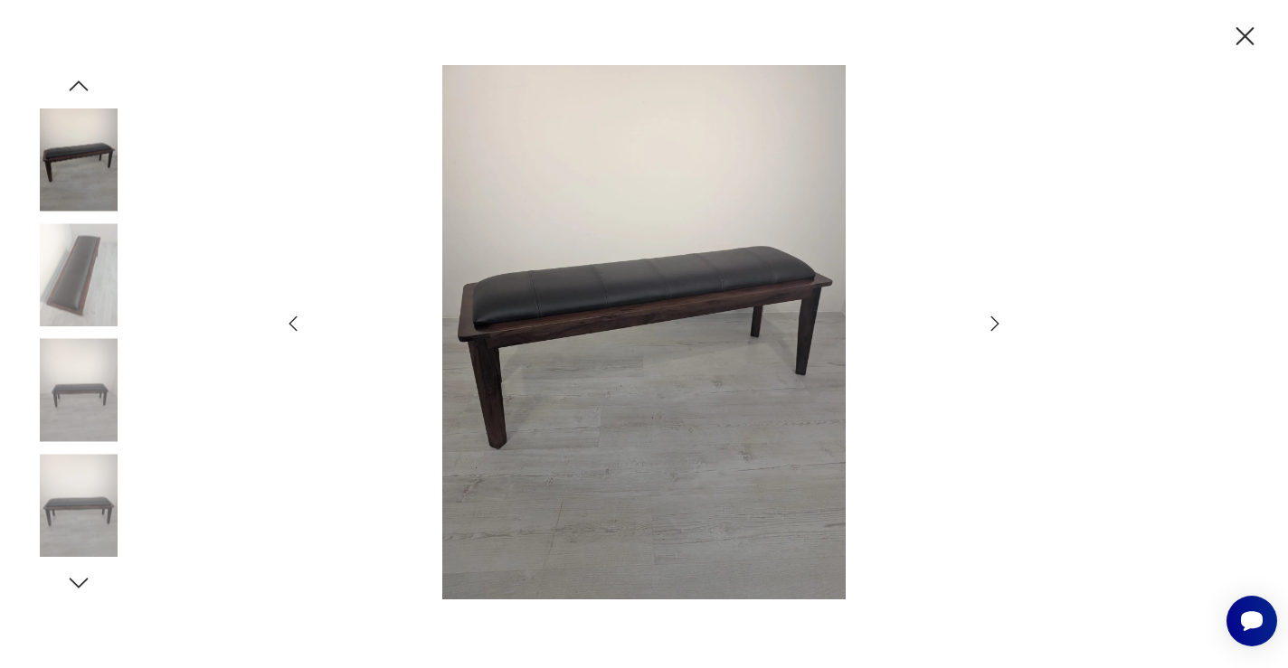
click at [1245, 25] on icon "button" at bounding box center [1245, 37] width 32 height 32
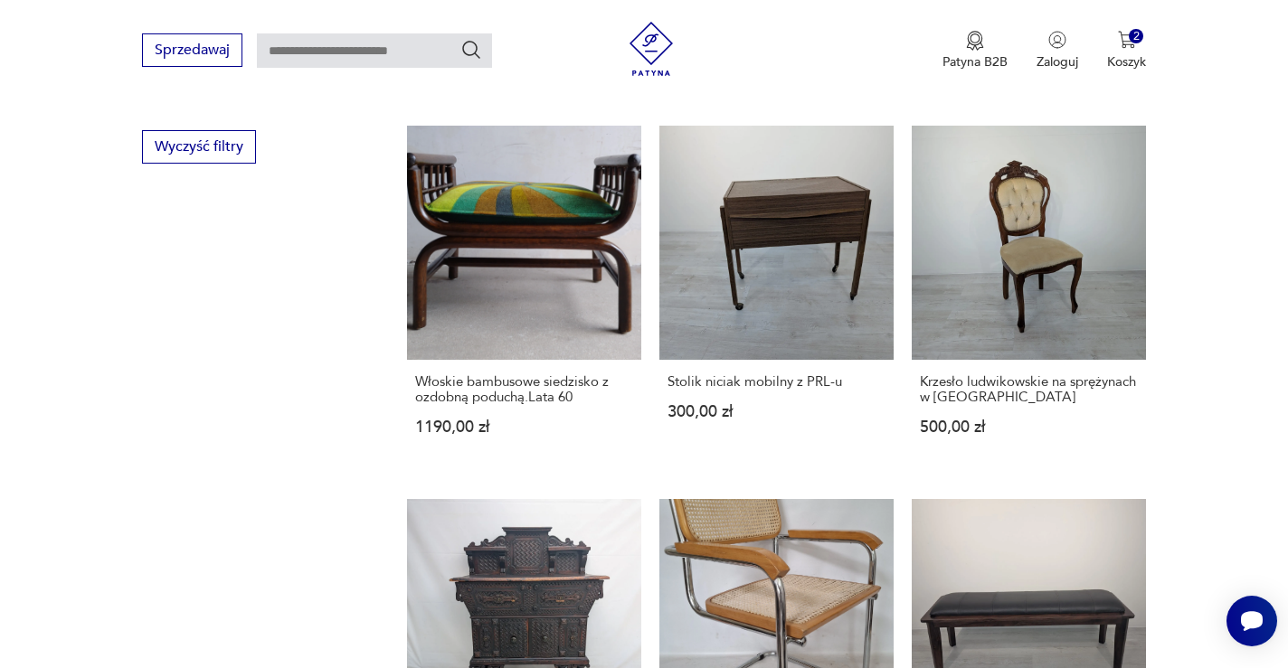
scroll to position [1492, 0]
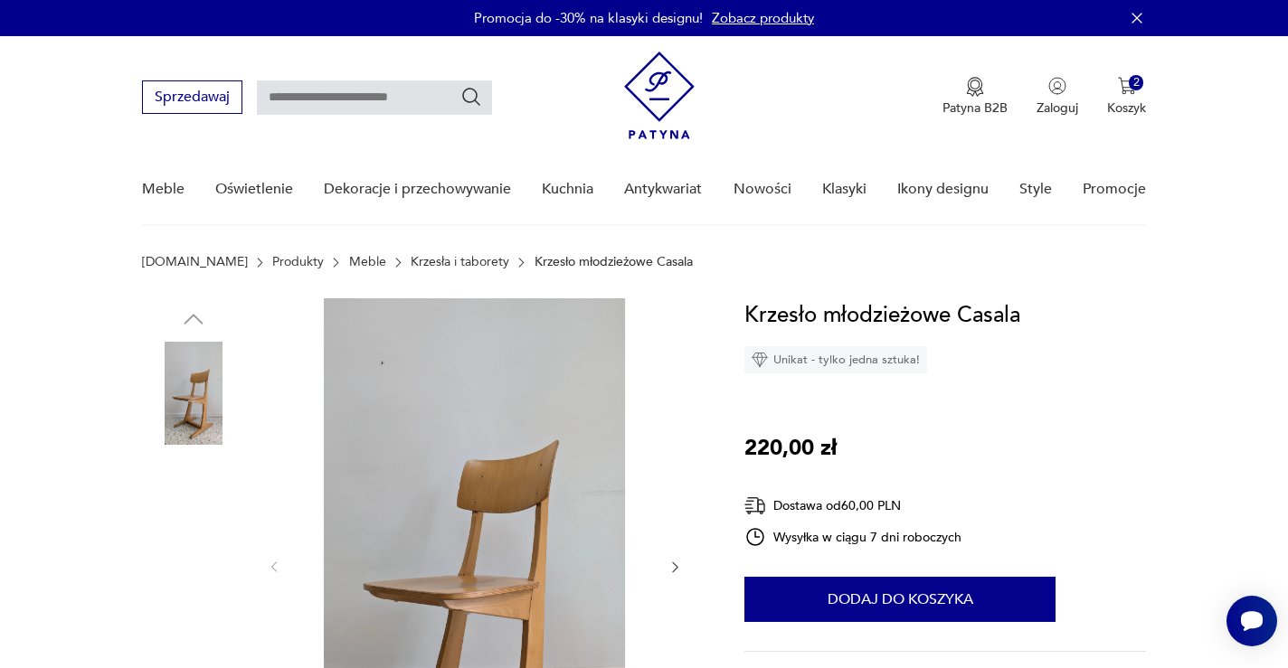
scroll to position [387, 0]
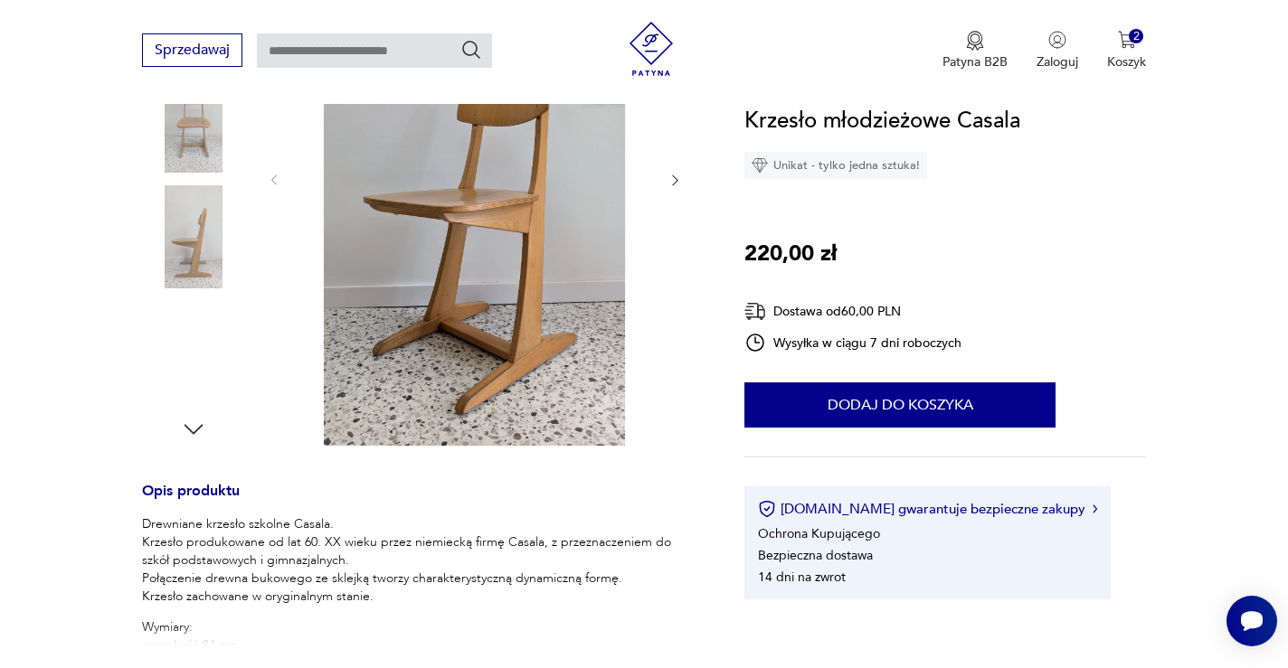
click at [673, 182] on icon "button" at bounding box center [675, 180] width 15 height 15
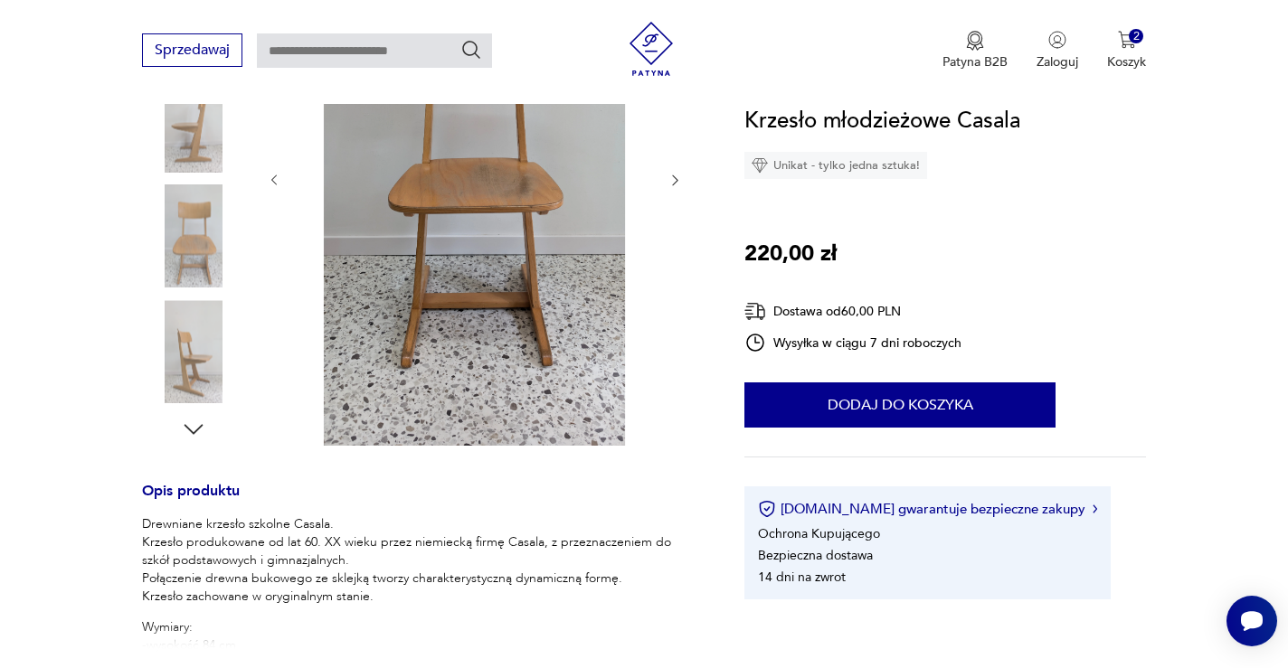
click at [673, 182] on icon "button" at bounding box center [675, 180] width 15 height 15
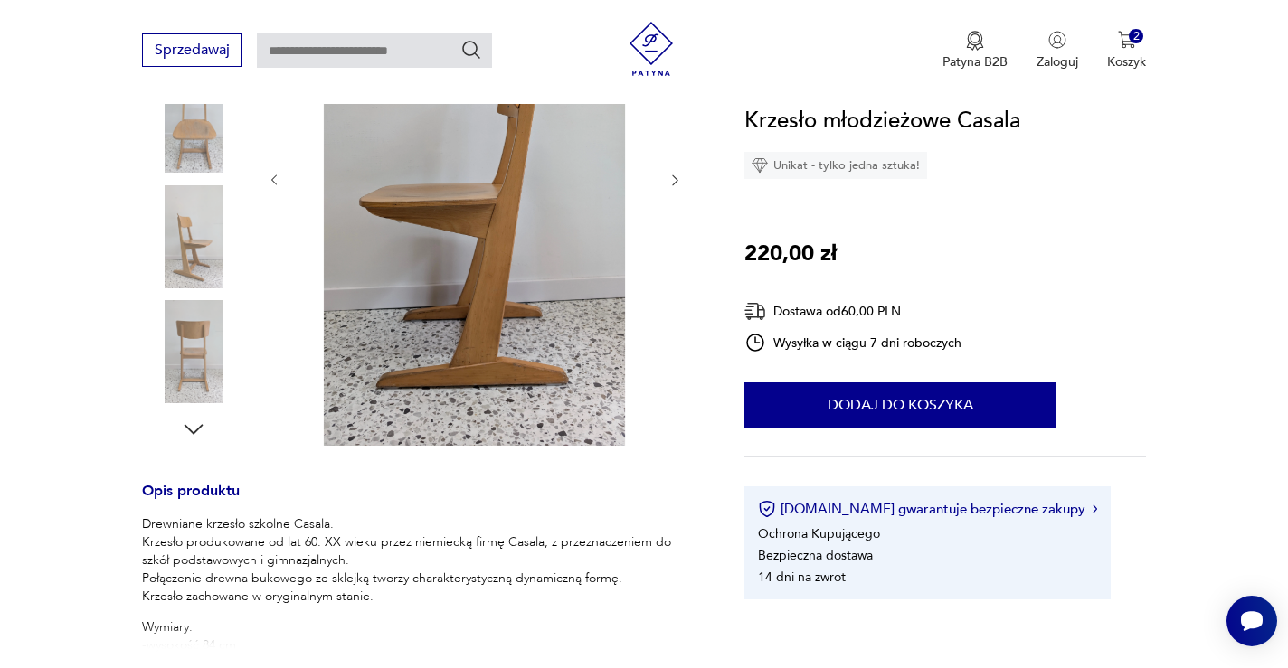
click at [673, 182] on icon "button" at bounding box center [675, 180] width 15 height 15
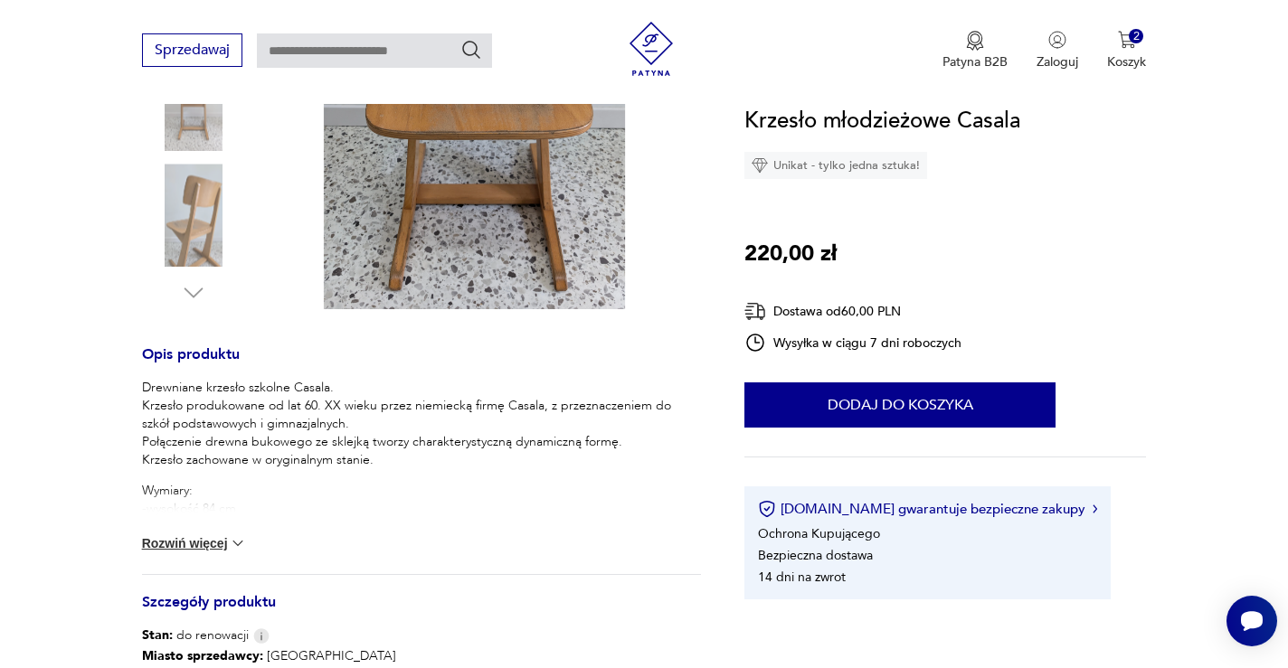
scroll to position [611, 0]
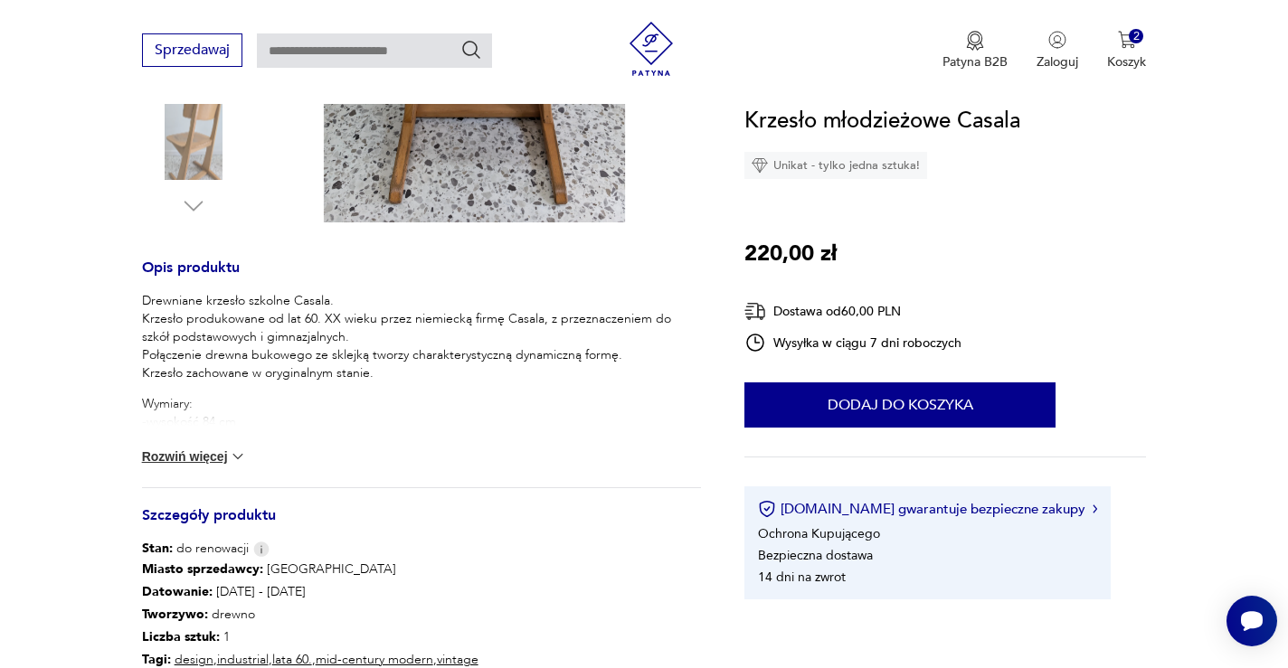
click at [208, 455] on button "Rozwiń więcej" at bounding box center [194, 457] width 105 height 18
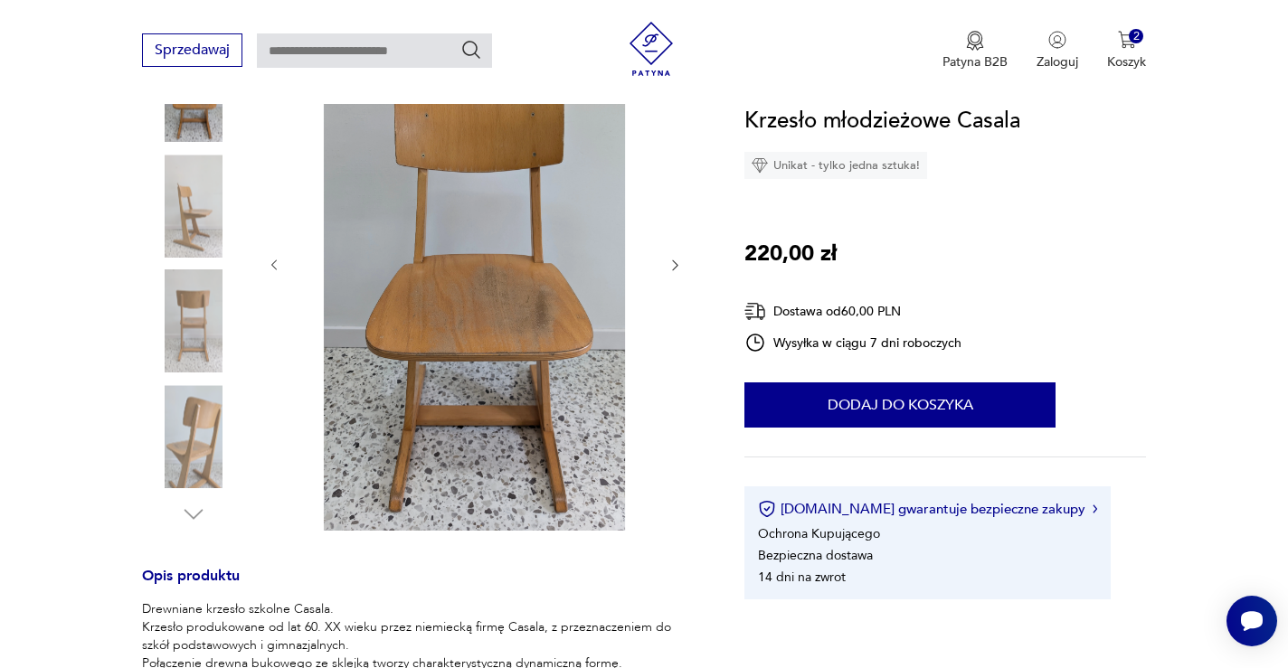
scroll to position [265, 0]
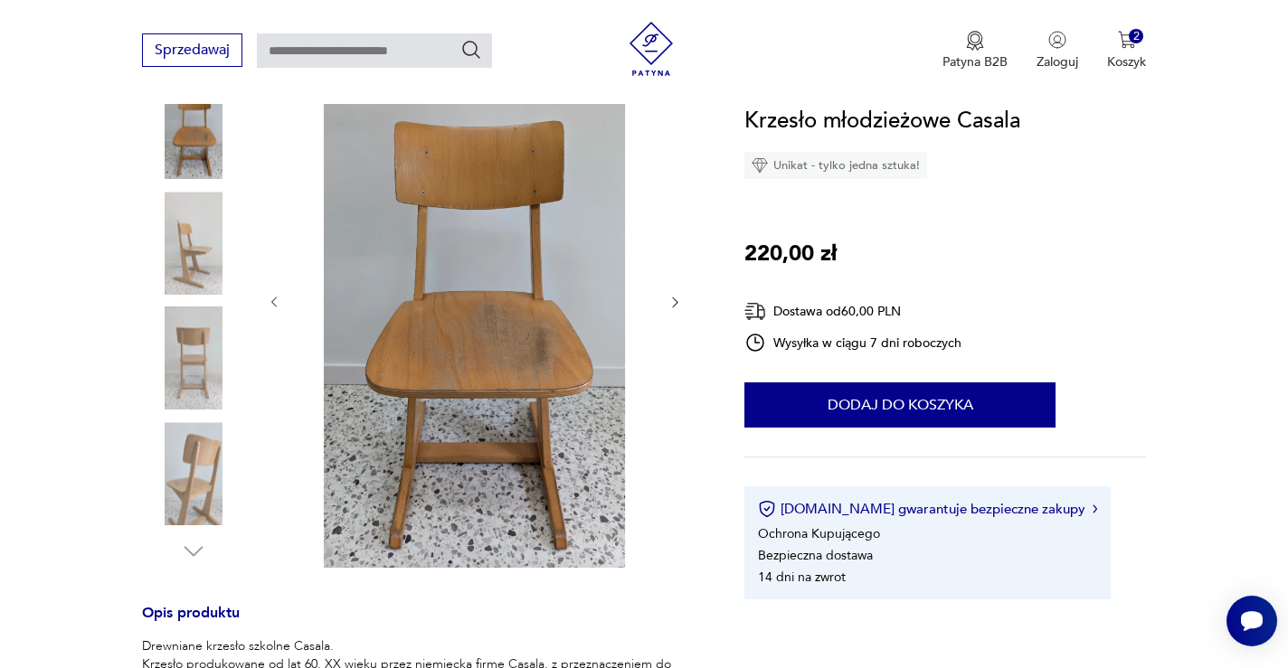
click at [470, 384] on img at bounding box center [473, 300] width 349 height 535
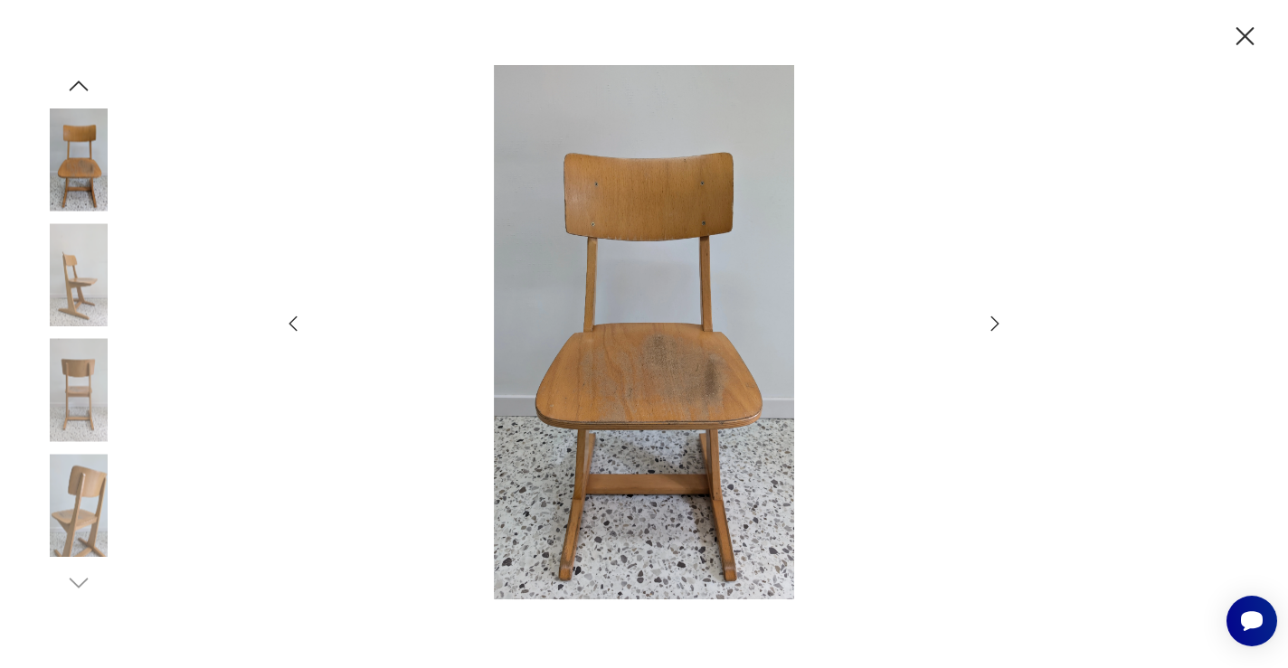
click at [991, 318] on icon "button" at bounding box center [995, 324] width 22 height 22
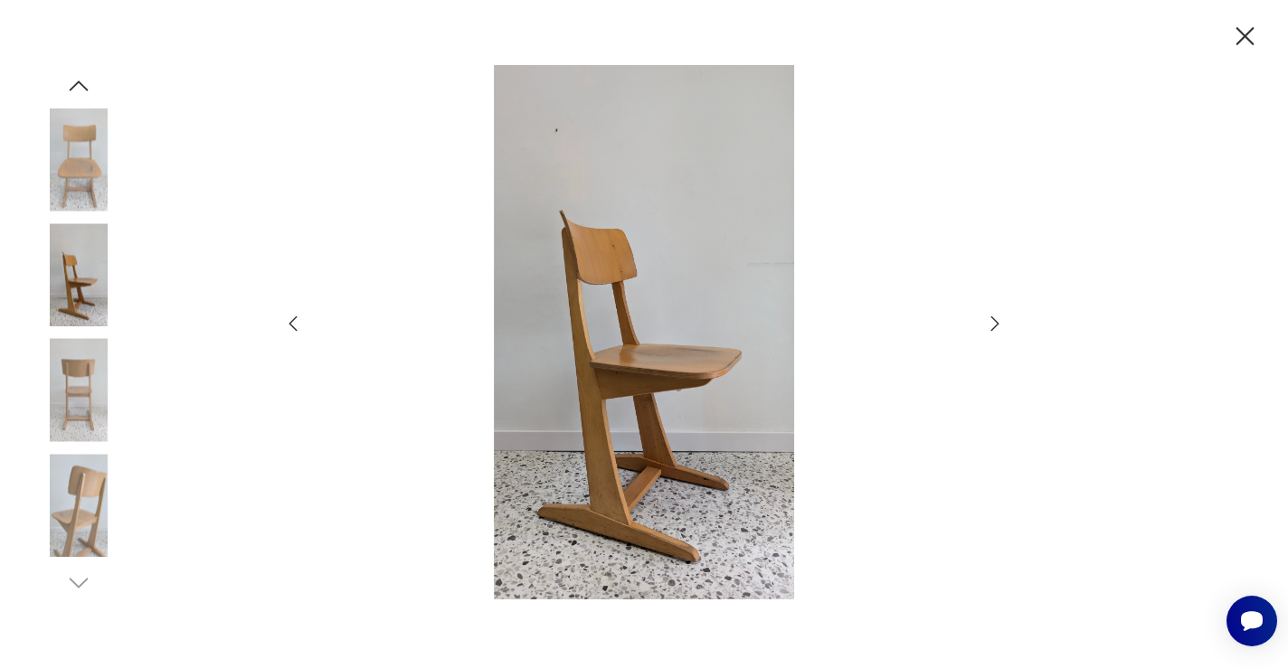
click at [991, 318] on icon "button" at bounding box center [995, 324] width 22 height 22
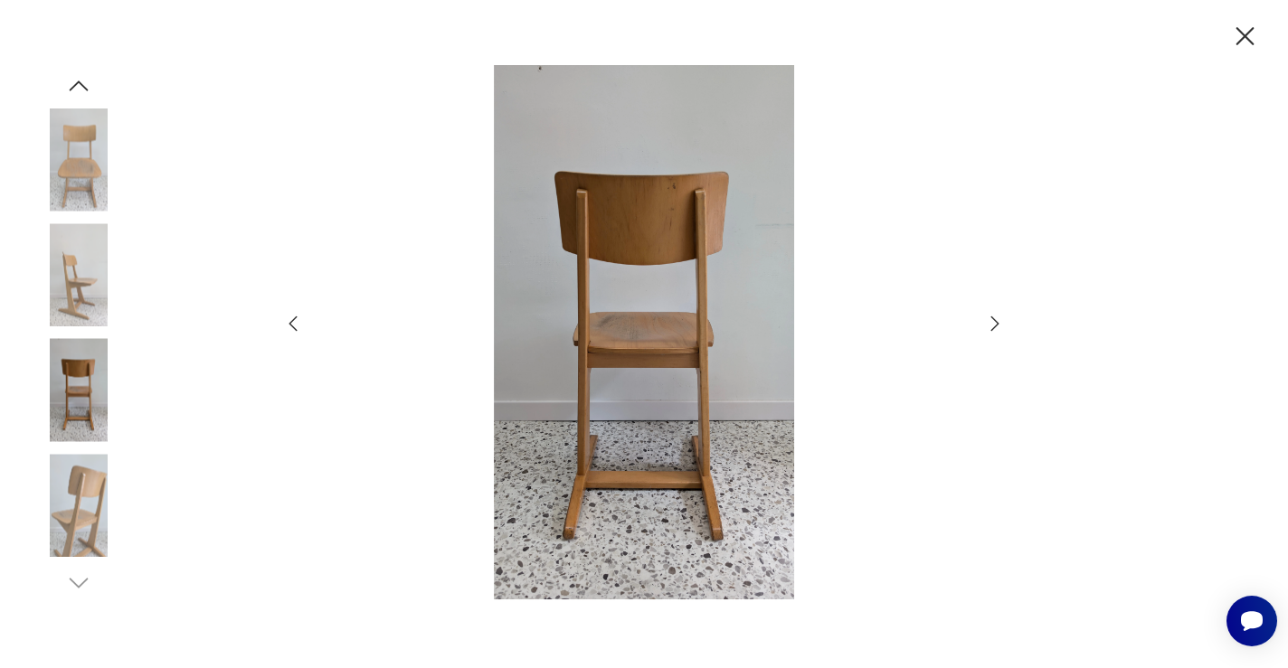
click at [991, 318] on icon "button" at bounding box center [995, 324] width 22 height 22
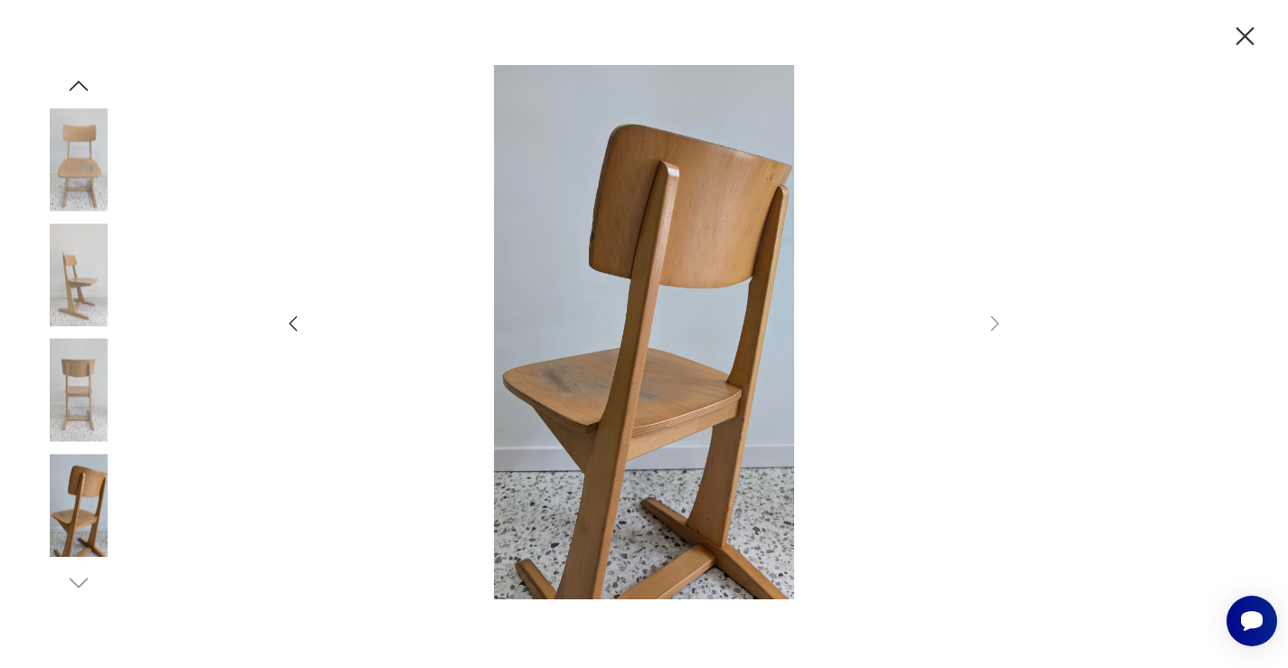
click at [289, 323] on icon "button" at bounding box center [293, 324] width 22 height 22
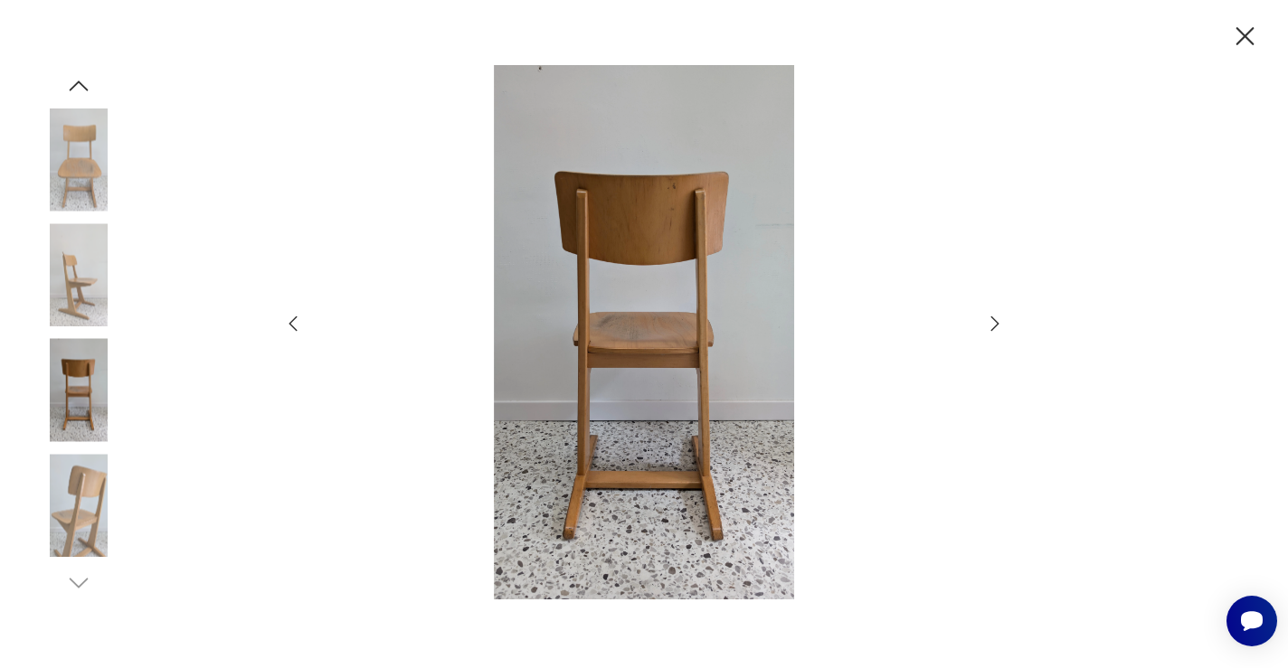
click at [289, 323] on icon "button" at bounding box center [293, 324] width 22 height 22
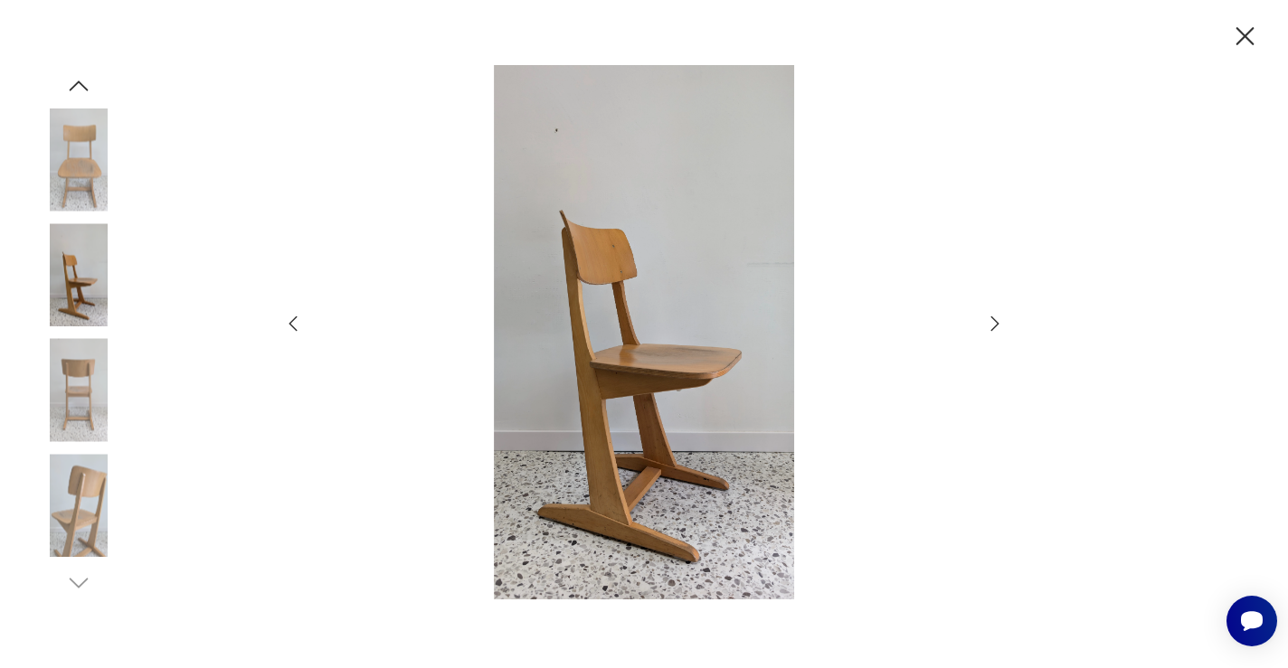
click at [289, 323] on icon "button" at bounding box center [293, 324] width 22 height 22
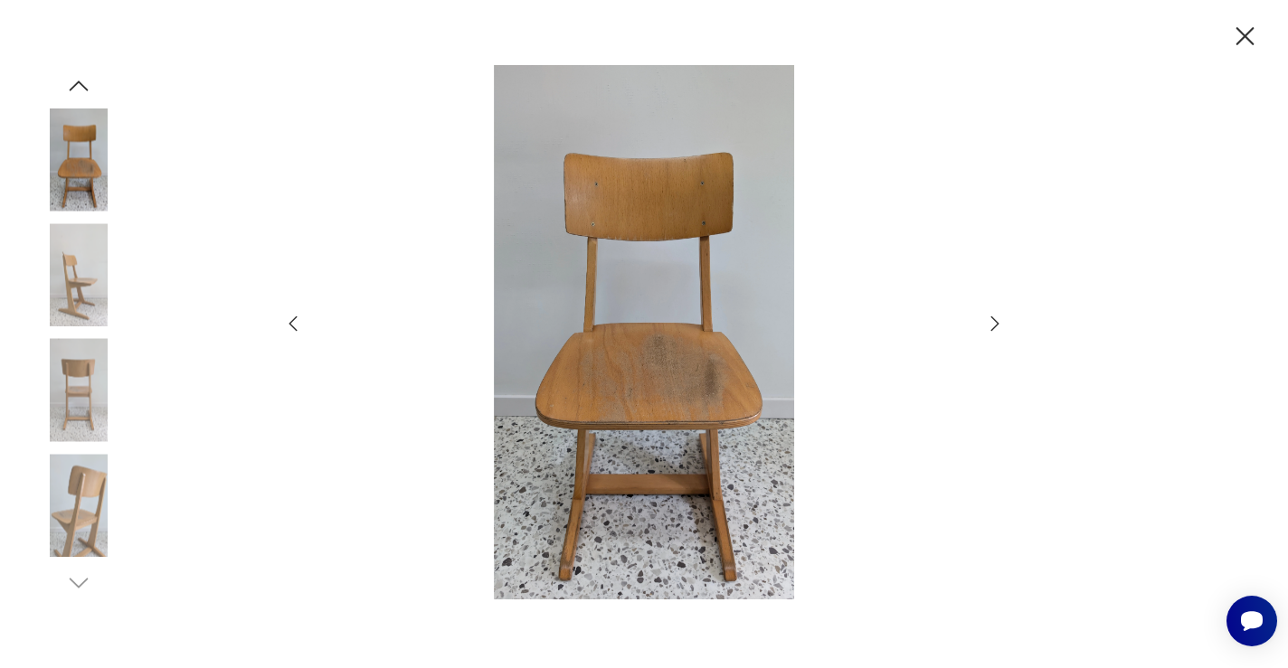
click at [289, 323] on icon "button" at bounding box center [293, 324] width 22 height 22
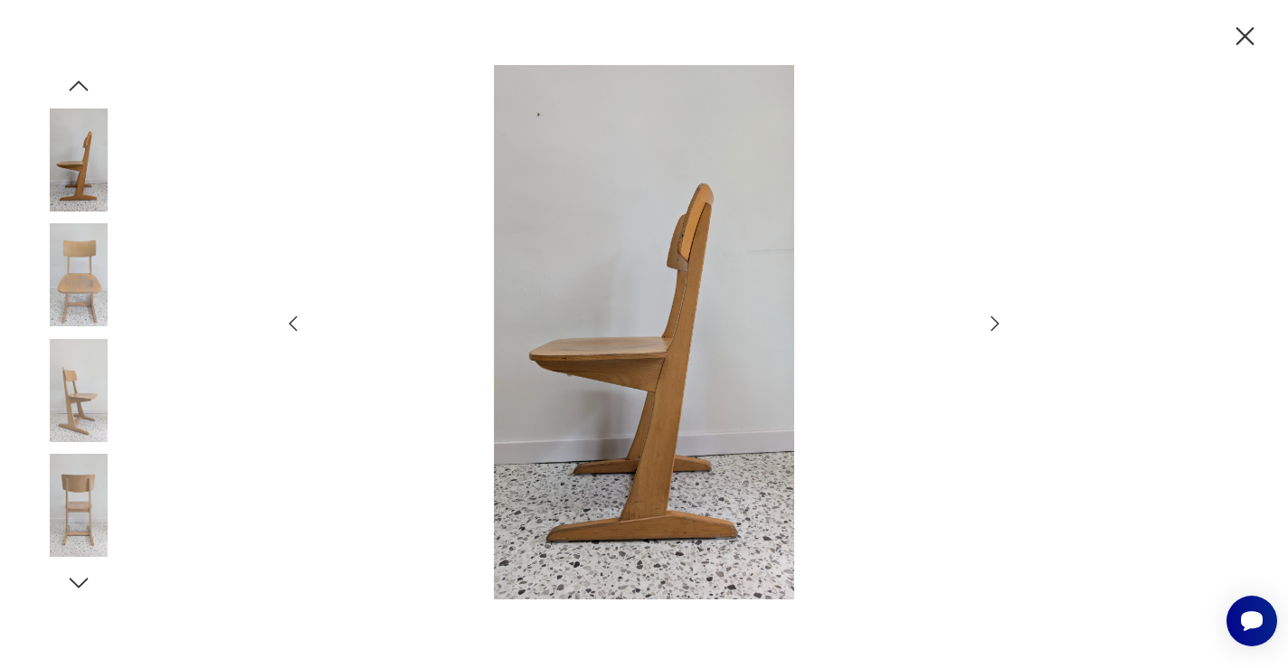
click at [289, 323] on icon "button" at bounding box center [293, 324] width 22 height 22
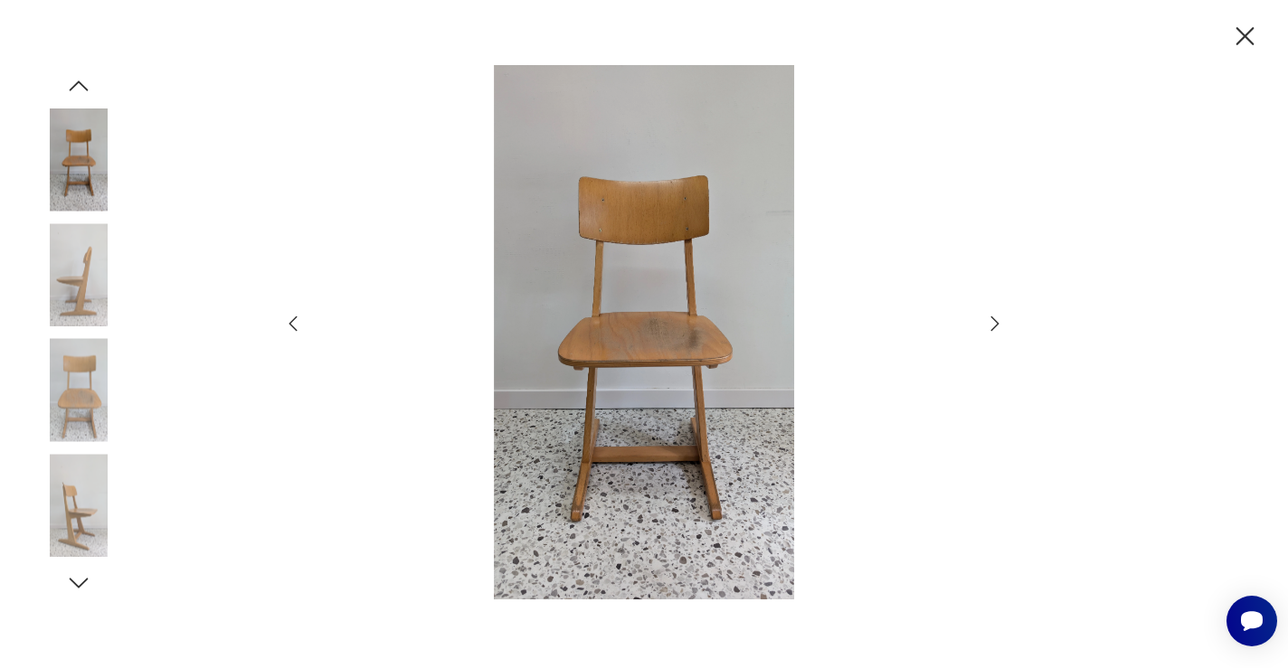
click at [1237, 34] on icon "button" at bounding box center [1245, 37] width 32 height 32
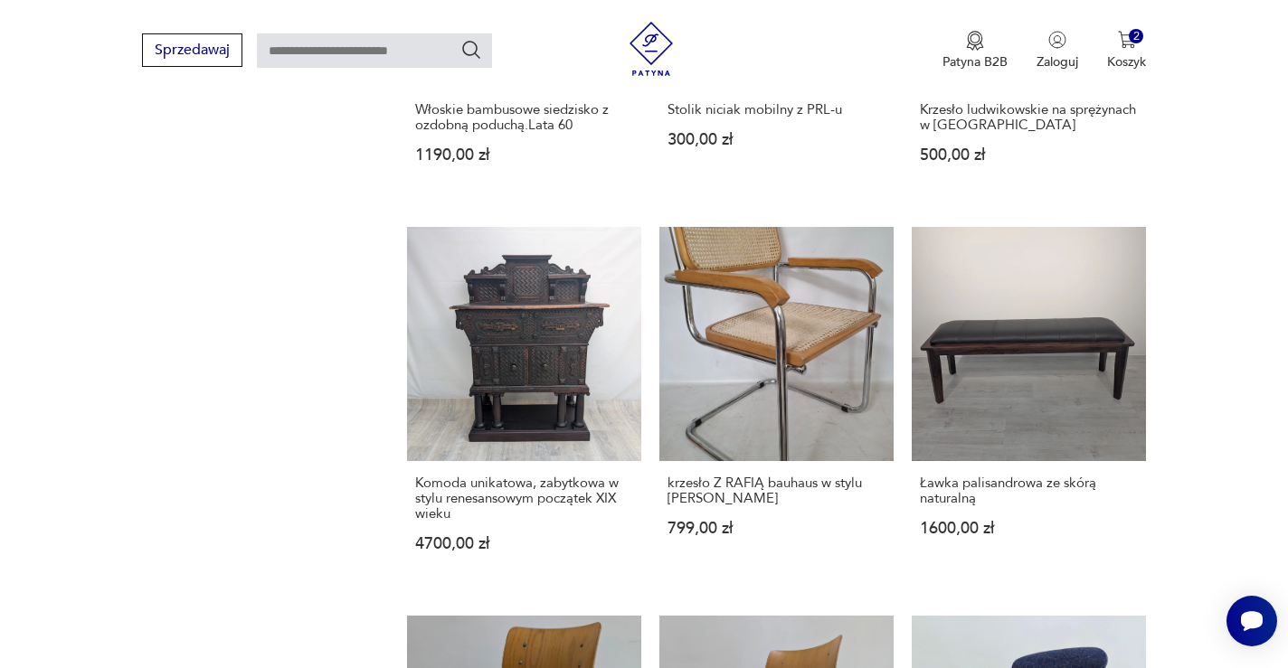
scroll to position [1538, 0]
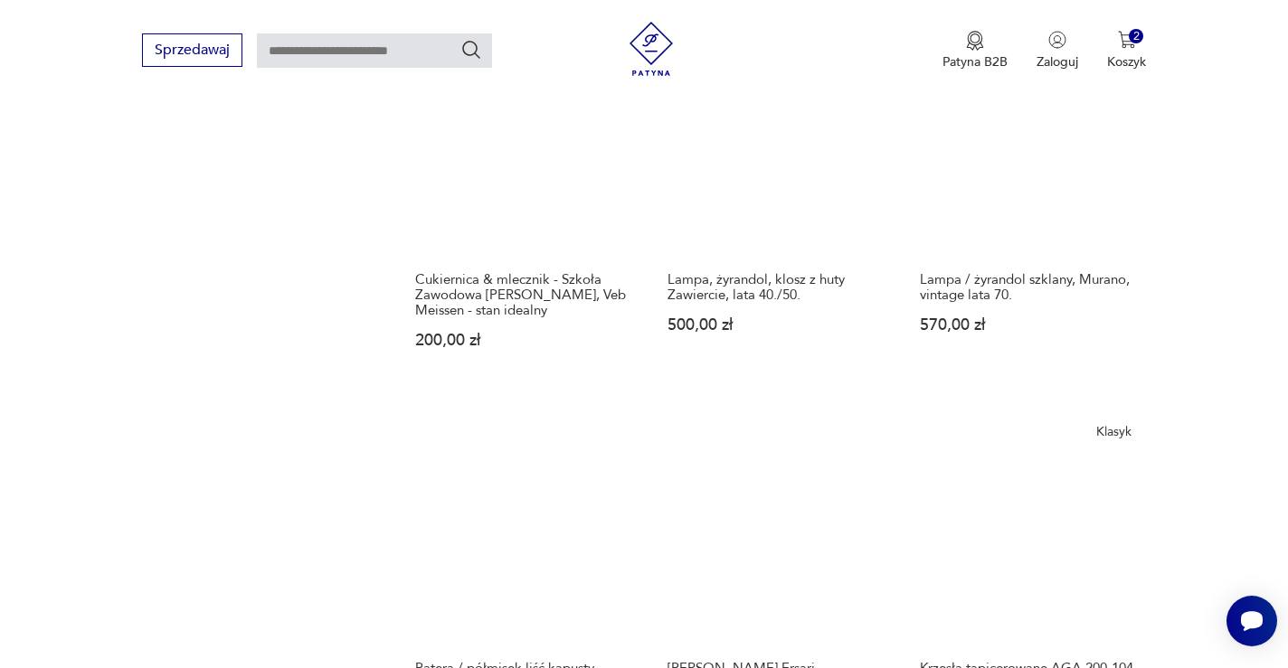
scroll to position [1502, 0]
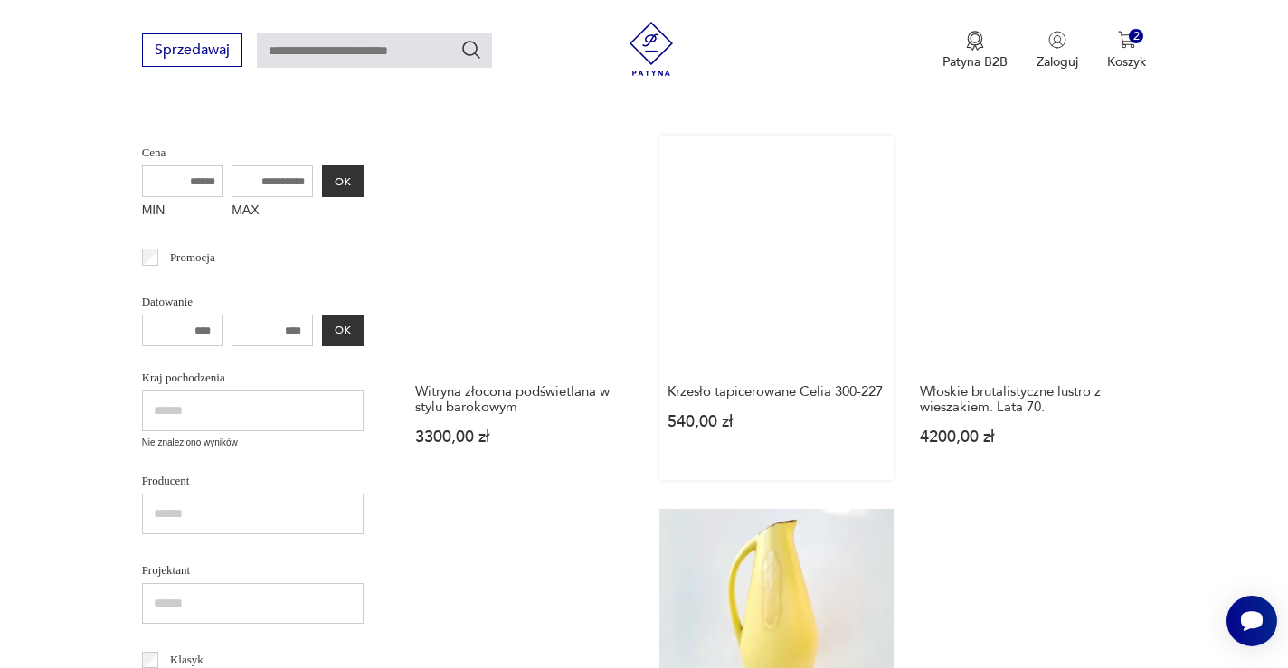
scroll to position [389, 0]
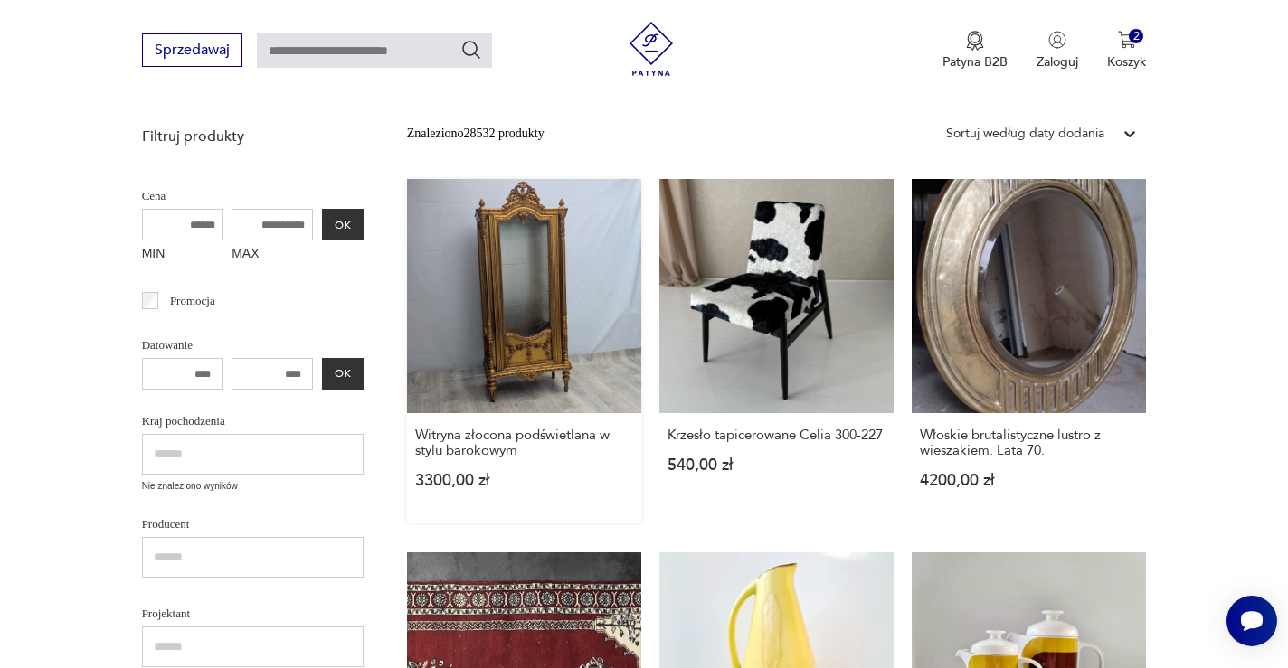
click at [466, 294] on link "Witryna złocona podświetlana w stylu barokowym 3300,00 zł" at bounding box center [524, 351] width 234 height 345
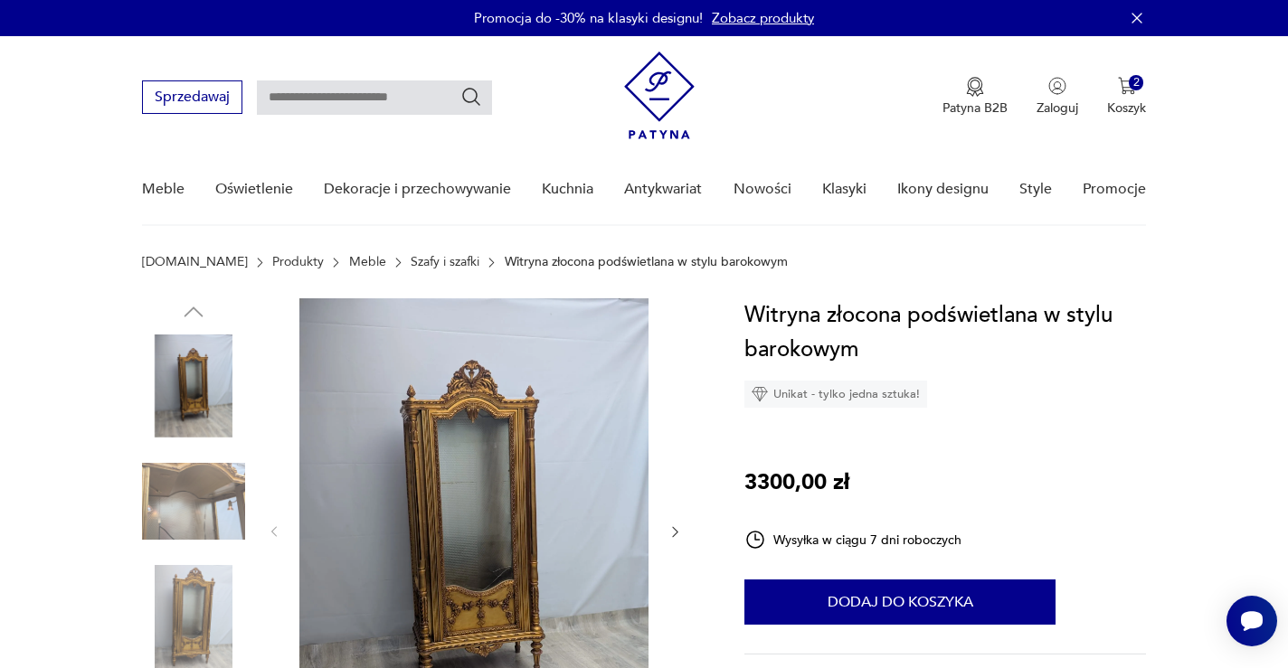
click at [536, 428] on img at bounding box center [473, 531] width 349 height 464
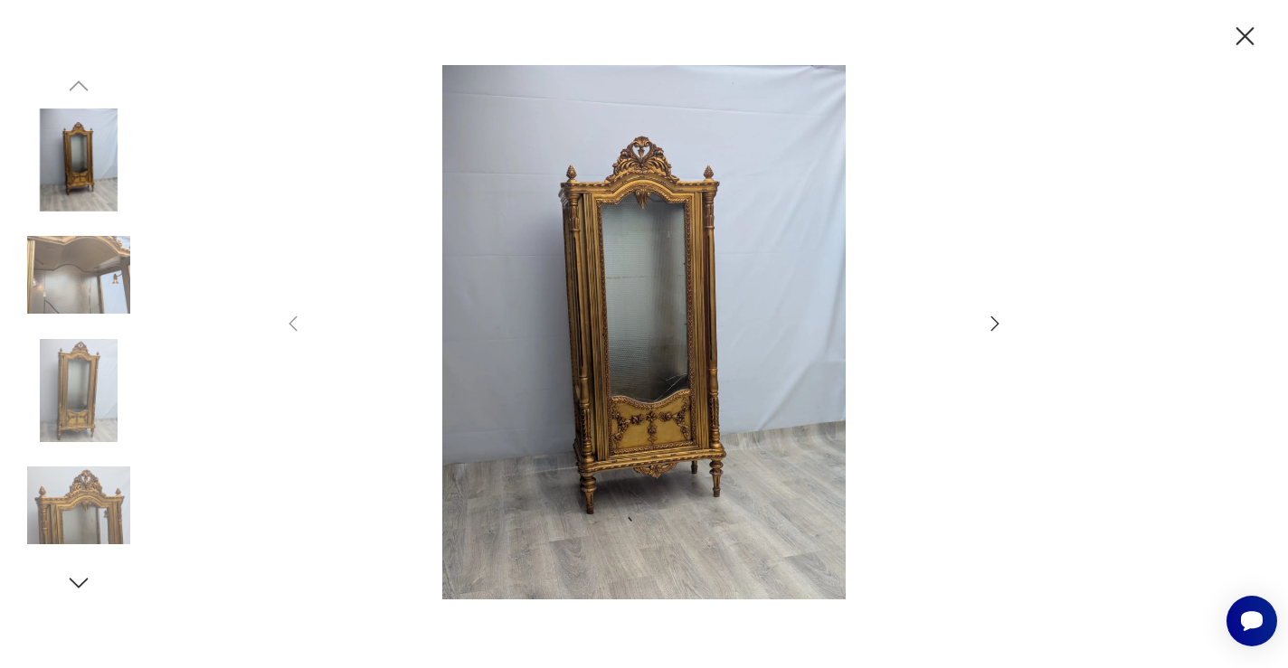
click at [988, 321] on icon "button" at bounding box center [995, 324] width 22 height 22
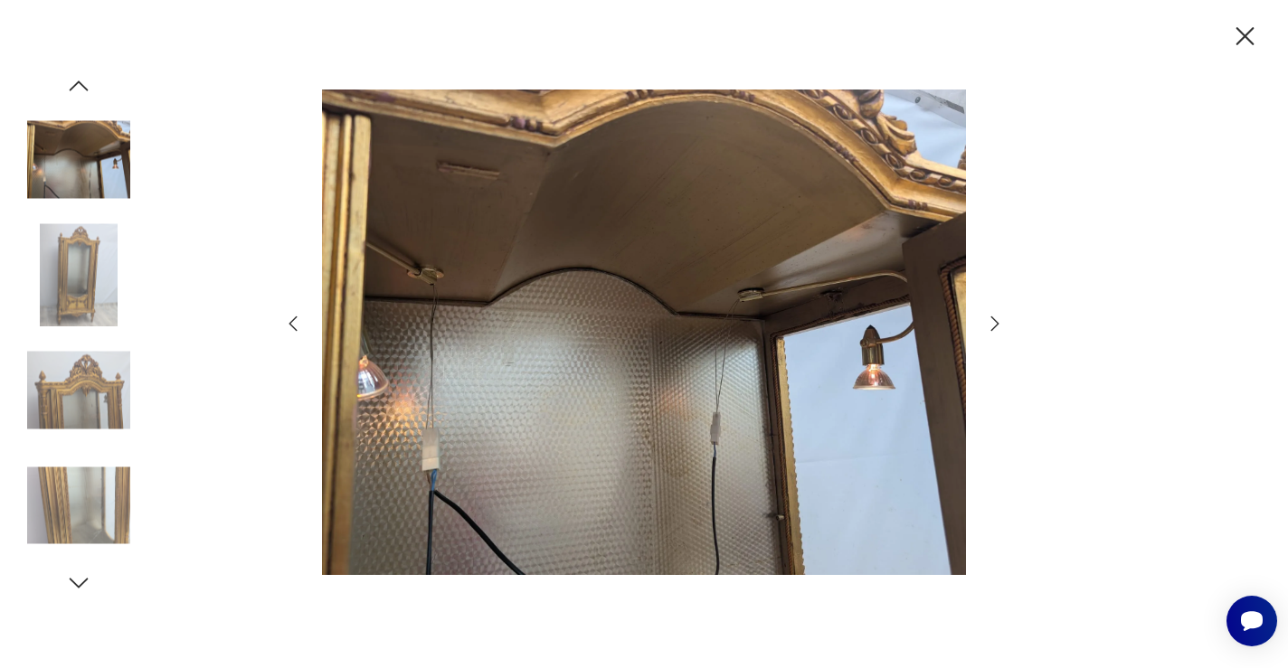
click at [988, 321] on icon "button" at bounding box center [995, 324] width 22 height 22
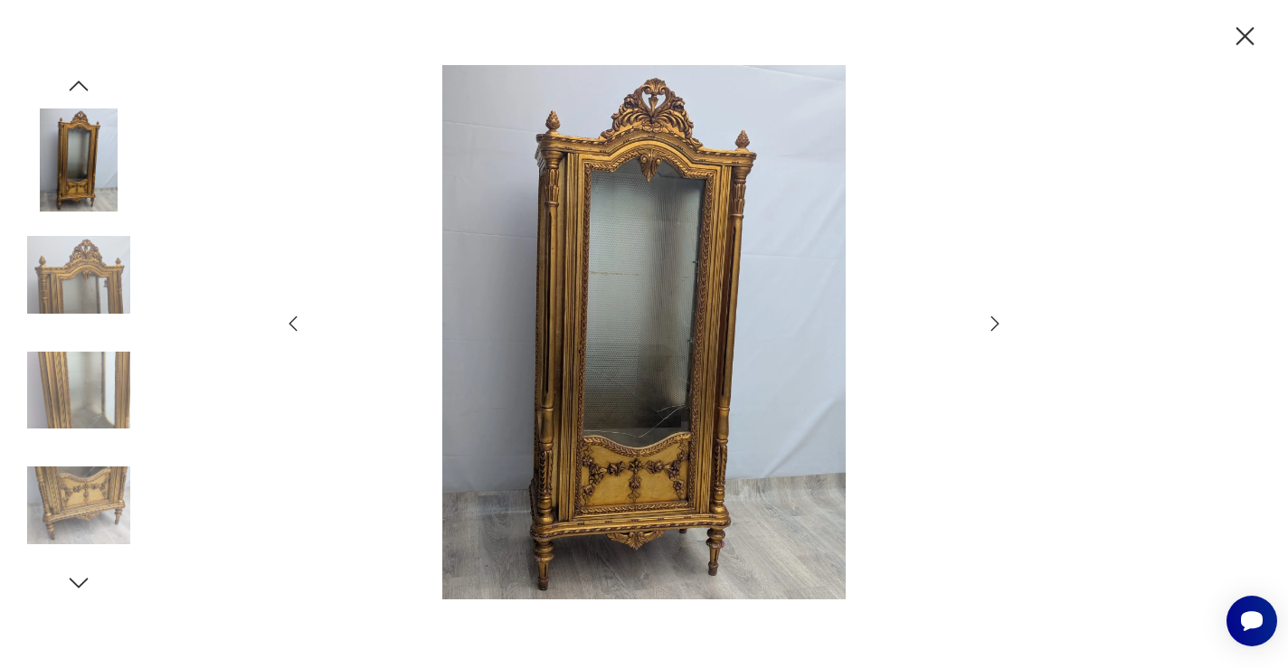
click at [988, 321] on icon "button" at bounding box center [995, 324] width 22 height 22
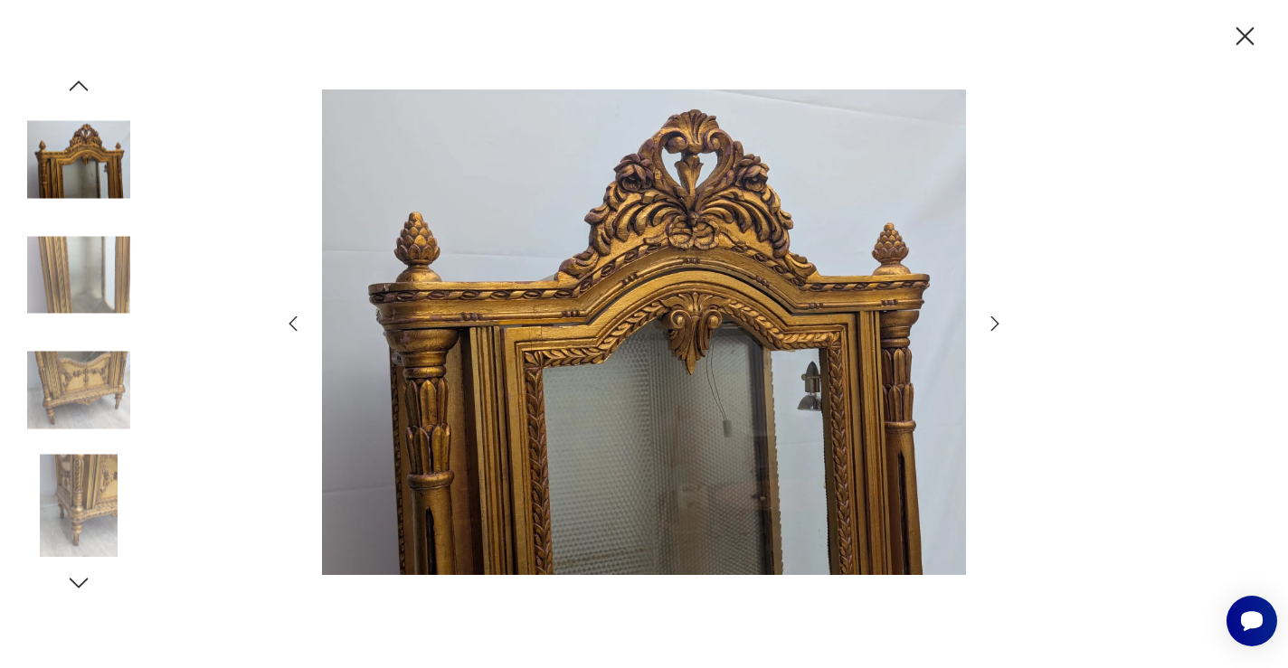
click at [988, 321] on icon "button" at bounding box center [995, 324] width 22 height 22
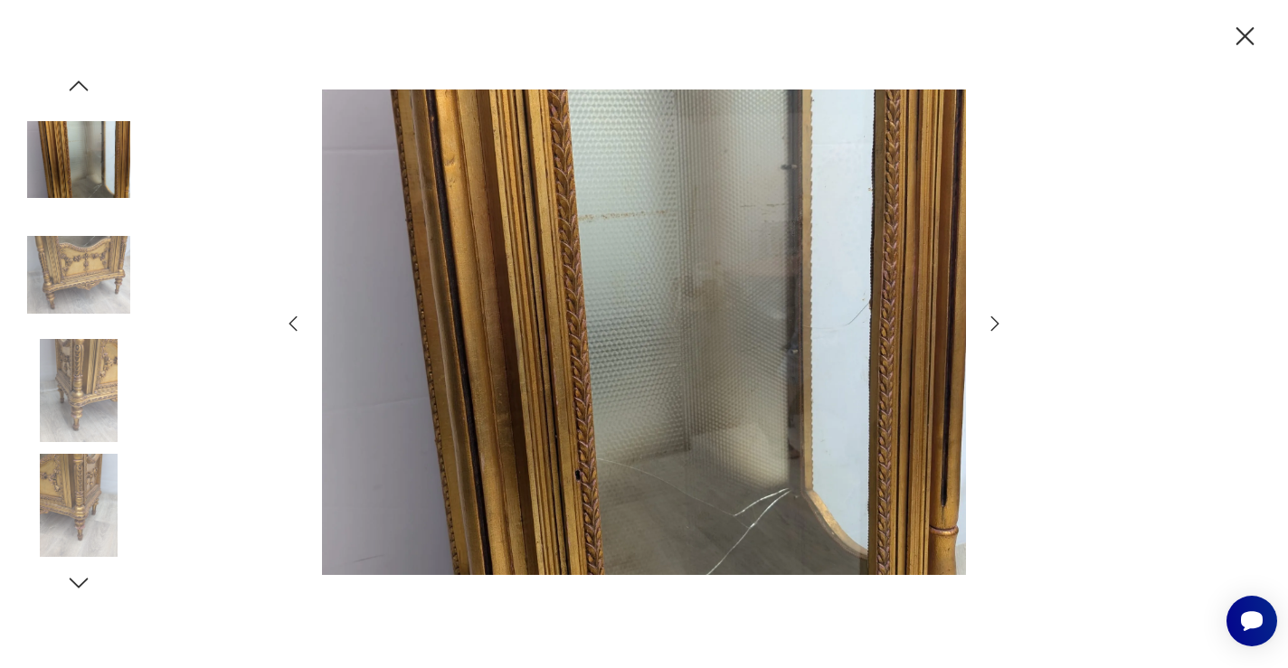
click at [988, 321] on icon "button" at bounding box center [995, 324] width 22 height 22
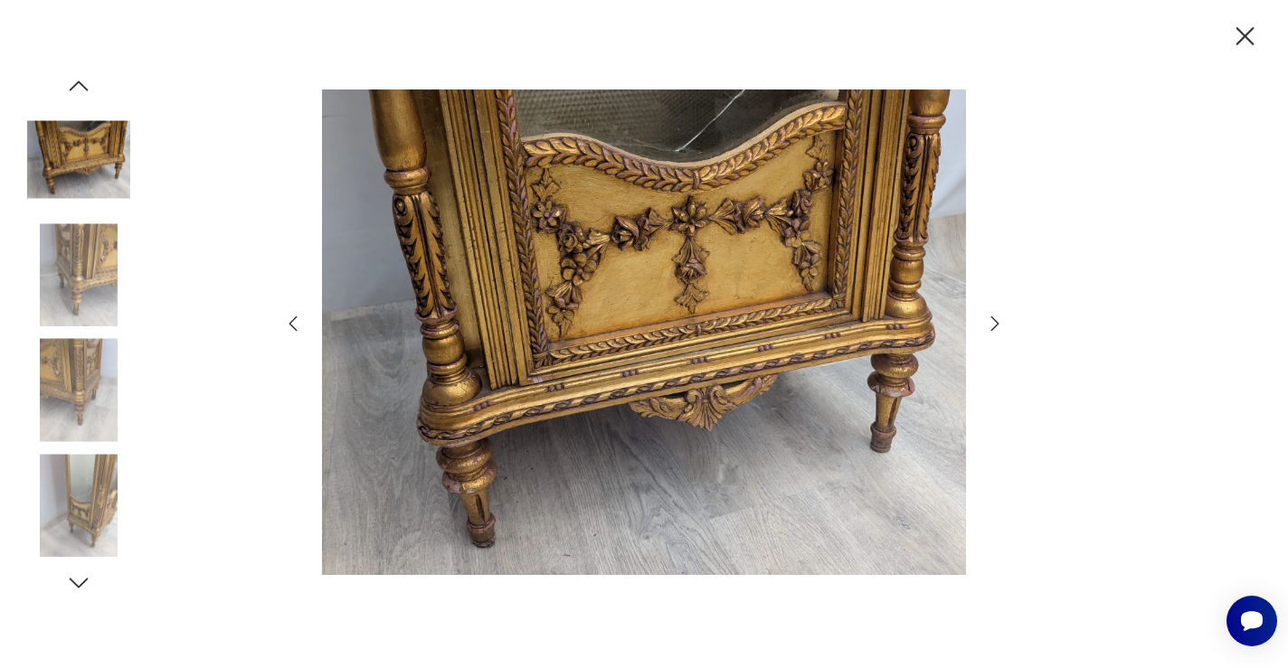
click at [988, 321] on icon "button" at bounding box center [995, 324] width 22 height 22
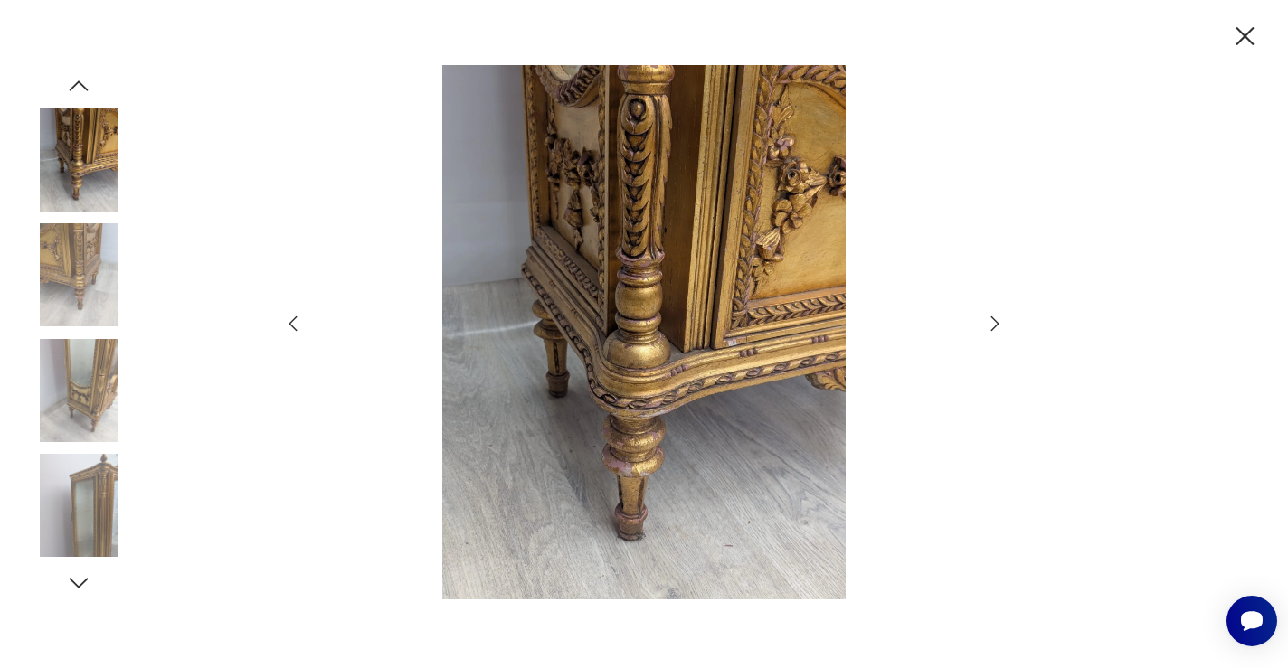
click at [988, 321] on icon "button" at bounding box center [995, 324] width 22 height 22
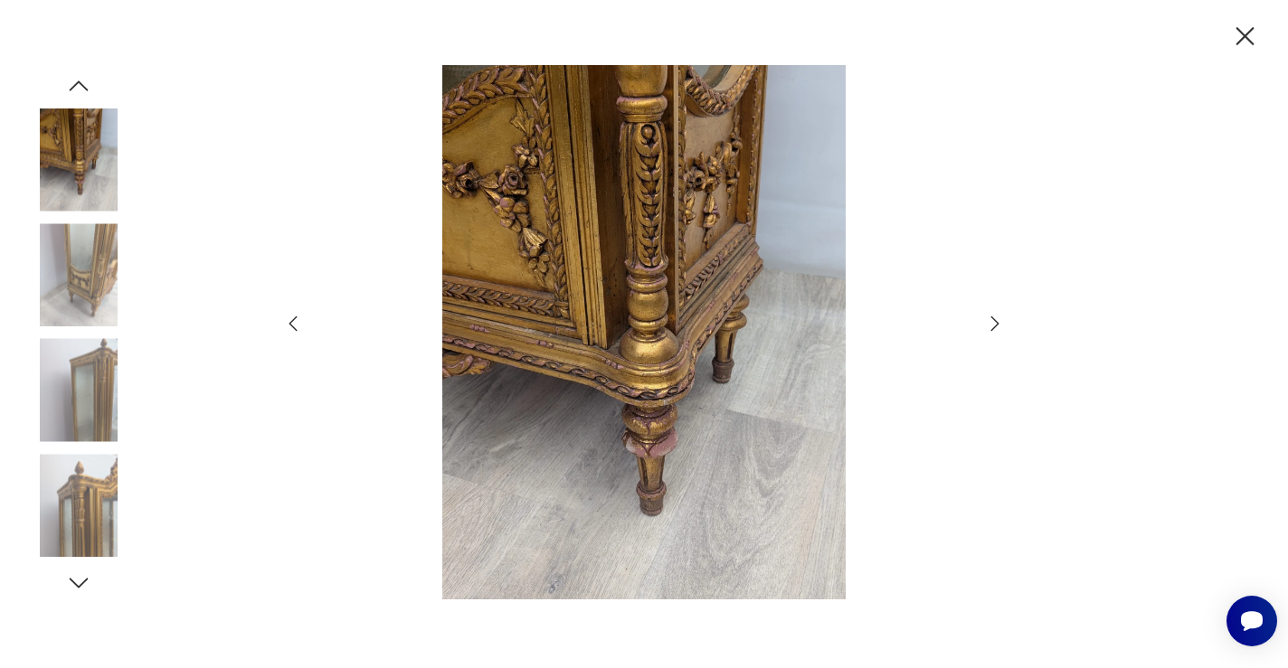
click at [988, 321] on icon "button" at bounding box center [995, 324] width 22 height 22
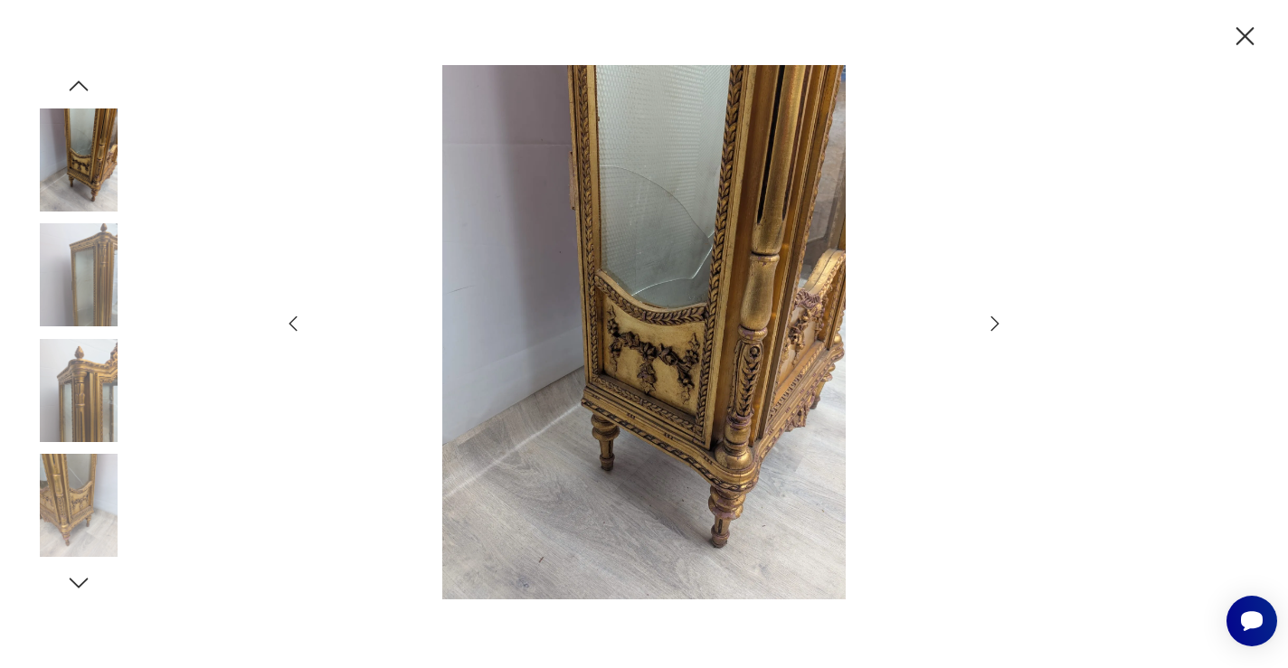
click at [988, 321] on icon "button" at bounding box center [995, 324] width 22 height 22
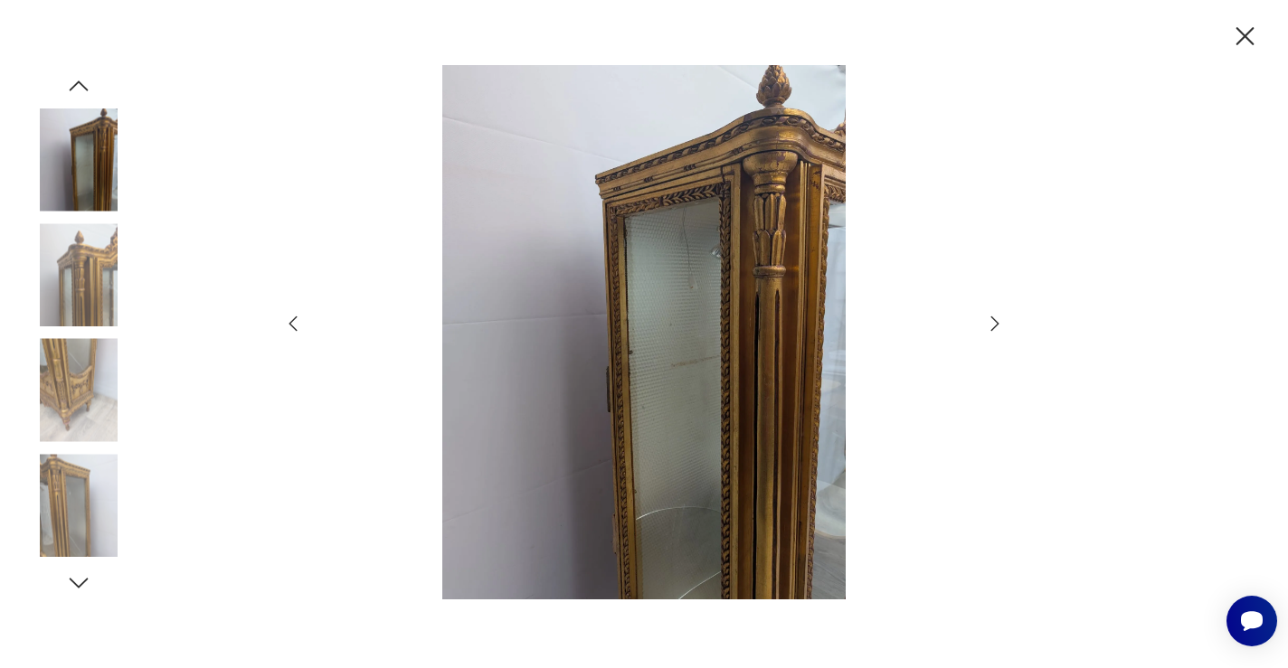
click at [988, 321] on icon "button" at bounding box center [995, 324] width 22 height 22
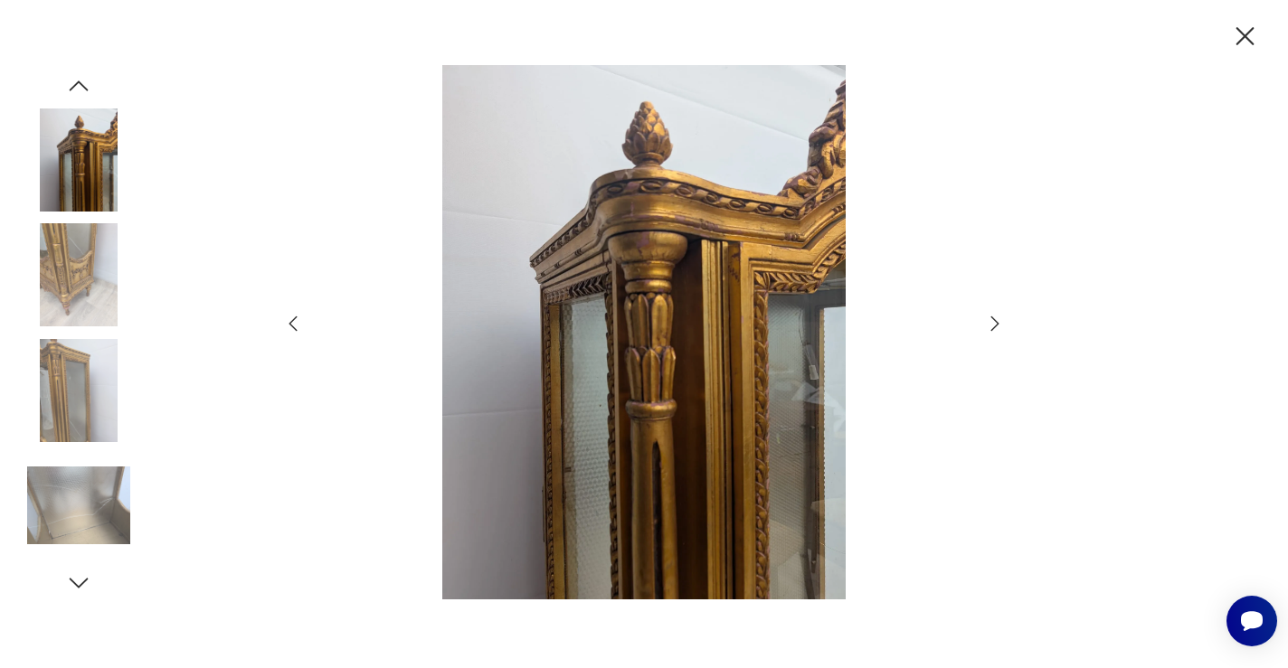
click at [988, 321] on icon "button" at bounding box center [995, 324] width 22 height 22
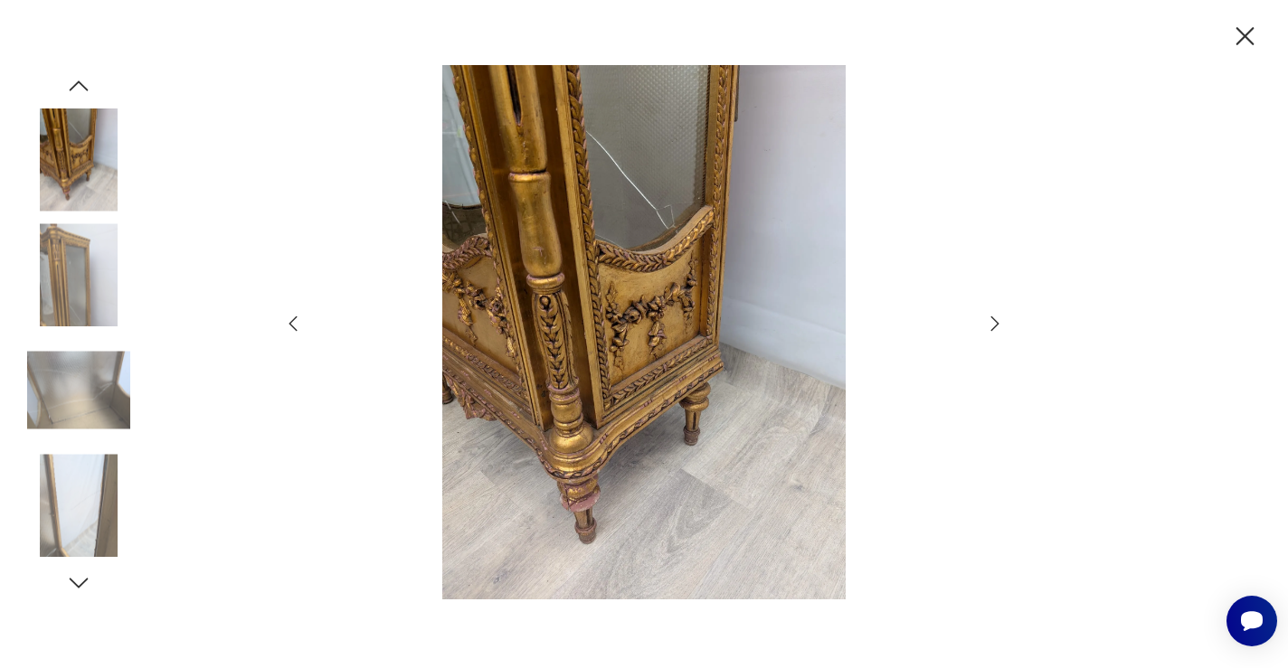
click at [988, 321] on icon "button" at bounding box center [995, 324] width 22 height 22
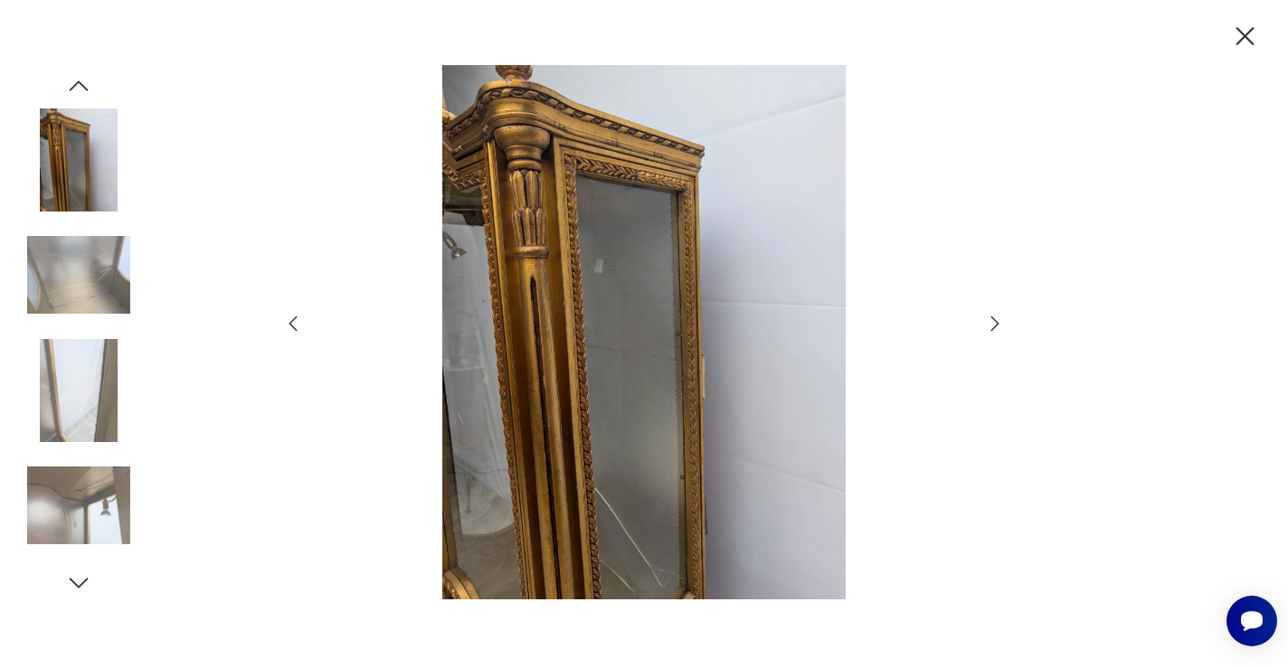
click at [988, 321] on icon "button" at bounding box center [995, 324] width 22 height 22
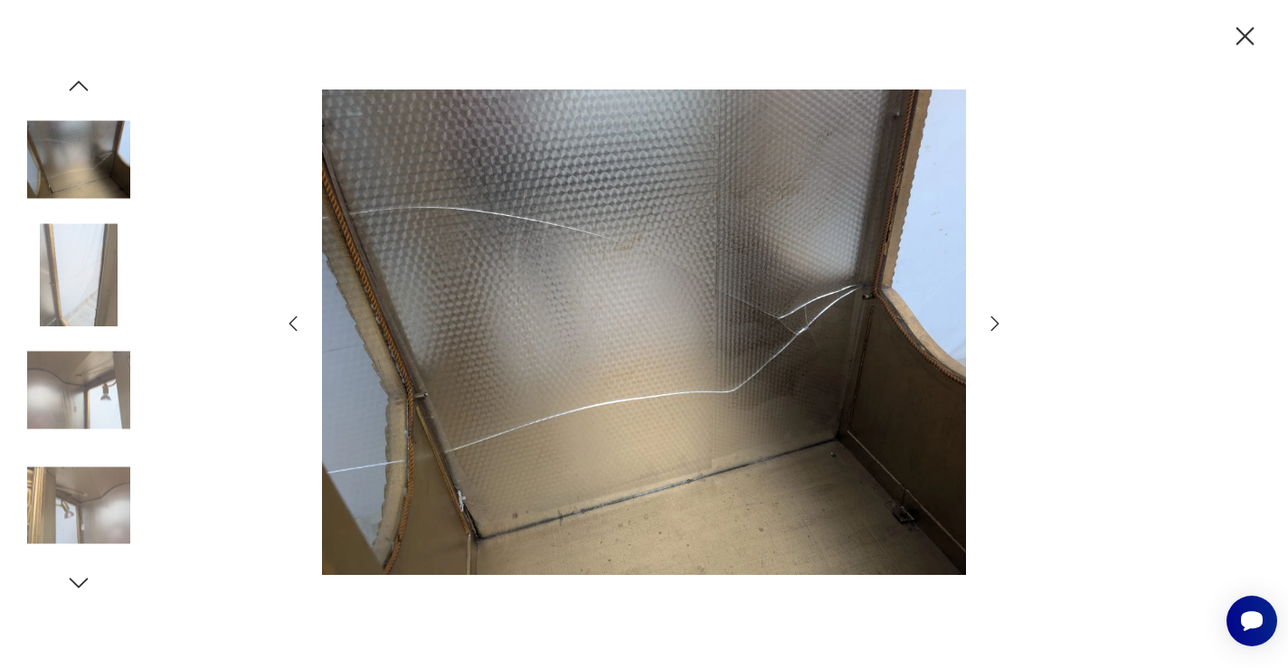
click at [988, 321] on icon "button" at bounding box center [995, 324] width 22 height 22
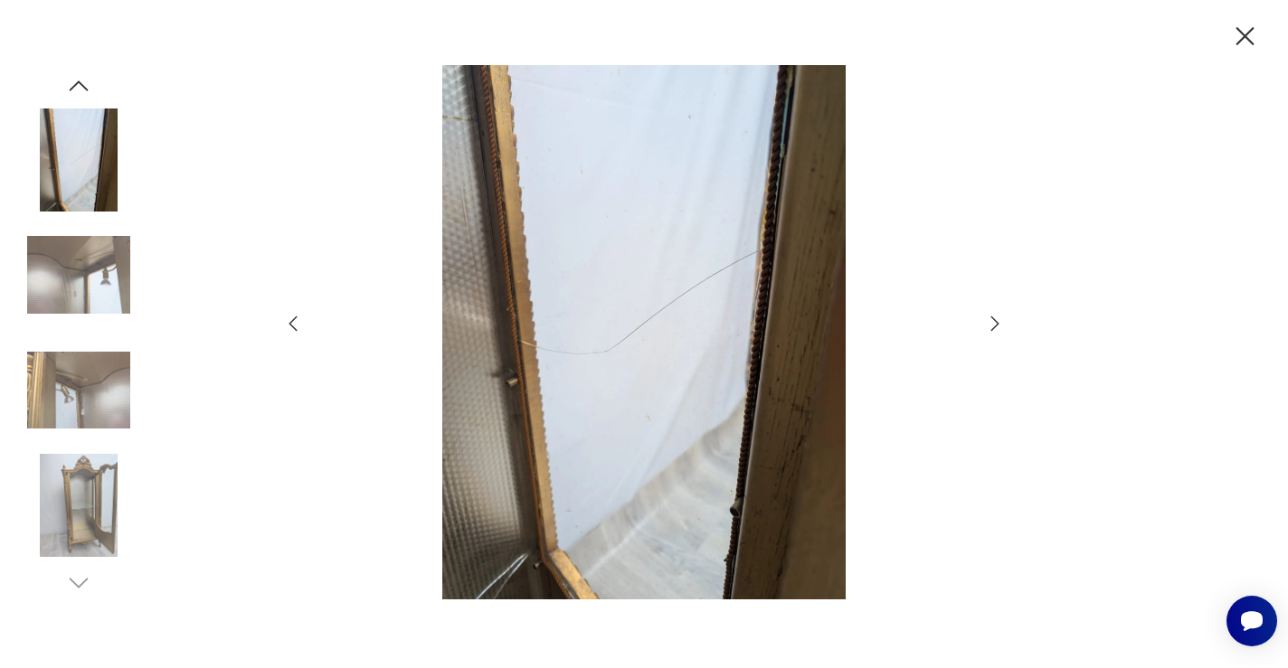
click at [988, 321] on icon "button" at bounding box center [995, 324] width 22 height 22
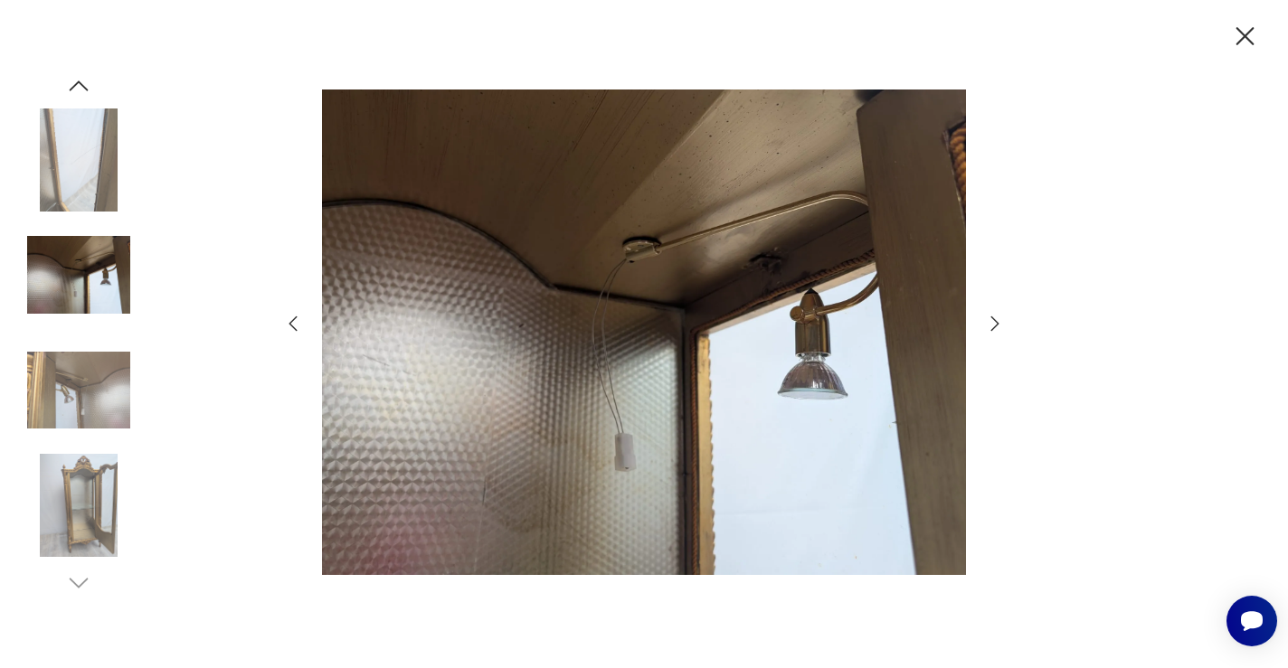
click at [988, 321] on icon "button" at bounding box center [995, 324] width 22 height 22
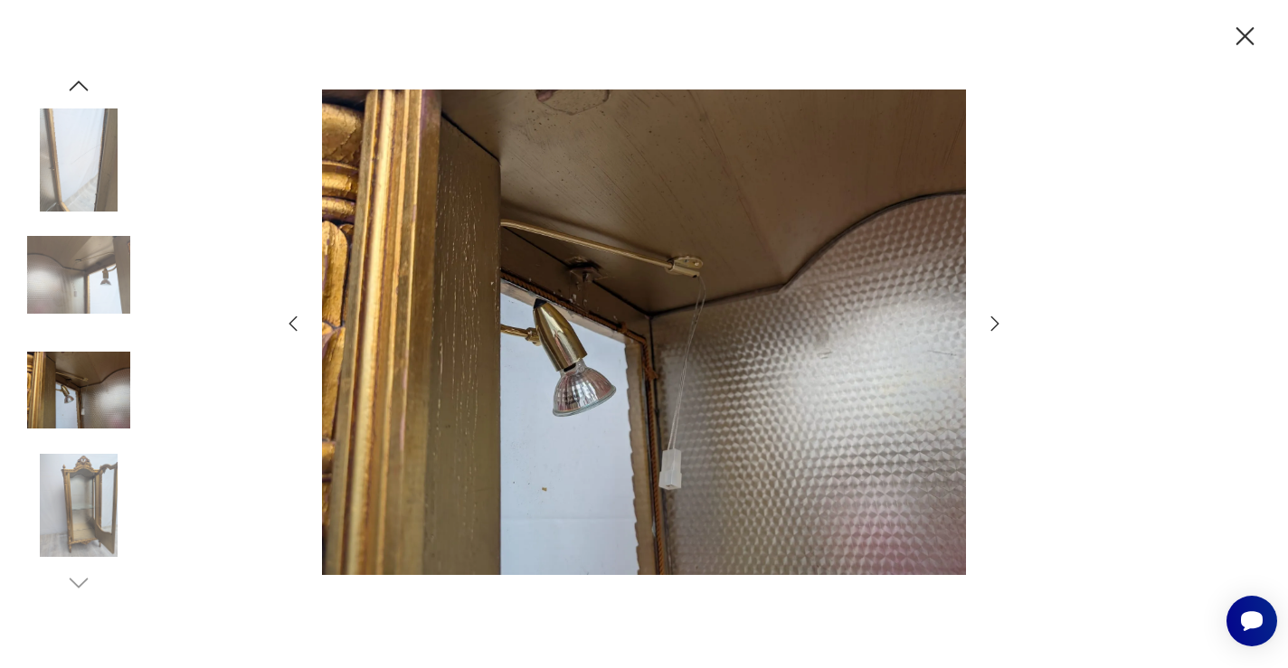
click at [988, 321] on icon "button" at bounding box center [995, 324] width 22 height 22
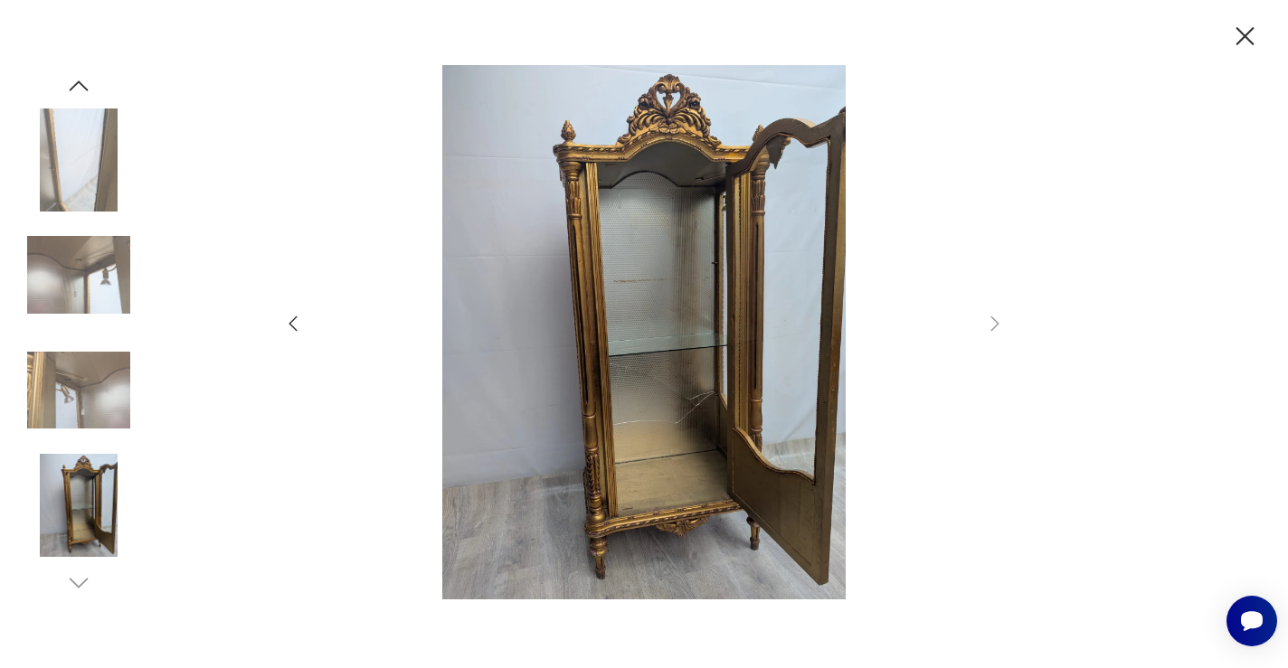
click at [1249, 34] on icon "button" at bounding box center [1245, 37] width 32 height 32
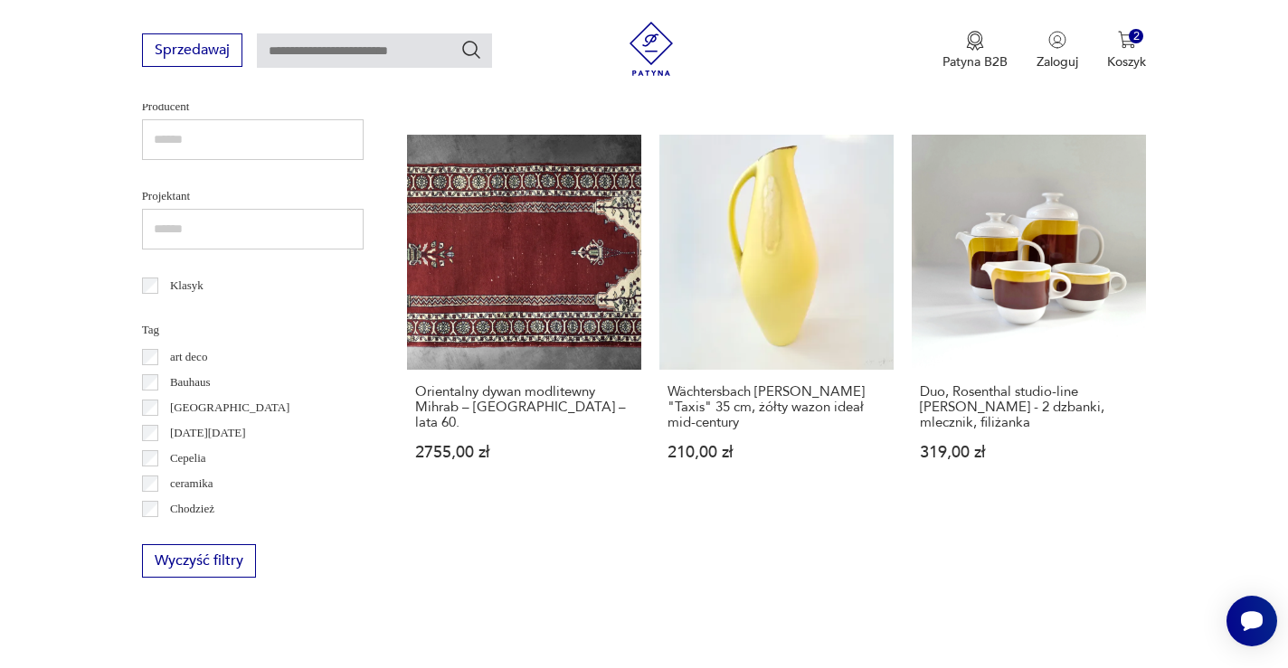
scroll to position [808, 0]
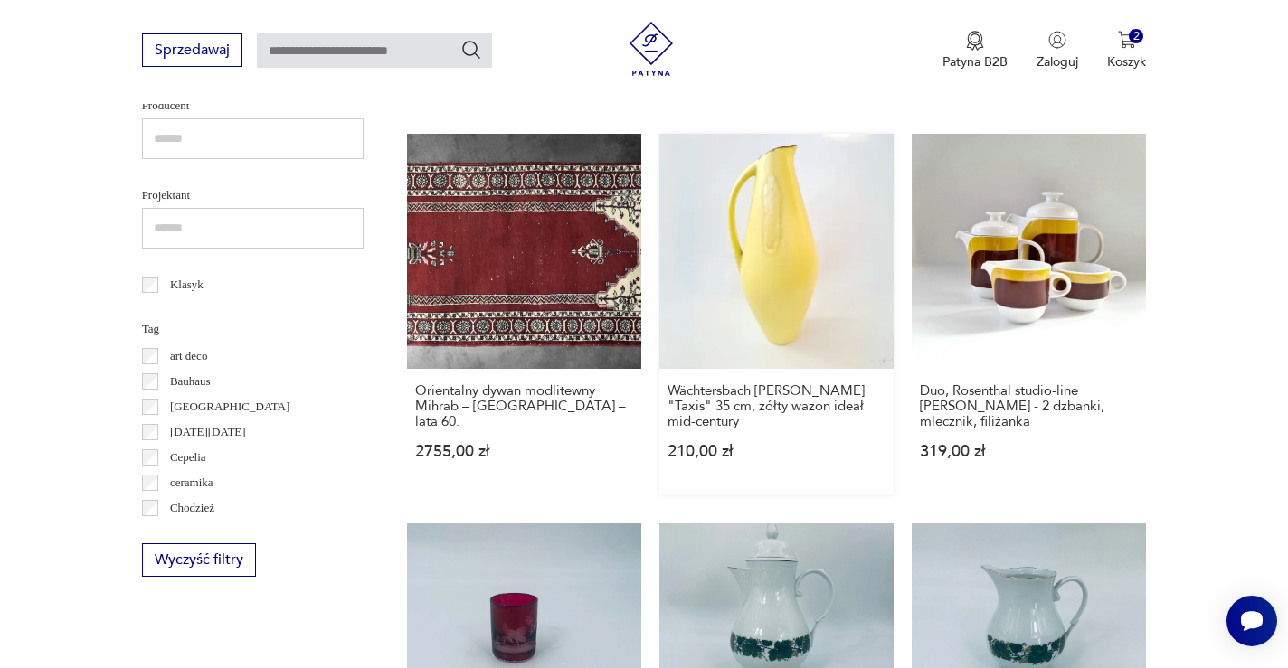
click at [659, 213] on link "Wächtersbach [PERSON_NAME] "Taxis" 35 cm, żółty wazon ideał mid-century 210,00 …" at bounding box center [776, 314] width 234 height 360
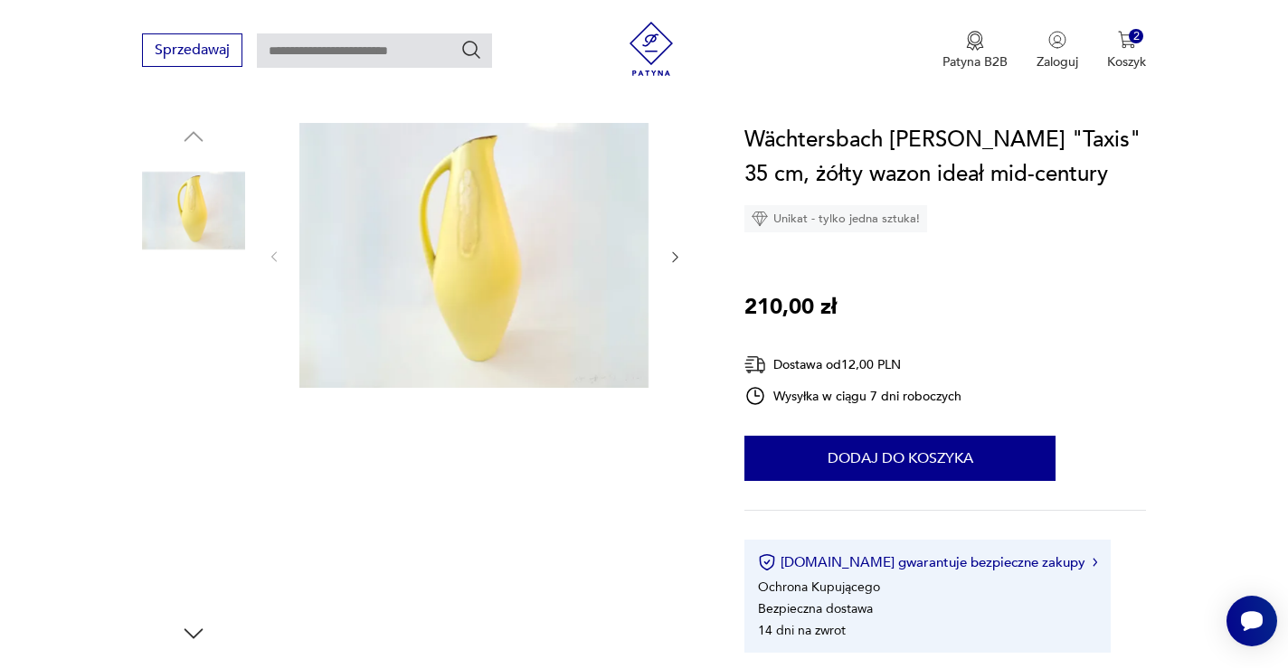
scroll to position [179, 0]
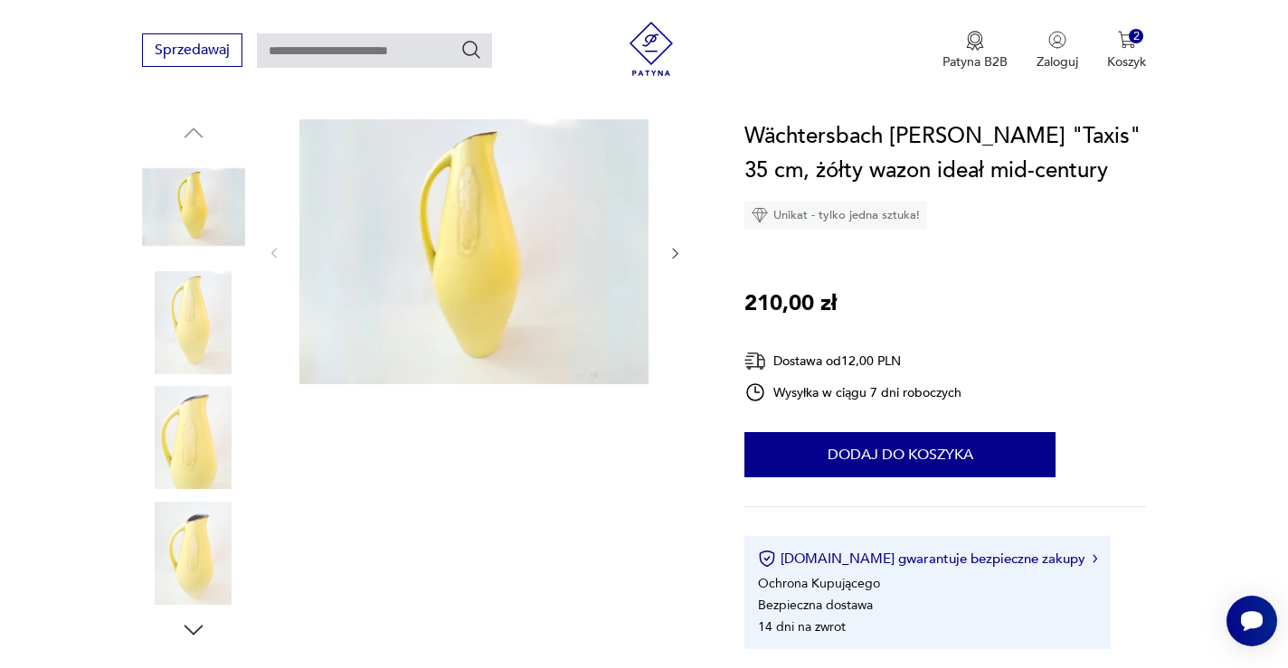
click at [509, 211] on img at bounding box center [473, 251] width 349 height 265
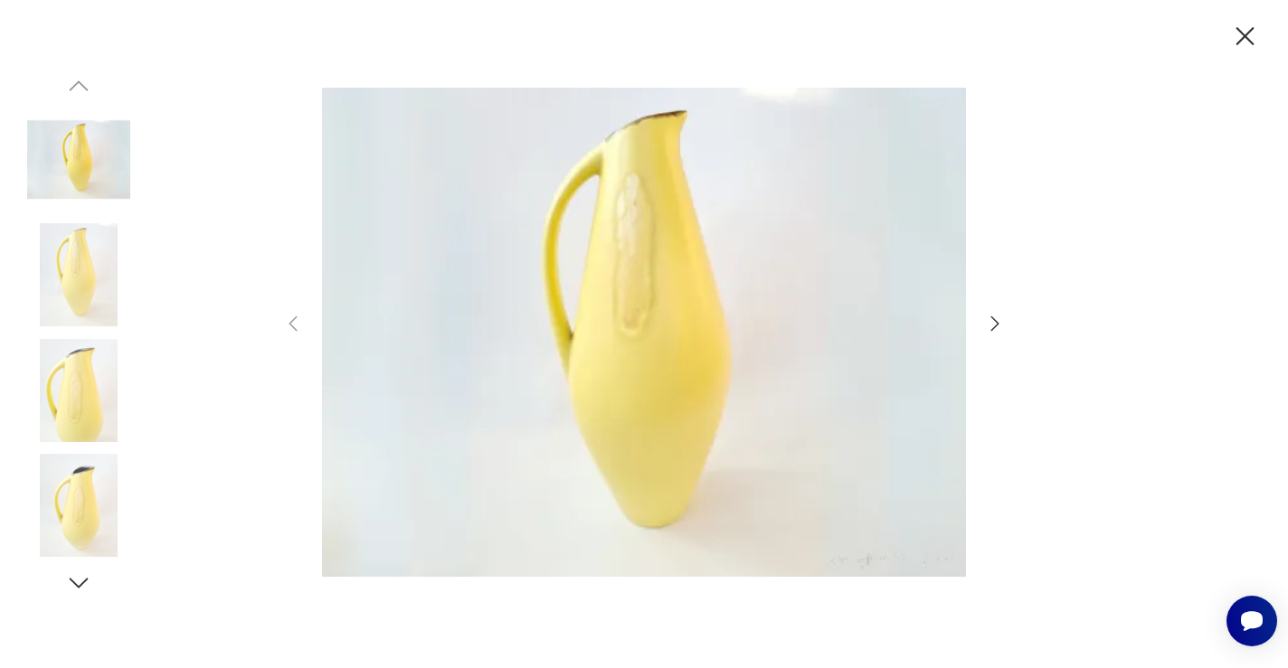
click at [996, 320] on icon "button" at bounding box center [995, 323] width 8 height 14
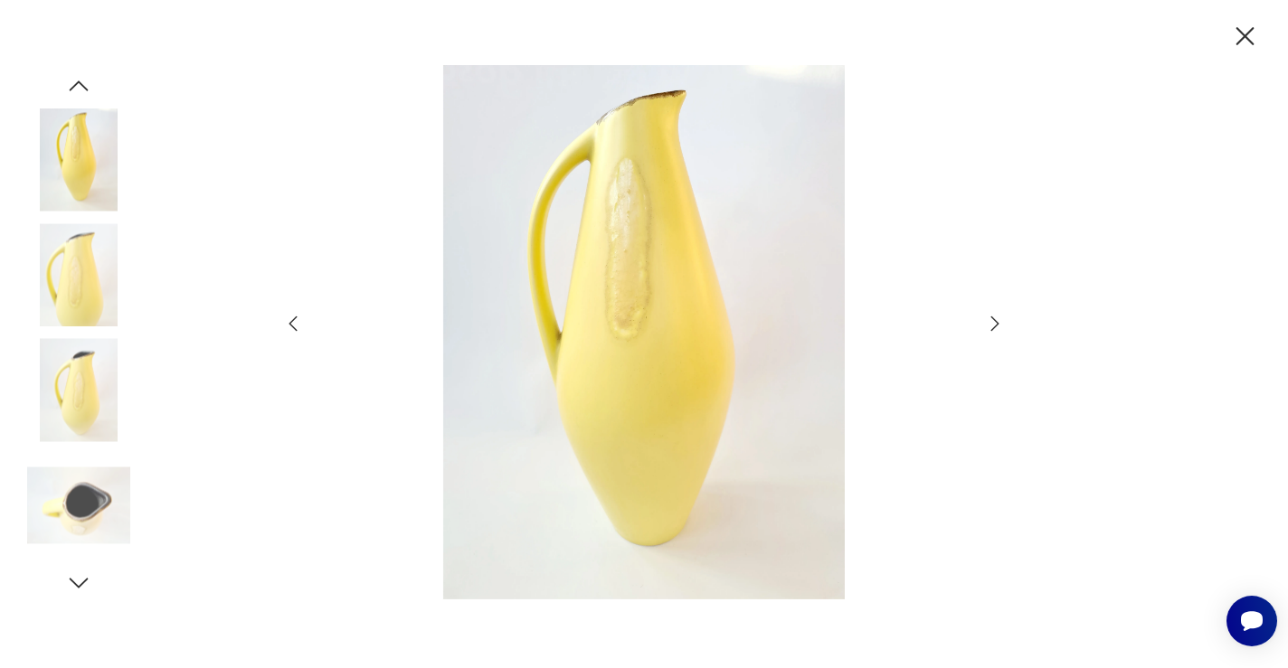
click at [996, 320] on icon "button" at bounding box center [995, 323] width 8 height 14
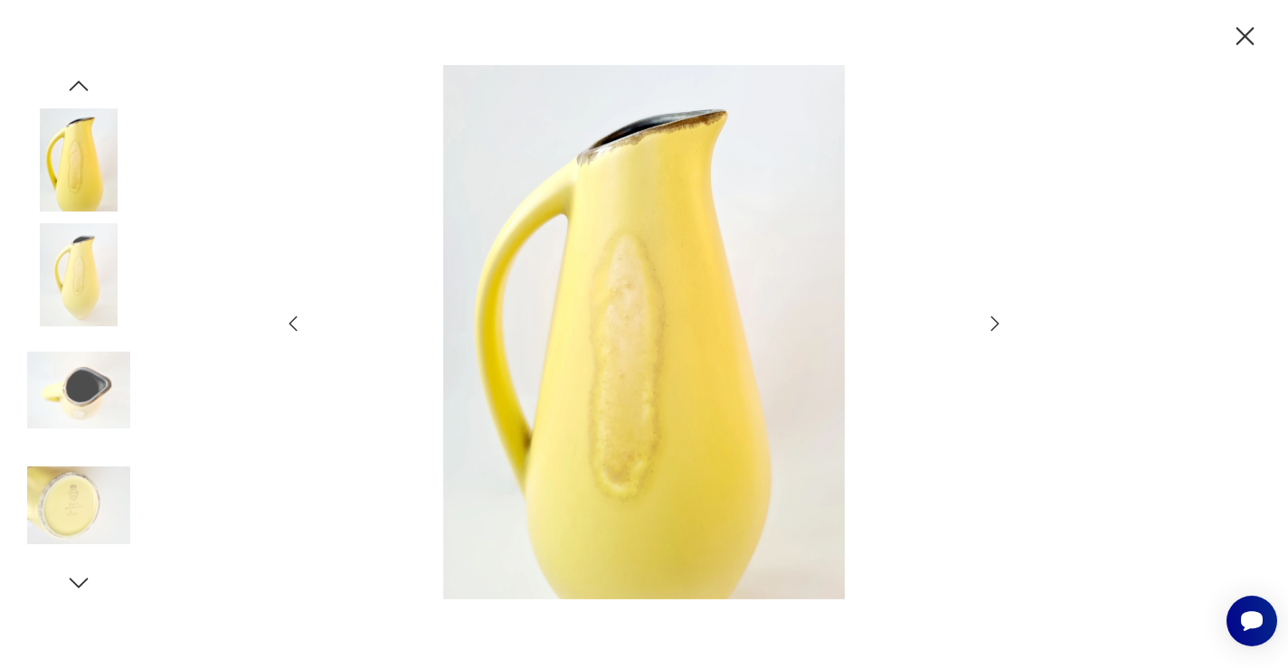
click at [996, 320] on icon "button" at bounding box center [995, 323] width 8 height 14
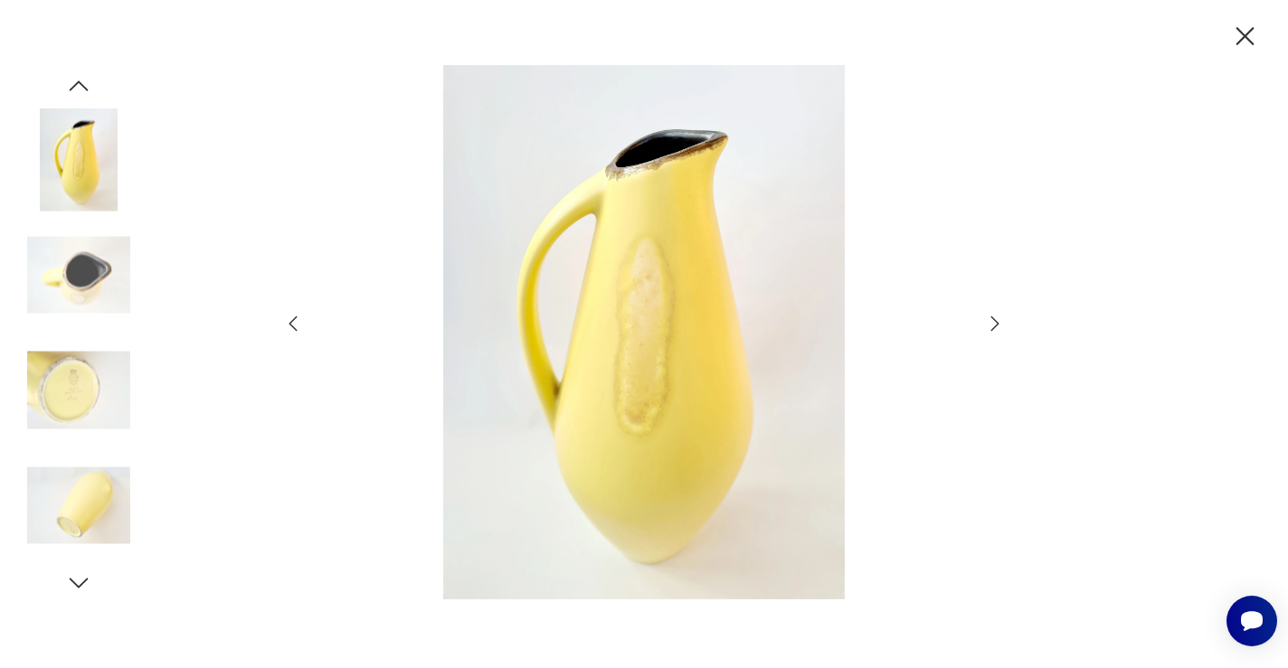
click at [996, 320] on icon "button" at bounding box center [995, 323] width 8 height 14
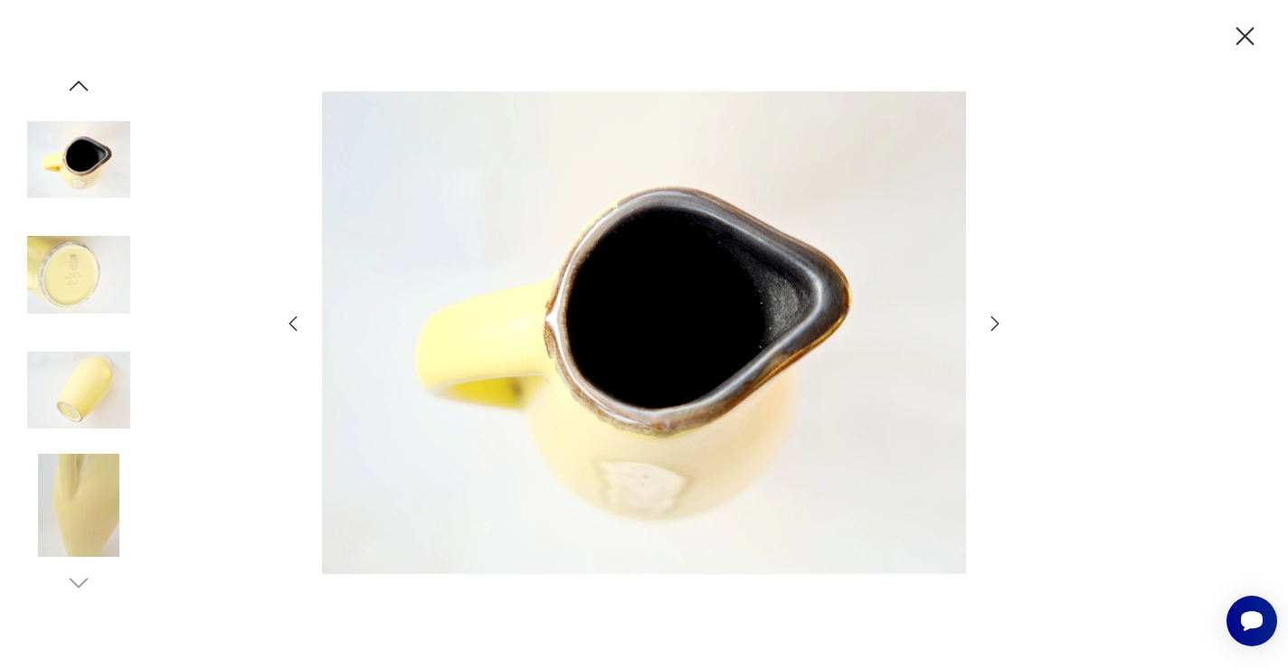
click at [996, 320] on icon "button" at bounding box center [995, 323] width 8 height 14
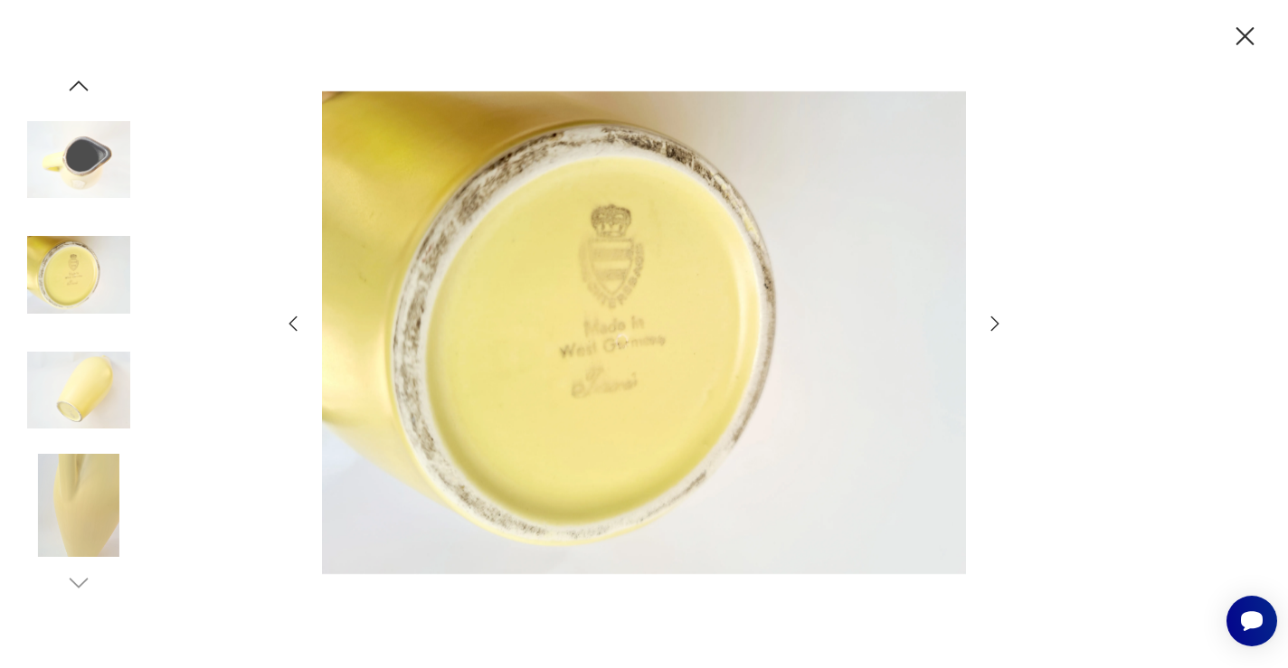
click at [996, 320] on icon "button" at bounding box center [995, 323] width 8 height 14
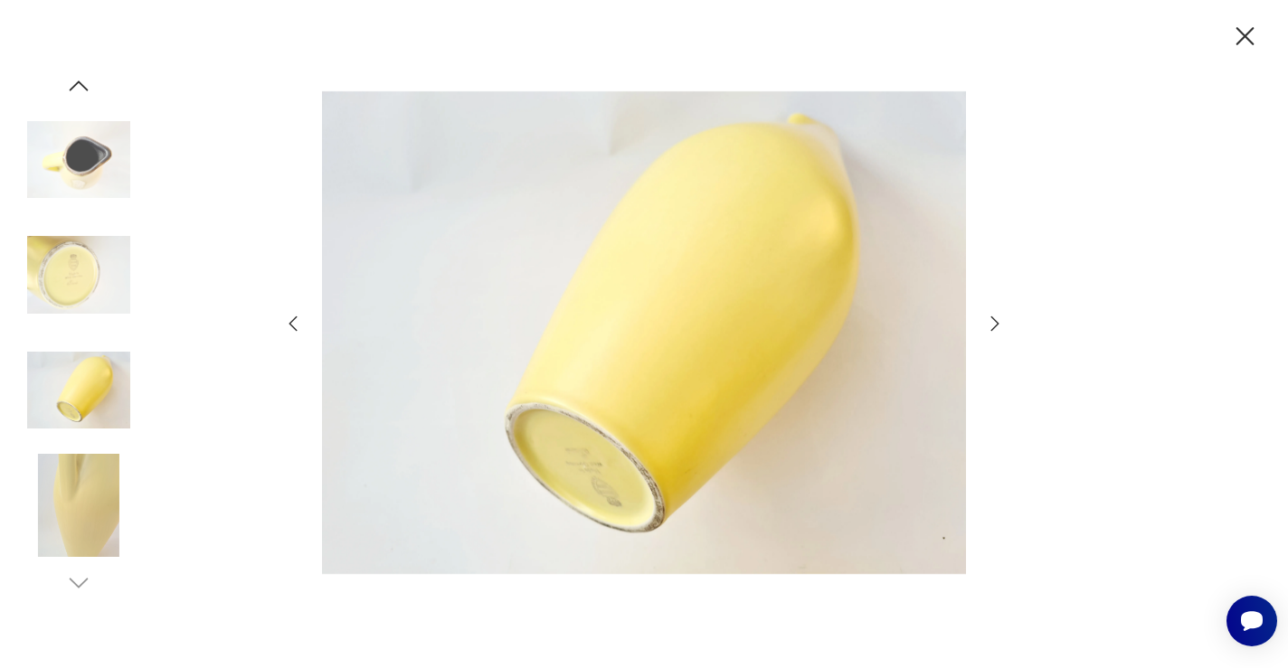
click at [996, 320] on icon "button" at bounding box center [995, 323] width 8 height 14
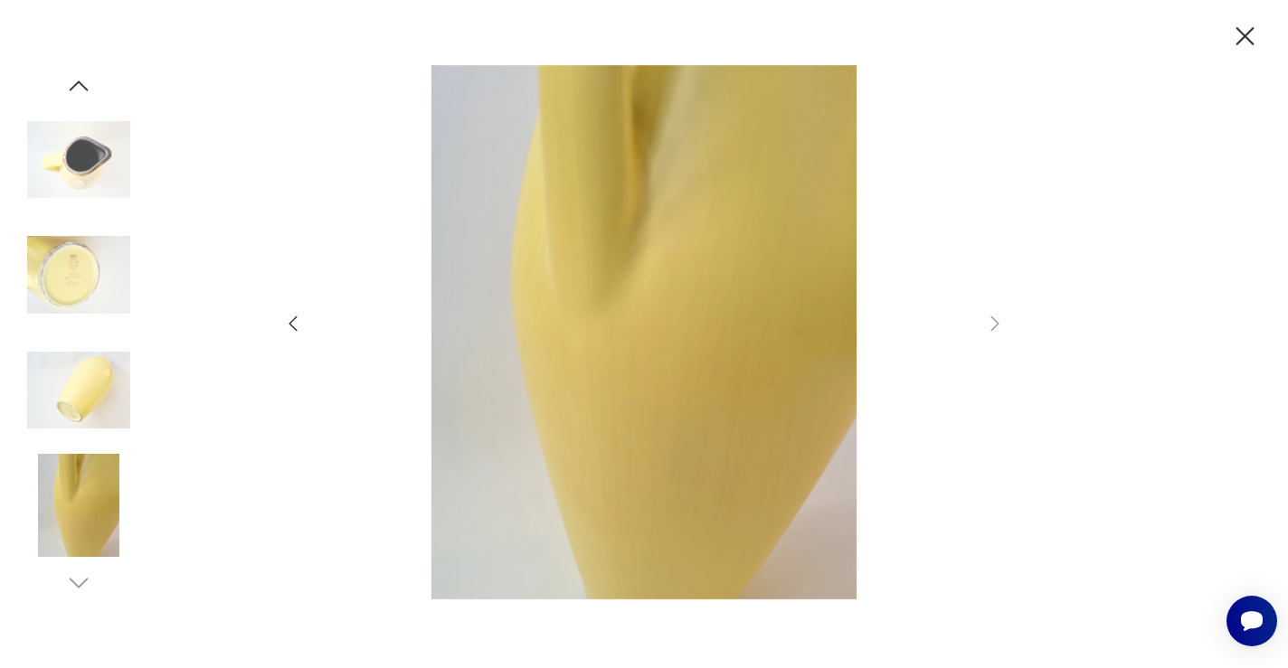
click at [1253, 30] on icon "button" at bounding box center [1246, 36] width 18 height 18
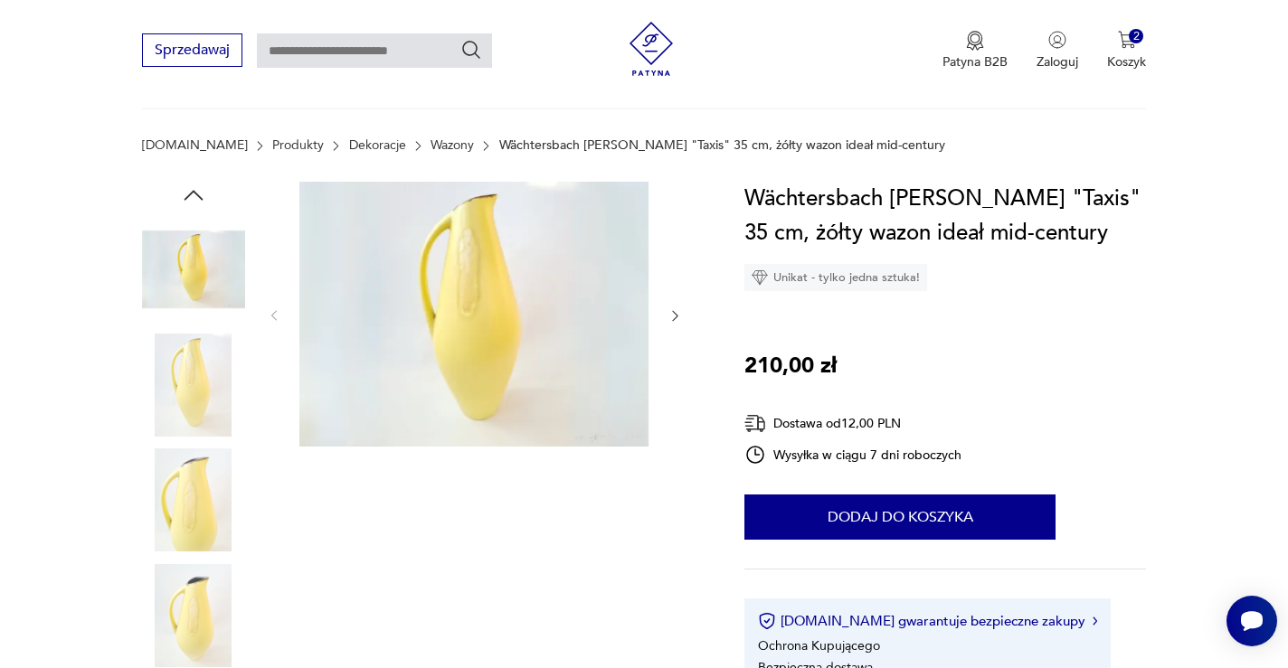
scroll to position [100, 0]
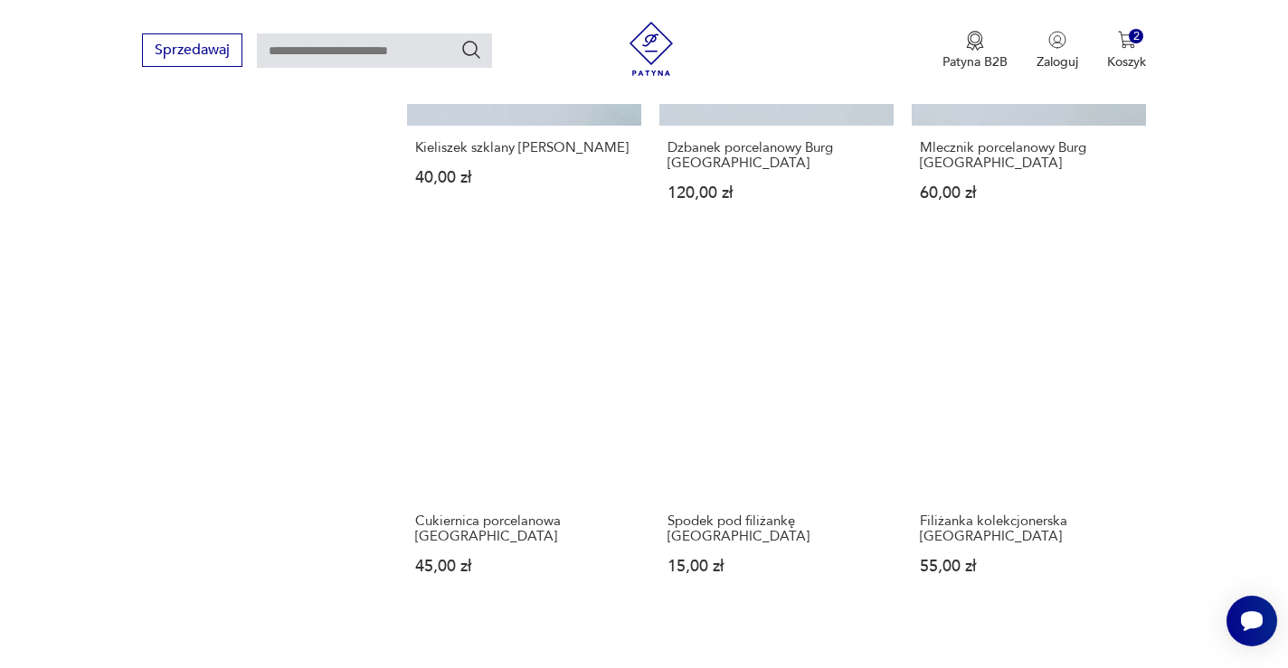
scroll to position [1434, 0]
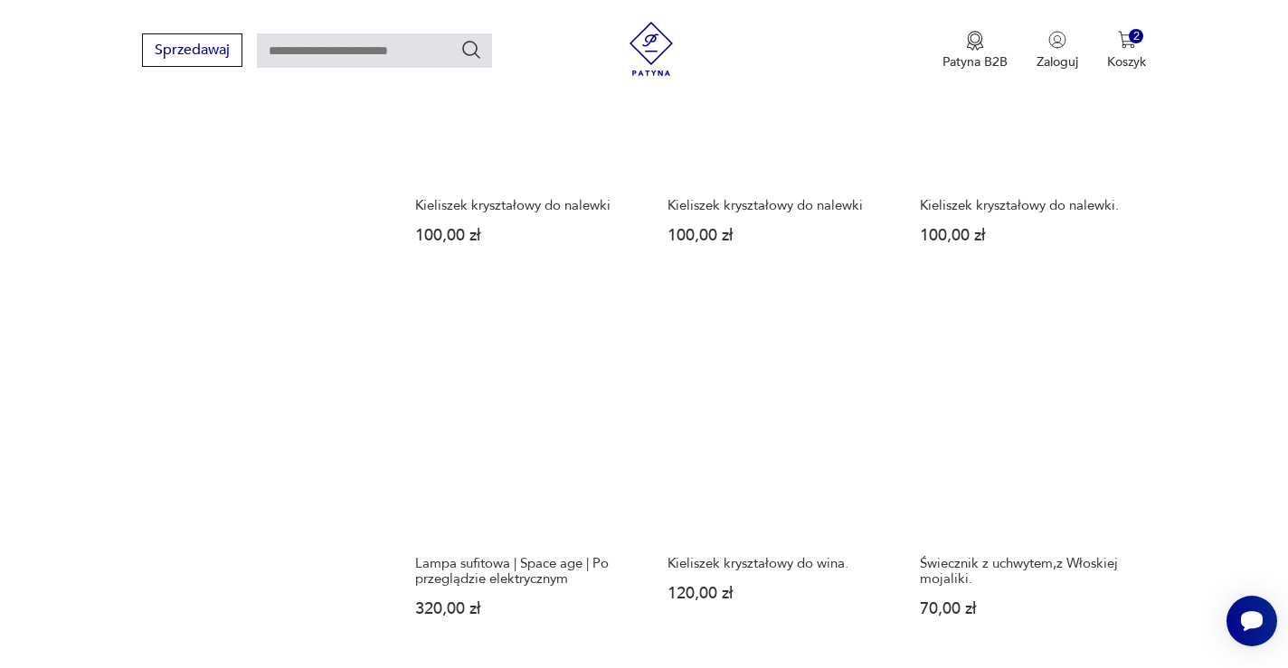
scroll to position [1413, 0]
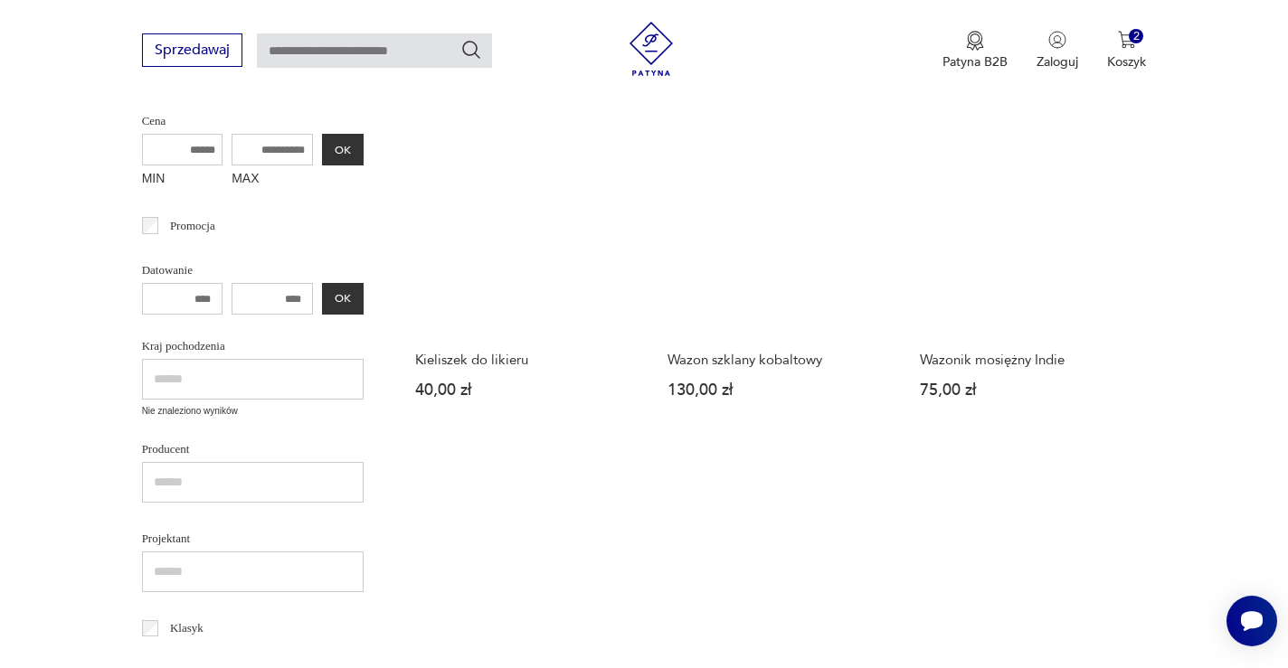
scroll to position [464, 0]
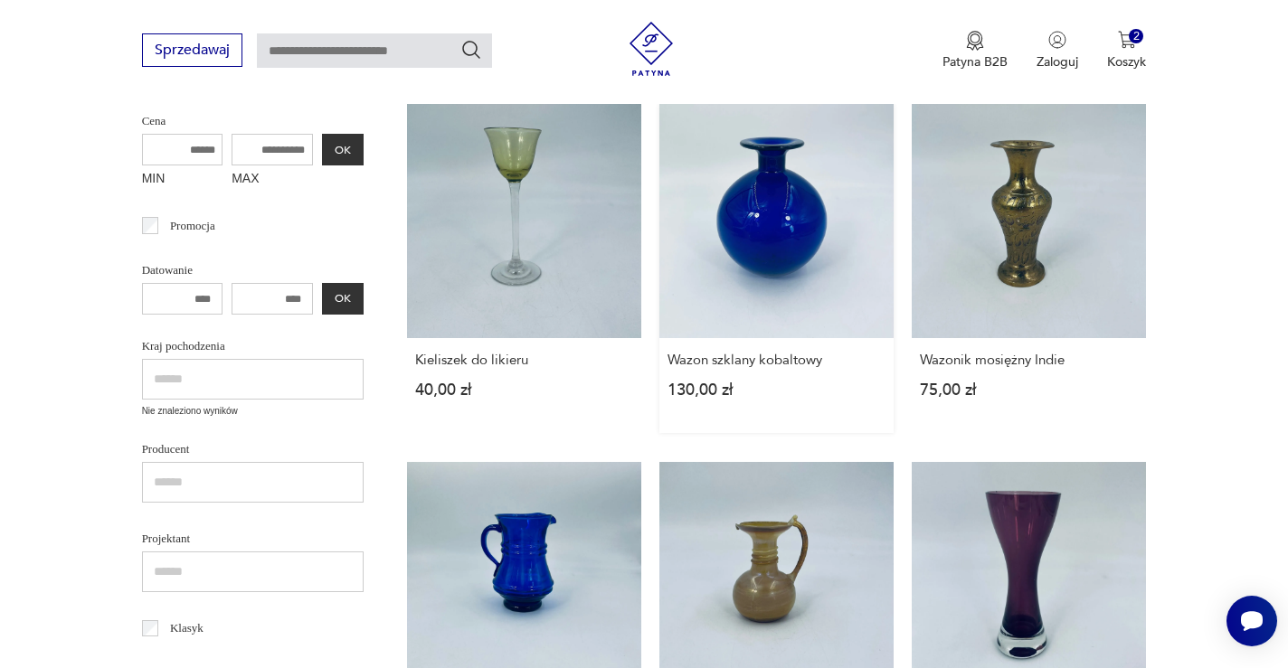
click at [692, 185] on link "Wazon szklany kobaltowy 130,00 zł" at bounding box center [776, 268] width 234 height 329
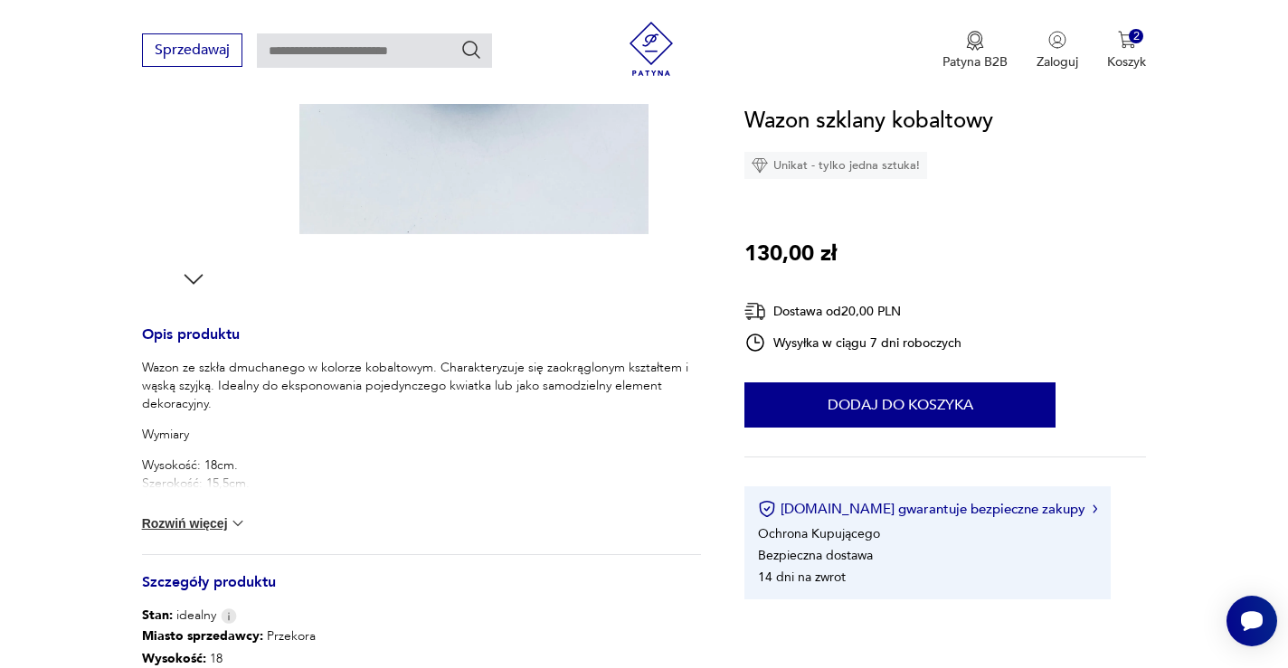
scroll to position [562, 0]
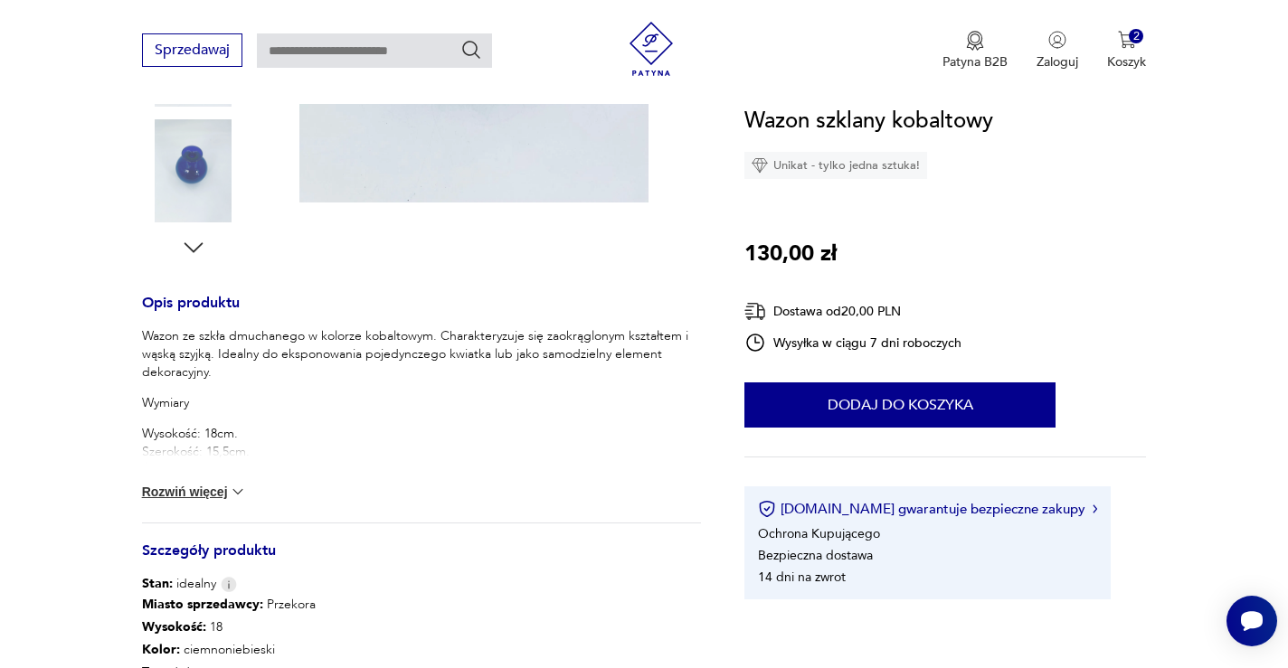
click at [197, 492] on button "Rozwiń więcej" at bounding box center [194, 492] width 105 height 18
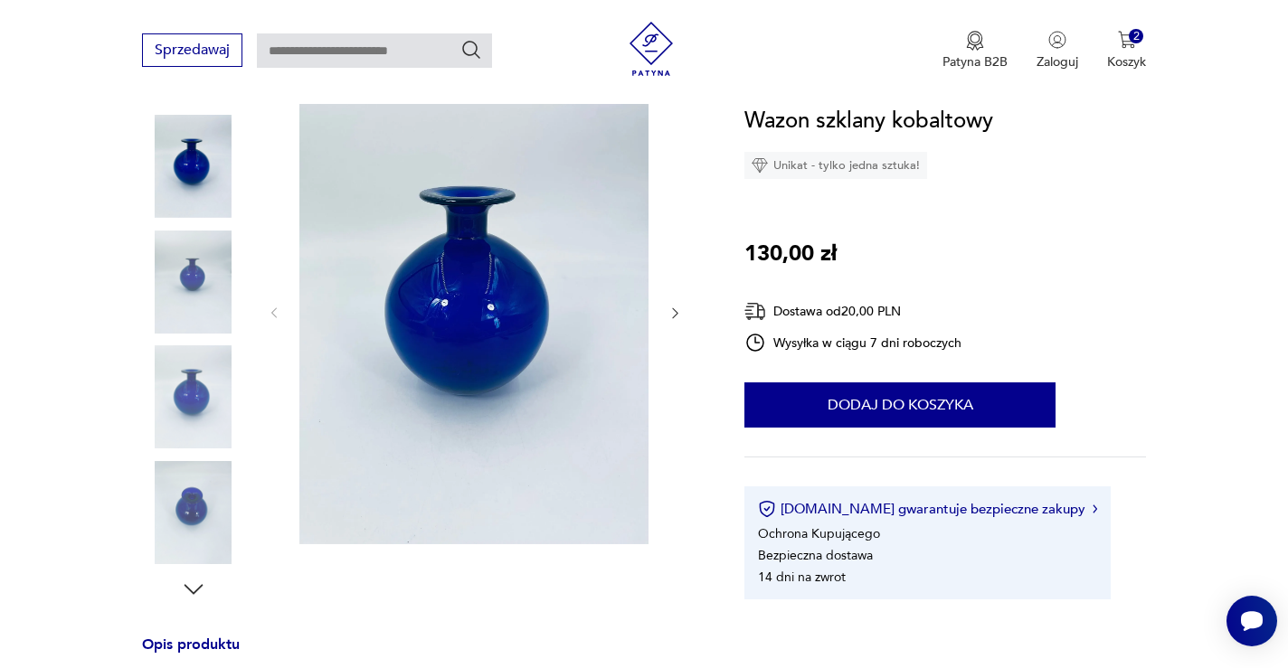
scroll to position [219, 0]
click at [477, 333] on img at bounding box center [473, 313] width 349 height 466
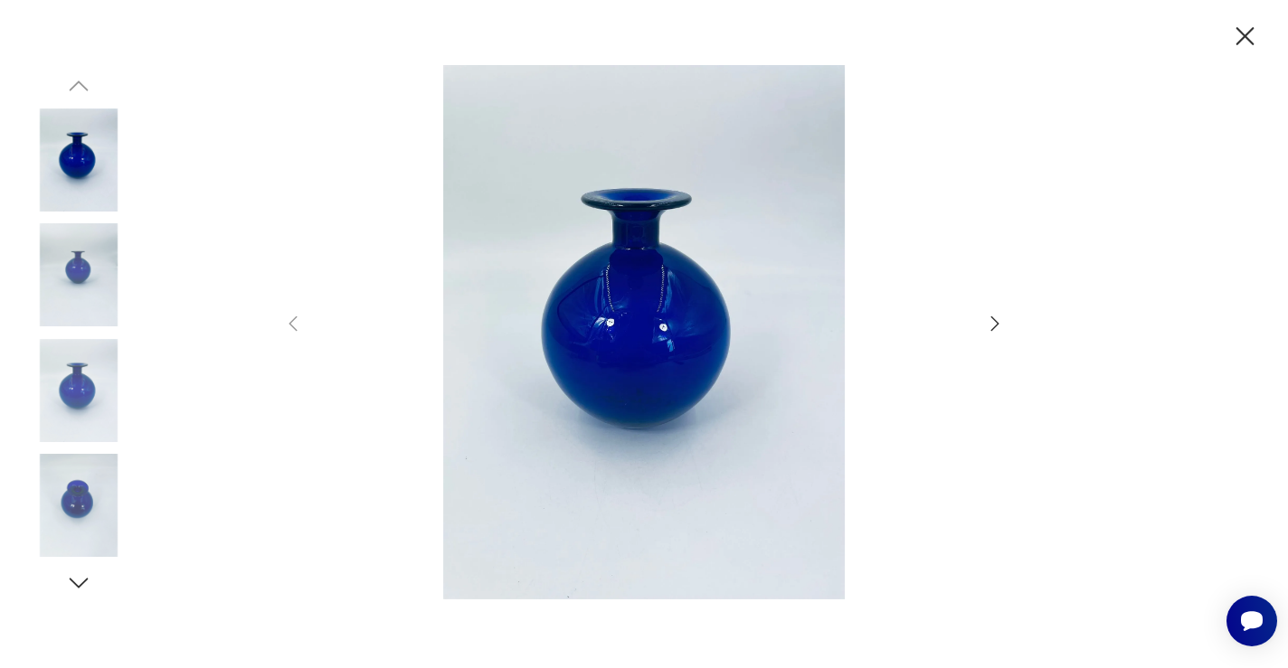
click at [996, 321] on icon "button" at bounding box center [995, 323] width 8 height 14
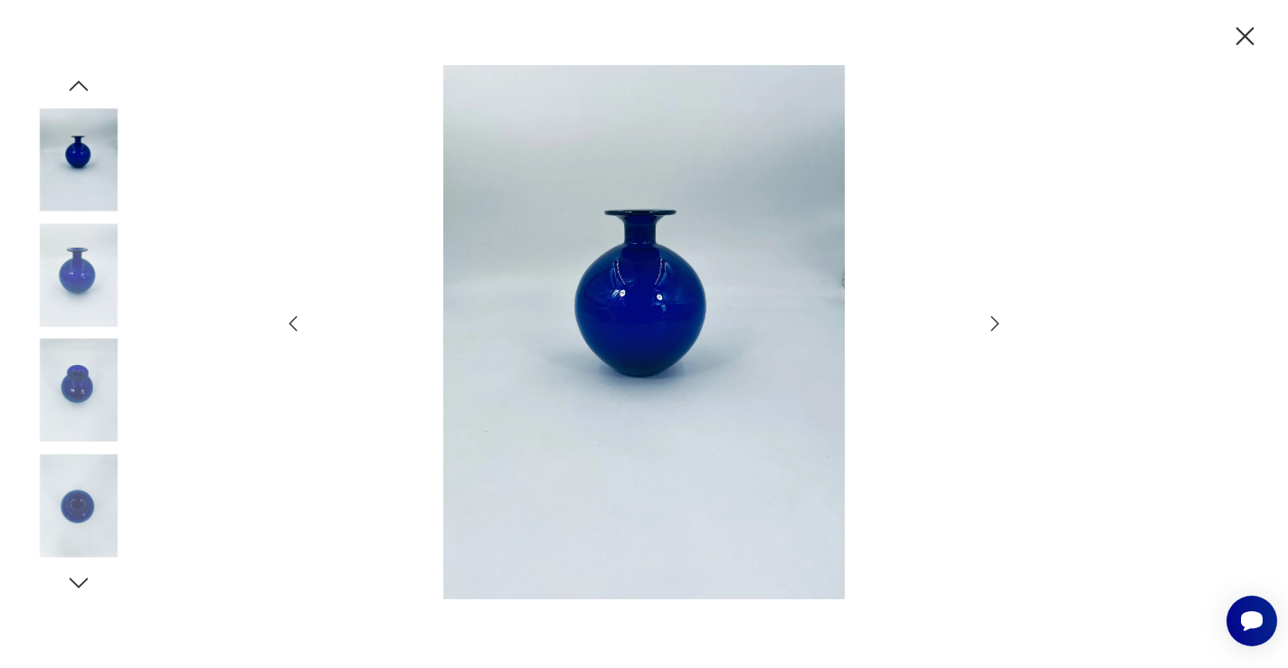
click at [996, 321] on icon "button" at bounding box center [995, 323] width 8 height 14
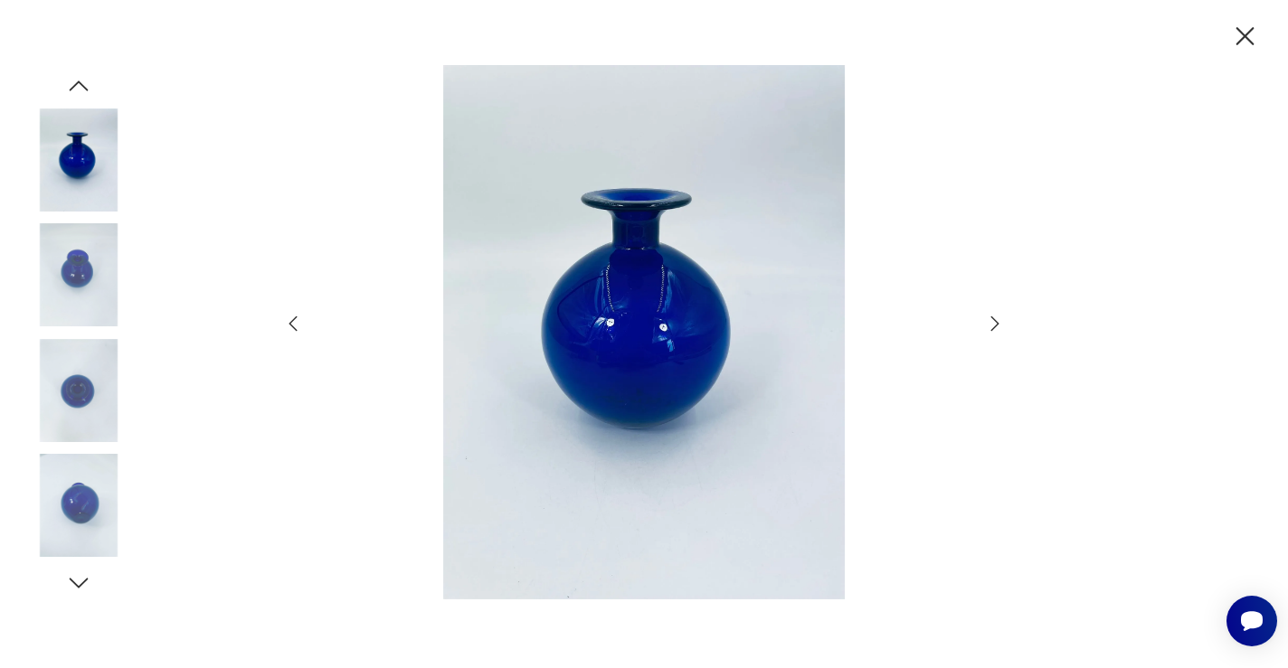
click at [996, 321] on icon "button" at bounding box center [995, 323] width 8 height 14
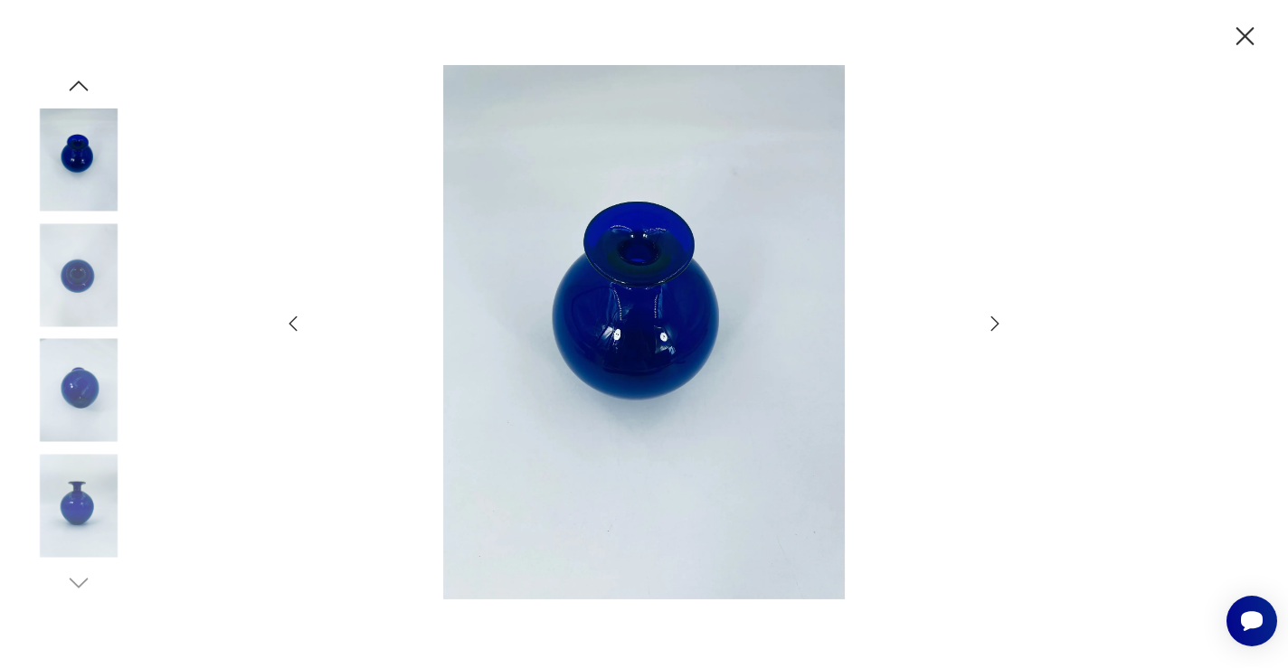
click at [996, 321] on icon "button" at bounding box center [995, 323] width 8 height 14
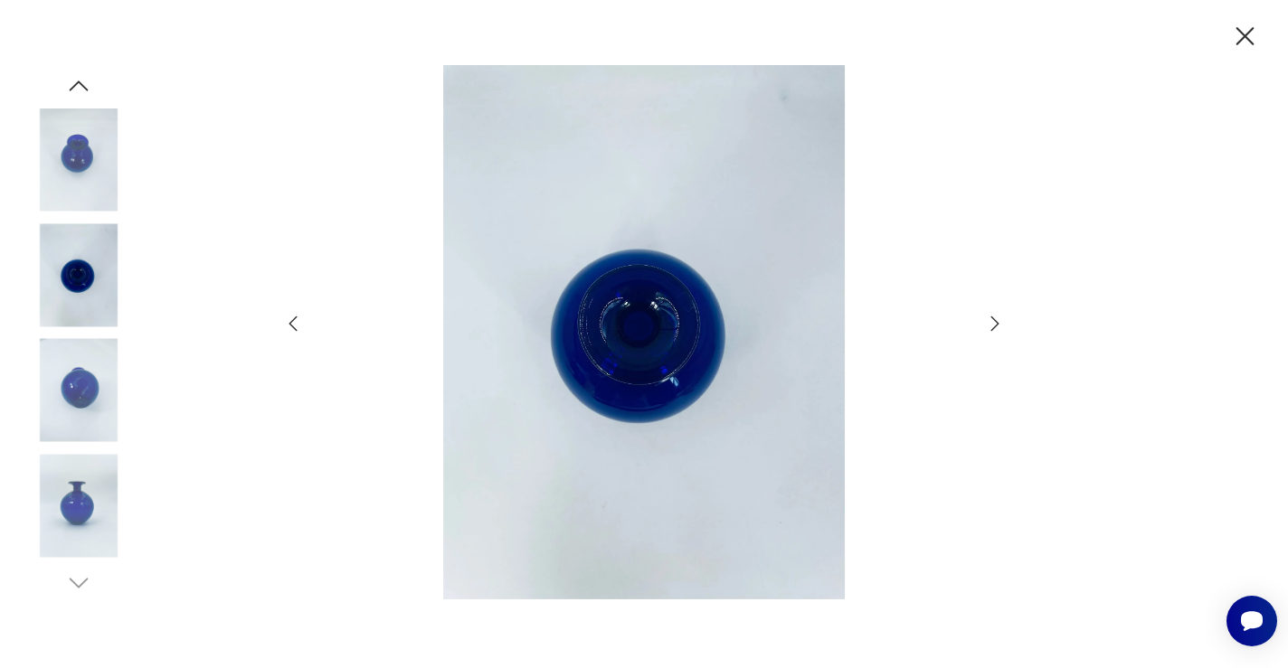
click at [996, 321] on icon "button" at bounding box center [995, 323] width 8 height 14
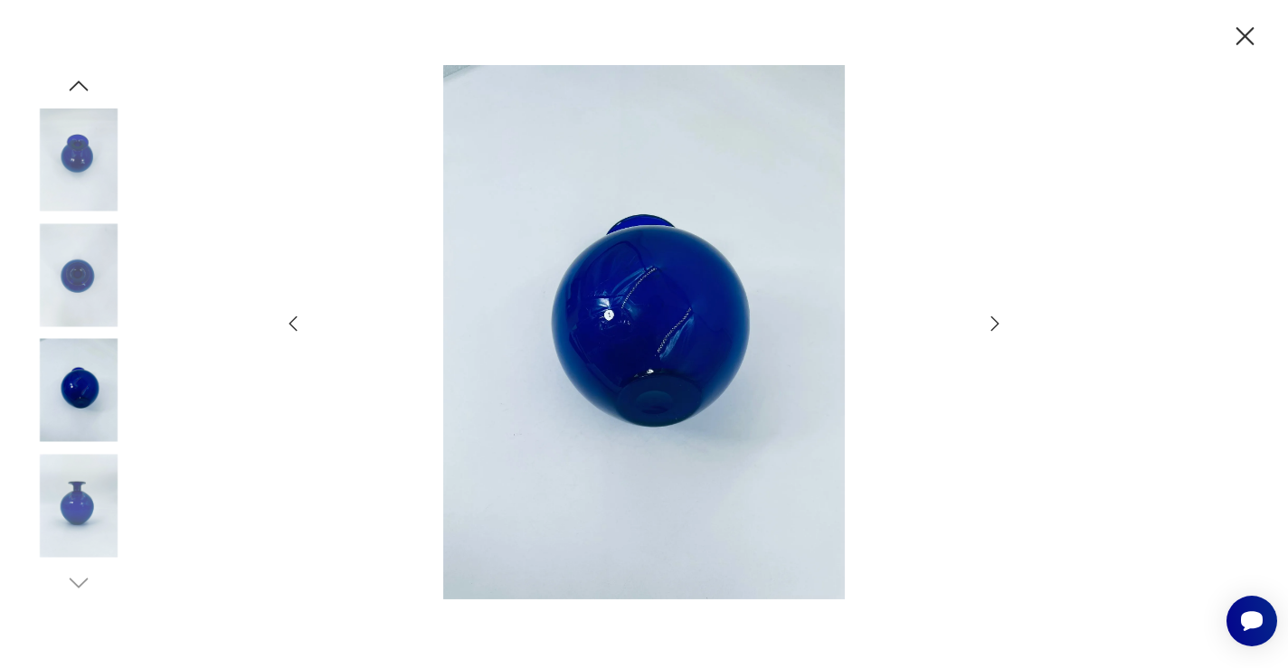
click at [996, 321] on icon "button" at bounding box center [995, 323] width 8 height 14
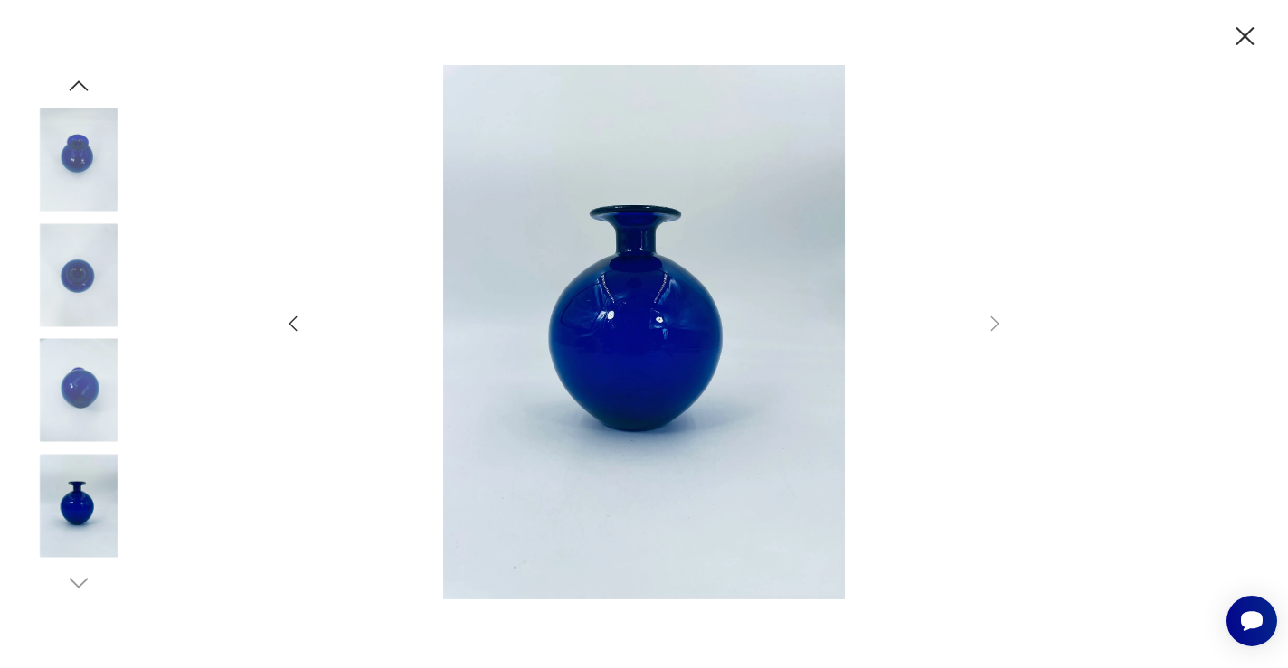
click at [1238, 35] on icon "button" at bounding box center [1245, 37] width 32 height 32
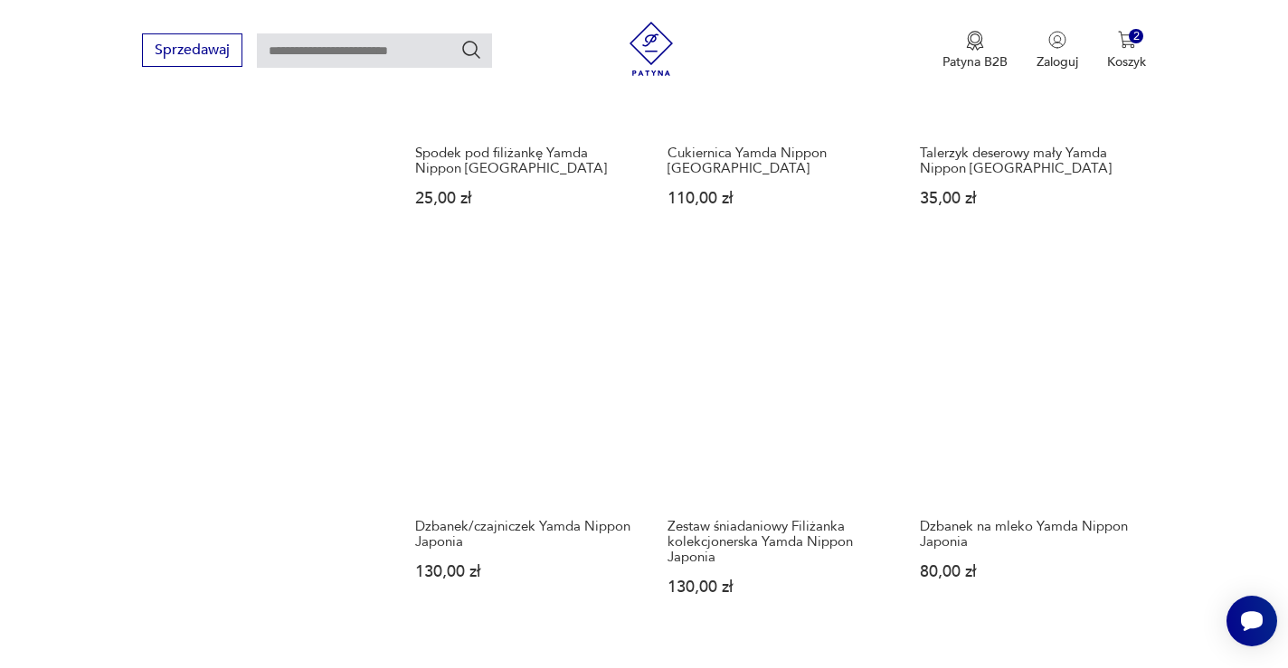
scroll to position [1408, 0]
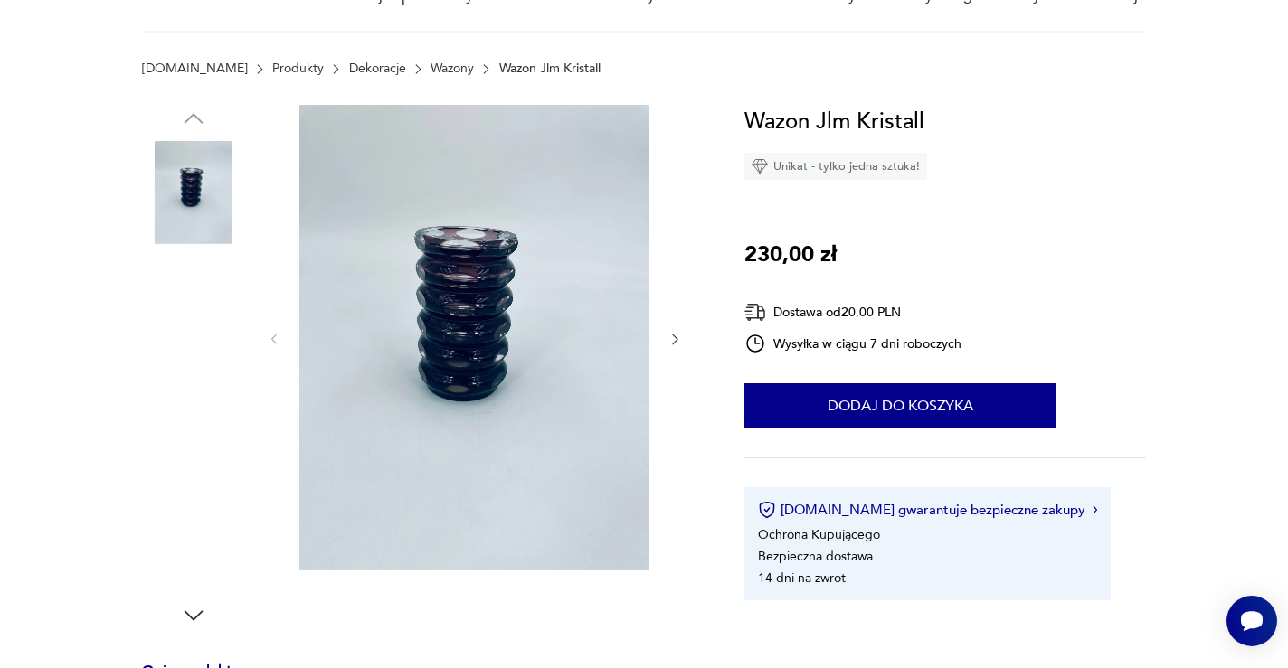
scroll to position [249, 0]
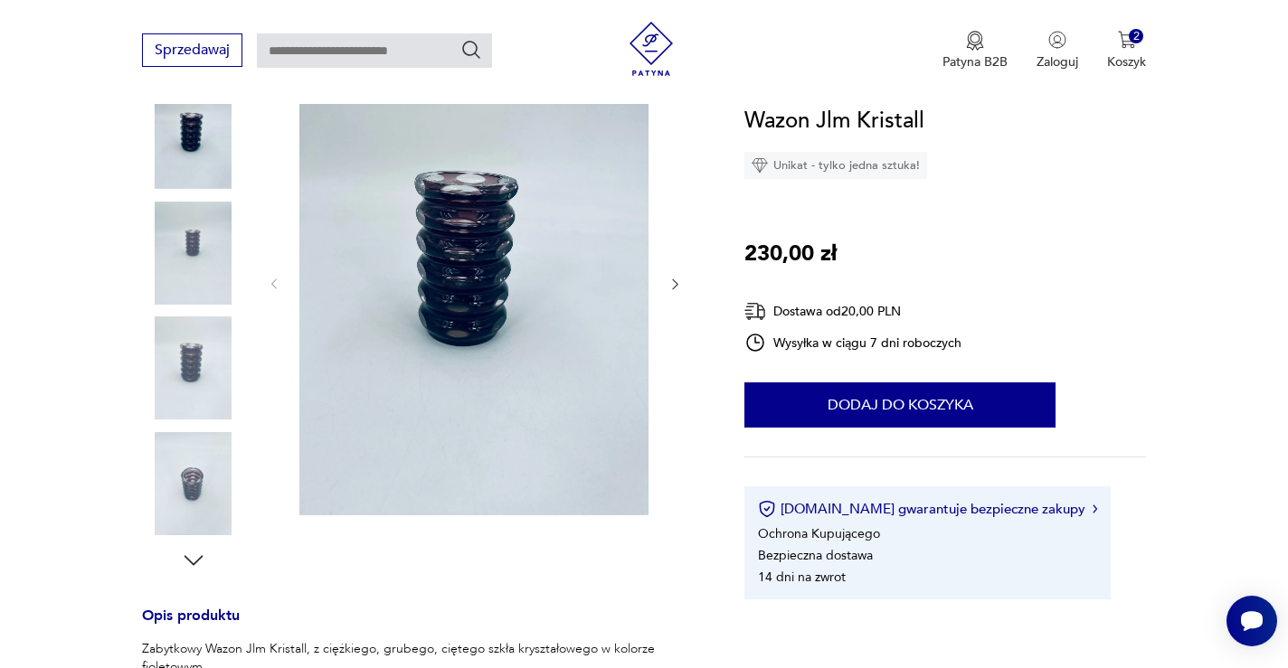
click at [153, 225] on img at bounding box center [193, 253] width 103 height 103
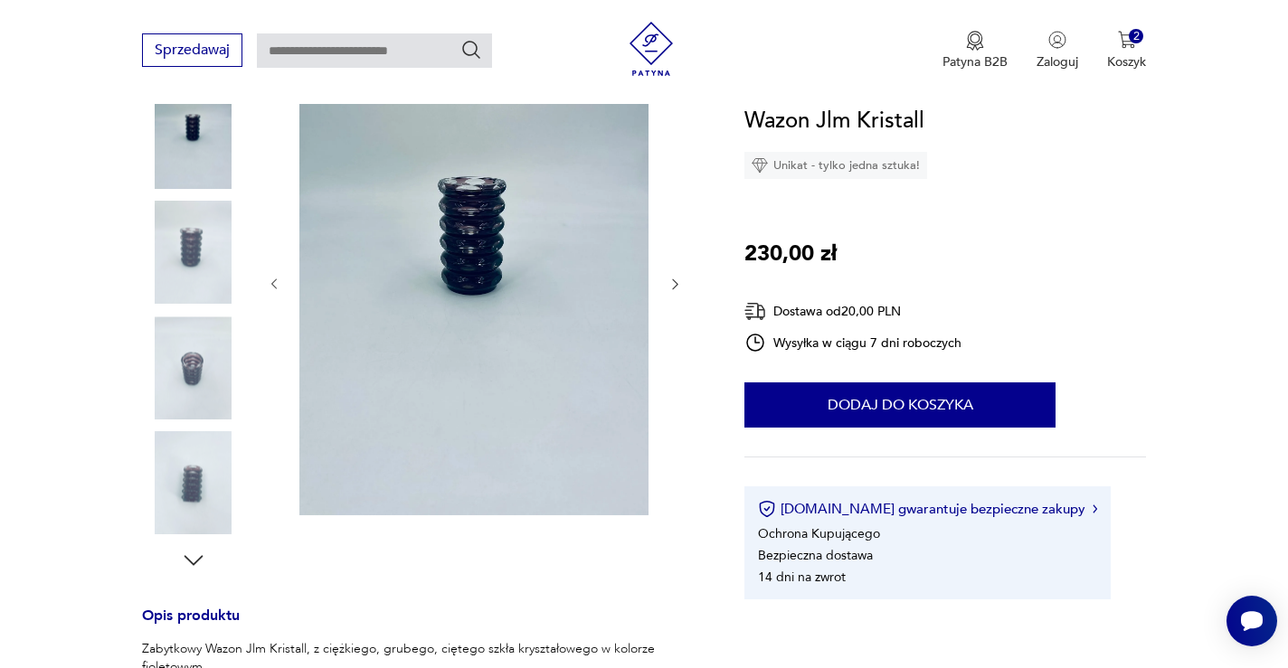
click at [209, 338] on img at bounding box center [193, 368] width 103 height 103
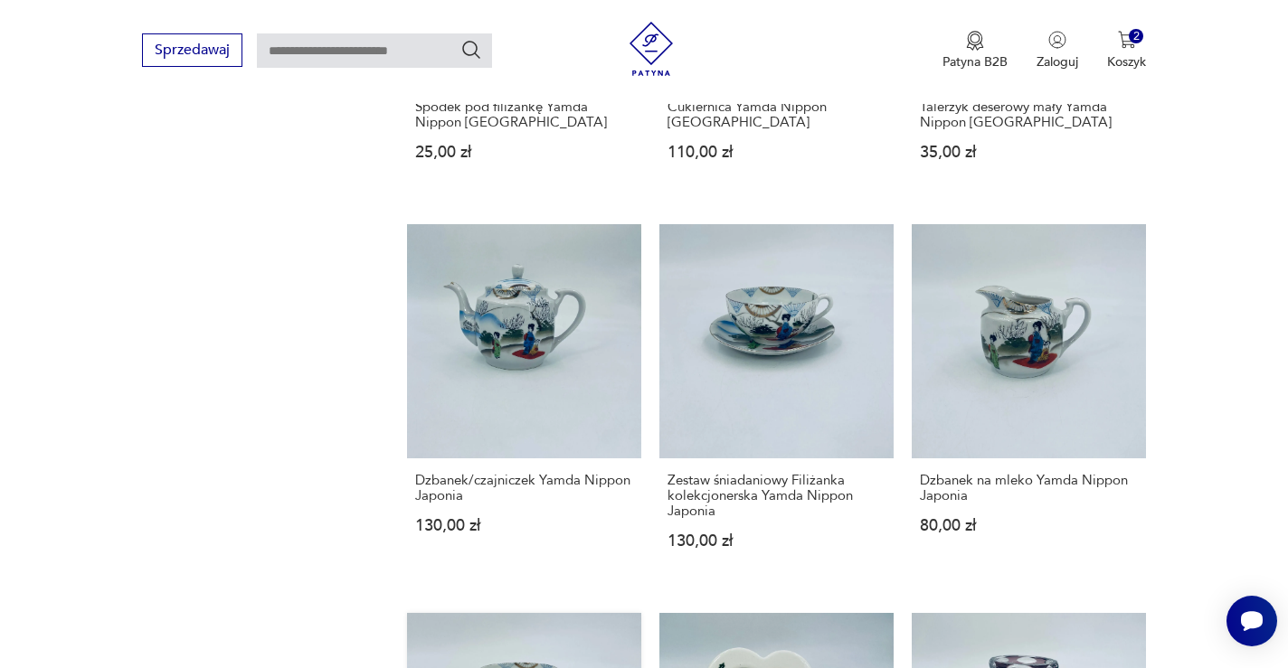
scroll to position [1483, 0]
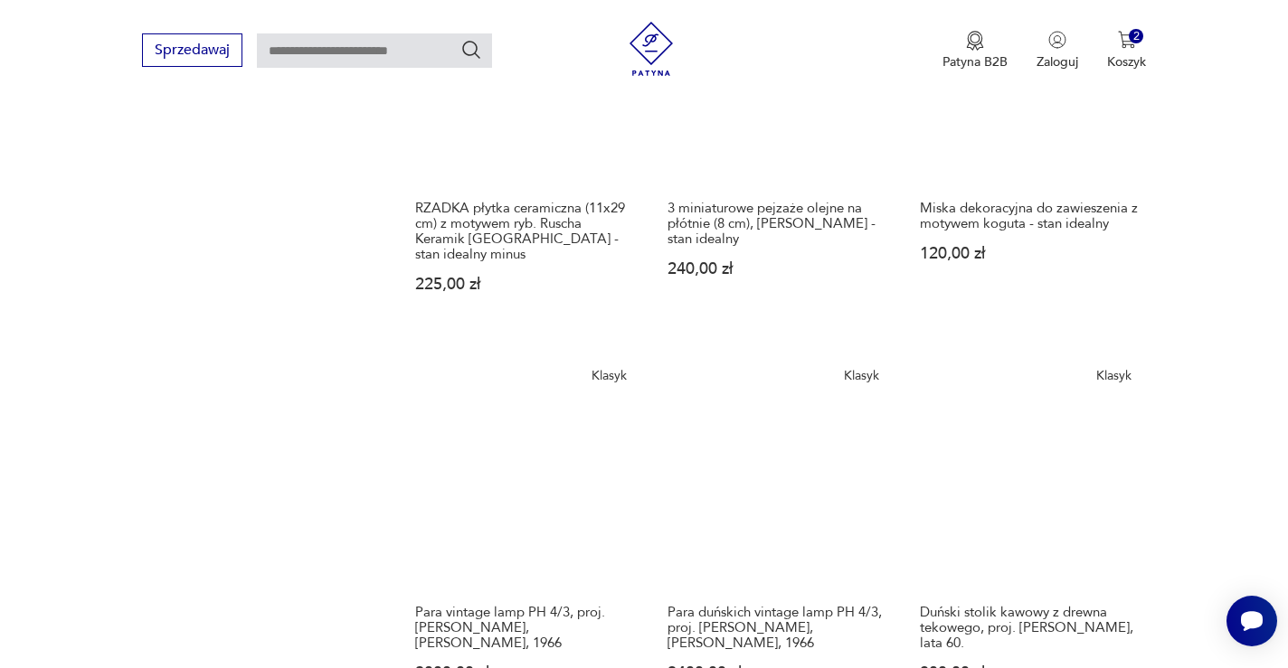
scroll to position [1380, 0]
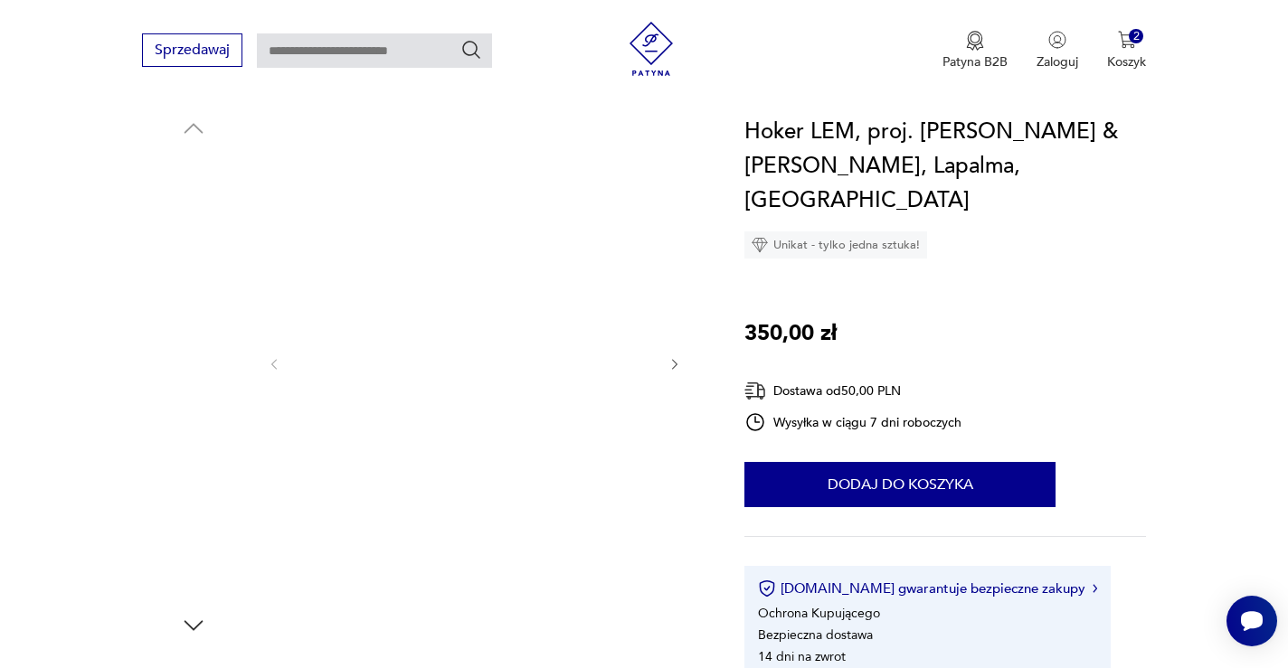
scroll to position [223, 0]
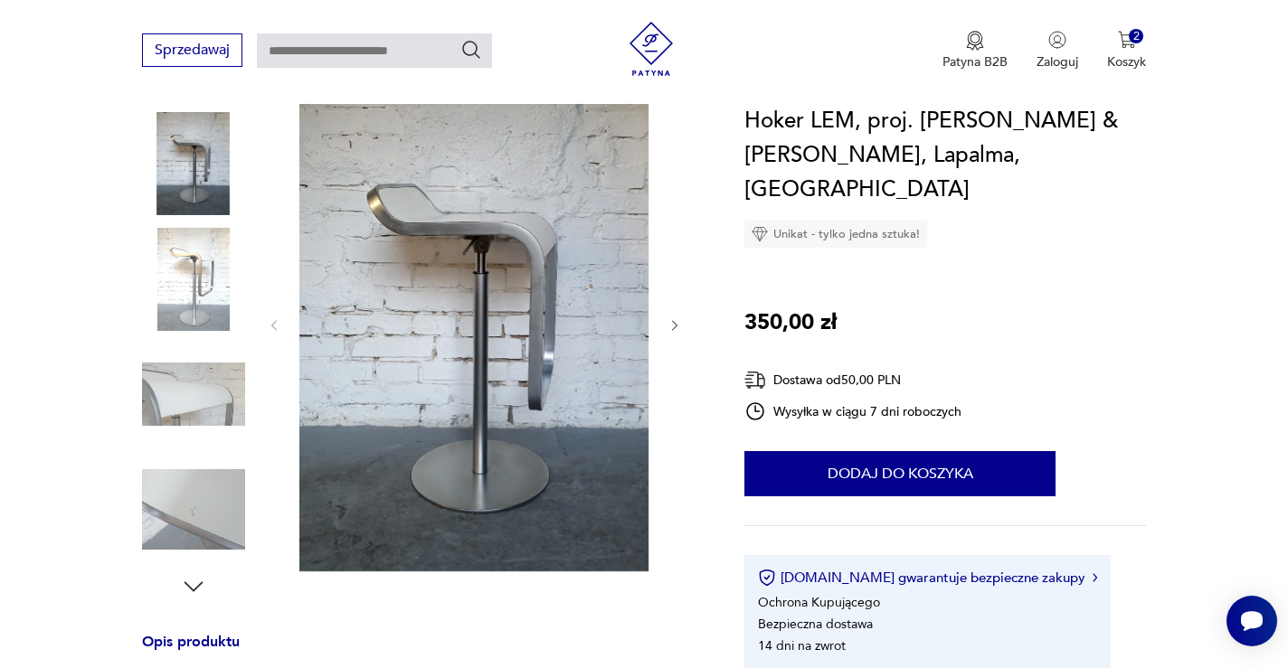
click at [216, 255] on img at bounding box center [193, 279] width 103 height 103
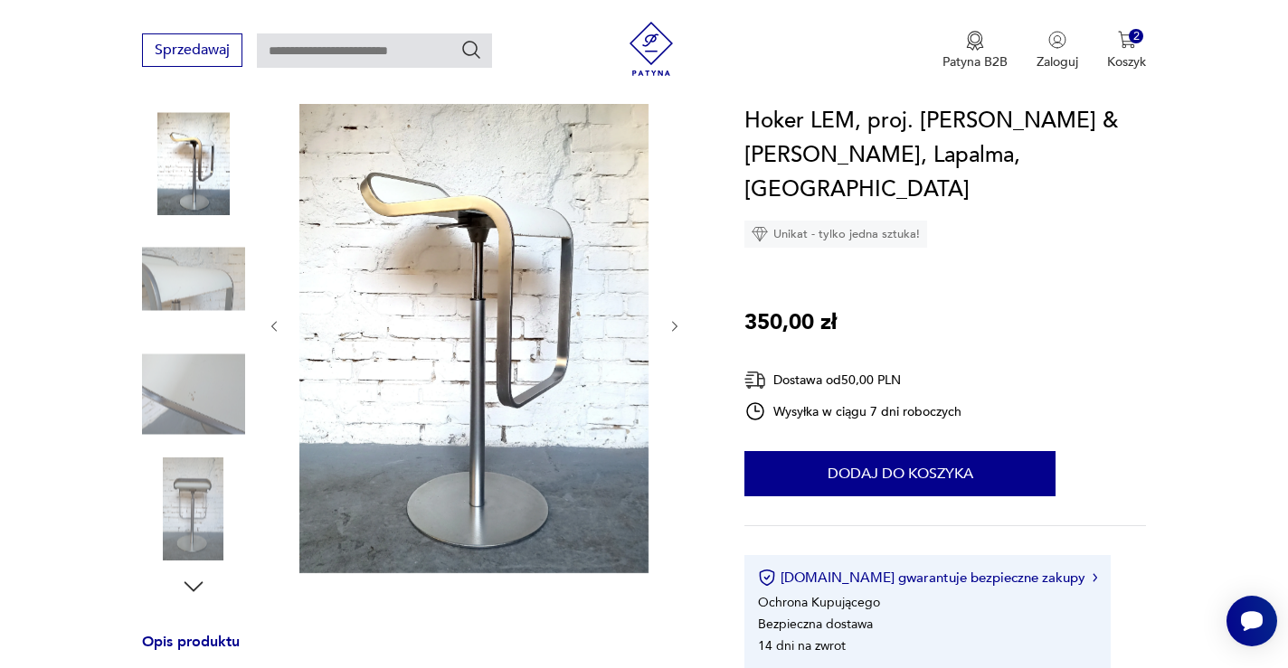
click at [187, 291] on img at bounding box center [193, 279] width 103 height 103
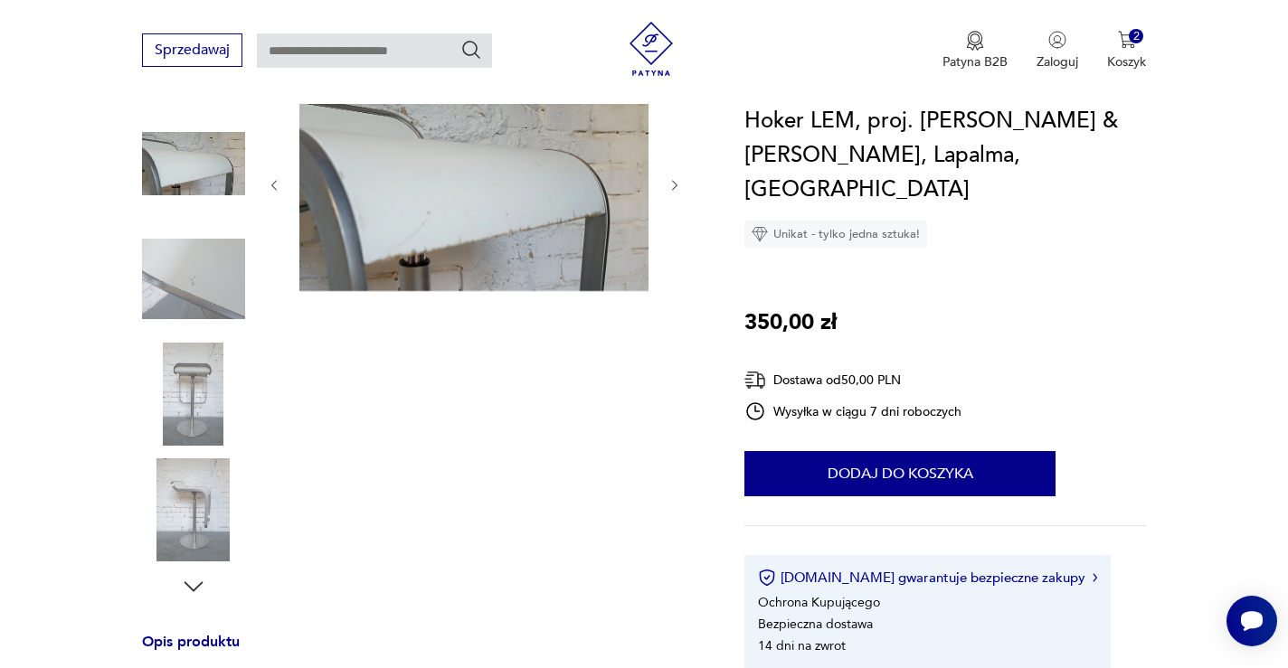
click at [204, 350] on img at bounding box center [193, 394] width 103 height 103
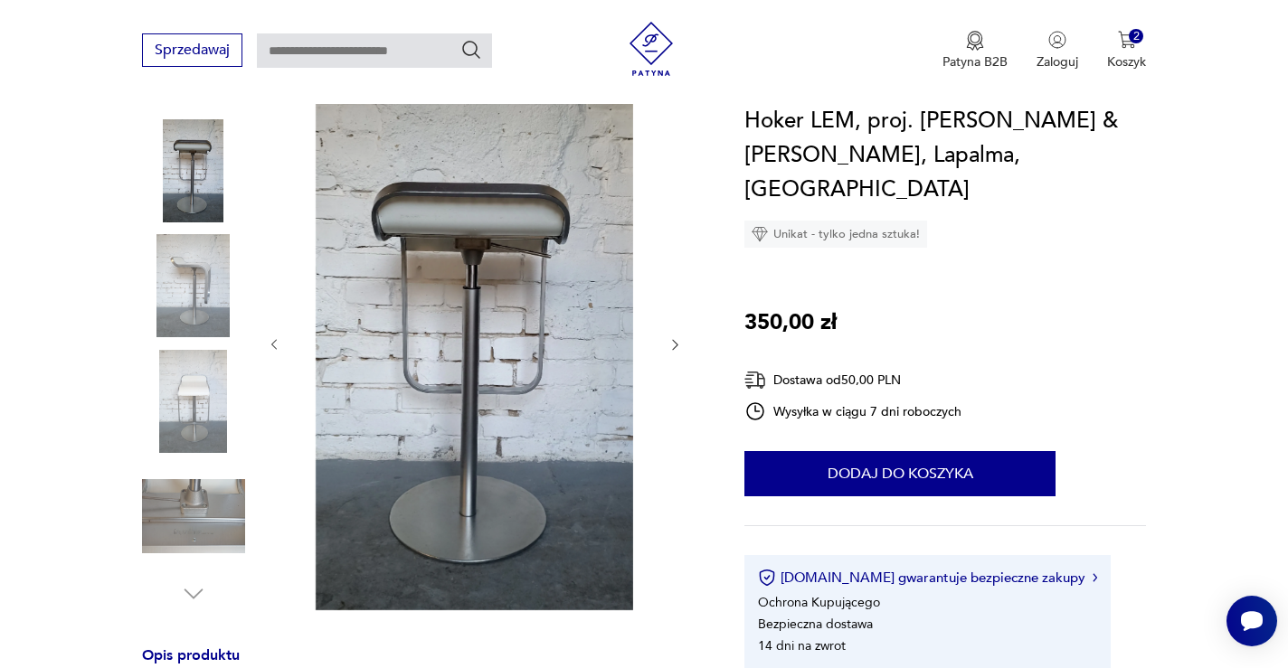
click at [199, 402] on img at bounding box center [193, 401] width 103 height 103
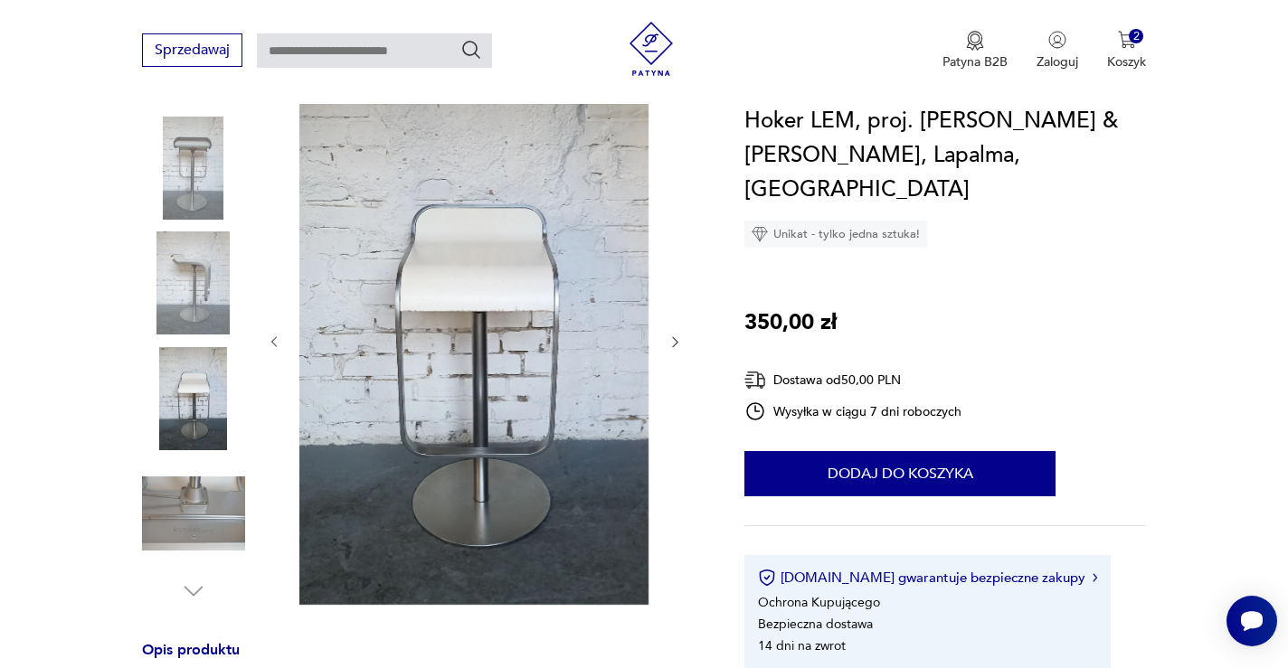
click at [218, 469] on img at bounding box center [193, 513] width 103 height 103
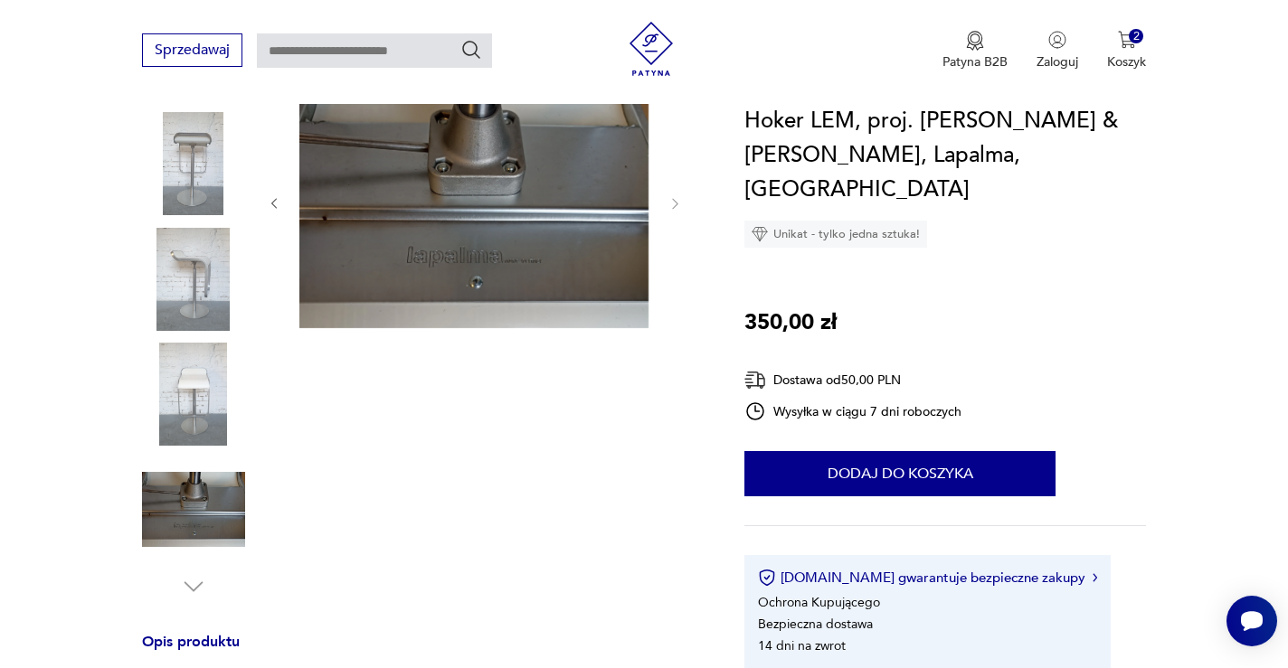
click at [218, 405] on img at bounding box center [193, 394] width 103 height 103
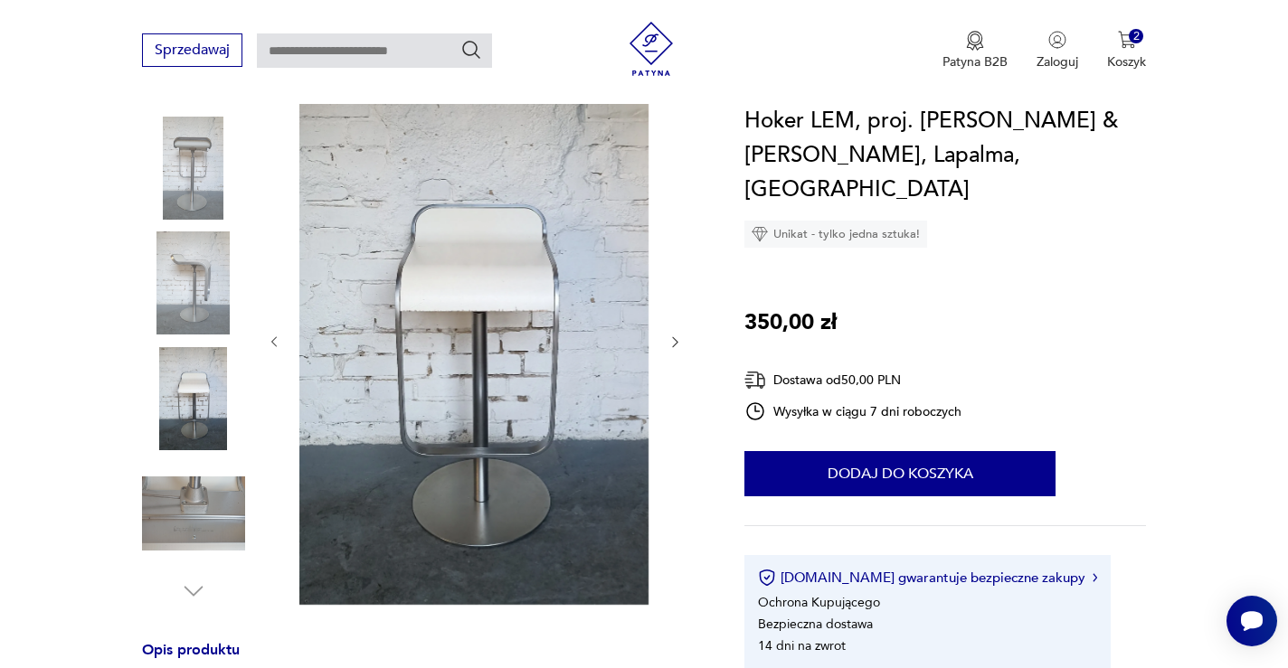
click at [214, 288] on img at bounding box center [193, 283] width 103 height 103
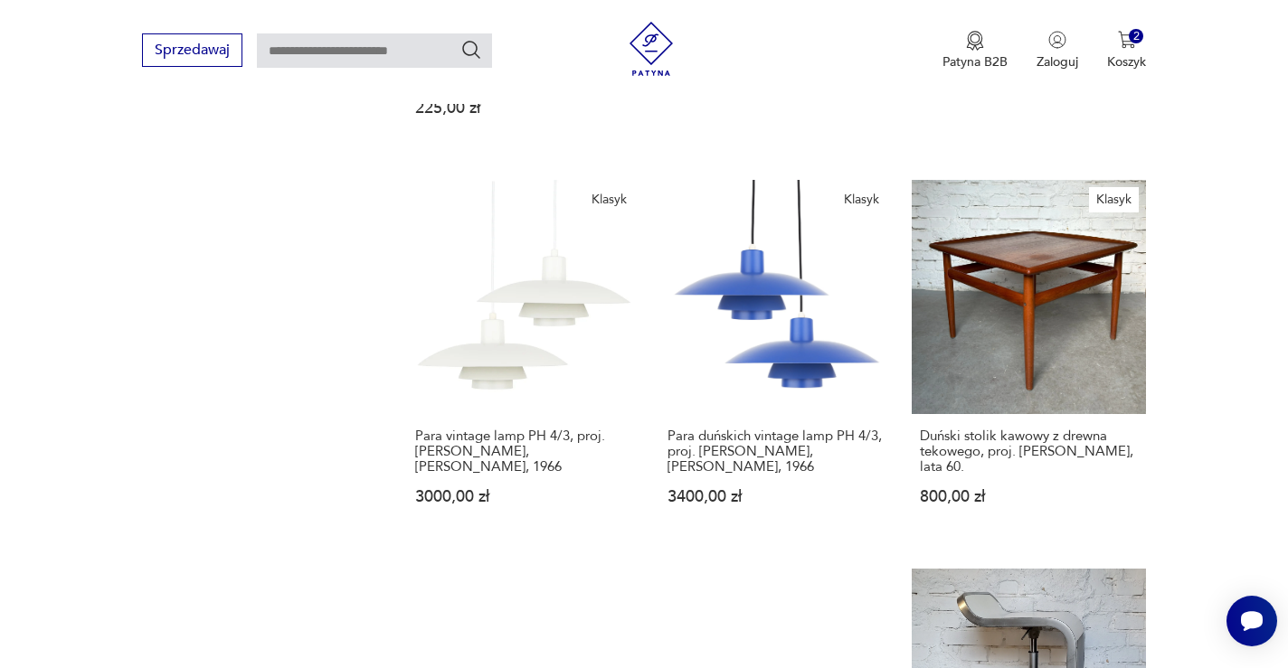
scroll to position [1644, 0]
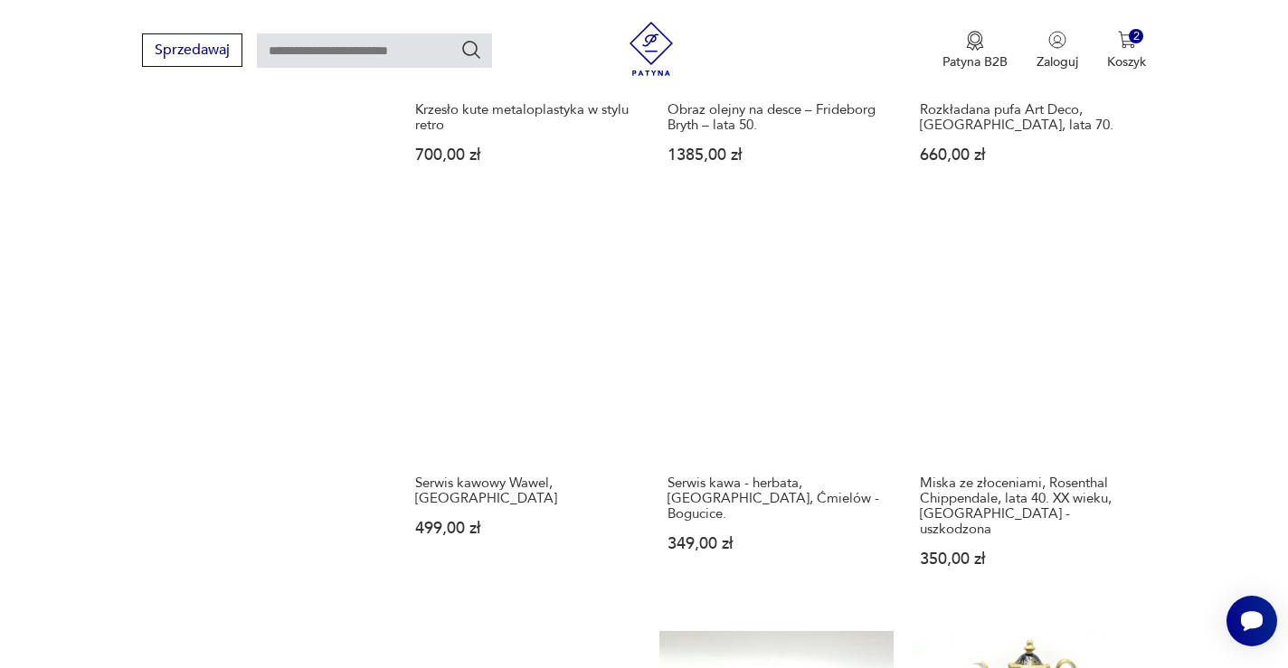
scroll to position [1512, 0]
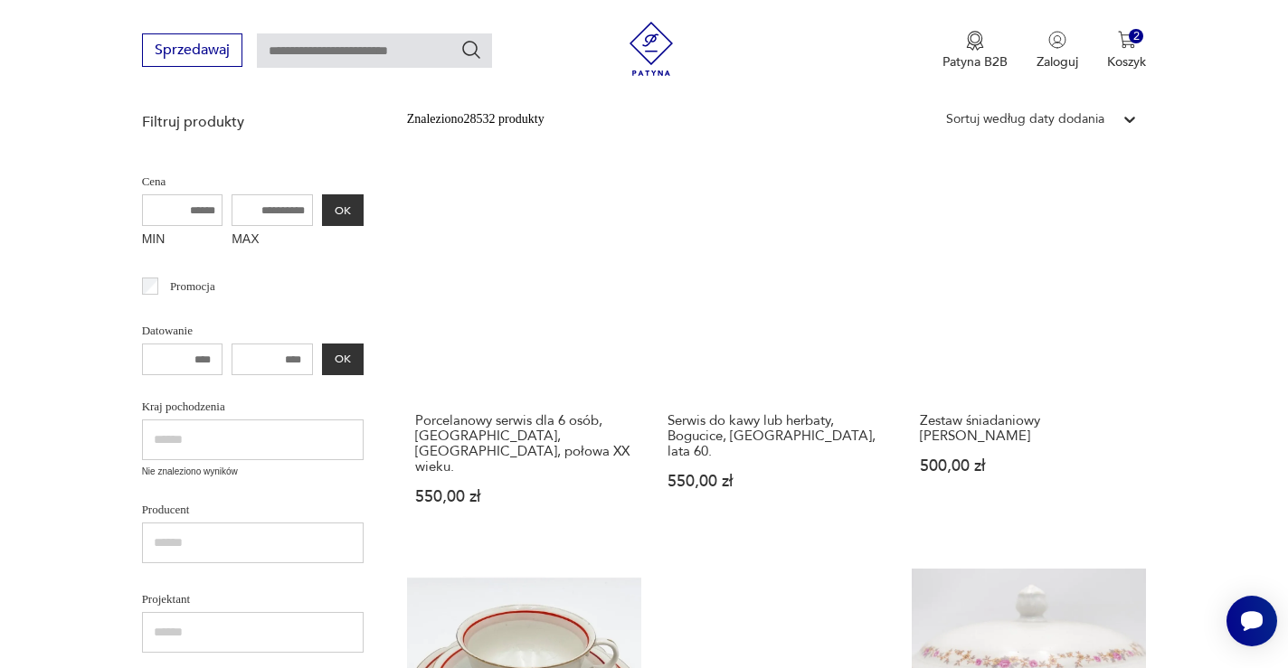
scroll to position [377, 0]
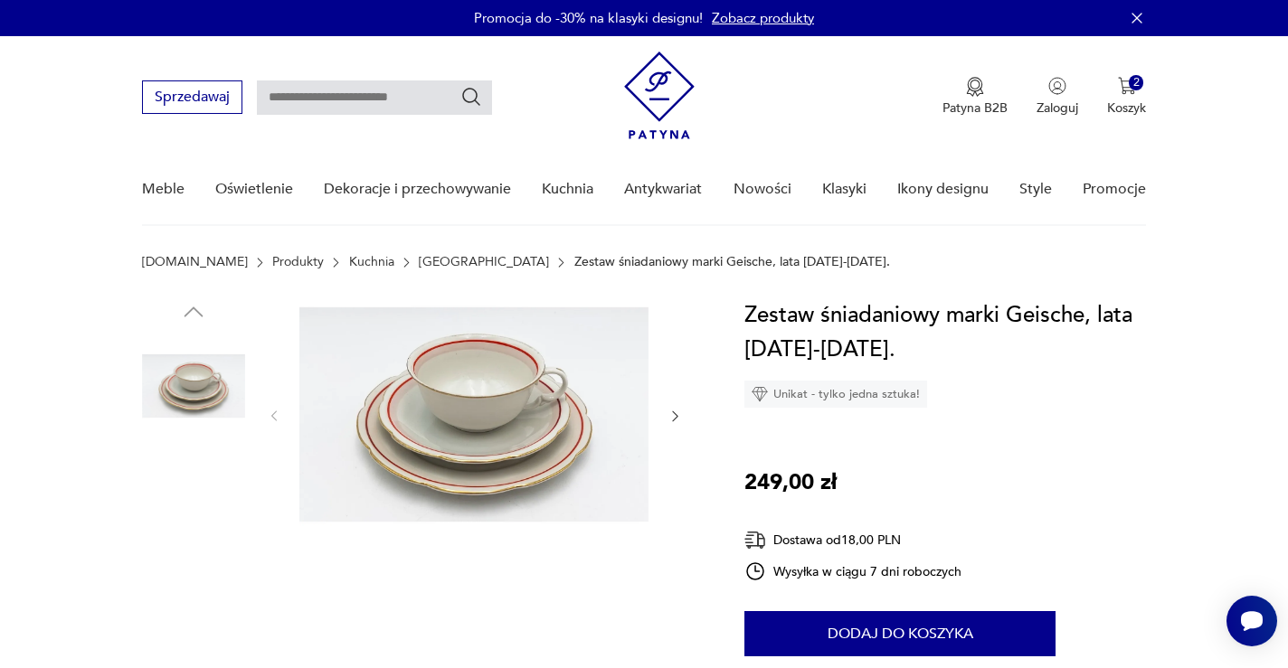
click at [538, 376] on img at bounding box center [473, 415] width 349 height 232
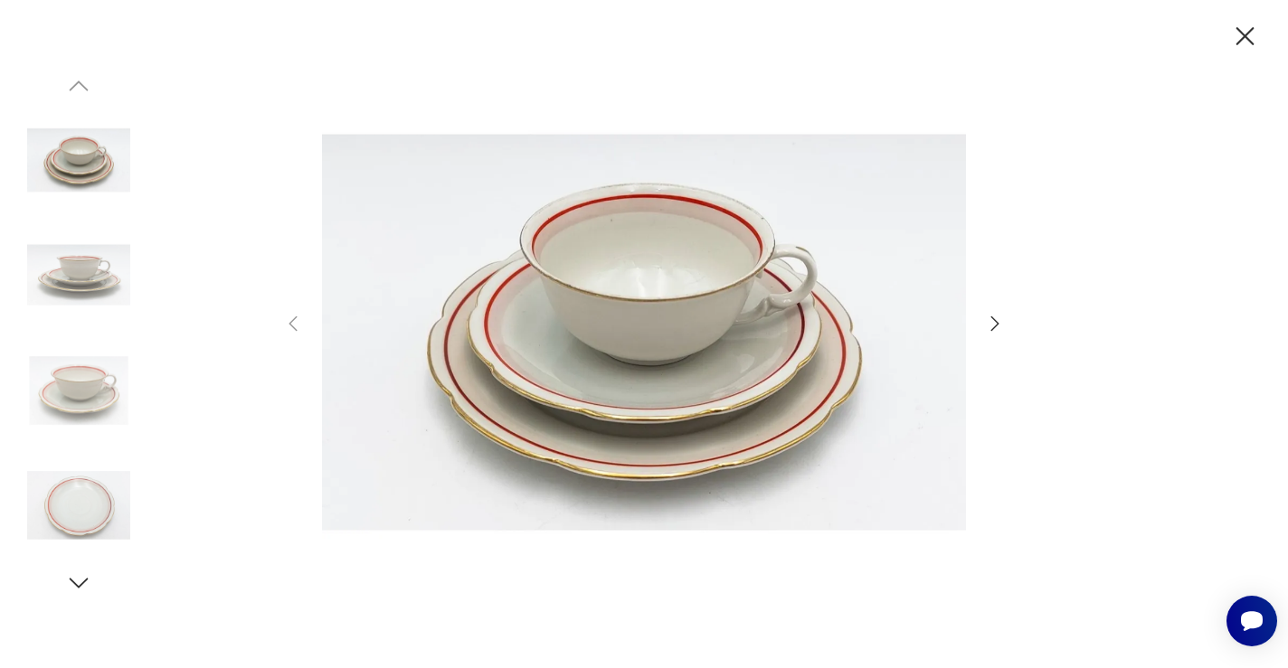
click at [991, 327] on icon "button" at bounding box center [995, 324] width 22 height 22
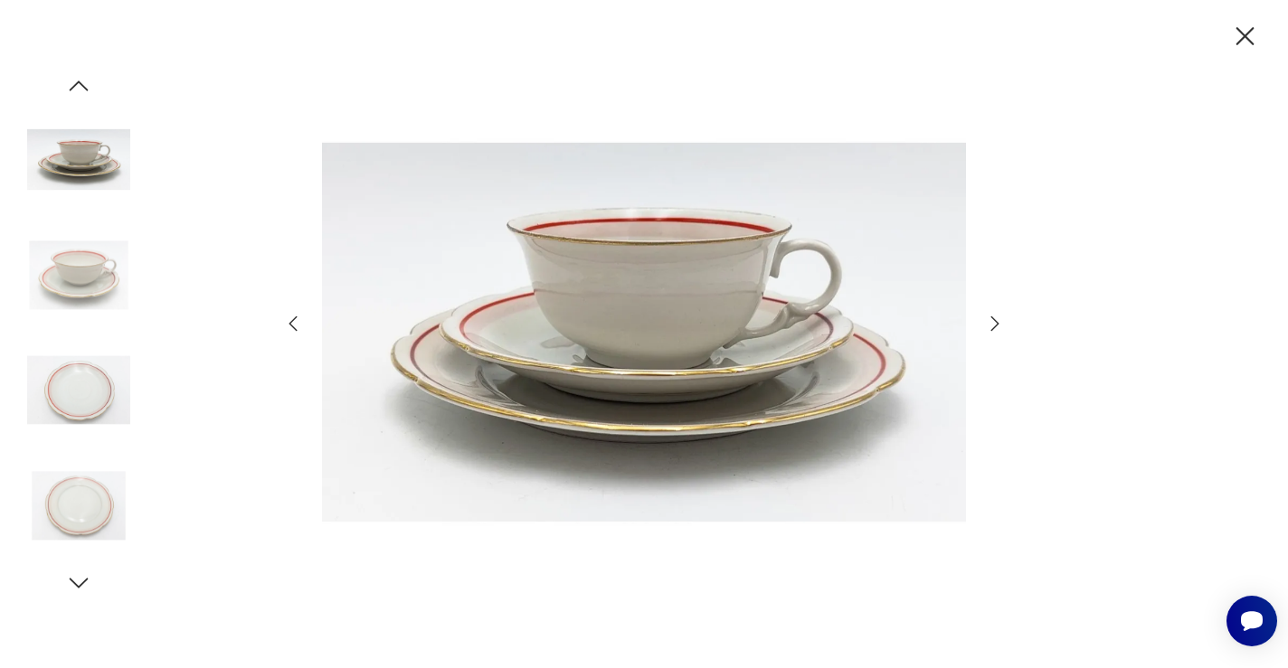
click at [991, 327] on icon "button" at bounding box center [995, 324] width 22 height 22
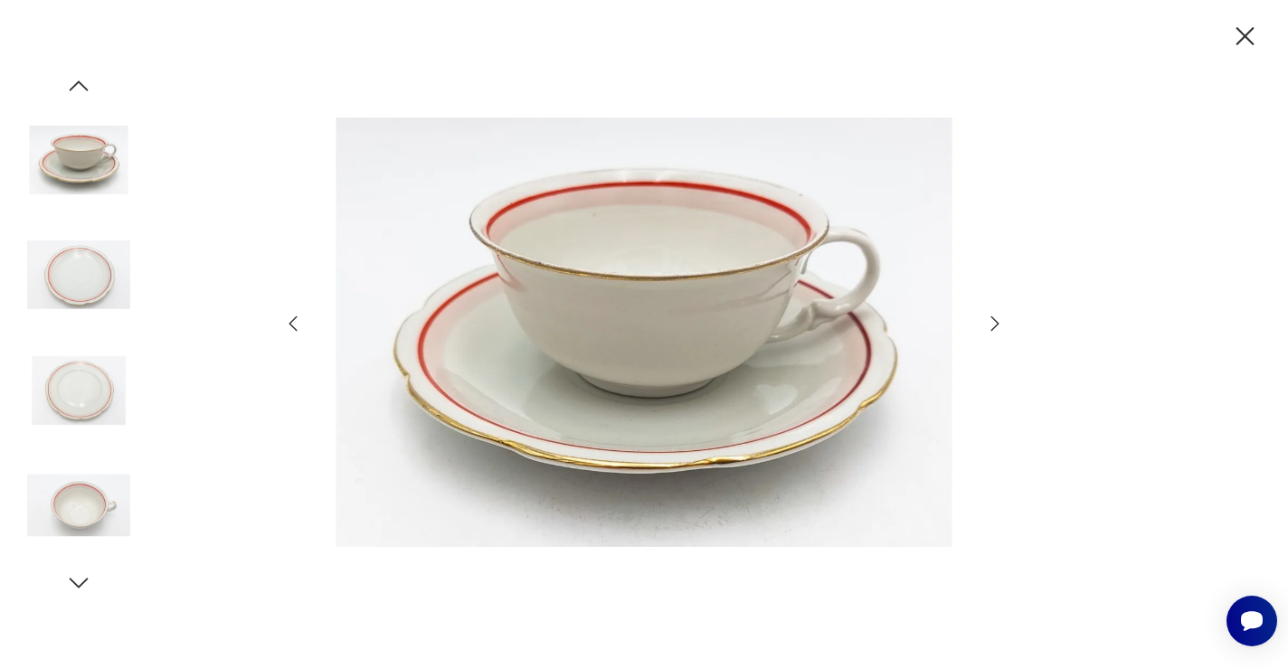
click at [991, 327] on icon "button" at bounding box center [995, 324] width 22 height 22
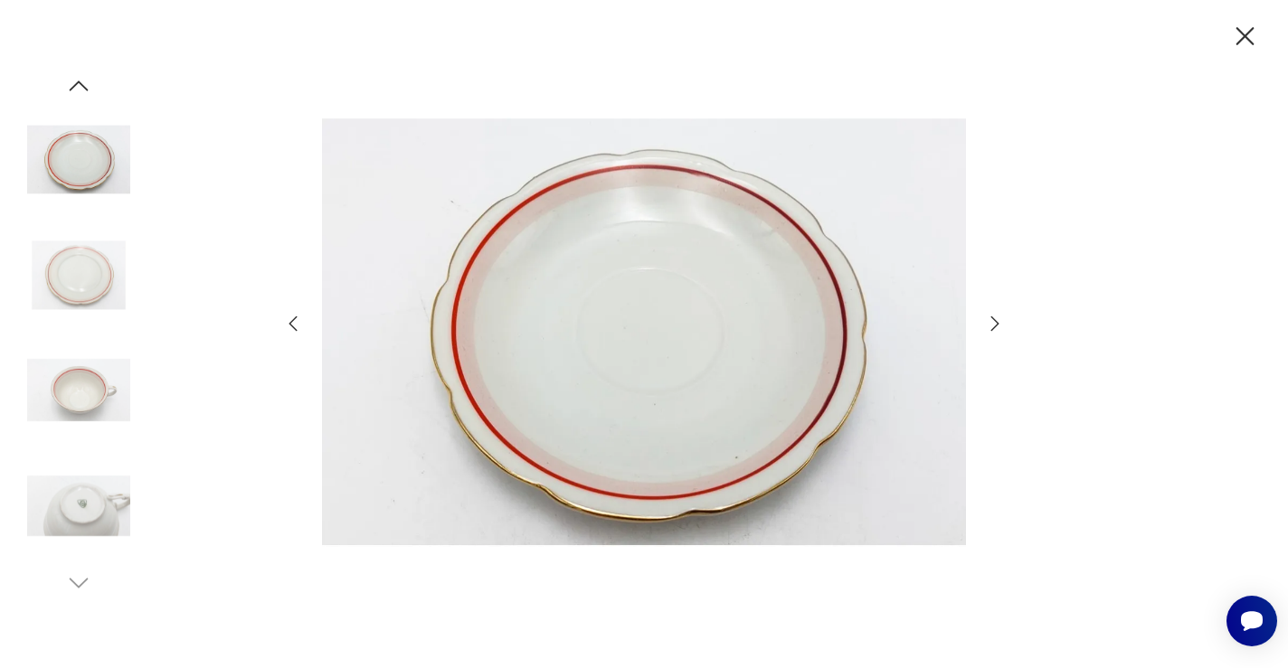
click at [991, 327] on icon "button" at bounding box center [995, 324] width 22 height 22
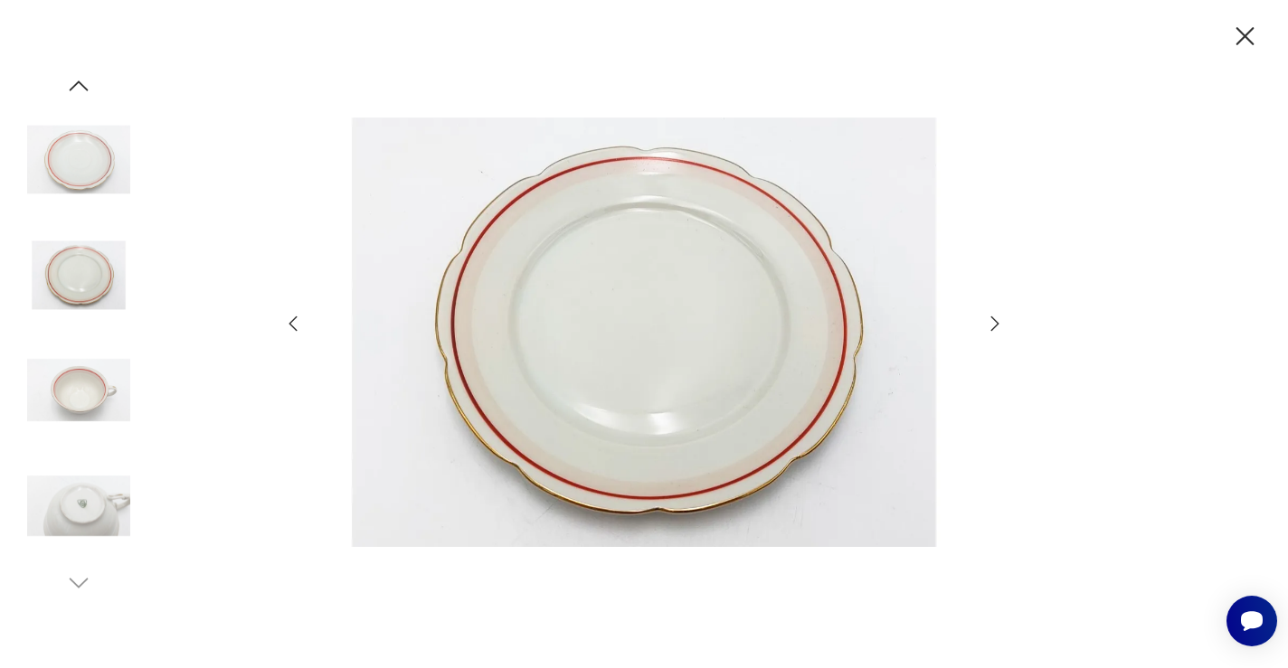
click at [991, 327] on icon "button" at bounding box center [995, 324] width 22 height 22
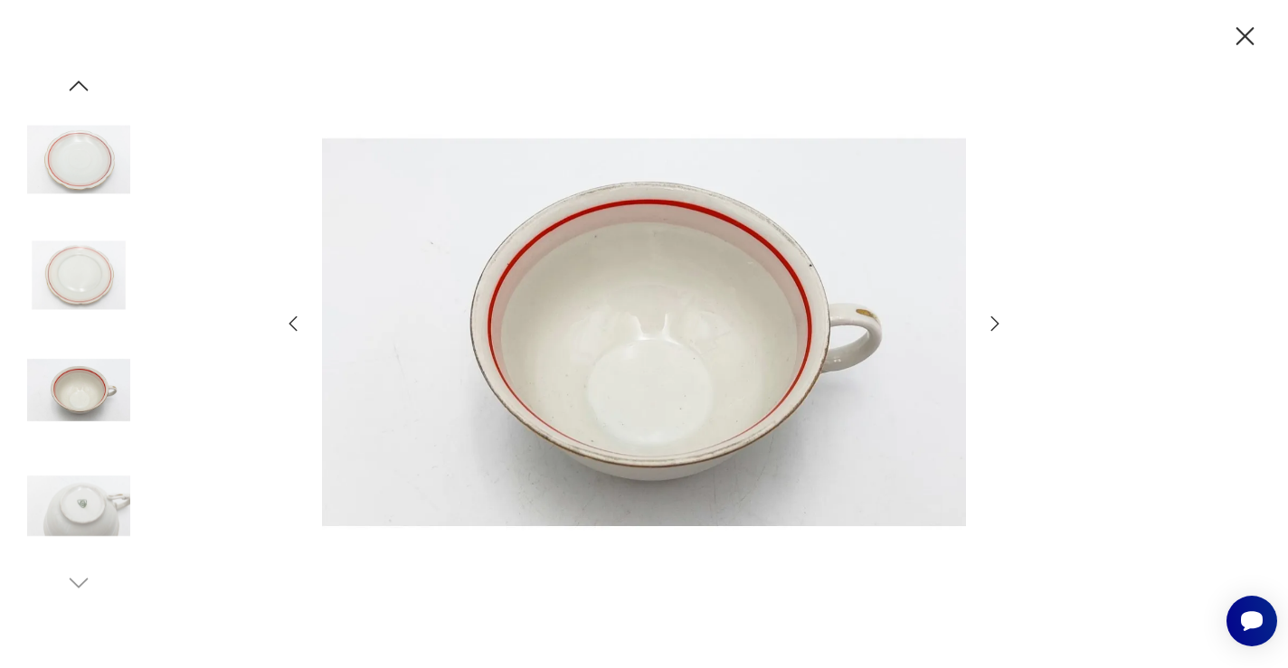
click at [991, 327] on icon "button" at bounding box center [995, 324] width 22 height 22
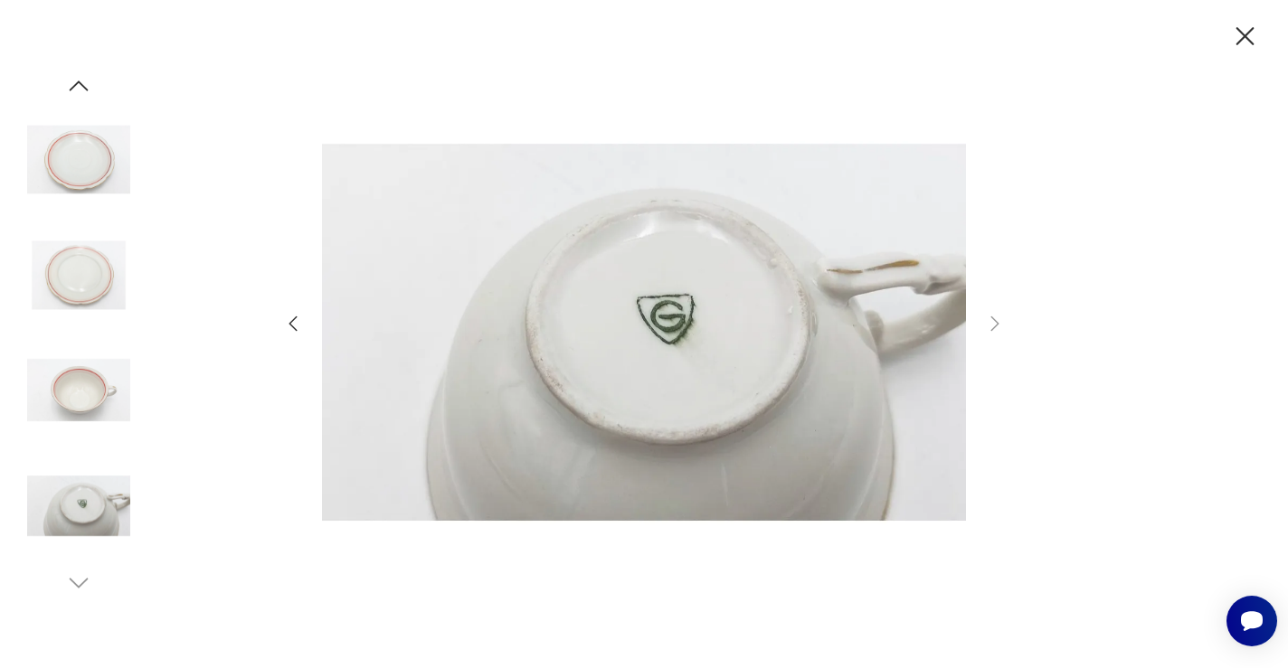
click at [1251, 27] on icon "button" at bounding box center [1245, 37] width 32 height 32
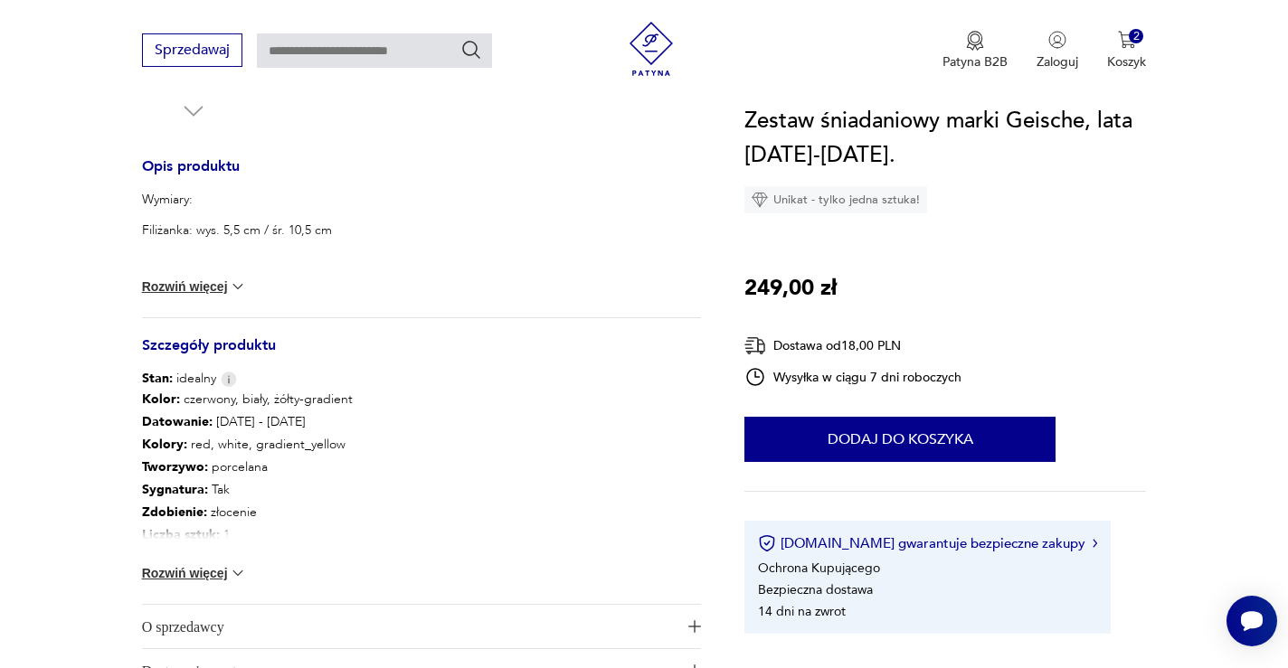
scroll to position [708, 0]
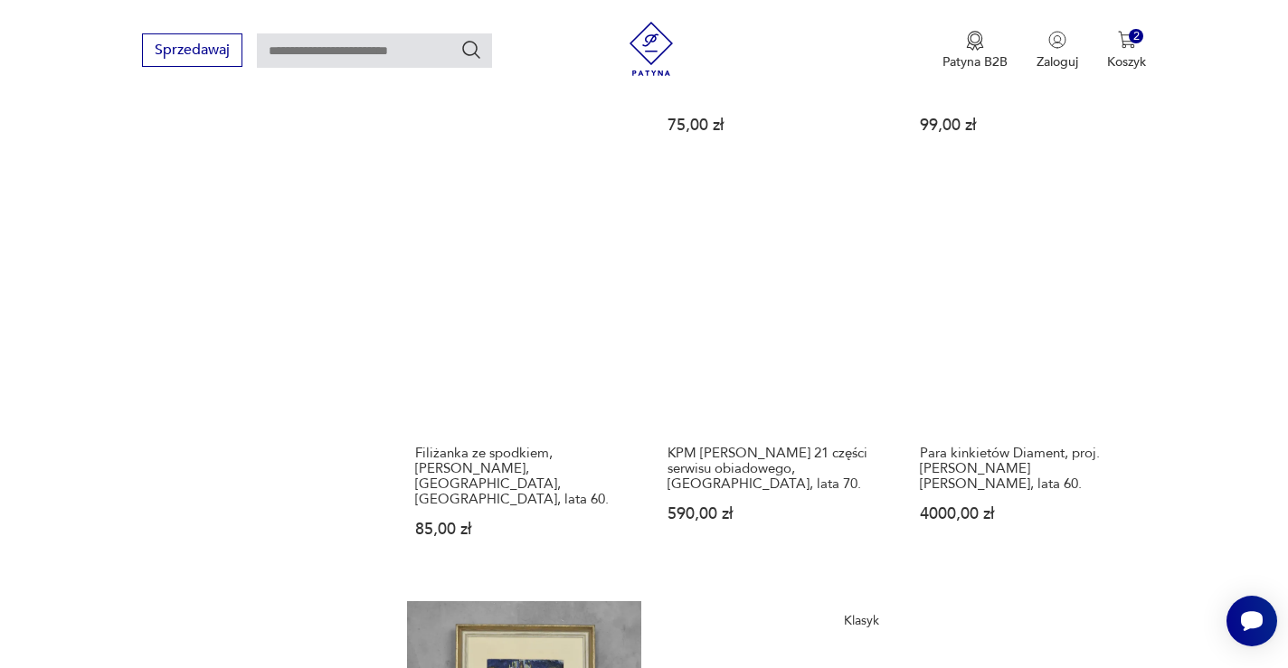
scroll to position [1552, 0]
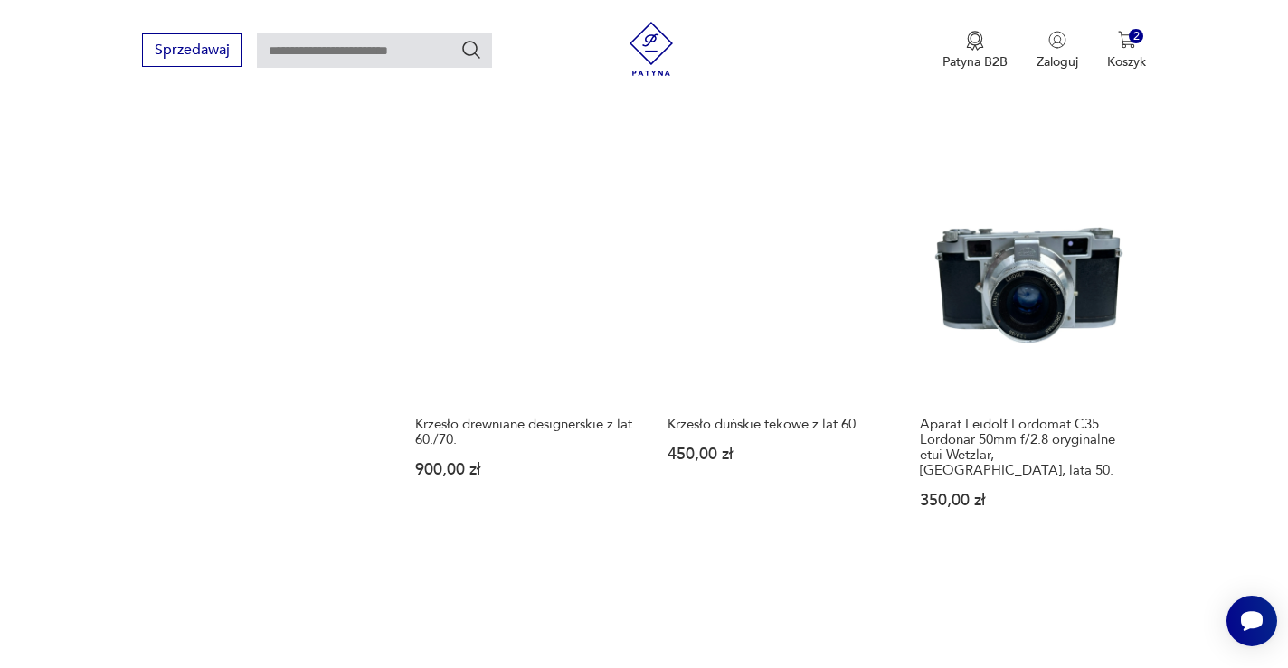
scroll to position [1666, 0]
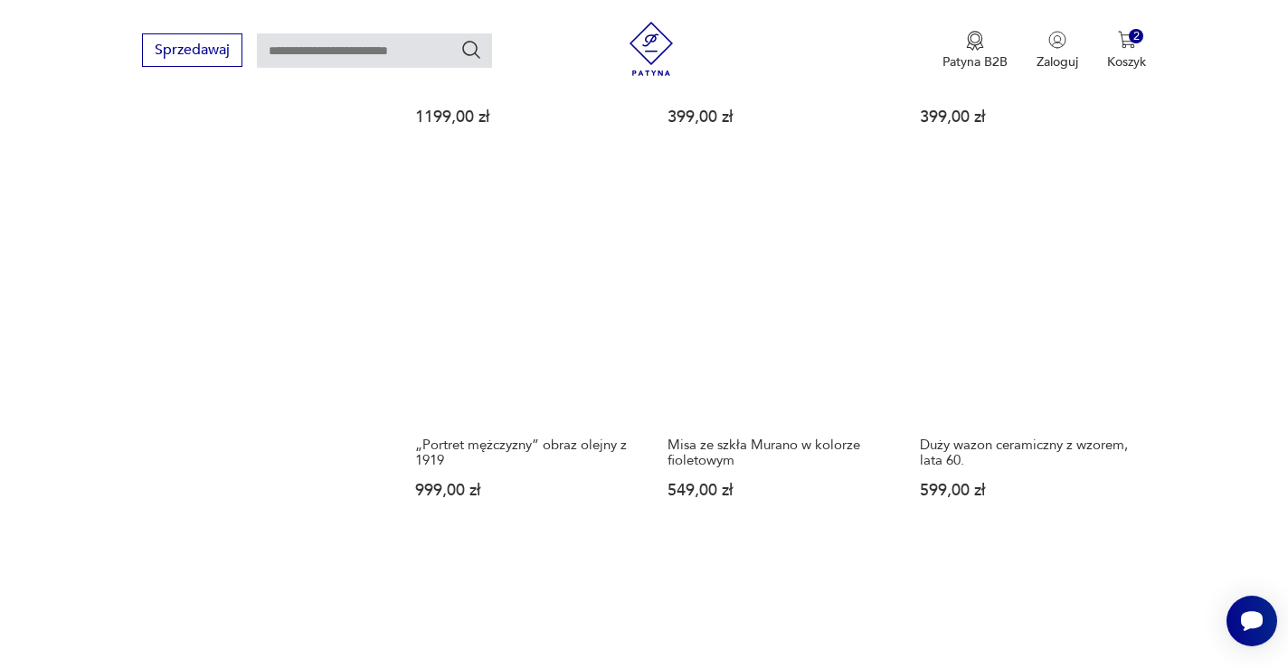
scroll to position [1532, 0]
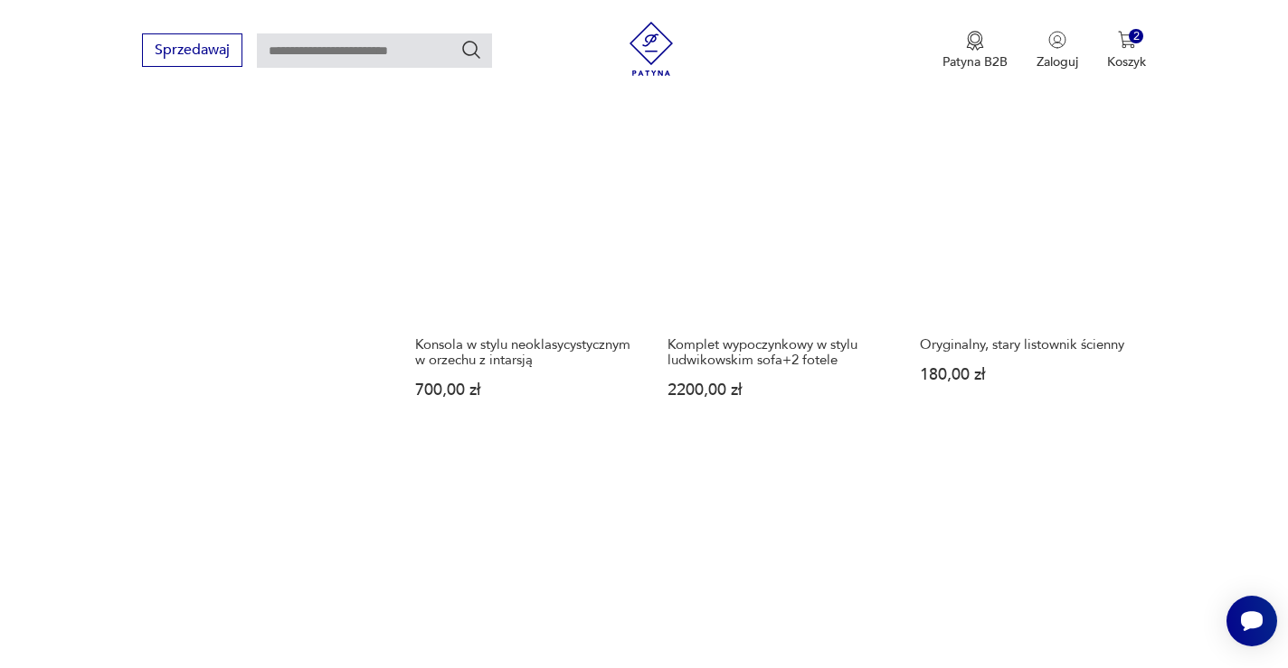
scroll to position [1624, 0]
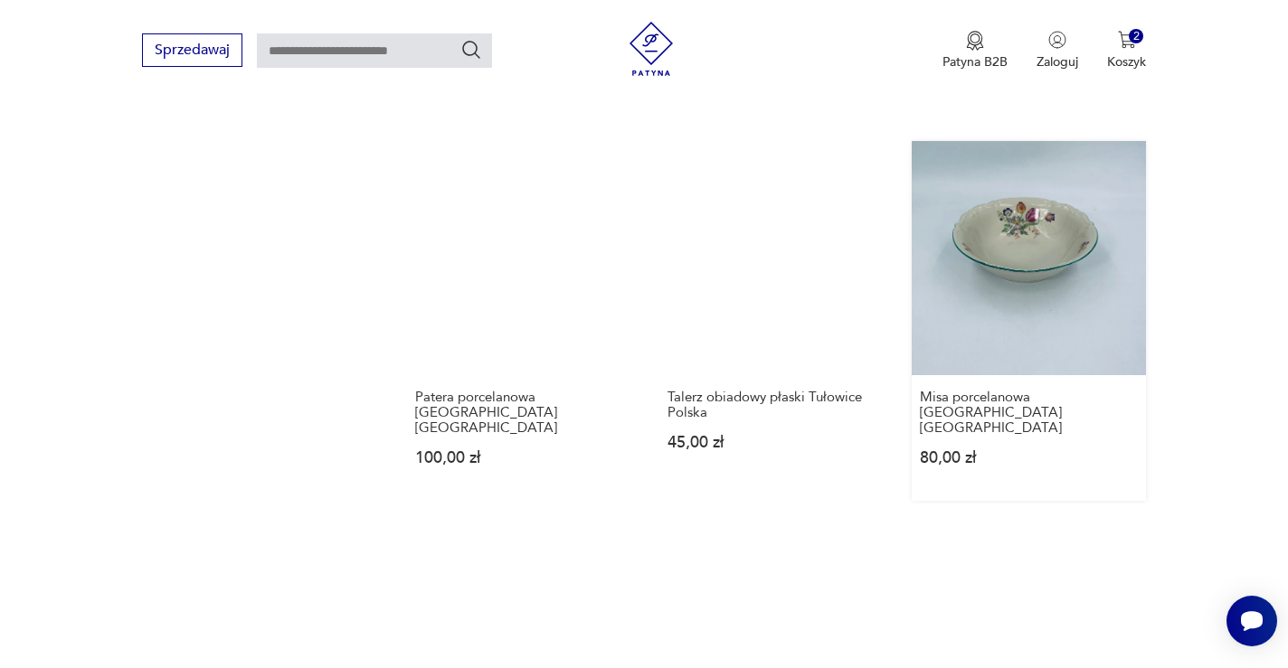
scroll to position [1612, 0]
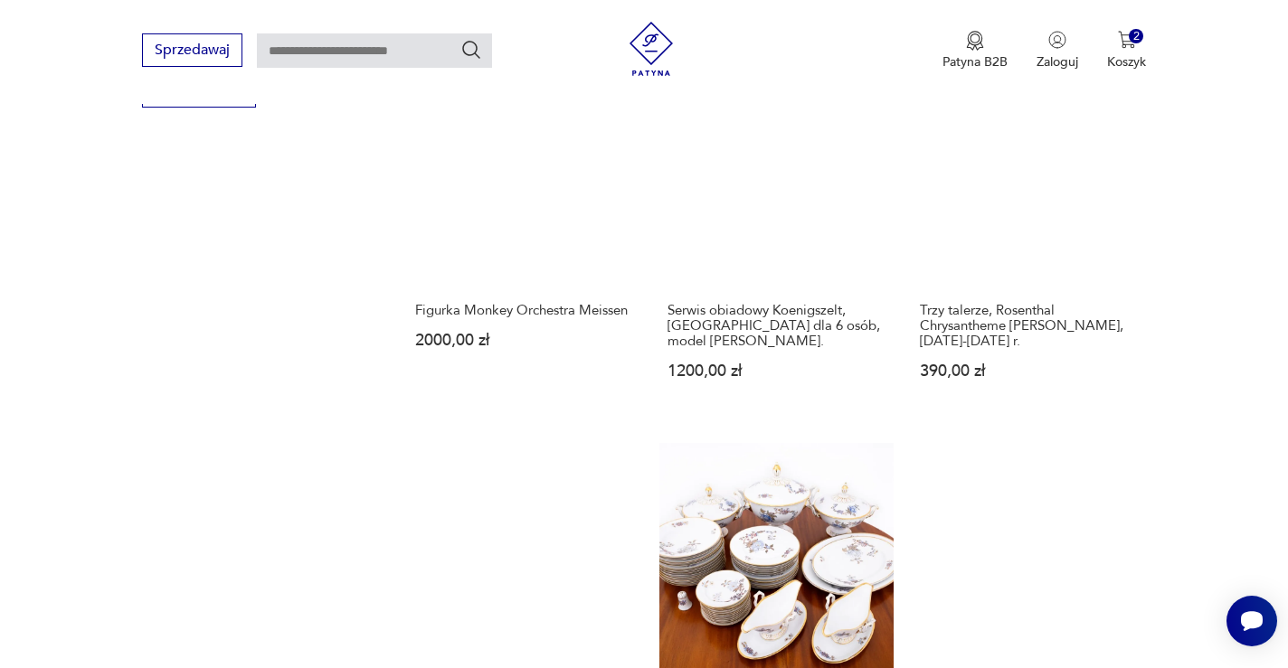
scroll to position [1409, 0]
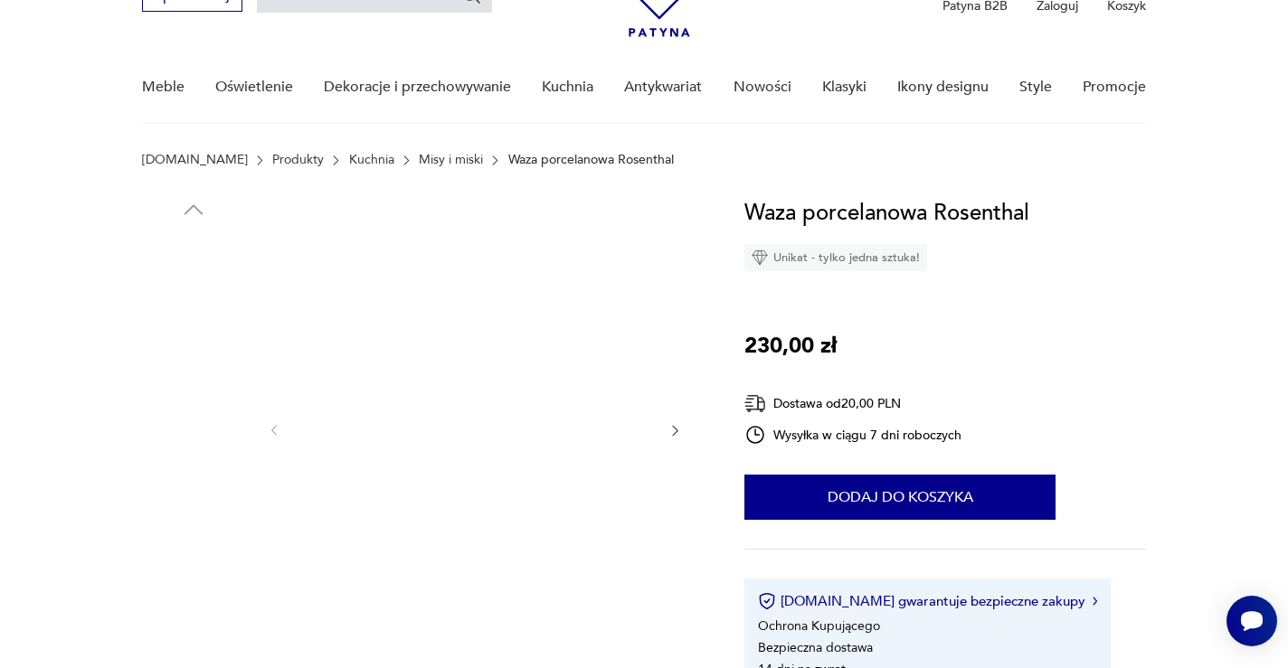
scroll to position [118, 0]
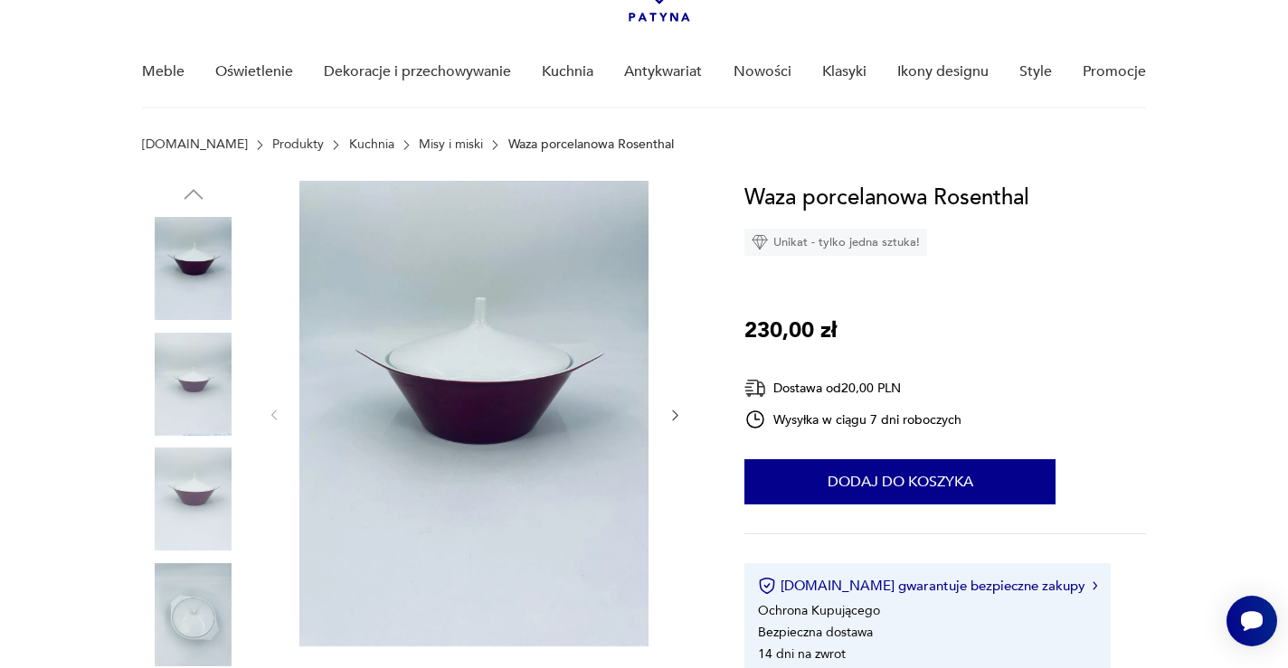
click at [674, 411] on icon "button" at bounding box center [675, 415] width 15 height 15
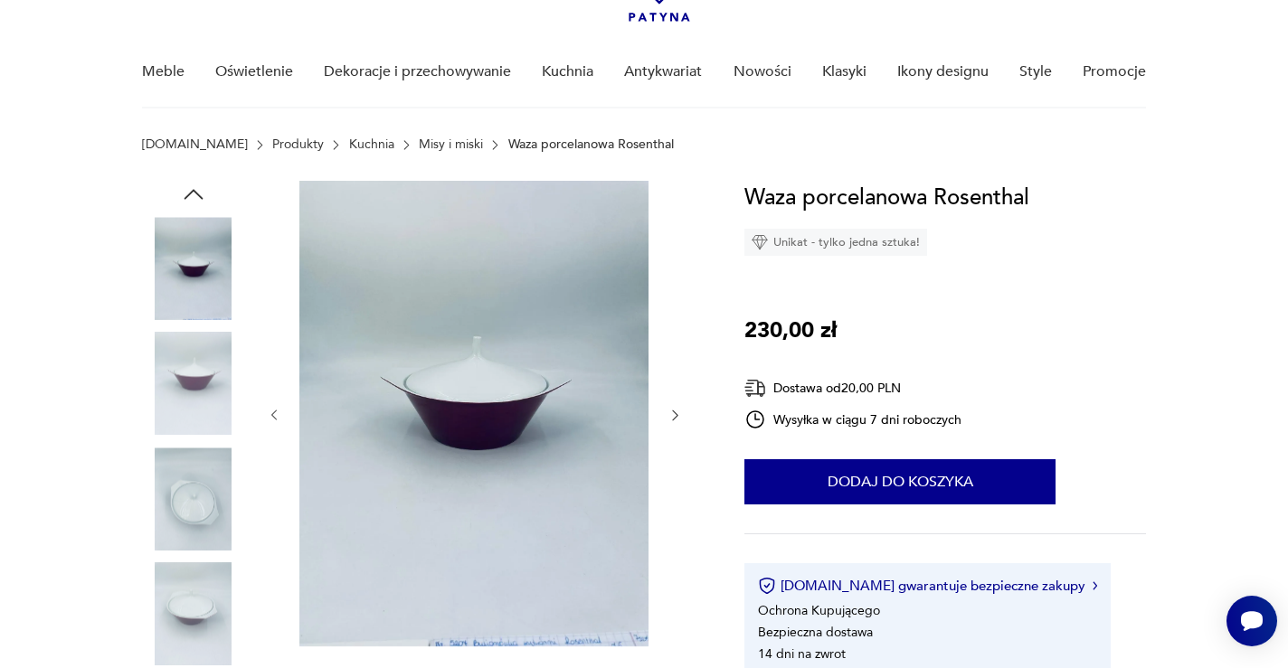
click at [674, 411] on icon "button" at bounding box center [675, 415] width 15 height 15
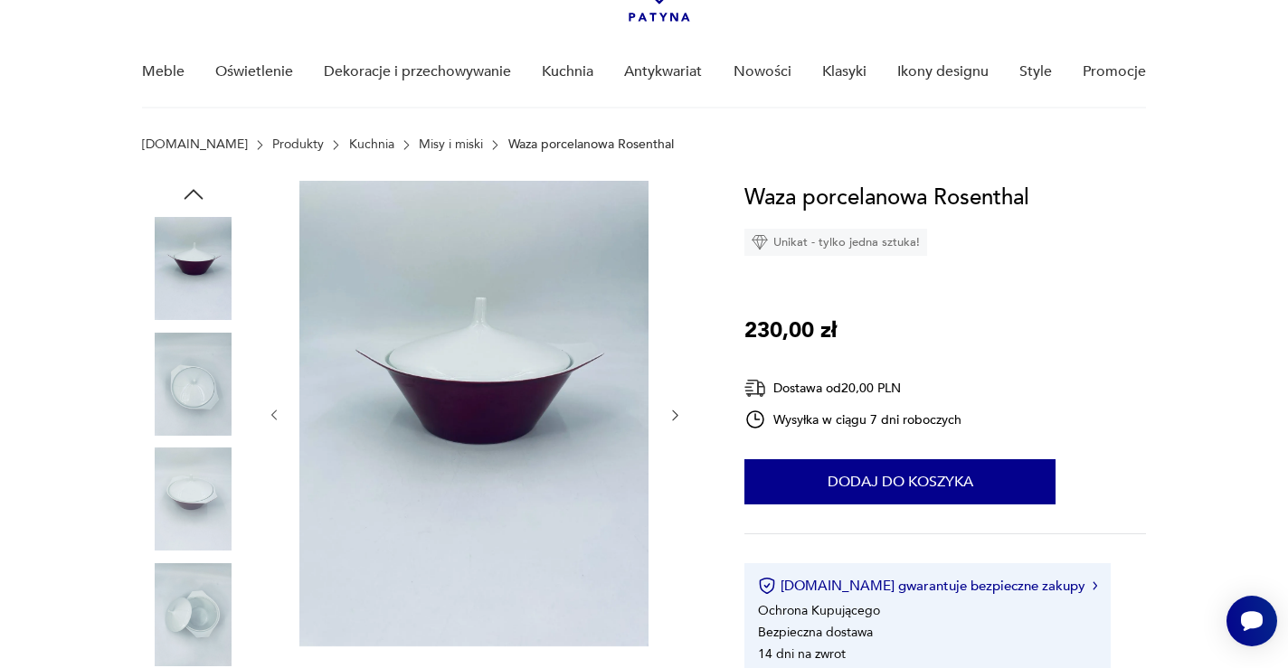
click at [674, 411] on icon "button" at bounding box center [675, 415] width 15 height 15
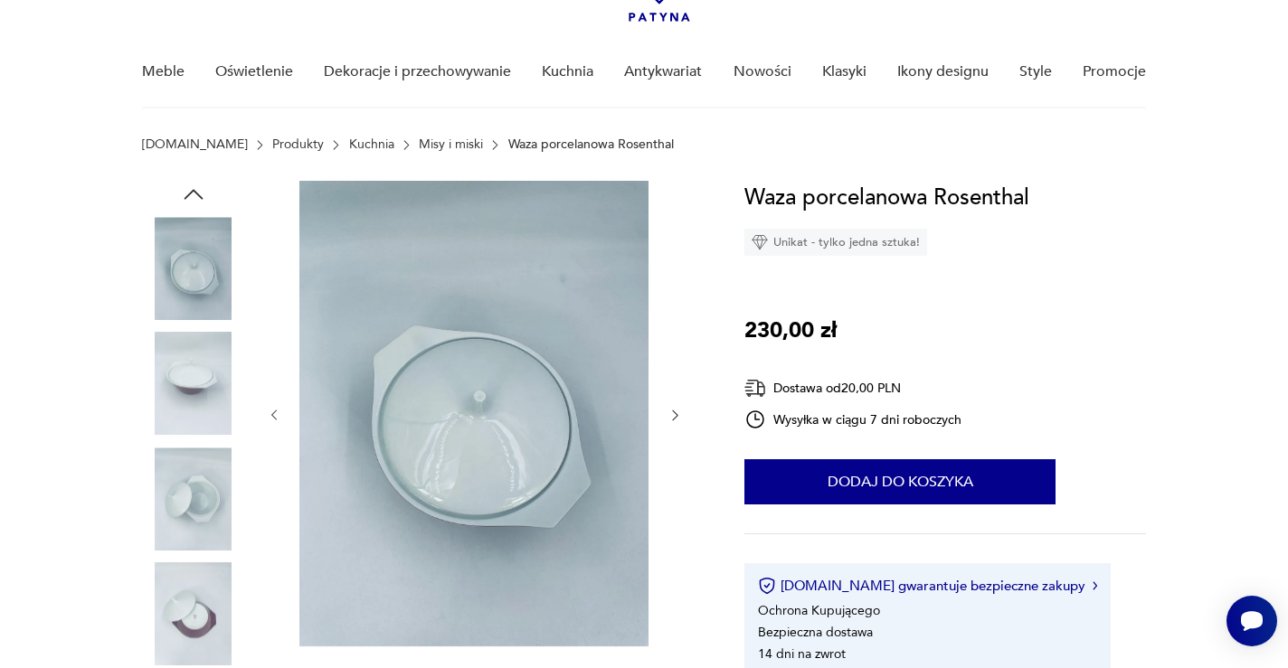
click at [674, 411] on icon "button" at bounding box center [675, 415] width 15 height 15
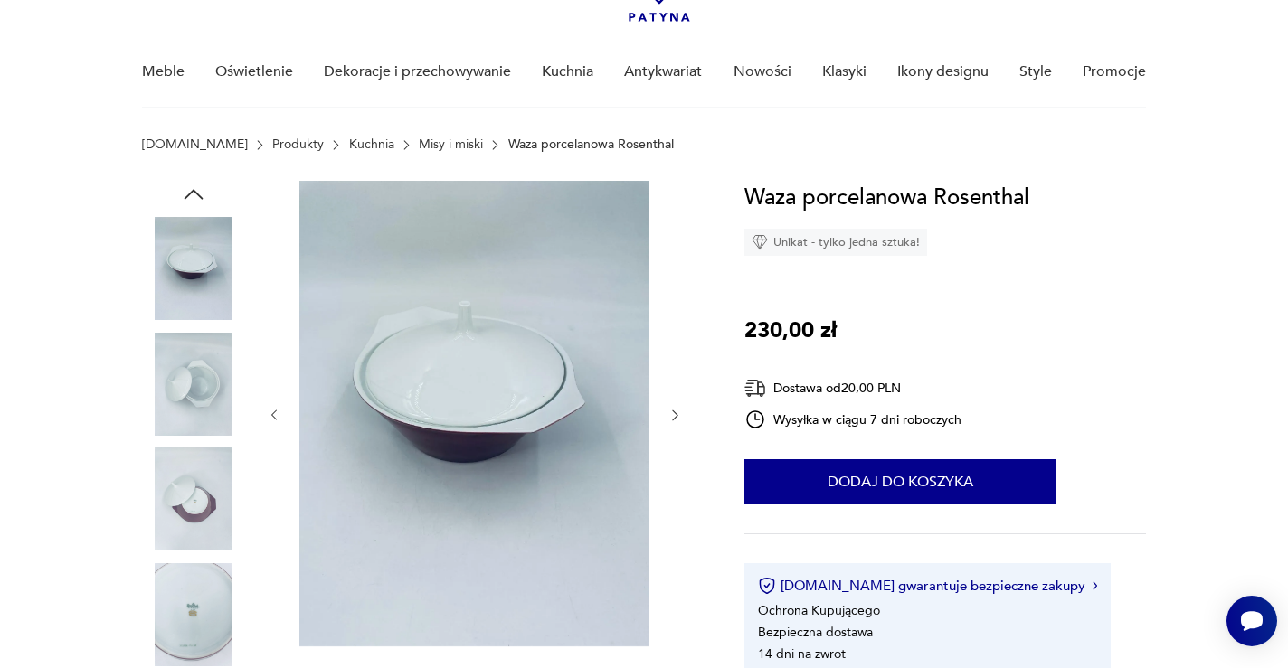
click at [674, 411] on icon "button" at bounding box center [675, 415] width 15 height 15
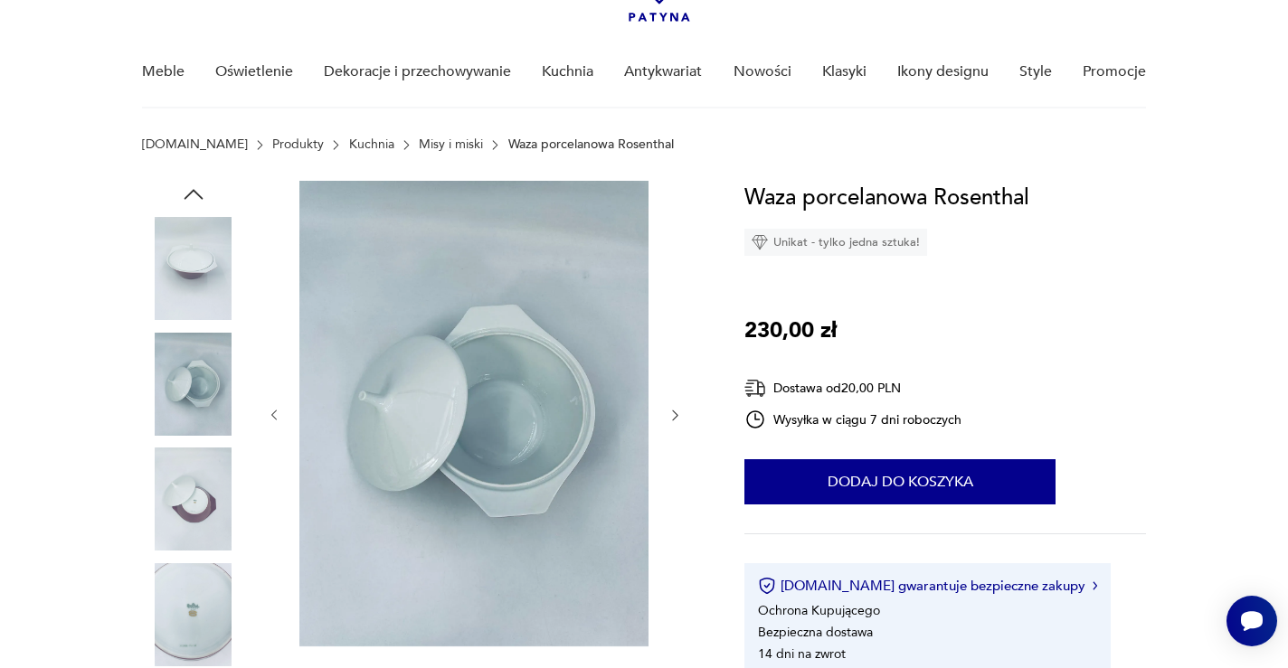
click at [674, 411] on icon "button" at bounding box center [675, 415] width 15 height 15
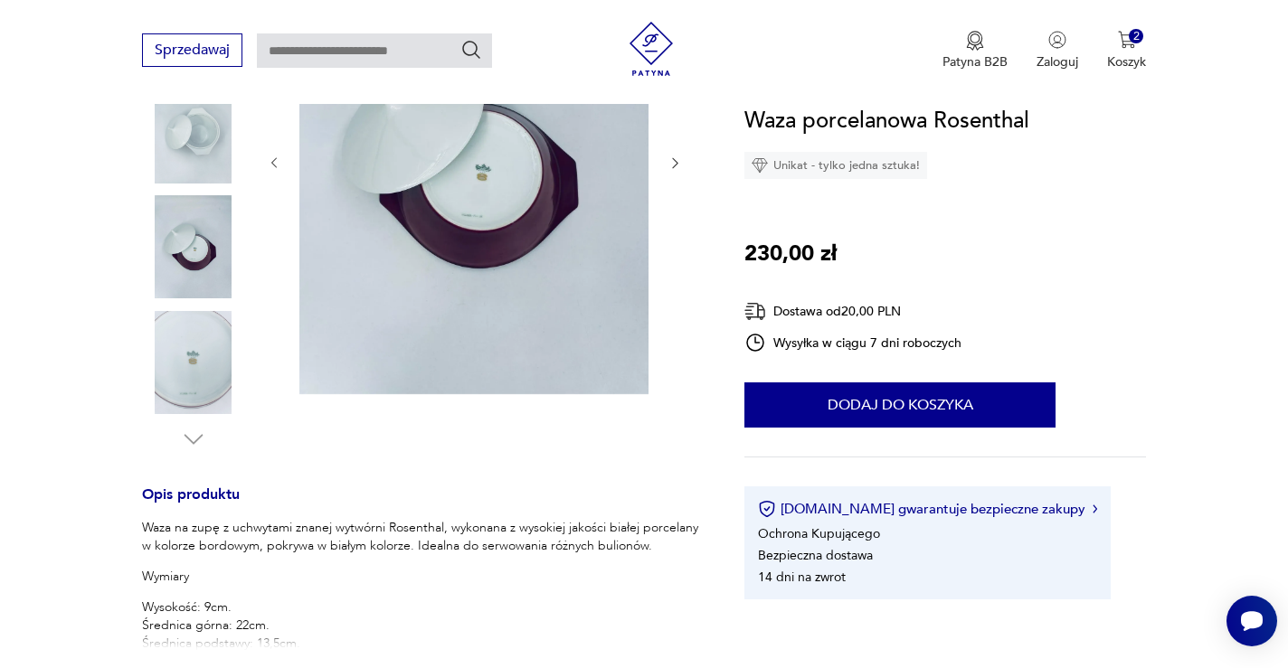
scroll to position [650, 0]
